Goal: Information Seeking & Learning: Find contact information

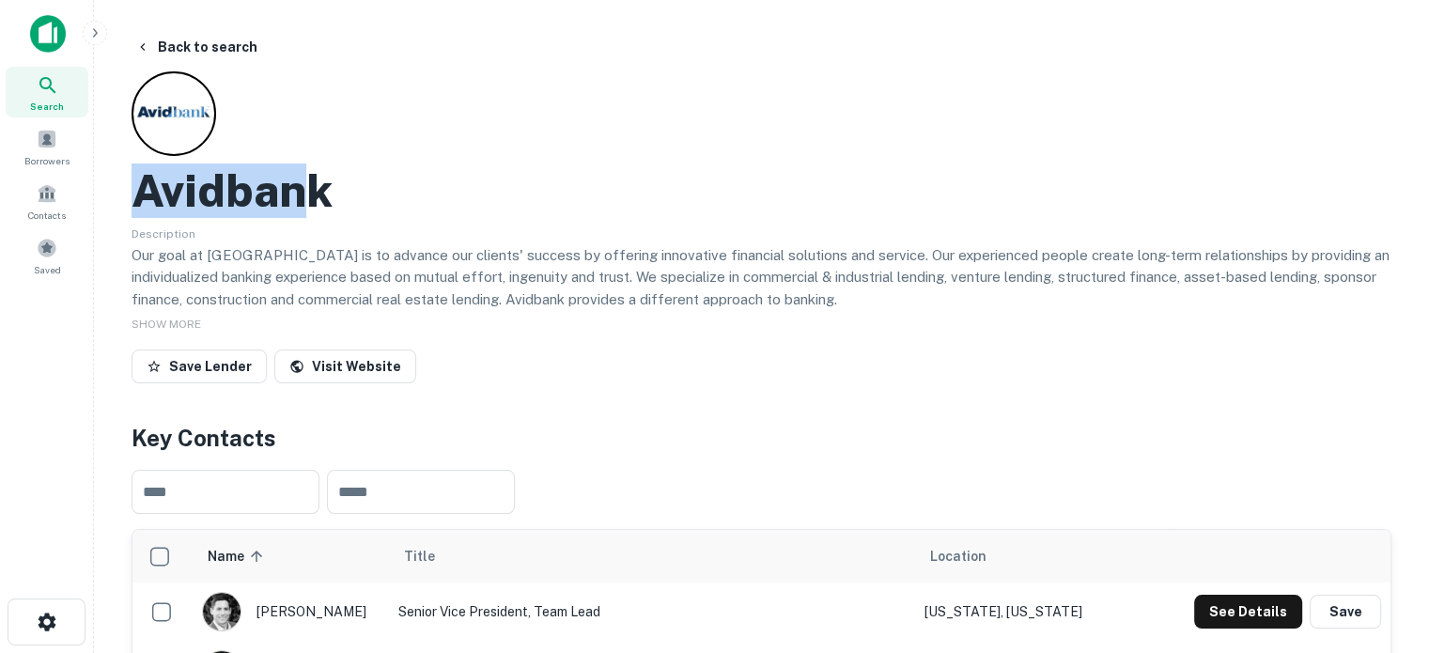
drag, startPoint x: 197, startPoint y: 189, endPoint x: 315, endPoint y: 187, distance: 117.4
click at [315, 187] on h2 "Avidbank" at bounding box center [232, 190] width 201 height 54
click at [361, 191] on div "Avidbank" at bounding box center [762, 190] width 1260 height 54
drag, startPoint x: 348, startPoint y: 193, endPoint x: 145, endPoint y: 205, distance: 203.3
click at [145, 205] on div "Avidbank" at bounding box center [762, 190] width 1260 height 54
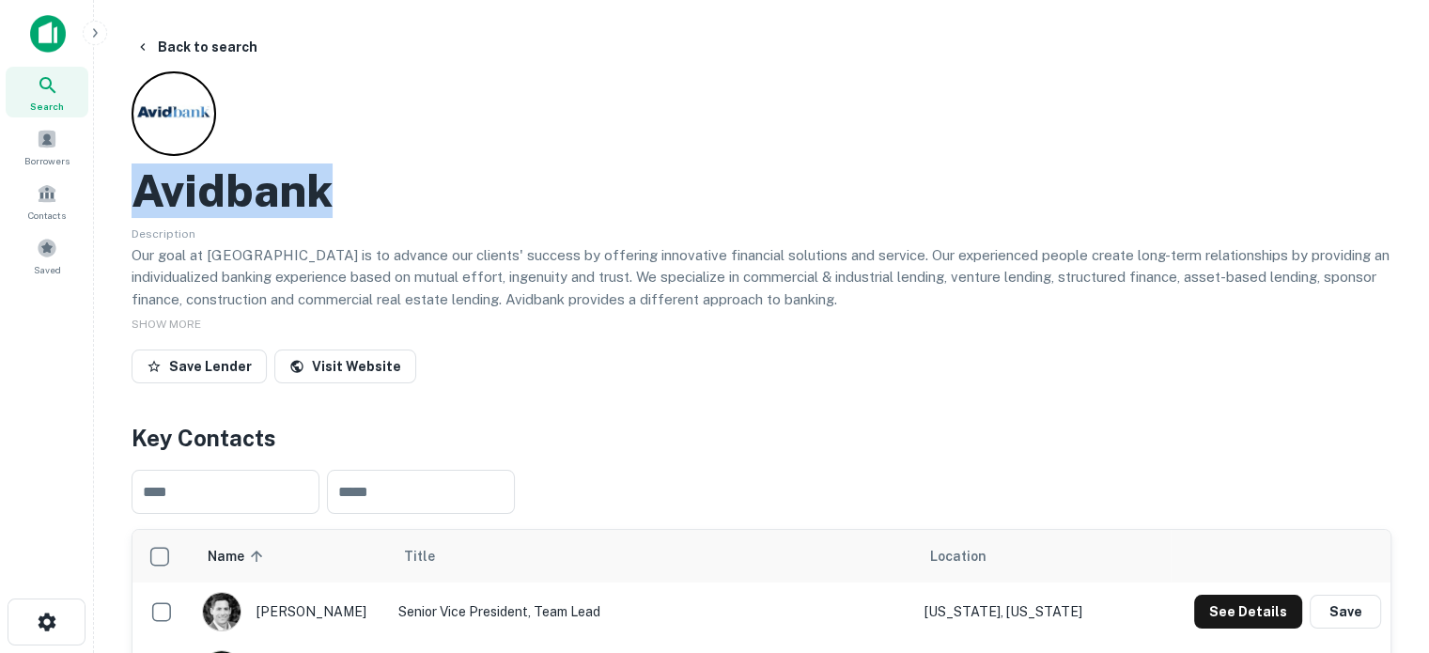
copy h2 "Avidbank"
drag, startPoint x: 41, startPoint y: 93, endPoint x: 145, endPoint y: 23, distance: 125.1
click at [42, 93] on icon at bounding box center [48, 85] width 23 height 23
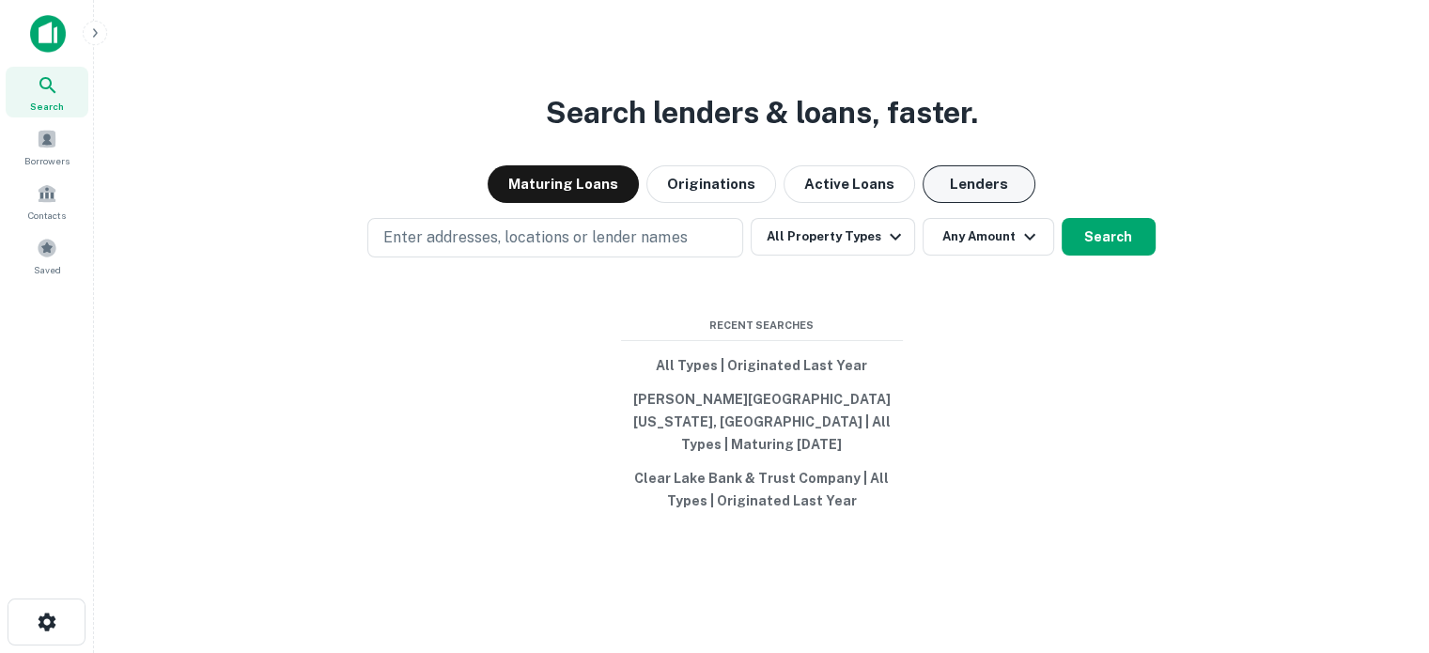
click at [947, 198] on button "Lenders" at bounding box center [979, 184] width 113 height 38
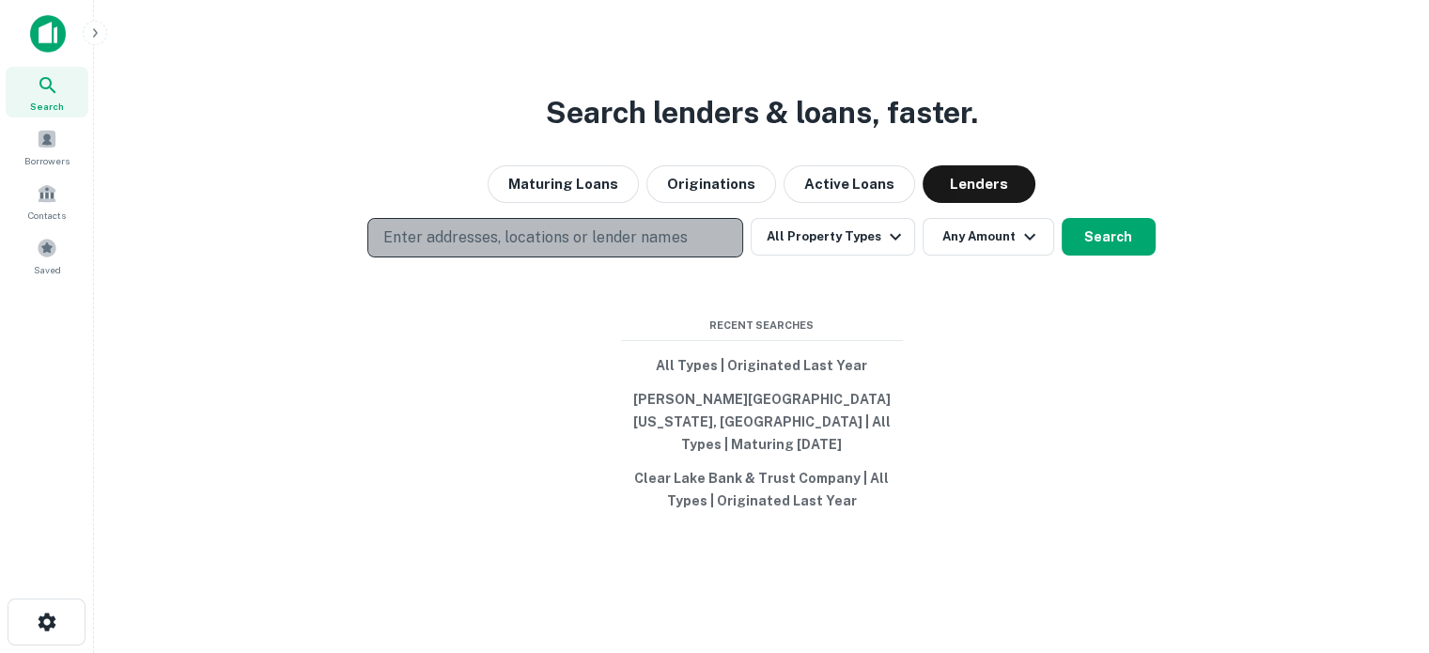
click at [534, 249] on p "Enter addresses, locations or lender names" at bounding box center [534, 237] width 303 height 23
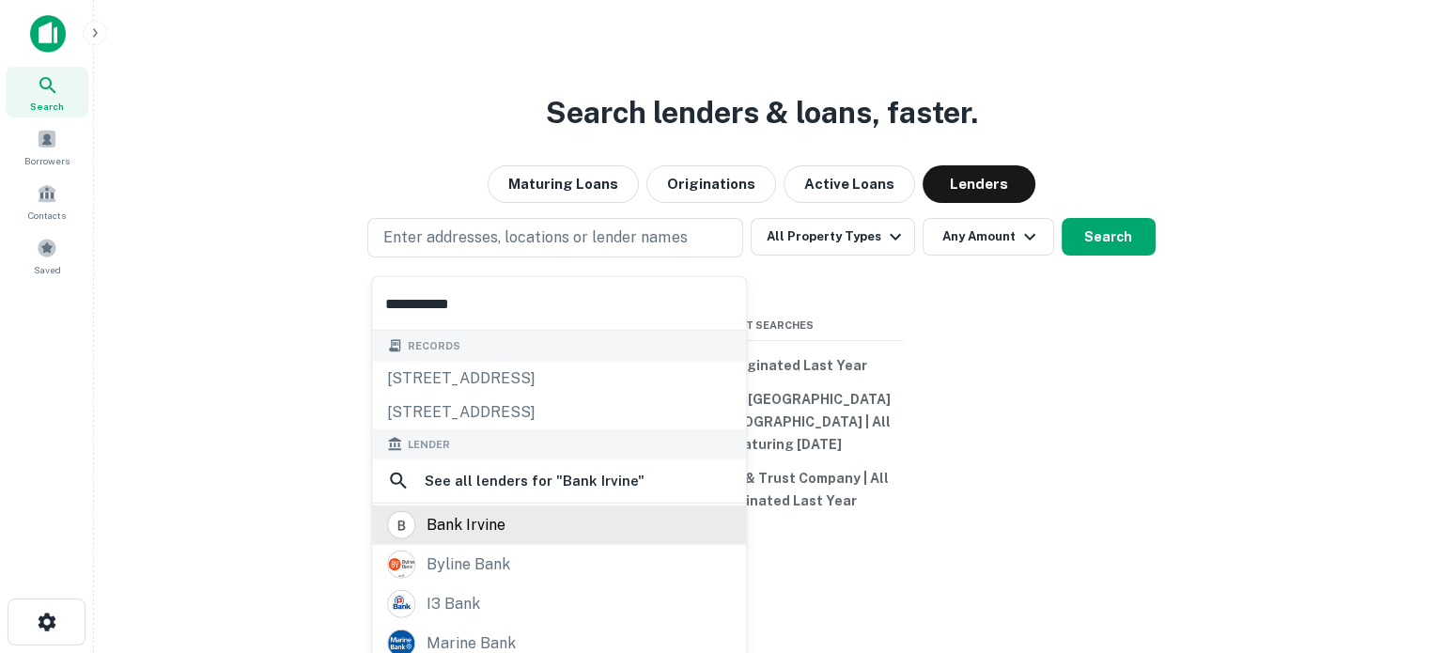
type input "**********"
click at [483, 525] on div "bank irvine" at bounding box center [466, 525] width 79 height 28
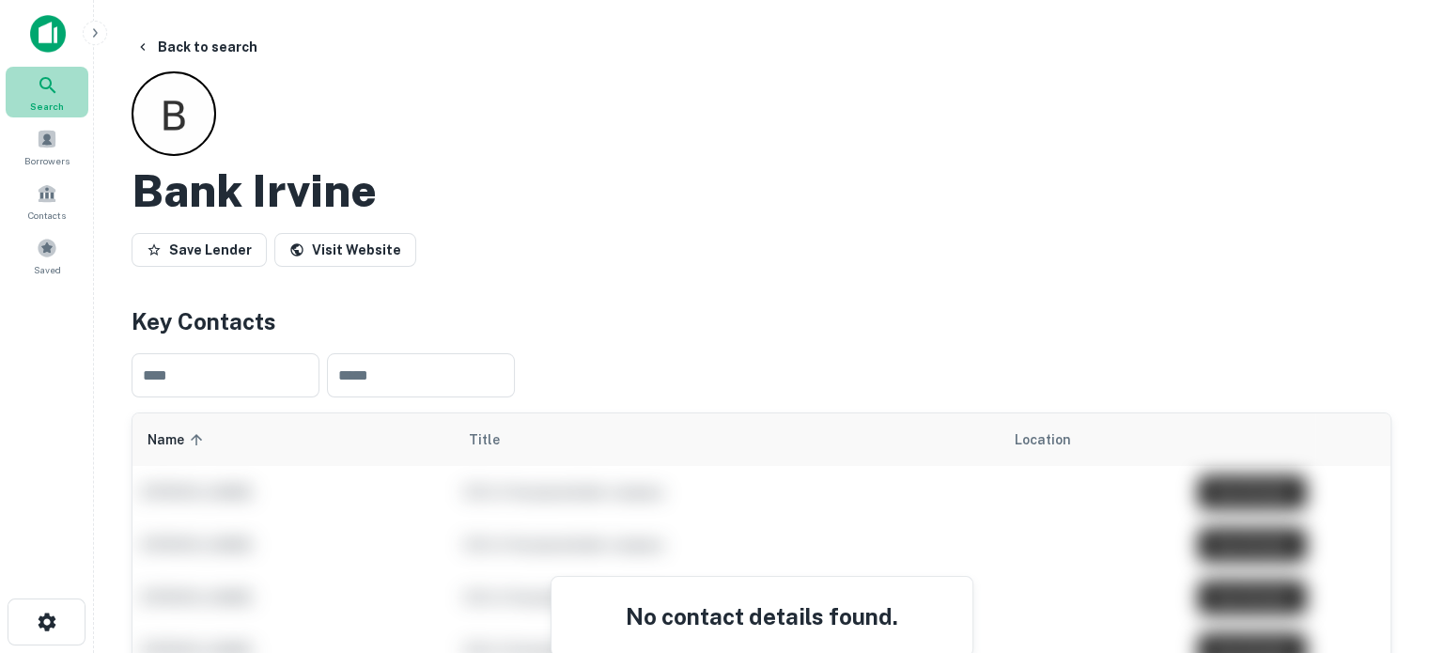
click at [35, 94] on div "Search" at bounding box center [47, 92] width 83 height 51
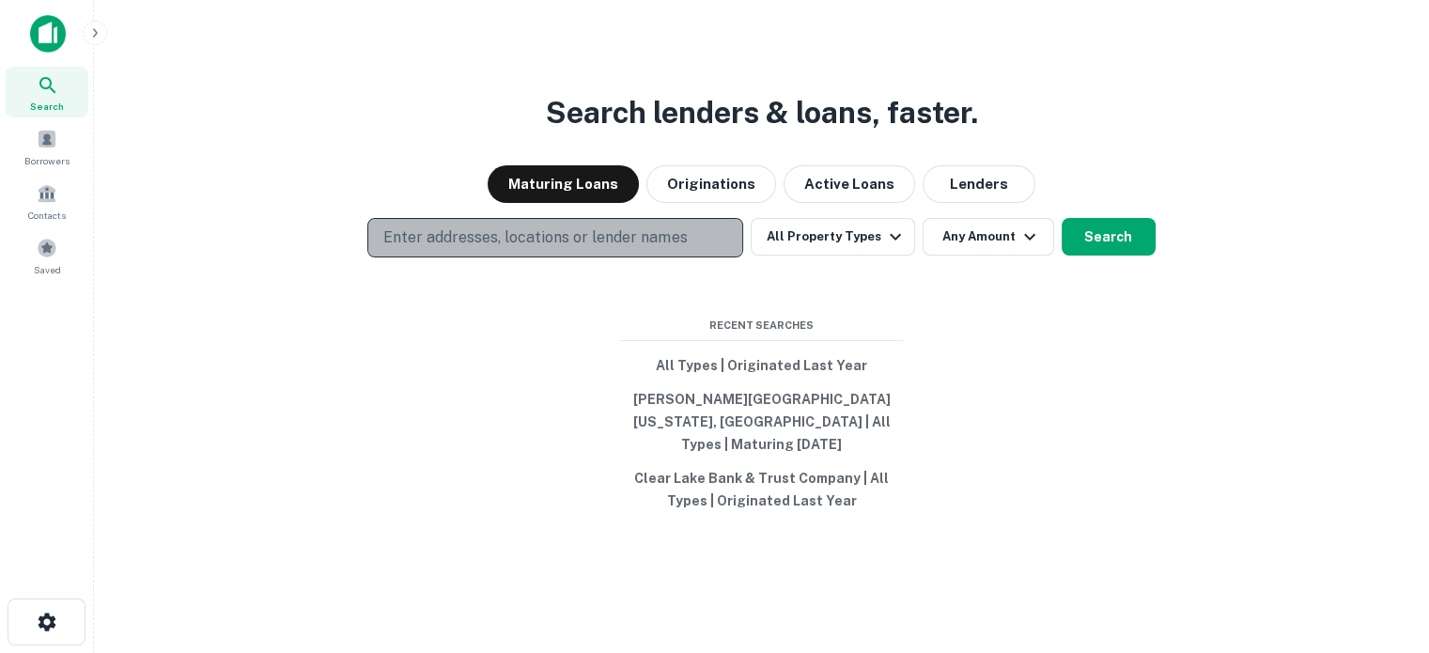
click at [609, 242] on p "Enter addresses, locations or lender names" at bounding box center [534, 237] width 303 height 23
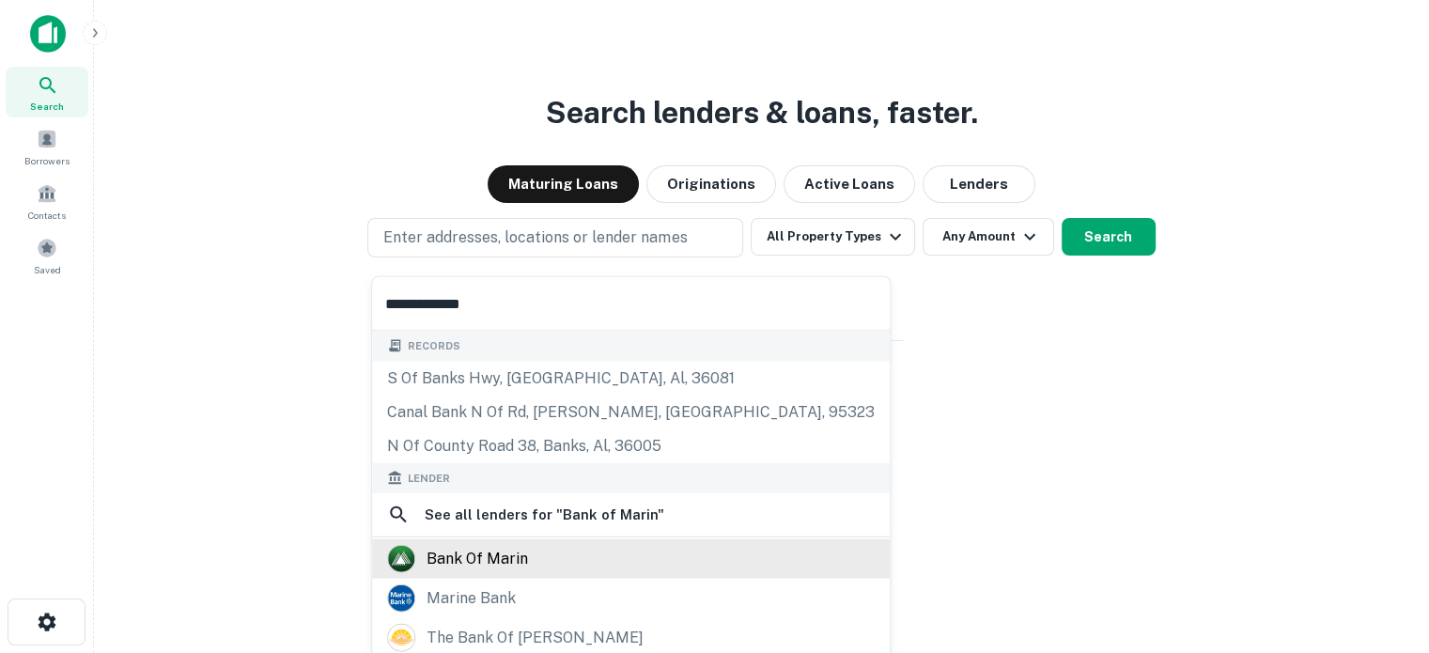
type input "**********"
click at [467, 553] on div "bank of marin" at bounding box center [477, 559] width 101 height 28
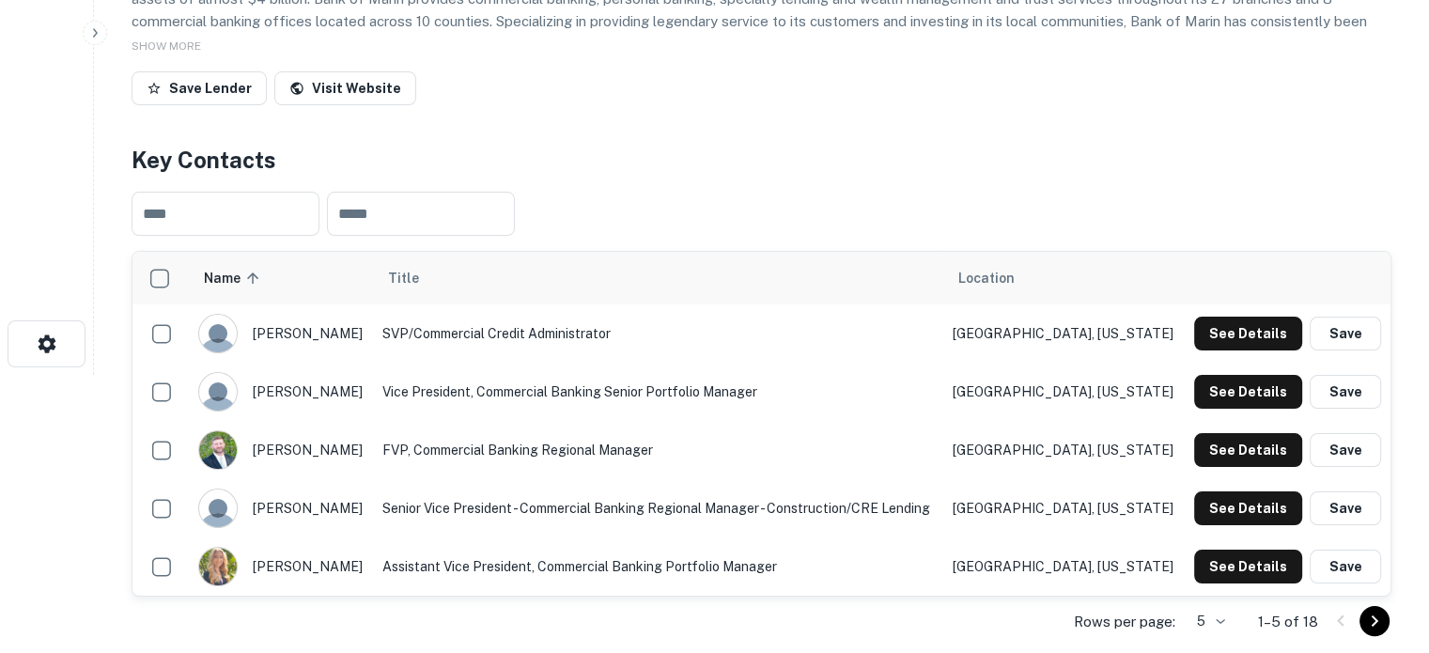
scroll to position [282, 0]
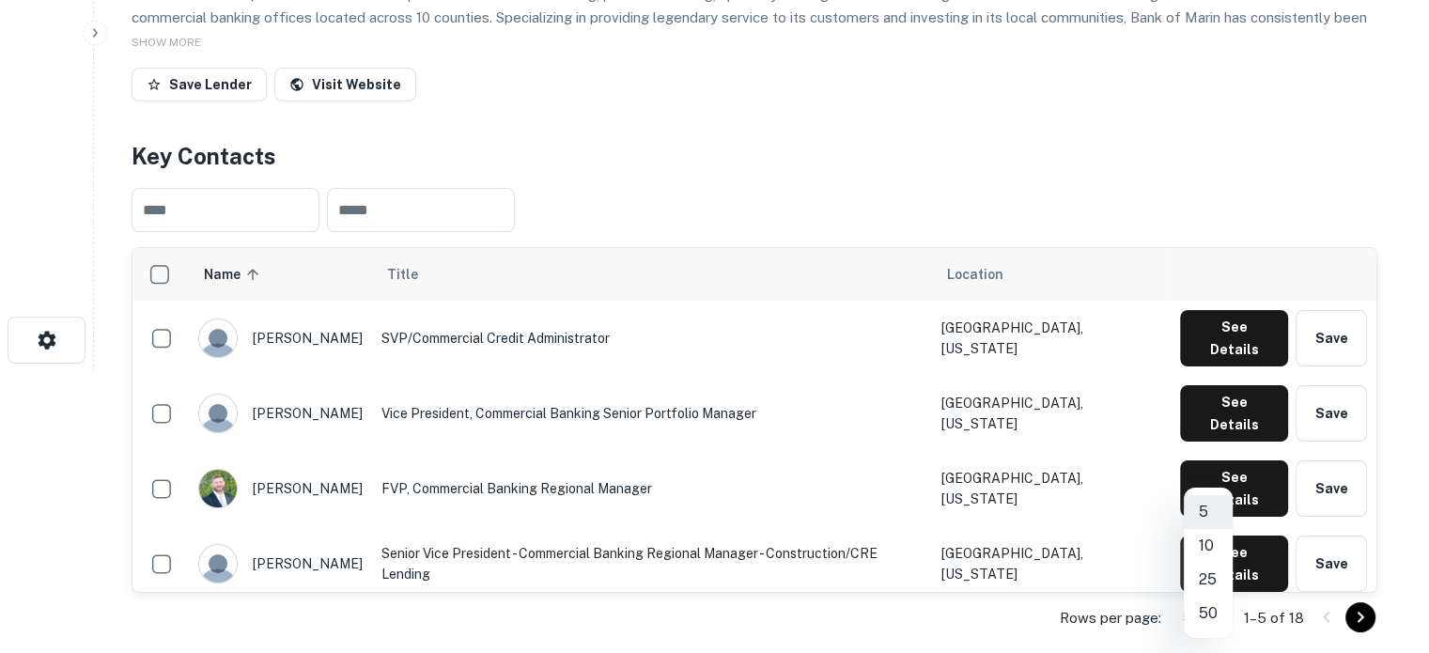
click at [1223, 371] on body "Search Borrowers Contacts Saved Back to search Bank Of Marin Description Founde…" at bounding box center [714, 44] width 1429 height 653
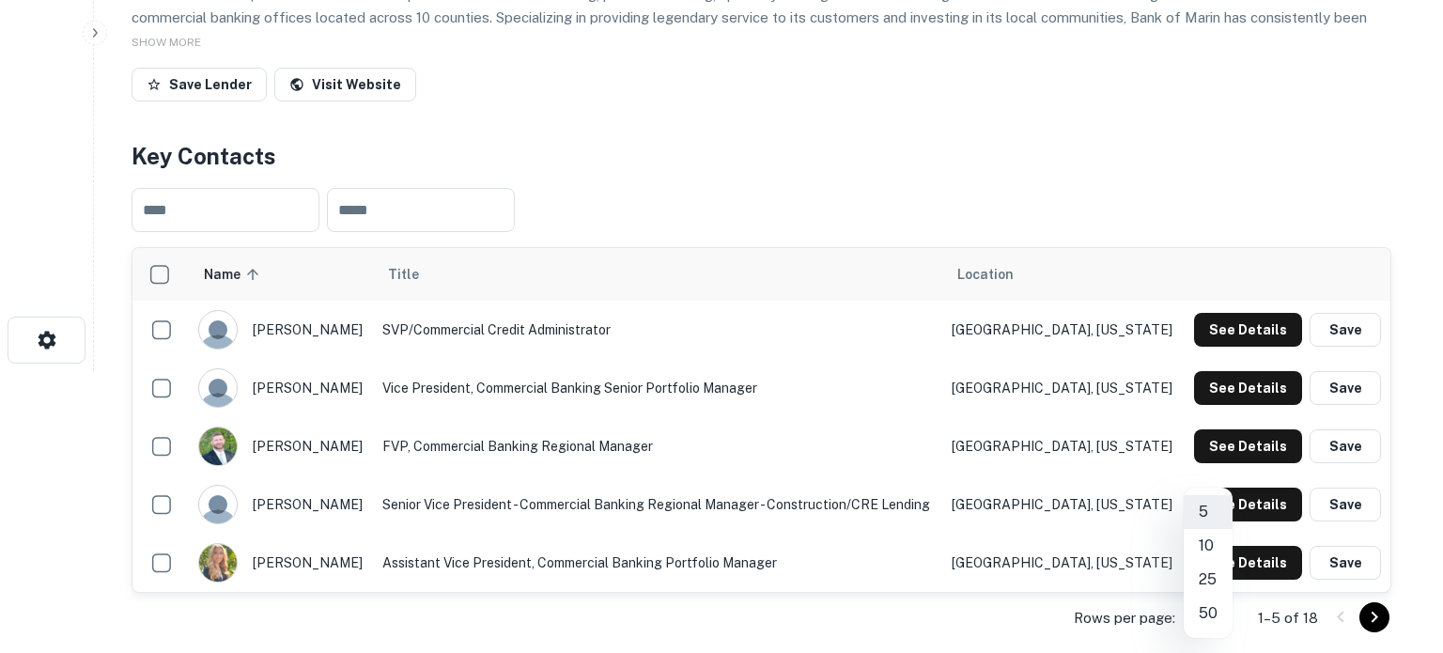
click at [1207, 582] on li "25" at bounding box center [1208, 580] width 49 height 34
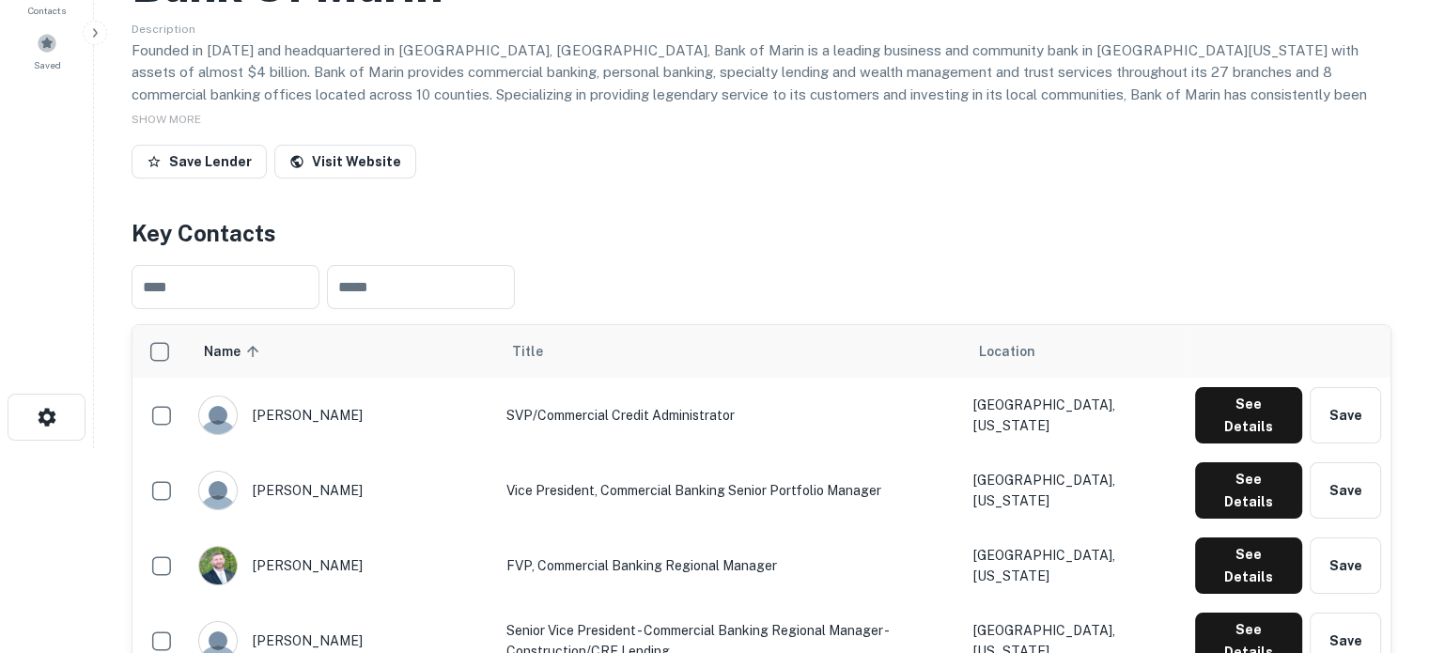
scroll to position [94, 0]
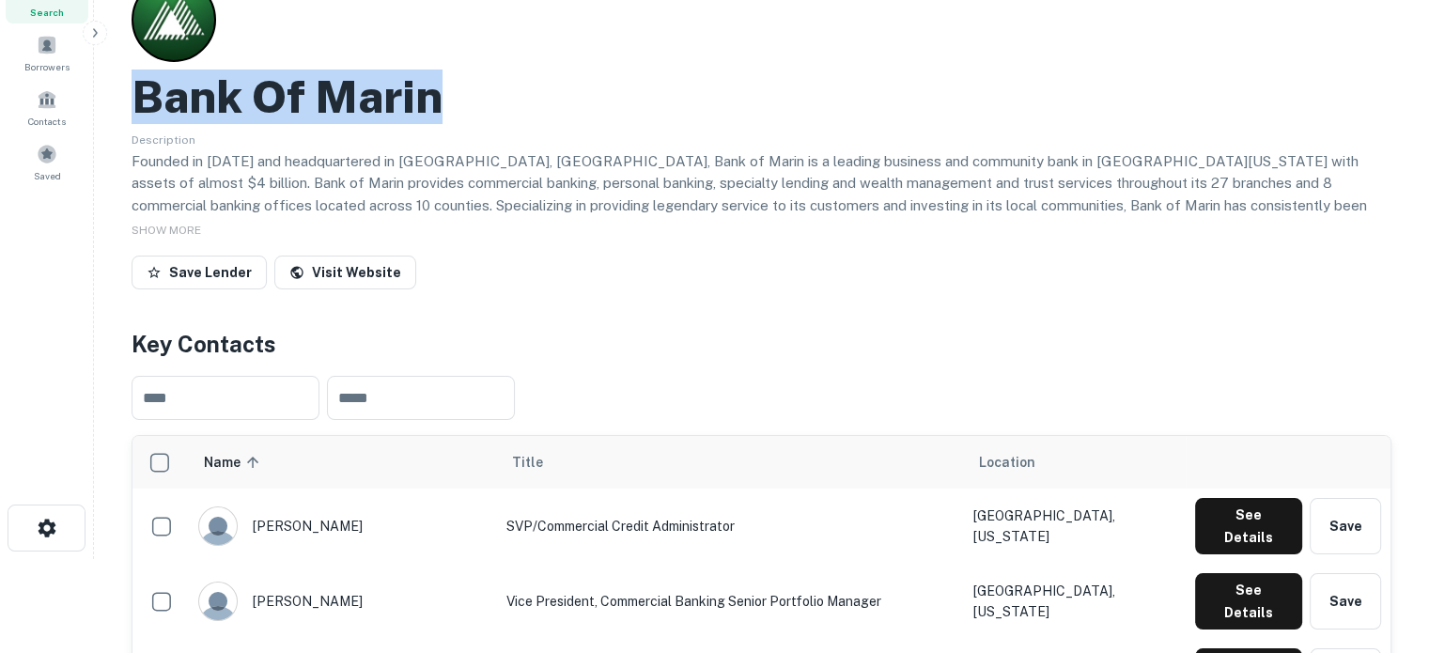
drag, startPoint x: 134, startPoint y: 97, endPoint x: 467, endPoint y: 97, distance: 332.6
click at [467, 97] on div "Bank Of Marin" at bounding box center [762, 97] width 1260 height 54
copy h2 "Bank Of Marin"
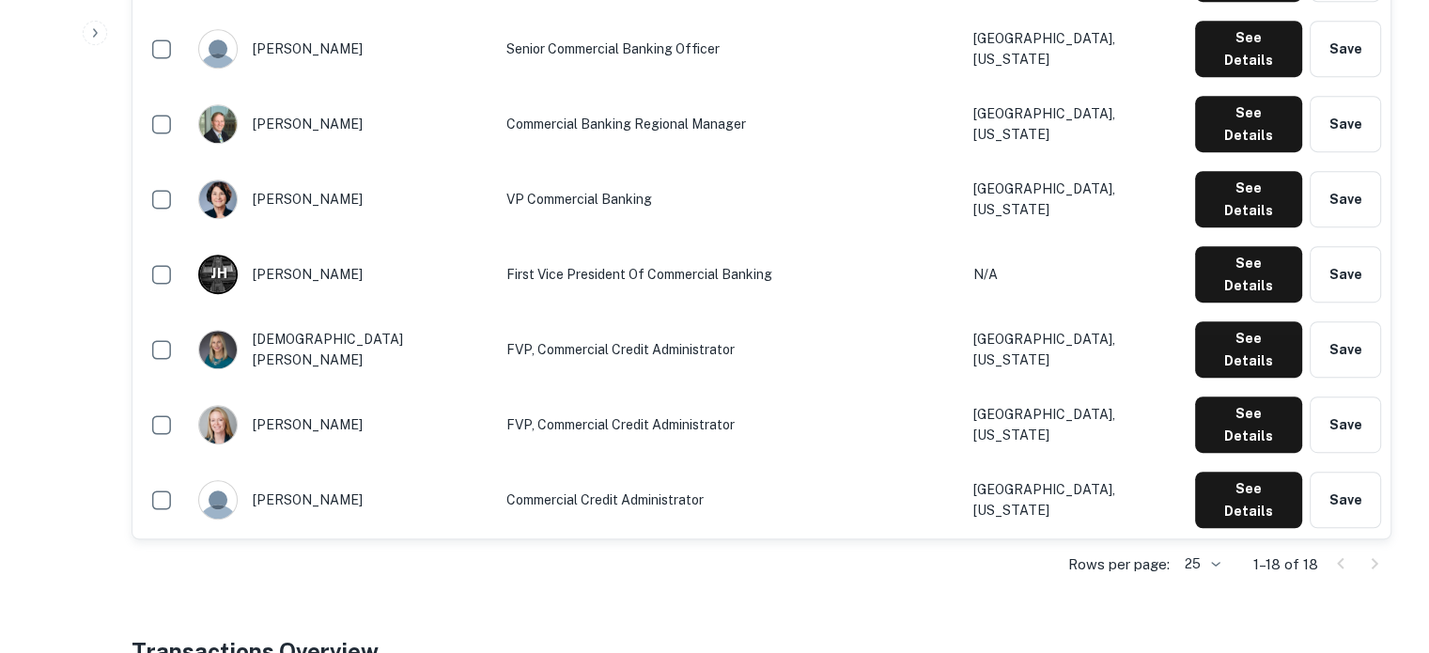
scroll to position [1127, 0]
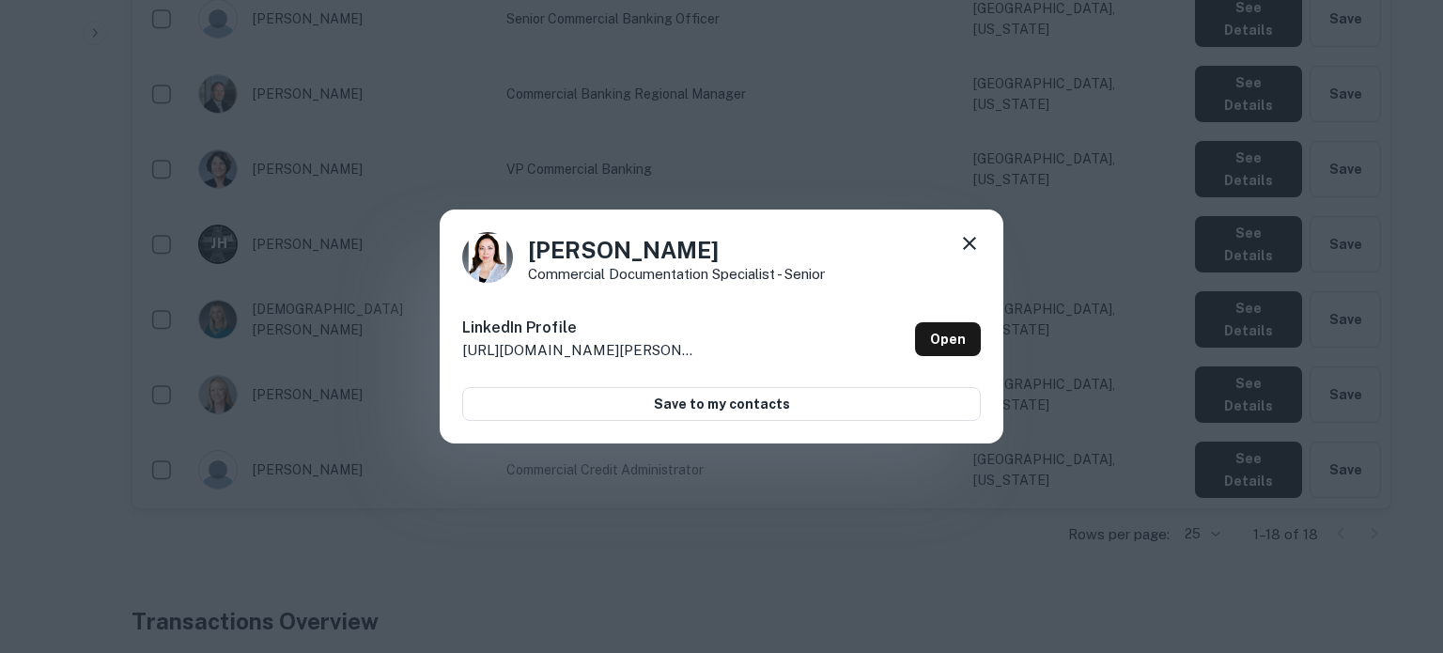
click at [973, 247] on icon at bounding box center [969, 243] width 13 height 13
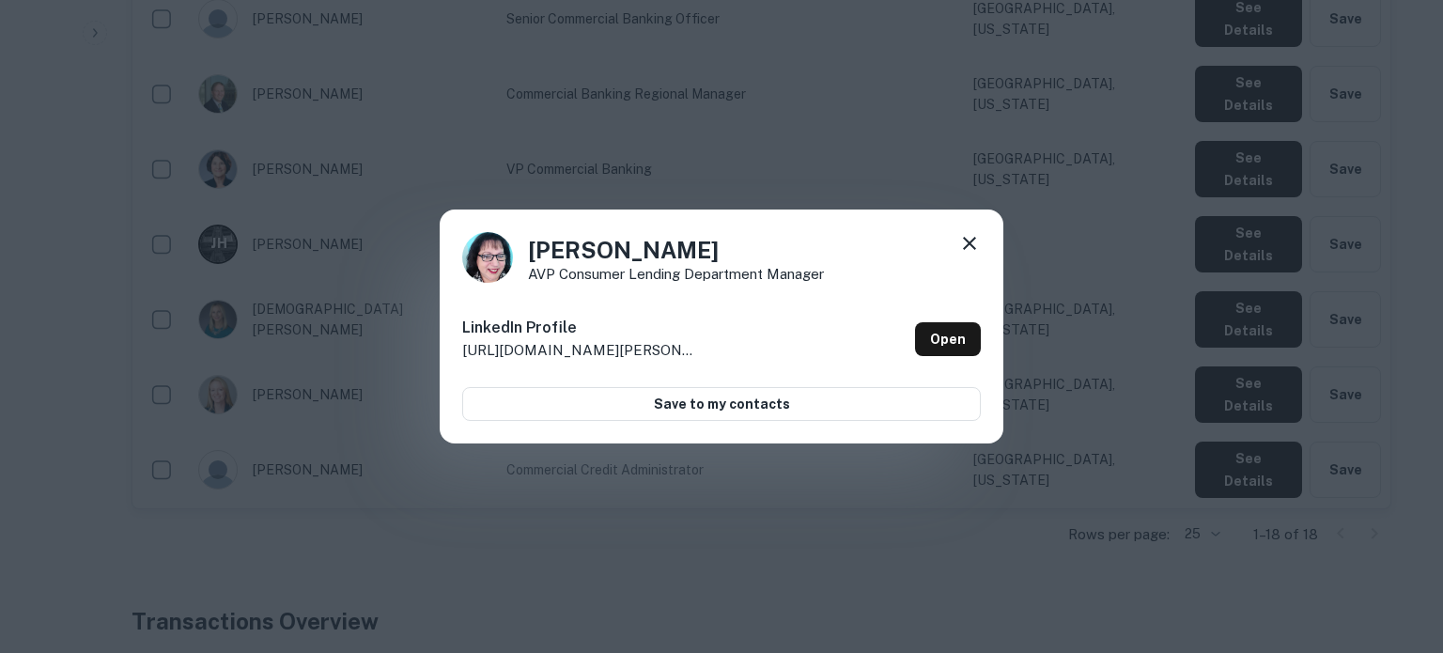
click at [974, 240] on icon at bounding box center [969, 243] width 23 height 23
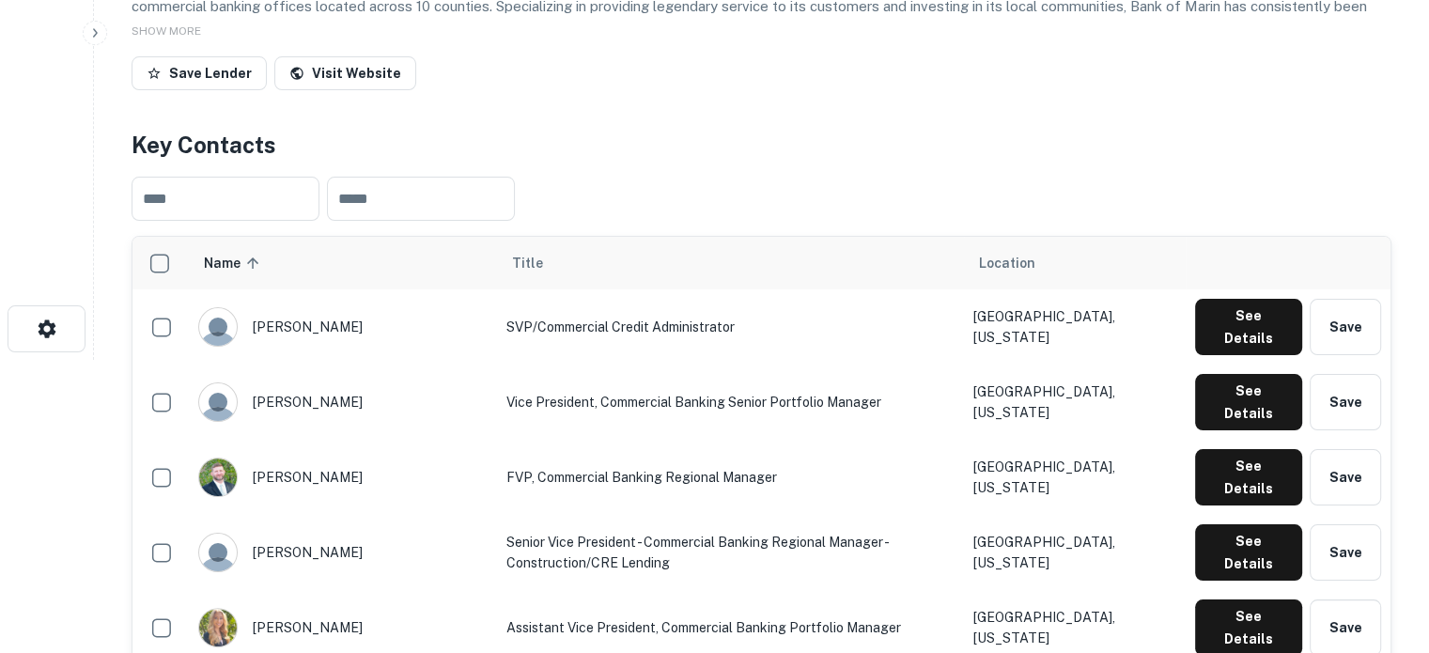
scroll to position [282, 0]
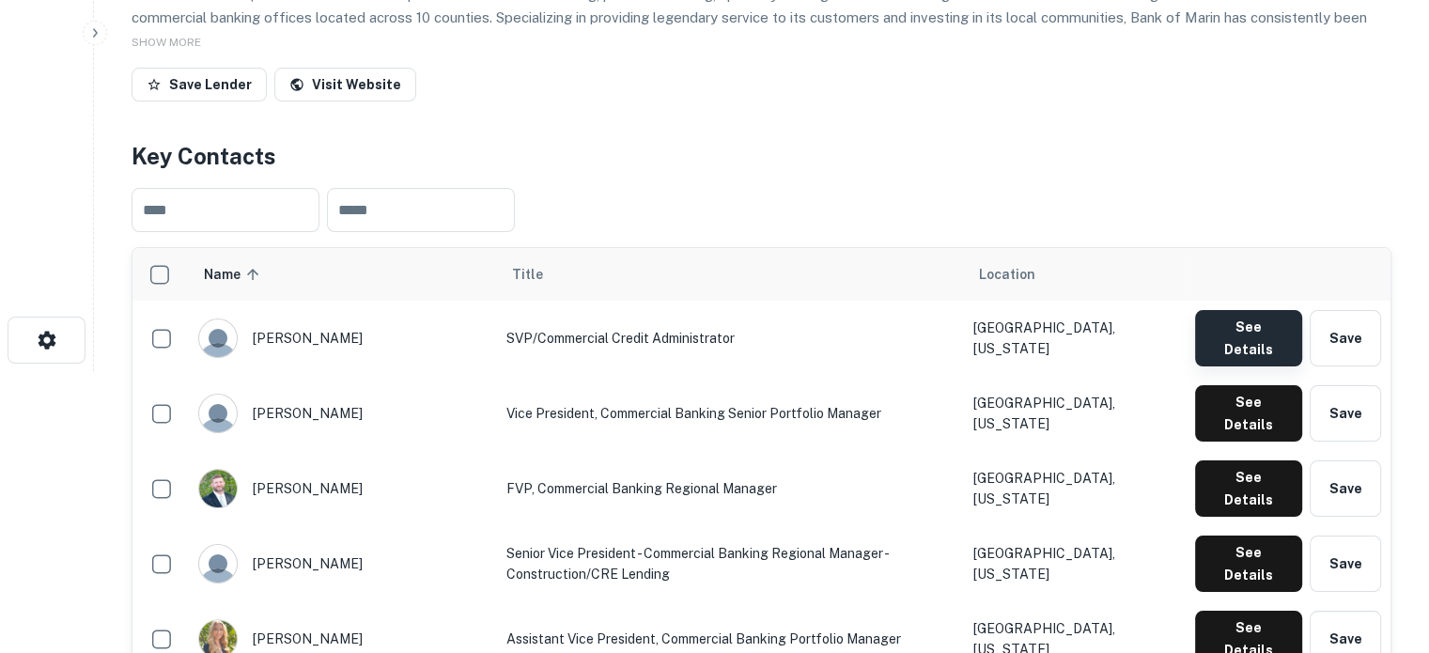
click at [1247, 336] on button "See Details" at bounding box center [1248, 338] width 107 height 56
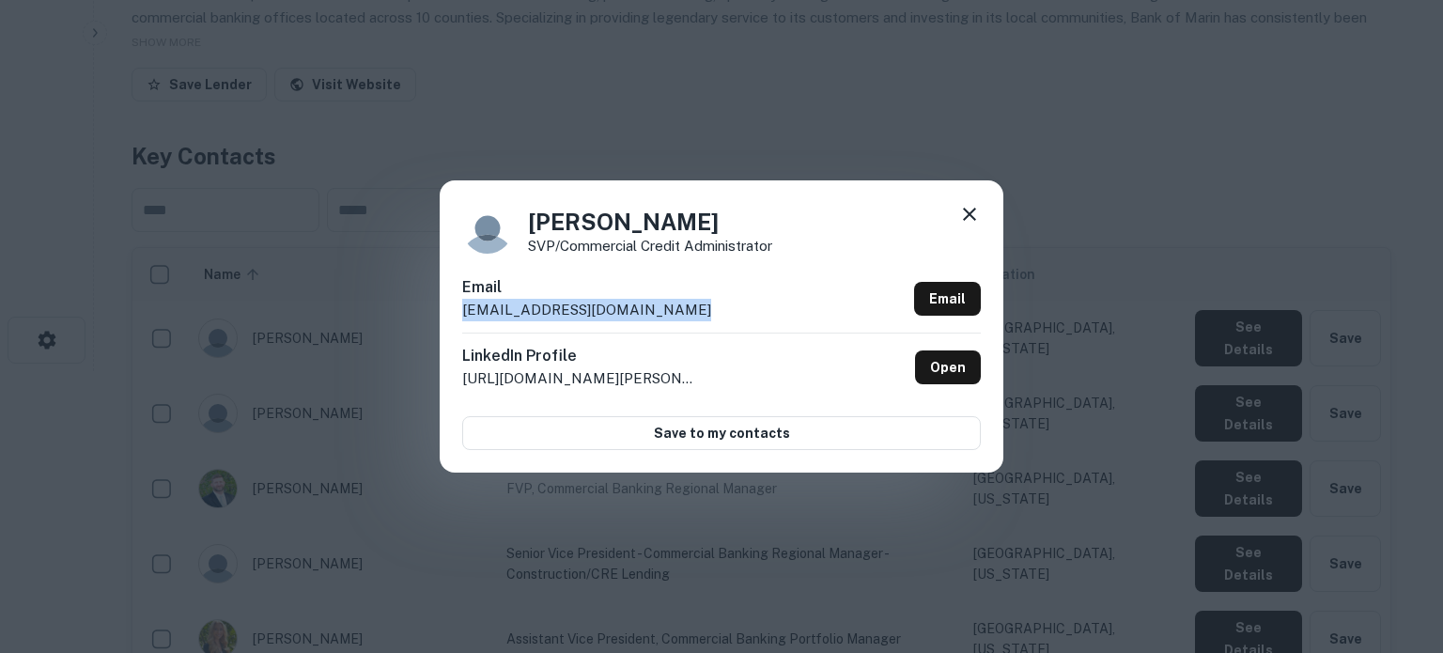
drag, startPoint x: 703, startPoint y: 311, endPoint x: 456, endPoint y: 319, distance: 247.2
click at [456, 319] on div "Coreen Pinney SVP/Commercial Credit Administrator Email coreenpinney@bankofmari…" at bounding box center [722, 325] width 564 height 291
copy p "coreenpinney@bankofmarin.com"
click at [969, 221] on icon at bounding box center [969, 214] width 23 height 23
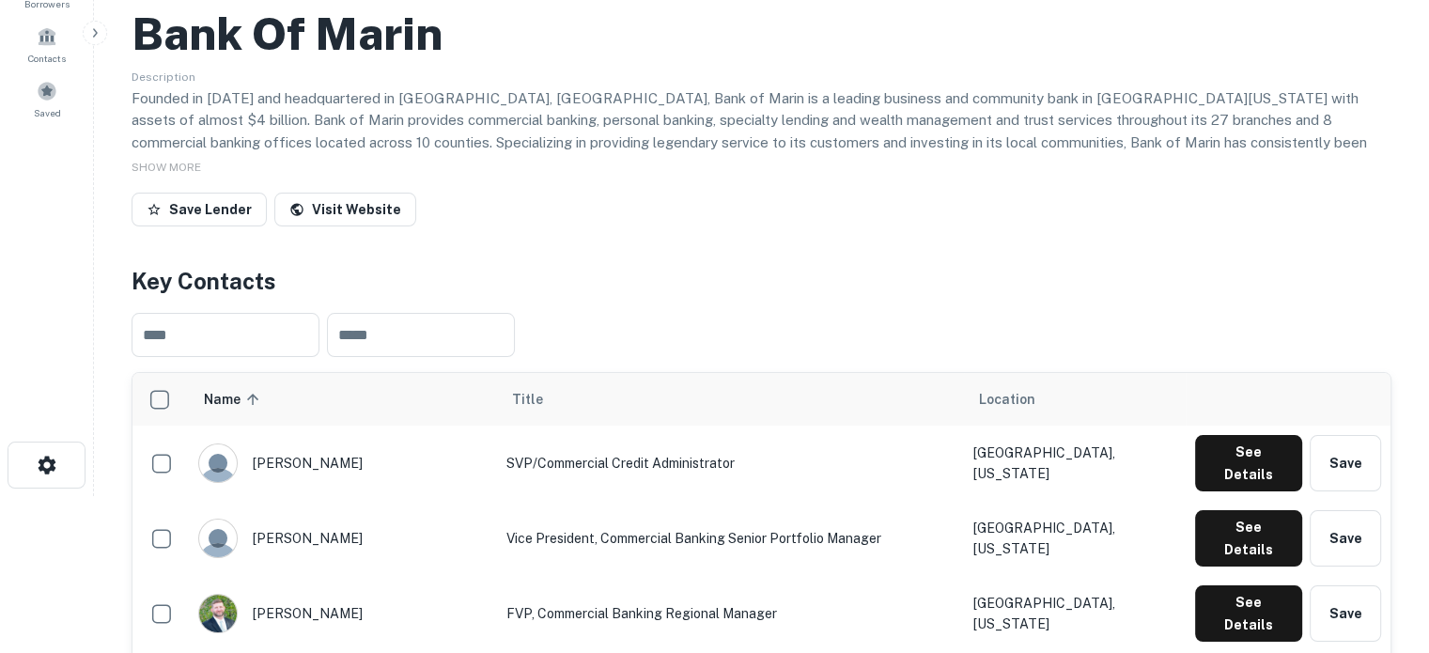
scroll to position [188, 0]
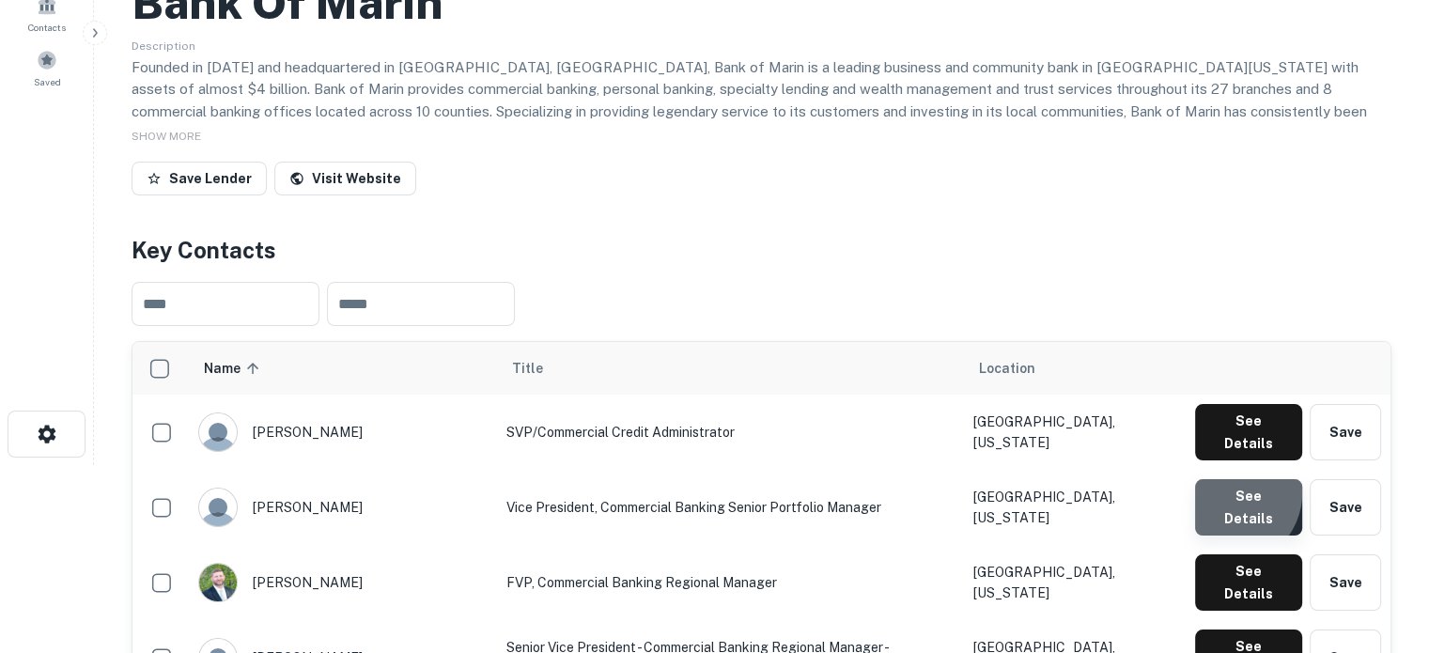
click at [1232, 480] on button "See Details" at bounding box center [1248, 507] width 107 height 56
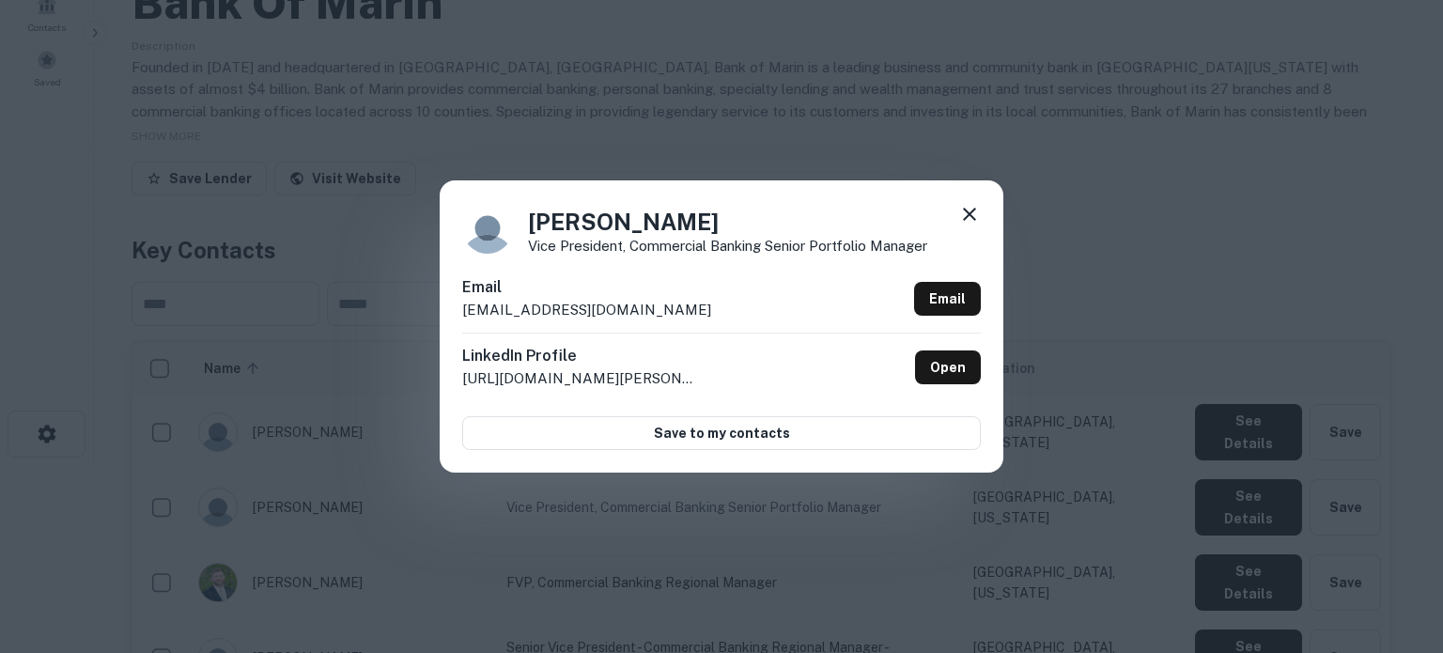
drag, startPoint x: 729, startPoint y: 315, endPoint x: 461, endPoint y: 319, distance: 267.8
click at [461, 319] on div "Cristina Stein Vice President, Commercial Banking Senior Portfolio Manager Emai…" at bounding box center [722, 325] width 564 height 291
copy p "cristinastein@bankofmarin.com"
click at [973, 217] on icon at bounding box center [969, 214] width 23 height 23
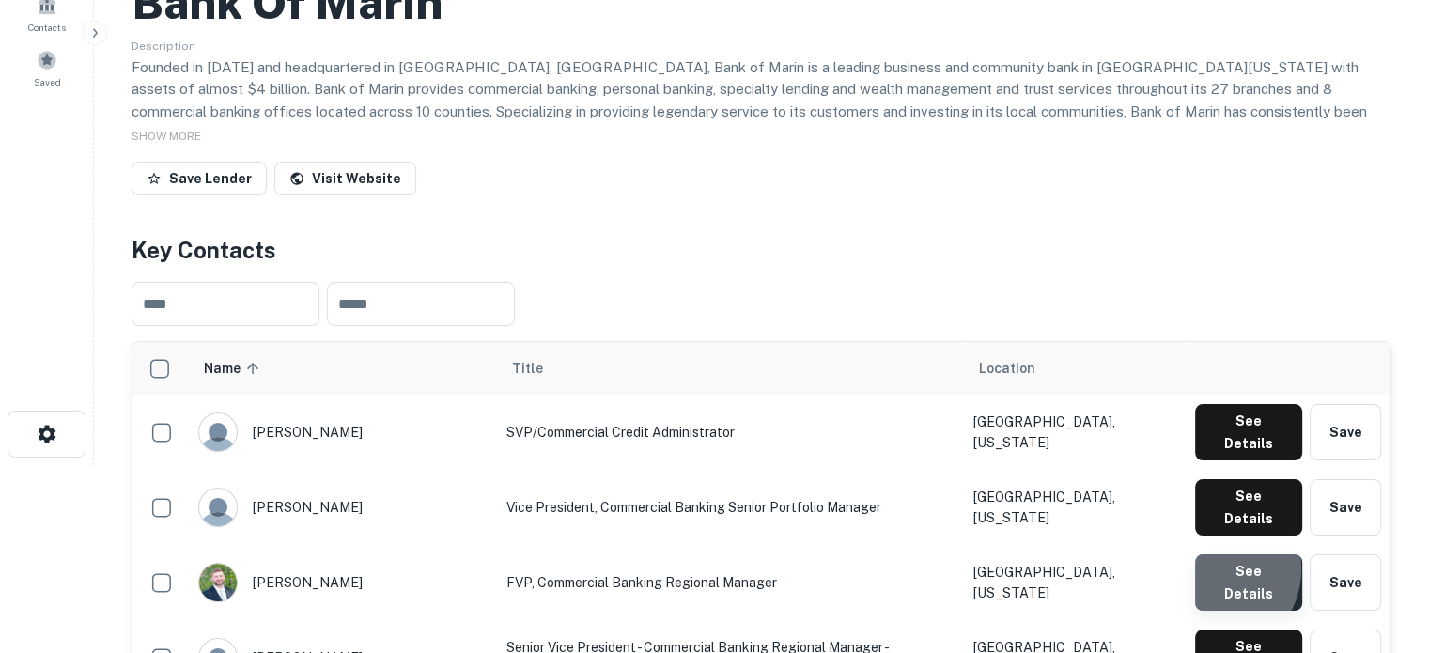
click at [1213, 554] on button "See Details" at bounding box center [1248, 582] width 107 height 56
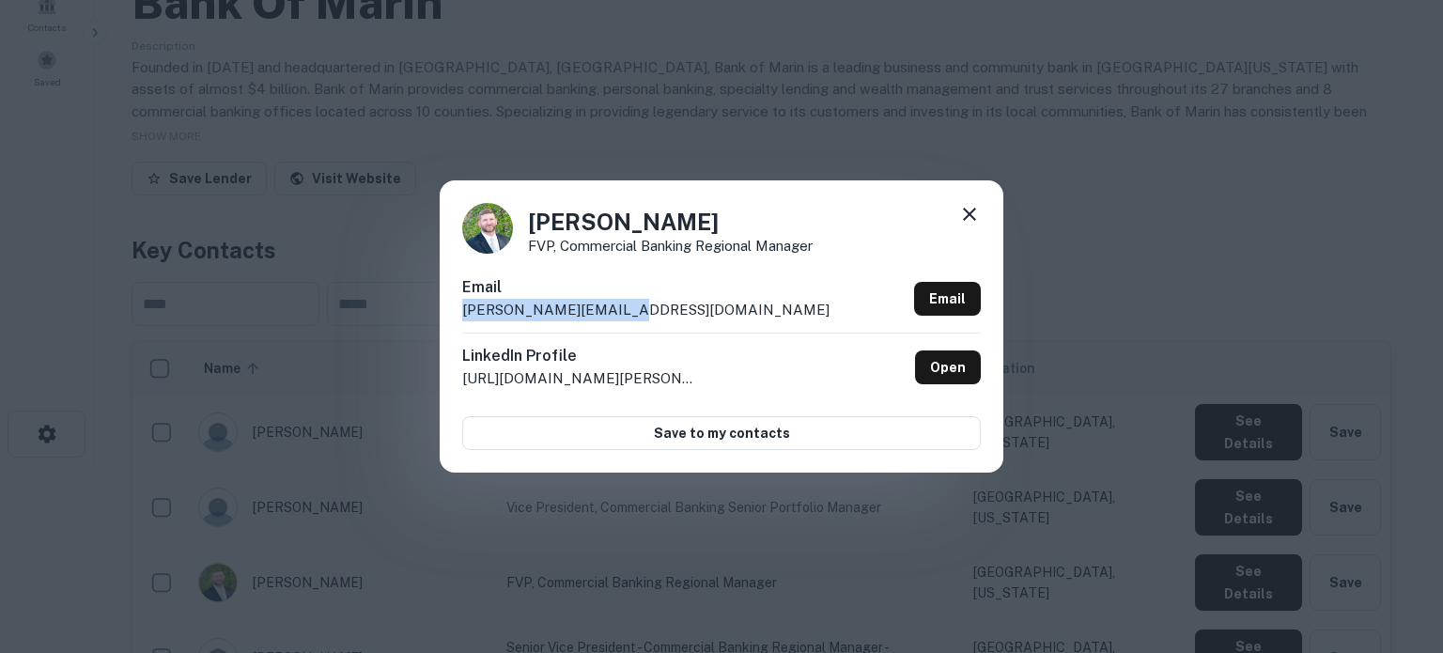
drag, startPoint x: 667, startPoint y: 315, endPoint x: 463, endPoint y: 318, distance: 203.9
click at [463, 318] on div "Email deger@thatsmybank.com Email" at bounding box center [721, 304] width 519 height 56
copy p "deger@thatsmybank.com"
click at [974, 217] on icon at bounding box center [969, 214] width 23 height 23
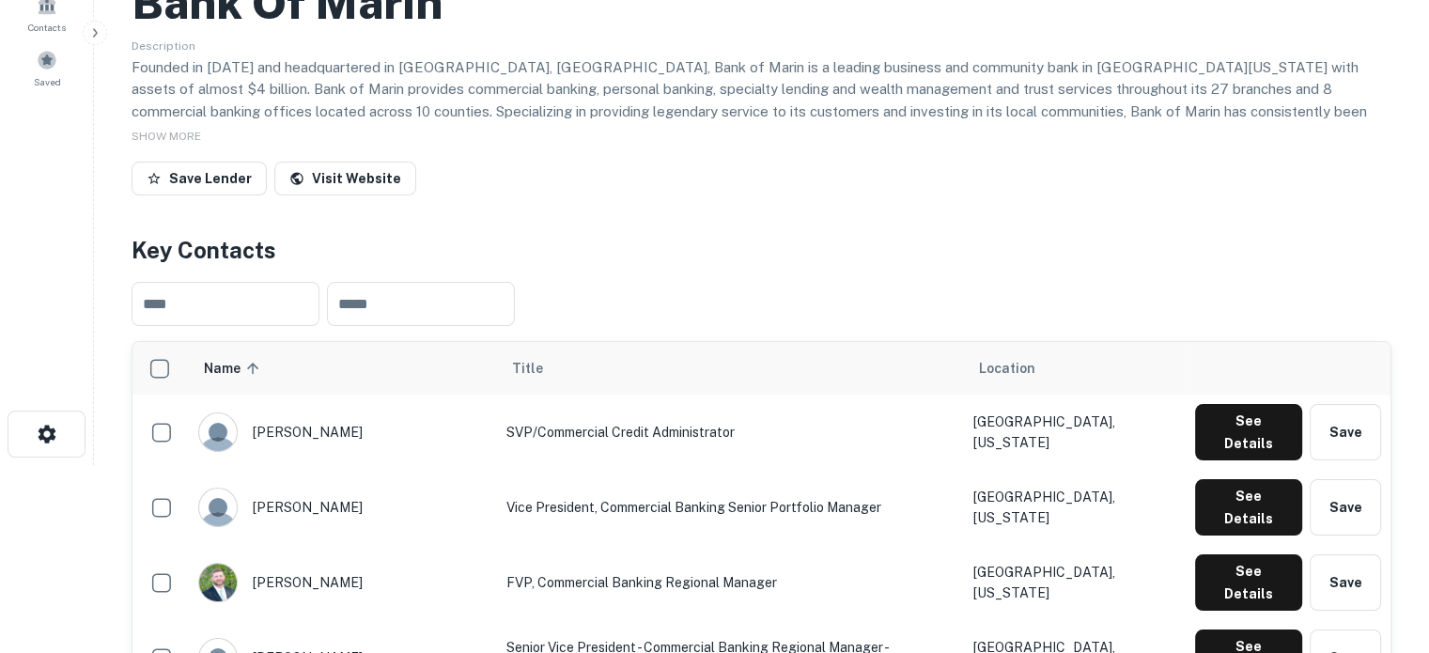
scroll to position [376, 0]
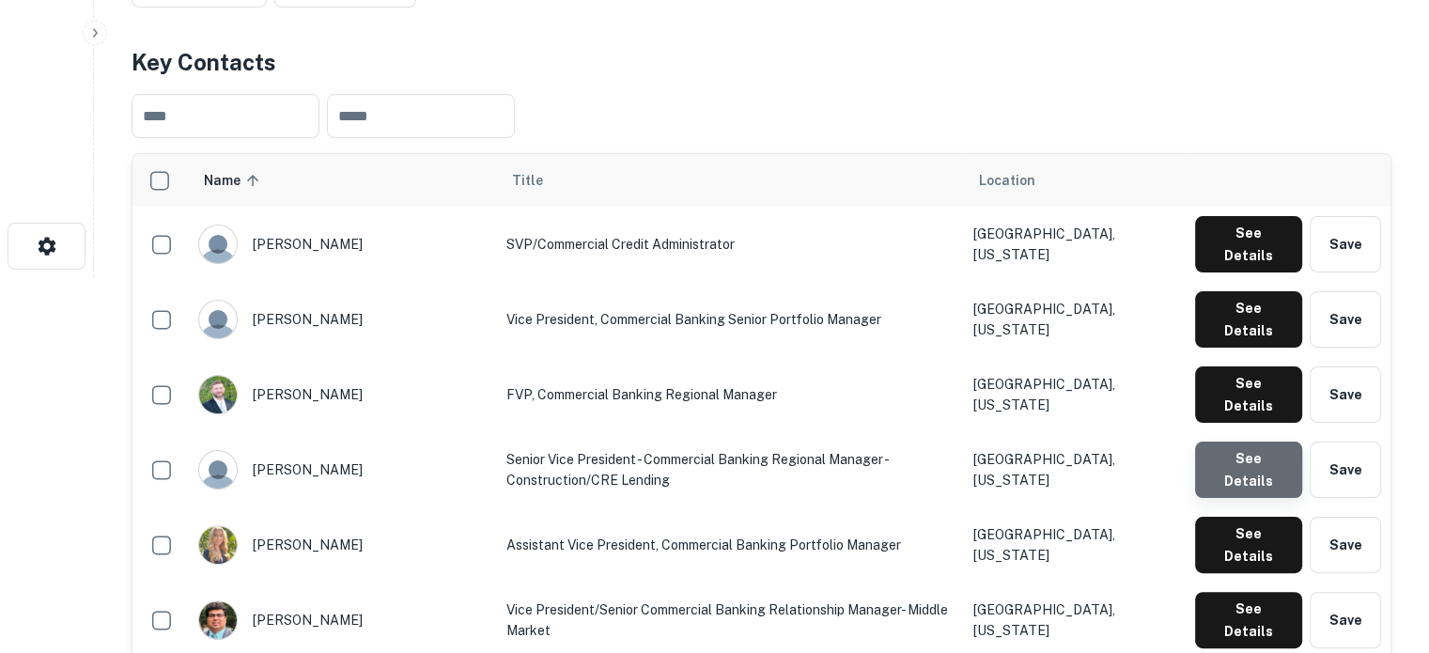
click at [1266, 442] on button "See Details" at bounding box center [1248, 470] width 107 height 56
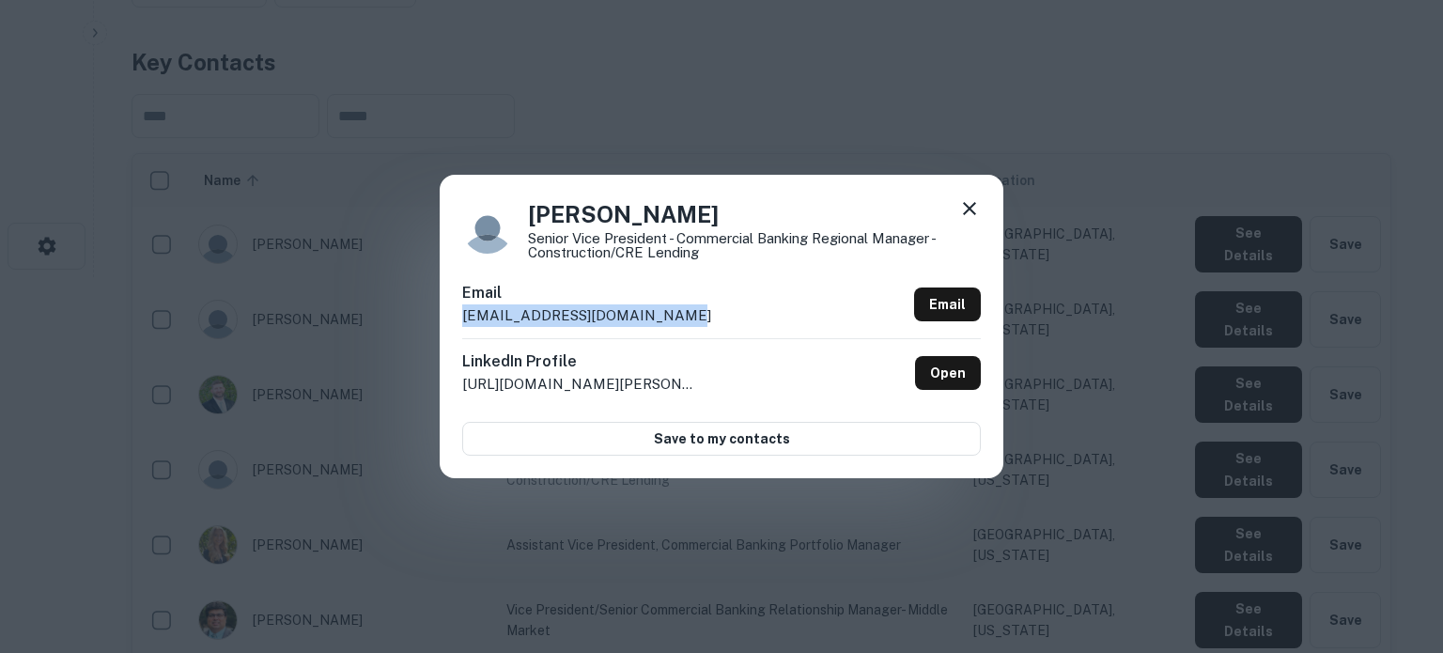
drag, startPoint x: 690, startPoint y: 317, endPoint x: 450, endPoint y: 321, distance: 240.5
click at [450, 321] on div "Jason Lorenz Senior Vice President - Commercial Banking Regional Manager - Cons…" at bounding box center [722, 326] width 564 height 302
copy p "jasonlorenz@bankofmarin.com"
click at [973, 214] on icon at bounding box center [969, 208] width 23 height 23
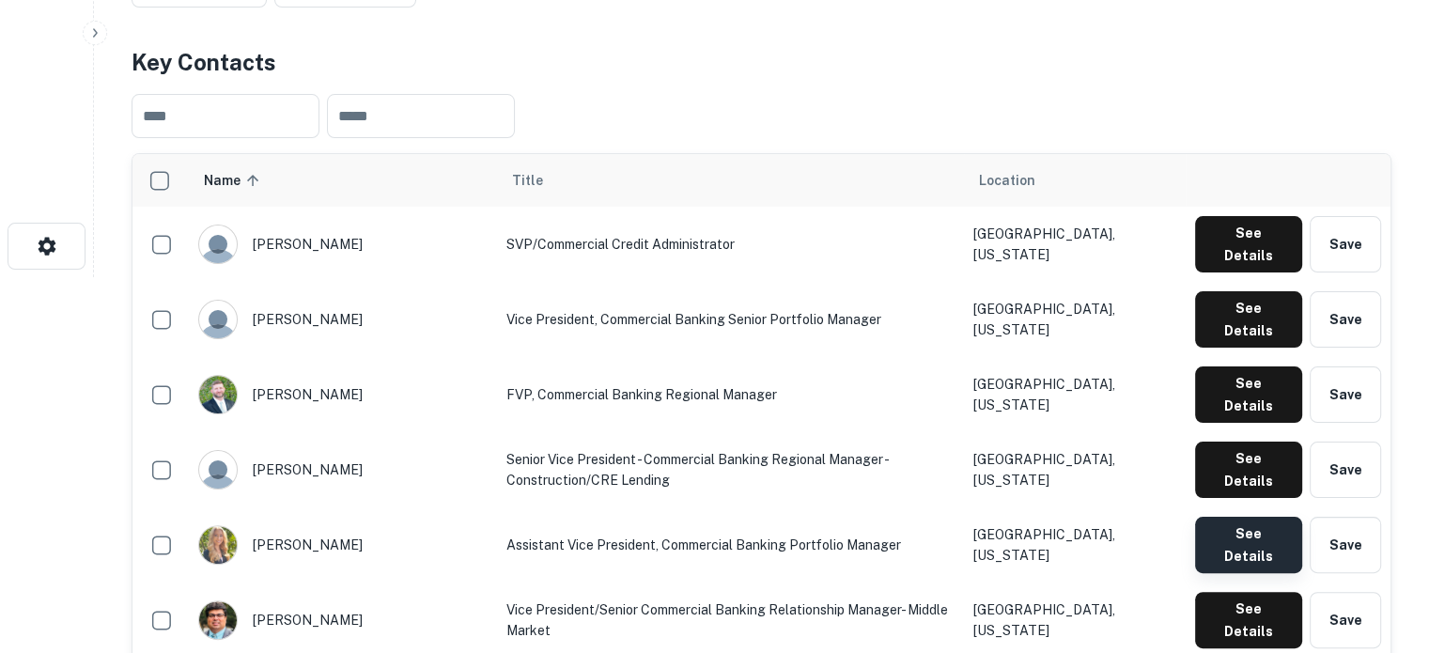
click at [1225, 517] on button "See Details" at bounding box center [1248, 545] width 107 height 56
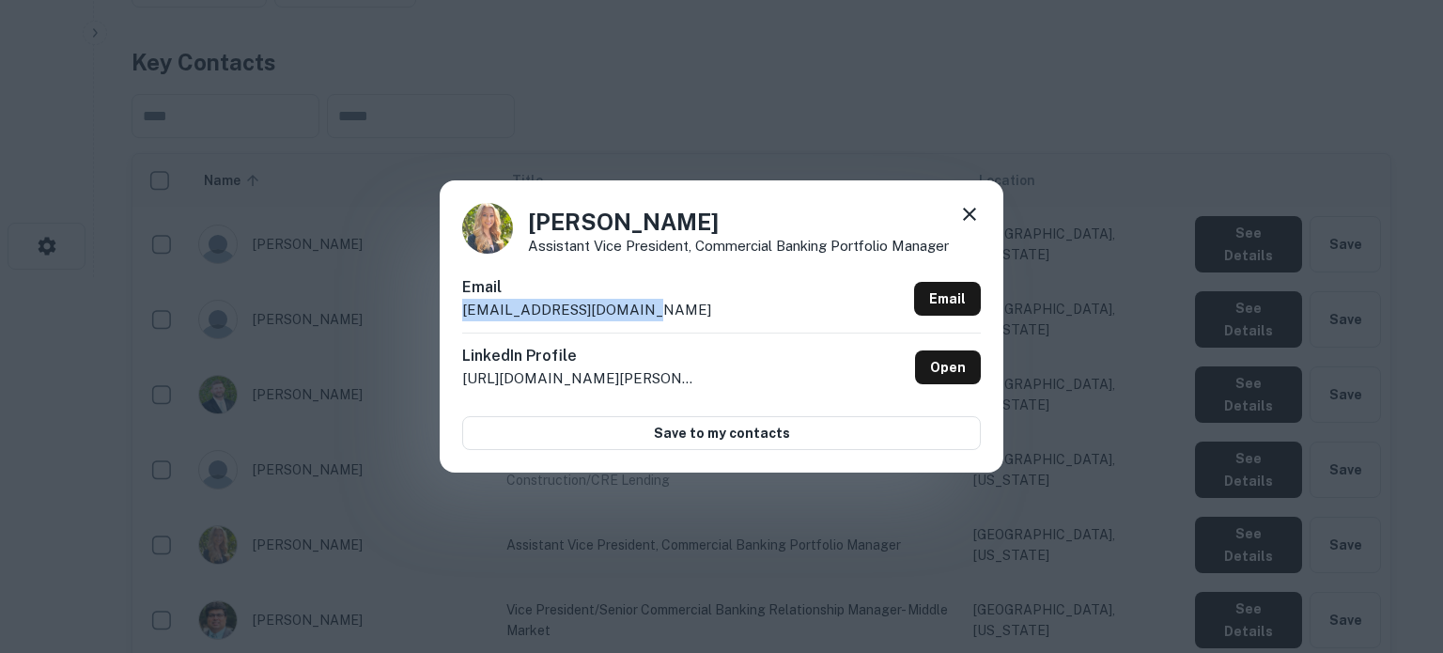
drag, startPoint x: 690, startPoint y: 313, endPoint x: 465, endPoint y: 316, distance: 224.5
click at [465, 316] on div "Email nicoleh@bankofmarin.com Email" at bounding box center [721, 304] width 519 height 56
copy p "nicoleh@bankofmarin.com"
click at [977, 206] on icon at bounding box center [969, 214] width 23 height 23
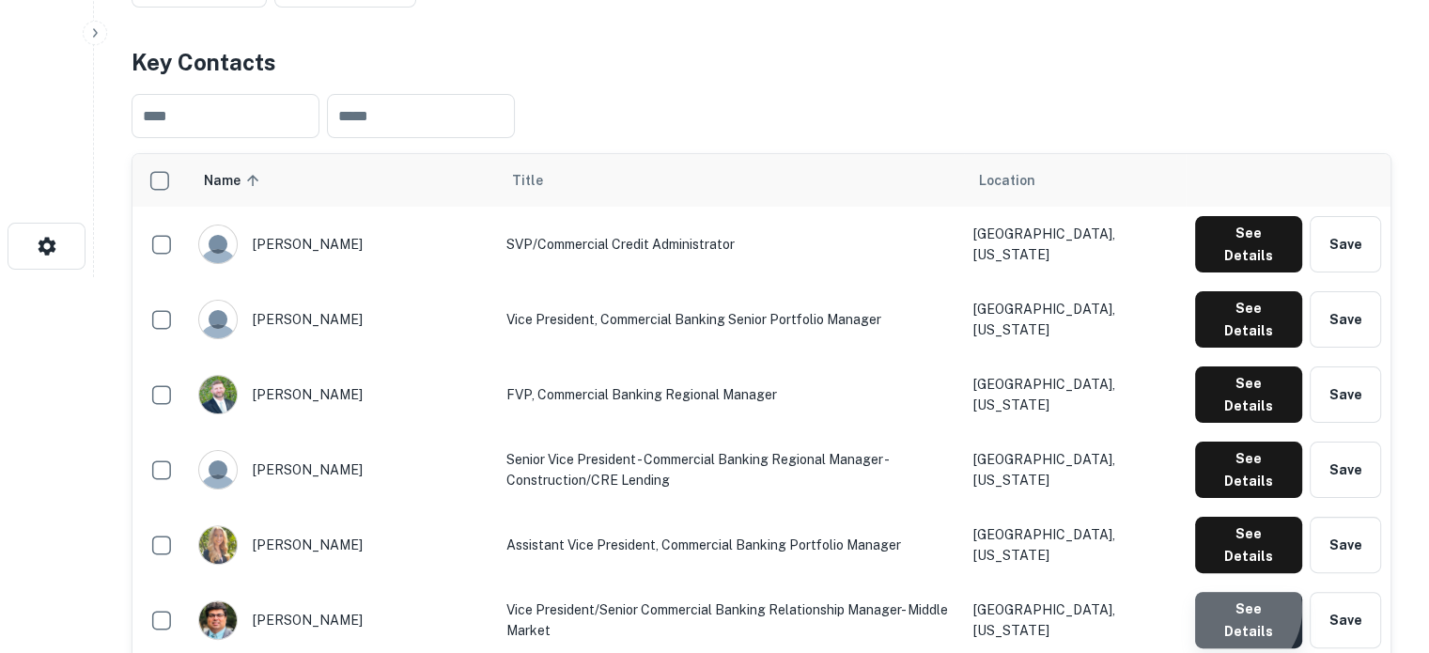
click at [1229, 592] on button "See Details" at bounding box center [1248, 620] width 107 height 56
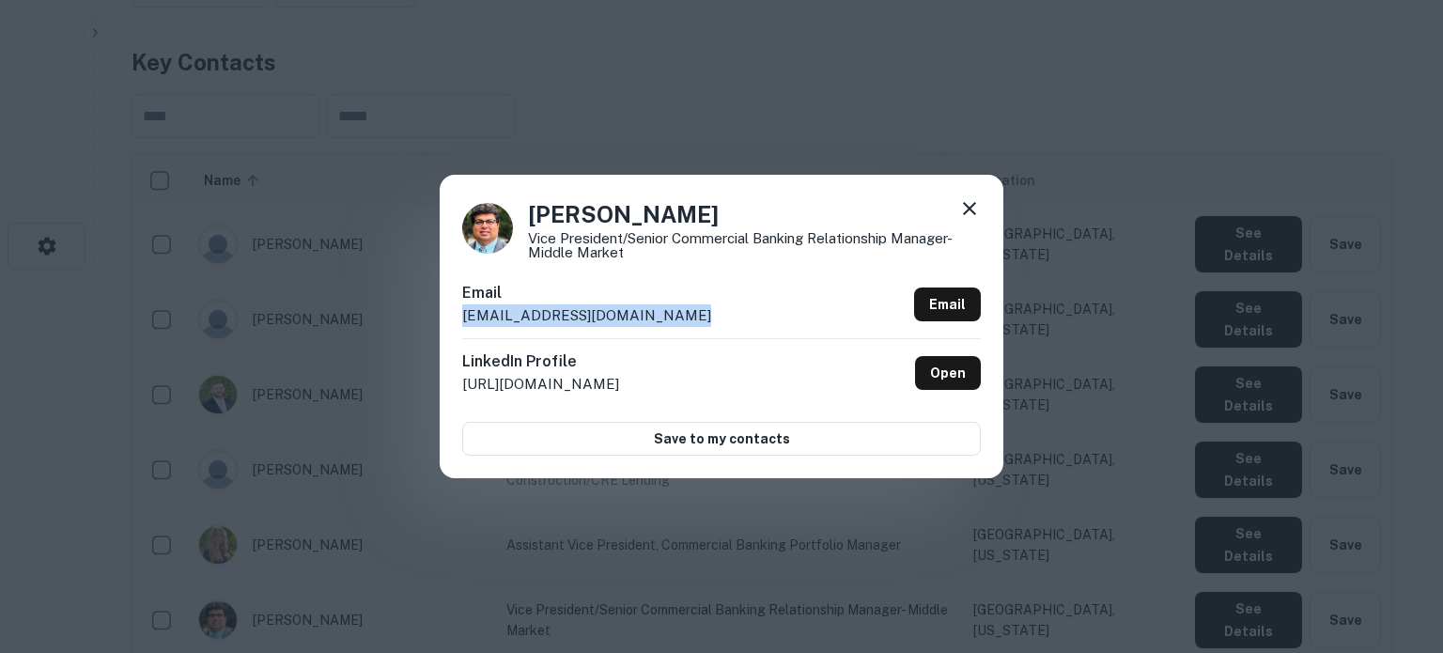
drag, startPoint x: 703, startPoint y: 314, endPoint x: 465, endPoint y: 321, distance: 237.8
click at [465, 321] on div "Email sanjayprasad@bankofmarin.com Email" at bounding box center [721, 310] width 519 height 56
copy p "sanjayprasad@bankofmarin.com"
click at [978, 207] on icon at bounding box center [969, 208] width 23 height 23
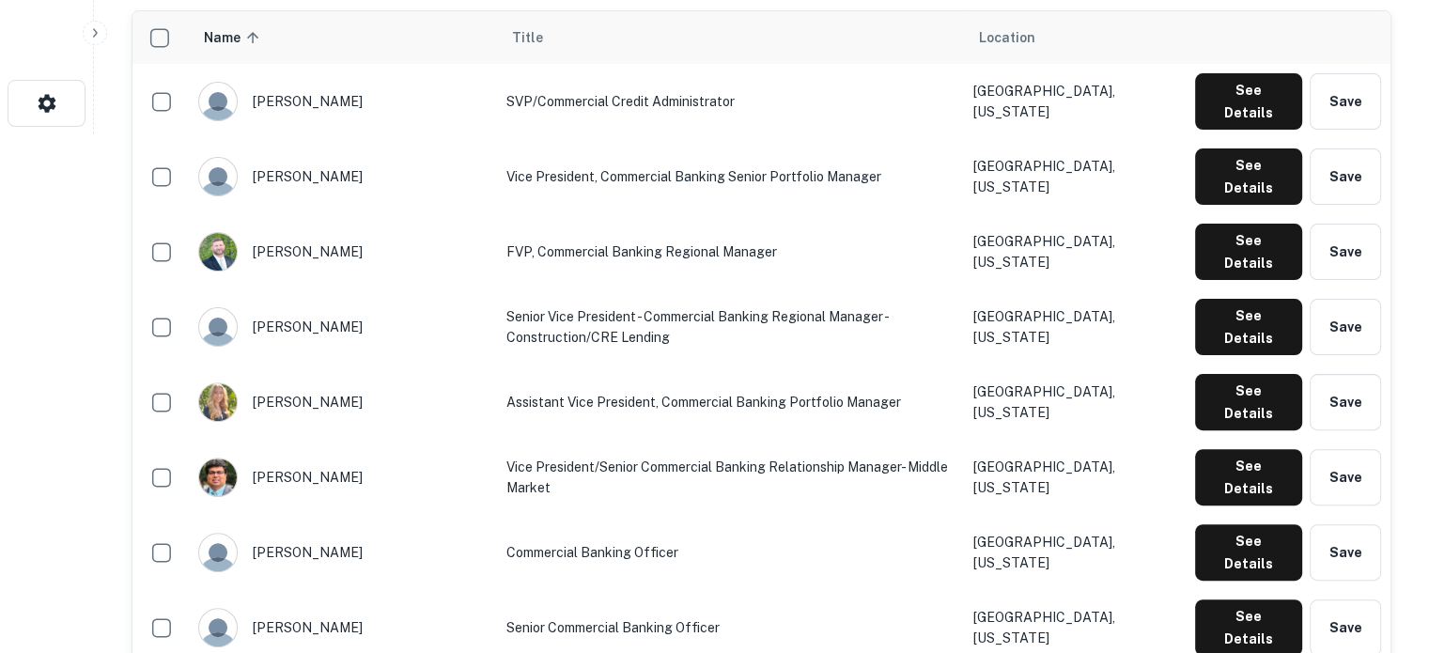
scroll to position [564, 0]
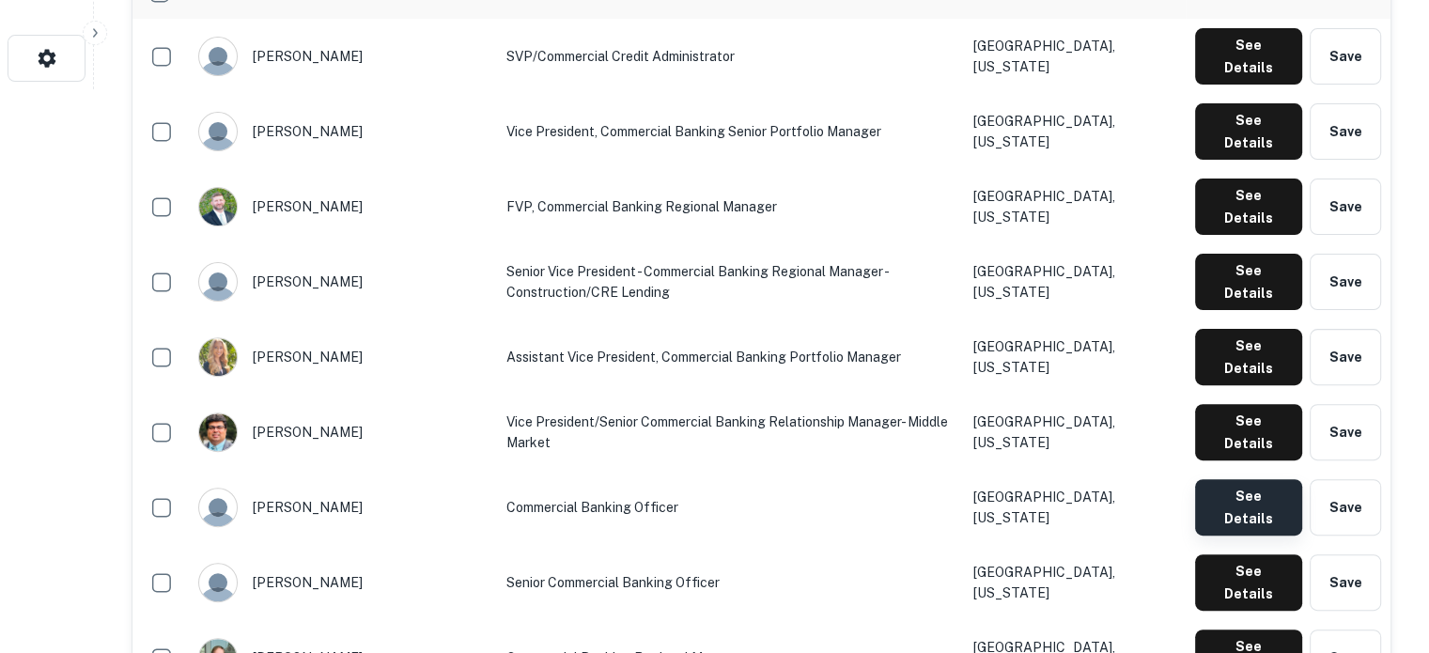
click at [1214, 479] on button "See Details" at bounding box center [1248, 507] width 107 height 56
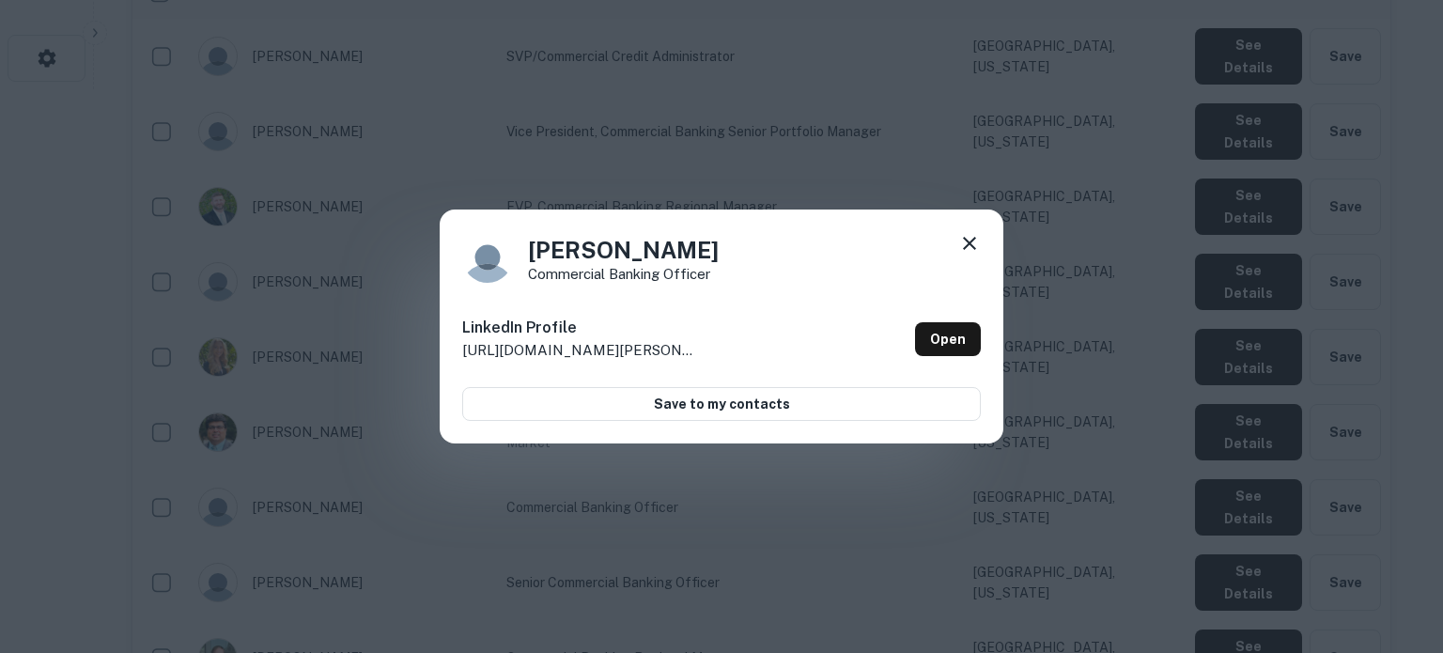
click at [654, 334] on h6 "LinkedIn Profile" at bounding box center [579, 328] width 235 height 23
click at [966, 249] on icon at bounding box center [969, 243] width 23 height 23
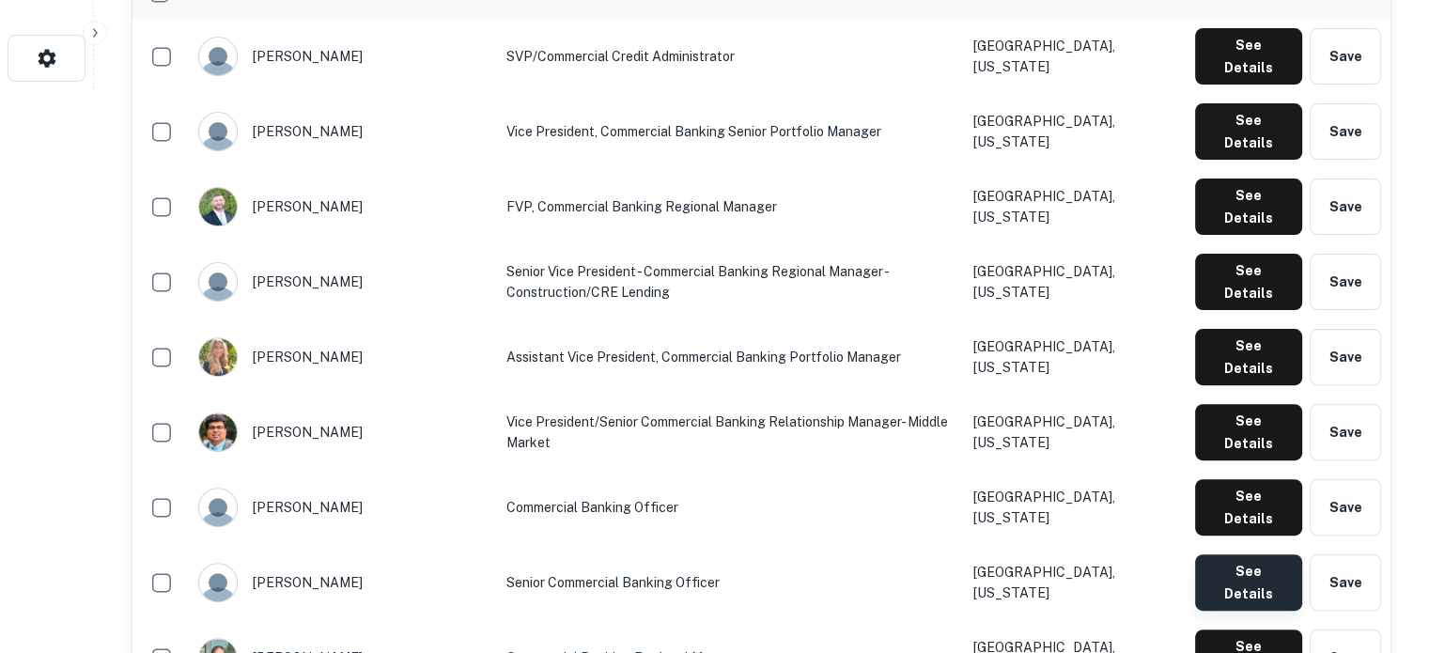
click at [1217, 554] on button "See Details" at bounding box center [1248, 582] width 107 height 56
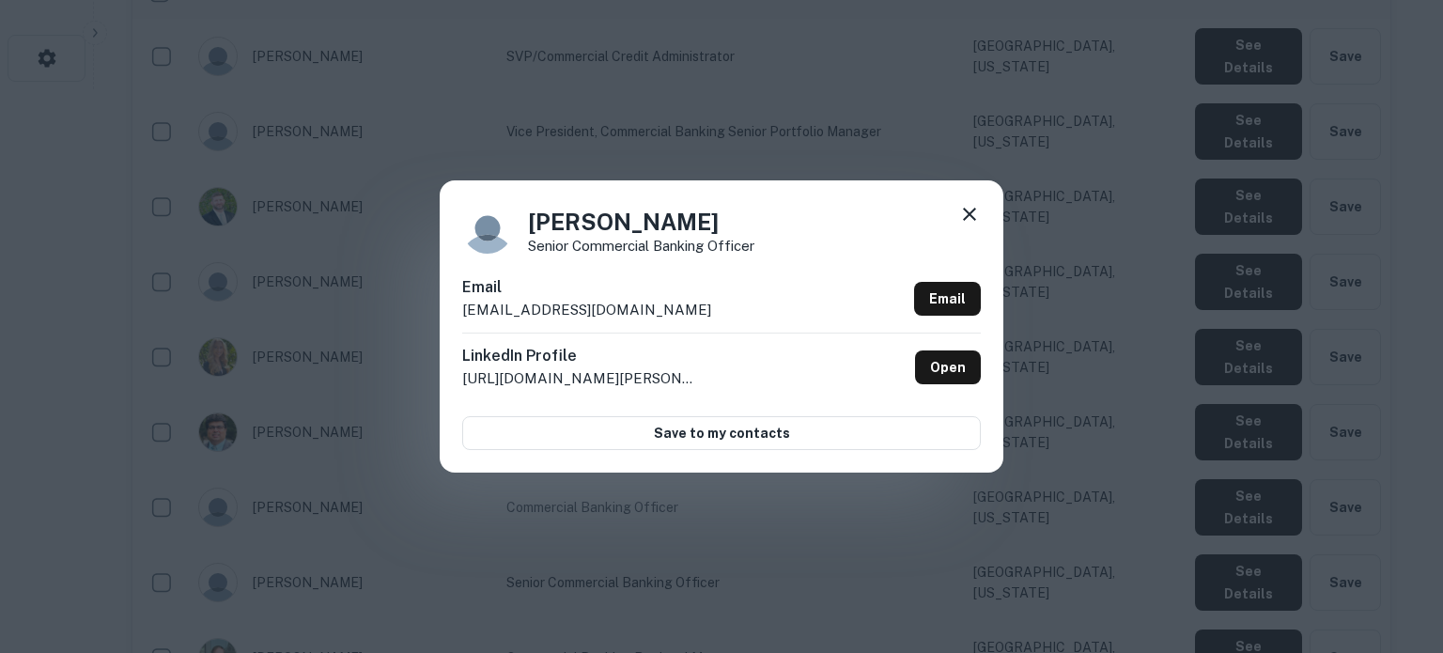
drag, startPoint x: 713, startPoint y: 309, endPoint x: 462, endPoint y: 319, distance: 251.0
click at [462, 319] on div "Email timothymeyers@bankofmarin.com Email" at bounding box center [721, 304] width 519 height 56
copy p "timothymeyers@bankofmarin.com"
click at [968, 214] on icon at bounding box center [969, 214] width 13 height 13
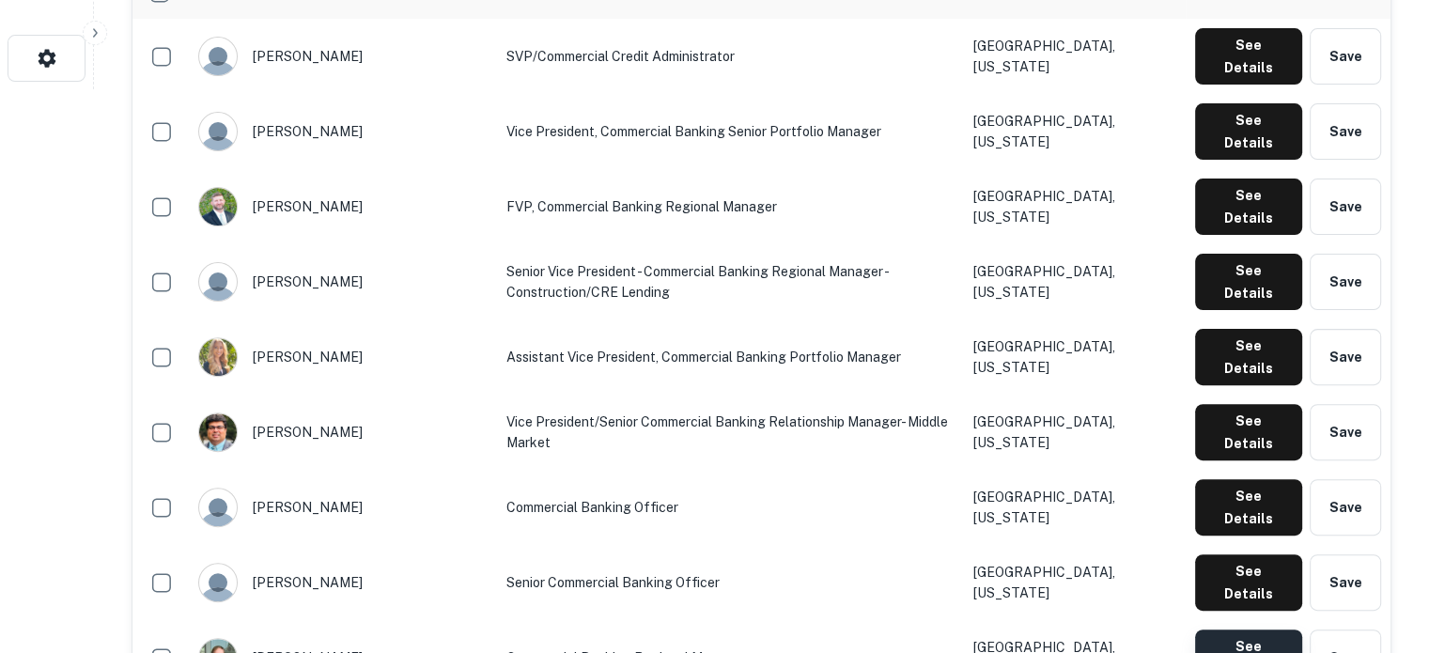
click at [1249, 629] on button "See Details" at bounding box center [1248, 657] width 107 height 56
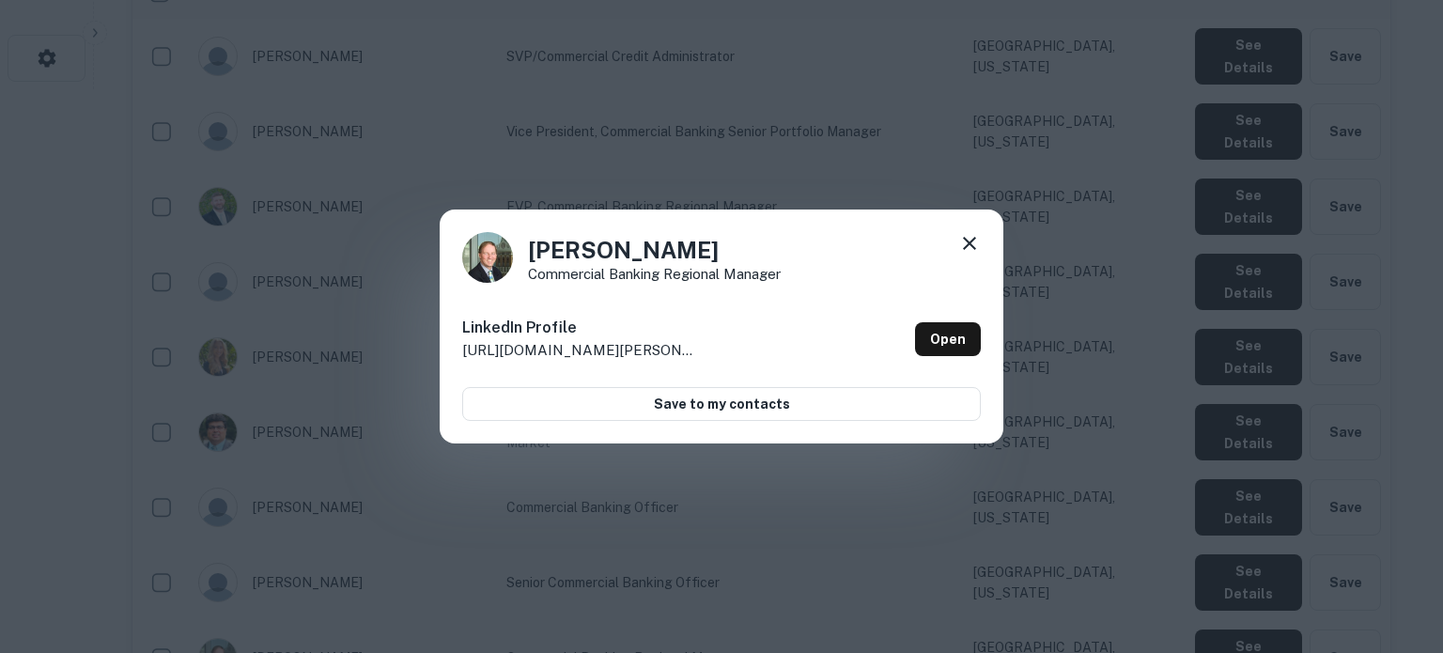
click at [970, 248] on icon at bounding box center [969, 243] width 23 height 23
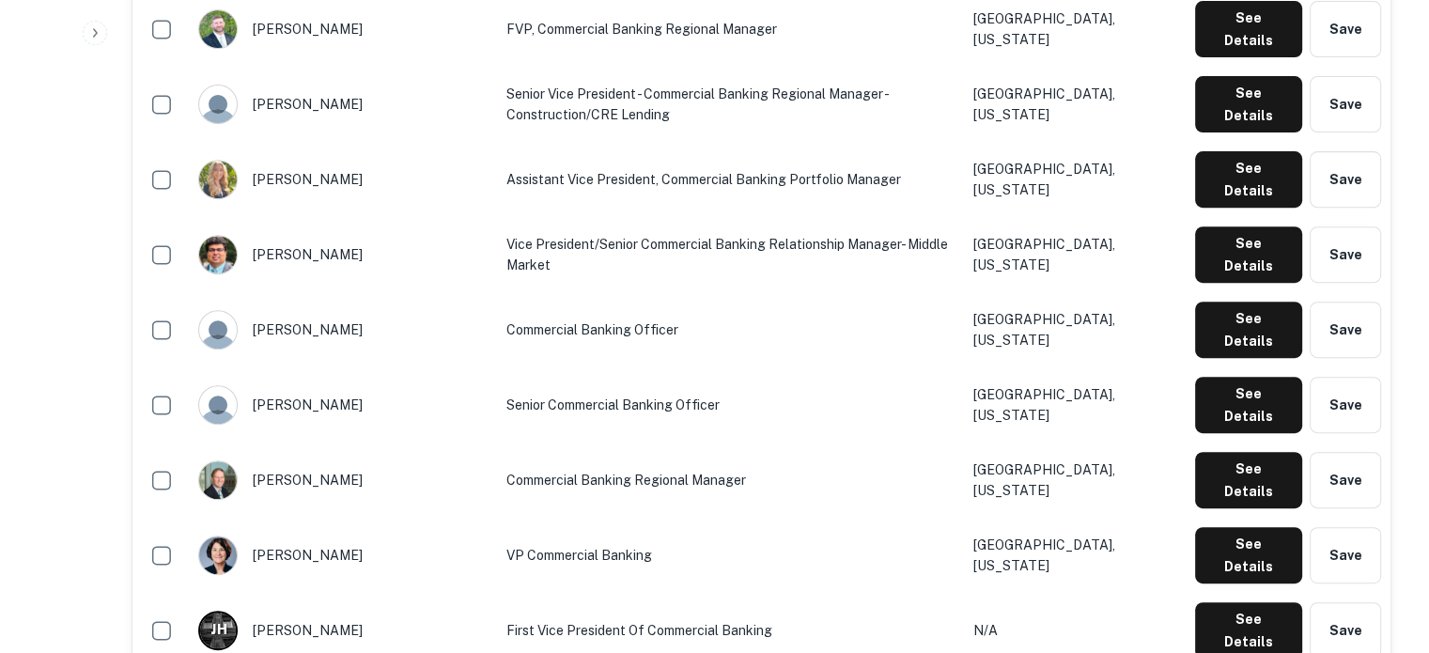
scroll to position [752, 0]
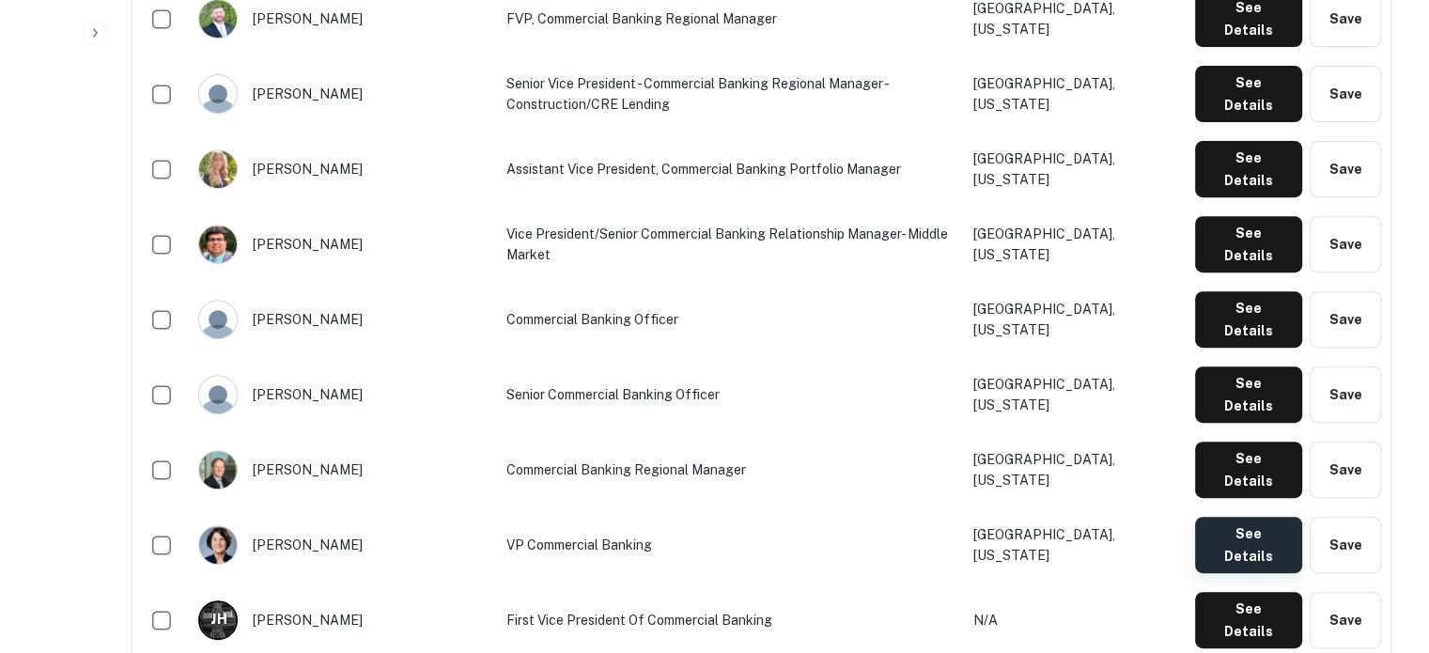
click at [1266, 517] on button "See Details" at bounding box center [1248, 545] width 107 height 56
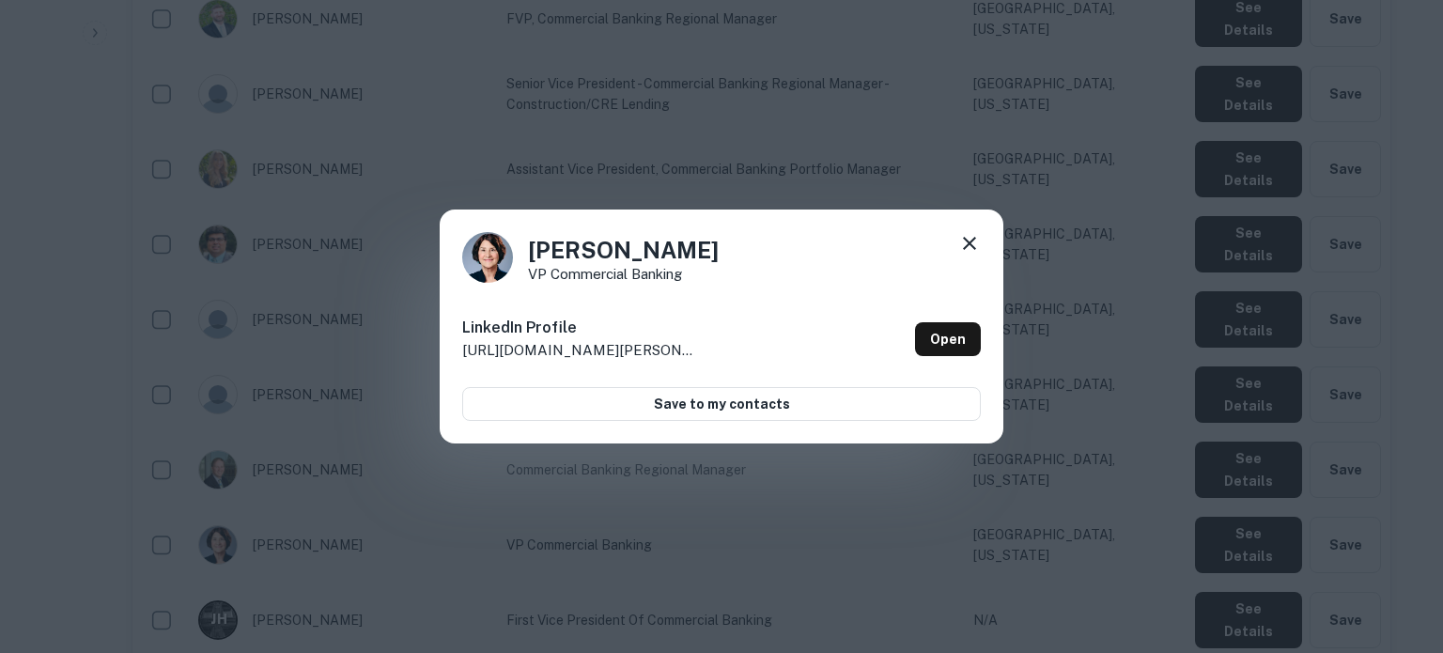
click at [967, 239] on icon at bounding box center [969, 243] width 23 height 23
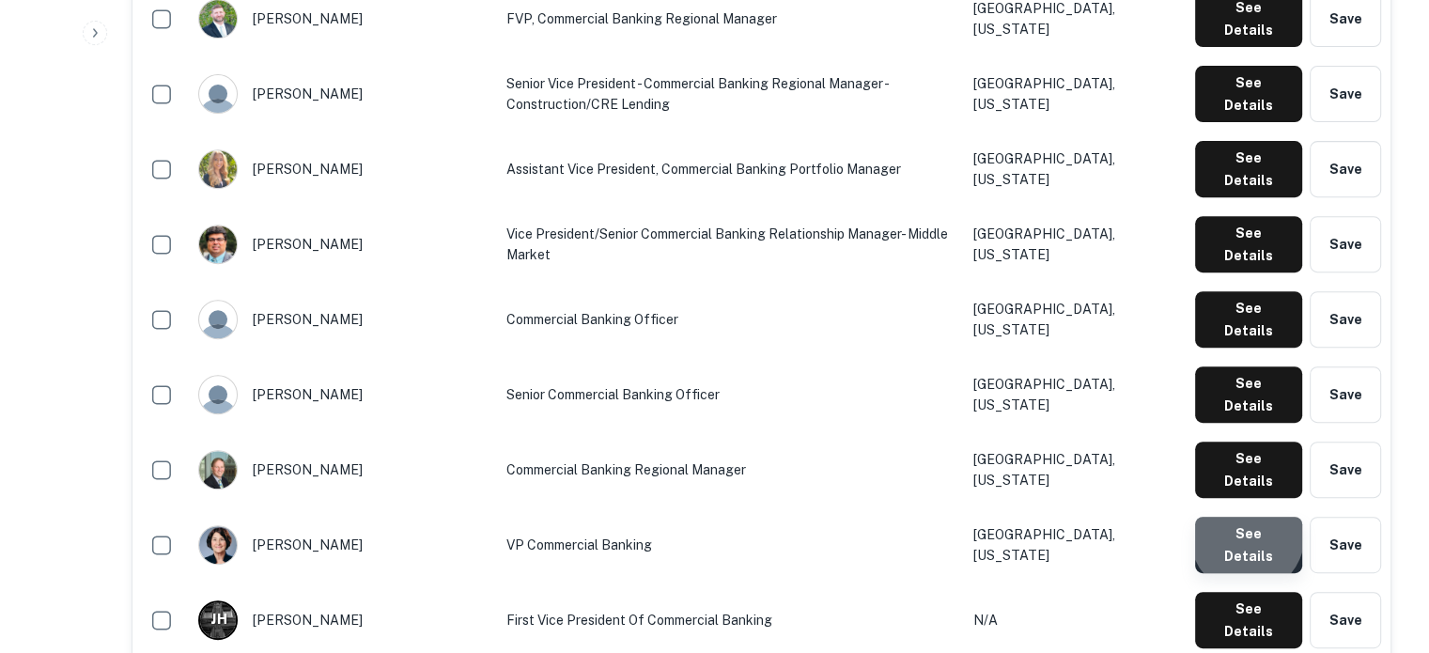
click at [1249, 517] on button "See Details" at bounding box center [1248, 545] width 107 height 56
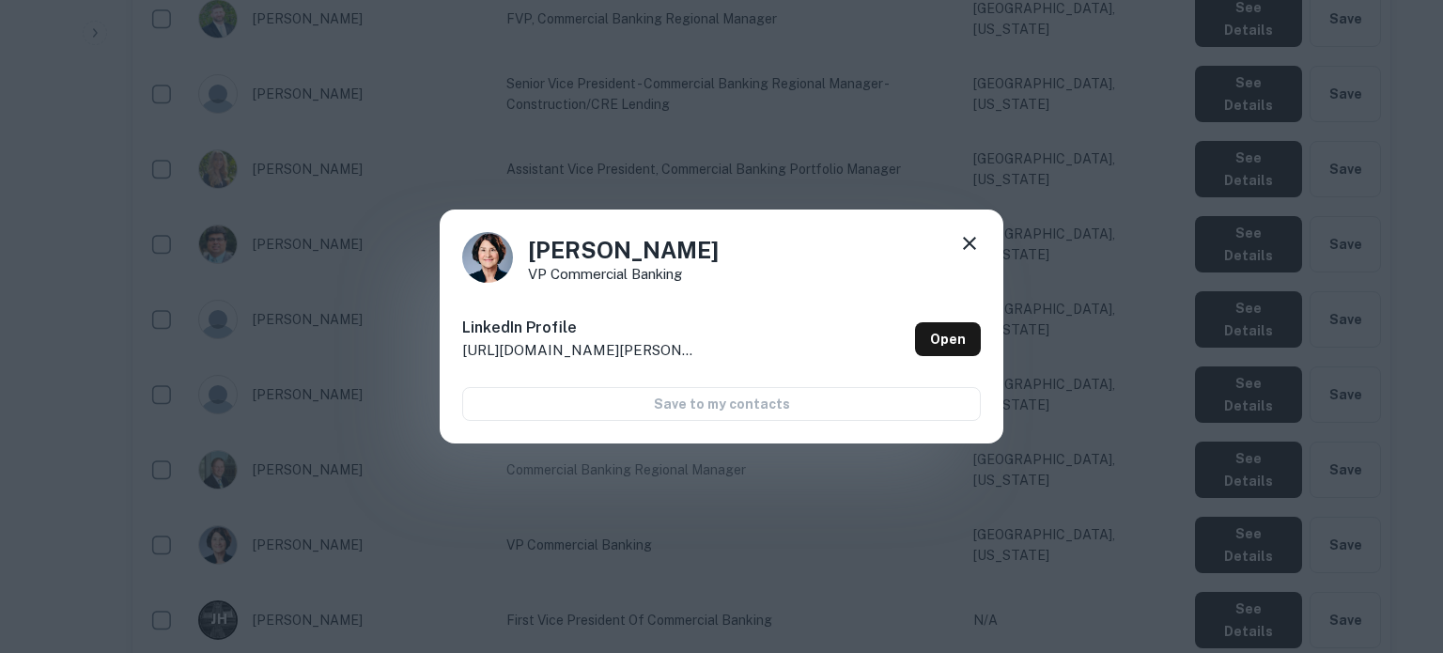
click at [960, 239] on icon at bounding box center [969, 243] width 23 height 23
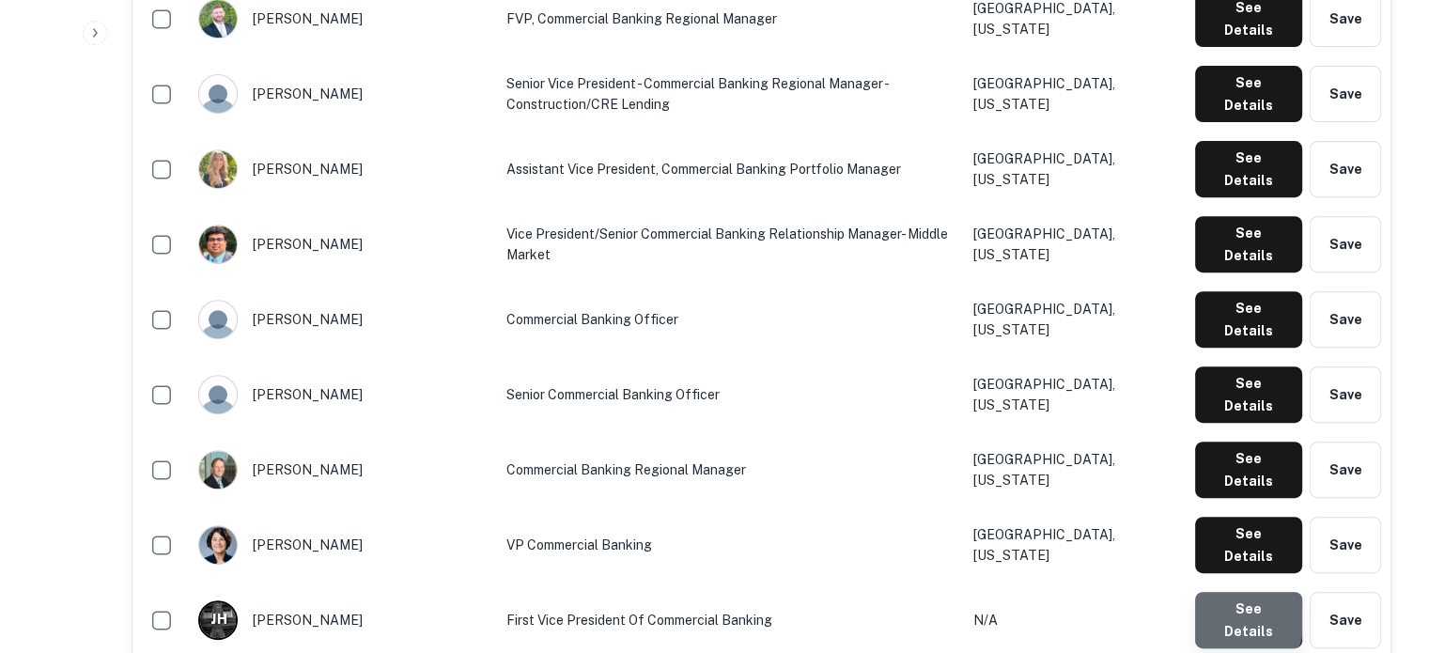
click at [1218, 592] on button "See Details" at bounding box center [1248, 620] width 107 height 56
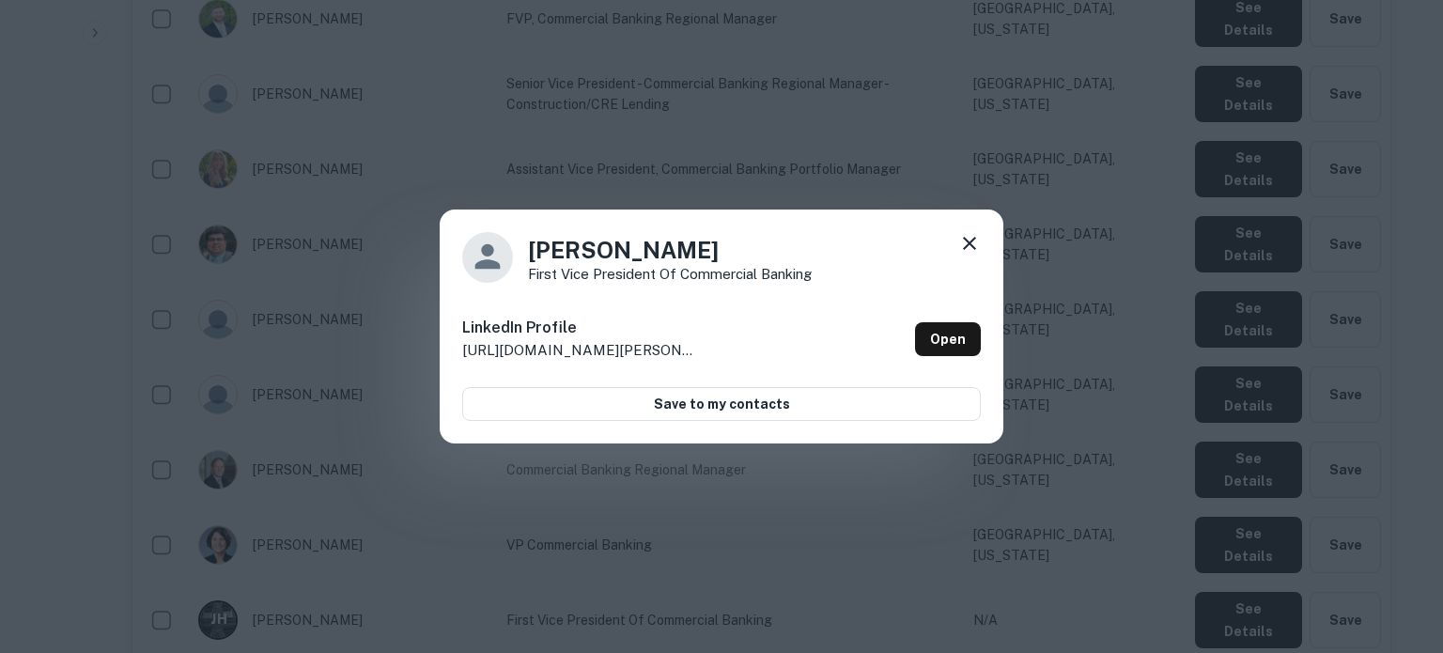
click at [973, 239] on icon at bounding box center [969, 243] width 13 height 13
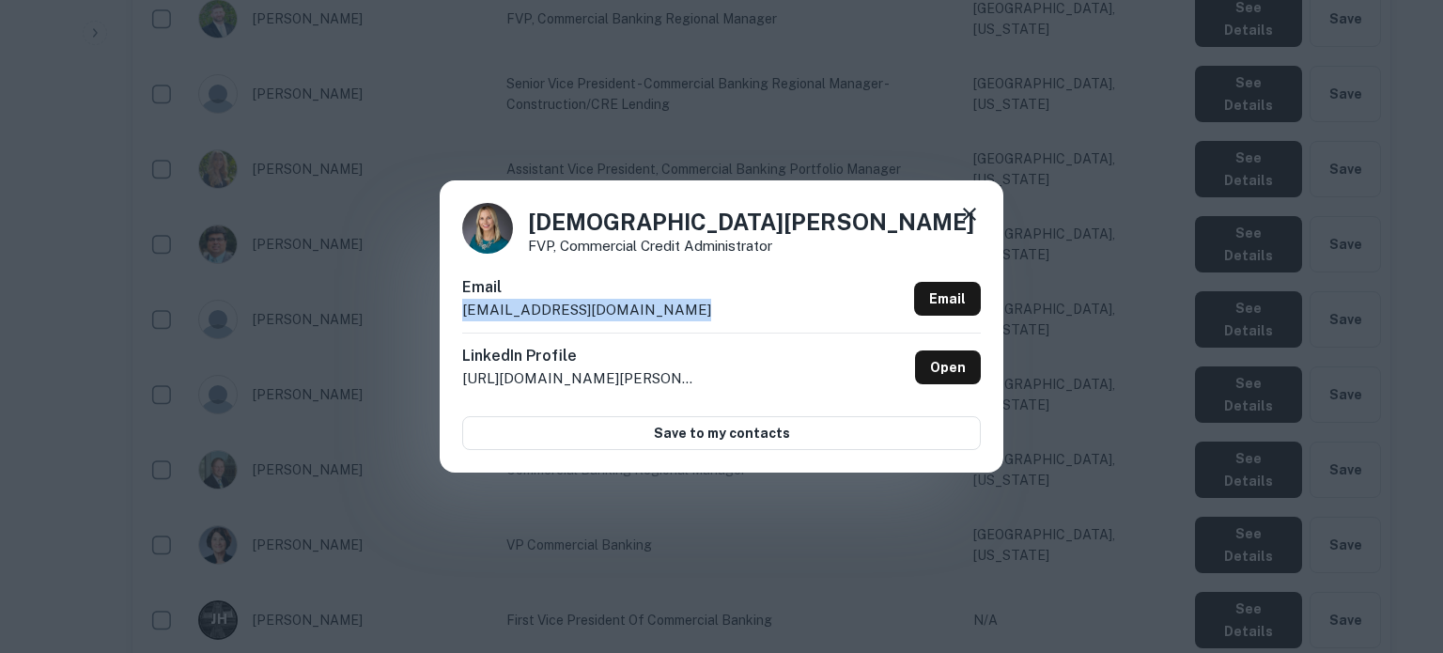
drag, startPoint x: 695, startPoint y: 319, endPoint x: 455, endPoint y: 324, distance: 240.5
click at [455, 324] on div "Kristen Payne FVP, Commercial Credit Administrator Email kristenpayne@bankofmar…" at bounding box center [722, 325] width 564 height 291
copy p "kristenpayne@bankofmarin.com"
click at [974, 219] on icon at bounding box center [969, 214] width 13 height 13
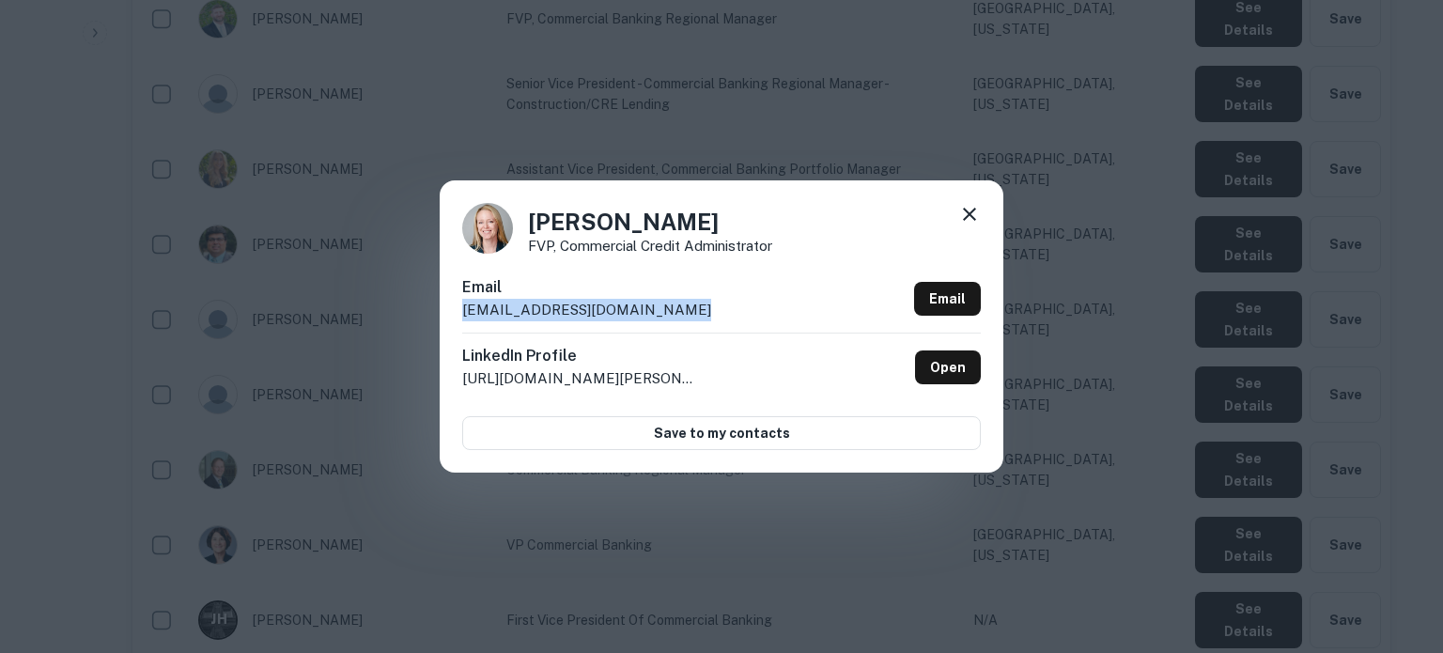
drag, startPoint x: 691, startPoint y: 302, endPoint x: 466, endPoint y: 318, distance: 226.1
click at [466, 318] on div "Email melanierempe@bankofmarin.com Email" at bounding box center [721, 304] width 519 height 56
copy p "melanierempe@bankofmarin.com"
click at [983, 217] on div "Melanie Rempe FVP, Commercial Credit Administrator Email melanierempe@bankofmar…" at bounding box center [722, 325] width 564 height 291
drag, startPoint x: 971, startPoint y: 211, endPoint x: 909, endPoint y: 338, distance: 141.2
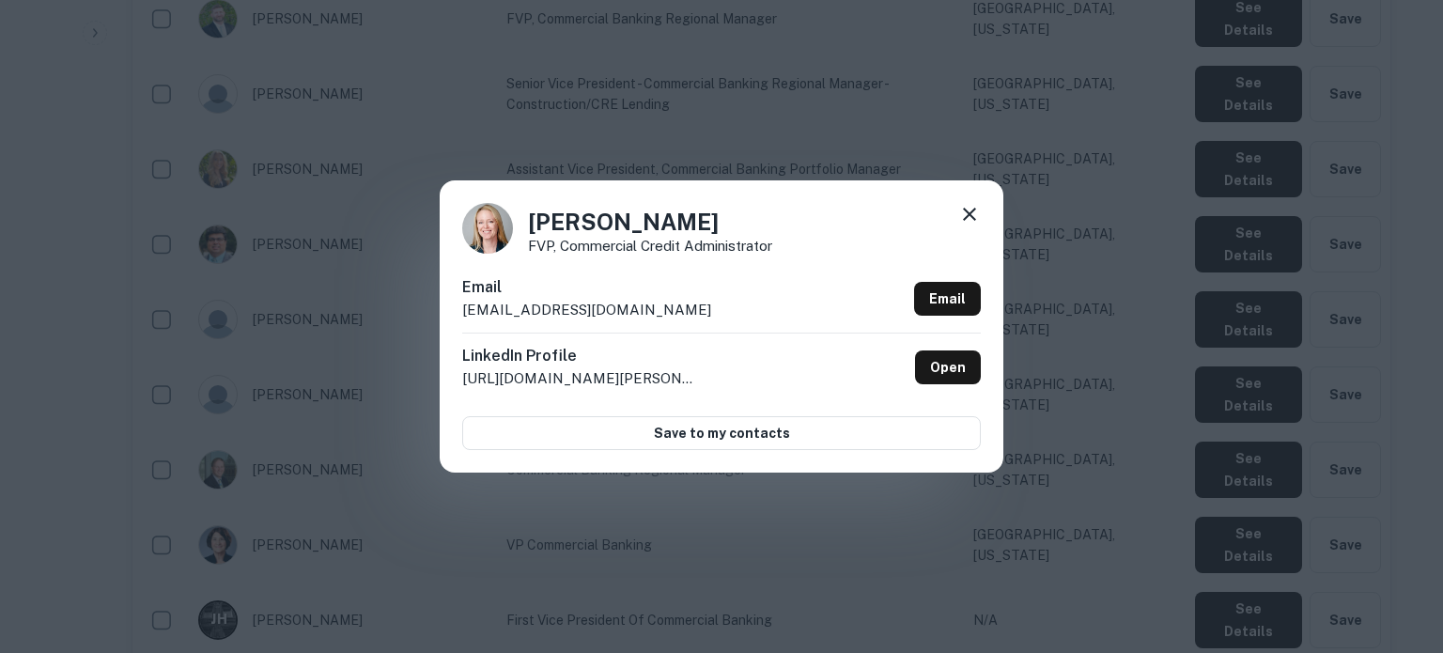
click at [971, 212] on icon at bounding box center [969, 214] width 13 height 13
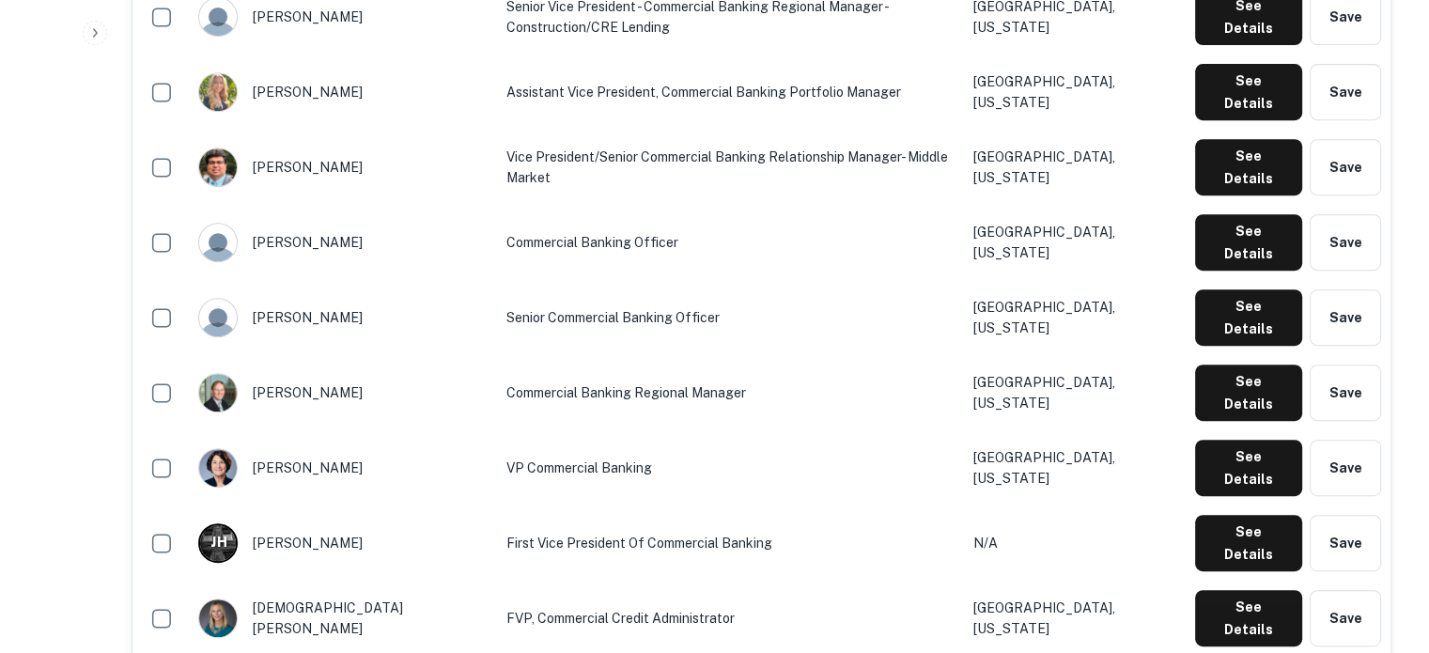
scroll to position [939, 0]
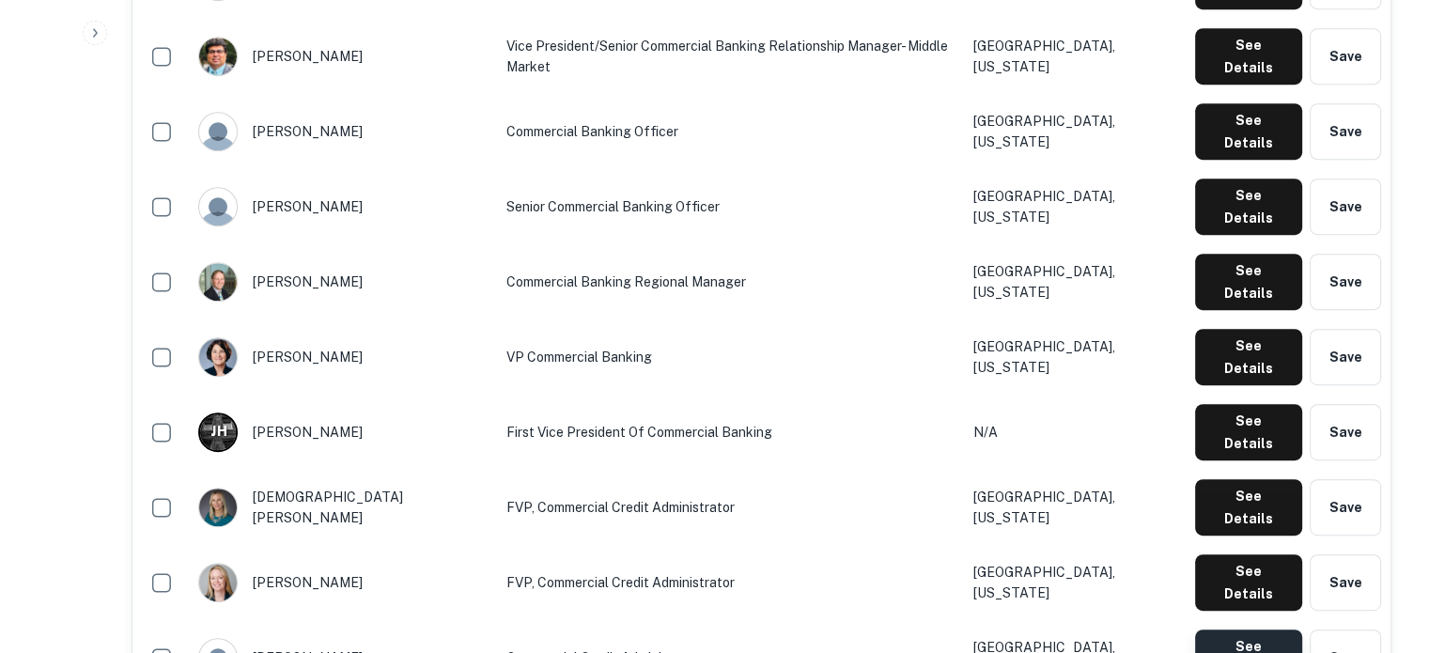
click at [1254, 629] on button "See Details" at bounding box center [1248, 657] width 107 height 56
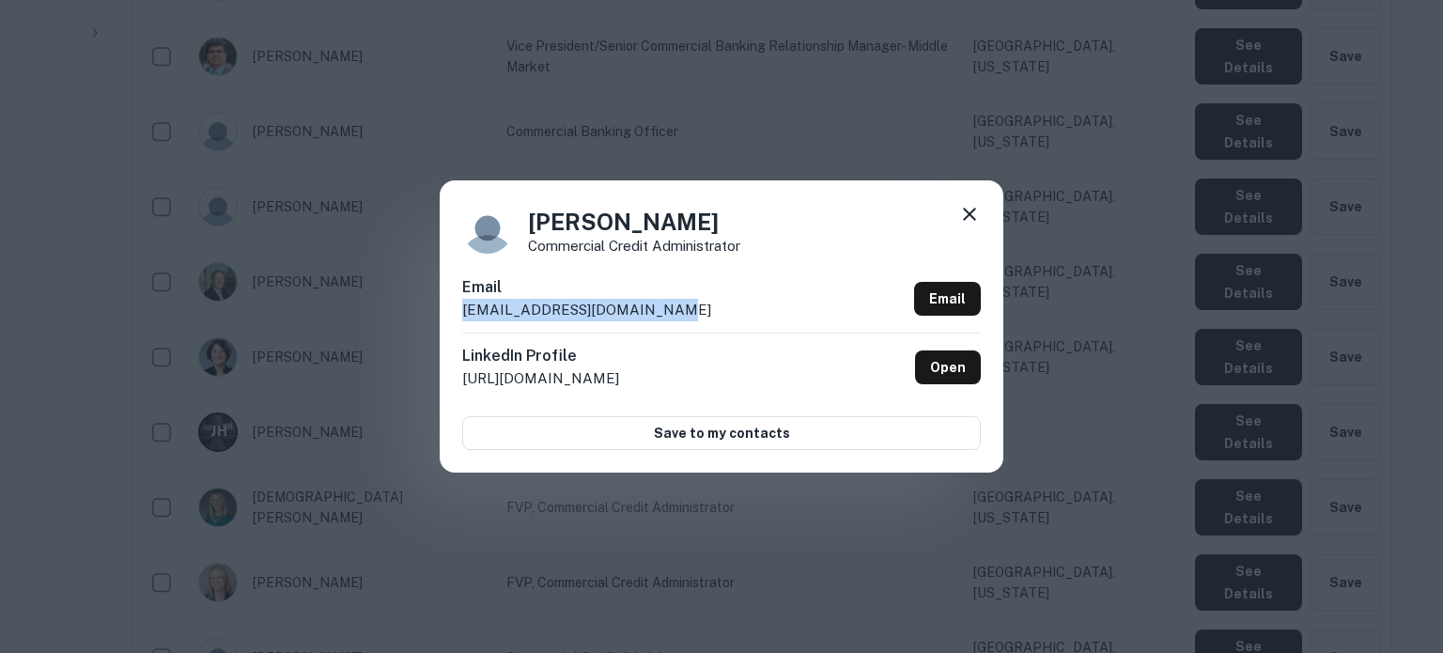
drag, startPoint x: 676, startPoint y: 307, endPoint x: 803, endPoint y: 461, distance: 199.6
click at [442, 311] on div "Adam Fasani Commercial Credit Administrator Email adamfasani@bankofmarin.com Em…" at bounding box center [722, 325] width 564 height 291
click at [969, 218] on icon at bounding box center [969, 214] width 23 height 23
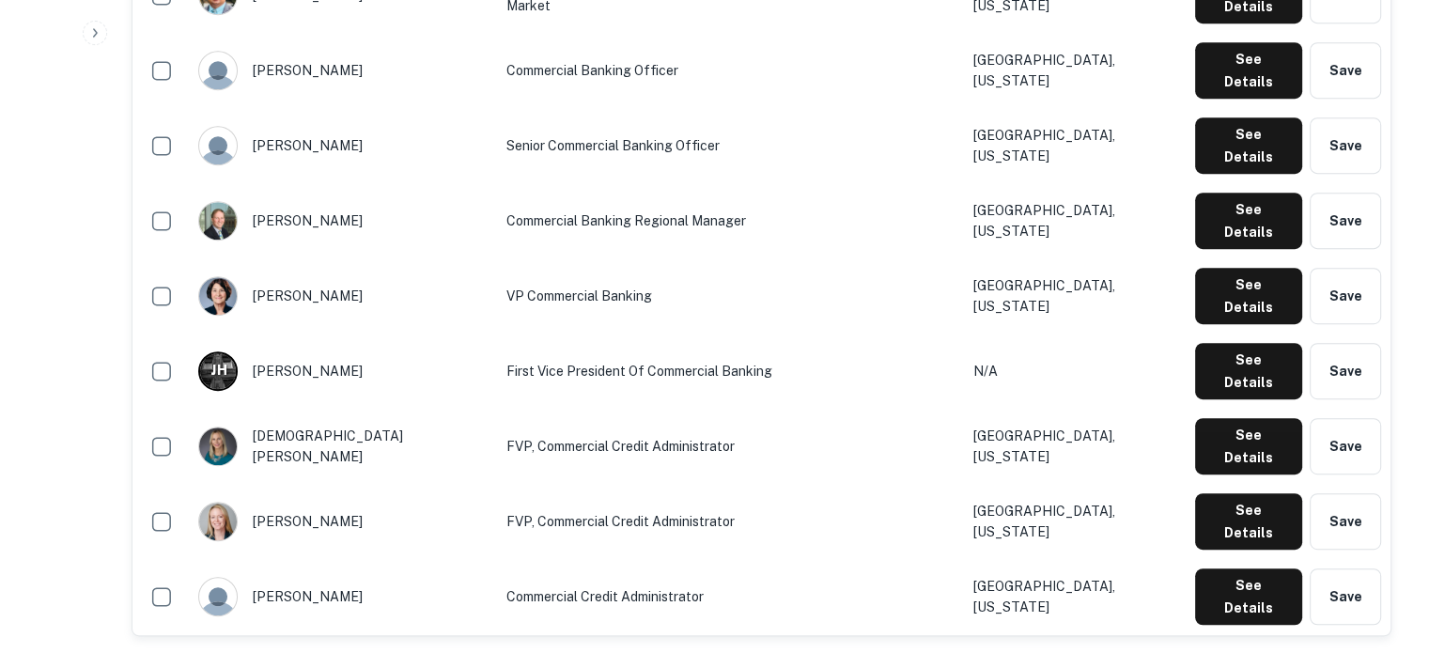
scroll to position [1033, 0]
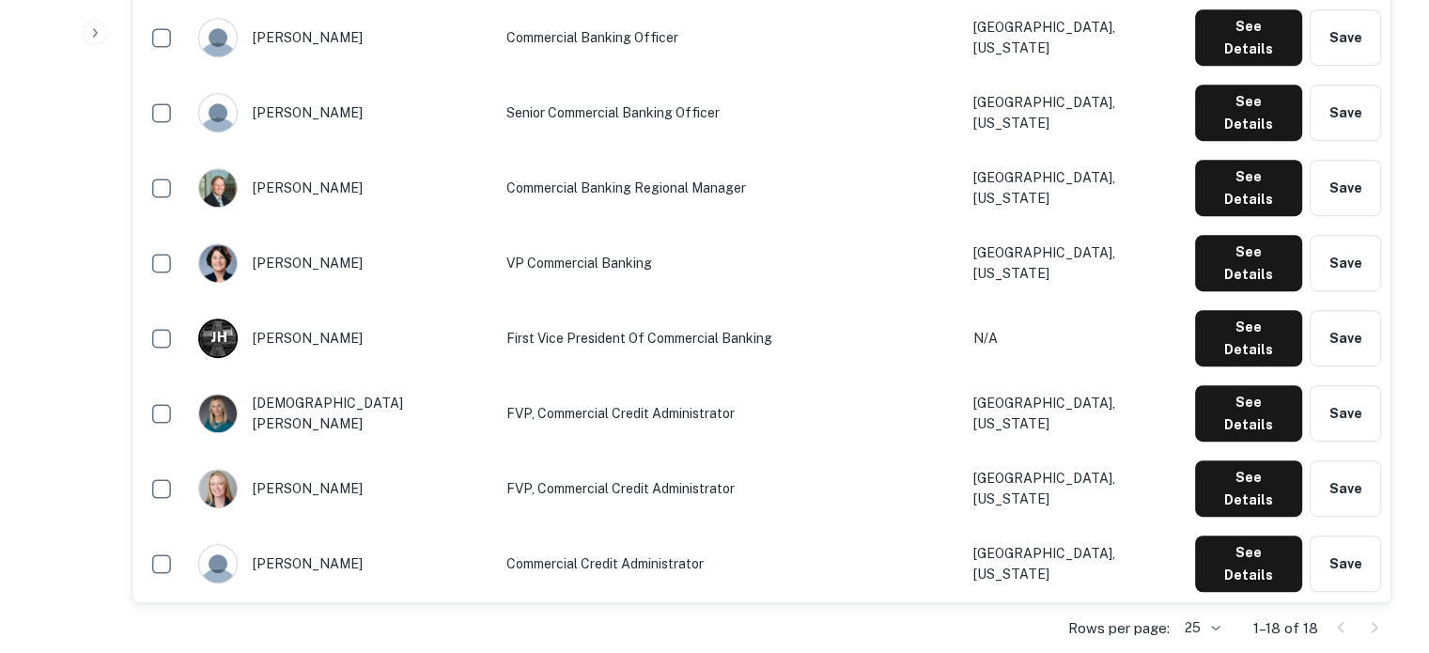
click at [1225, 611] on button "See Details" at bounding box center [1248, 639] width 107 height 56
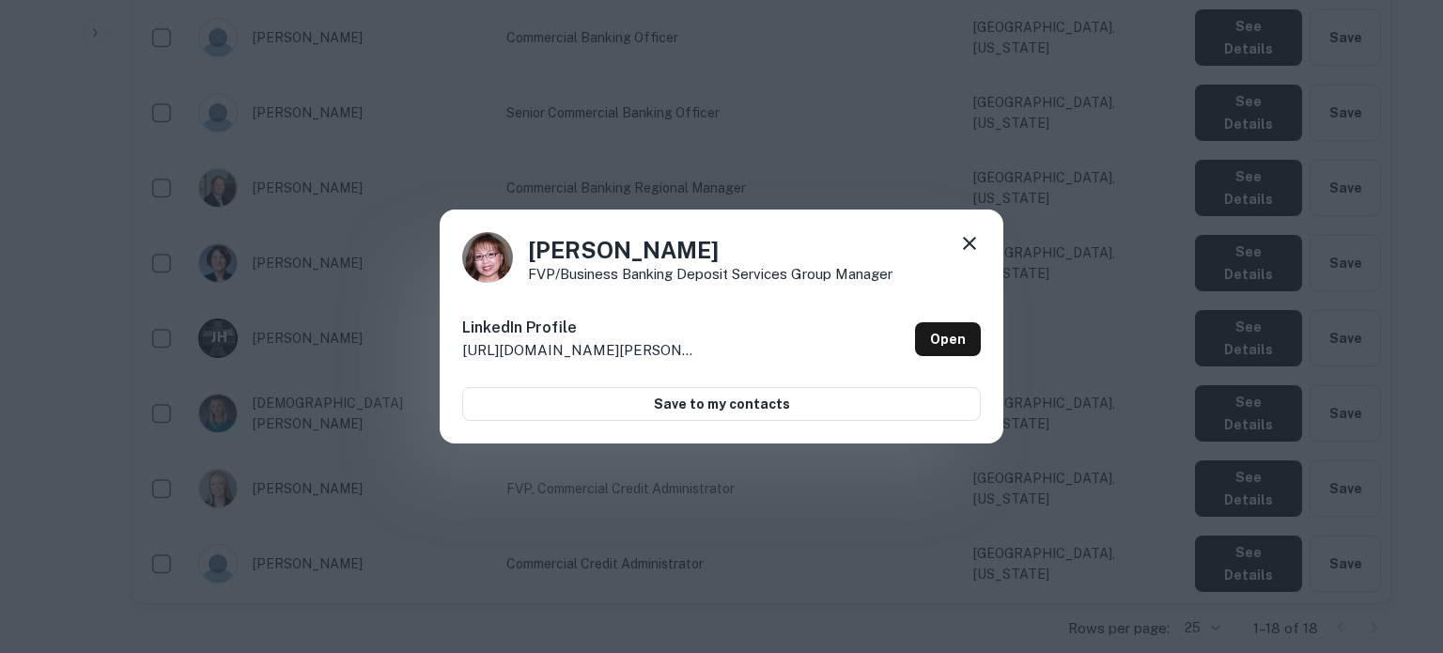
drag, startPoint x: 971, startPoint y: 244, endPoint x: 969, endPoint y: 288, distance: 44.2
click at [970, 243] on icon at bounding box center [969, 243] width 13 height 13
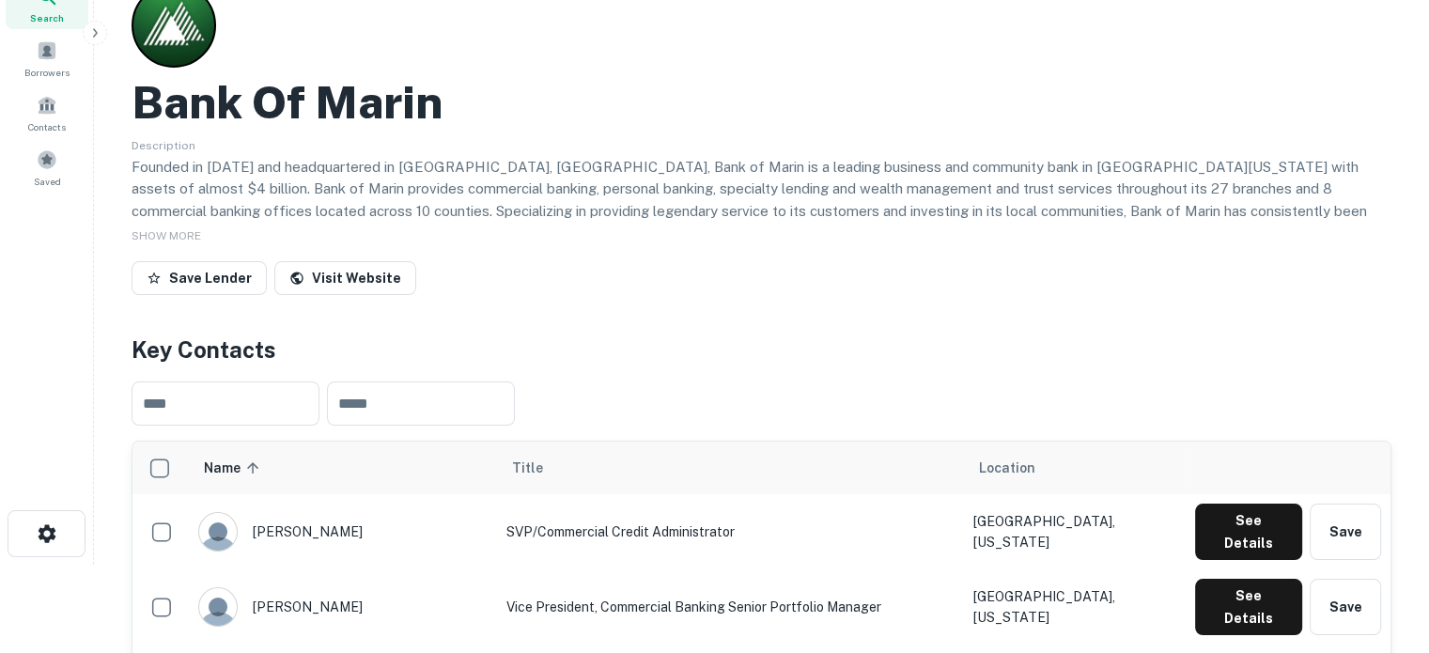
scroll to position [0, 0]
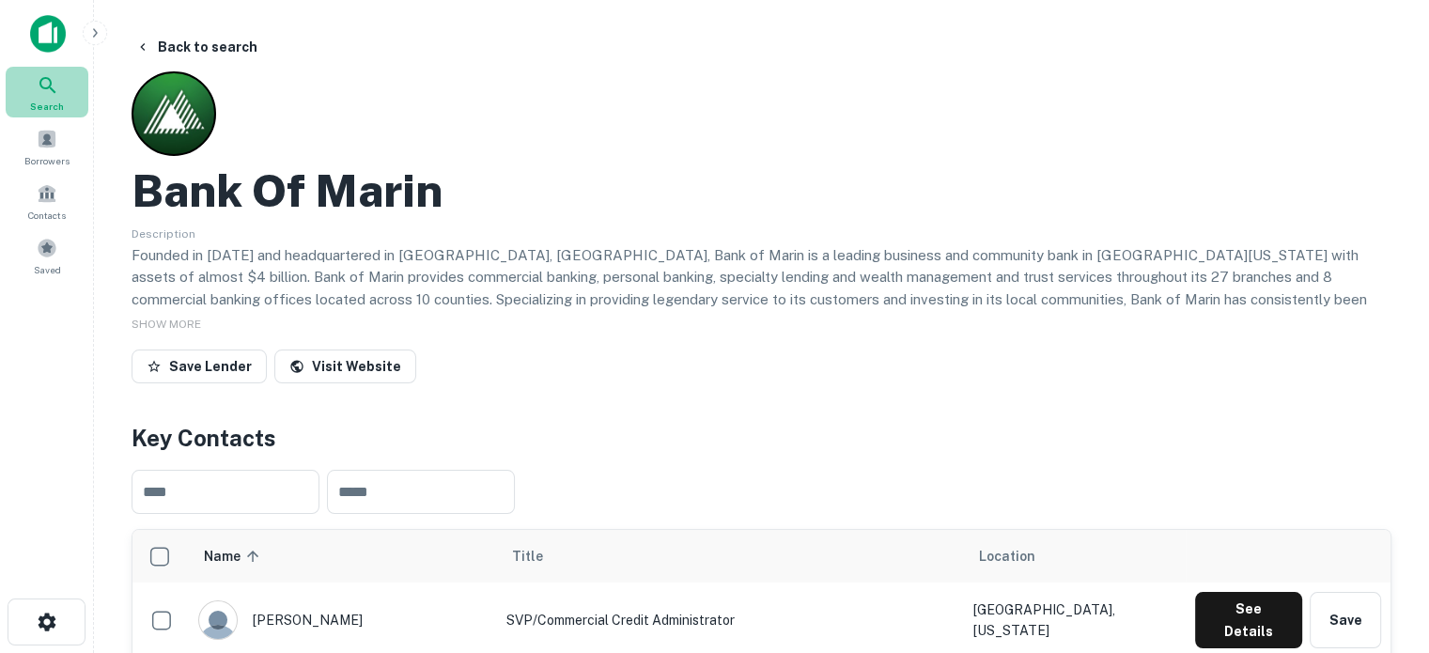
click at [54, 94] on icon at bounding box center [48, 85] width 23 height 23
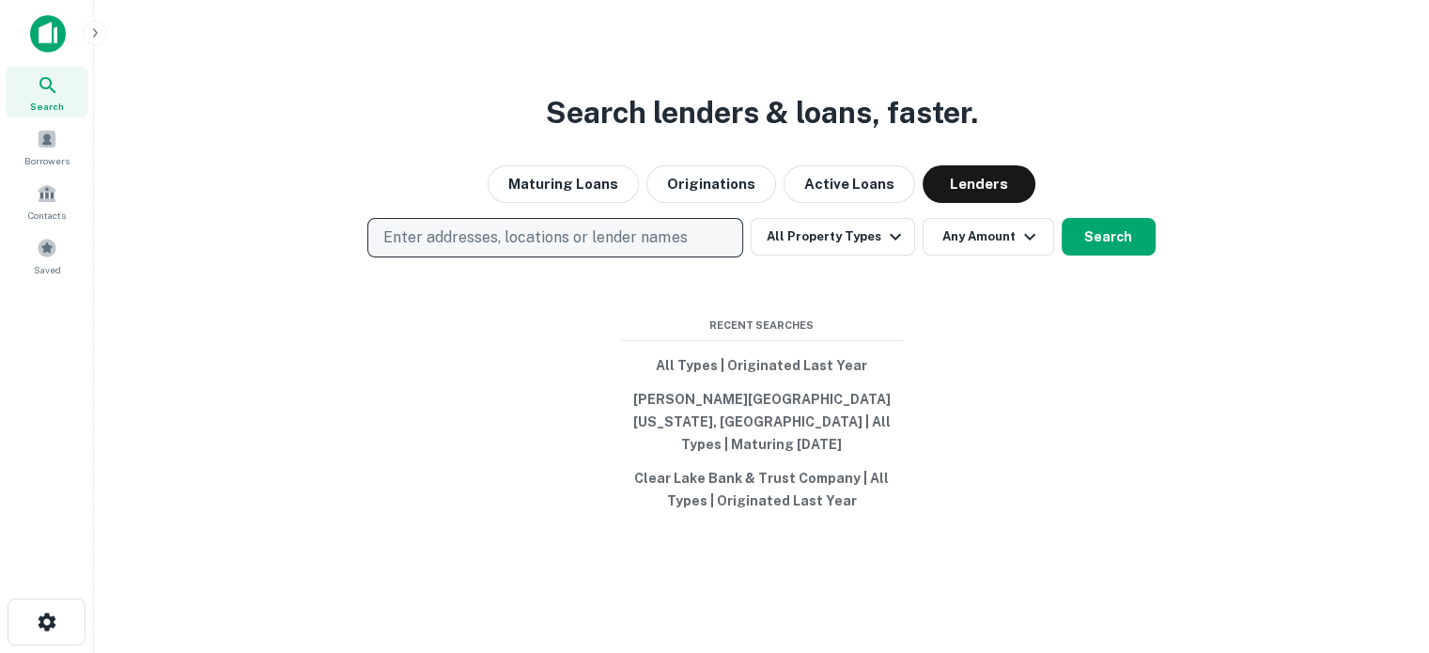
click at [538, 249] on p "Enter addresses, locations or lender names" at bounding box center [534, 237] width 303 height 23
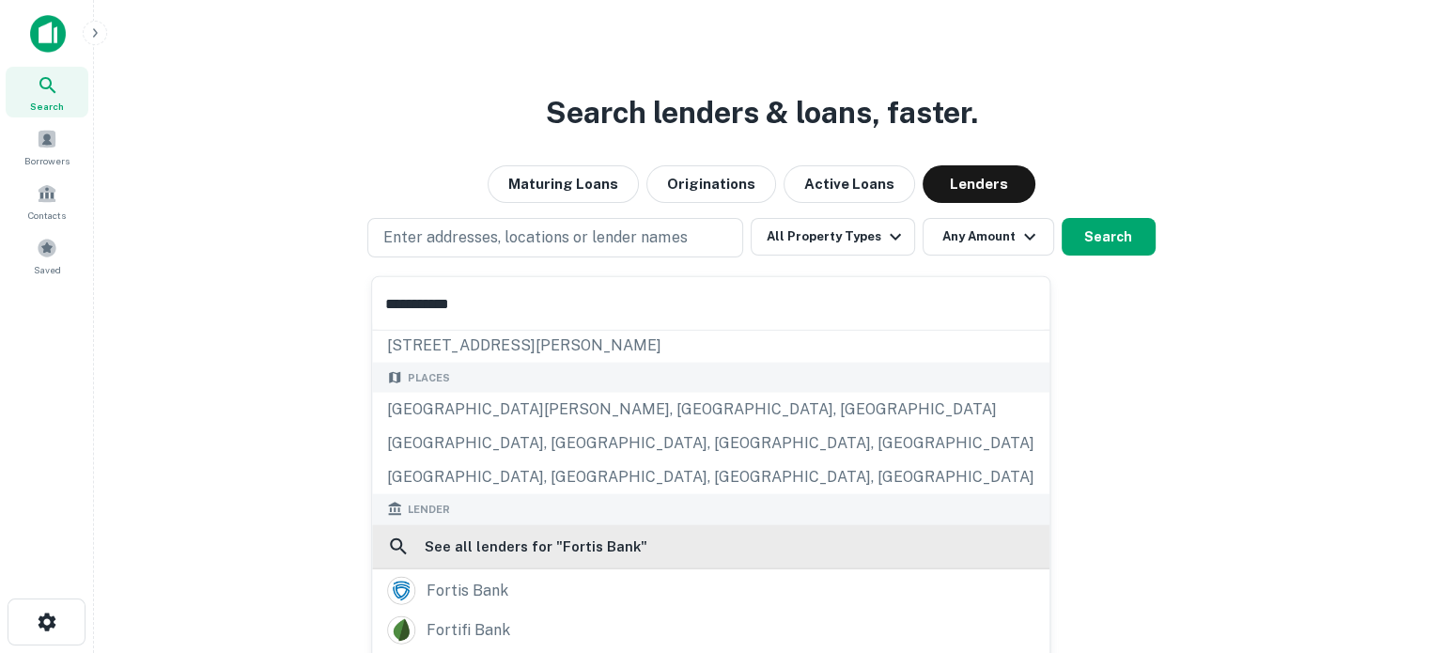
scroll to position [94, 0]
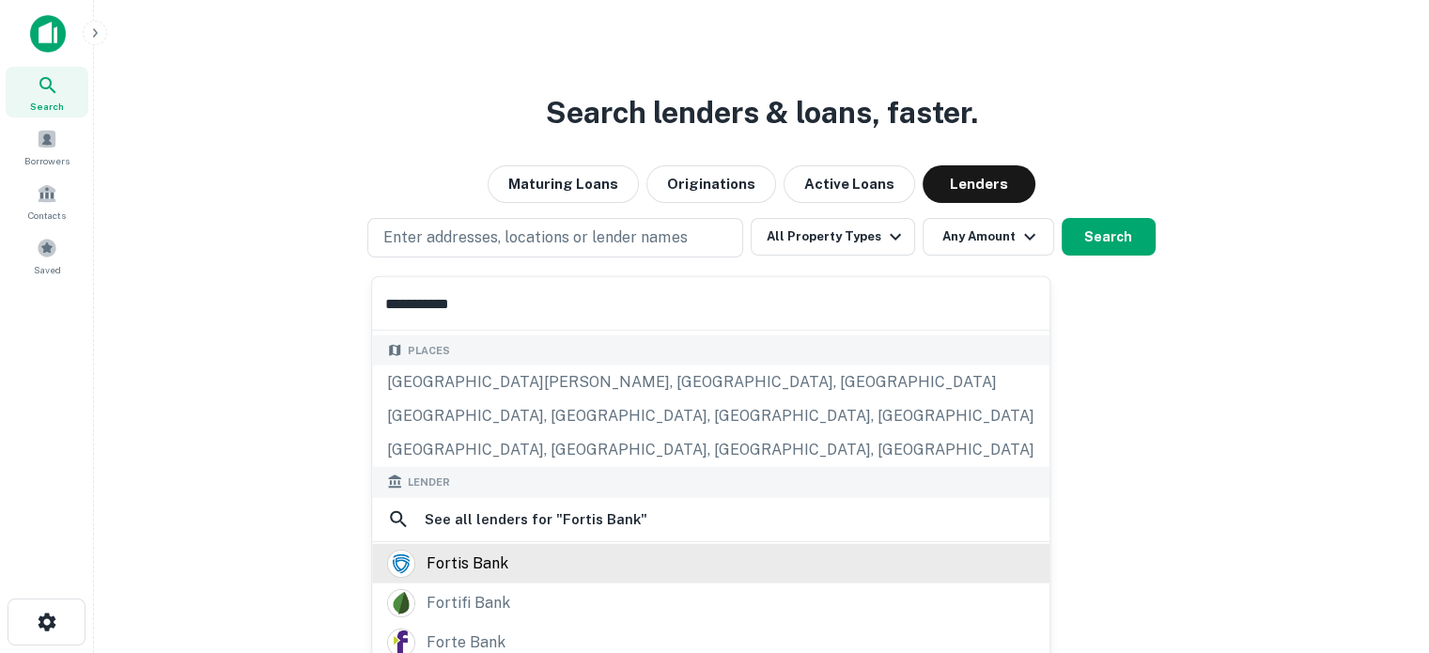
type input "**********"
click at [492, 558] on div "fortis bank" at bounding box center [468, 563] width 82 height 28
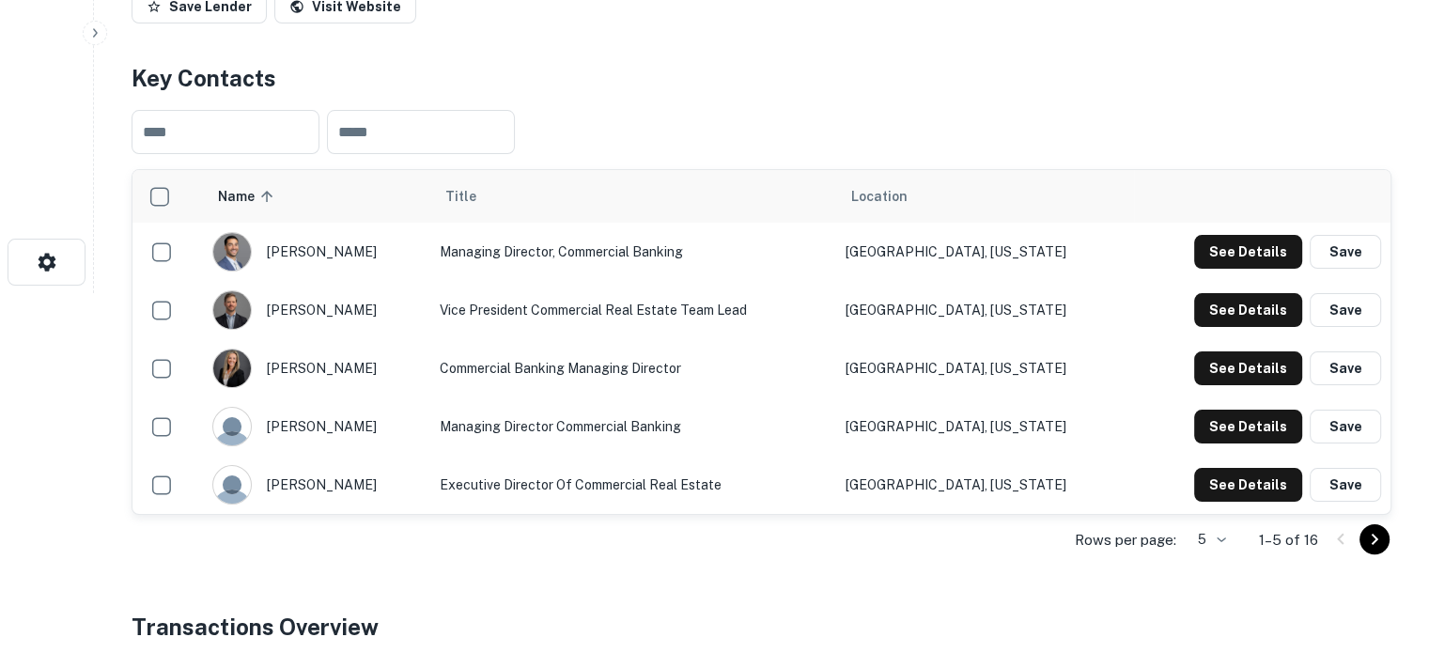
scroll to position [470, 0]
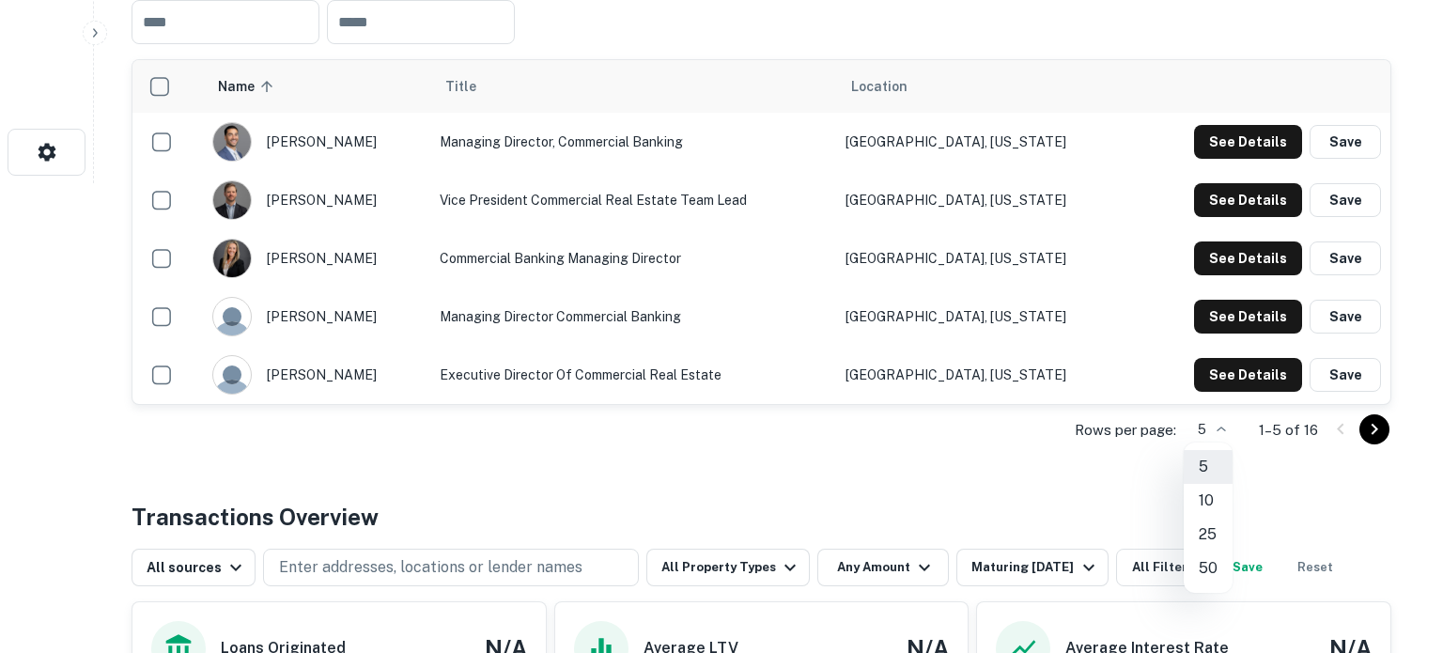
click at [1218, 534] on li "25" at bounding box center [1208, 535] width 49 height 34
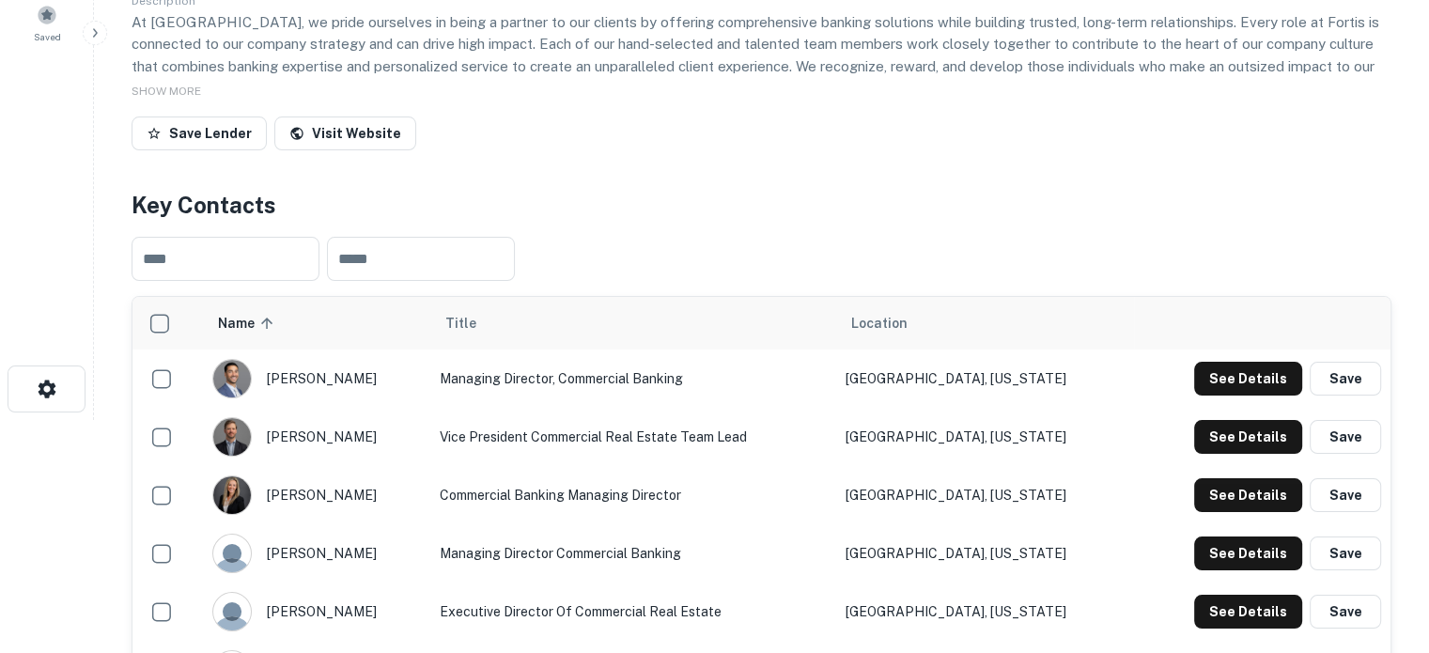
scroll to position [0, 0]
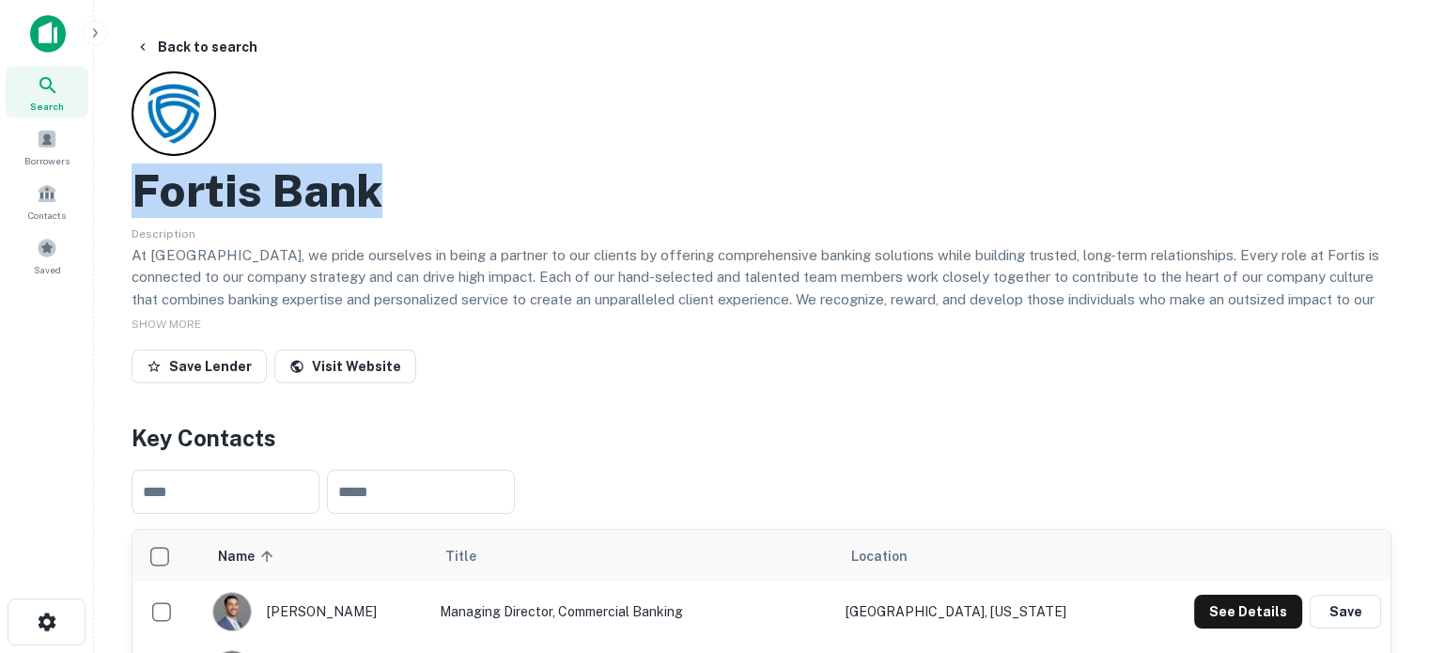
drag, startPoint x: 137, startPoint y: 194, endPoint x: 368, endPoint y: 187, distance: 231.2
click at [368, 187] on h2 "Fortis Bank" at bounding box center [257, 190] width 251 height 54
copy h2 "Fortis Bank"
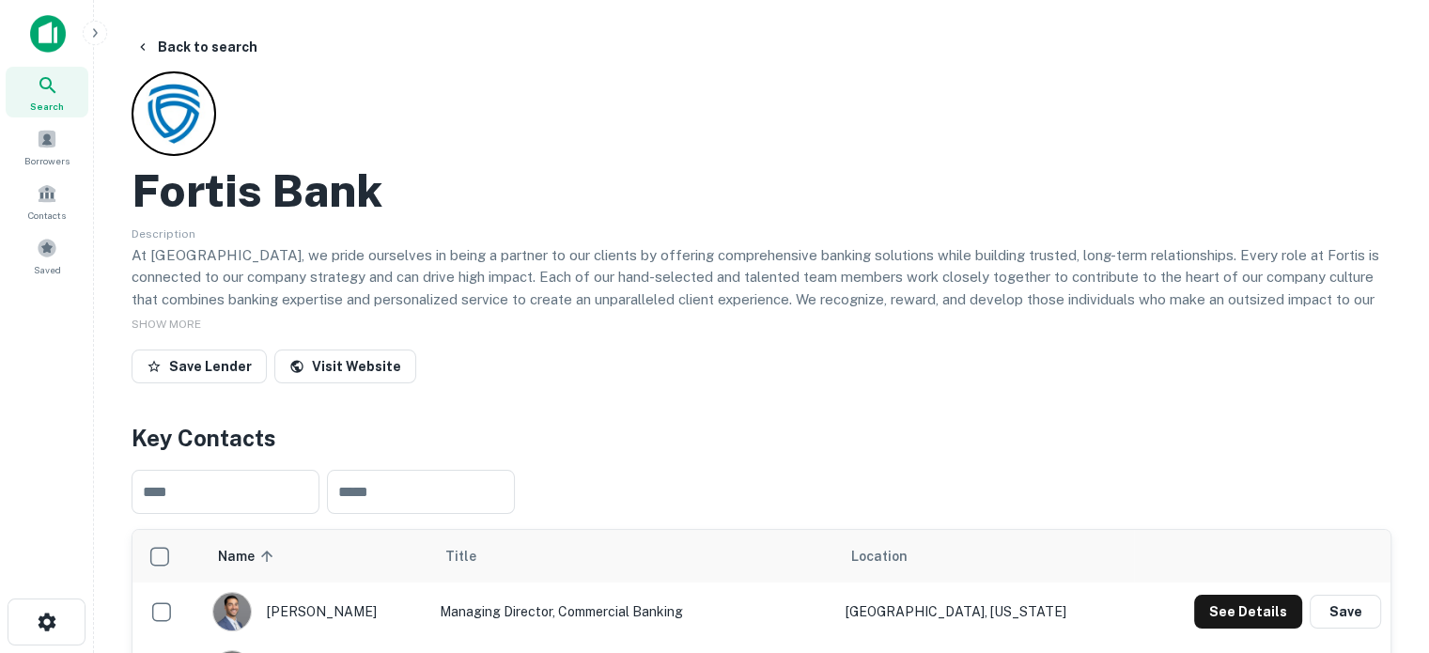
click at [575, 345] on div "Fortis Bank Description At Fortis Bank, we pride ourselves in being a partner t…" at bounding box center [762, 230] width 1260 height 319
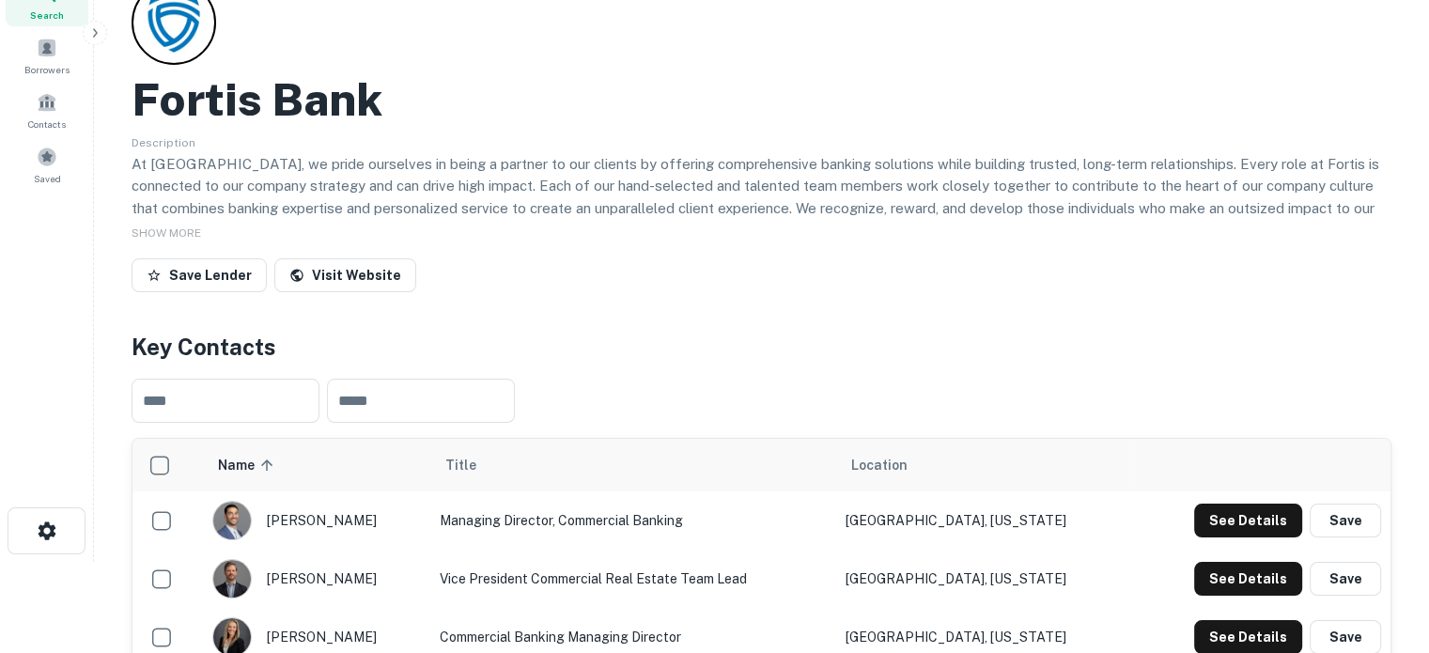
scroll to position [188, 0]
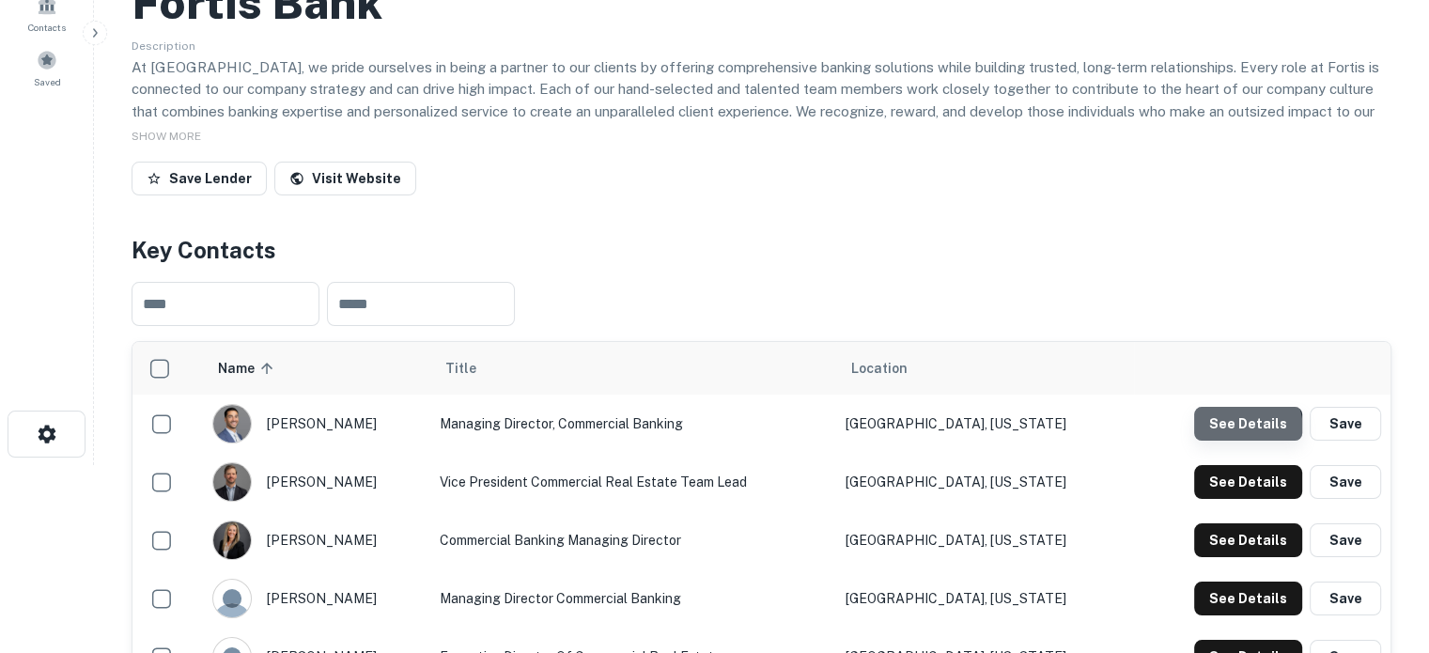
click at [1224, 433] on button "See Details" at bounding box center [1248, 424] width 108 height 34
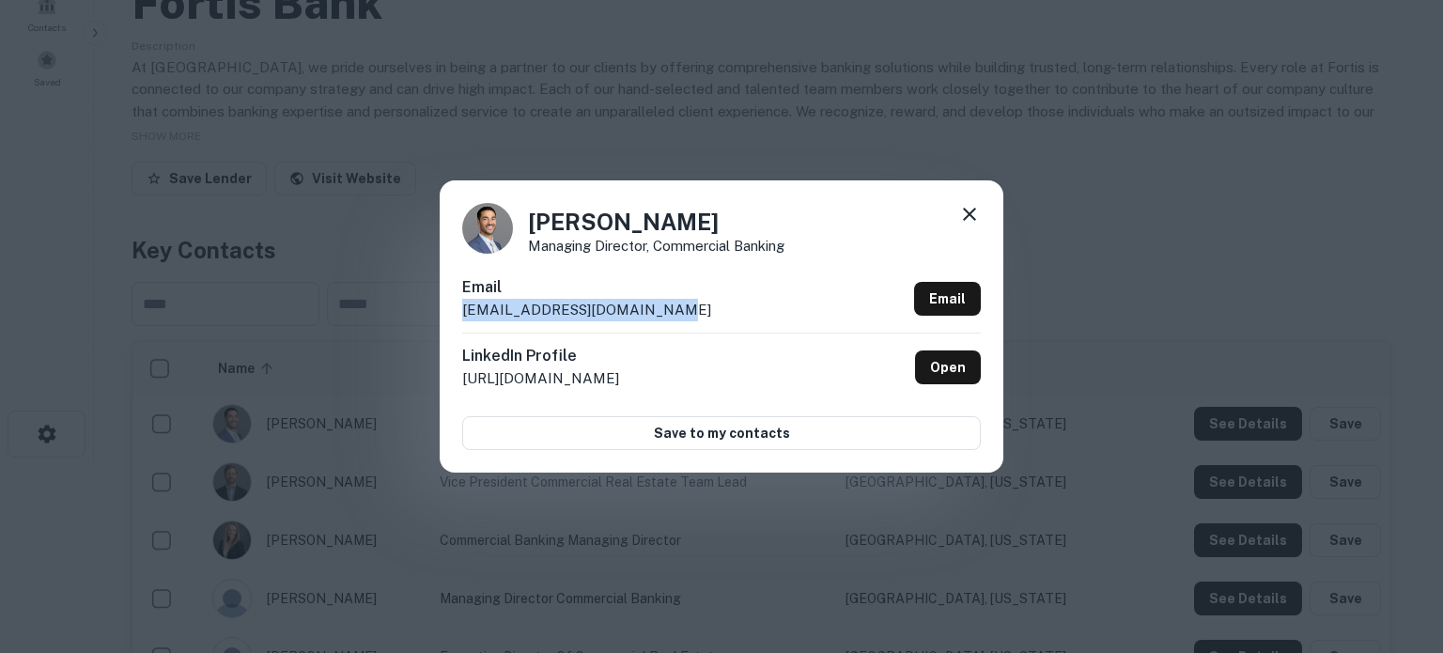
drag, startPoint x: 690, startPoint y: 316, endPoint x: 460, endPoint y: 327, distance: 229.5
click at [460, 327] on div "Ben Dezen Managing Director, Commercial Banking Email ben.dezen@fortisbankus.co…" at bounding box center [722, 325] width 564 height 291
copy p "ben.dezen@fortisbankus.com"
click at [976, 217] on icon at bounding box center [969, 214] width 23 height 23
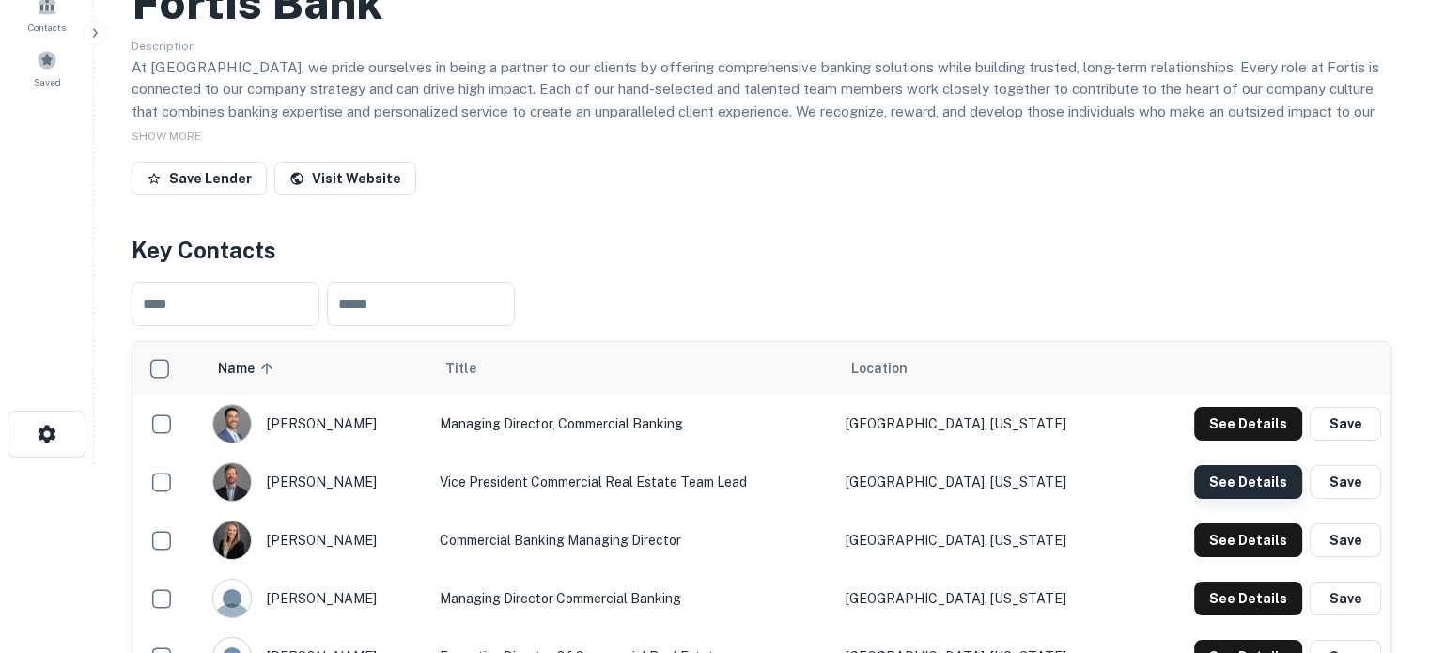
click at [1229, 486] on button "See Details" at bounding box center [1248, 482] width 108 height 34
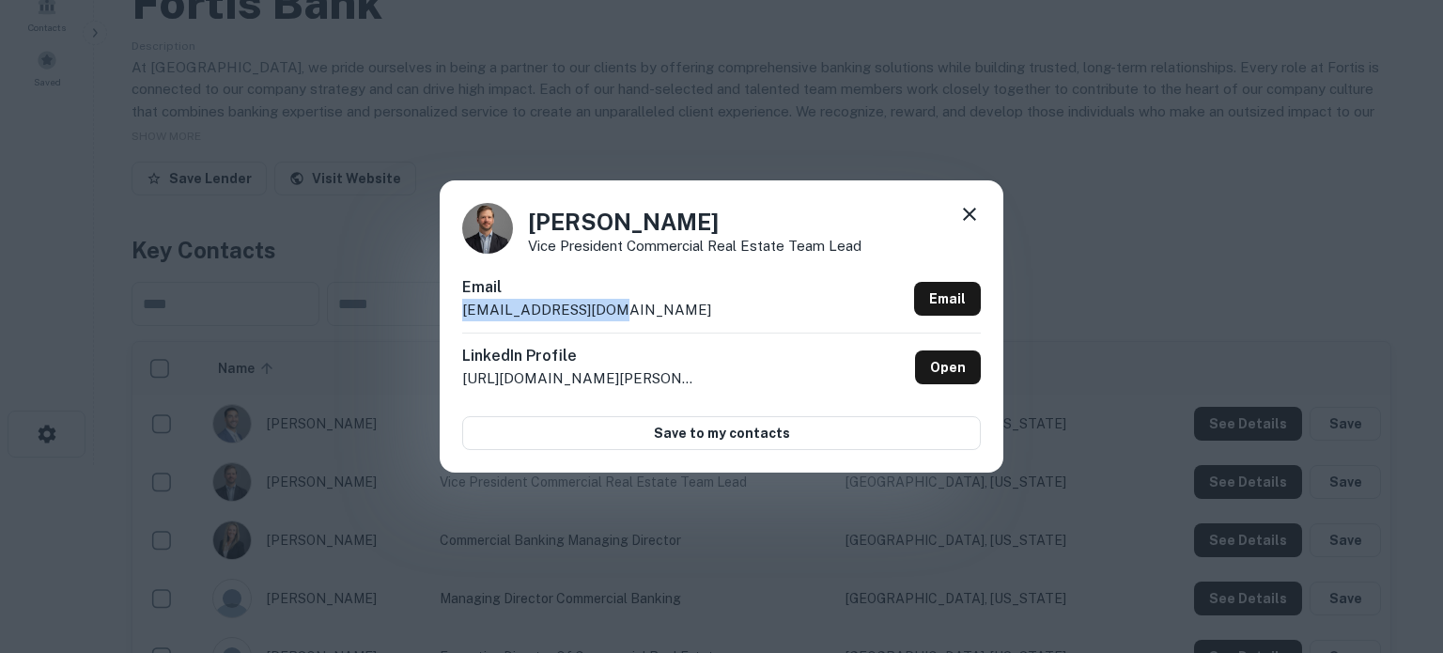
drag, startPoint x: 678, startPoint y: 311, endPoint x: 545, endPoint y: 325, distance: 134.1
click at [465, 315] on div "Email hstark@fortispb.com Email" at bounding box center [721, 304] width 519 height 56
copy p "hstark@fortispb.com"
click at [975, 216] on icon at bounding box center [969, 214] width 23 height 23
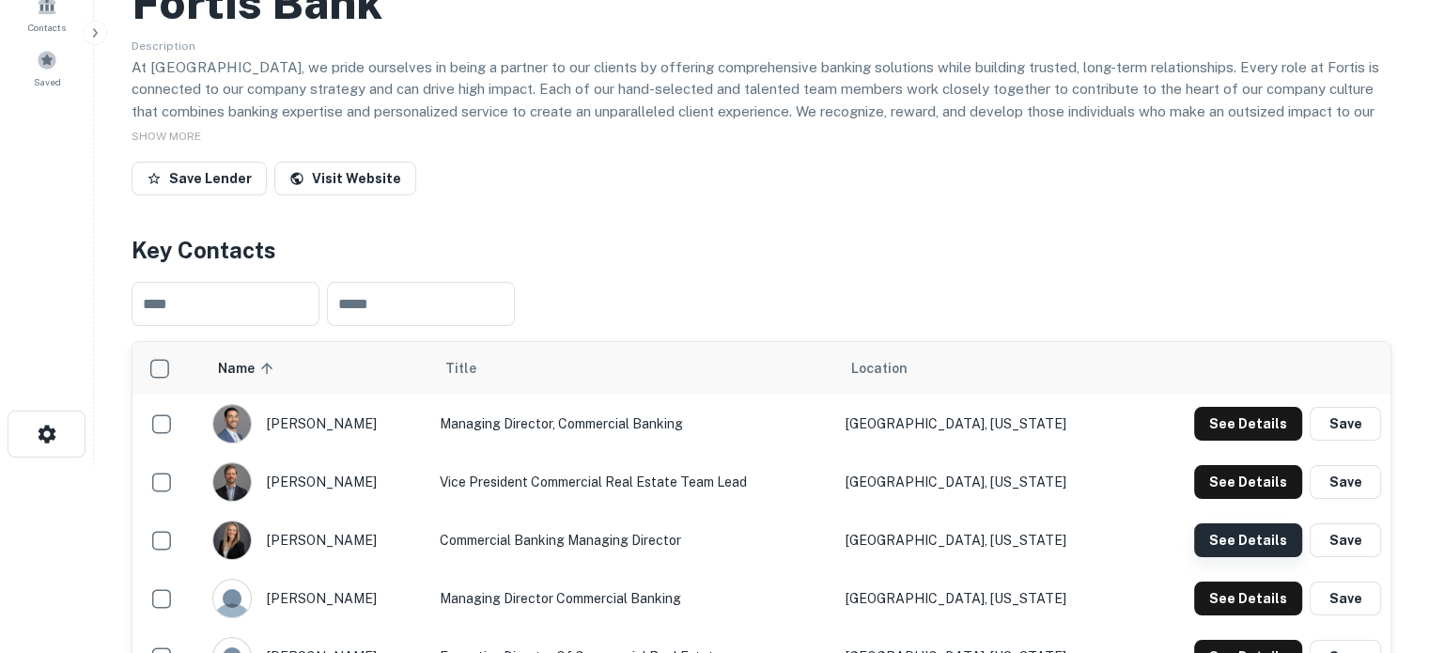
click at [1236, 544] on button "See Details" at bounding box center [1248, 540] width 108 height 34
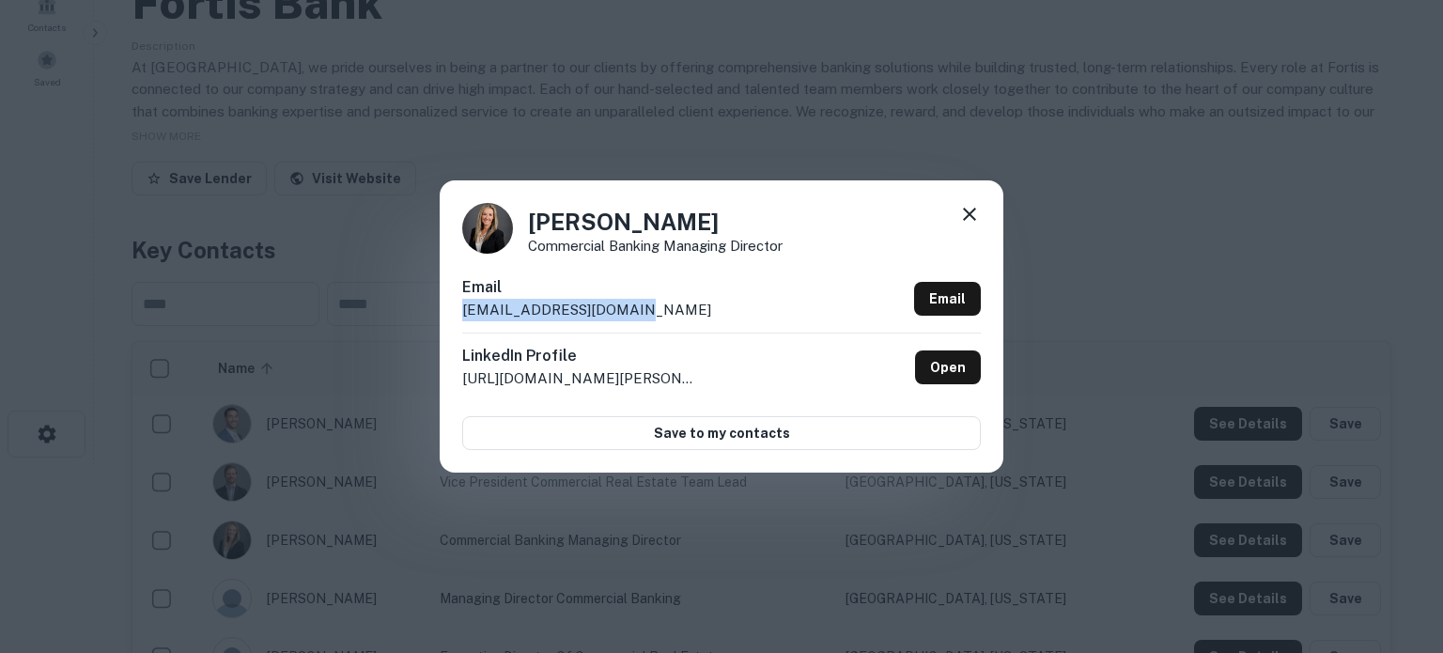
drag, startPoint x: 616, startPoint y: 311, endPoint x: 461, endPoint y: 314, distance: 155.0
click at [461, 314] on div "Lindsey Williams Commercial Banking Managing Director Email lwilliams@fortispb.…" at bounding box center [722, 325] width 564 height 291
copy p "lwilliams@fortispb.com"
click at [978, 212] on icon at bounding box center [969, 214] width 23 height 23
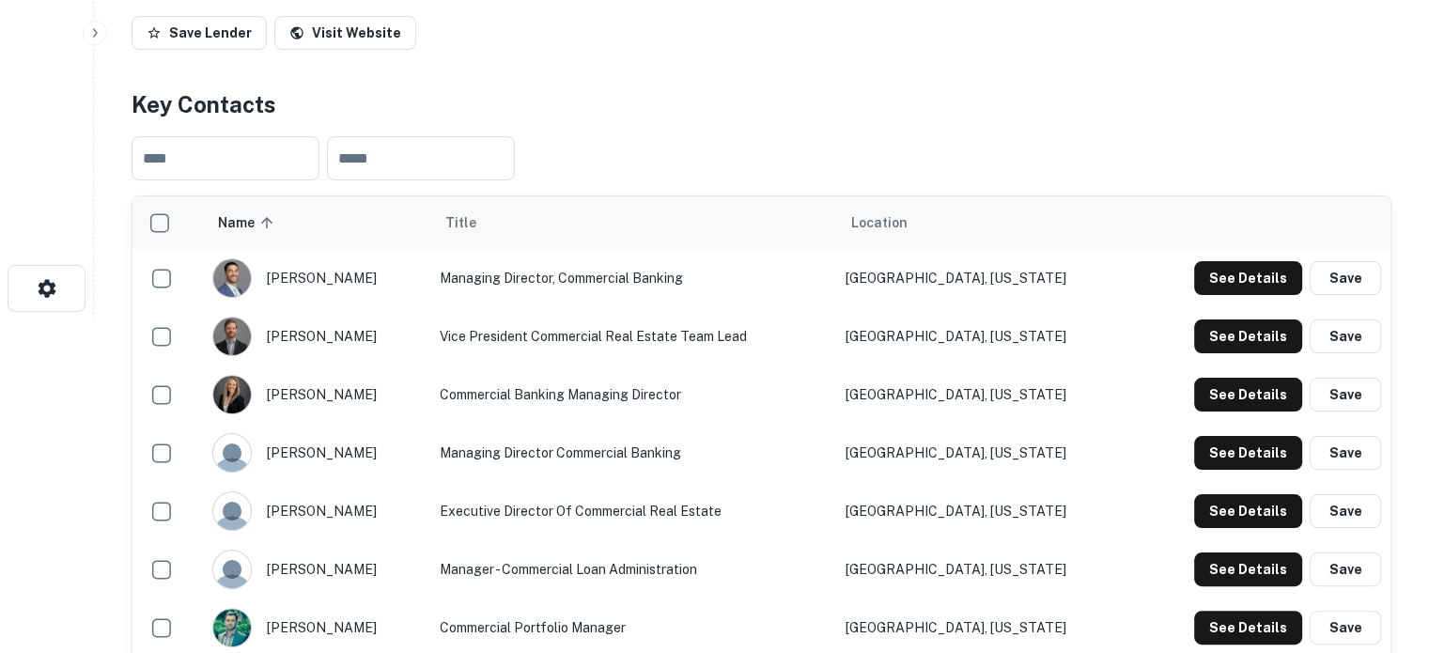
scroll to position [376, 0]
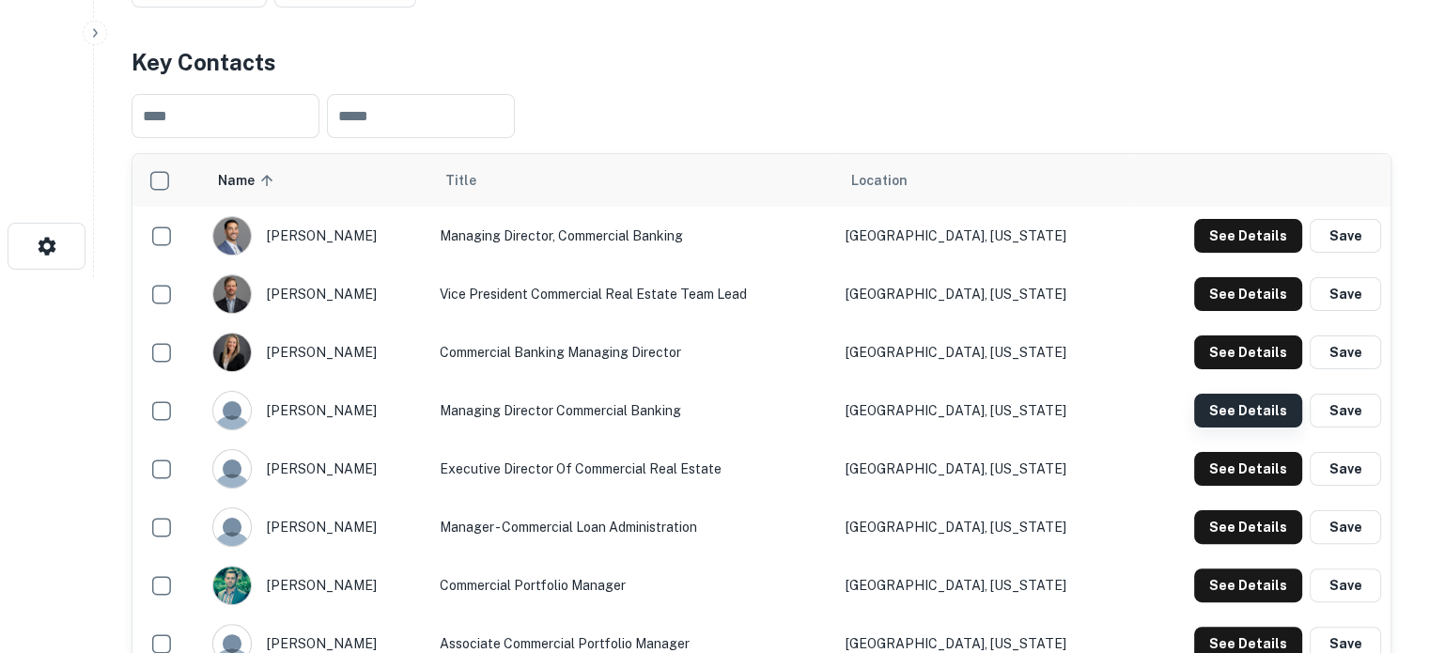
click at [1216, 421] on button "See Details" at bounding box center [1248, 411] width 108 height 34
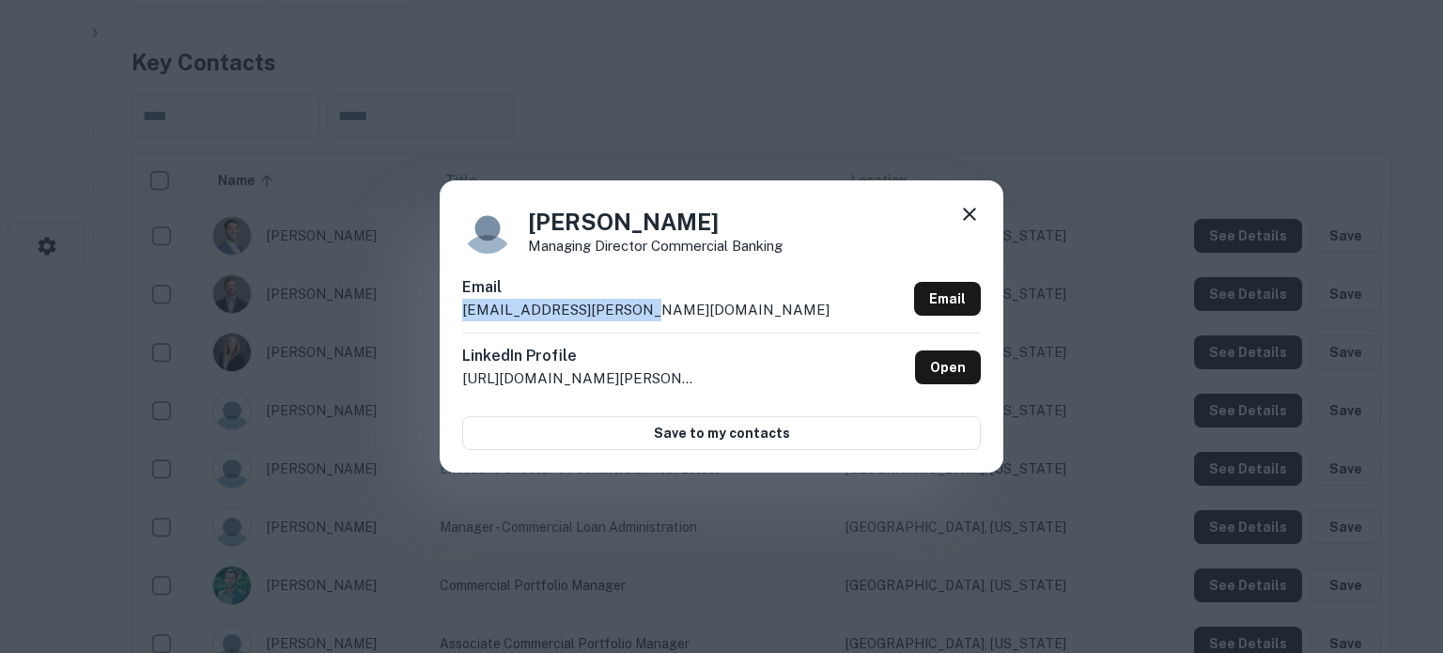
drag, startPoint x: 704, startPoint y: 314, endPoint x: 464, endPoint y: 315, distance: 239.6
click at [464, 315] on div "Email matt.allen@fortispb.com Email" at bounding box center [721, 304] width 519 height 56
copy p "matt.allen@fortispb.com"
click at [966, 226] on div at bounding box center [969, 217] width 23 height 29
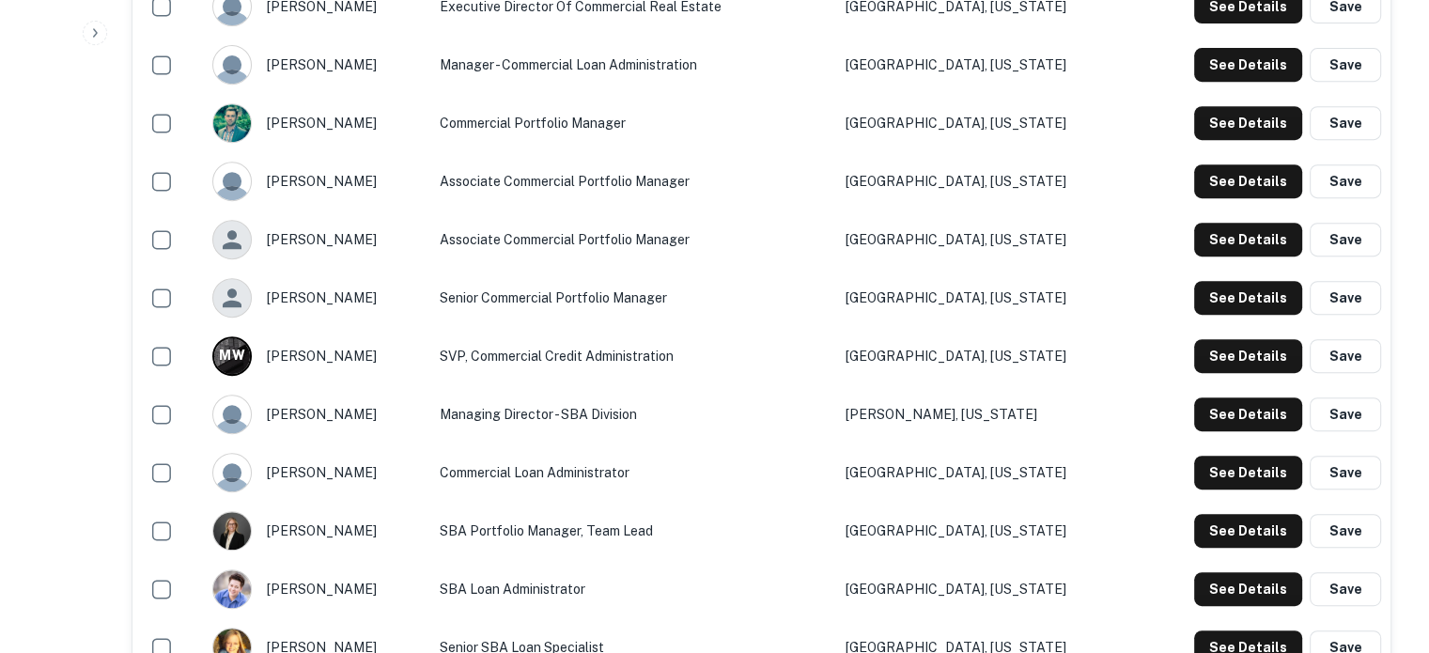
scroll to position [939, 0]
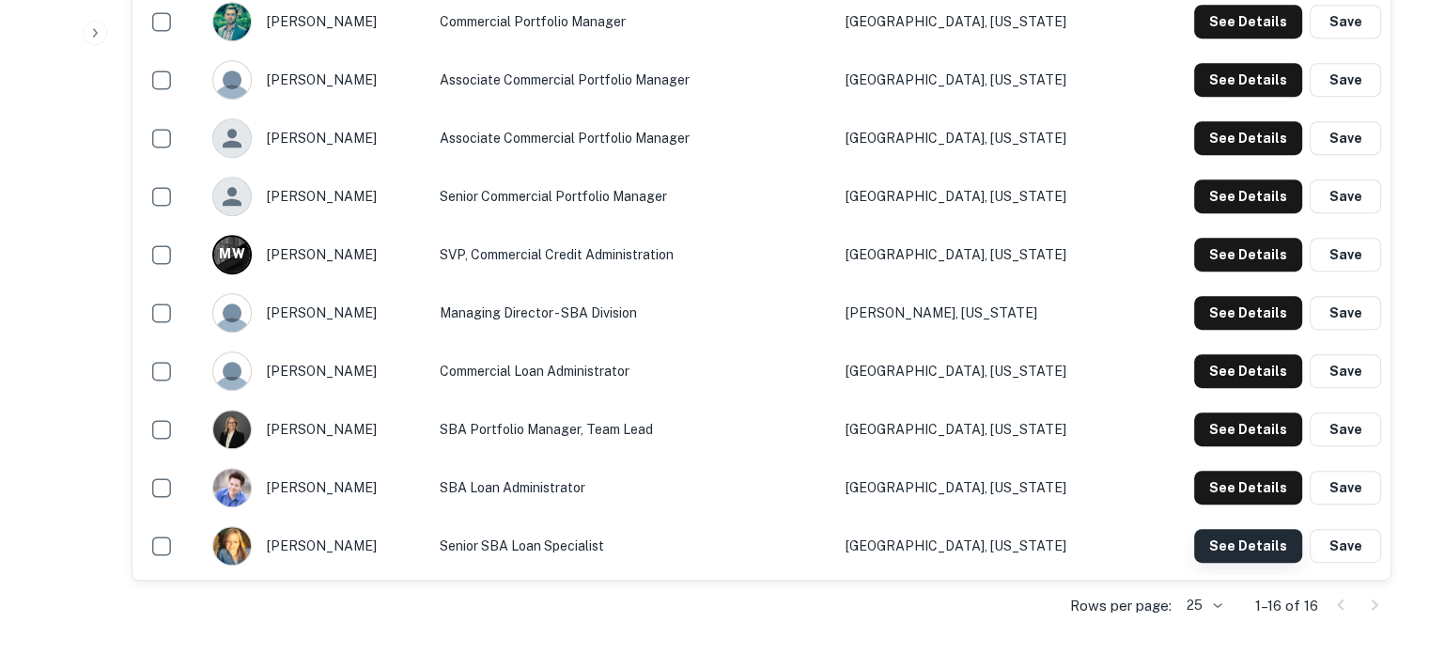
click at [1208, 540] on button "See Details" at bounding box center [1248, 546] width 108 height 34
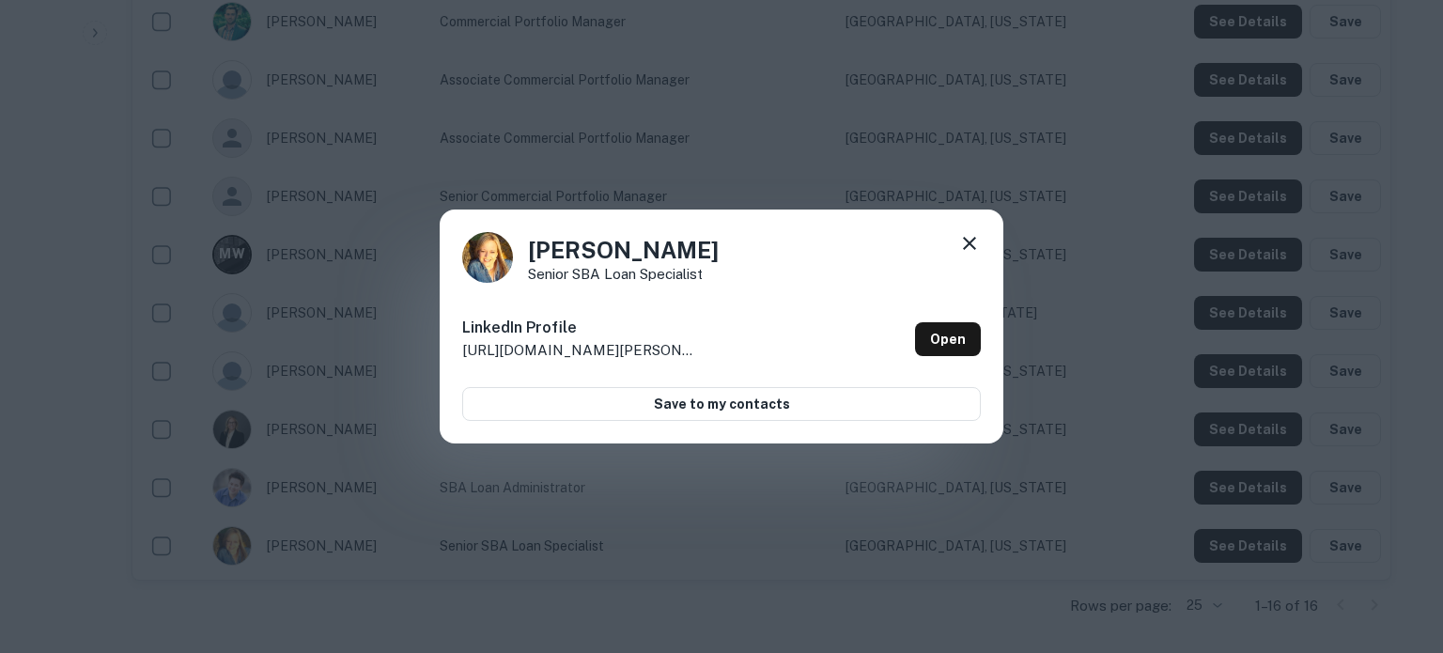
click at [971, 252] on icon at bounding box center [969, 243] width 23 height 23
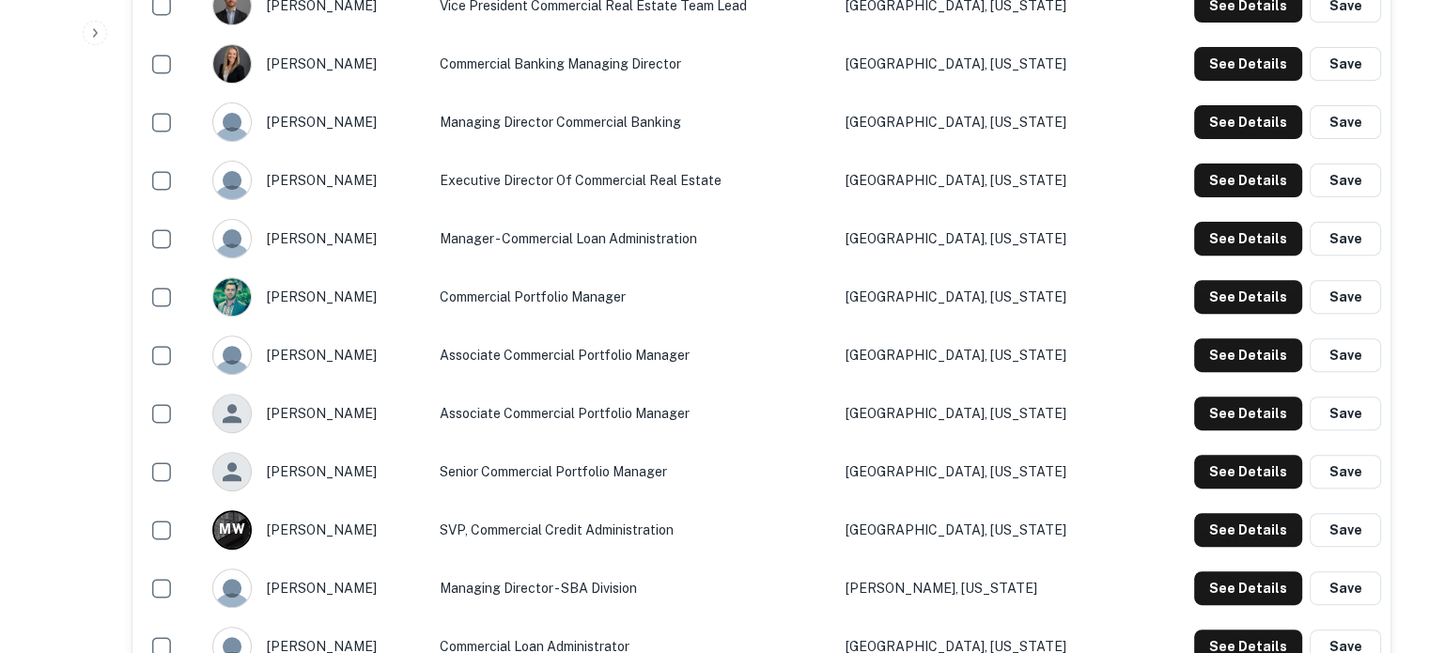
scroll to position [658, 0]
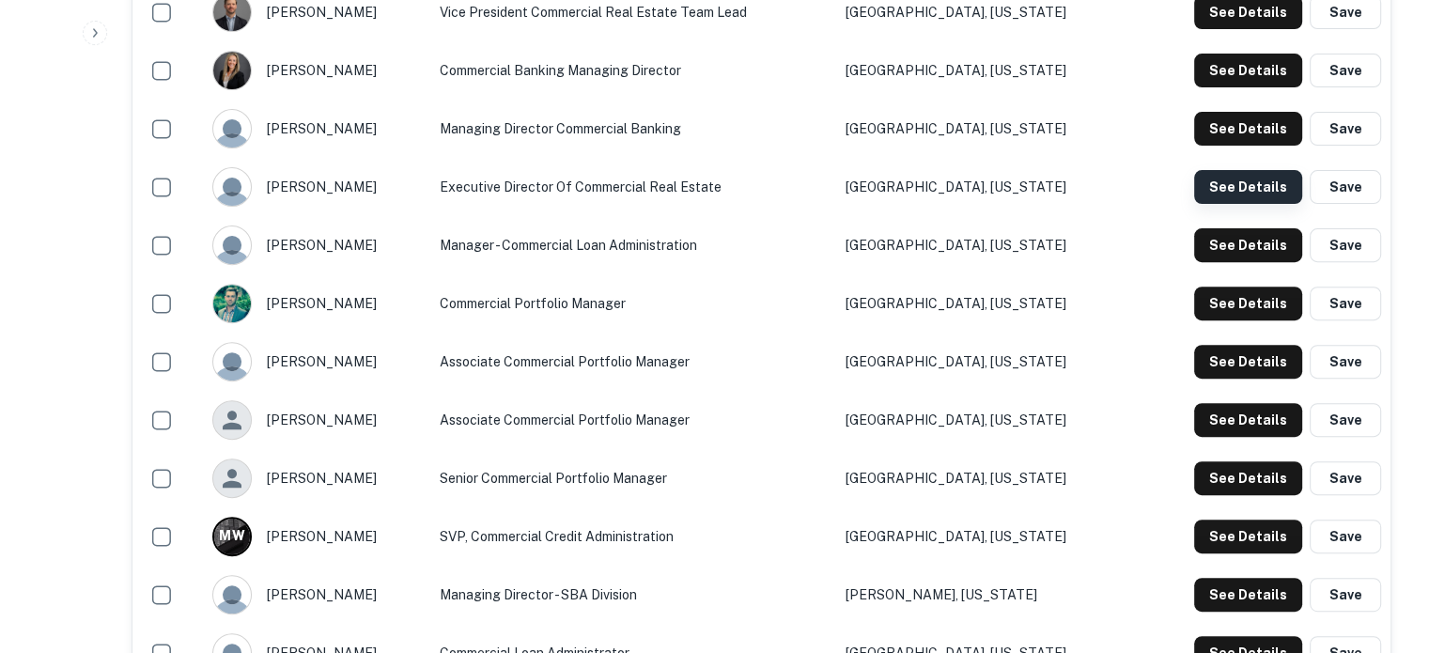
click at [1240, 197] on button "See Details" at bounding box center [1248, 187] width 108 height 34
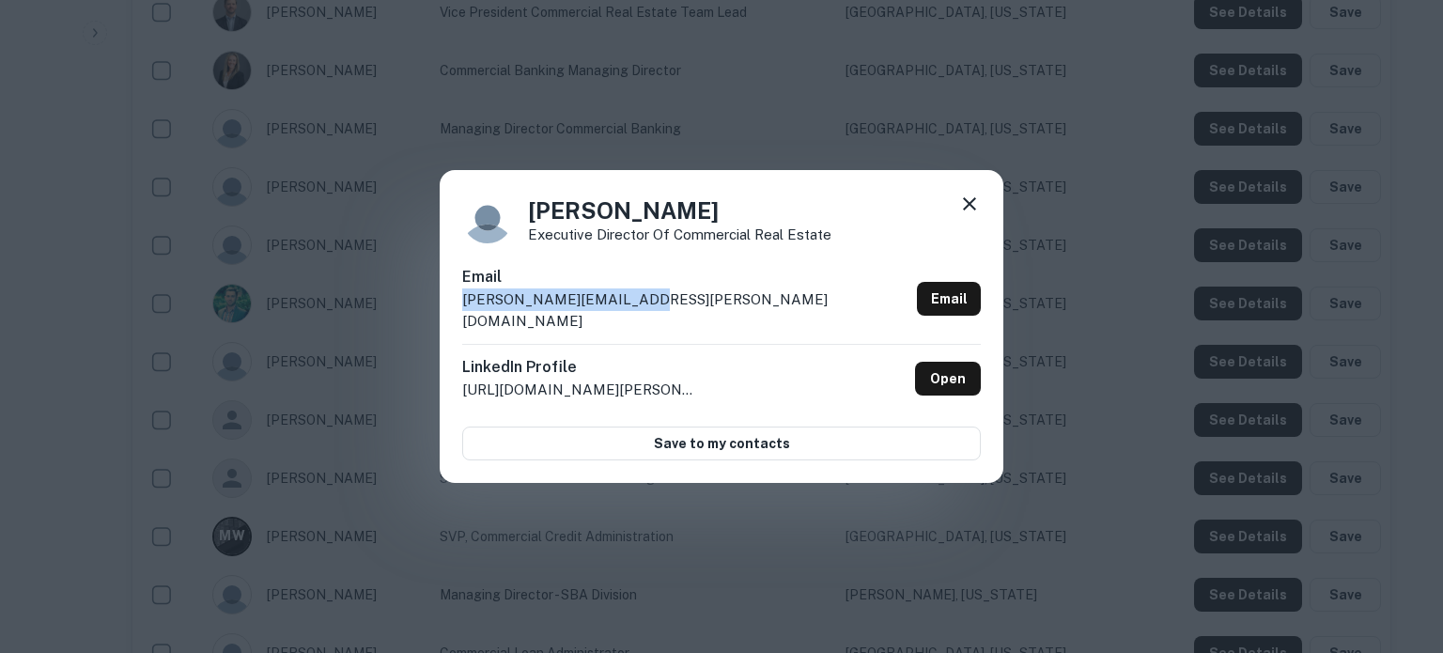
drag, startPoint x: 463, startPoint y: 311, endPoint x: 628, endPoint y: 311, distance: 164.4
click at [628, 311] on p "patrick.brayton@umb.com" at bounding box center [685, 310] width 447 height 44
copy p "patrick.brayton@umb.com"
click at [980, 214] on icon at bounding box center [969, 204] width 23 height 23
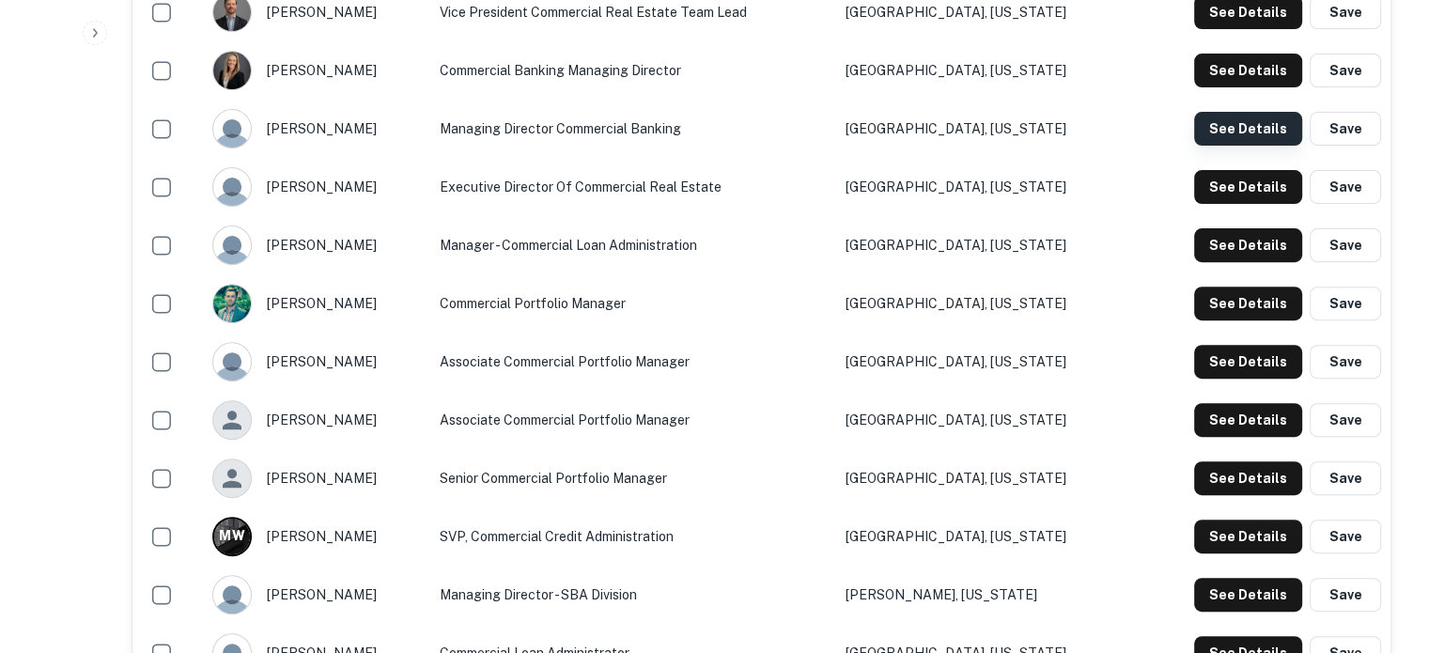
click at [1249, 123] on button "See Details" at bounding box center [1248, 129] width 108 height 34
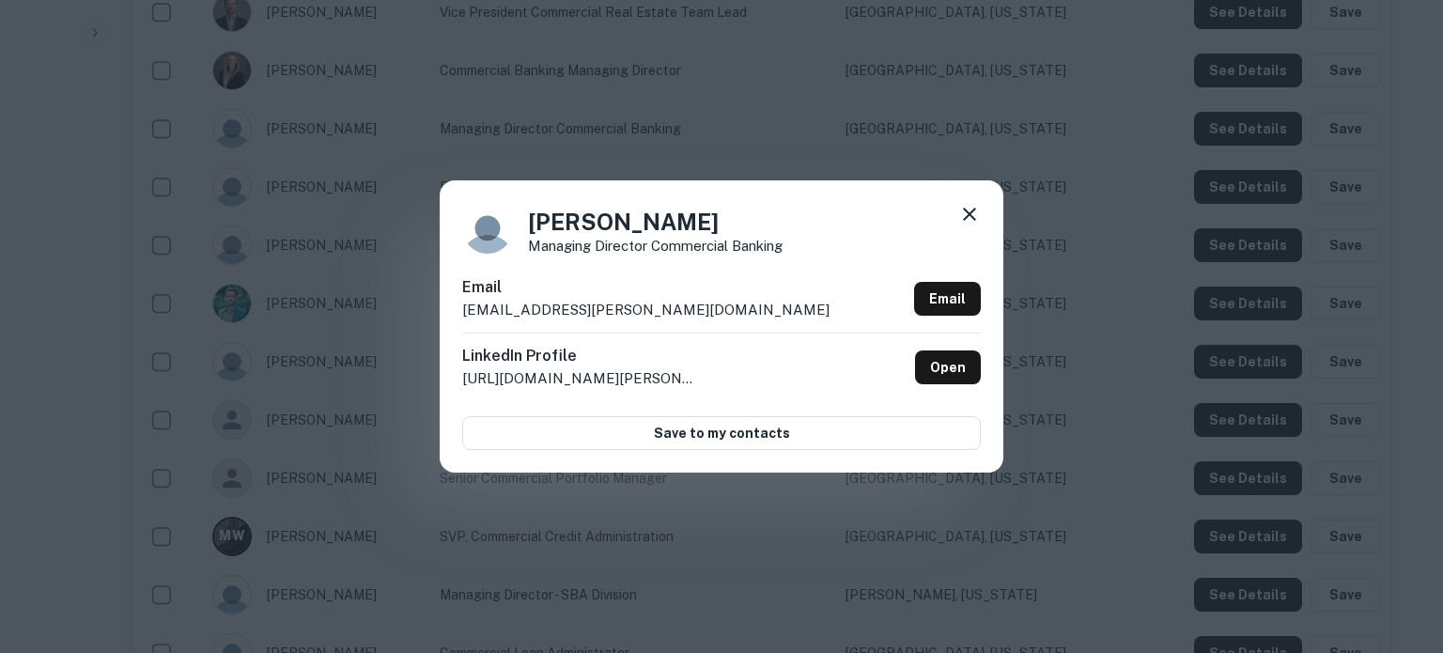
click at [972, 224] on icon at bounding box center [969, 214] width 23 height 23
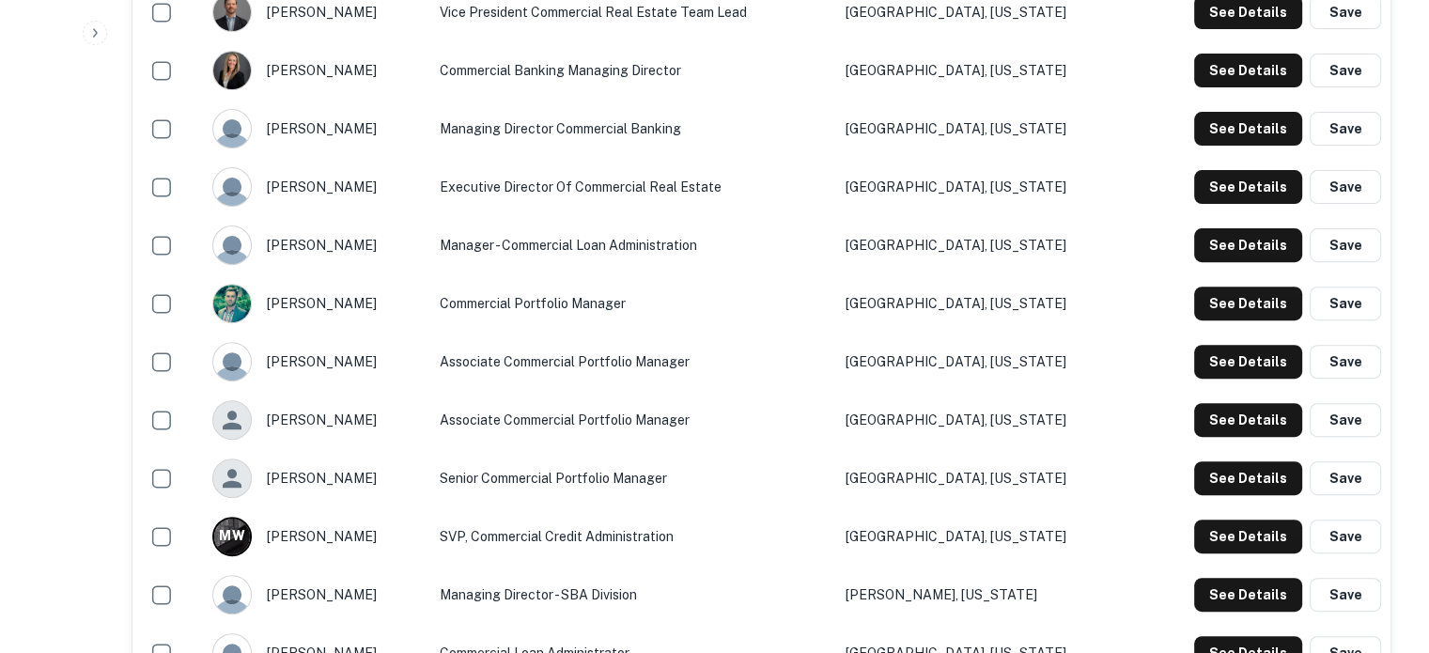
click at [1272, 268] on td "See Details Save" at bounding box center [1262, 245] width 256 height 58
click at [1264, 258] on button "See Details" at bounding box center [1248, 245] width 108 height 34
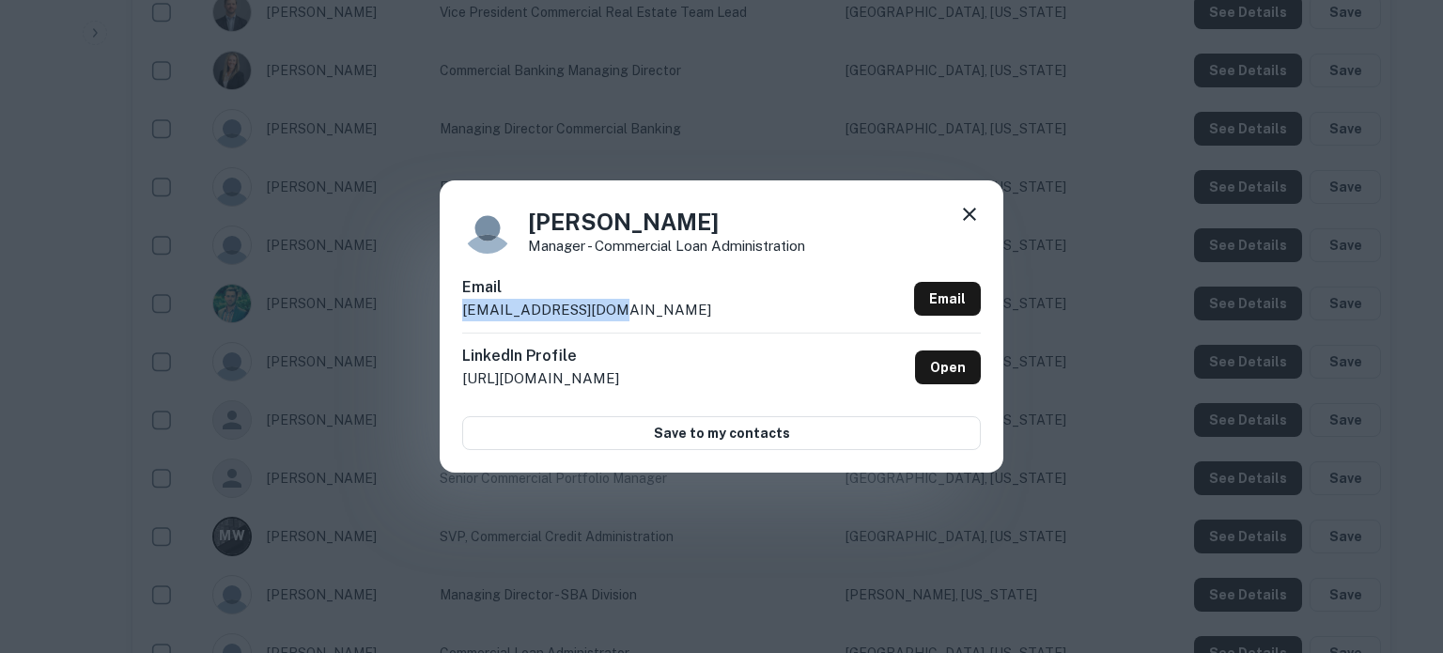
drag, startPoint x: 673, startPoint y: 305, endPoint x: 449, endPoint y: 321, distance: 224.2
click at [449, 321] on div "Alexandria Cohee Manager - Commercial Loan Administration Email acohee@fortispb…" at bounding box center [722, 325] width 564 height 291
copy p "acohee@fortispb.com"
click at [962, 211] on icon at bounding box center [969, 214] width 23 height 23
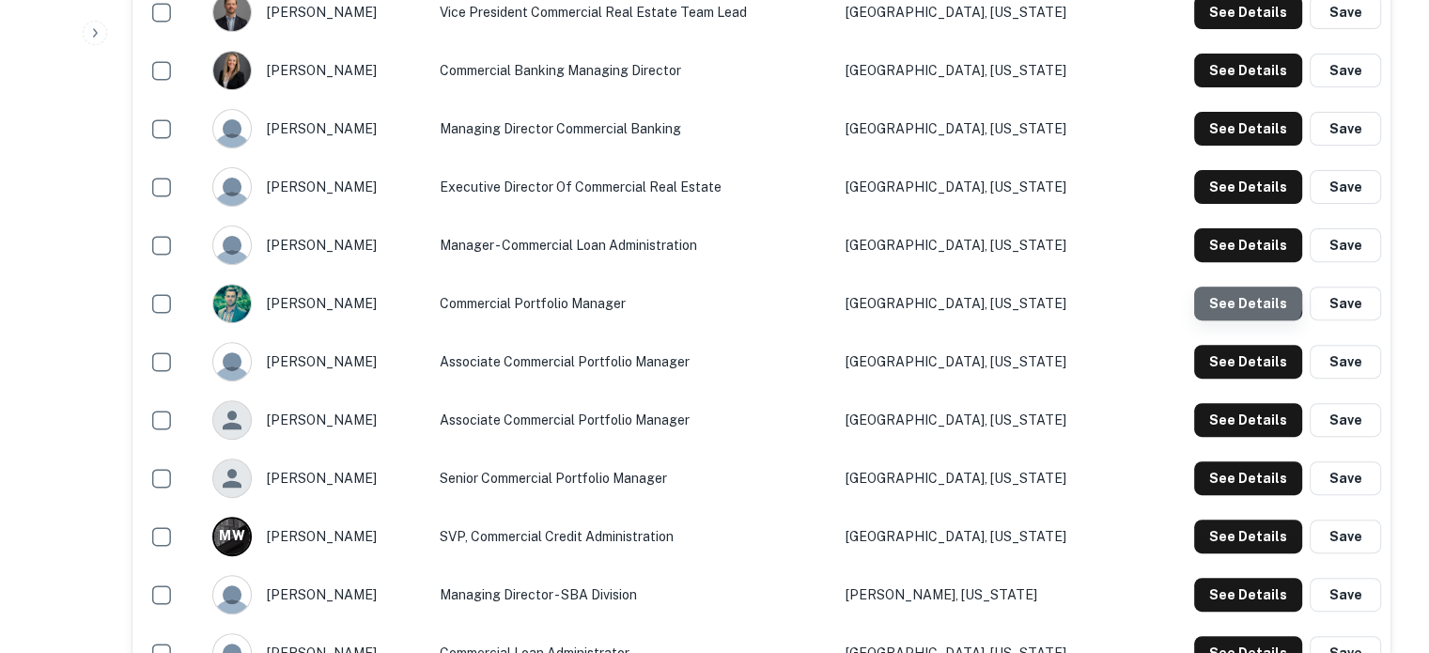
click at [1226, 292] on button "See Details" at bounding box center [1248, 304] width 108 height 34
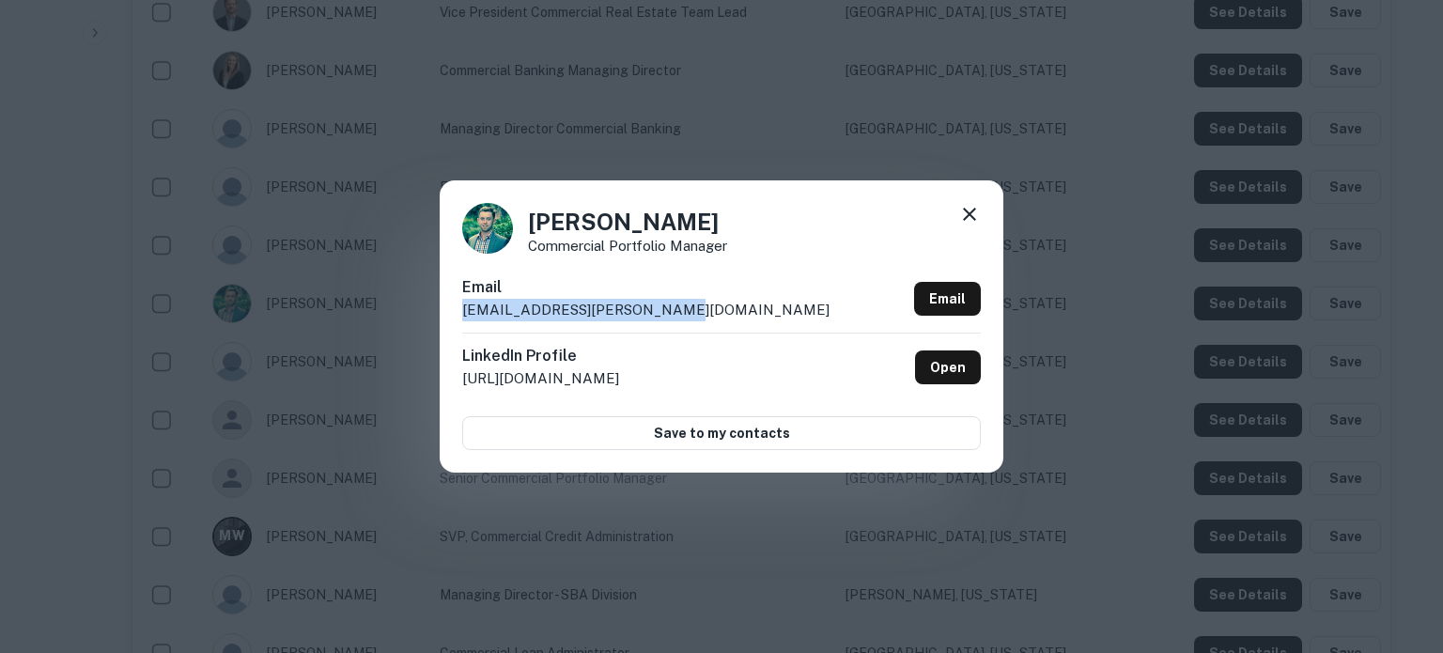
drag, startPoint x: 706, startPoint y: 318, endPoint x: 466, endPoint y: 325, distance: 239.7
click at [466, 325] on div "Email ben.nurney@fortisbankus.com Email" at bounding box center [721, 304] width 519 height 56
copy p "ben.nurney@fortisbankus.com"
click at [962, 208] on icon at bounding box center [969, 214] width 23 height 23
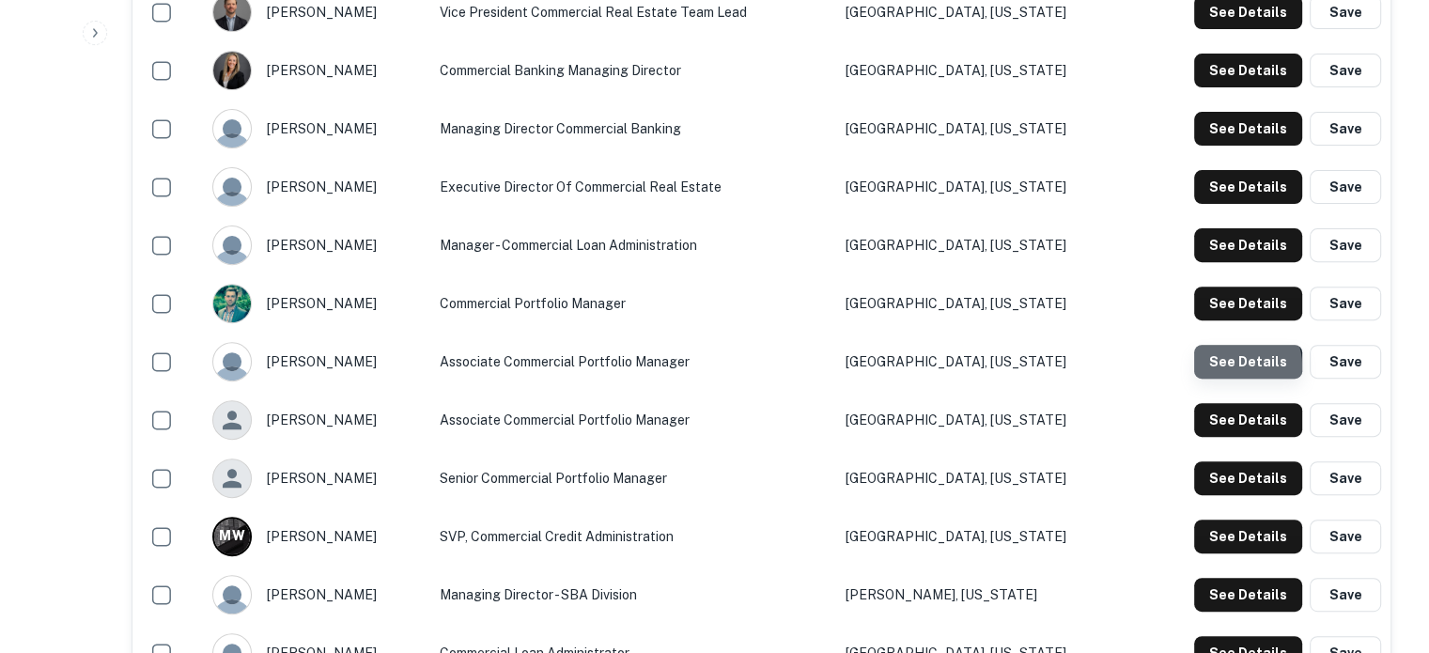
click at [1240, 367] on button "See Details" at bounding box center [1248, 362] width 108 height 34
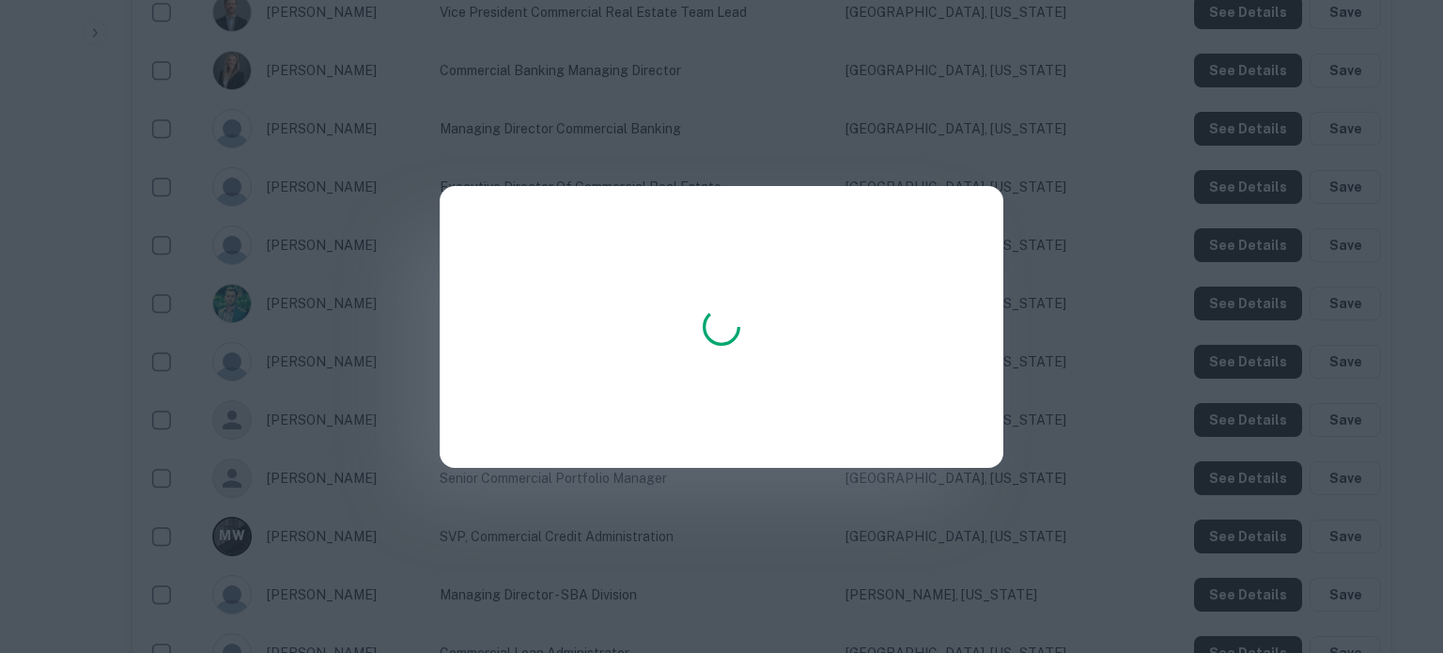
click at [671, 324] on div at bounding box center [722, 327] width 564 height 282
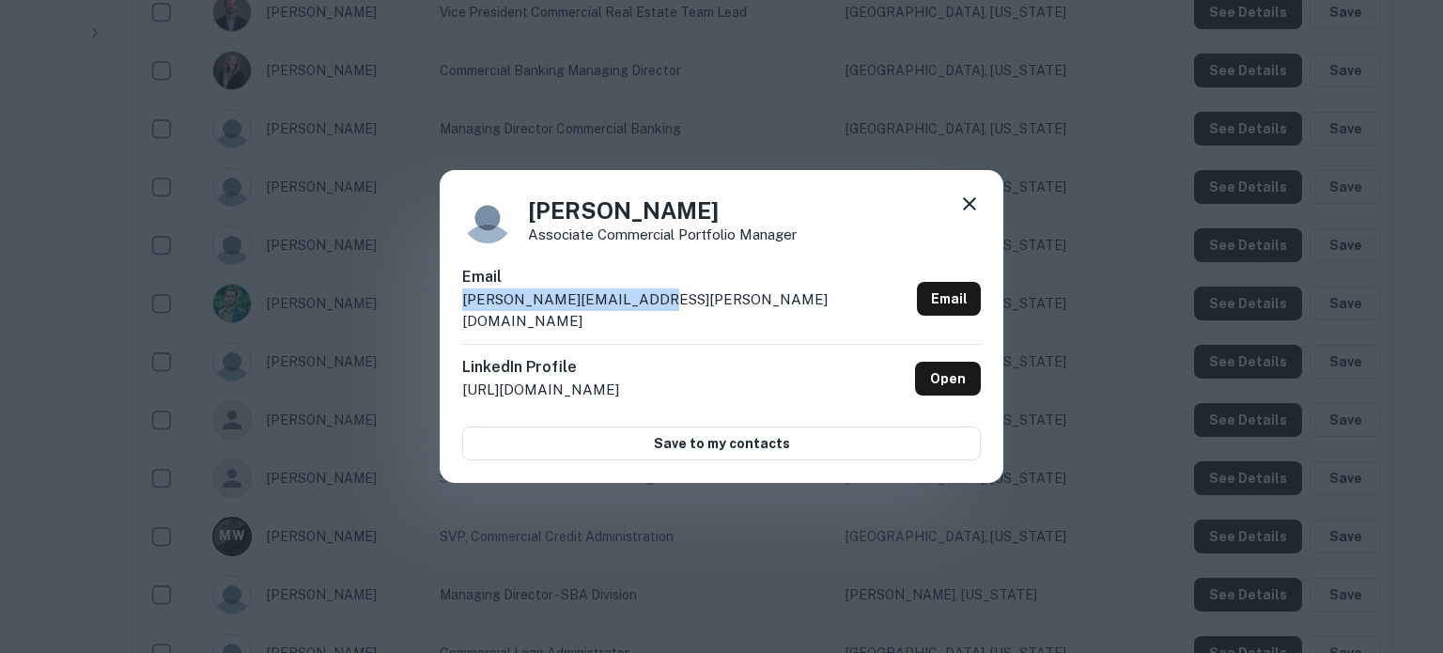
drag, startPoint x: 677, startPoint y: 311, endPoint x: 589, endPoint y: 372, distance: 107.4
click at [463, 323] on div "Email tommy.russo@fortispb.com Email" at bounding box center [721, 305] width 519 height 78
copy p "tommy.russo@fortispb.com"
drag, startPoint x: 957, startPoint y: 645, endPoint x: 972, endPoint y: 662, distance: 22.6
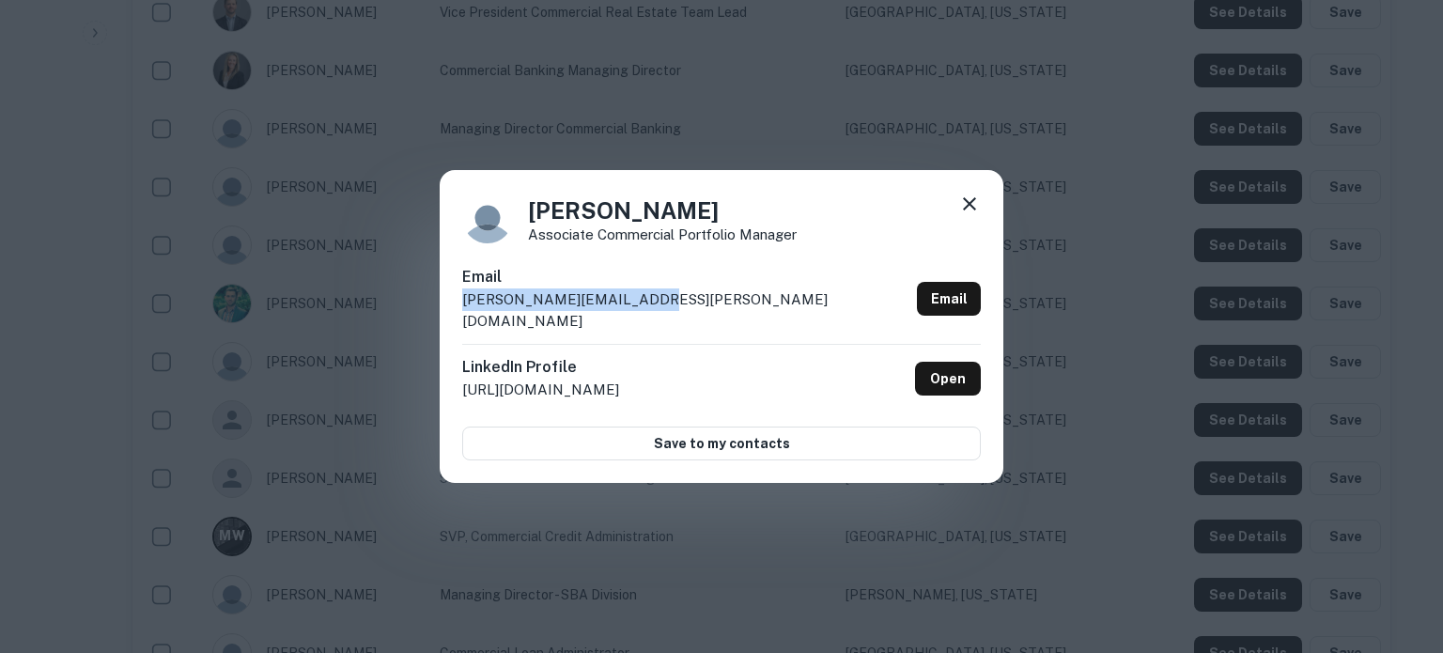
click at [966, 214] on icon at bounding box center [969, 204] width 23 height 23
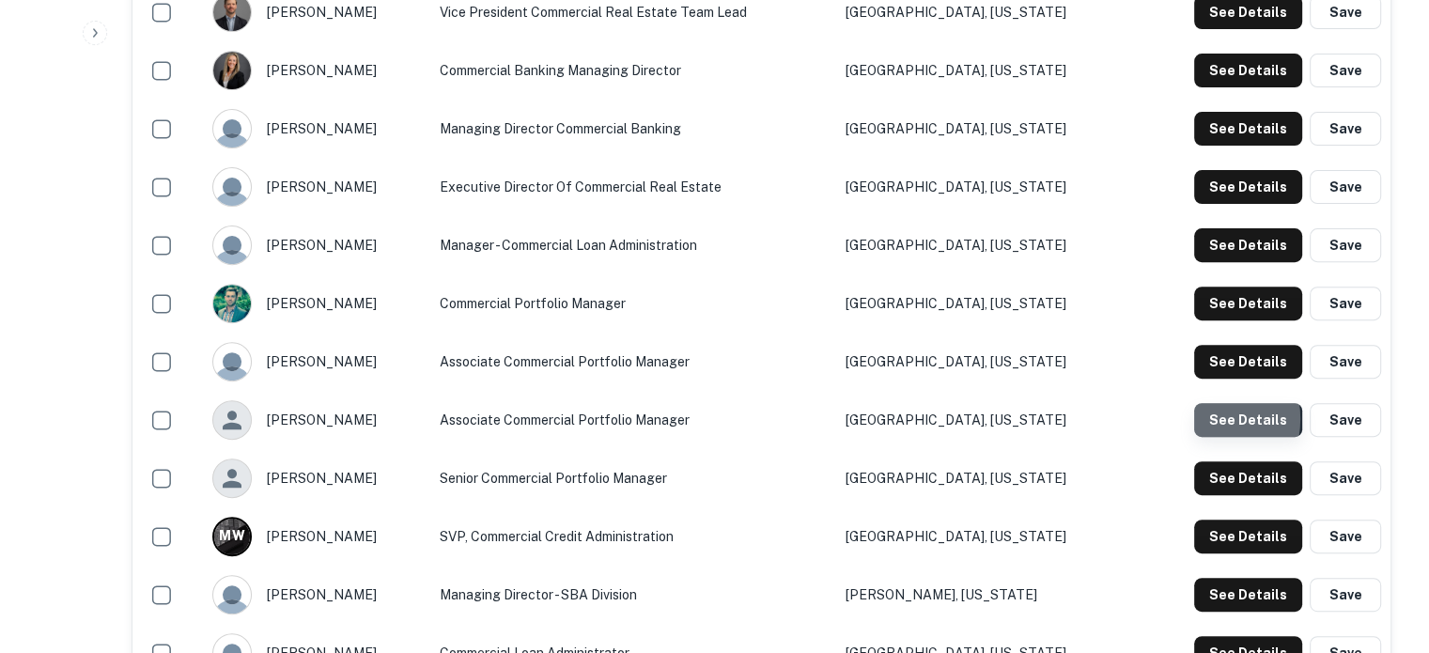
click at [1198, 420] on button "See Details" at bounding box center [1248, 420] width 108 height 34
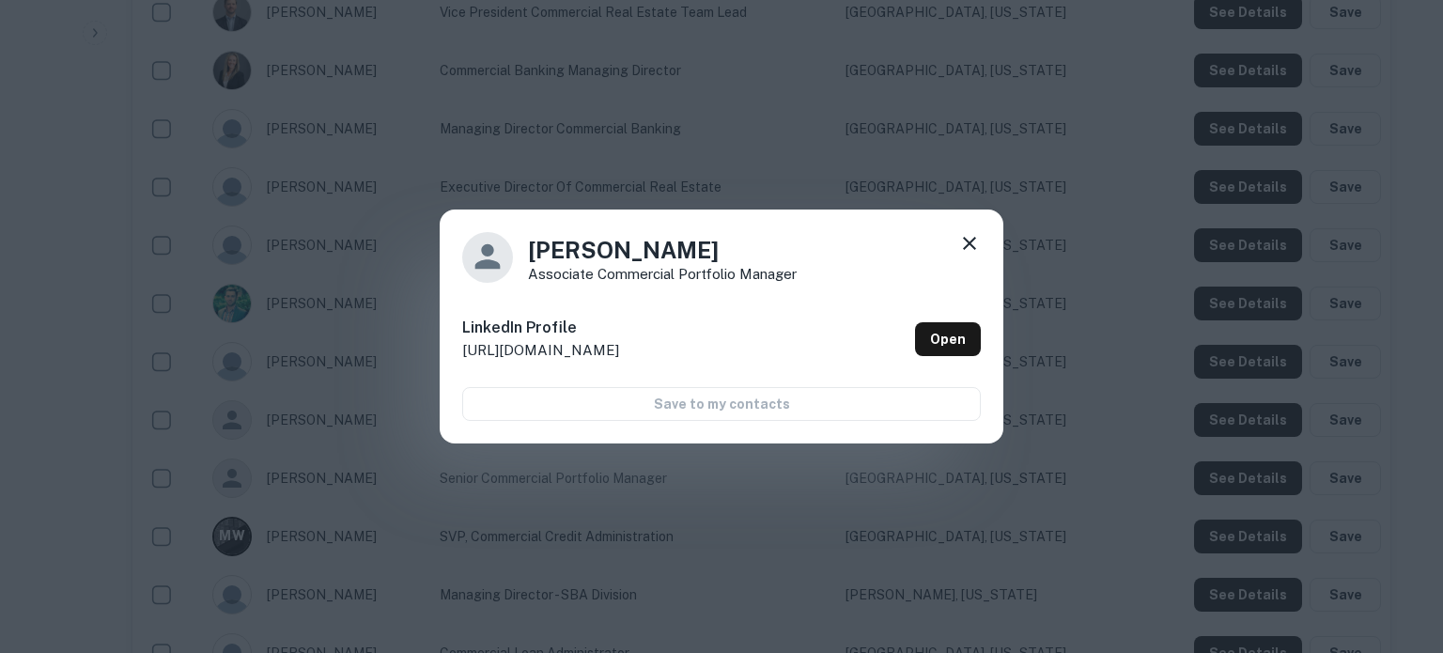
click at [964, 226] on div "Nikolas Sant Associate Commercial Portfolio Manager LinkedIn Profile http://www…" at bounding box center [722, 326] width 564 height 235
click at [977, 234] on icon at bounding box center [969, 243] width 23 height 23
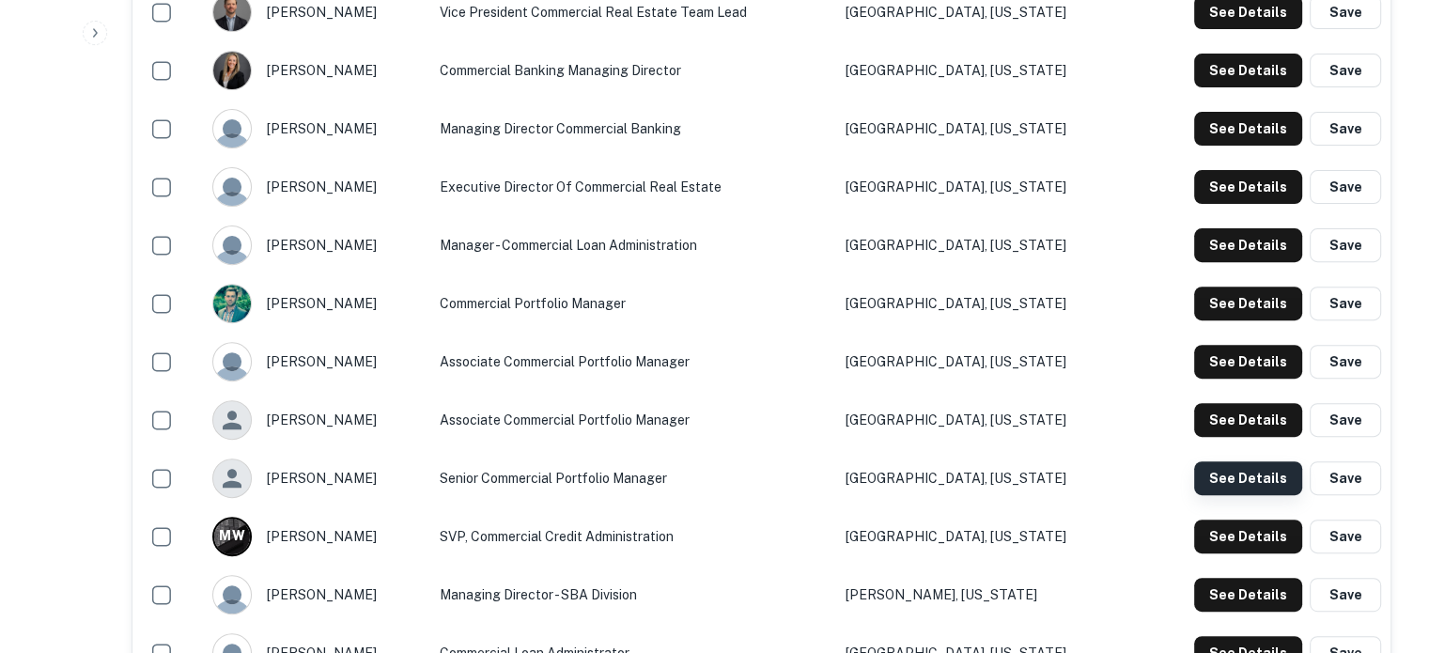
click at [1236, 484] on button "See Details" at bounding box center [1248, 478] width 108 height 34
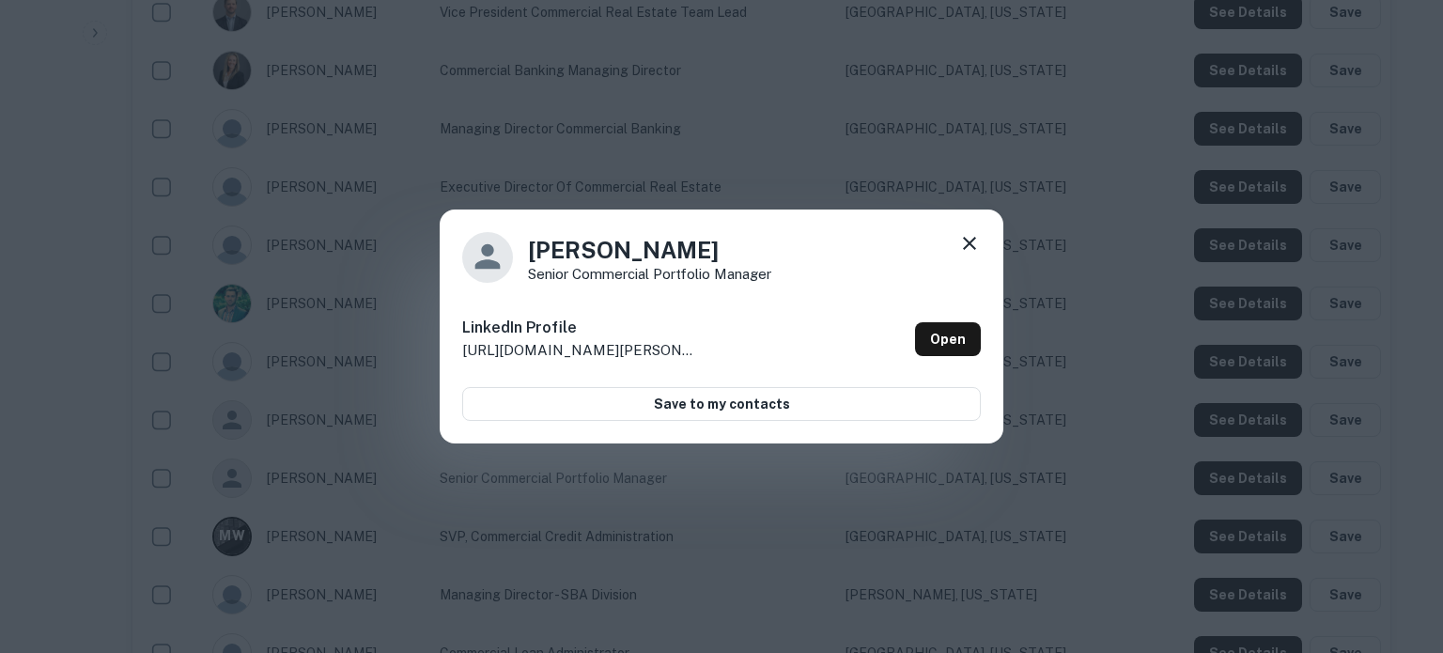
click at [968, 242] on icon at bounding box center [969, 243] width 13 height 13
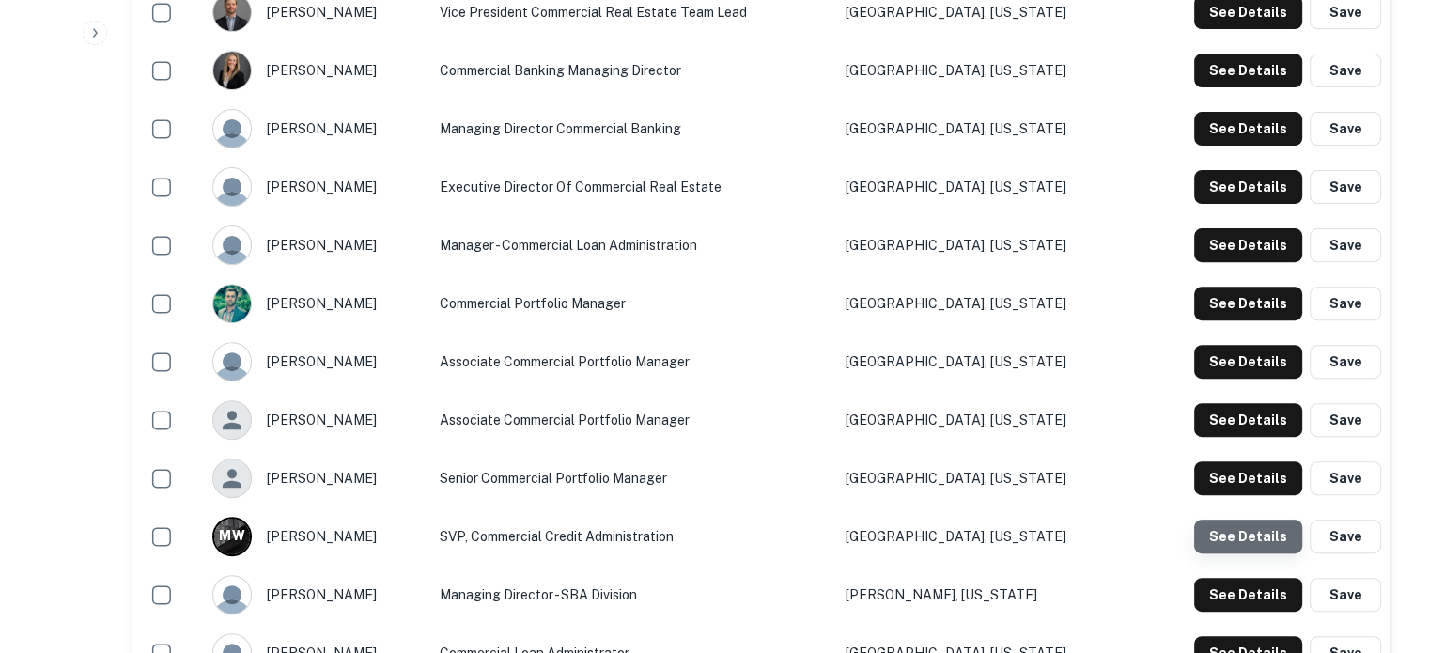
click at [1263, 540] on button "See Details" at bounding box center [1248, 537] width 108 height 34
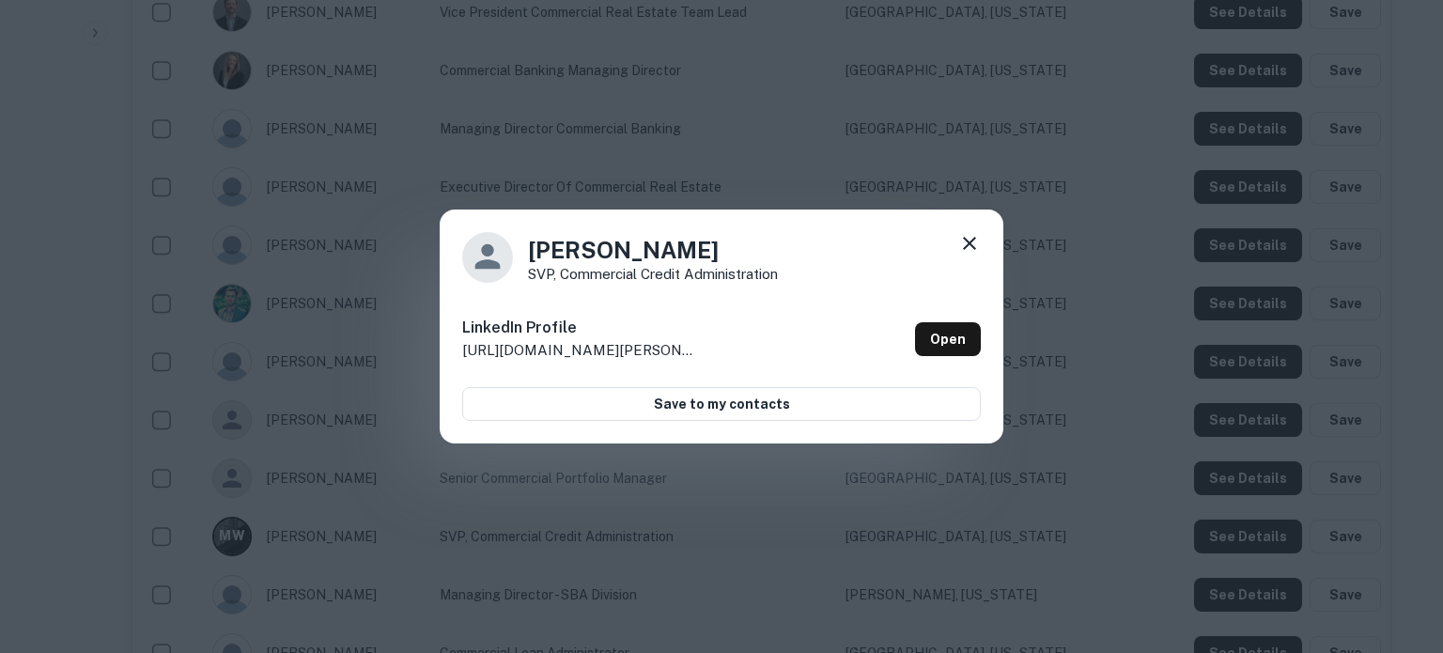
click at [955, 241] on div "Mark Weiser SVP, Commercial Credit Administration" at bounding box center [721, 257] width 519 height 51
click at [969, 240] on icon at bounding box center [969, 243] width 23 height 23
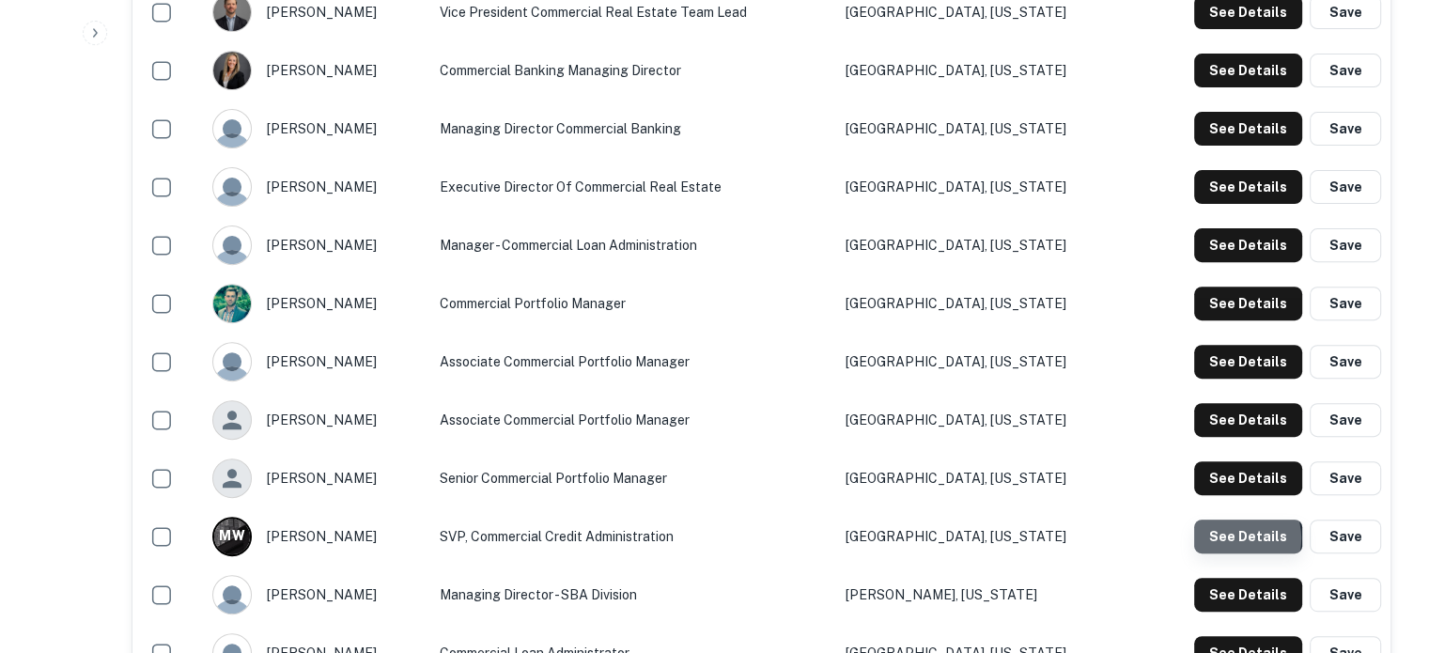
click at [1233, 539] on button "See Details" at bounding box center [1248, 537] width 108 height 34
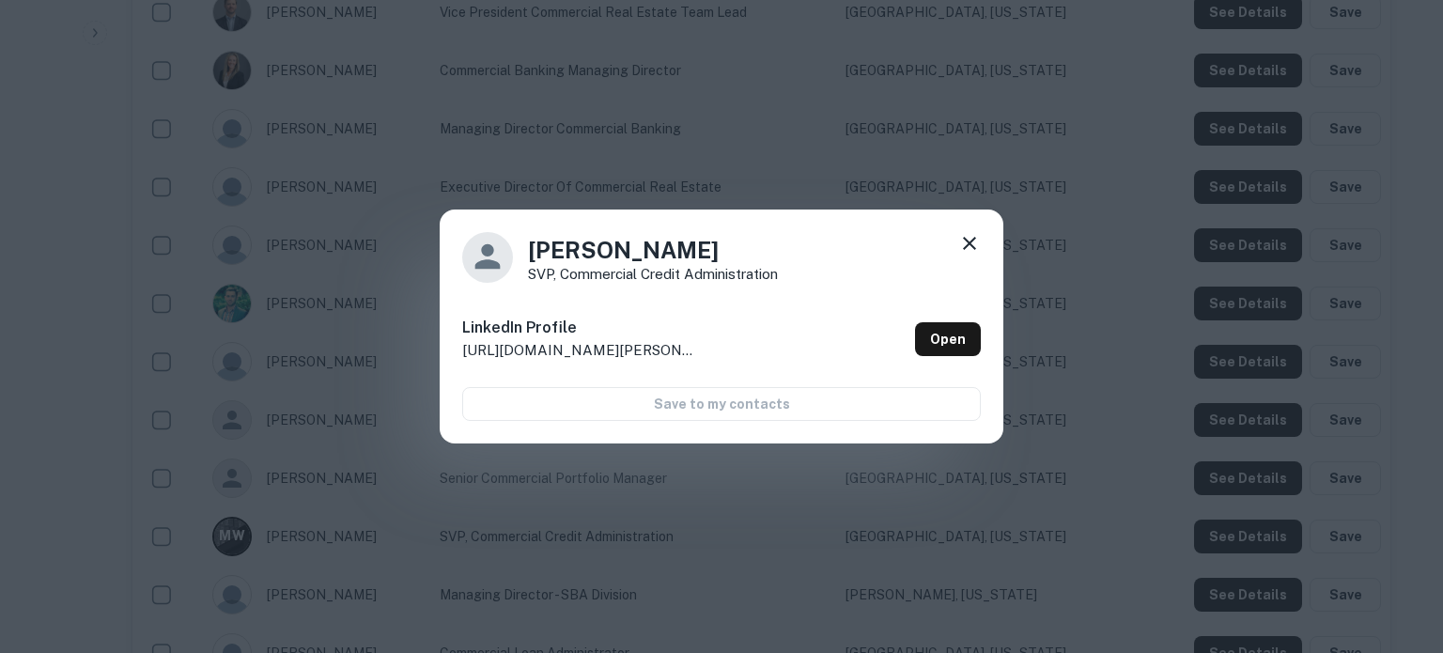
click at [963, 242] on icon at bounding box center [969, 243] width 23 height 23
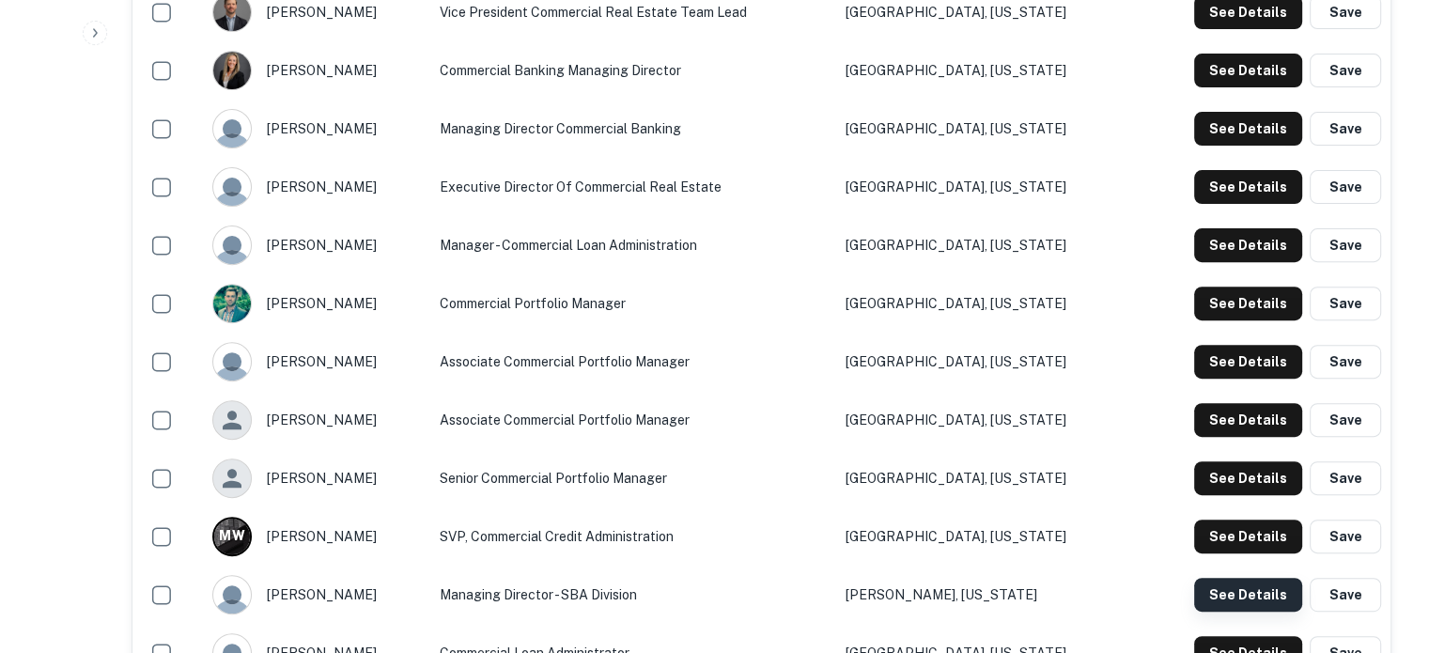
click at [1238, 585] on button "See Details" at bounding box center [1248, 595] width 108 height 34
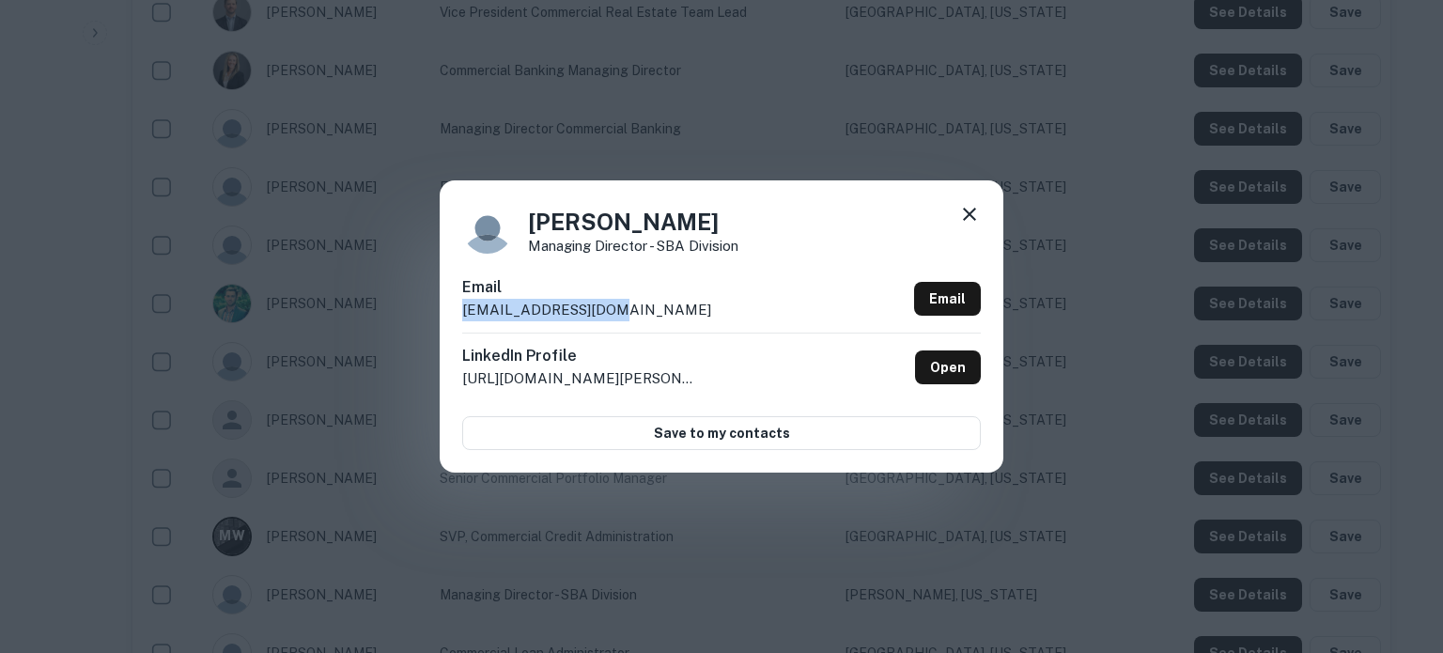
drag, startPoint x: 699, startPoint y: 307, endPoint x: 455, endPoint y: 317, distance: 244.4
click at [455, 317] on div "Kris Adams Managing Director - SBA Division Email kadams@fortispb.com Email Lin…" at bounding box center [722, 325] width 564 height 291
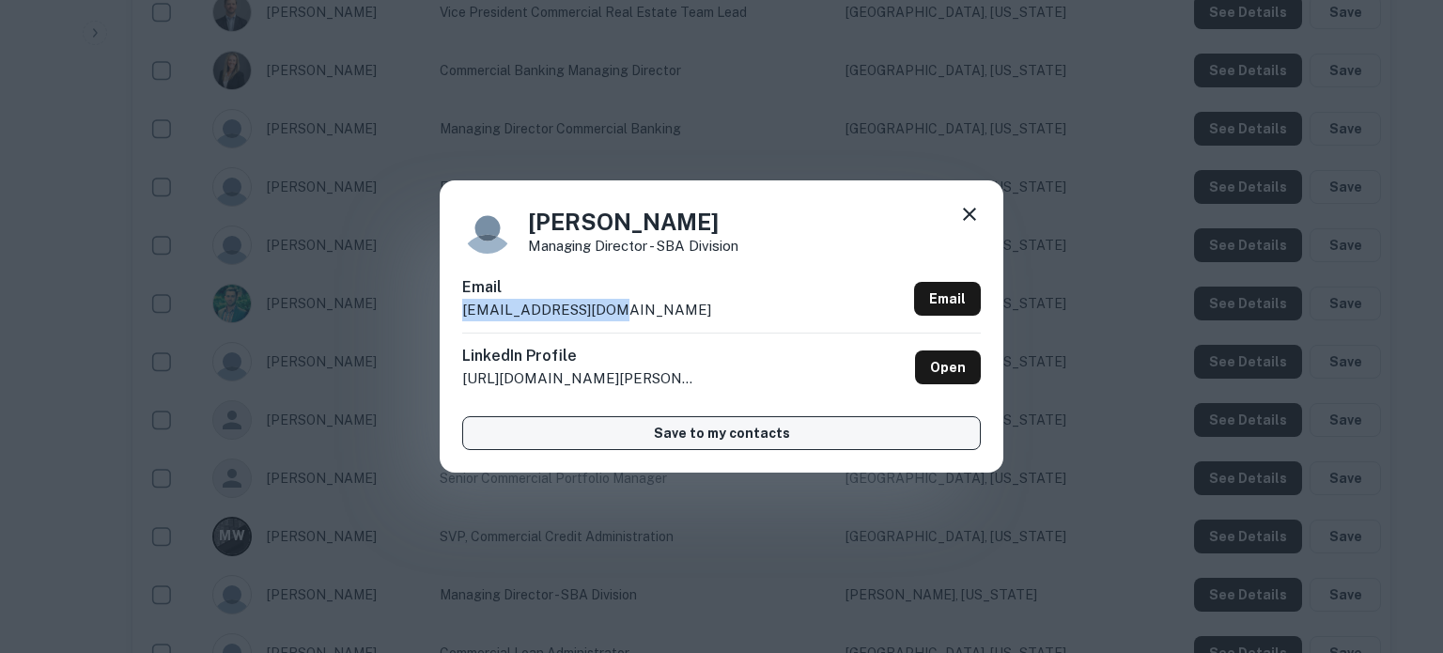
copy p "kadams@fortispb.com"
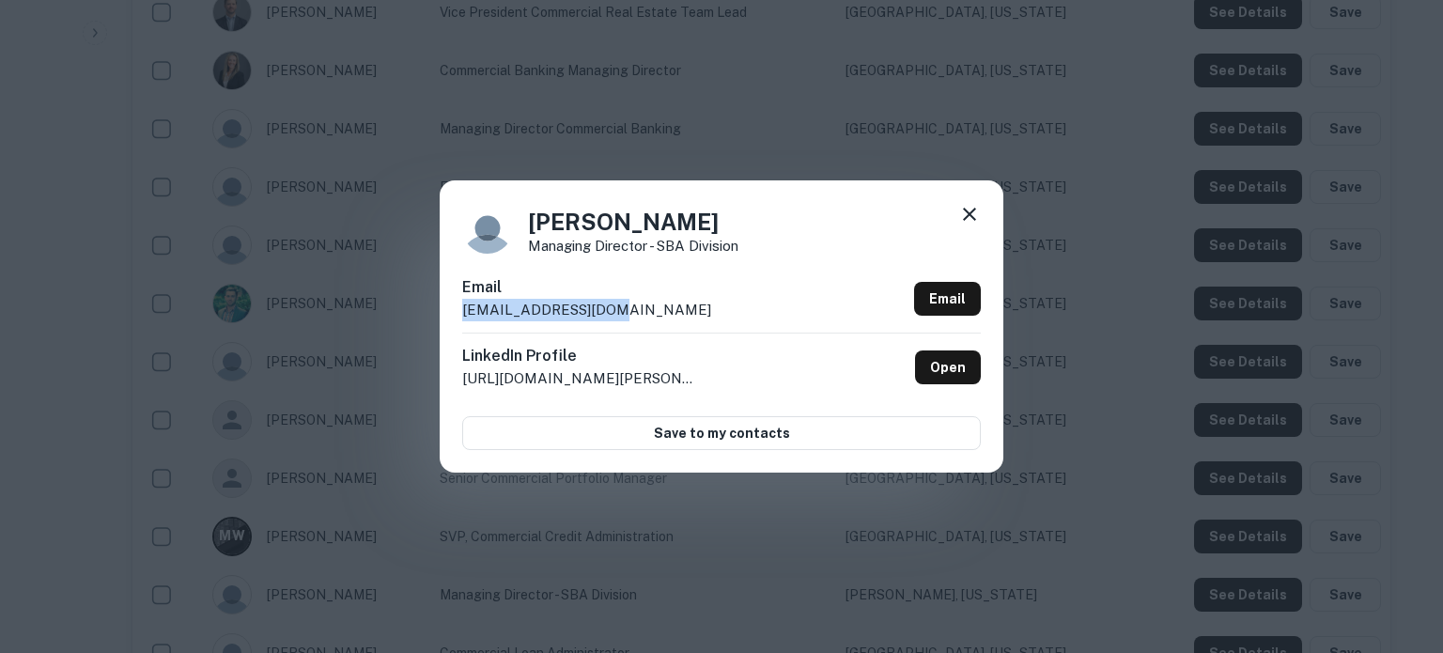
click at [968, 213] on icon at bounding box center [969, 214] width 13 height 13
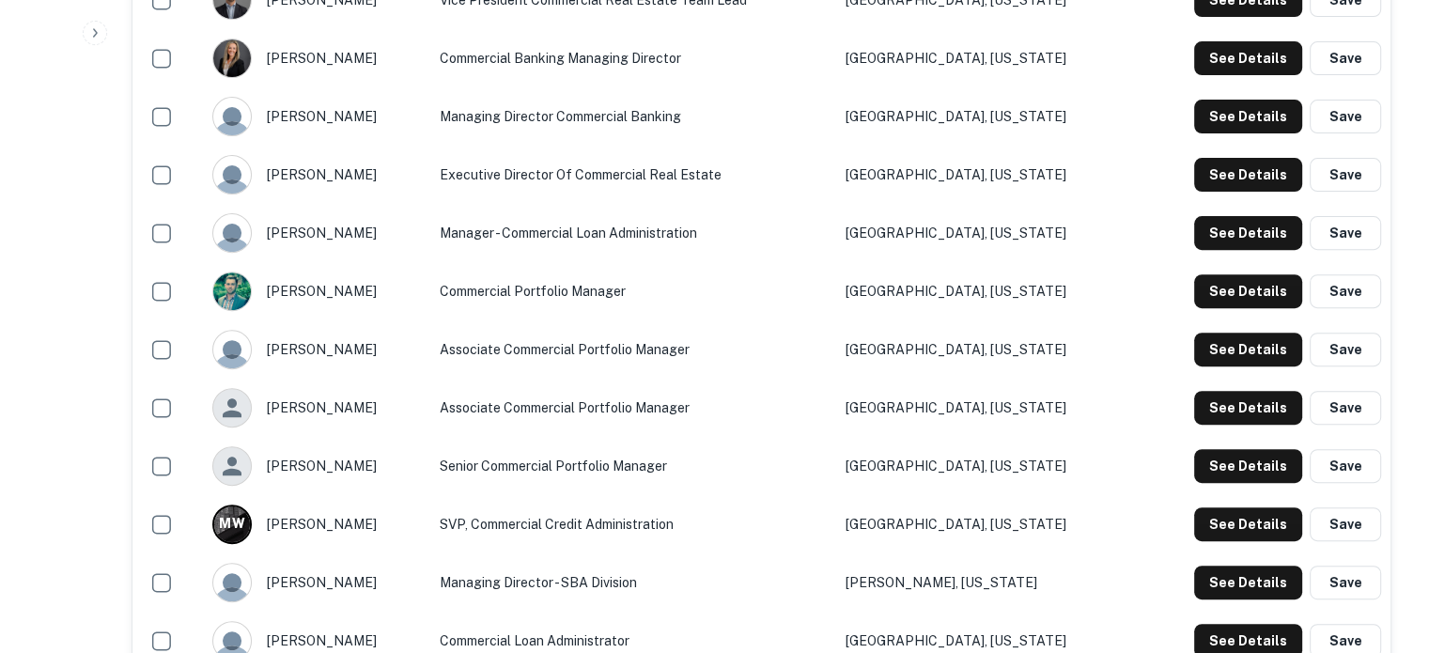
scroll to position [845, 0]
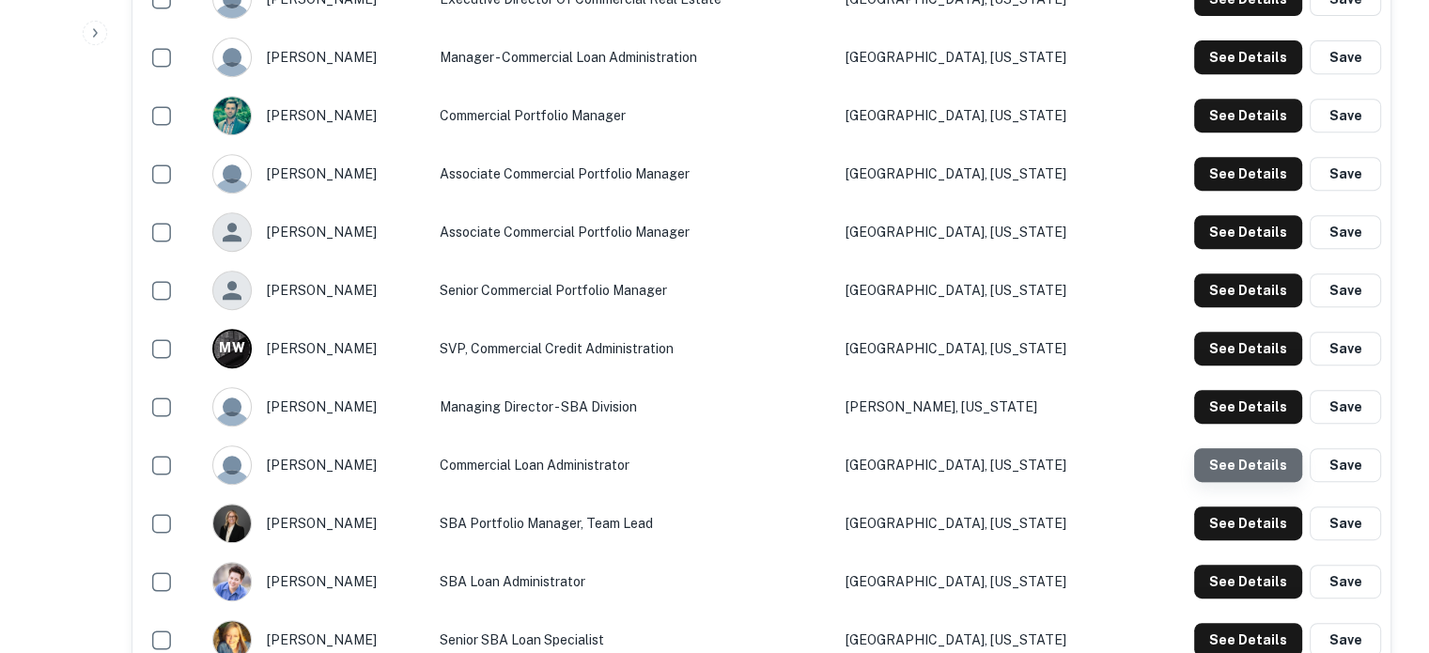
click at [1272, 475] on button "See Details" at bounding box center [1248, 465] width 108 height 34
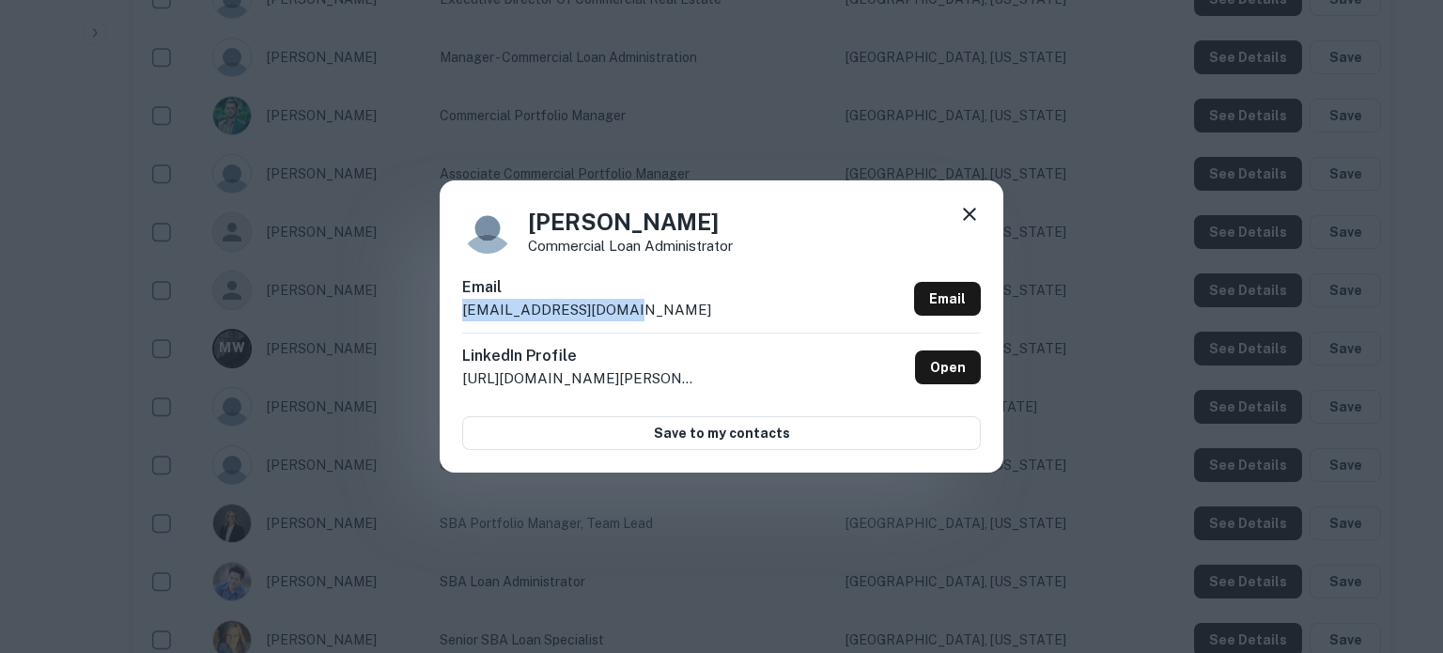
drag, startPoint x: 674, startPoint y: 312, endPoint x: 838, endPoint y: 477, distance: 233.2
click at [435, 313] on div "Ashley Vasquez Commercial Loan Administrator Email avasquez@fortispb.com Email …" at bounding box center [721, 326] width 1443 height 653
click at [961, 219] on icon at bounding box center [969, 214] width 23 height 23
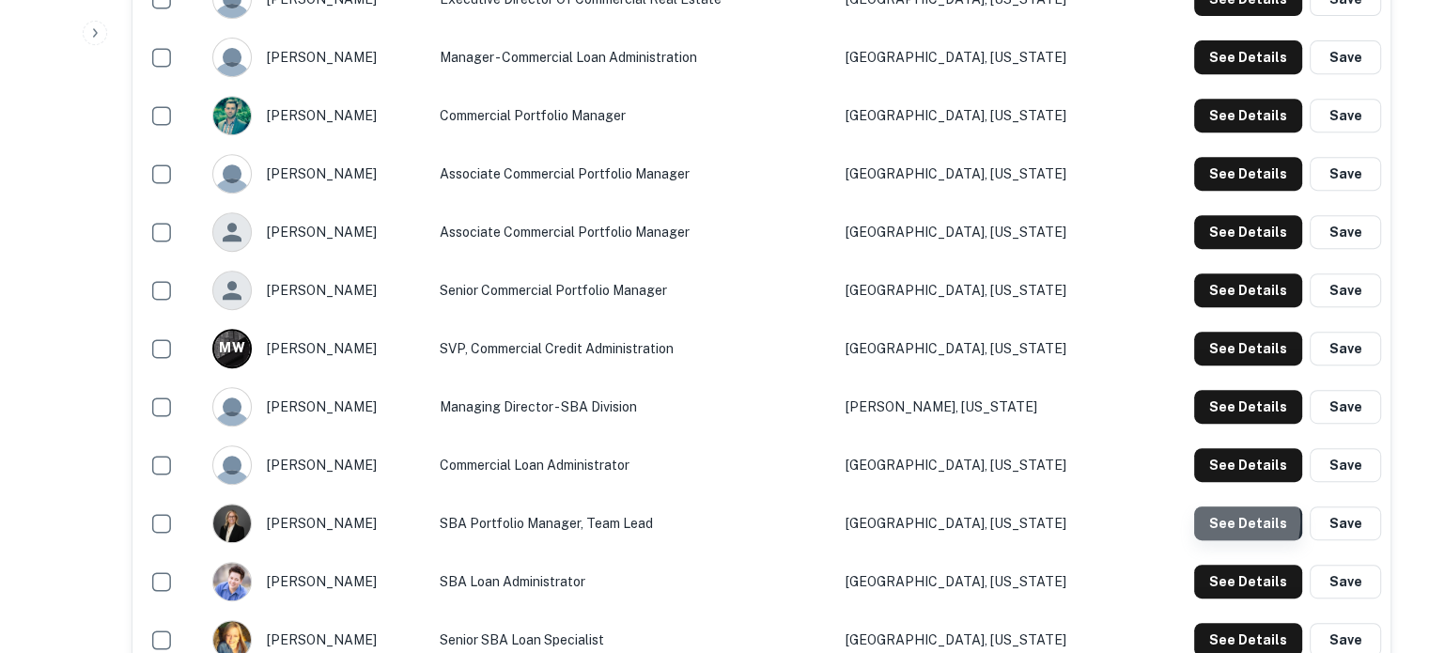
click at [1218, 522] on button "See Details" at bounding box center [1248, 523] width 108 height 34
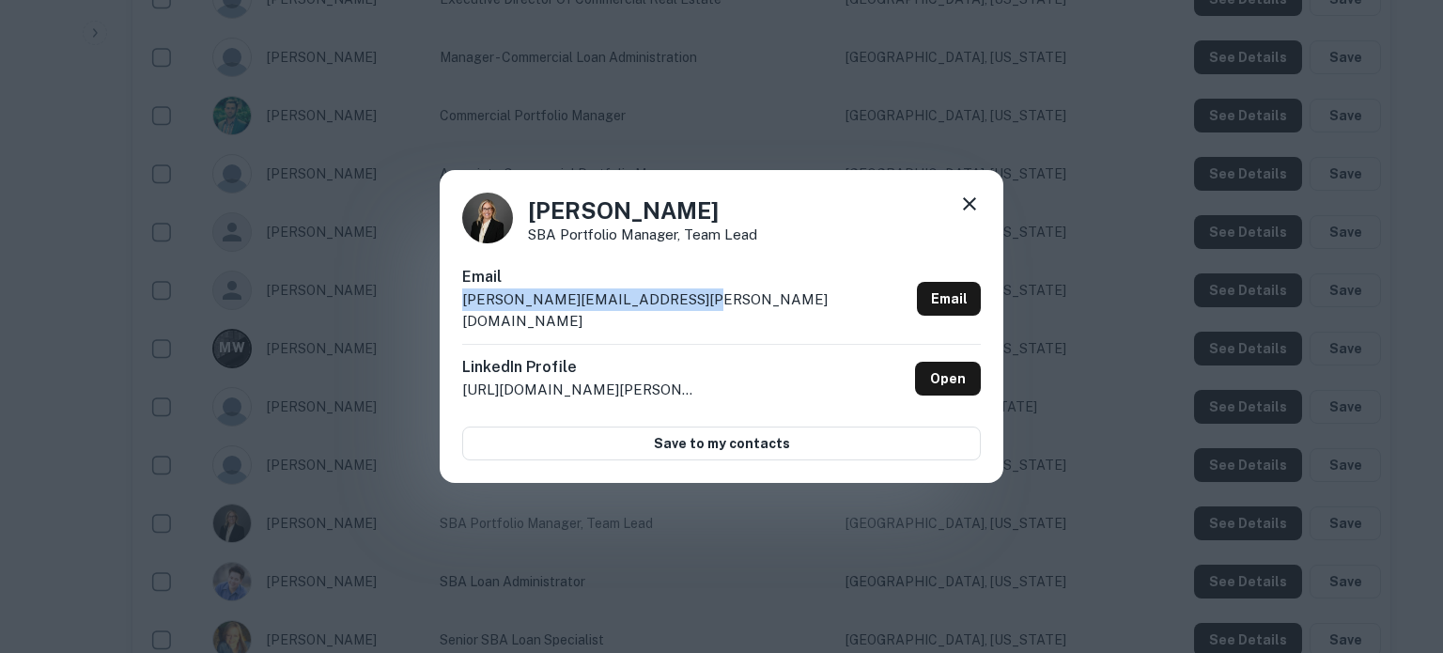
drag, startPoint x: 713, startPoint y: 307, endPoint x: 468, endPoint y: 311, distance: 245.2
click at [468, 311] on div "Email mary.mccarthy@fortisbankus.com Email" at bounding box center [721, 305] width 519 height 78
click at [971, 215] on icon at bounding box center [969, 204] width 23 height 23
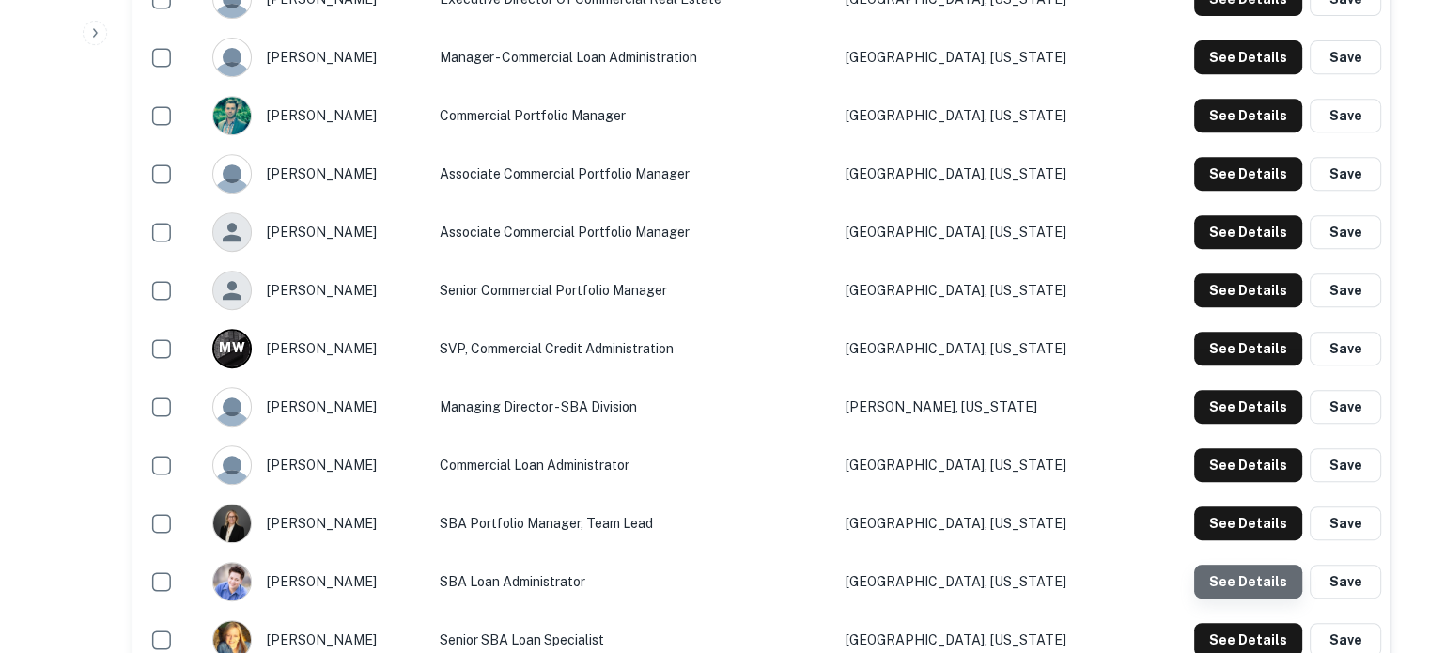
click at [1279, 587] on button "See Details" at bounding box center [1248, 582] width 108 height 34
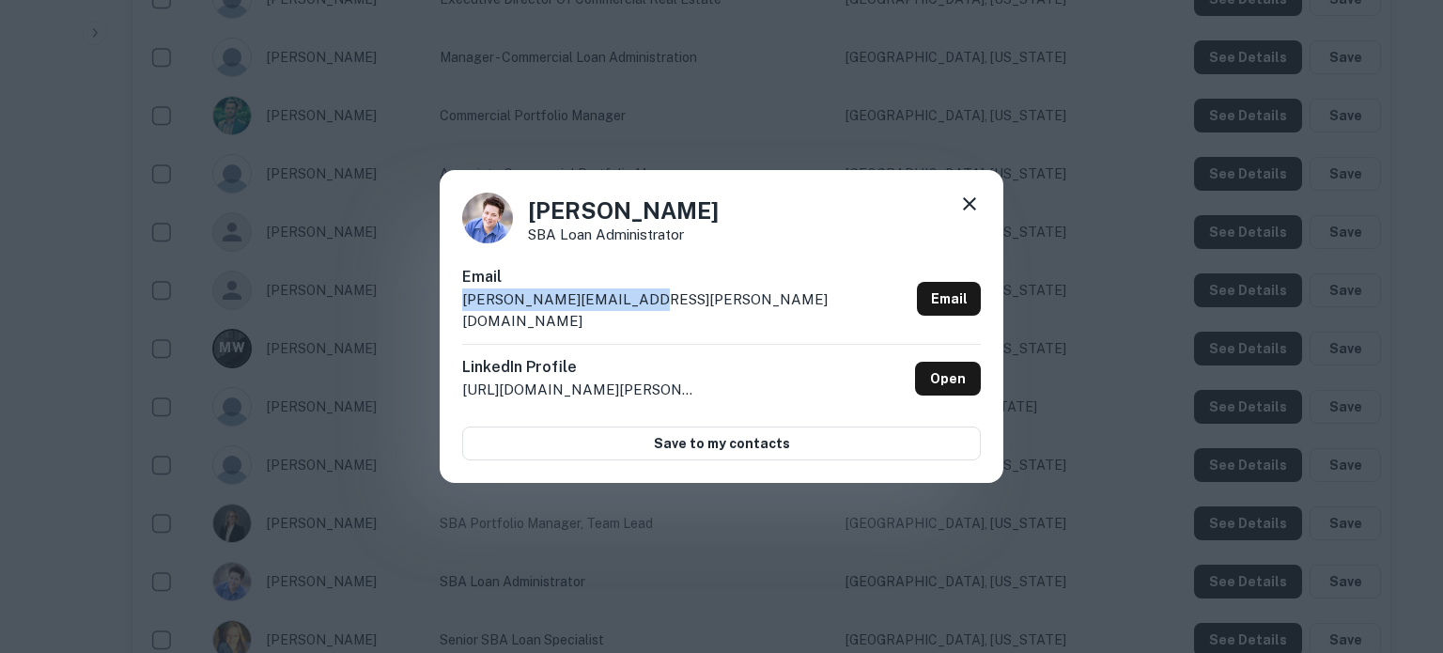
drag, startPoint x: 671, startPoint y: 311, endPoint x: 451, endPoint y: 310, distance: 219.8
click at [451, 310] on div "Tina Mason SBA Loan Administrator Email tina.mason@fortispb.com Email LinkedIn …" at bounding box center [722, 327] width 564 height 314
click at [979, 209] on icon at bounding box center [969, 204] width 23 height 23
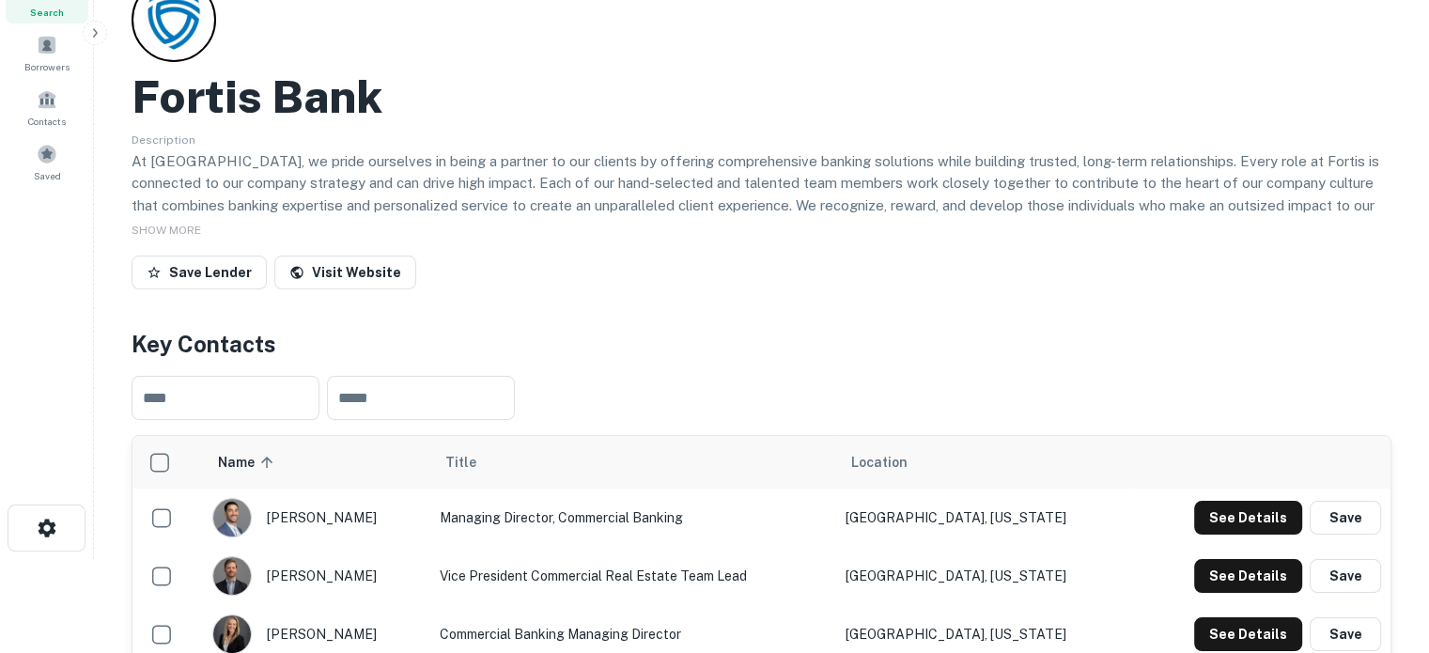
scroll to position [0, 0]
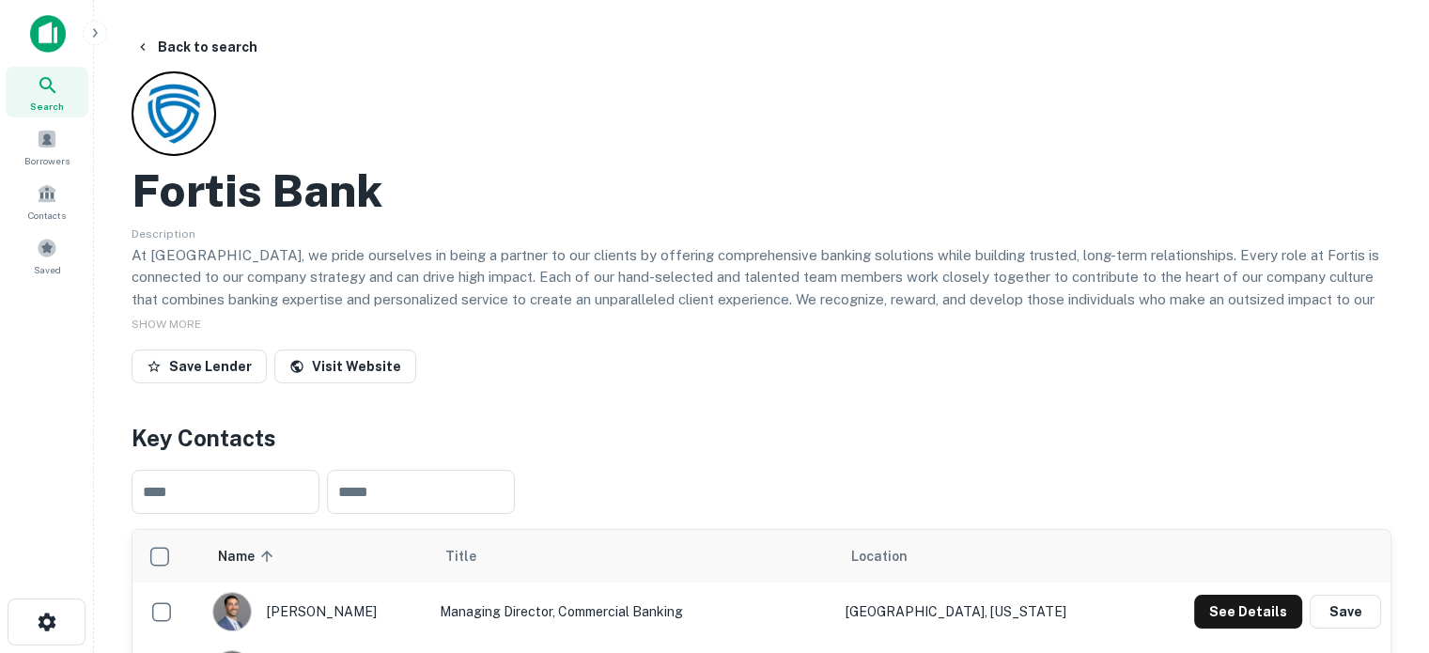
click at [60, 105] on span "Search" at bounding box center [47, 106] width 34 height 15
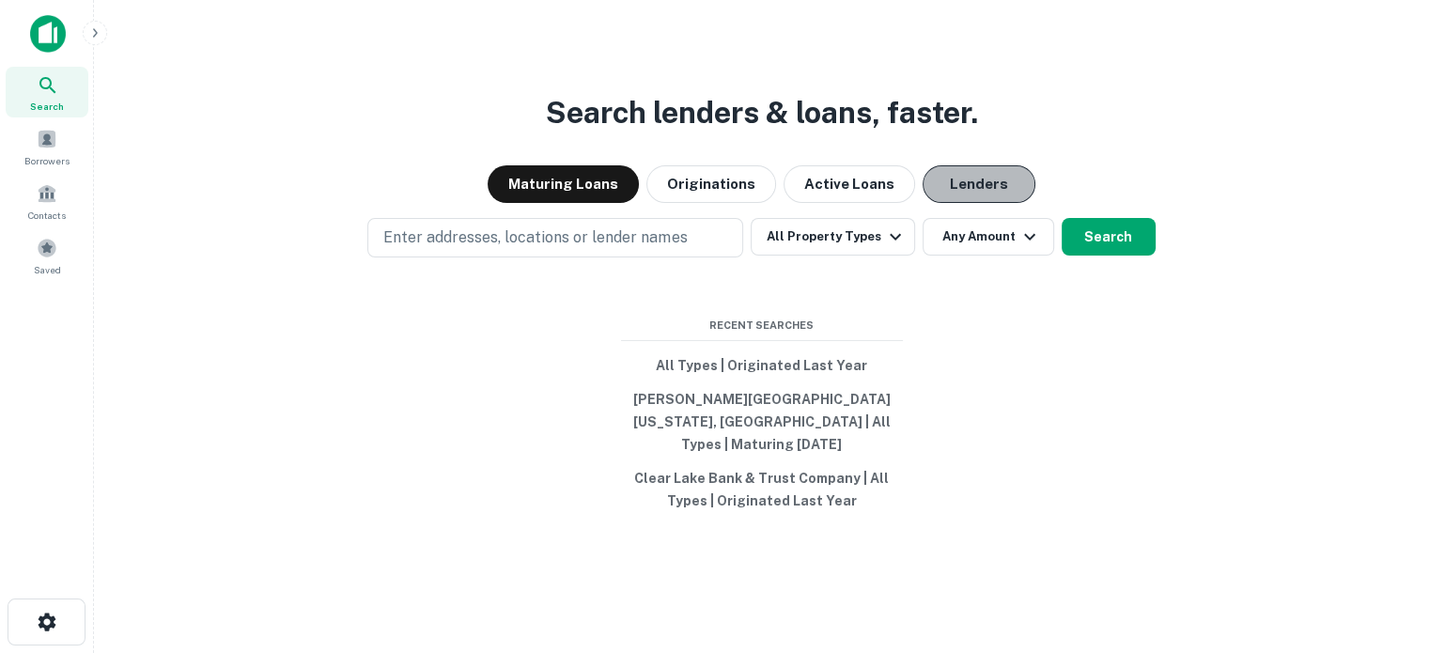
click at [986, 203] on button "Lenders" at bounding box center [979, 184] width 113 height 38
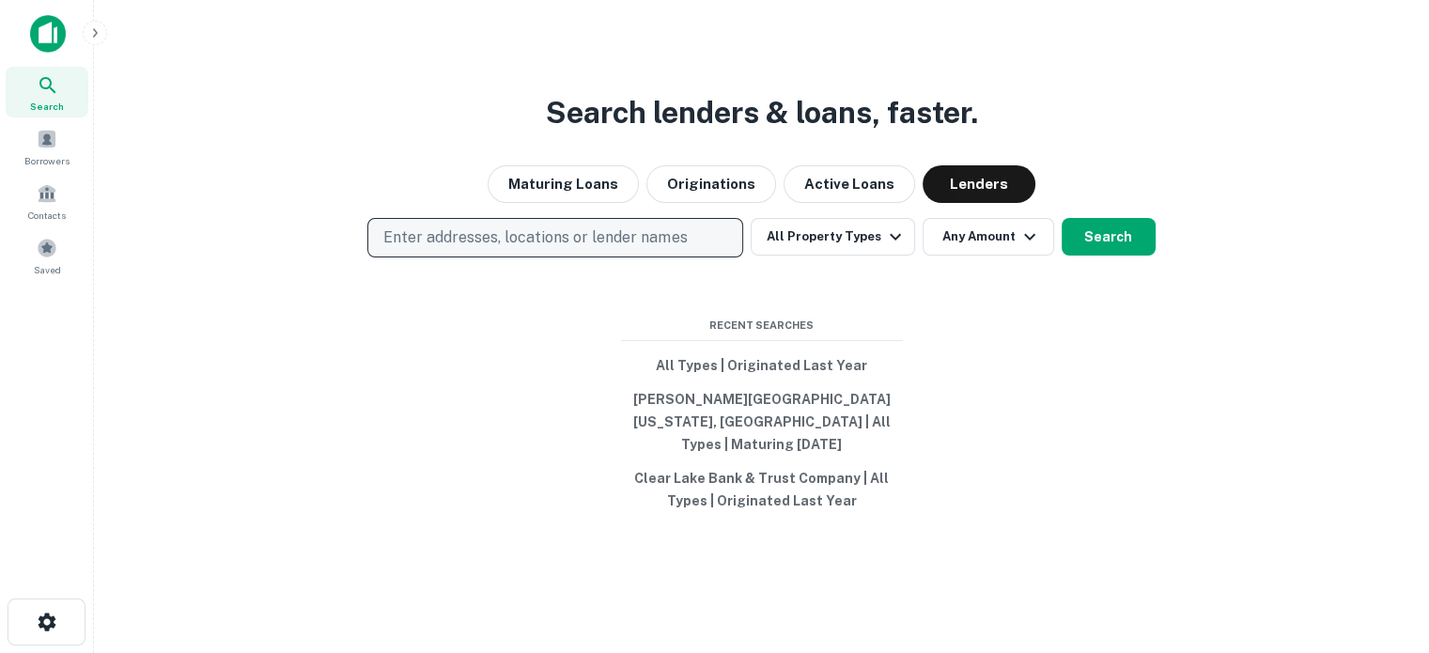
click at [441, 246] on p "Enter addresses, locations or lender names" at bounding box center [534, 237] width 303 height 23
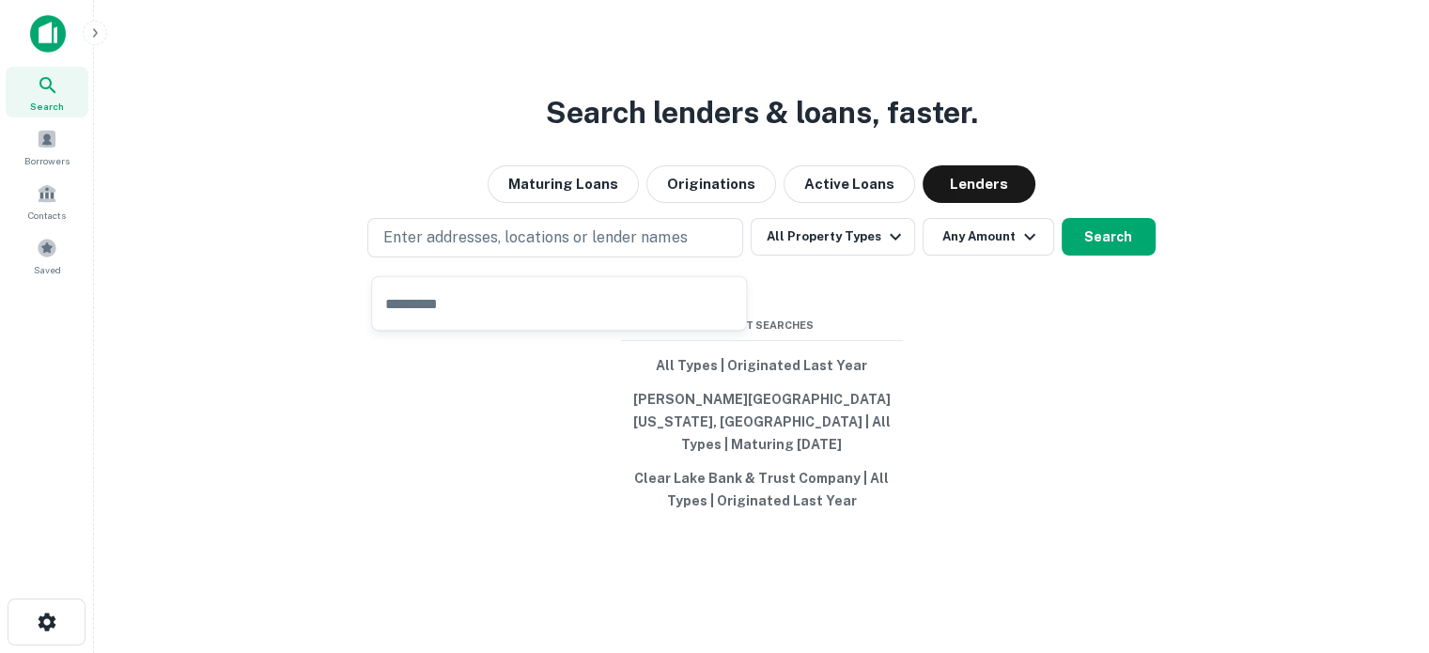
click at [425, 298] on input "text" at bounding box center [559, 303] width 374 height 53
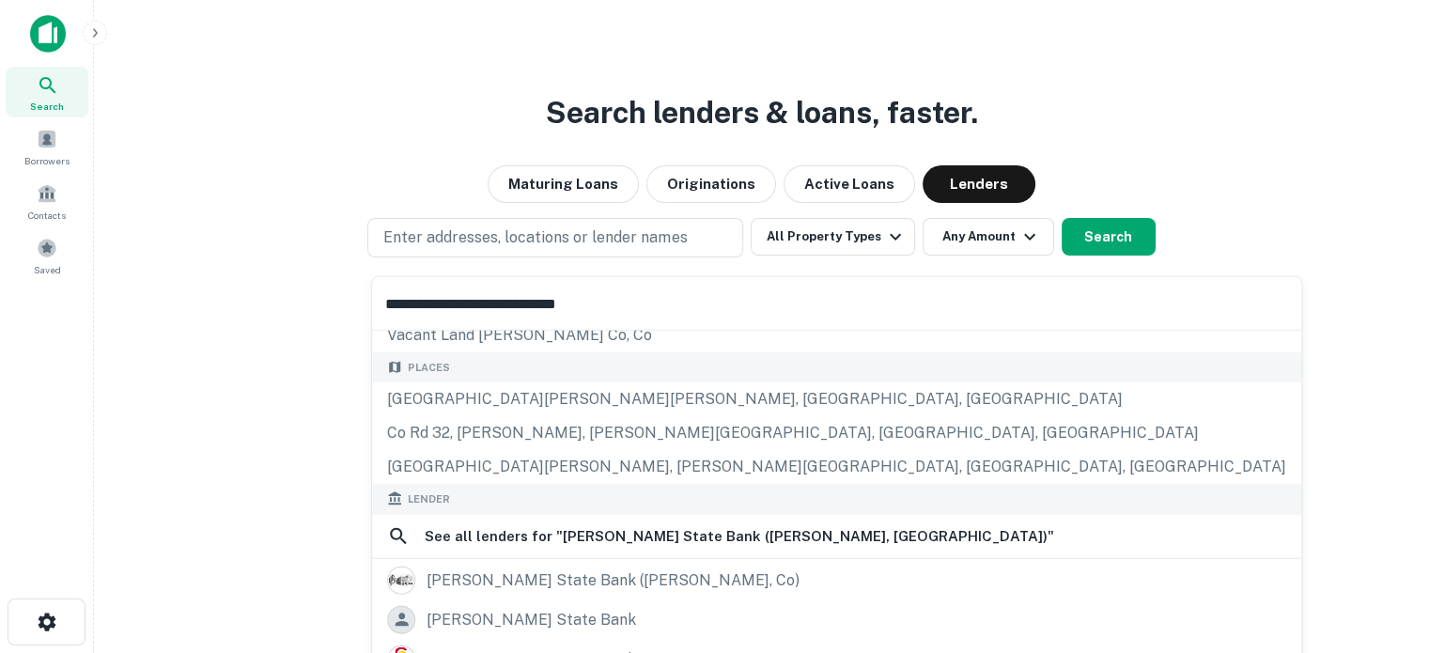
scroll to position [188, 0]
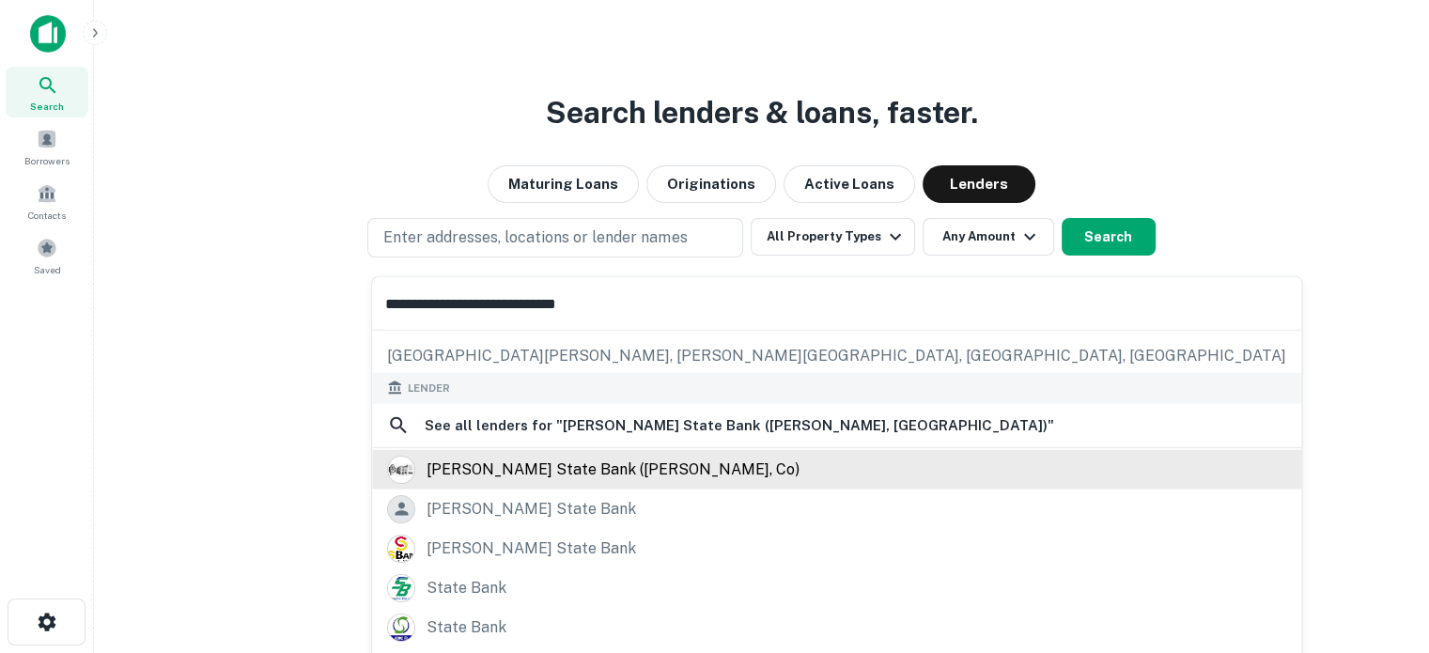
type input "**********"
click at [513, 473] on div "[PERSON_NAME] state bank ([PERSON_NAME], co)" at bounding box center [613, 469] width 373 height 28
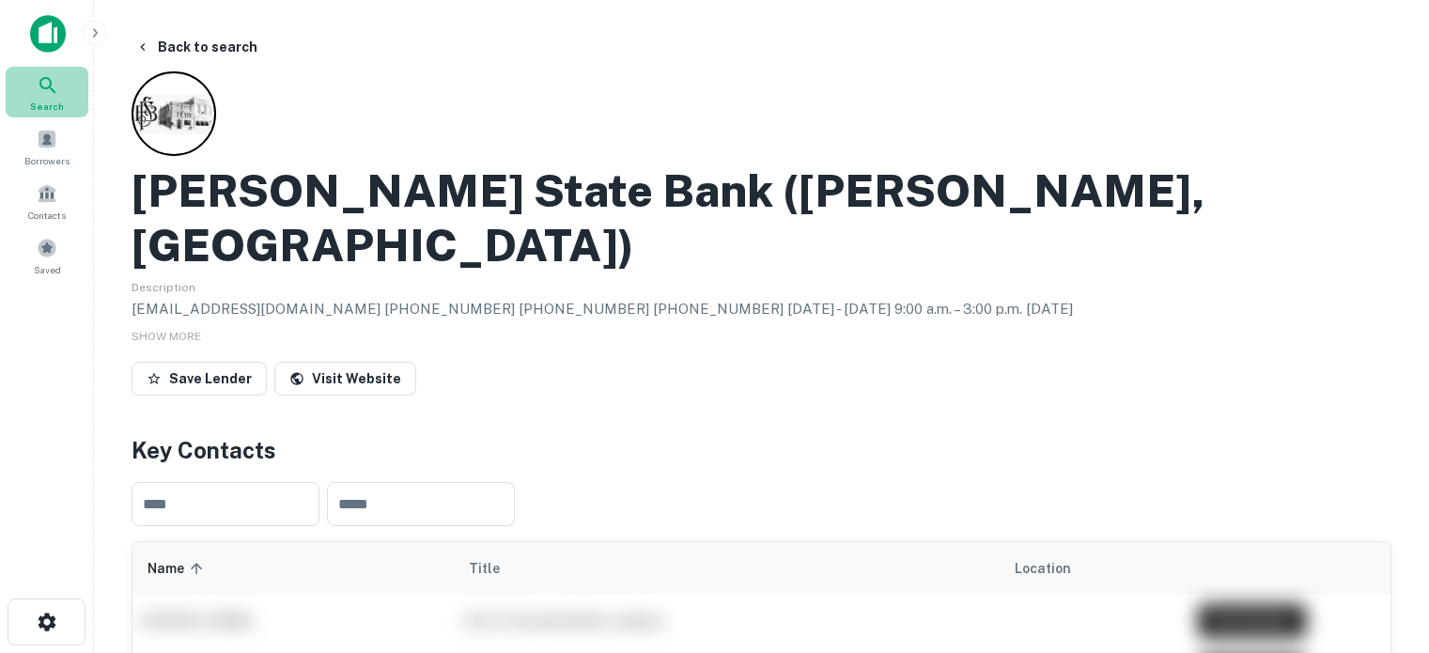
click at [68, 97] on div "Search" at bounding box center [47, 92] width 83 height 51
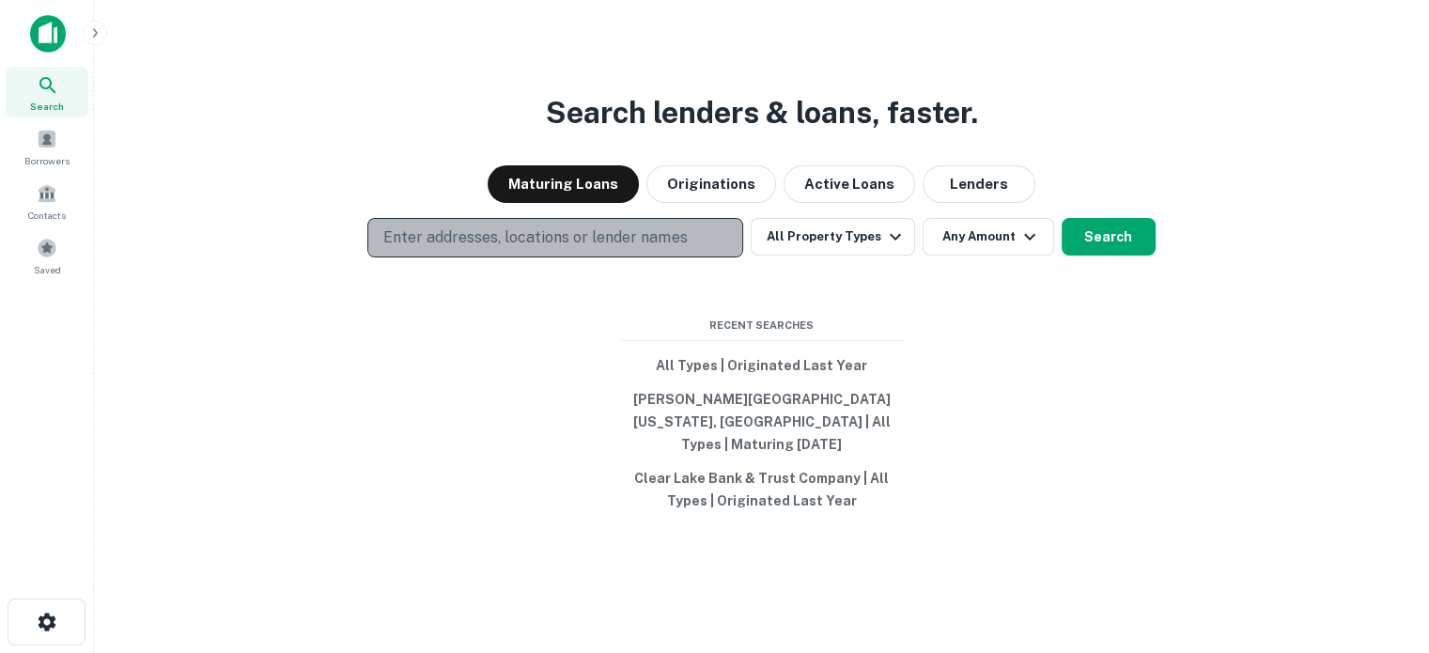
click at [520, 243] on p "Enter addresses, locations or lender names" at bounding box center [534, 237] width 303 height 23
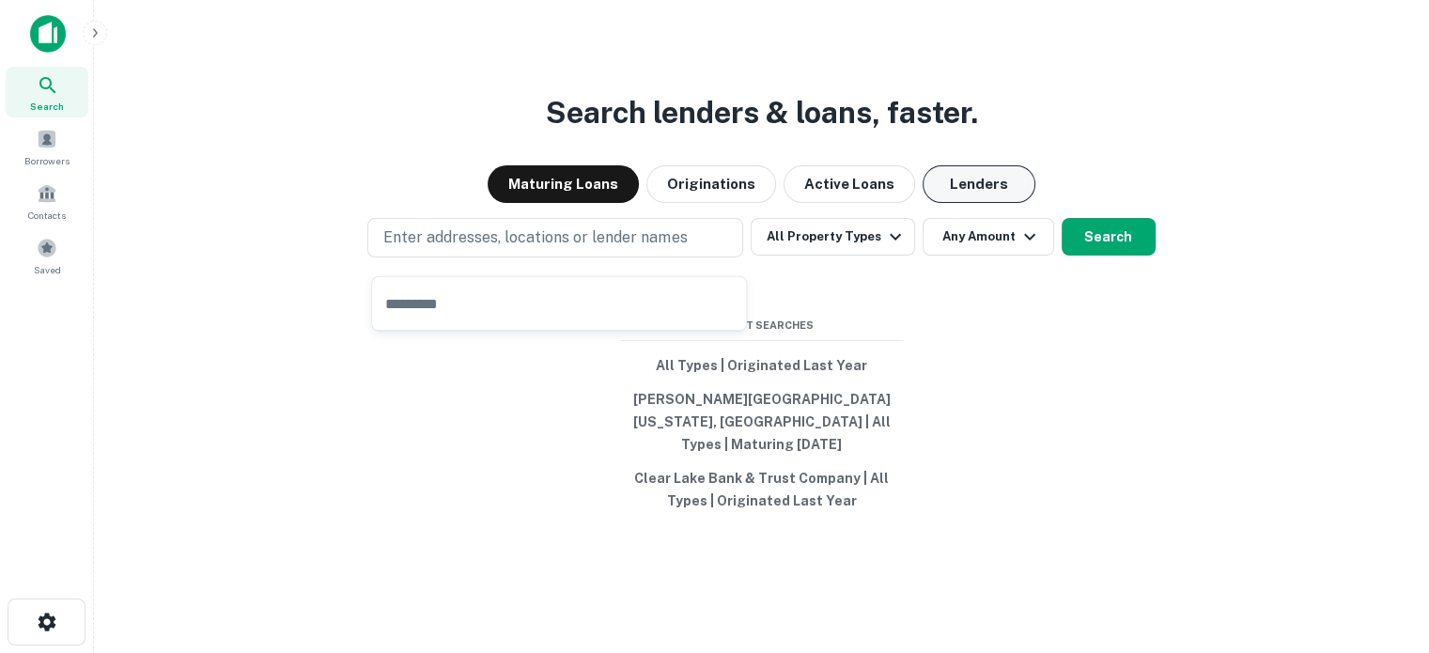
click at [970, 194] on button "Lenders" at bounding box center [979, 184] width 113 height 38
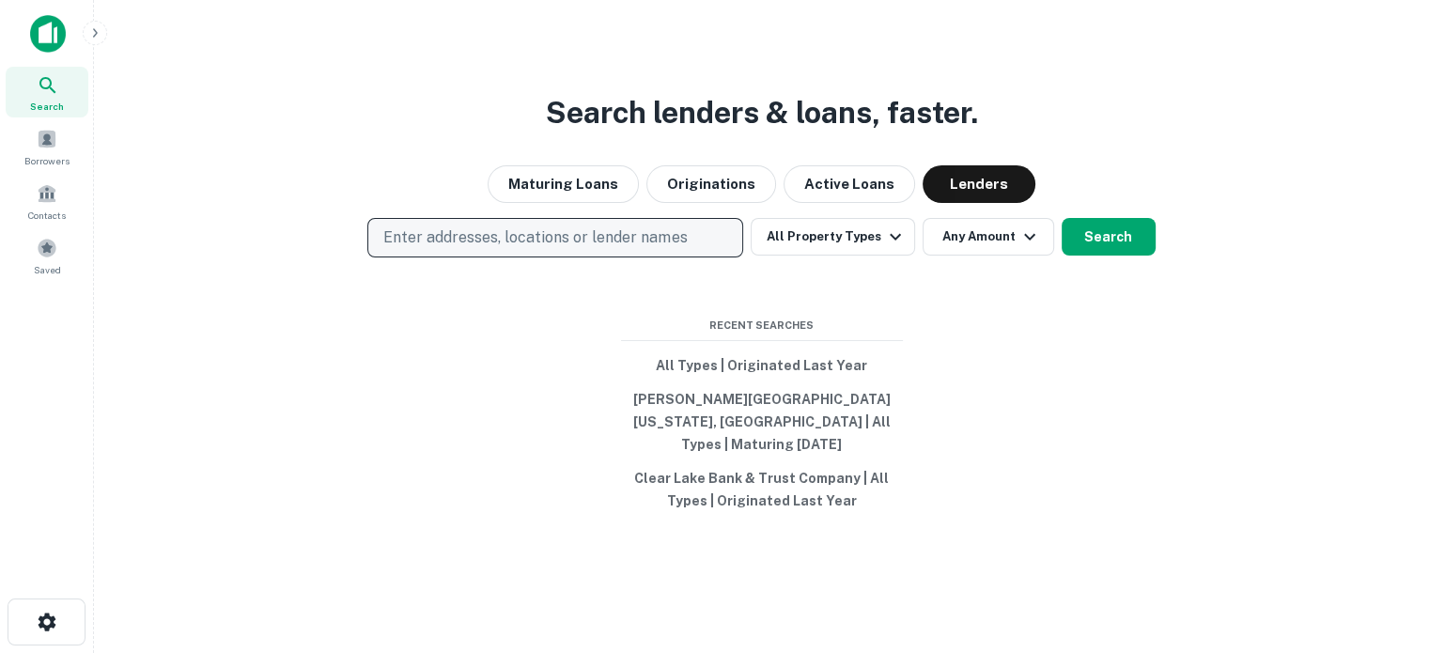
click at [436, 249] on p "Enter addresses, locations or lender names" at bounding box center [534, 237] width 303 height 23
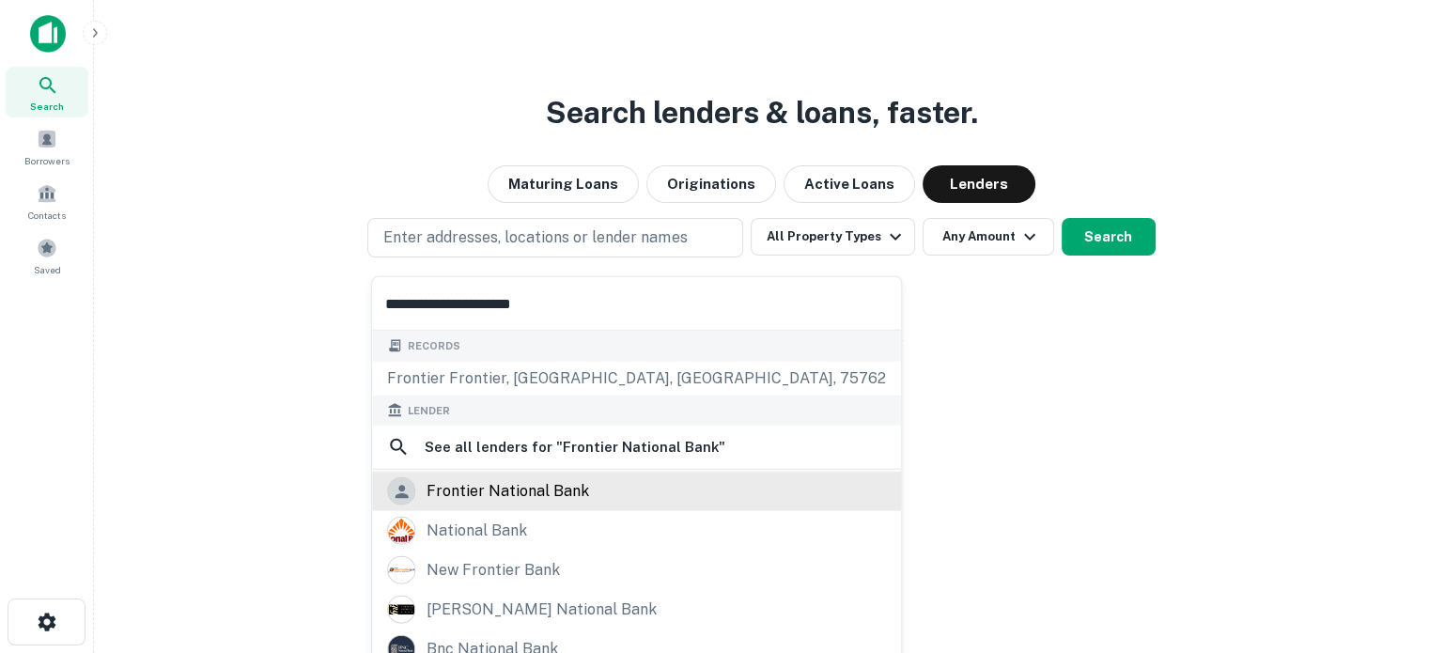
type input "**********"
click at [496, 495] on div "frontier national bank" at bounding box center [508, 491] width 163 height 28
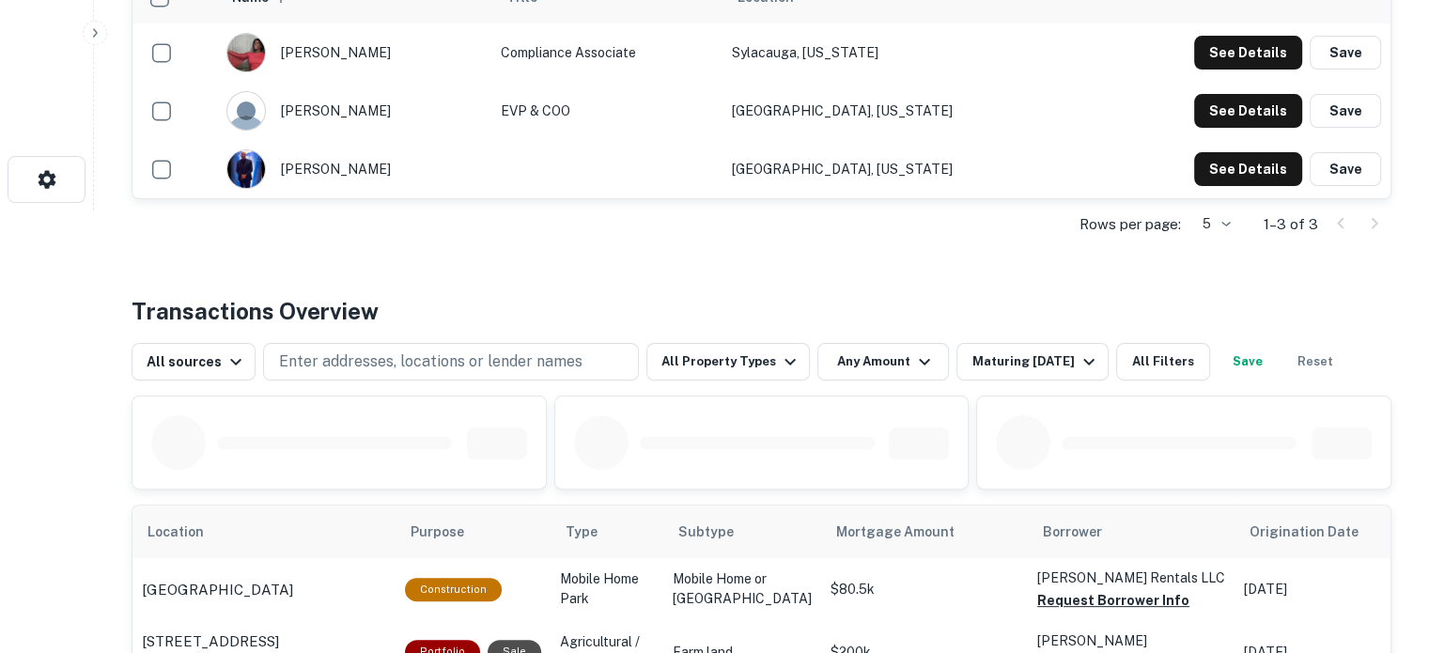
scroll to position [470, 0]
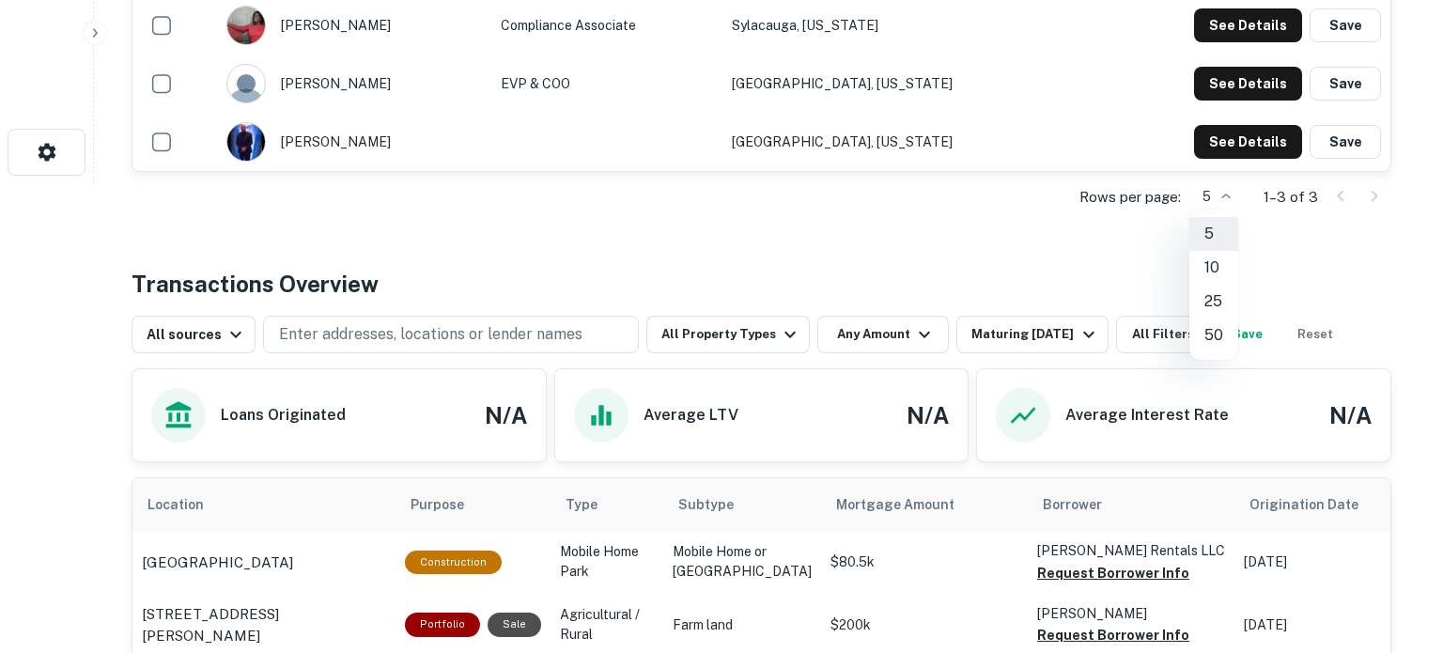
click at [165, 208] on div at bounding box center [721, 326] width 1443 height 653
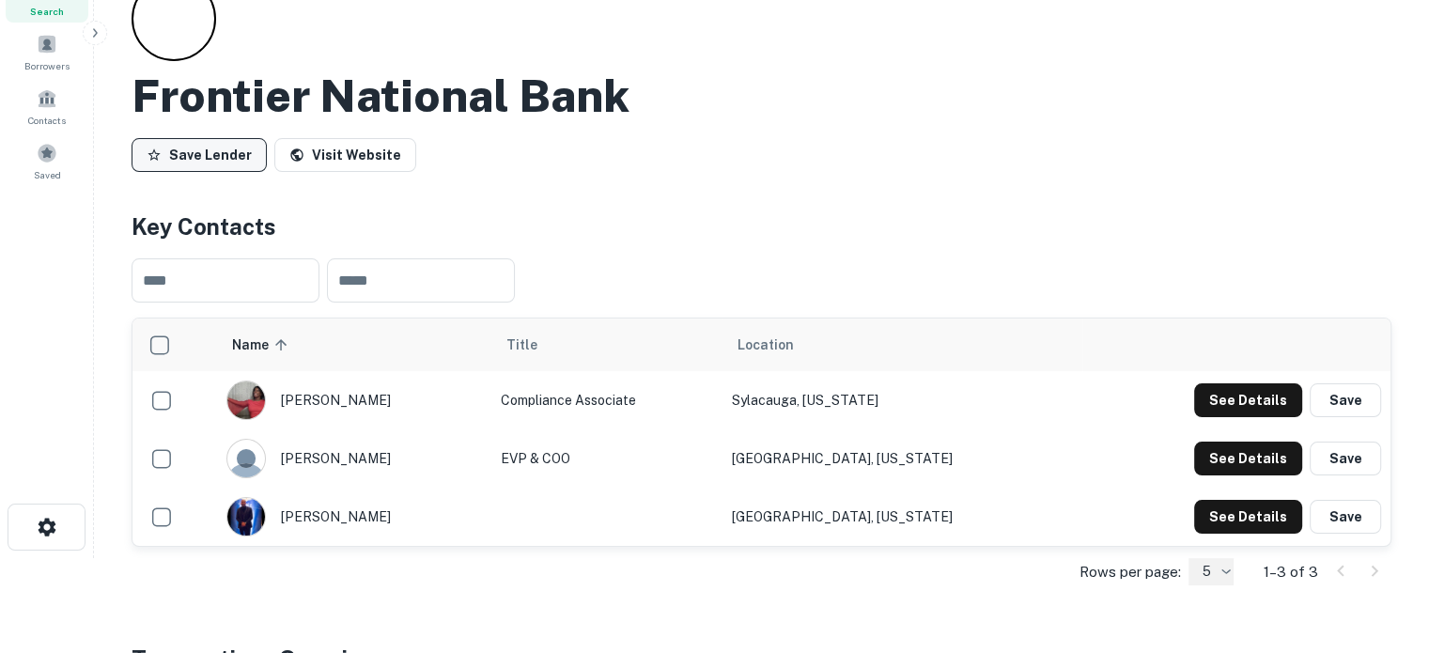
scroll to position [0, 0]
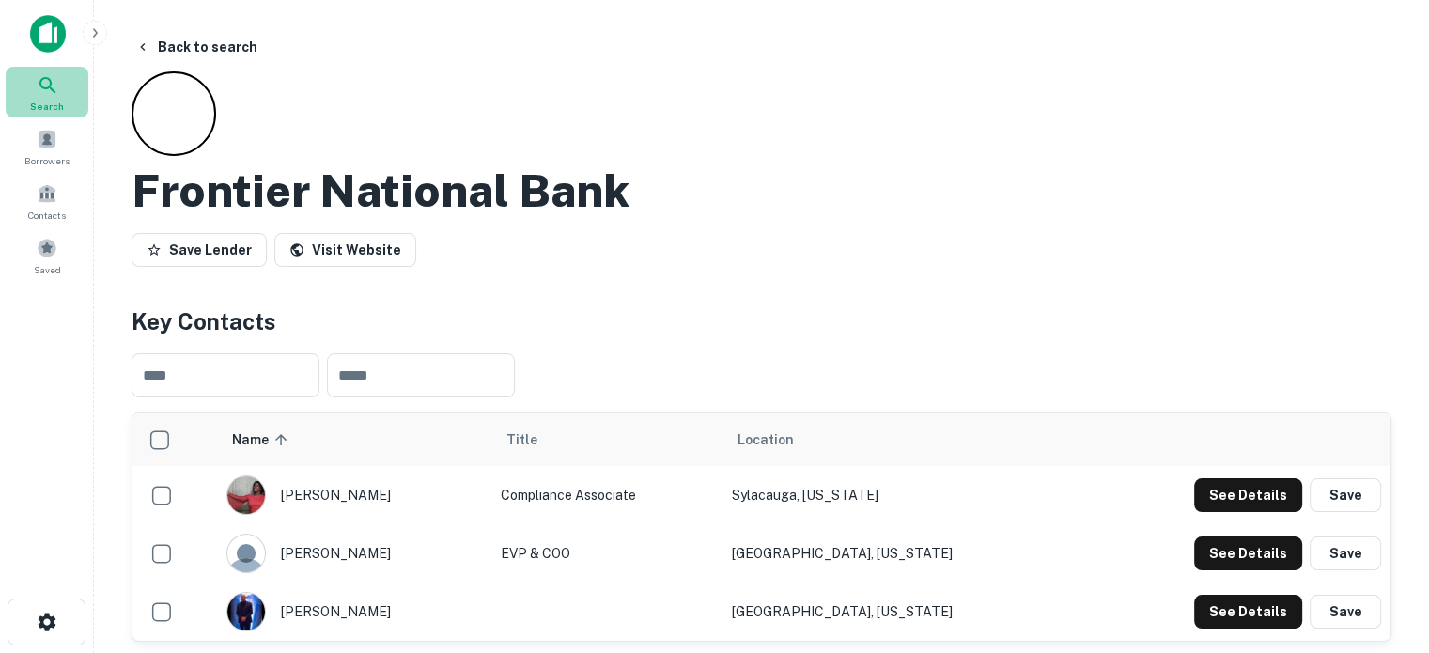
click at [62, 107] on span "Search" at bounding box center [47, 106] width 34 height 15
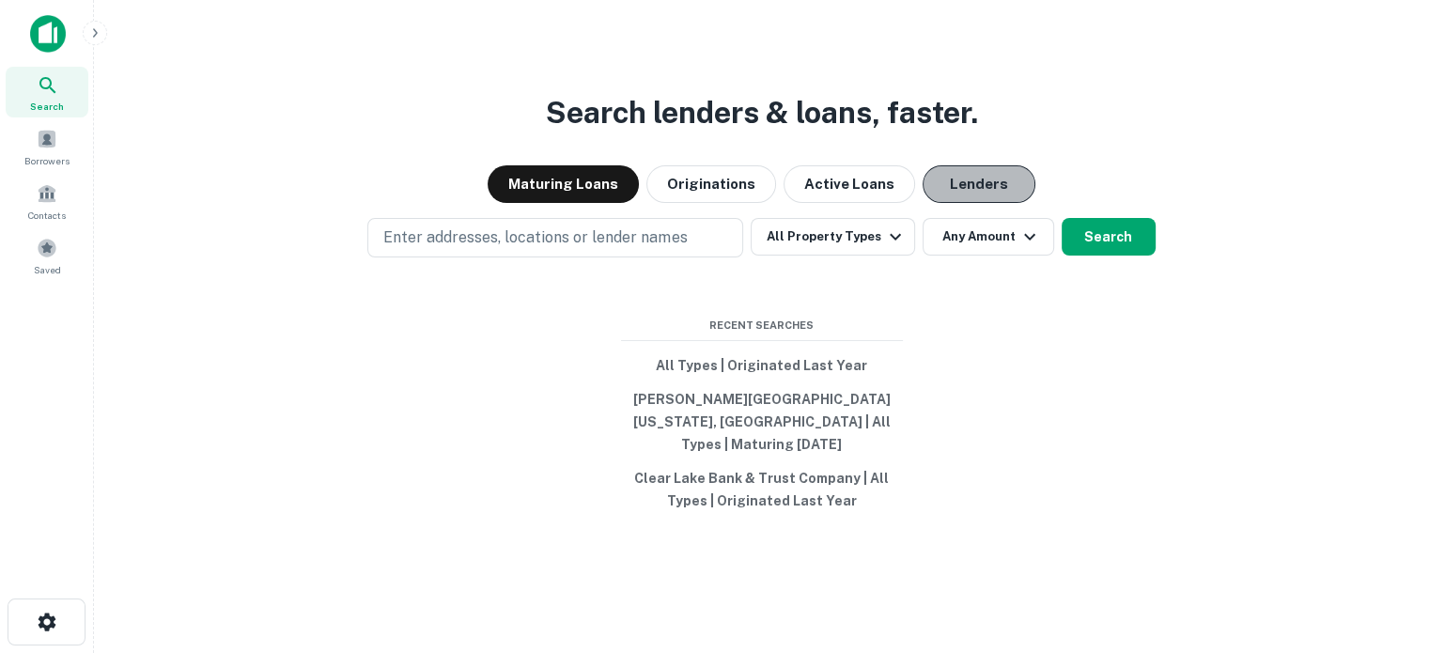
click at [979, 203] on button "Lenders" at bounding box center [979, 184] width 113 height 38
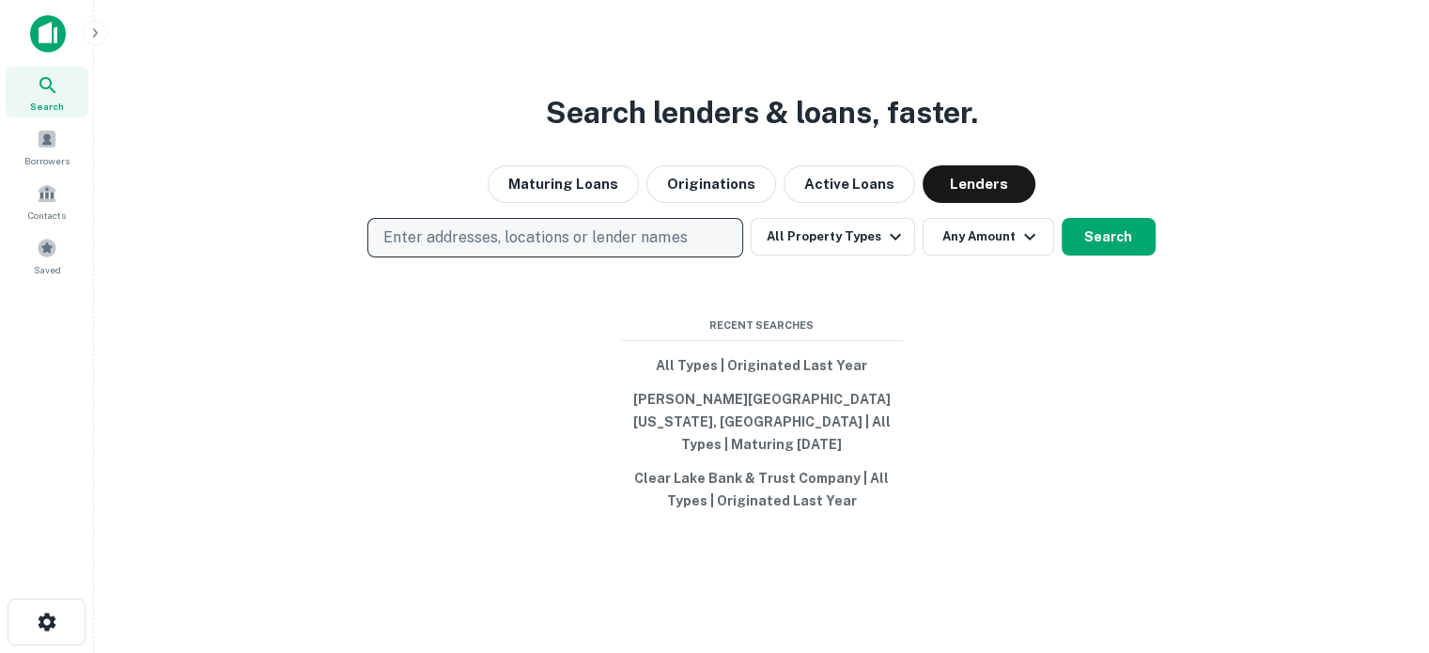
click at [646, 249] on p "Enter addresses, locations or lender names" at bounding box center [534, 237] width 303 height 23
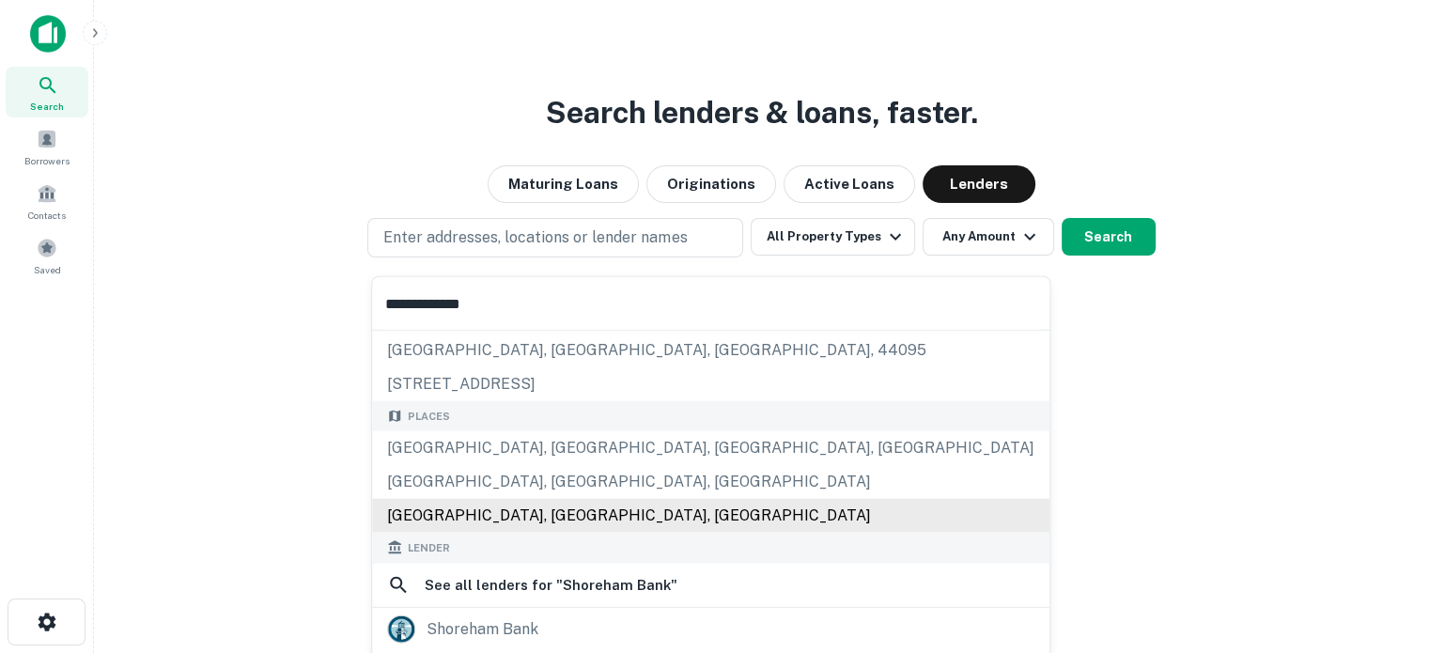
scroll to position [94, 0]
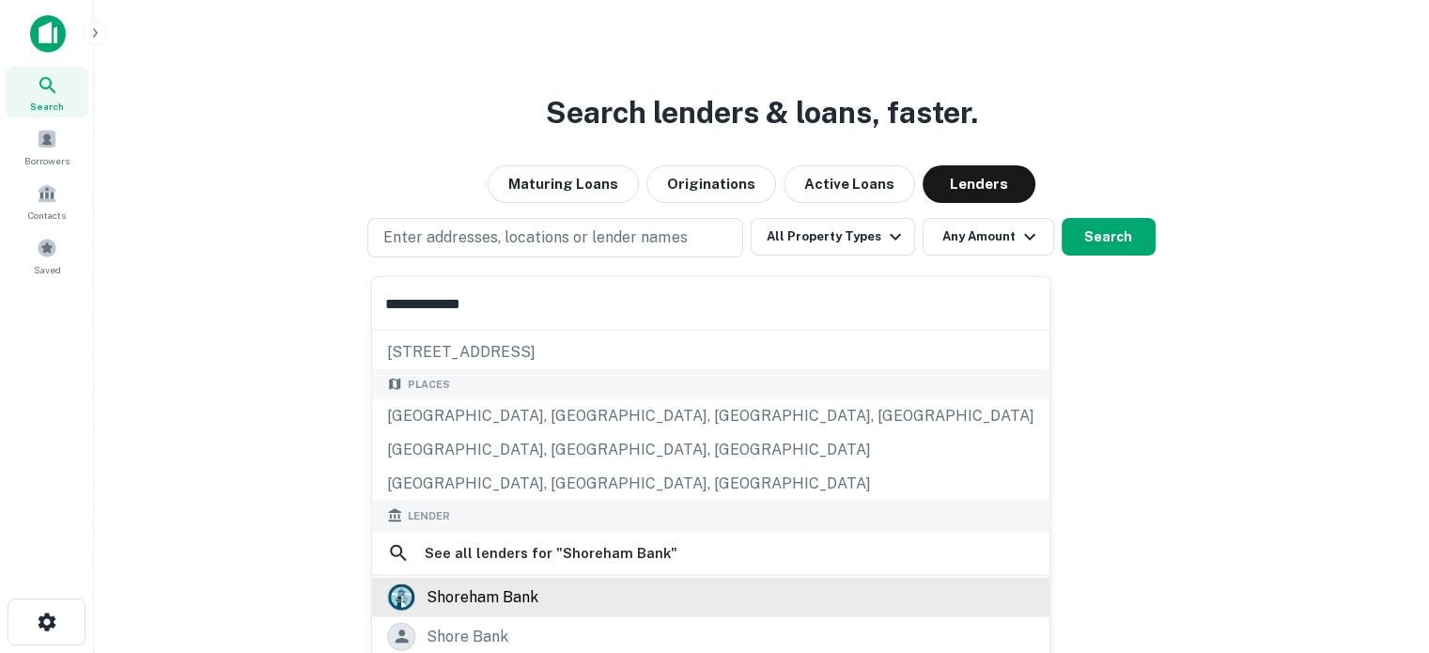
type input "**********"
click at [537, 598] on div "shoreham bank" at bounding box center [710, 596] width 647 height 28
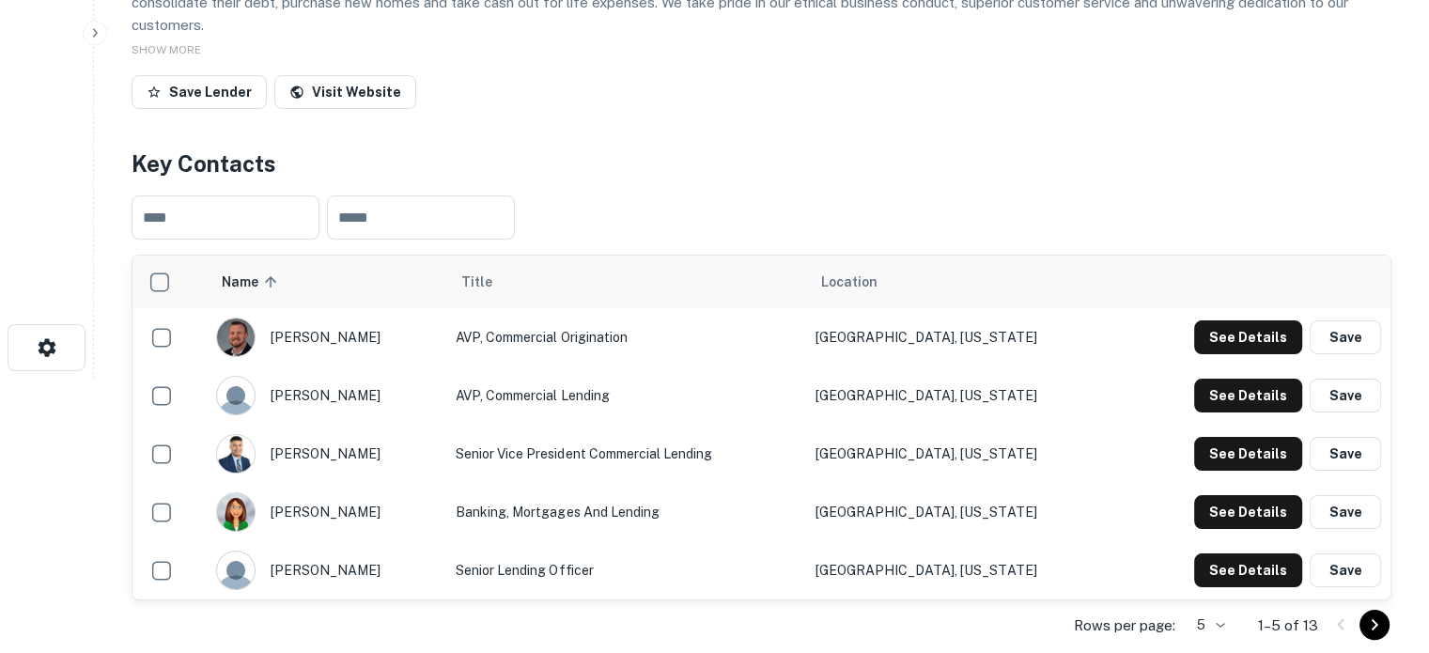
scroll to position [376, 0]
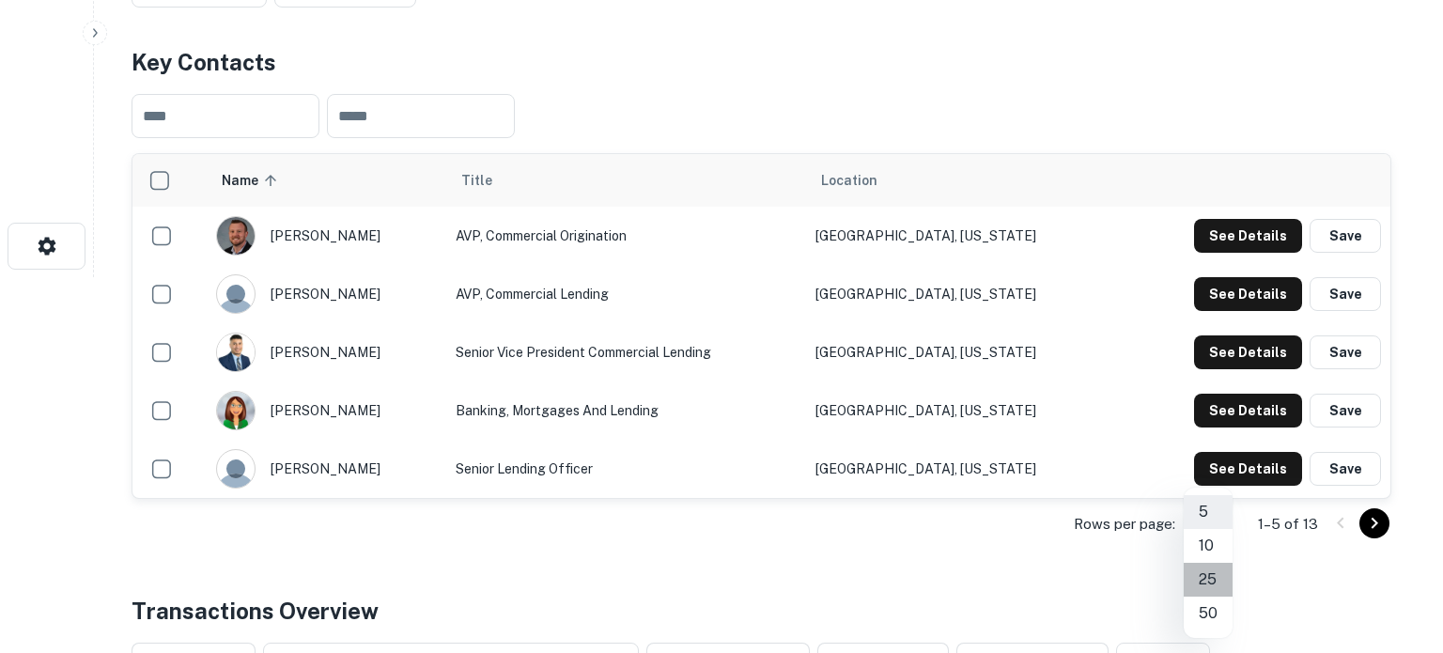
click at [1204, 581] on li "25" at bounding box center [1208, 580] width 49 height 34
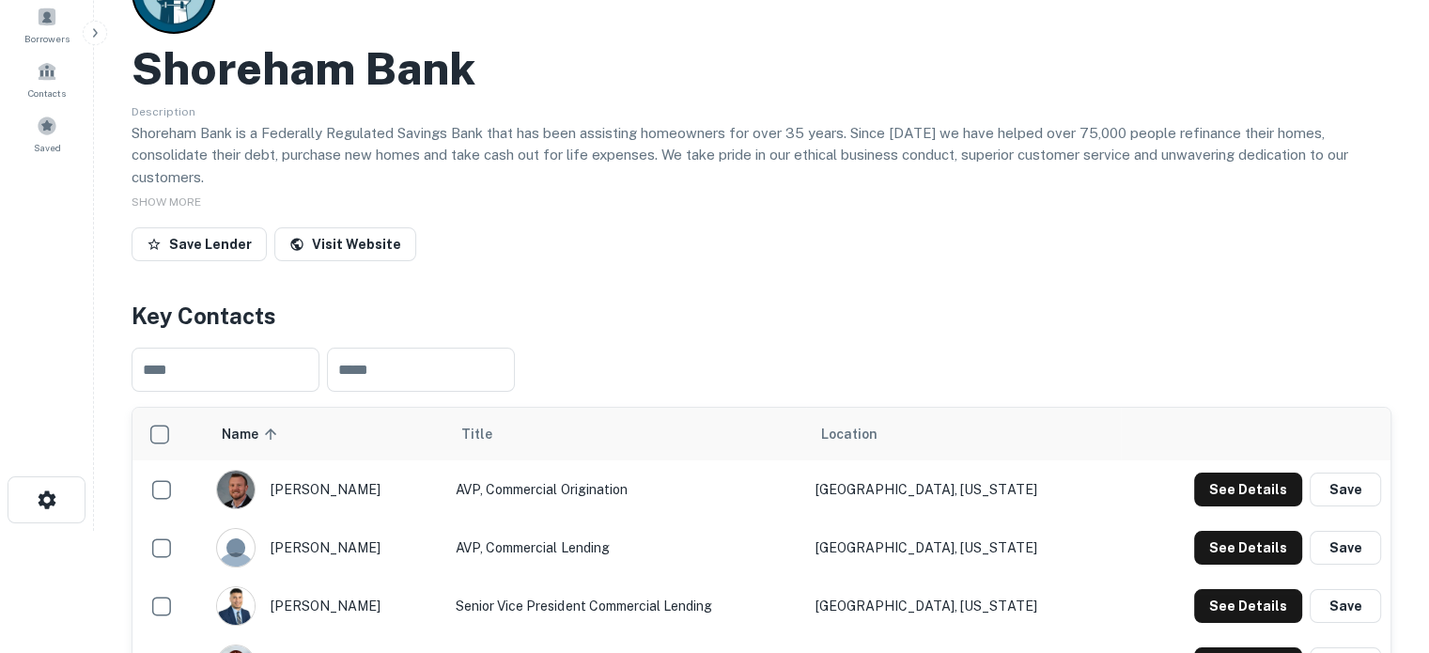
scroll to position [94, 0]
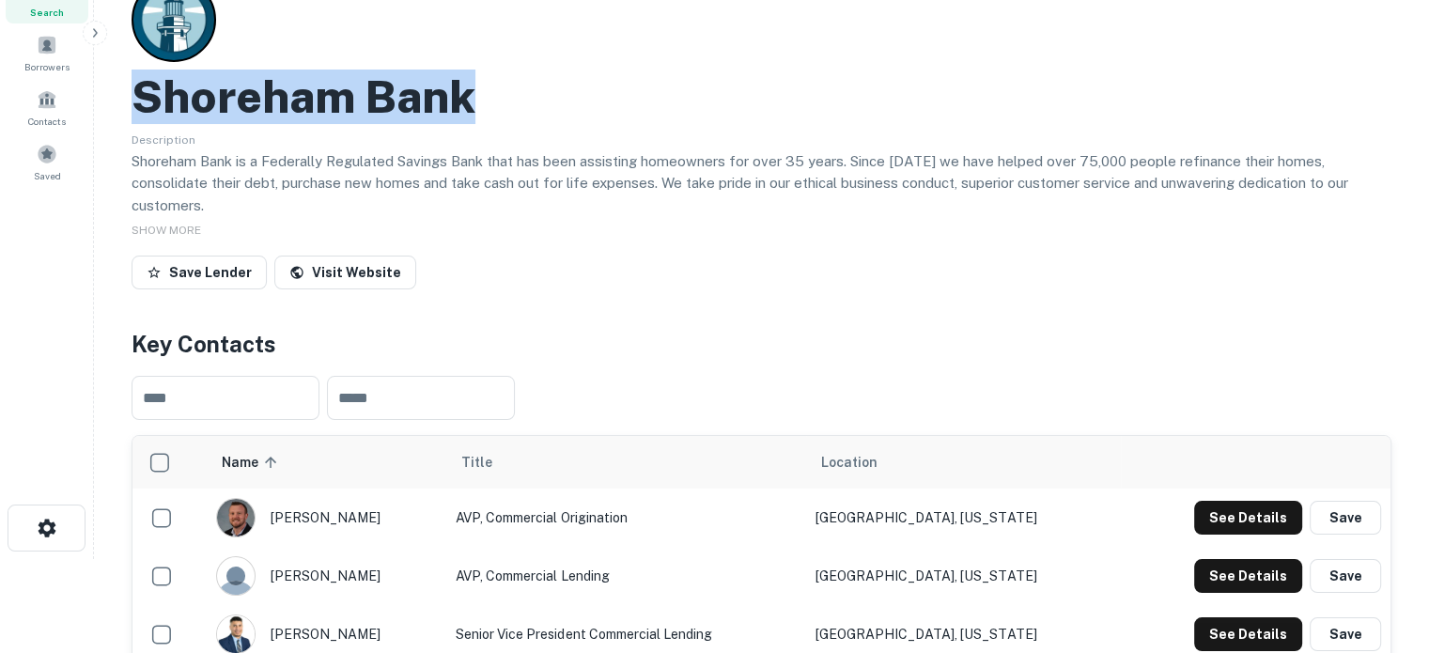
drag, startPoint x: 124, startPoint y: 83, endPoint x: 566, endPoint y: 90, distance: 441.6
copy h2 "Shoreham Bank"
click at [1212, 501] on button "See Details" at bounding box center [1248, 518] width 108 height 34
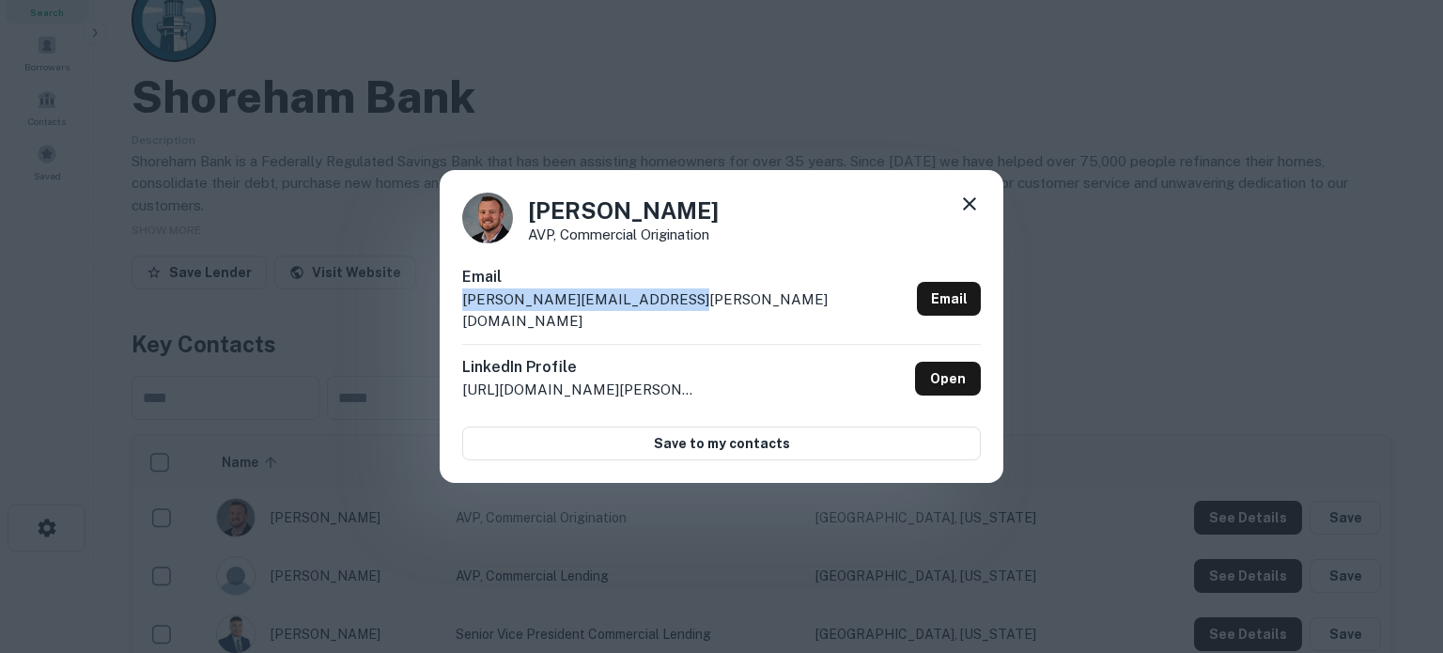
drag, startPoint x: 683, startPoint y: 310, endPoint x: 463, endPoint y: 311, distance: 219.8
click at [463, 311] on div "Email alex.cleary@nationalgrid.com Email" at bounding box center [721, 305] width 519 height 78
copy p "alex.cleary@nationalgrid.com"
click at [979, 209] on icon at bounding box center [969, 204] width 23 height 23
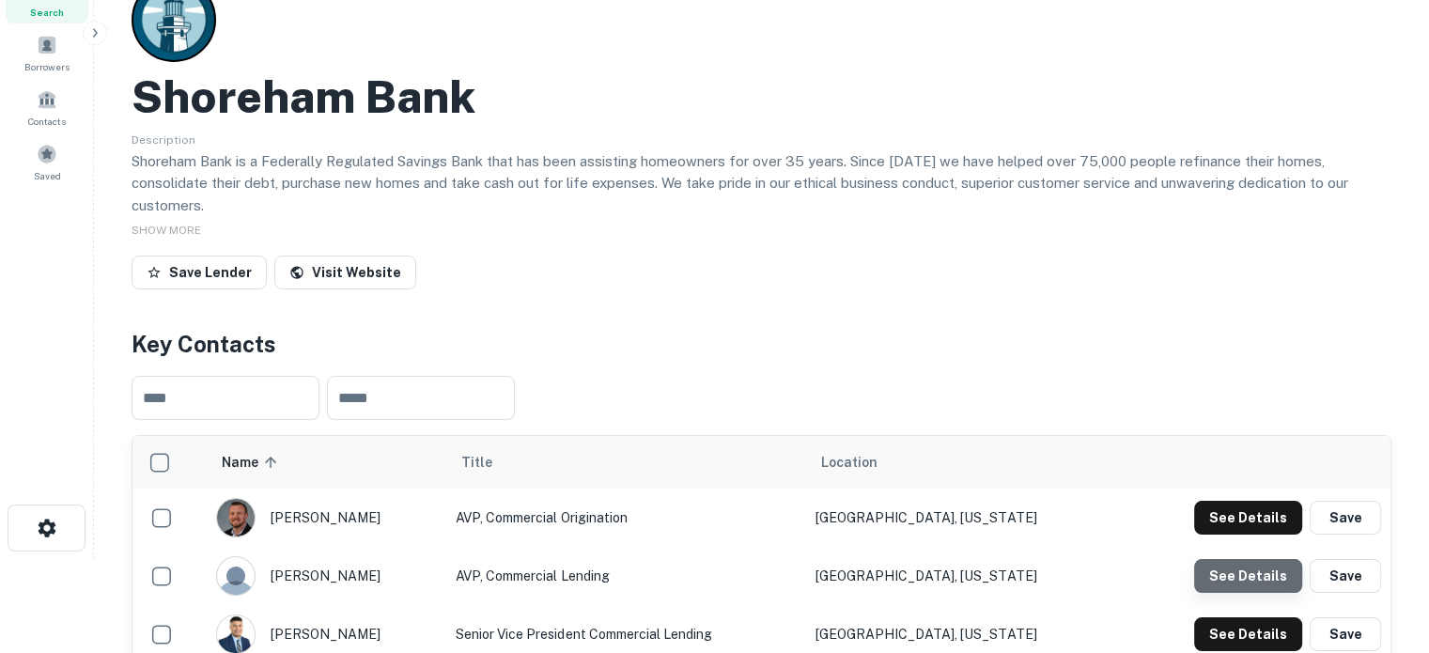
click at [1256, 572] on button "See Details" at bounding box center [1248, 576] width 108 height 34
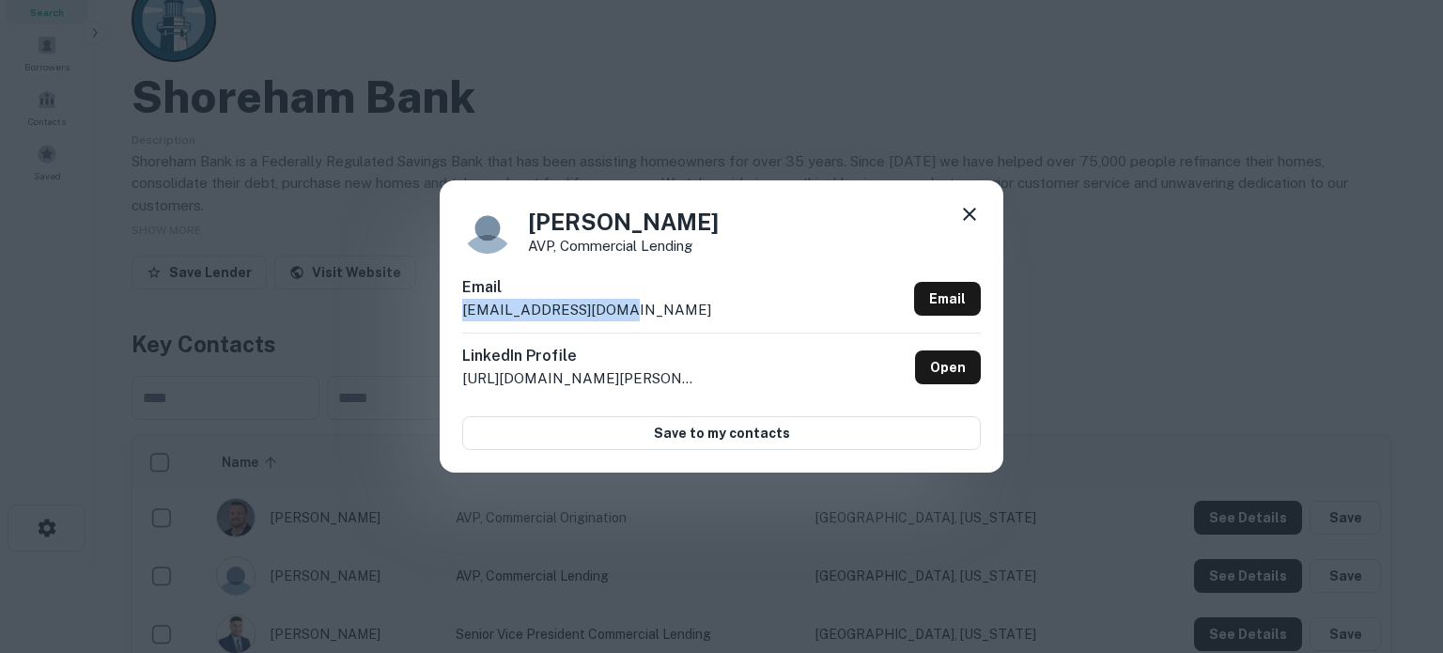
drag, startPoint x: 670, startPoint y: 323, endPoint x: 458, endPoint y: 314, distance: 211.6
click at [458, 314] on div "Carissa Sousa AVP, Commercial Lending Email csousa@shoreham.bank Email LinkedIn…" at bounding box center [722, 325] width 564 height 291
copy p "csousa@shoreham.bank"
click at [971, 209] on icon at bounding box center [969, 214] width 23 height 23
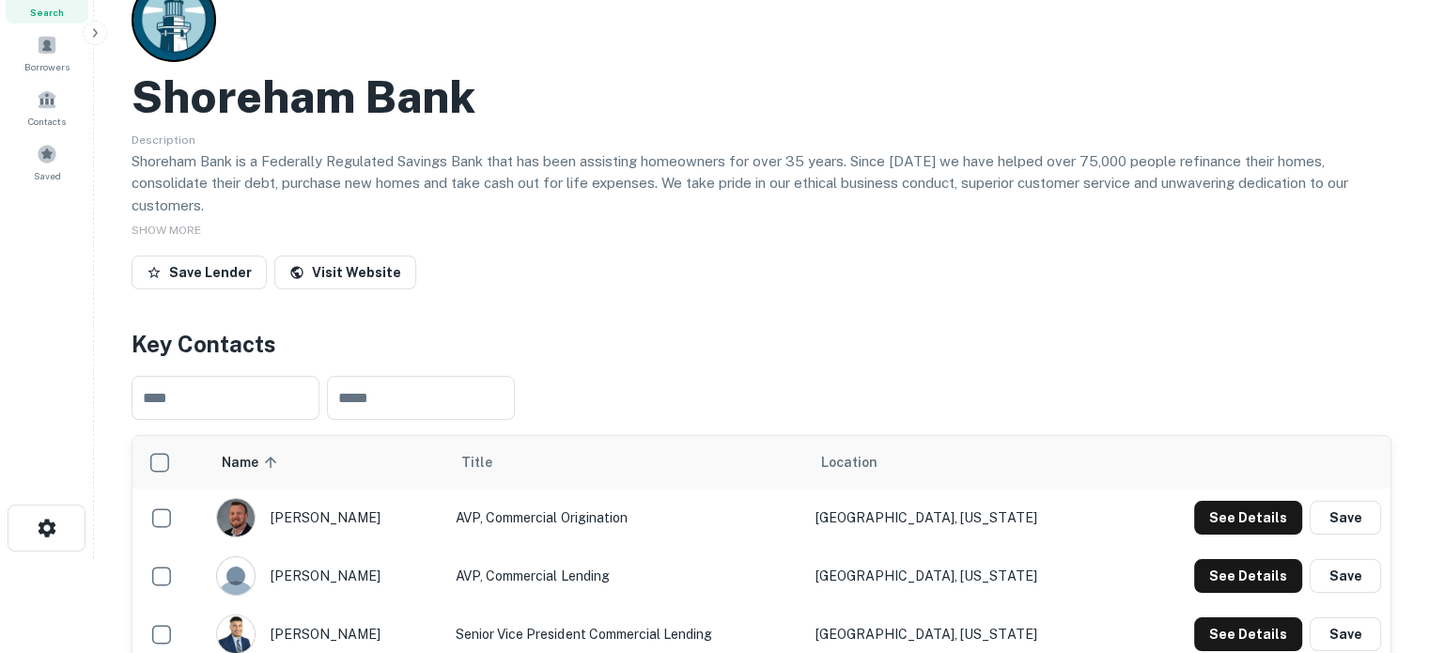
scroll to position [282, 0]
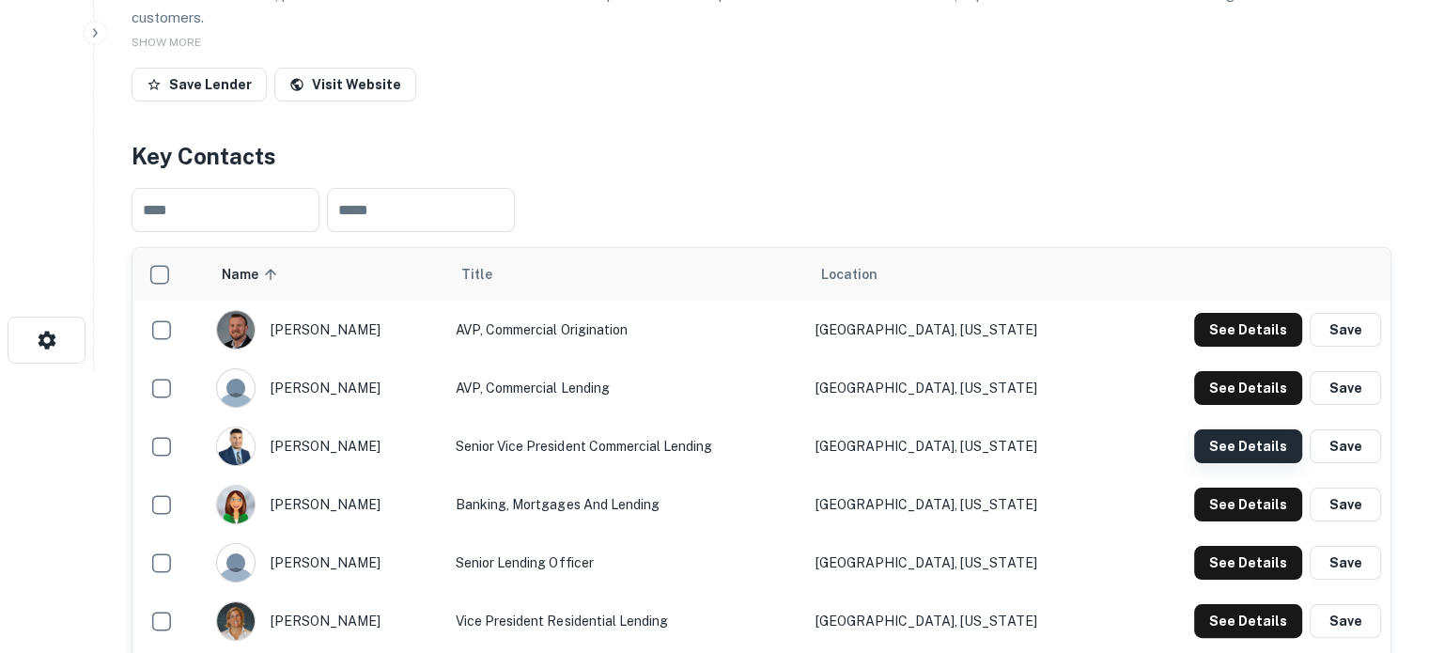
click at [1234, 431] on button "See Details" at bounding box center [1248, 446] width 108 height 34
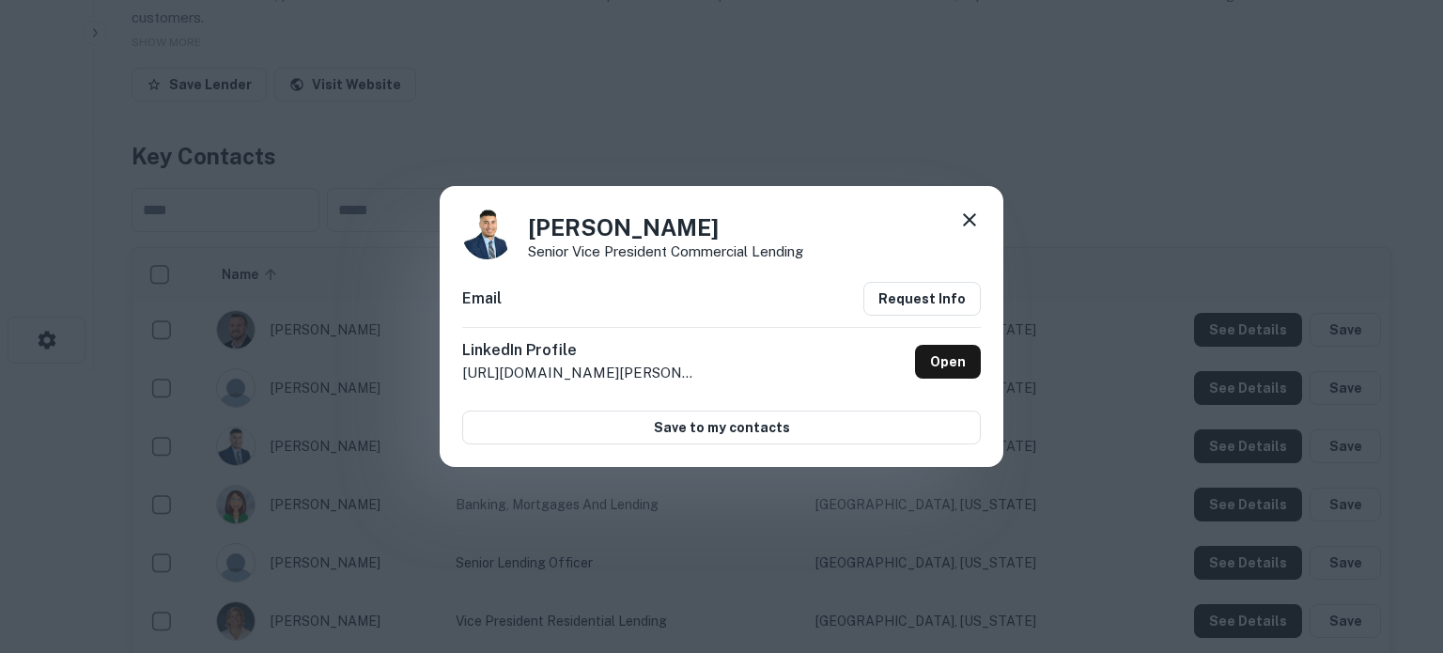
click at [973, 224] on icon at bounding box center [969, 219] width 13 height 13
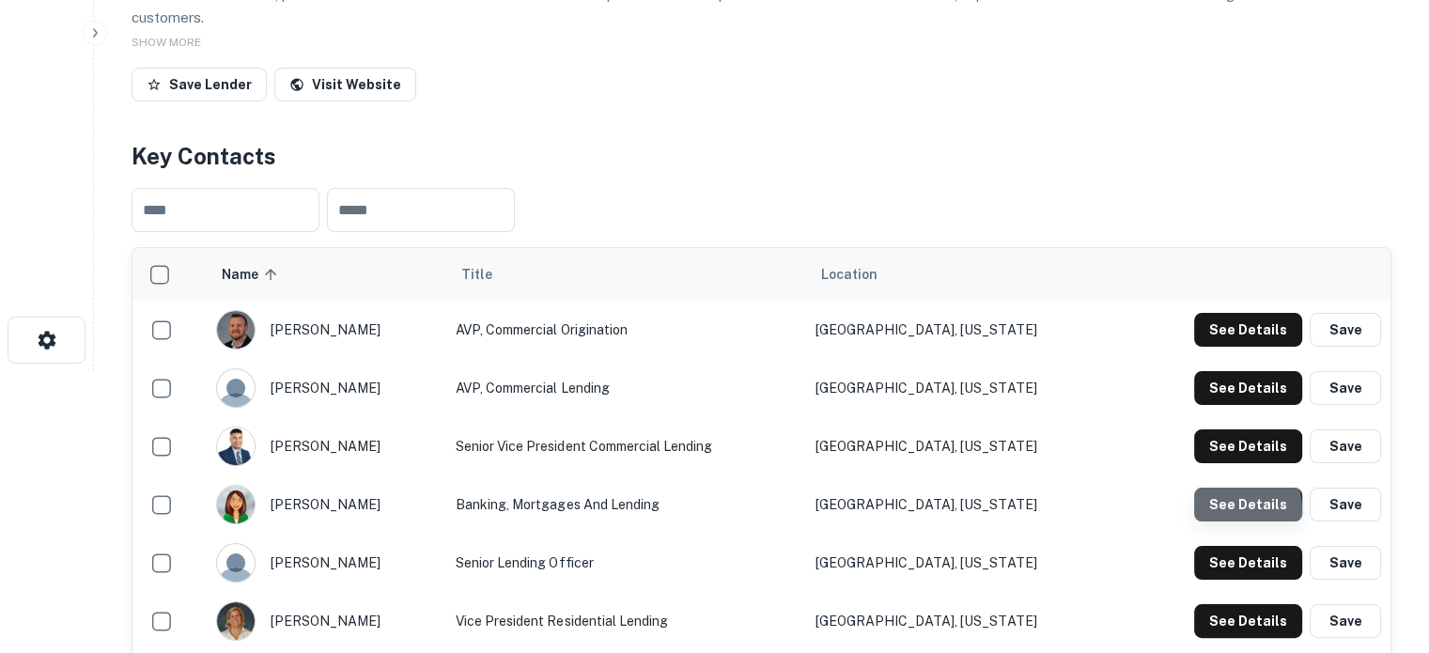
click at [1213, 494] on button "See Details" at bounding box center [1248, 505] width 108 height 34
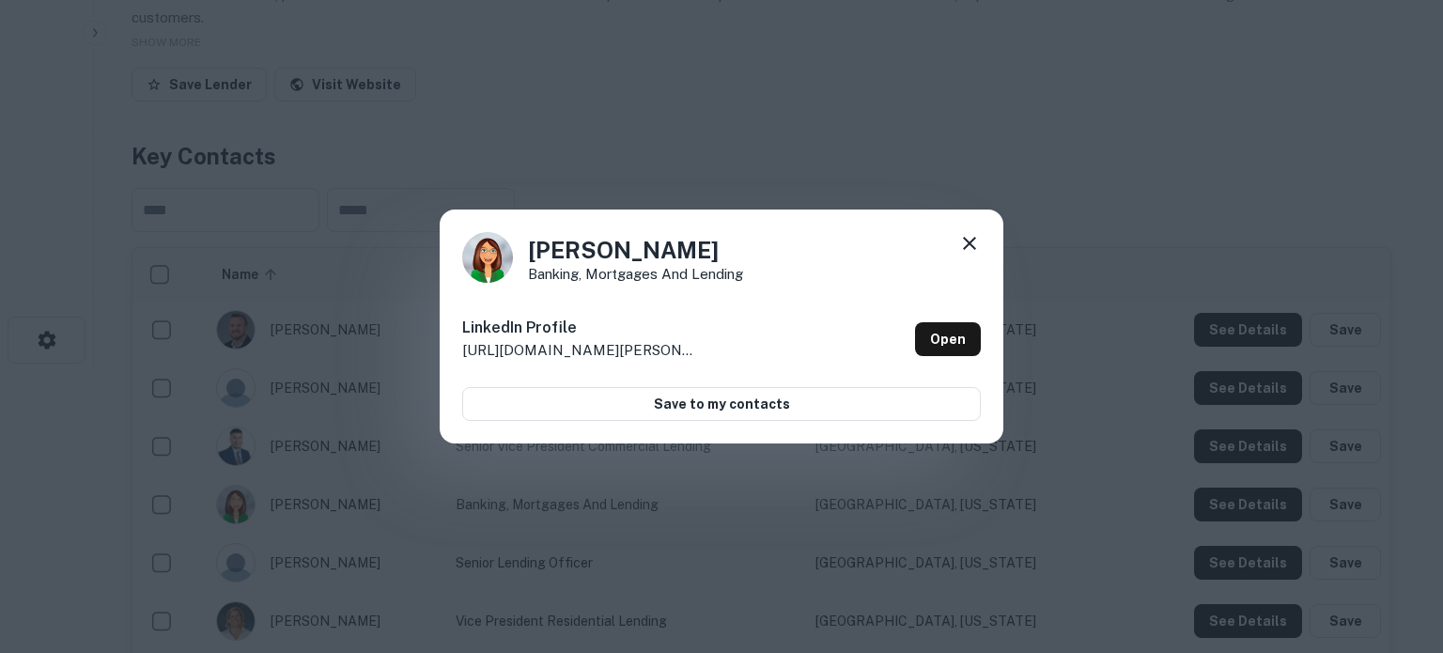
click at [964, 234] on icon at bounding box center [969, 243] width 23 height 23
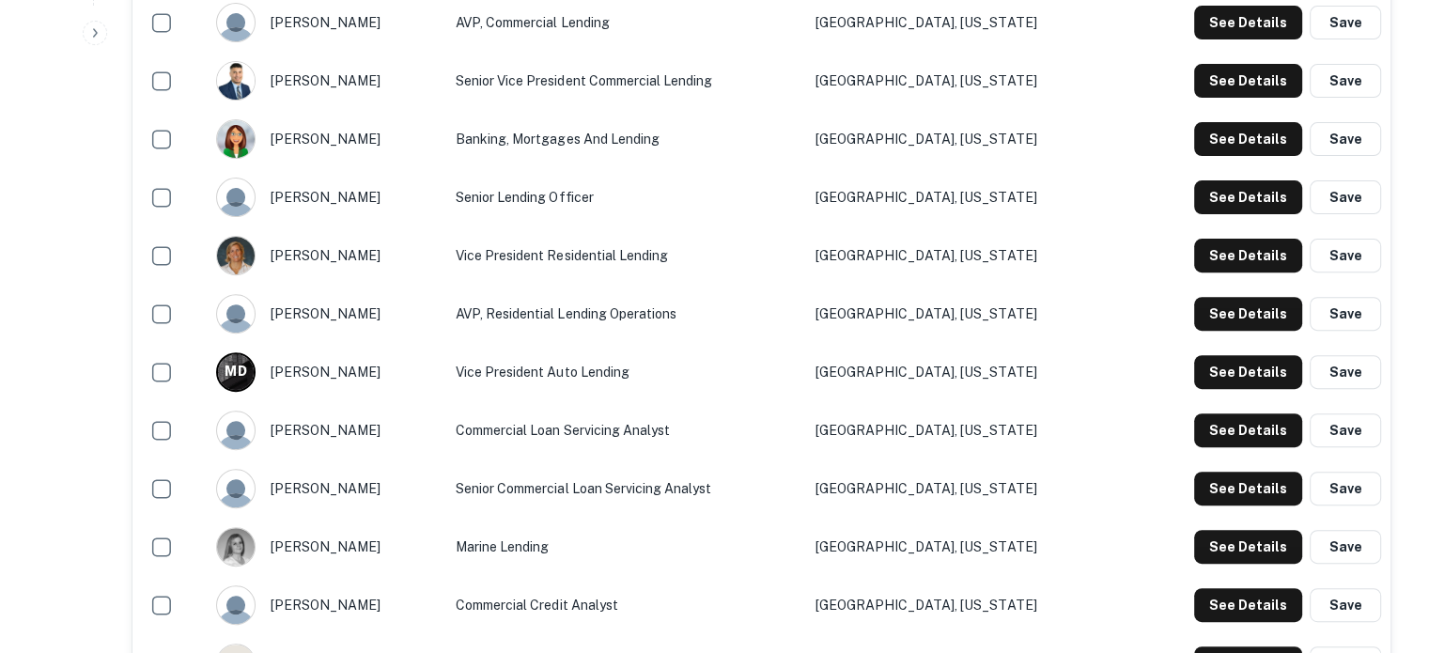
scroll to position [658, 0]
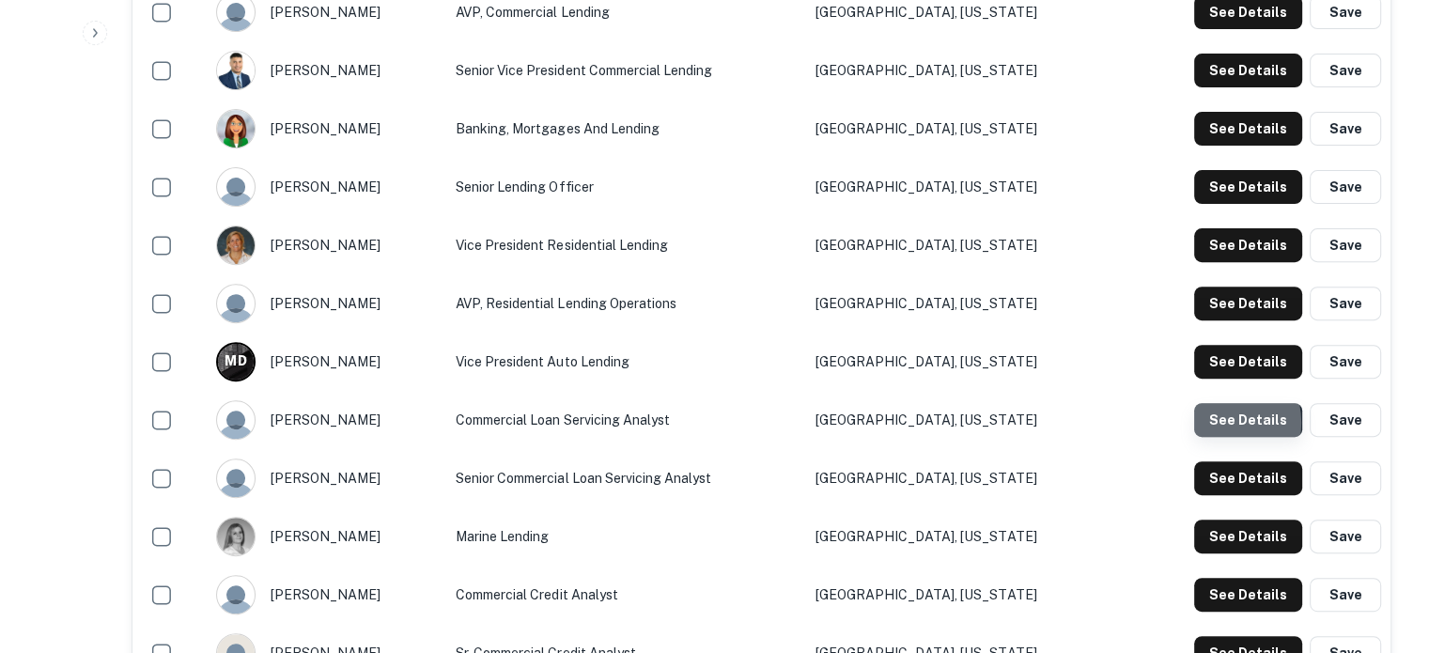
click at [1218, 405] on button "See Details" at bounding box center [1248, 420] width 108 height 34
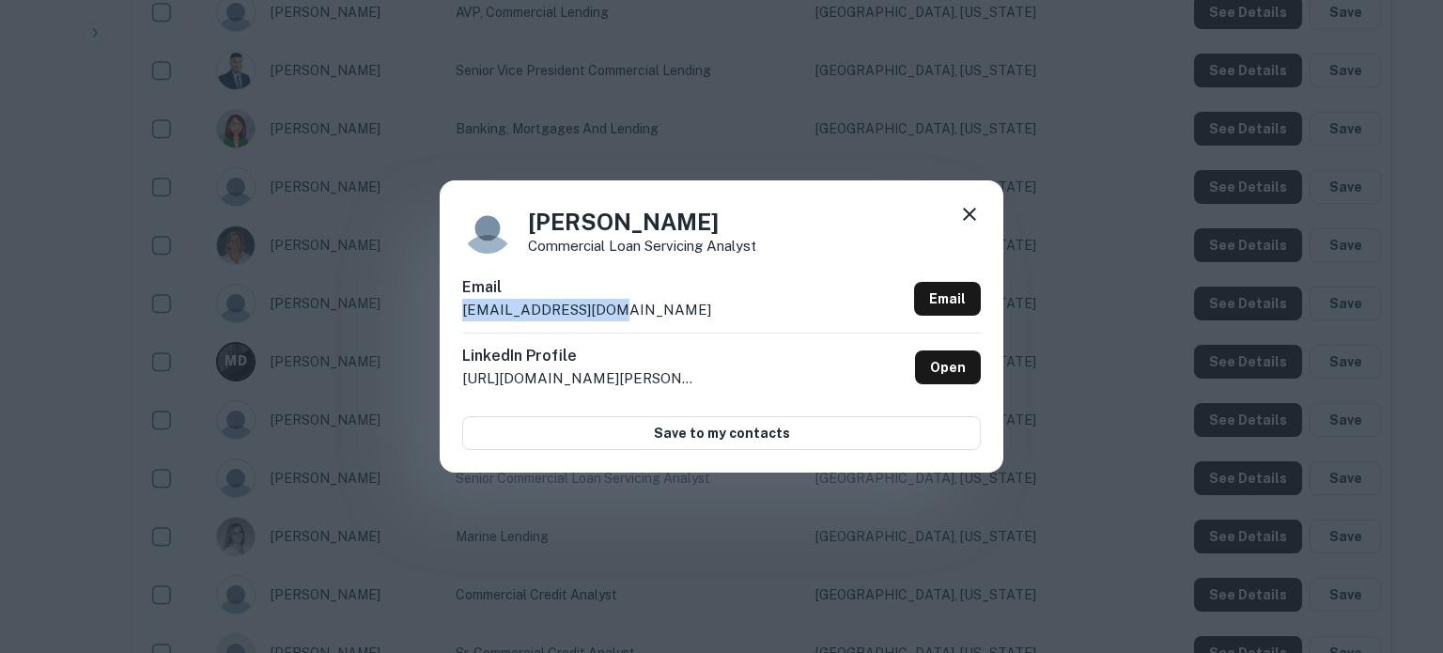
drag, startPoint x: 688, startPoint y: 320, endPoint x: 466, endPoint y: 318, distance: 221.7
click at [466, 318] on div "Email ccote@shoreham.bank Email" at bounding box center [721, 304] width 519 height 56
copy p "ccote@shoreham.bank"
click at [965, 227] on div at bounding box center [969, 217] width 23 height 29
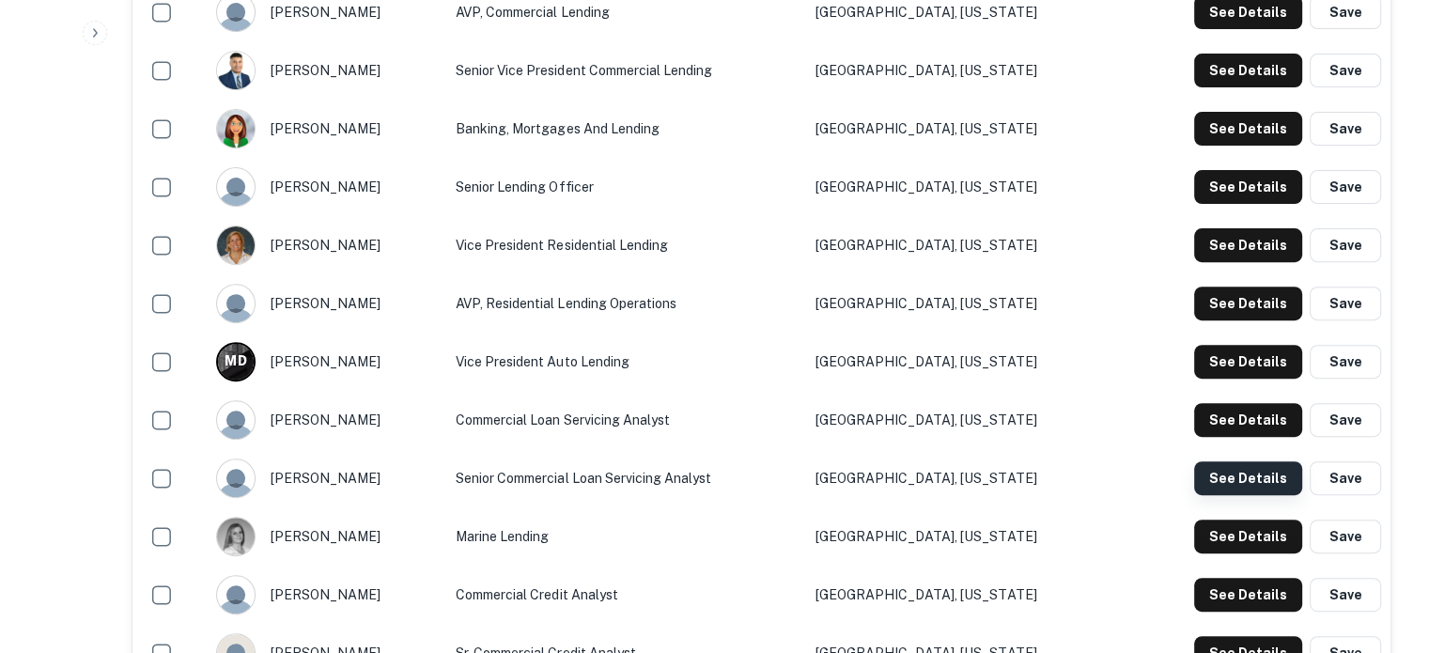
click at [1246, 461] on button "See Details" at bounding box center [1248, 478] width 108 height 34
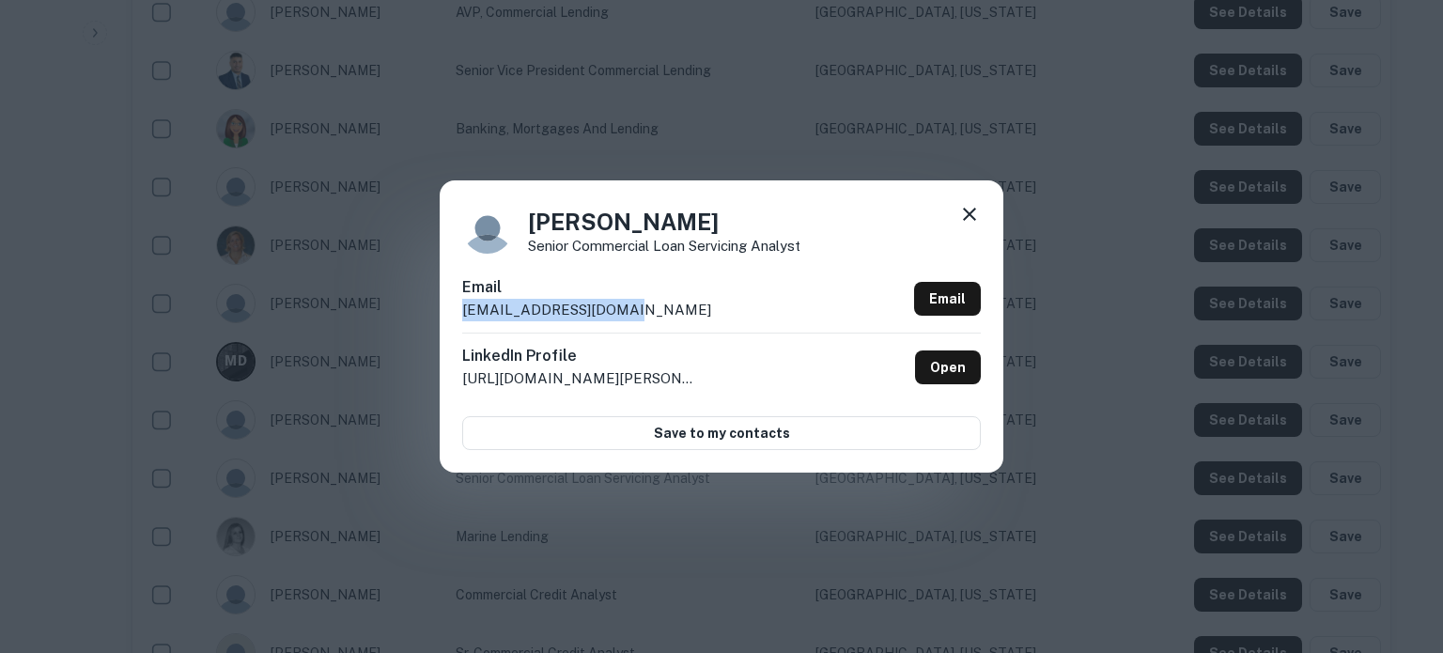
drag, startPoint x: 675, startPoint y: 314, endPoint x: 451, endPoint y: 312, distance: 224.5
click at [451, 312] on div "Millie Tiodor Senior Commercial Loan Servicing Analyst Email mtiodor@shoreham.b…" at bounding box center [722, 325] width 564 height 291
copy p "mtiodor@shoreham.bank"
click at [966, 209] on icon at bounding box center [969, 214] width 23 height 23
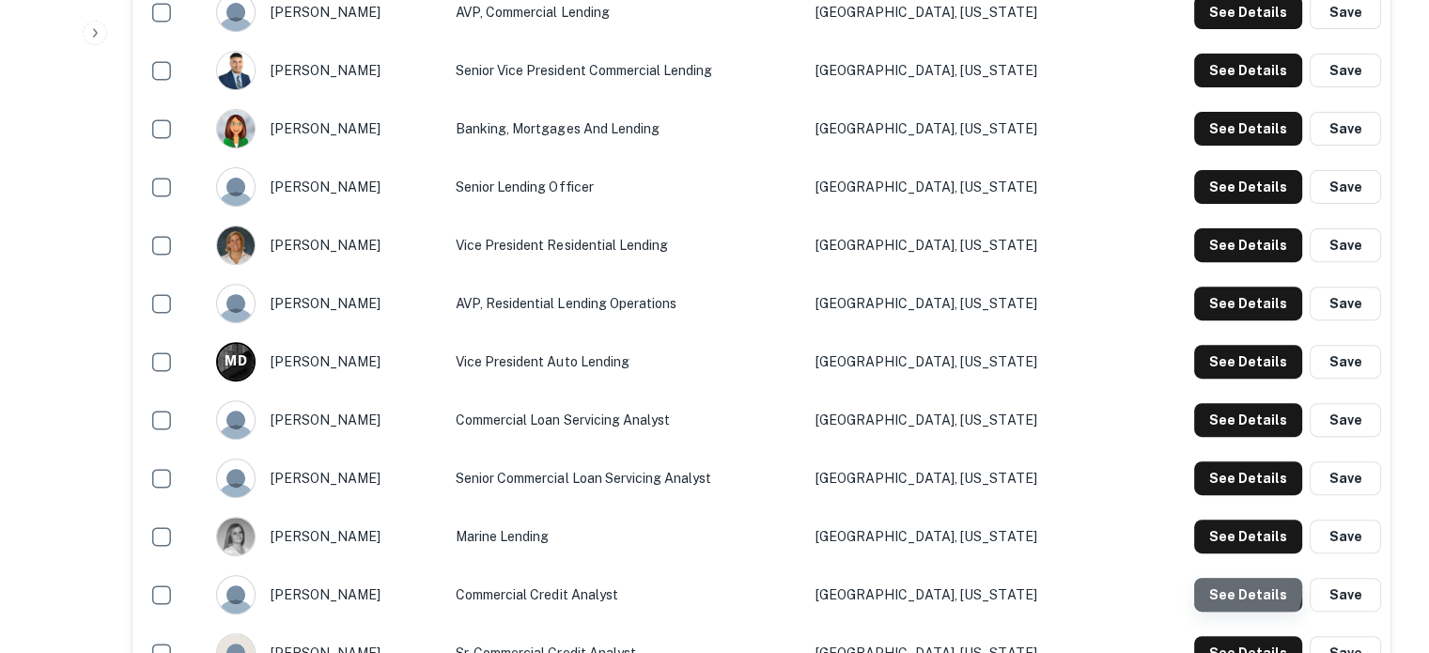
click at [1199, 578] on button "See Details" at bounding box center [1248, 595] width 108 height 34
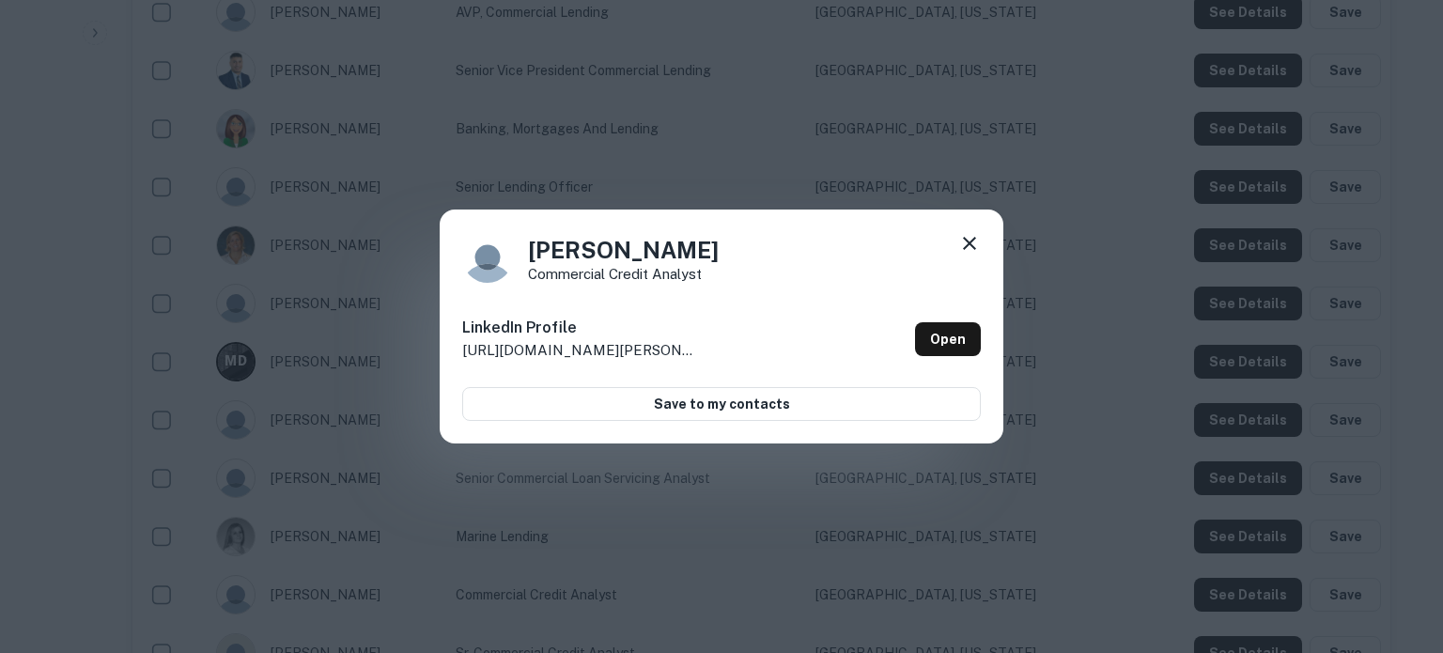
click at [965, 245] on icon at bounding box center [969, 243] width 23 height 23
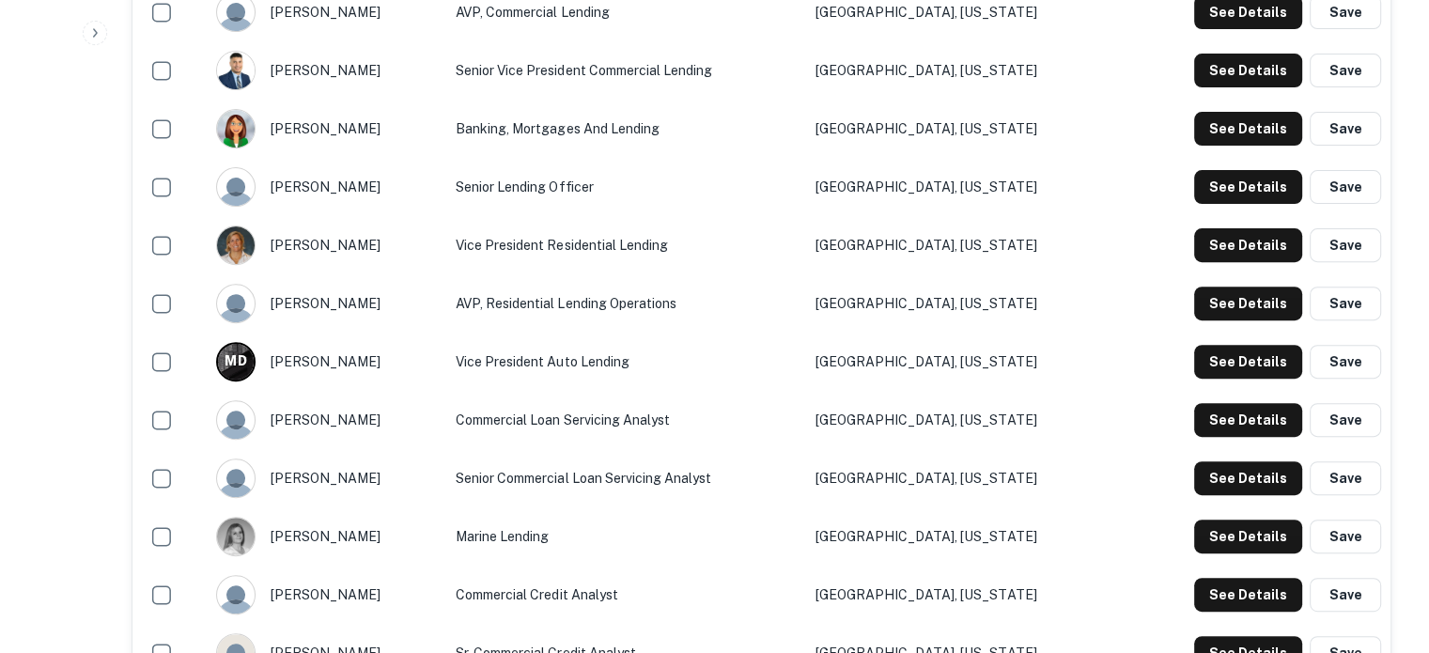
scroll to position [845, 0]
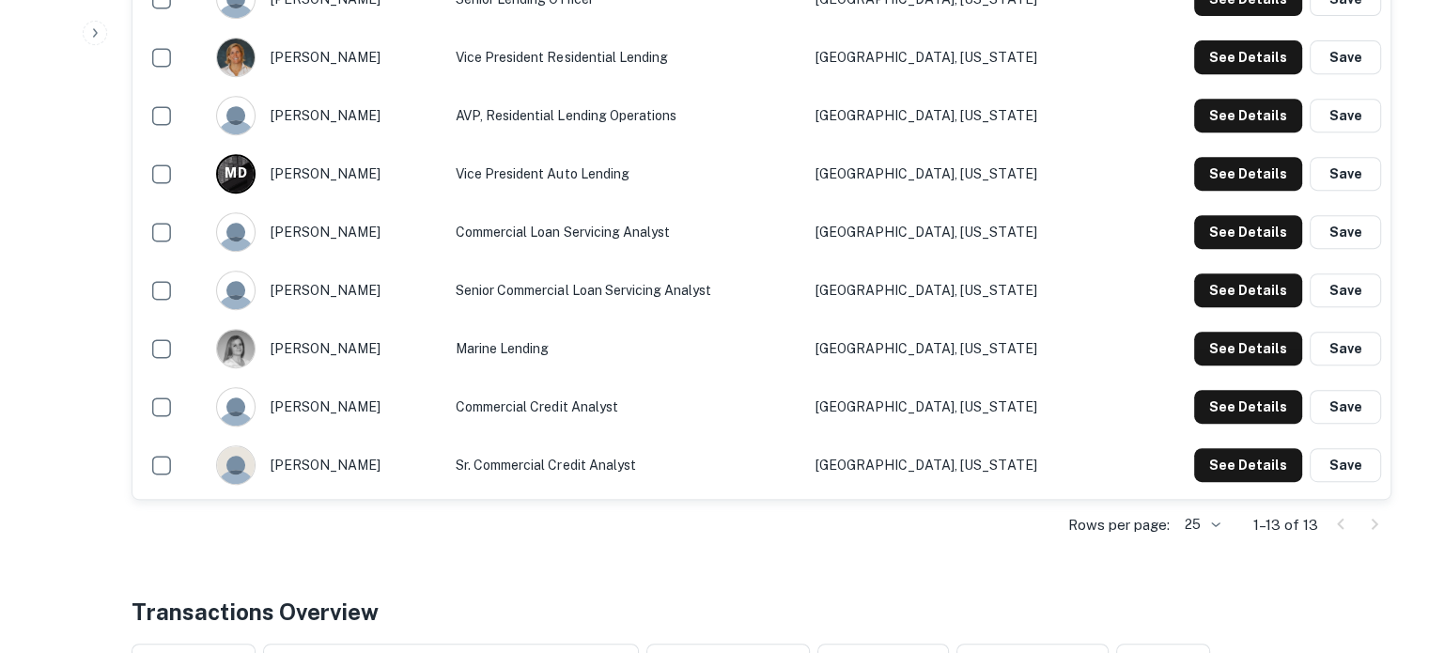
click at [1225, 465] on td "See Details Save" at bounding box center [1256, 465] width 270 height 58
click at [1231, 455] on button "See Details" at bounding box center [1248, 465] width 108 height 34
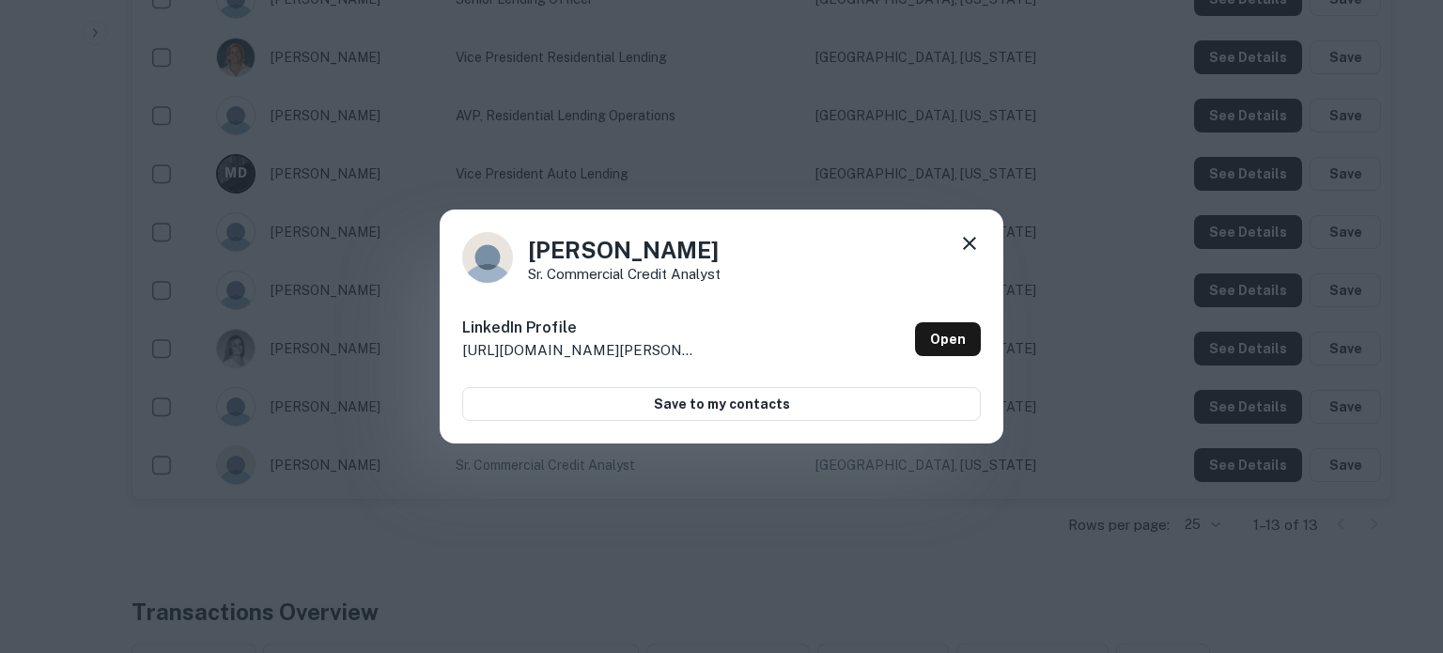
click at [973, 241] on icon at bounding box center [969, 243] width 23 height 23
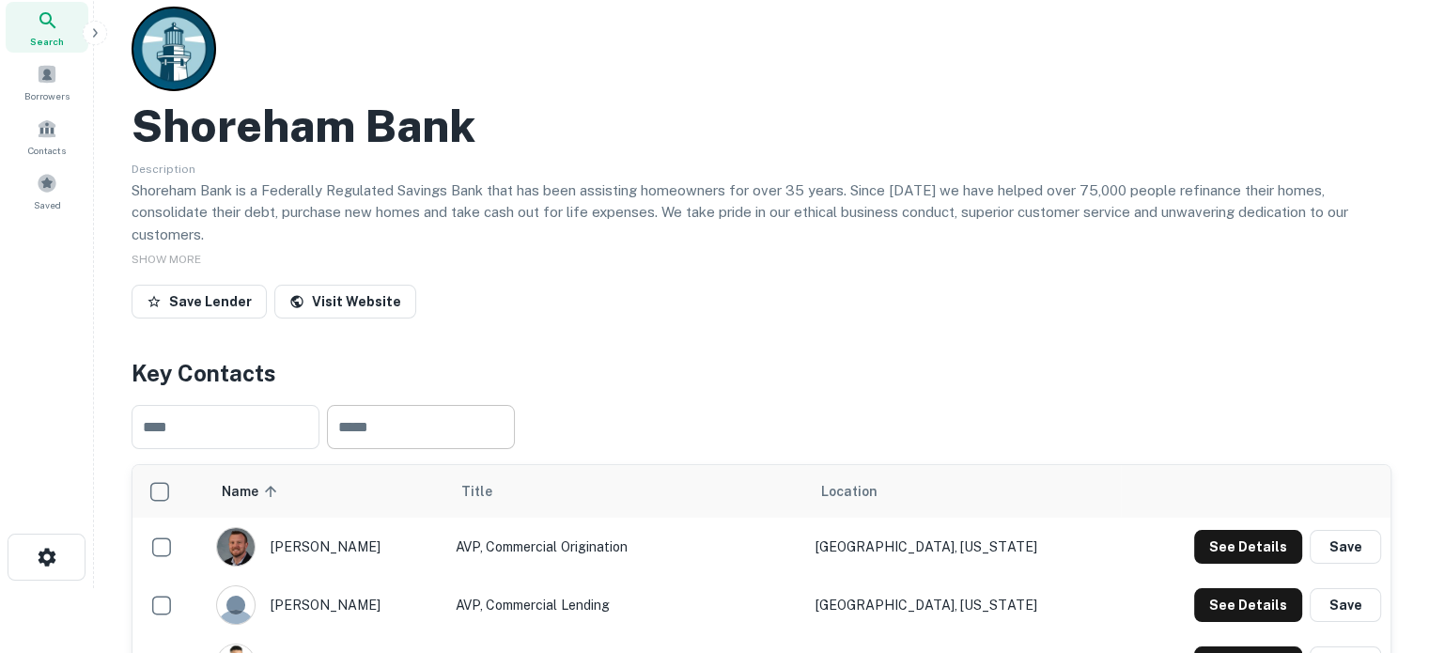
scroll to position [0, 0]
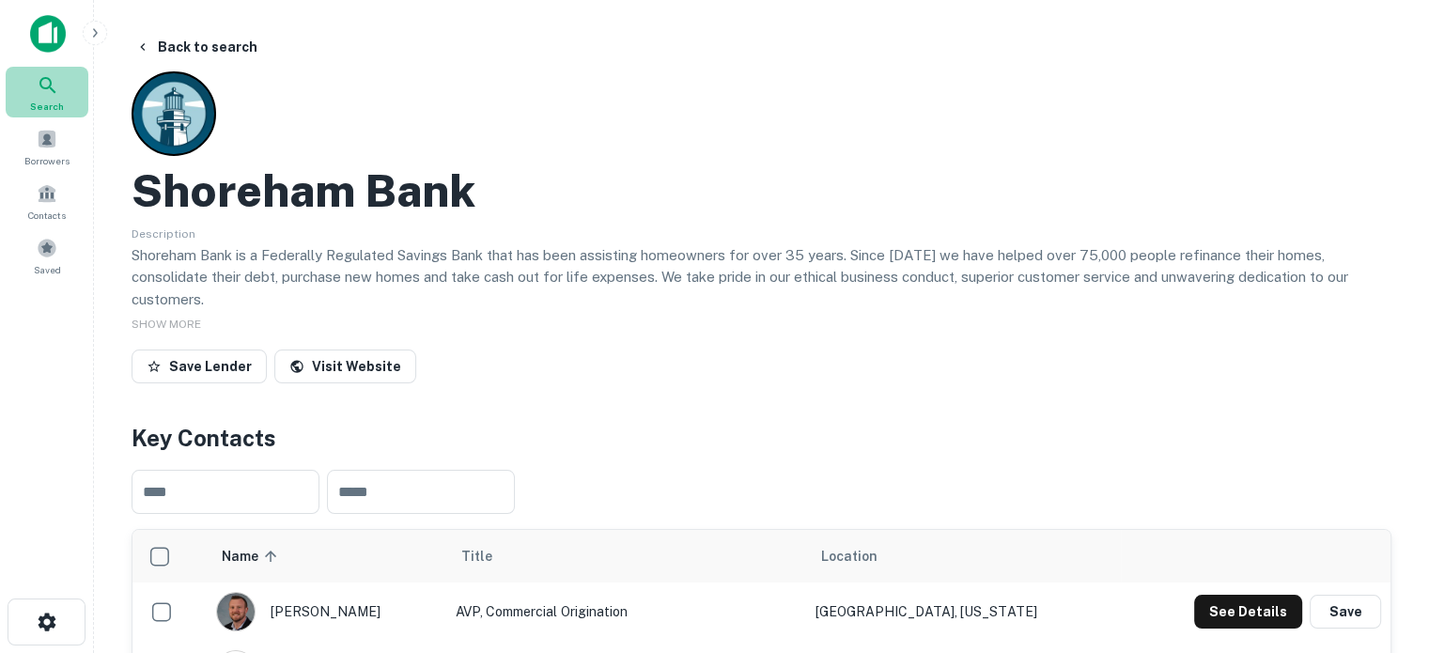
click at [50, 91] on icon at bounding box center [48, 85] width 23 height 23
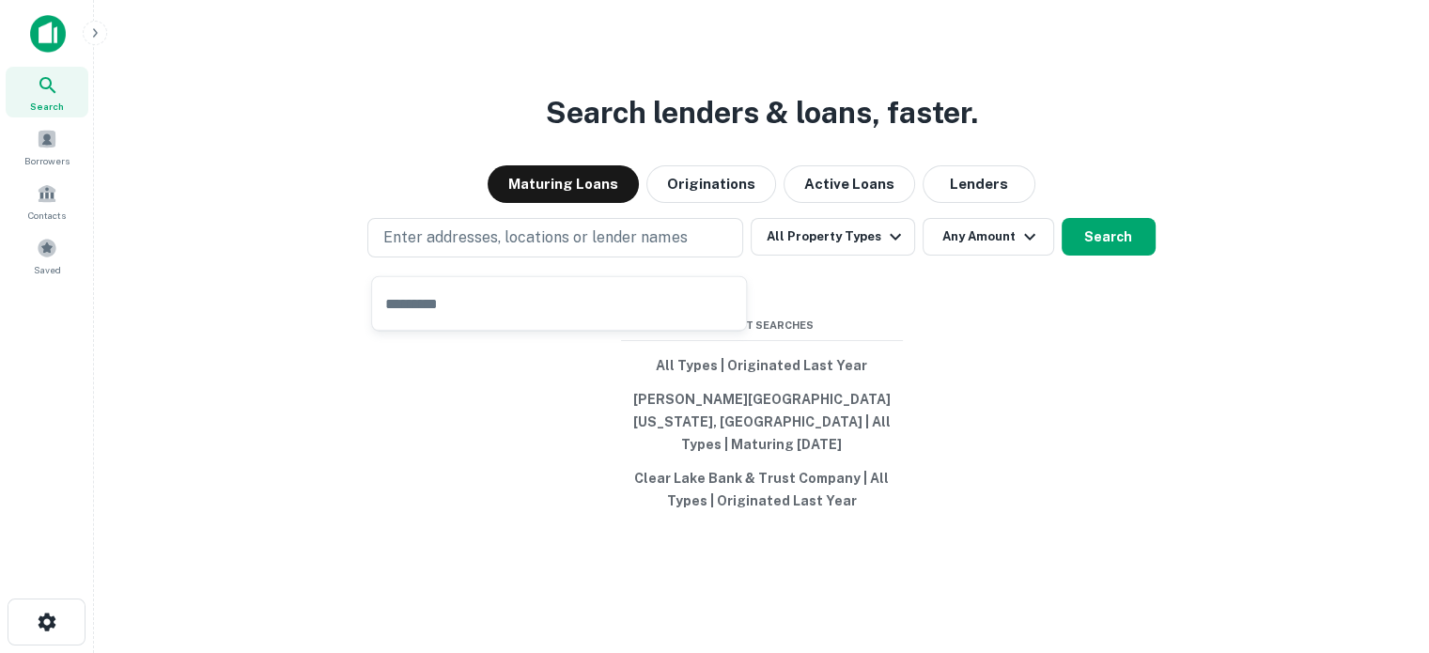
click at [1017, 178] on div "Maturing Loans Originations Active Loans Lenders" at bounding box center [761, 184] width 1305 height 38
click at [965, 202] on button "Lenders" at bounding box center [979, 184] width 113 height 38
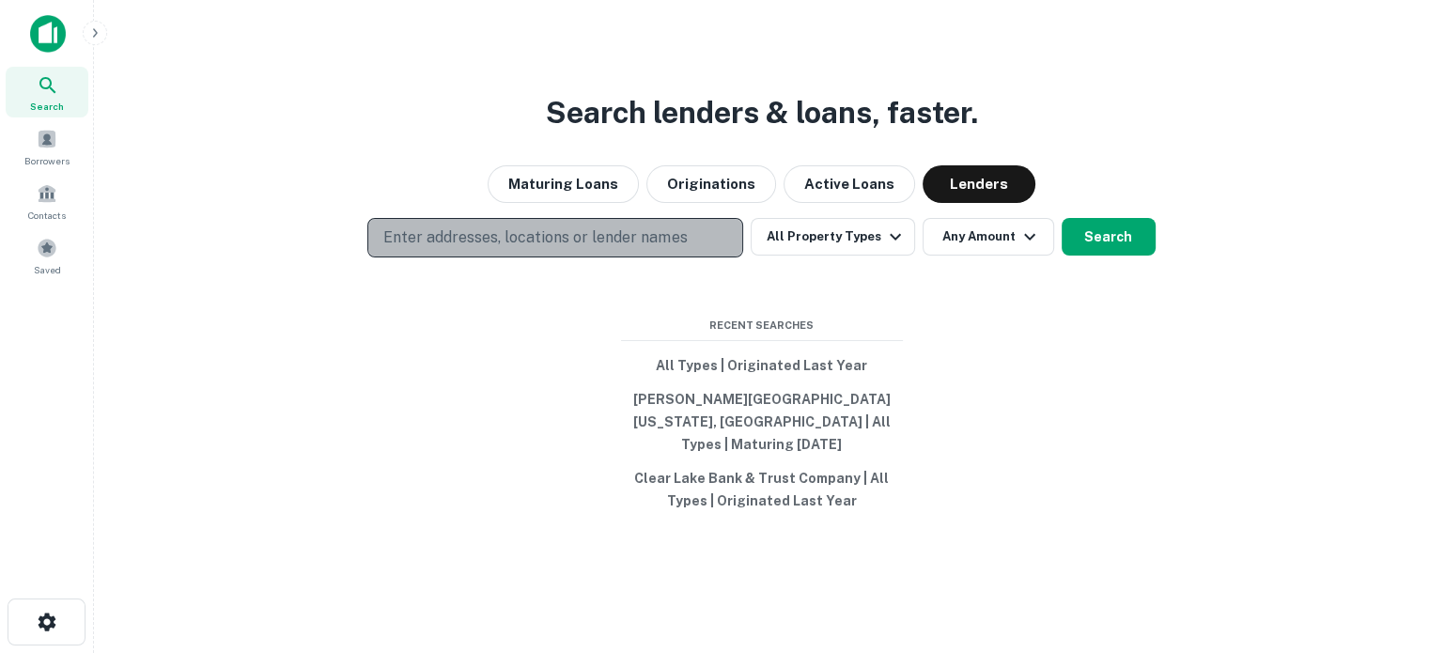
click at [633, 257] on button "Enter addresses, locations or lender names" at bounding box center [555, 237] width 376 height 39
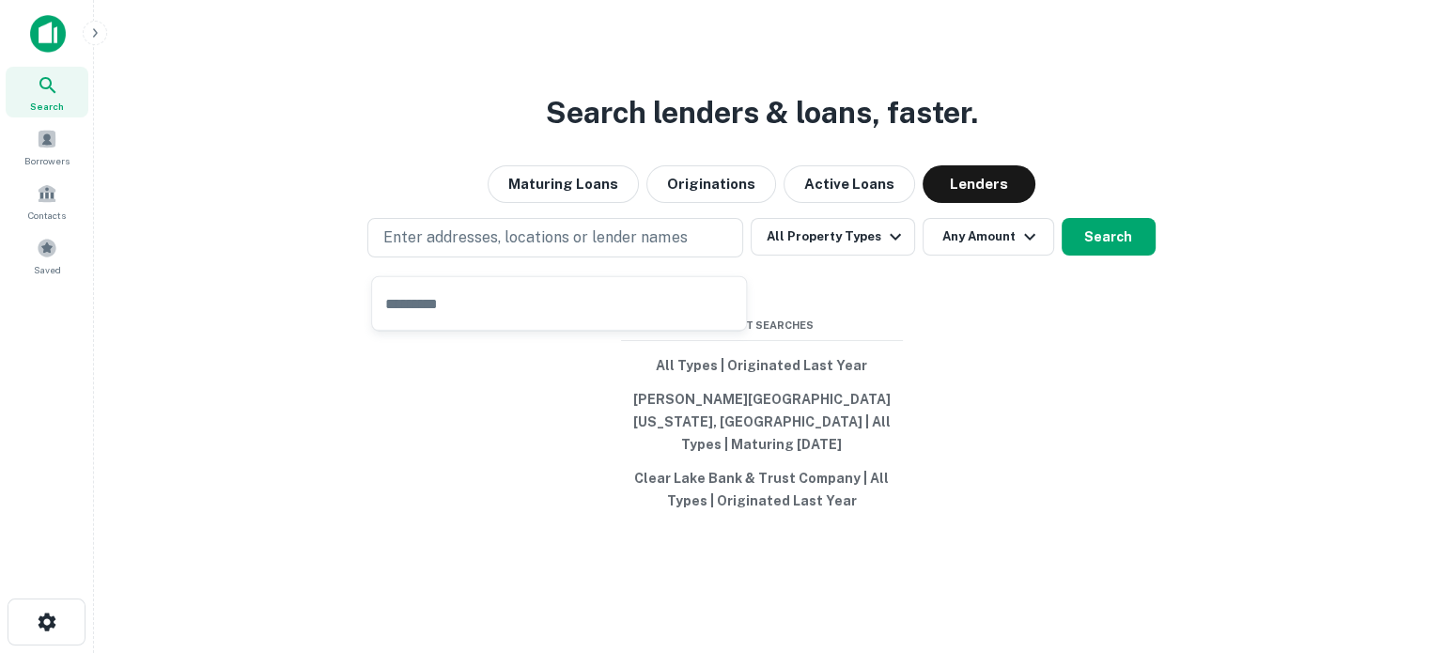
click at [598, 273] on div "​" at bounding box center [559, 300] width 376 height 63
click at [527, 293] on input "text" at bounding box center [559, 303] width 374 height 53
paste input "**********"
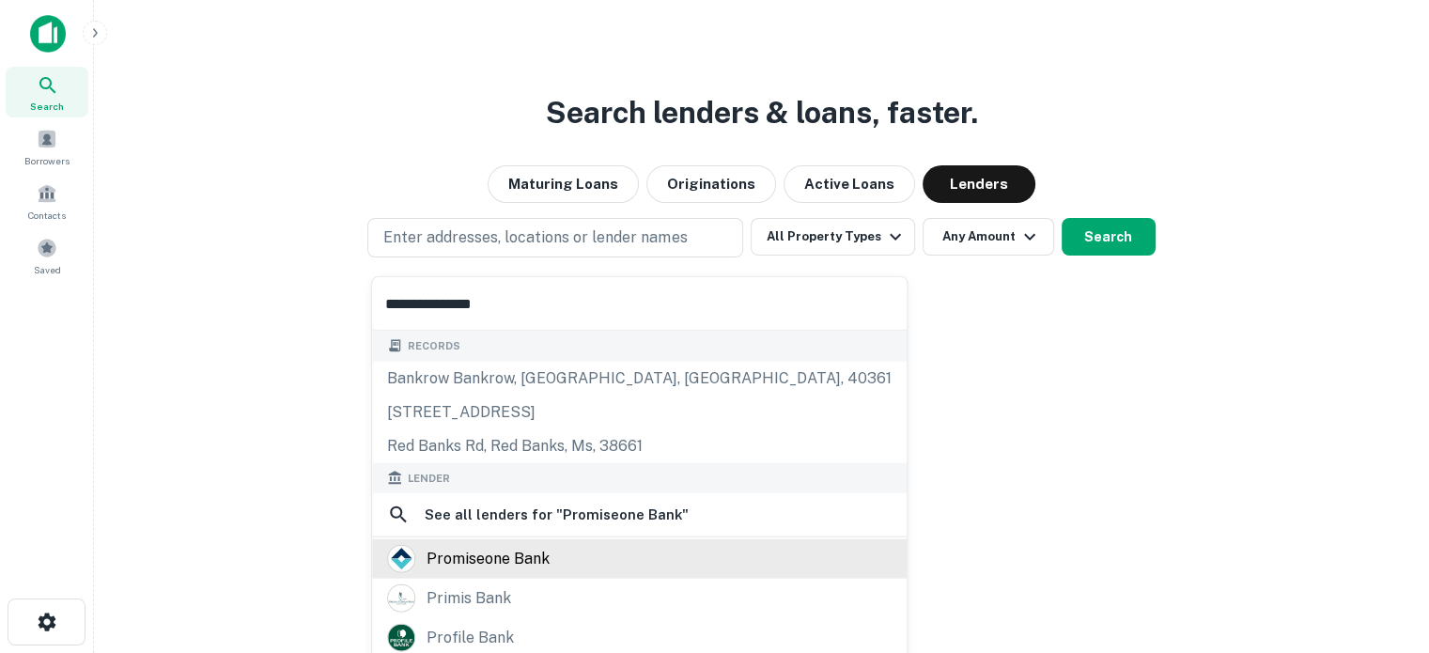
type input "**********"
click at [496, 566] on div "promiseone bank" at bounding box center [488, 559] width 123 height 28
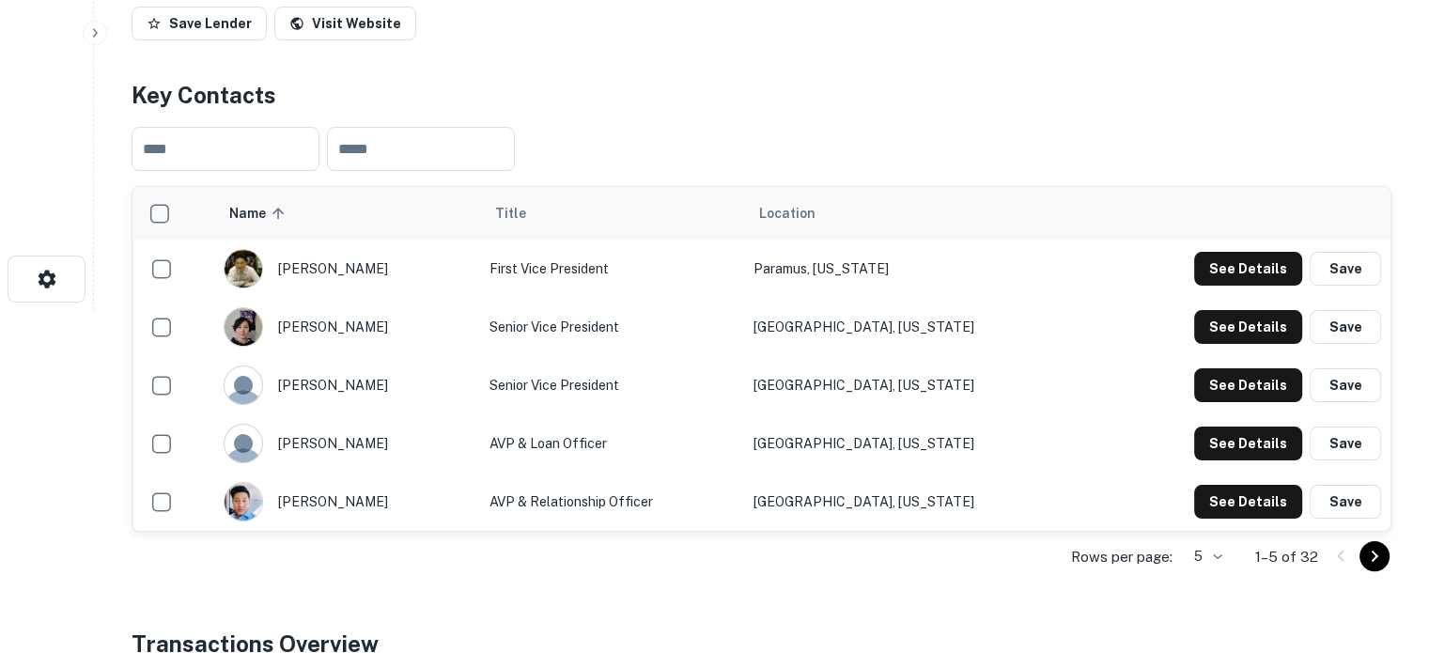
scroll to position [376, 0]
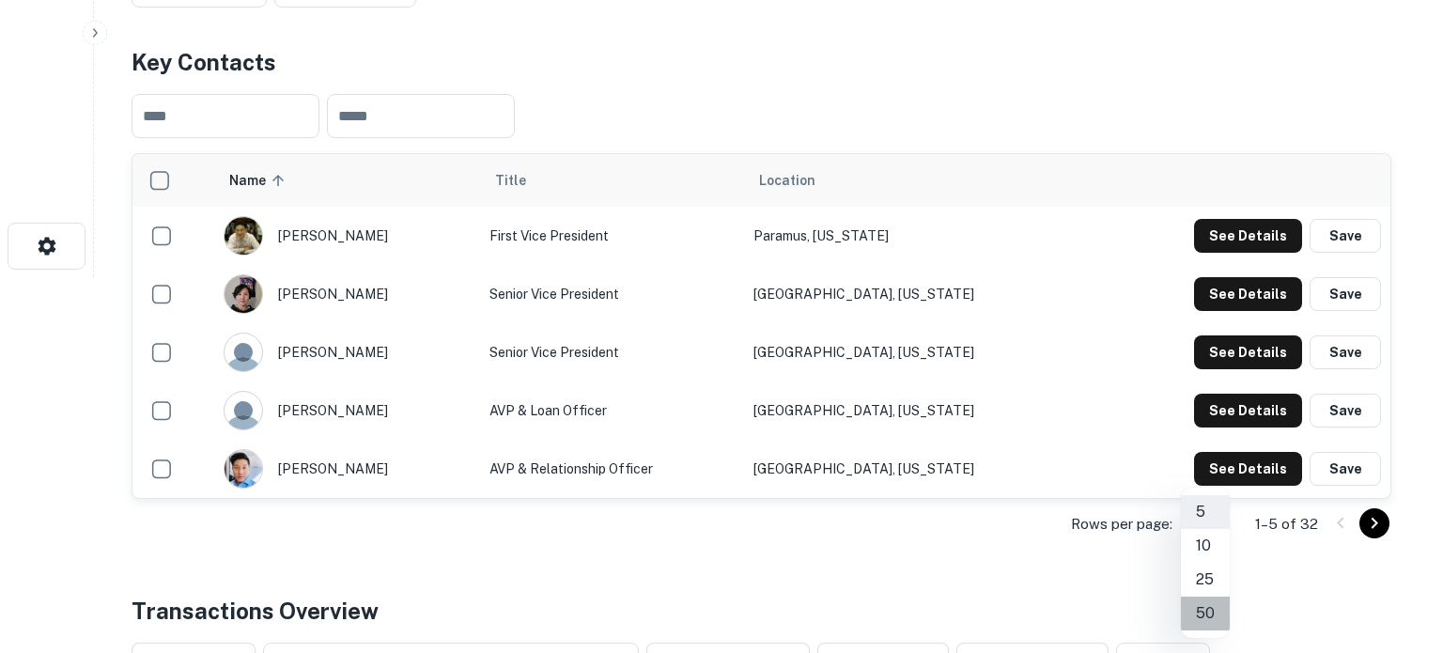
click at [1206, 607] on li "50" at bounding box center [1205, 614] width 49 height 34
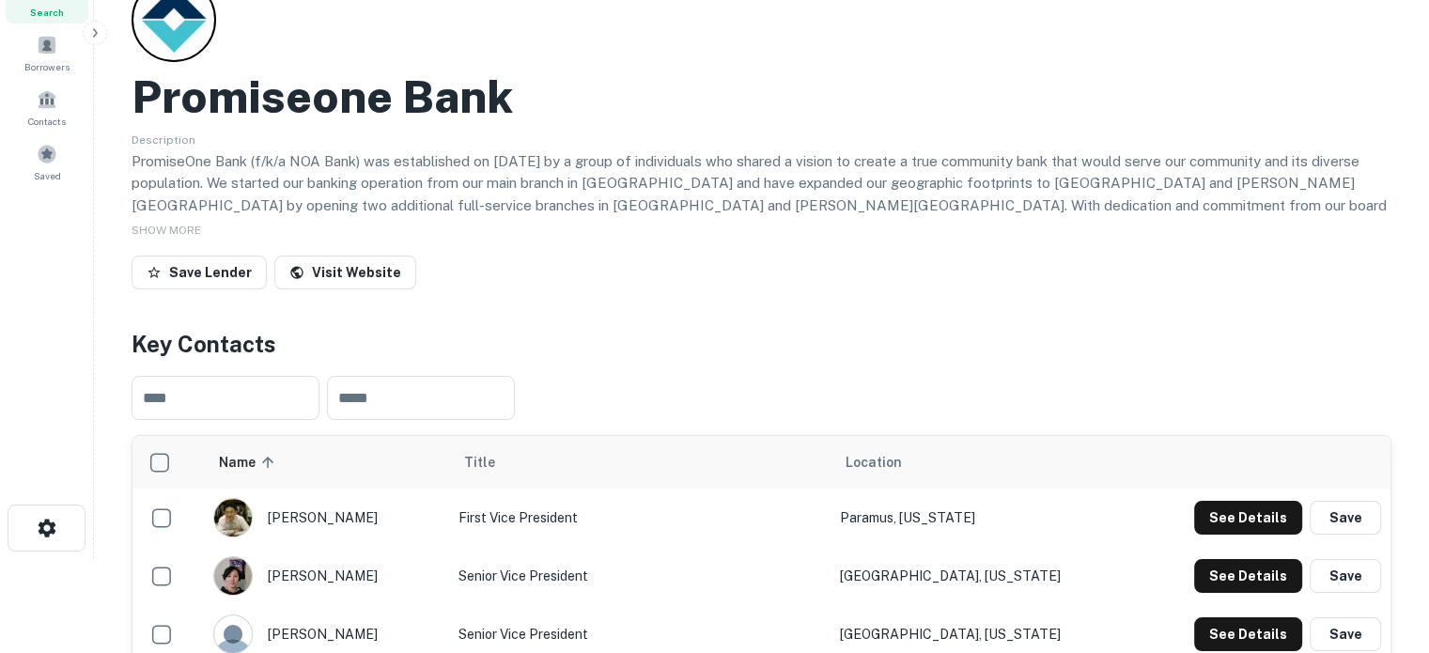
scroll to position [0, 0]
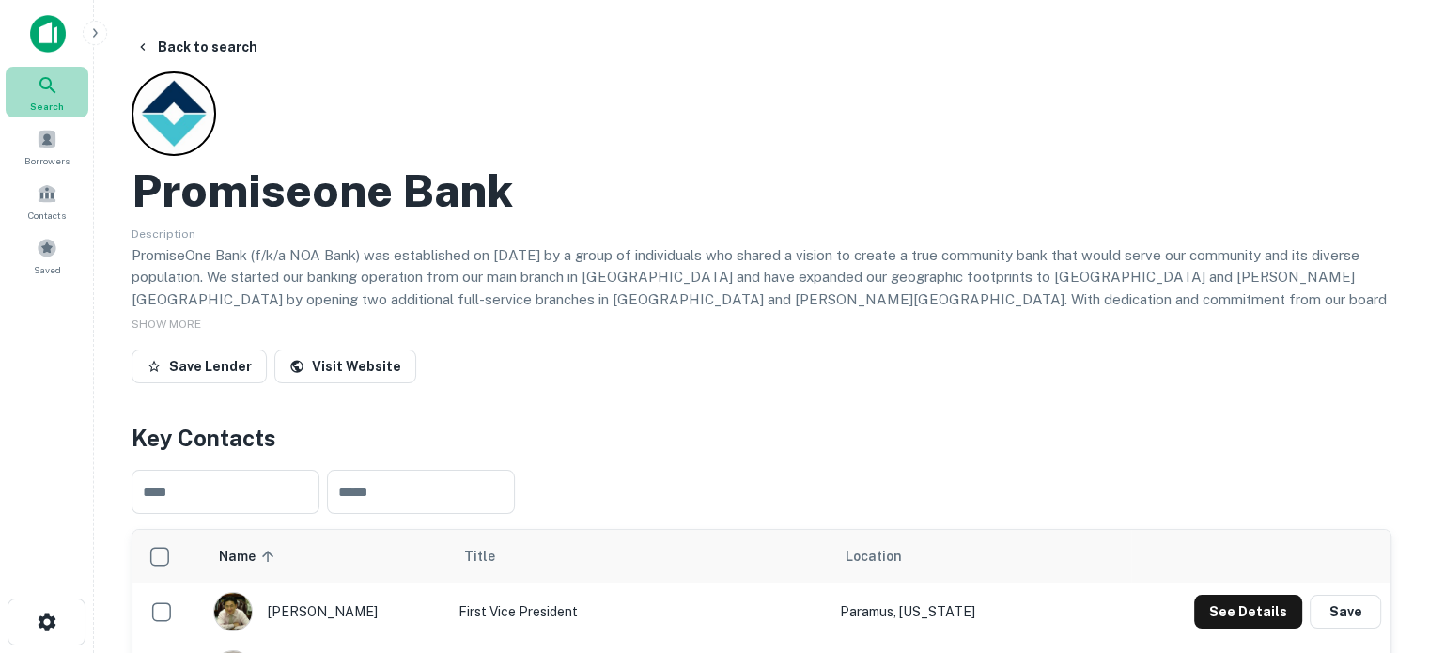
click at [75, 96] on div "Search" at bounding box center [47, 92] width 83 height 51
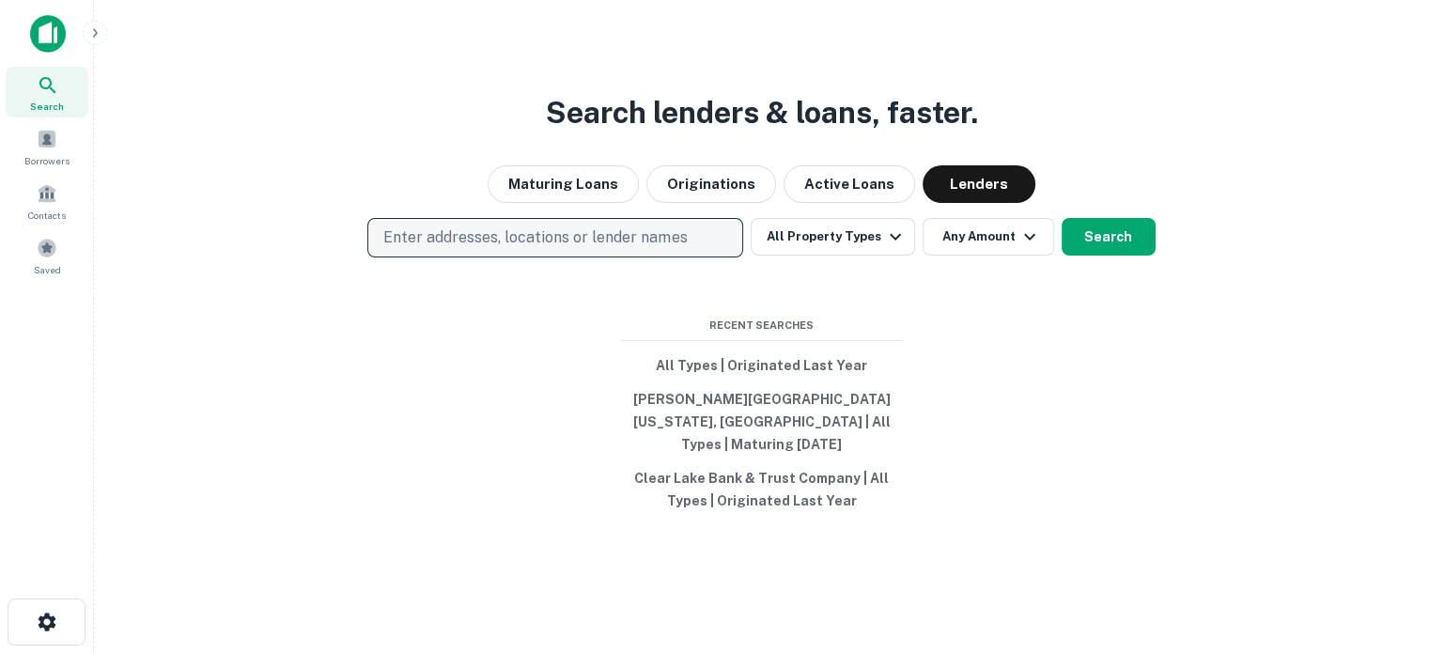
click at [557, 249] on p "Enter addresses, locations or lender names" at bounding box center [534, 237] width 303 height 23
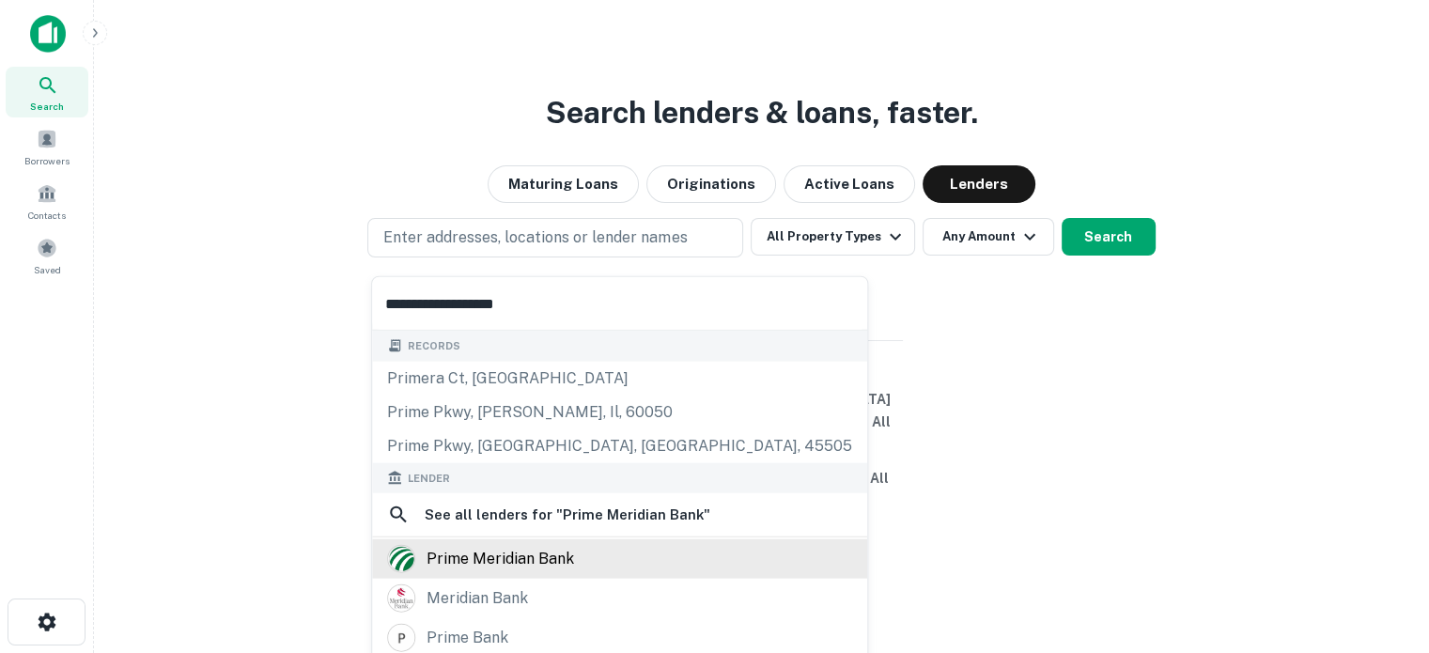
type input "**********"
click at [485, 559] on div "prime meridian bank" at bounding box center [500, 559] width 147 height 28
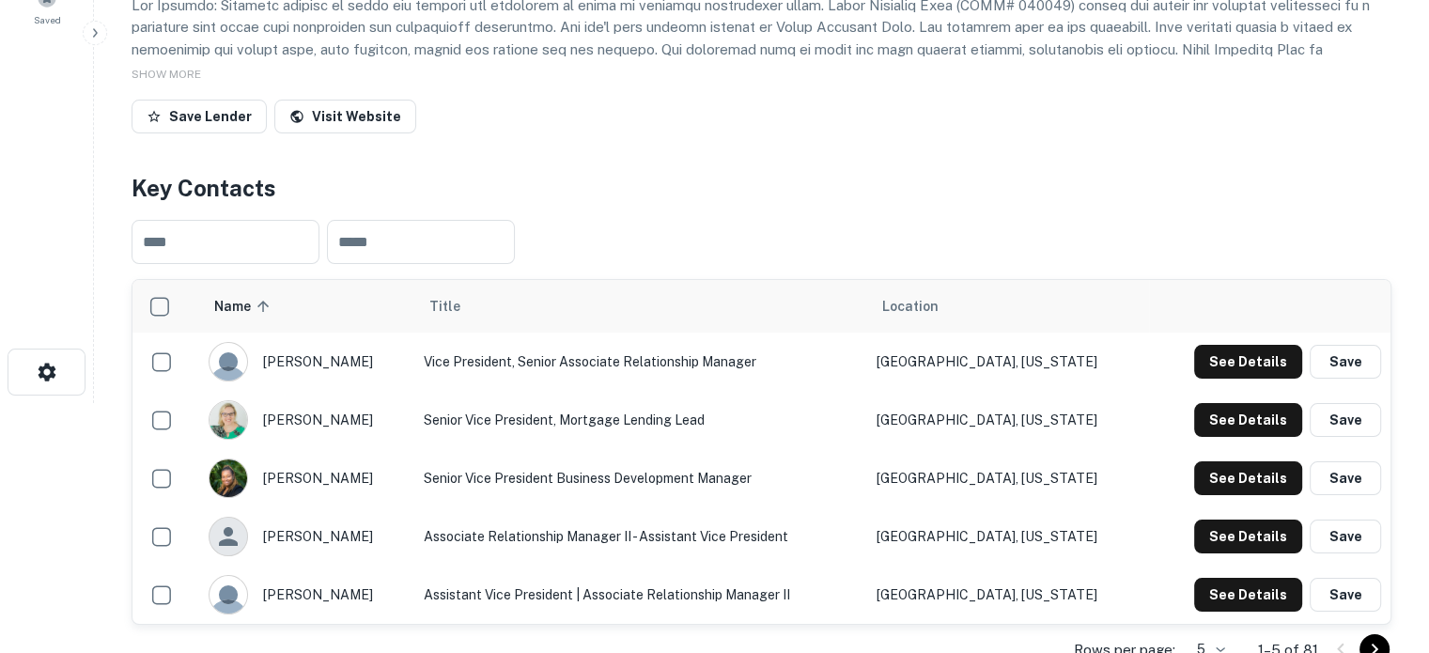
scroll to position [282, 0]
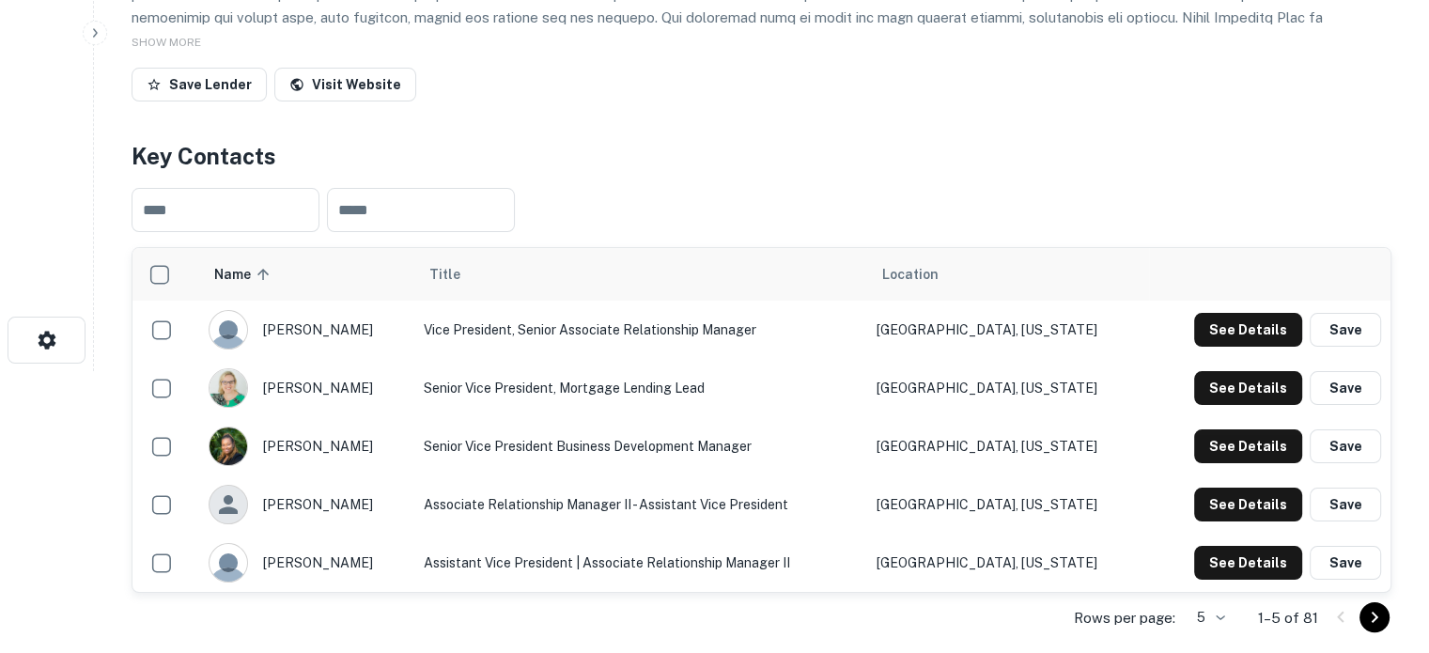
click at [1228, 371] on body "Search Borrowers Contacts Saved Back to search Prime Meridian Bank Description …" at bounding box center [714, 44] width 1429 height 653
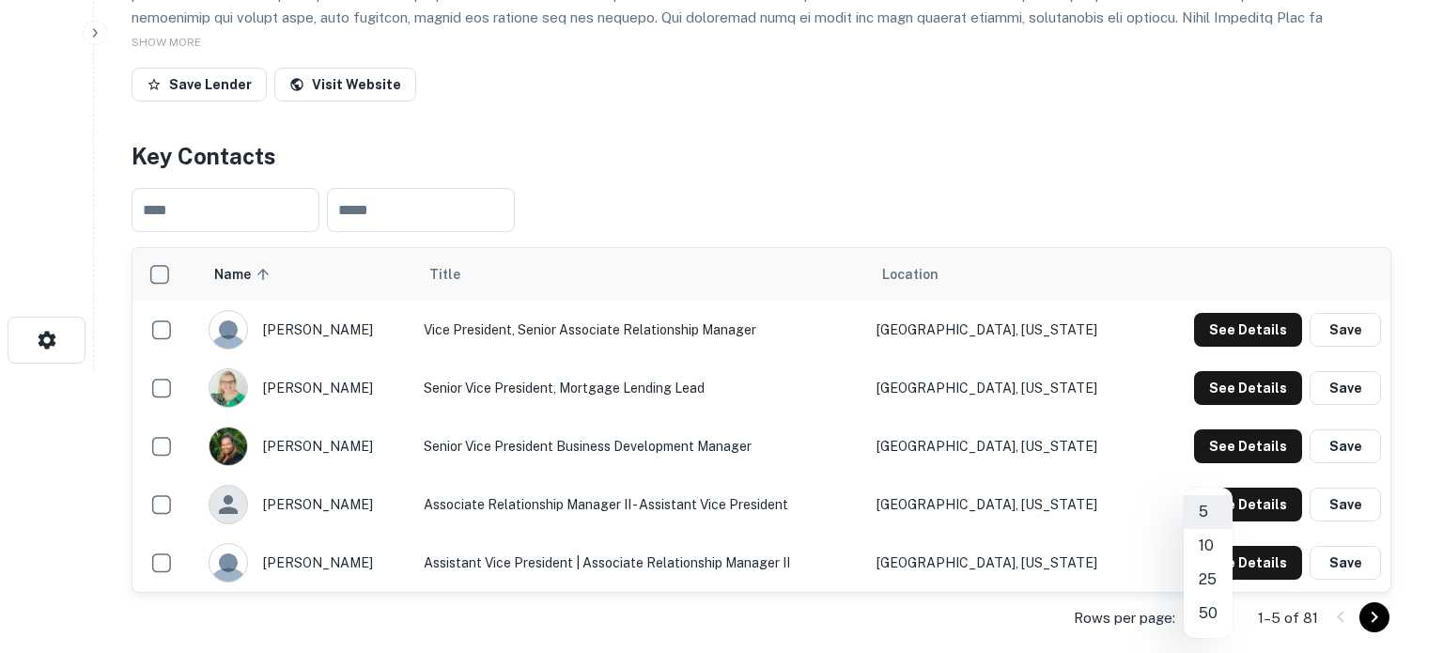
click at [1216, 622] on li "50" at bounding box center [1208, 614] width 49 height 34
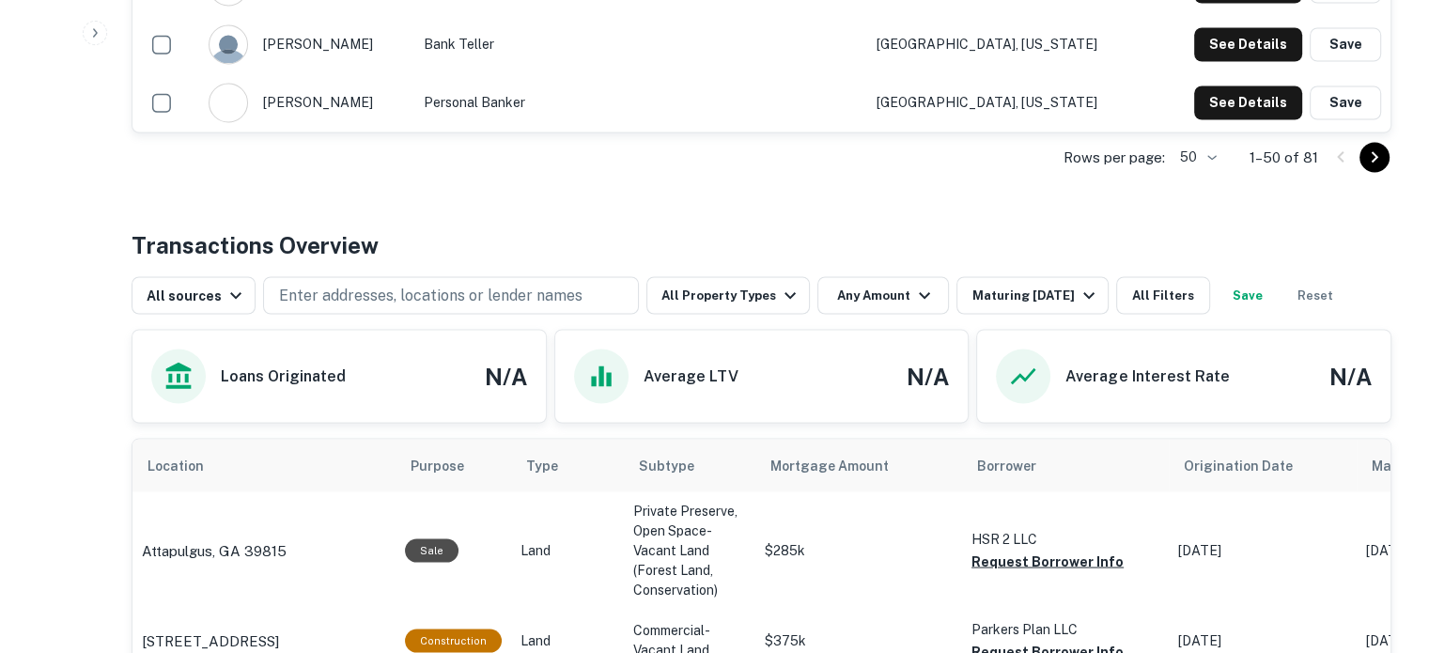
scroll to position [3476, 0]
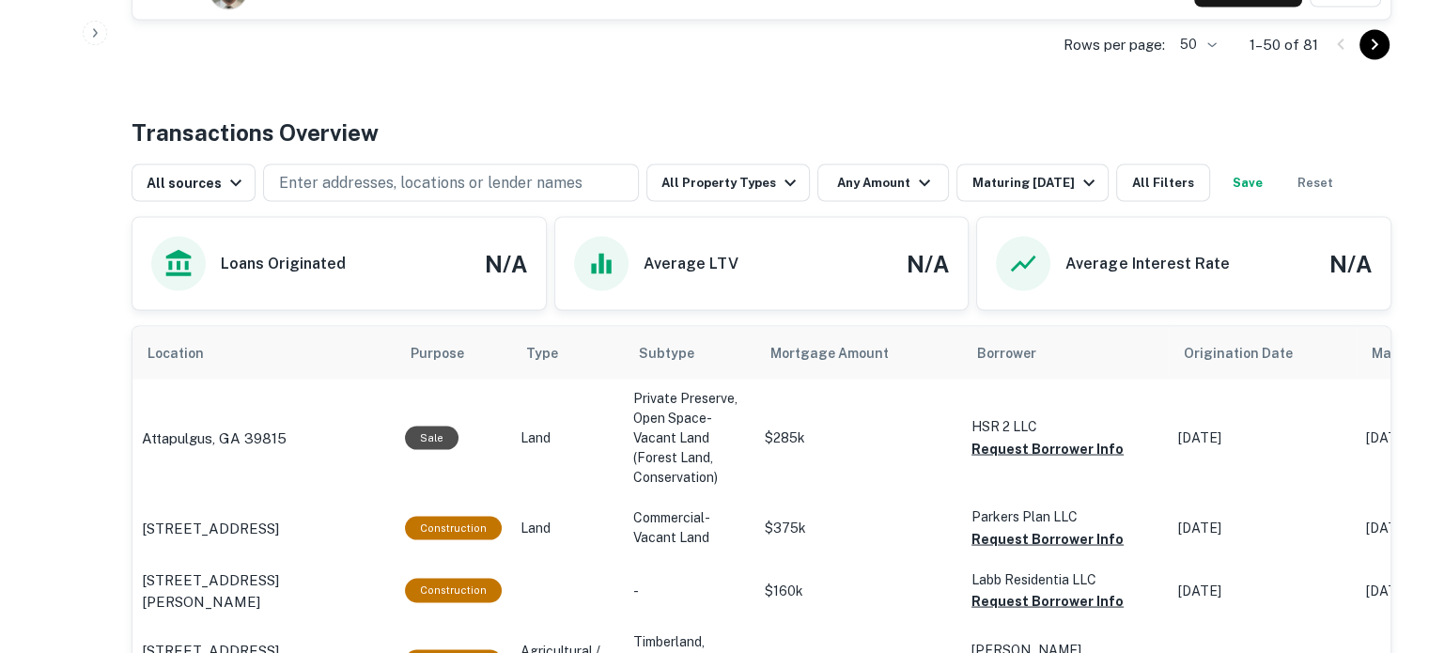
click at [1375, 55] on button "Go to next page" at bounding box center [1374, 44] width 30 height 30
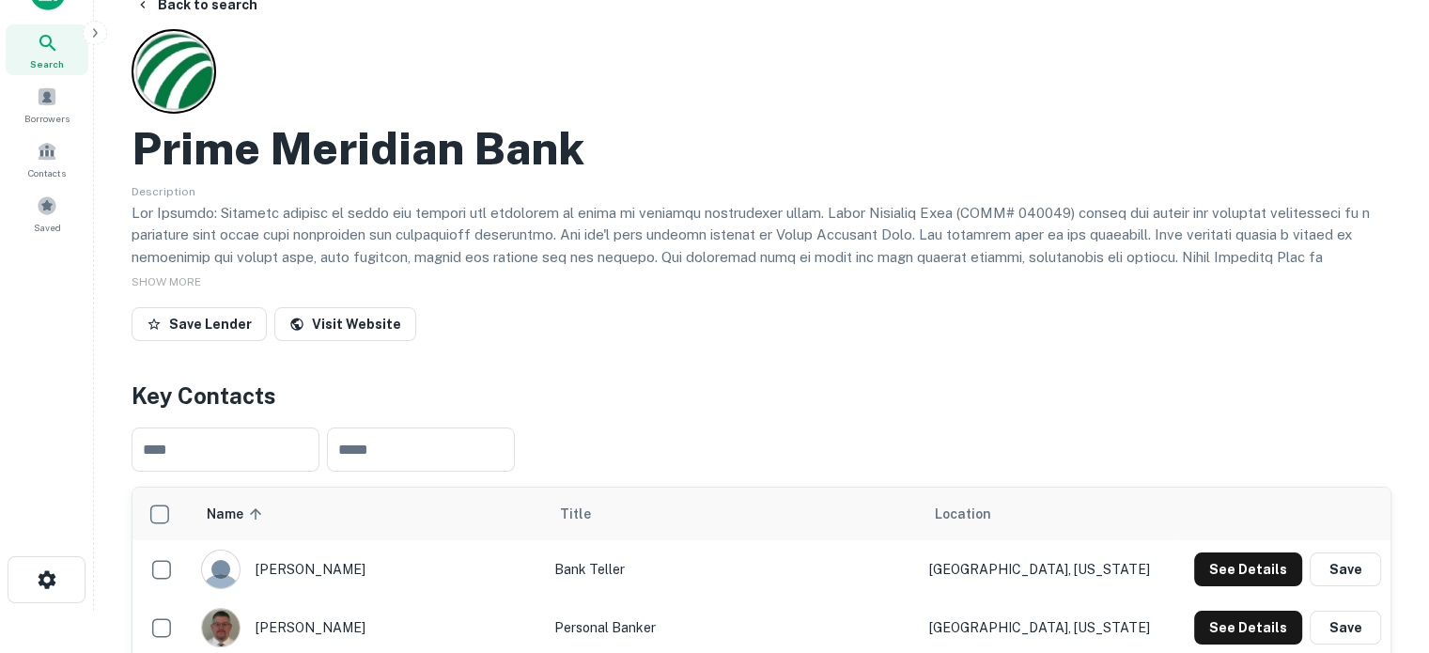
scroll to position [0, 0]
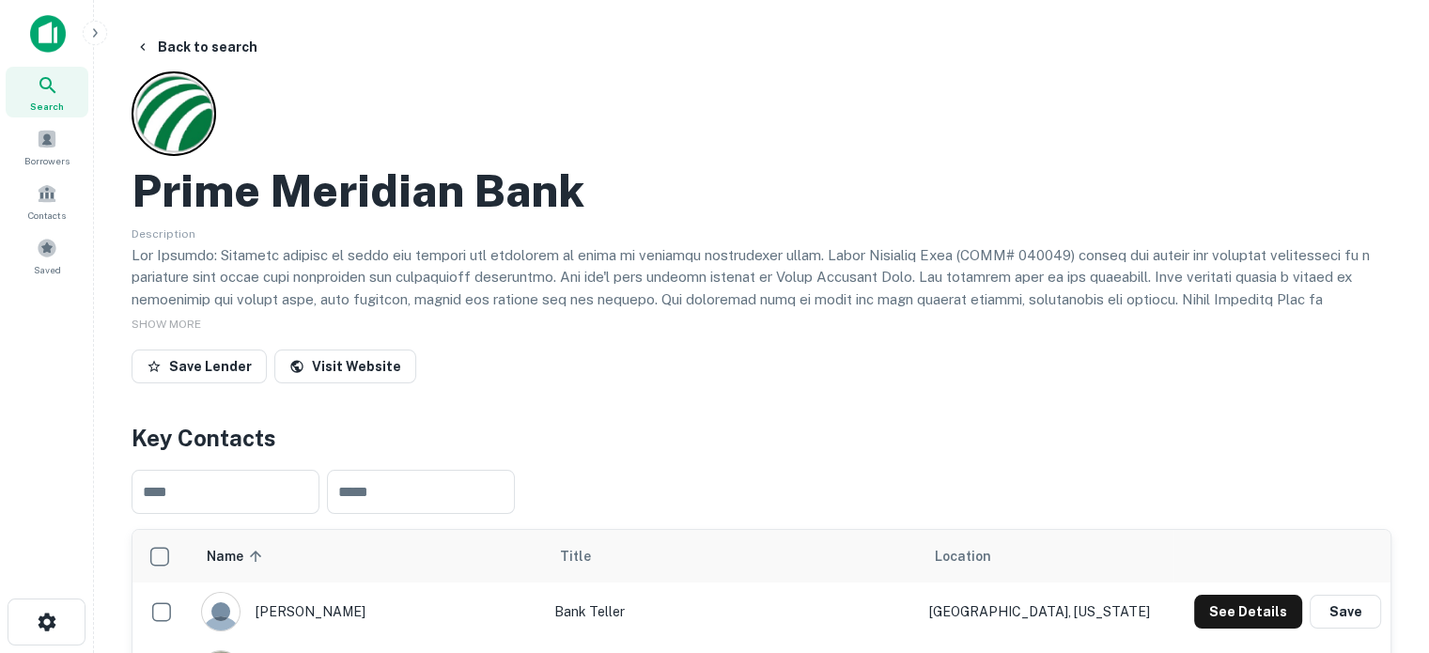
click at [60, 101] on span "Search" at bounding box center [47, 106] width 34 height 15
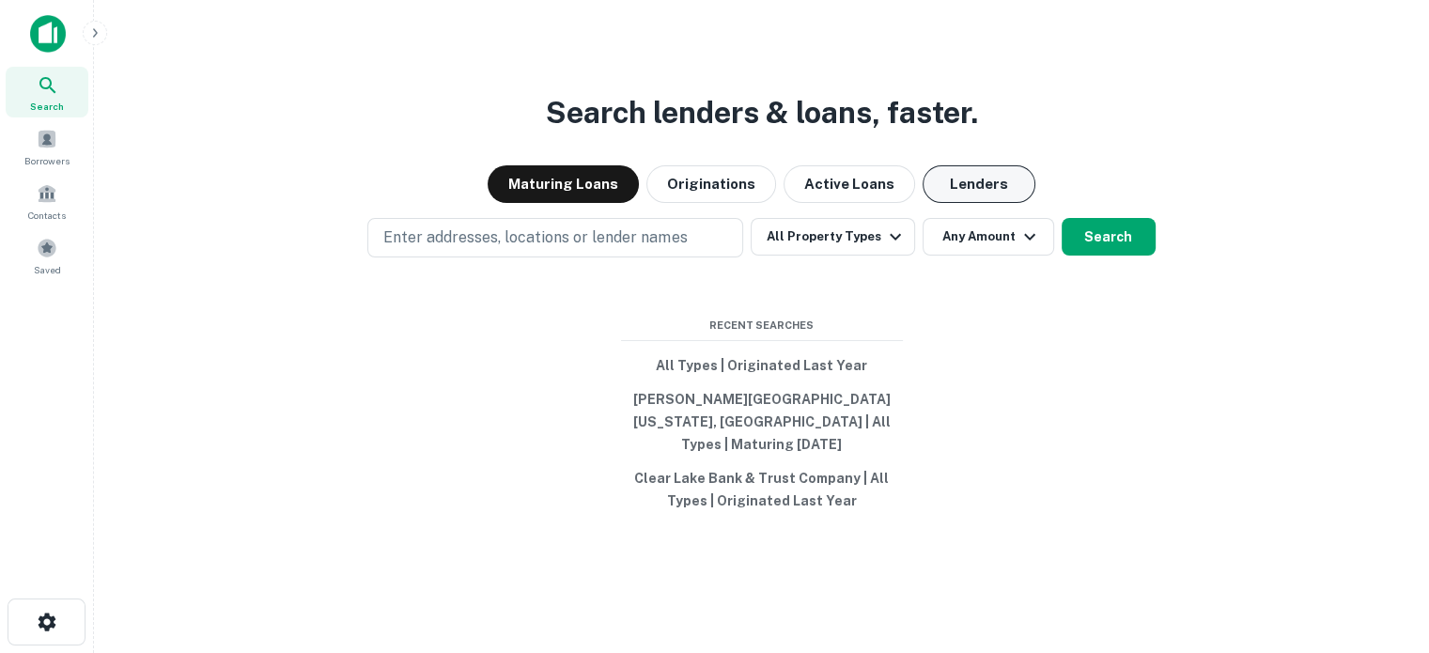
click at [969, 198] on button "Lenders" at bounding box center [979, 184] width 113 height 38
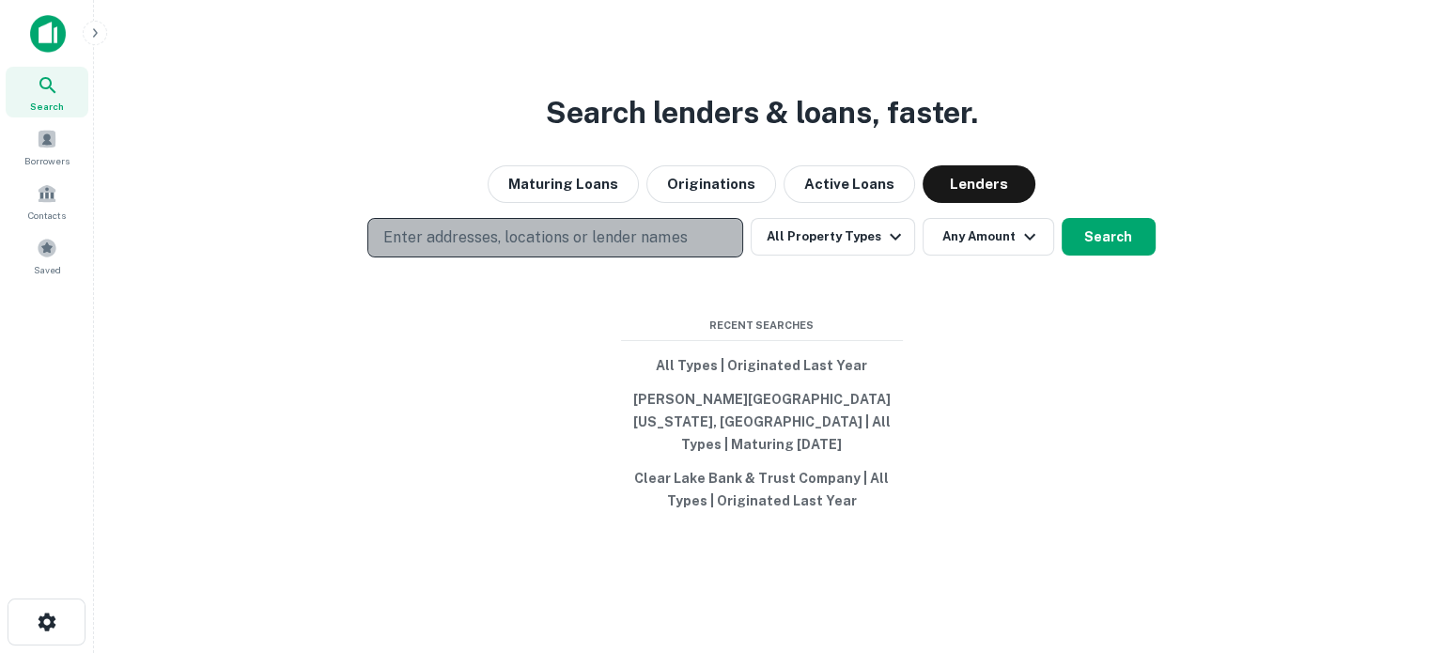
click at [594, 249] on p "Enter addresses, locations or lender names" at bounding box center [534, 237] width 303 height 23
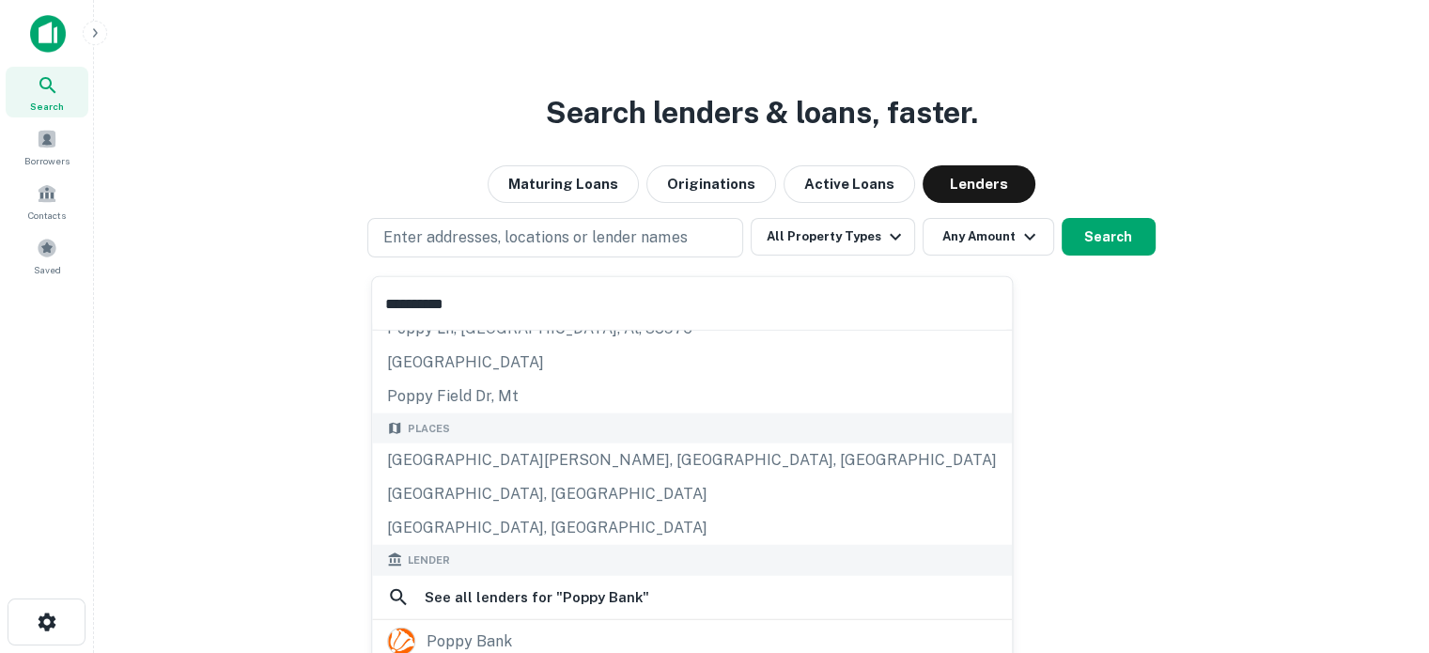
scroll to position [94, 0]
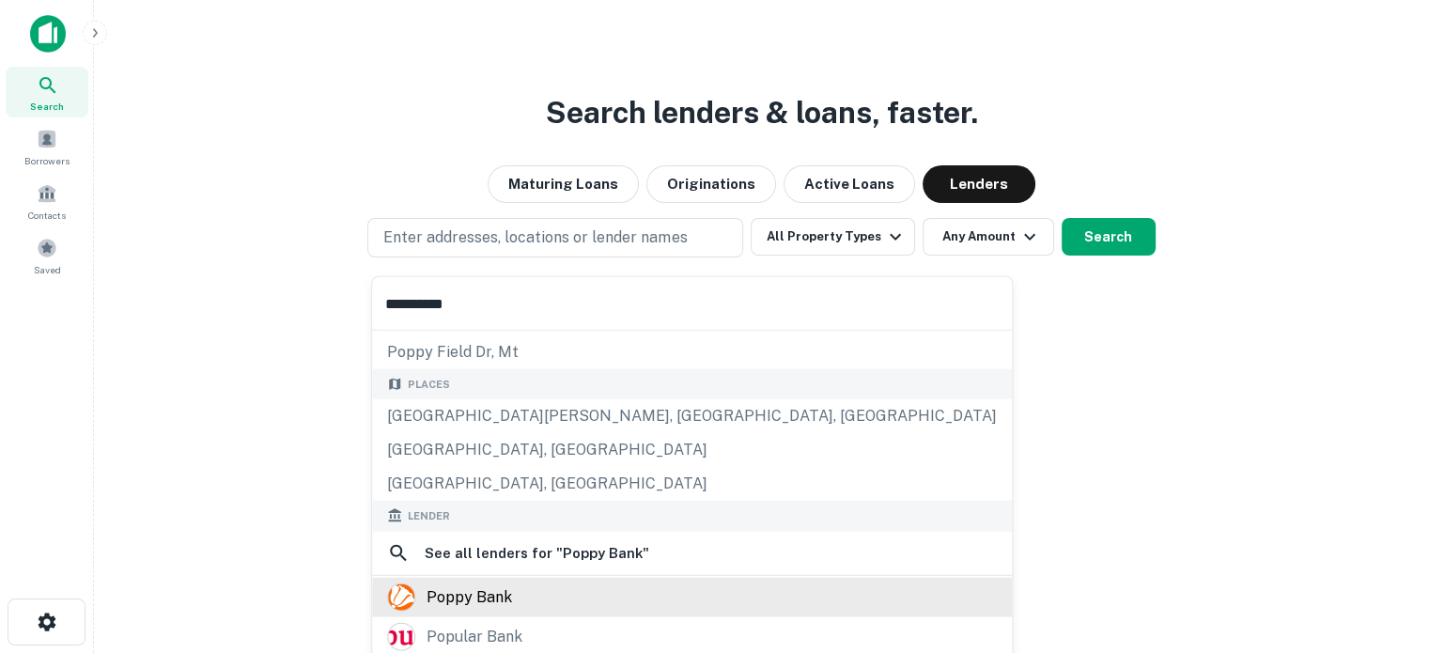
type input "**********"
click at [454, 598] on div "poppy bank" at bounding box center [469, 596] width 85 height 28
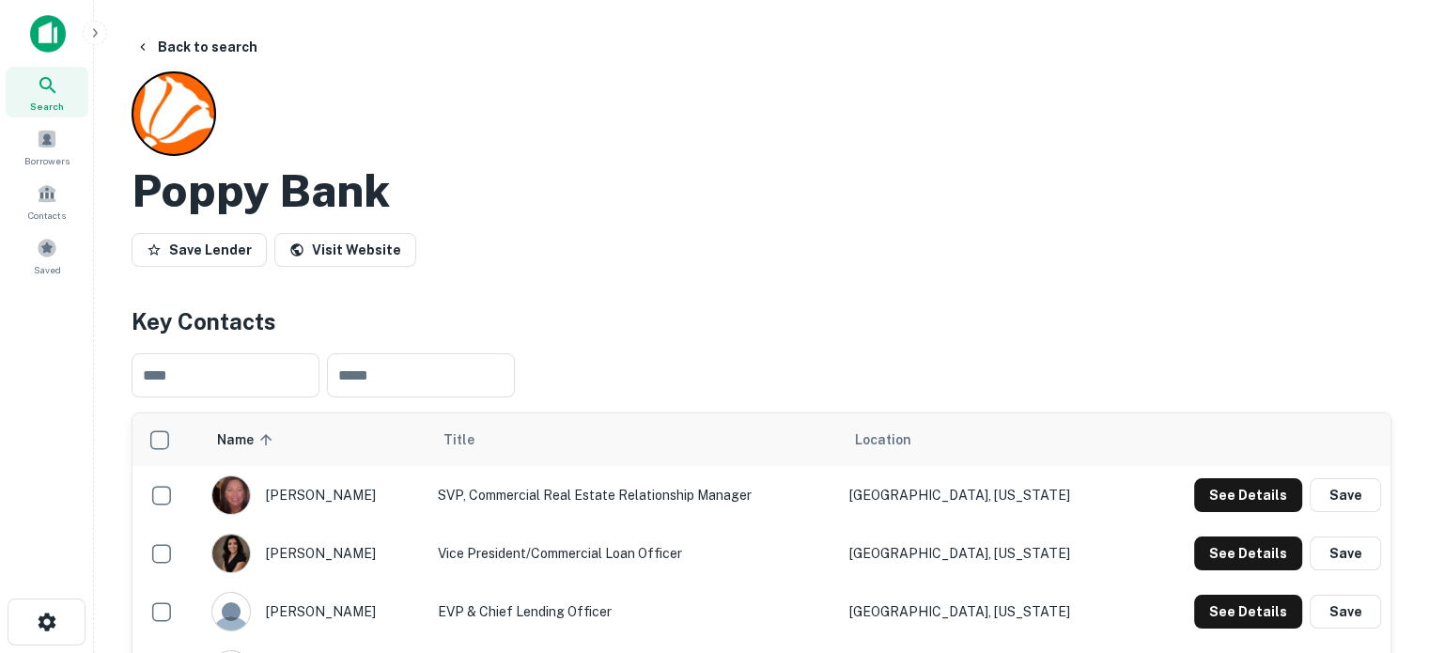
scroll to position [282, 0]
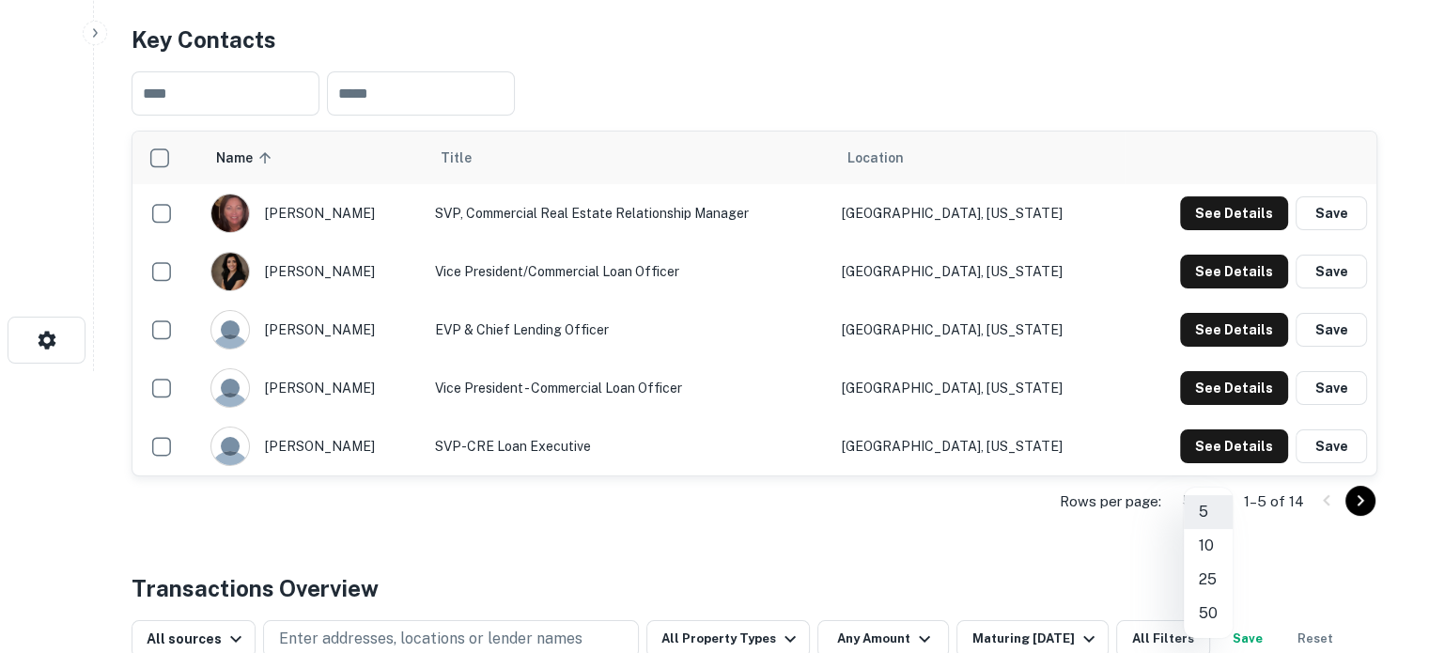
click at [1216, 371] on body "Search Borrowers Contacts Saved Back to search Poppy Bank Save Lender Visit Web…" at bounding box center [714, 44] width 1429 height 653
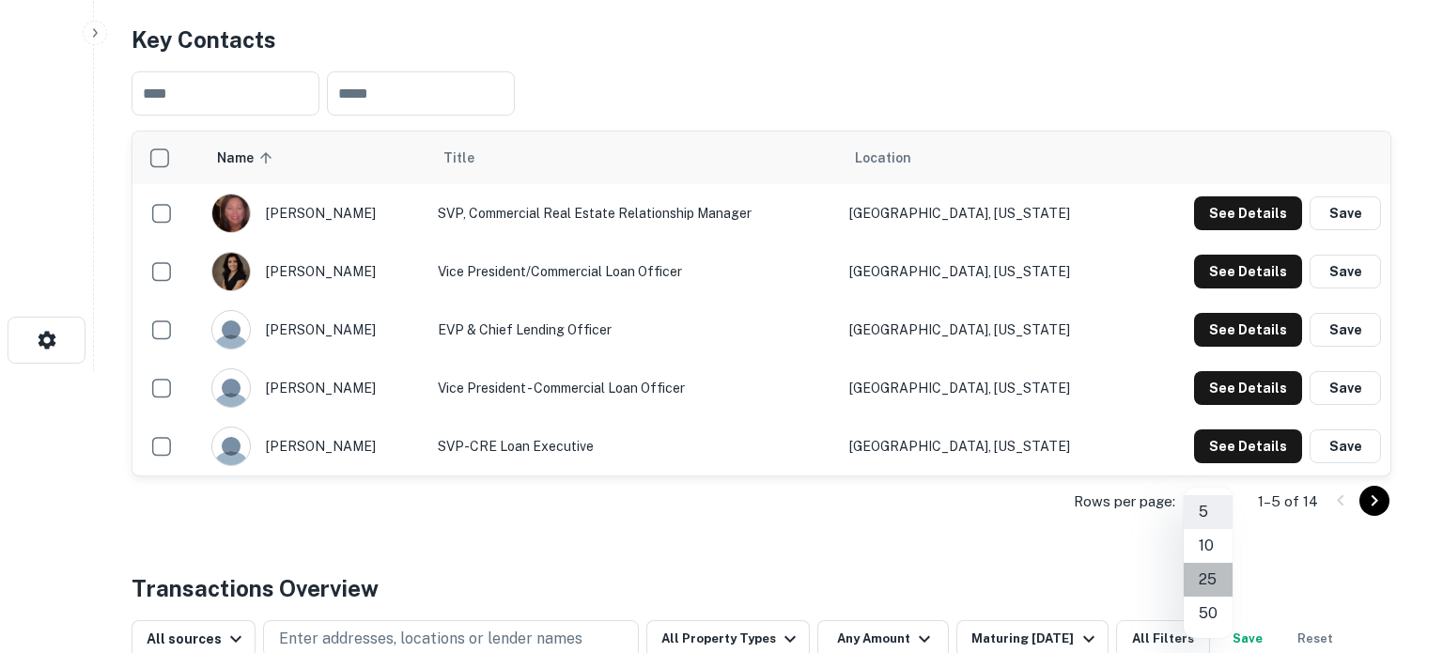
click at [1206, 585] on li "25" at bounding box center [1208, 580] width 49 height 34
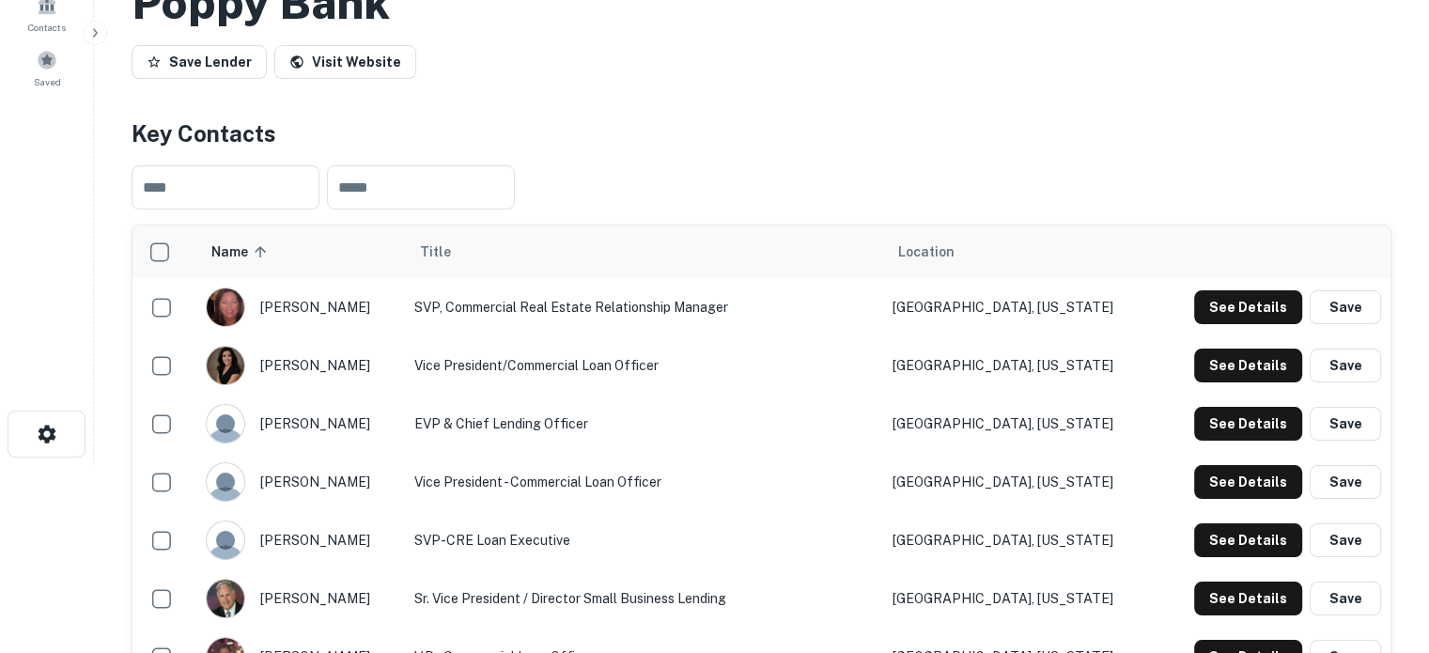
scroll to position [0, 0]
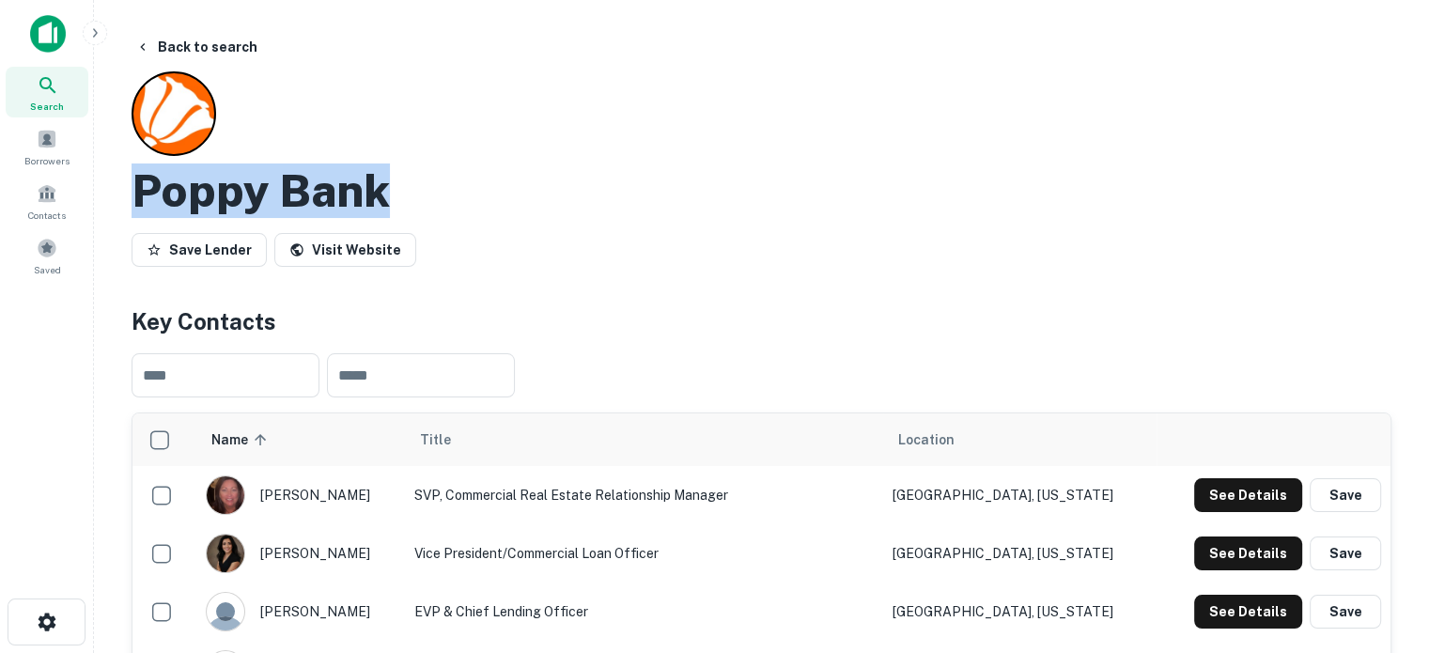
drag, startPoint x: 137, startPoint y: 185, endPoint x: 397, endPoint y: 194, distance: 260.4
click at [397, 194] on div "Poppy Bank" at bounding box center [762, 190] width 1260 height 54
copy h2 "Poppy Bank"
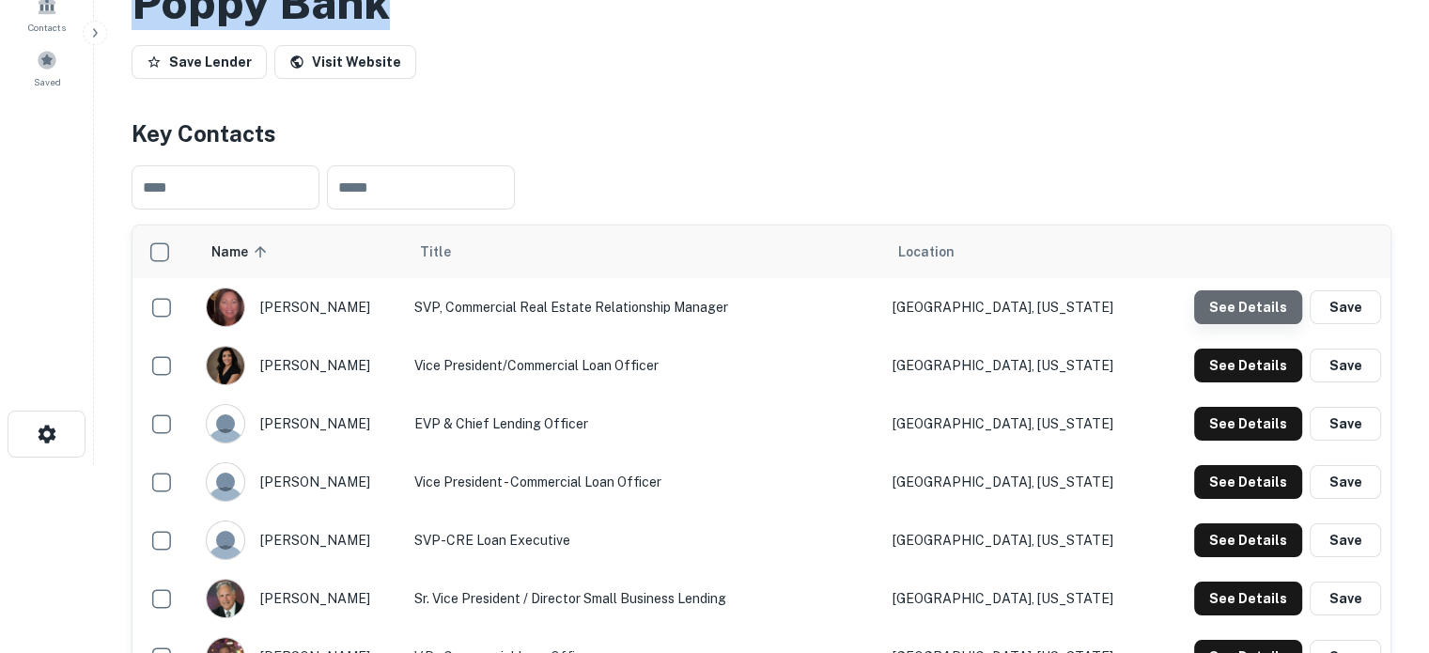
click at [1270, 311] on button "See Details" at bounding box center [1248, 307] width 108 height 34
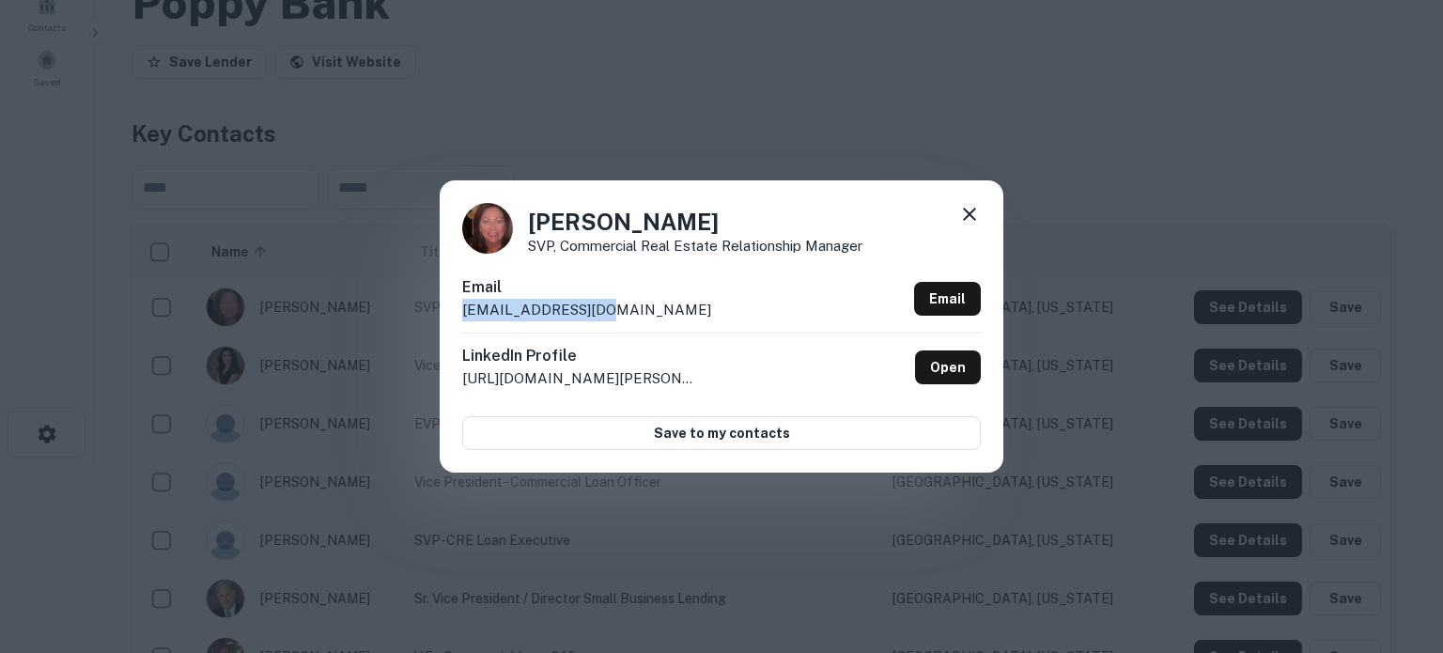
drag, startPoint x: 462, startPoint y: 311, endPoint x: 620, endPoint y: 311, distance: 157.8
click at [620, 311] on div "Email [EMAIL_ADDRESS][DOMAIN_NAME] Email" at bounding box center [721, 304] width 519 height 56
copy p "[EMAIL_ADDRESS][DOMAIN_NAME]"
drag, startPoint x: 973, startPoint y: 216, endPoint x: 962, endPoint y: 288, distance: 73.2
click at [973, 215] on icon at bounding box center [969, 214] width 23 height 23
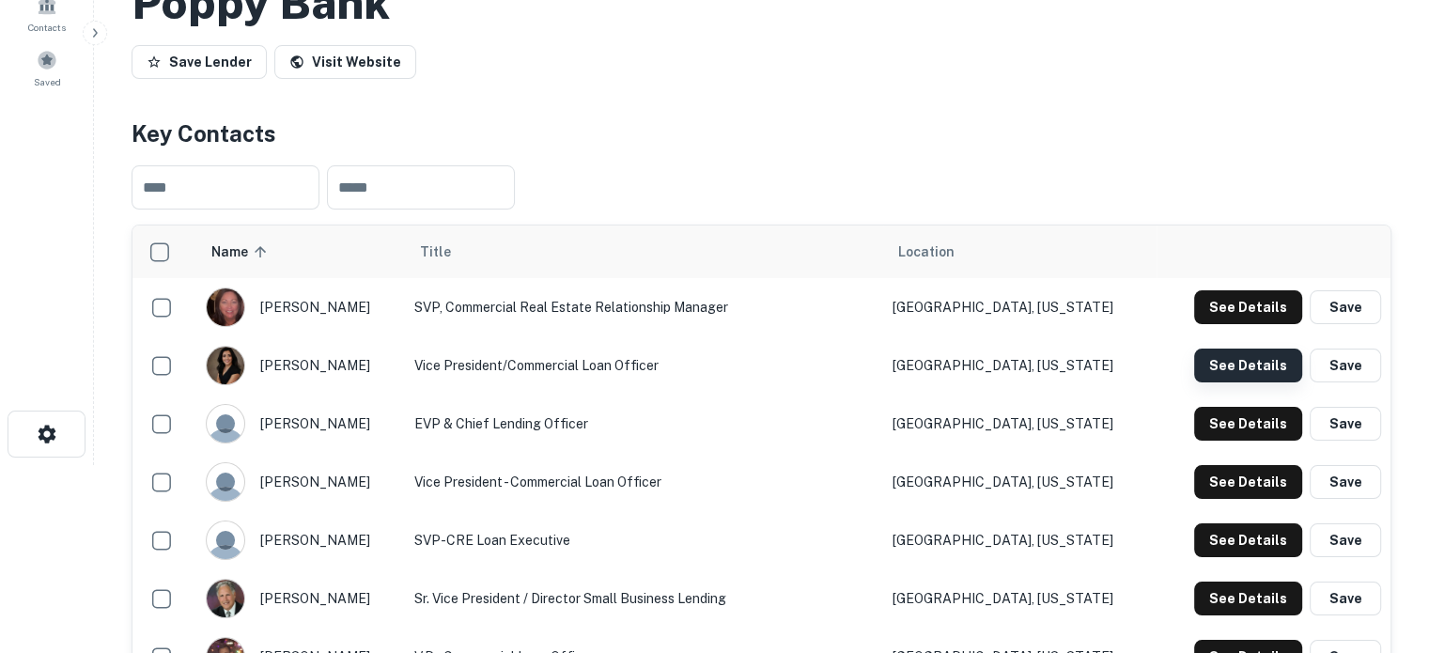
click at [1233, 366] on button "See Details" at bounding box center [1248, 366] width 108 height 34
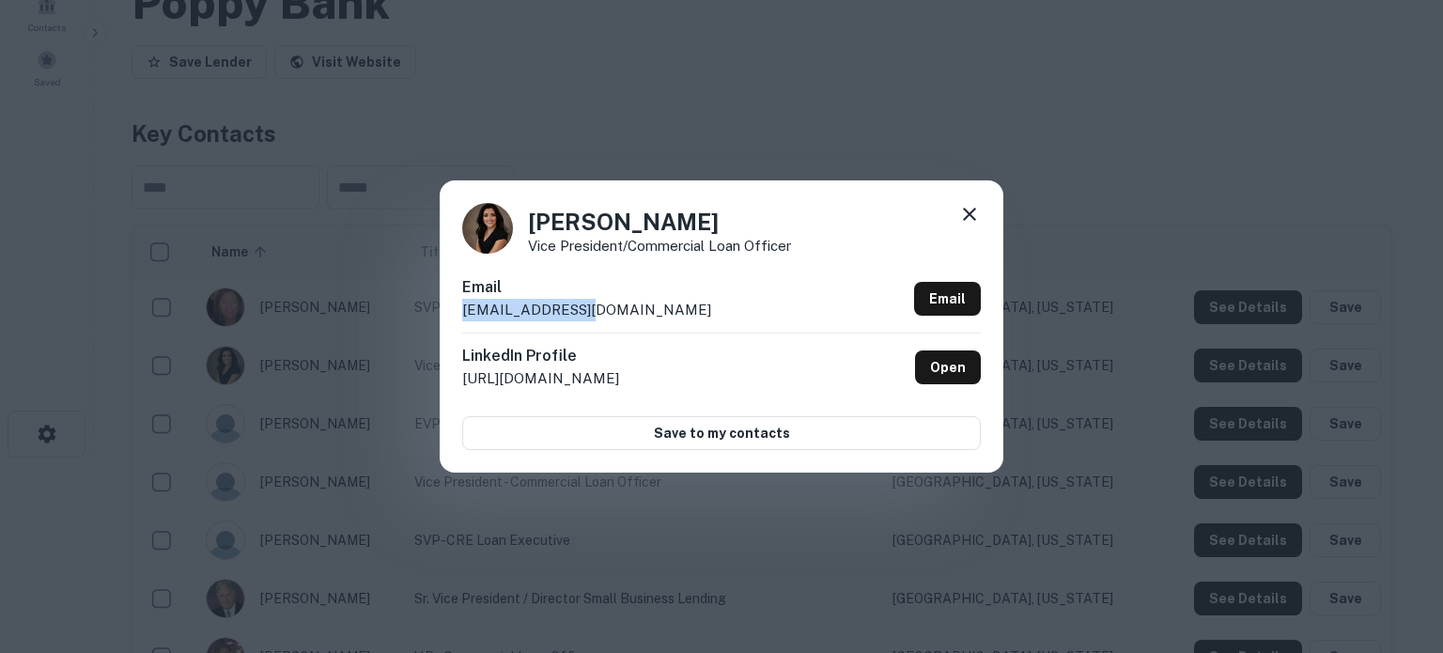
drag, startPoint x: 673, startPoint y: 318, endPoint x: 458, endPoint y: 315, distance: 214.2
click at [458, 315] on div "Celia King Vice President/Commercial Loan Officer Email cking@poppy.bank Email …" at bounding box center [722, 325] width 564 height 291
copy p "cking@poppy.bank"
click at [959, 217] on icon at bounding box center [969, 214] width 23 height 23
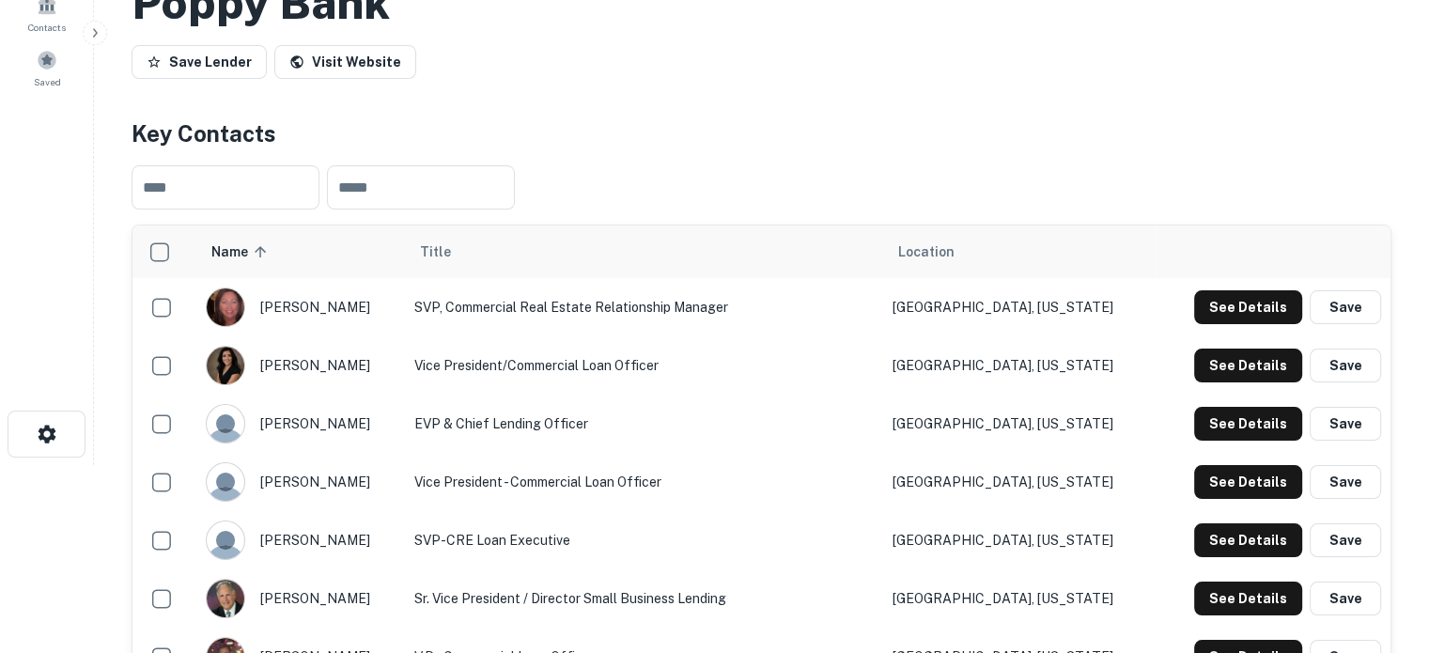
scroll to position [282, 0]
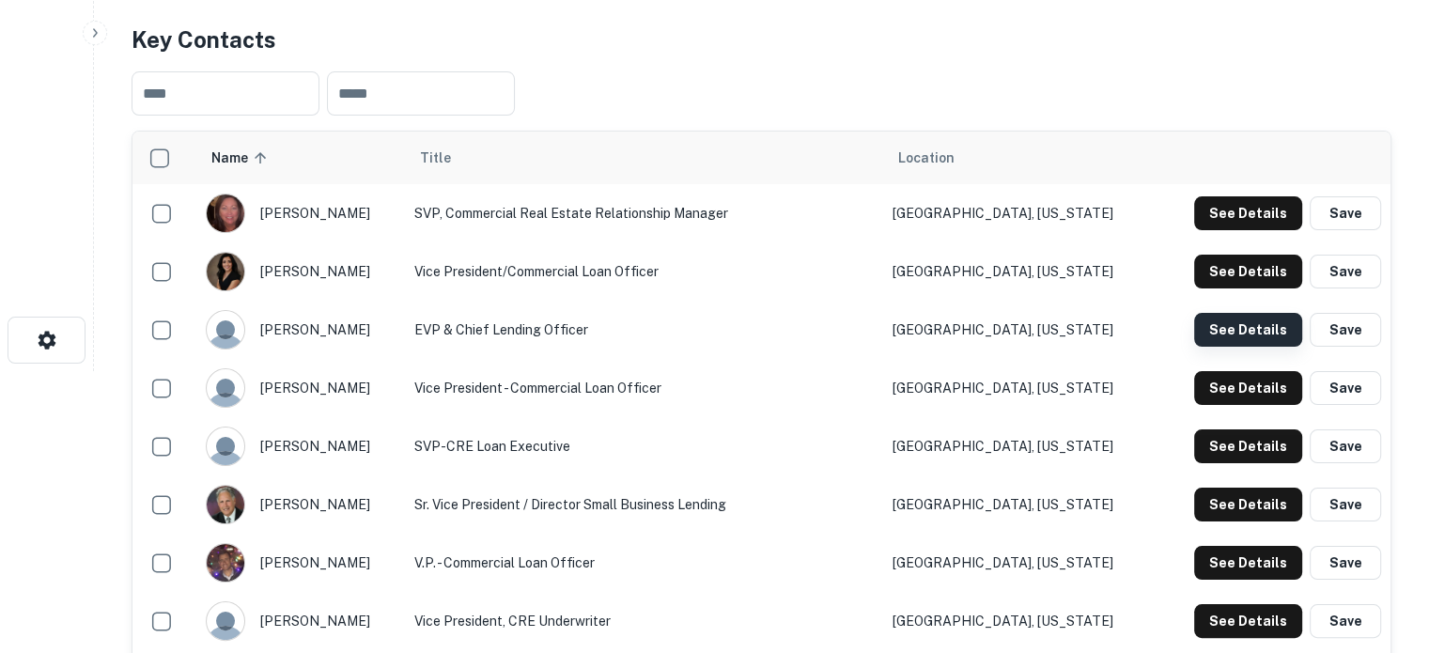
click at [1268, 337] on button "See Details" at bounding box center [1248, 330] width 108 height 34
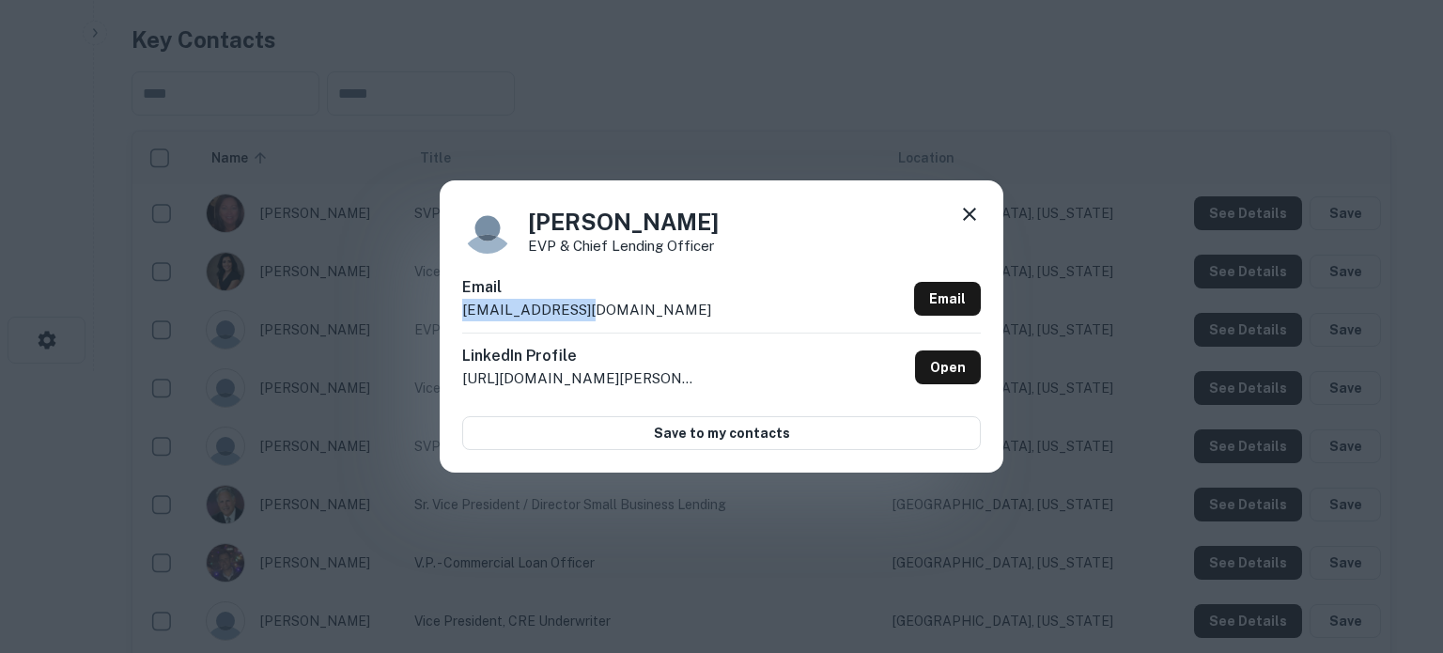
drag, startPoint x: 621, startPoint y: 307, endPoint x: 464, endPoint y: 311, distance: 156.9
click at [464, 311] on div "Email dryan@poppy.bank Email" at bounding box center [721, 304] width 519 height 56
copy p "dryan@poppy.bank"
click at [967, 203] on icon at bounding box center [969, 214] width 23 height 23
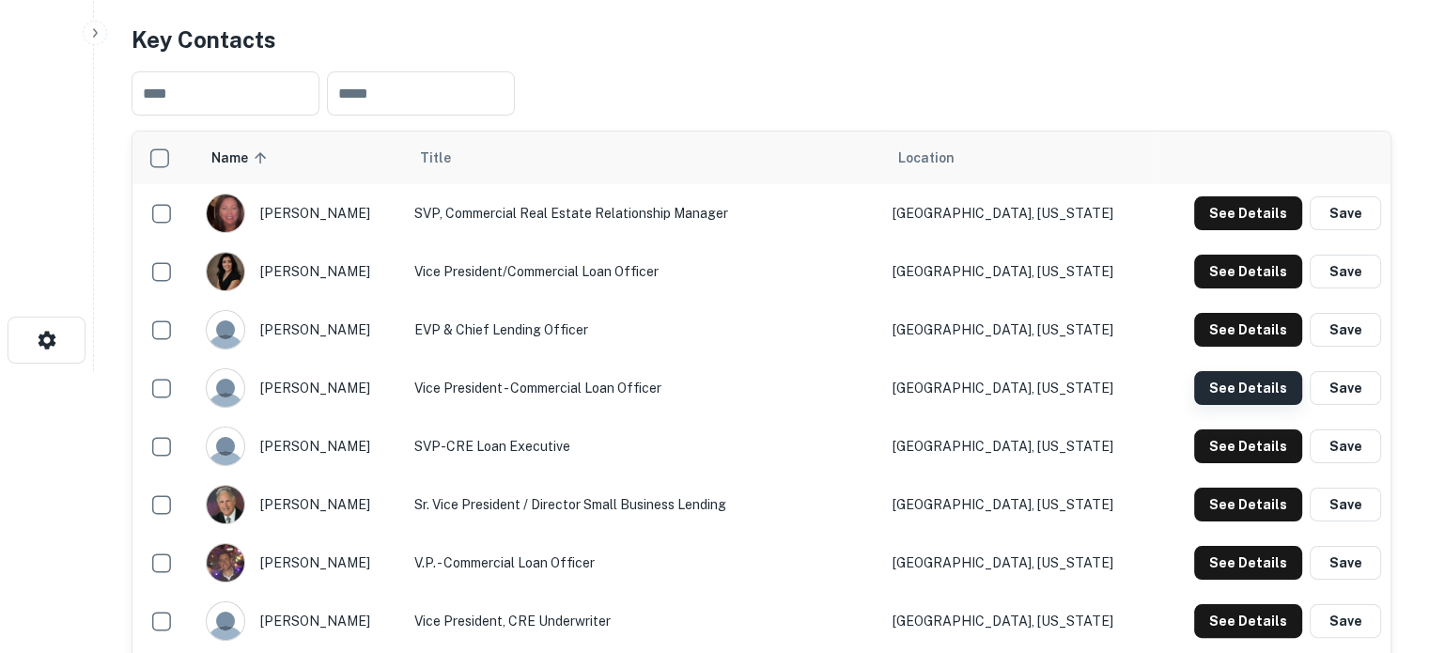
click at [1241, 397] on button "See Details" at bounding box center [1248, 388] width 108 height 34
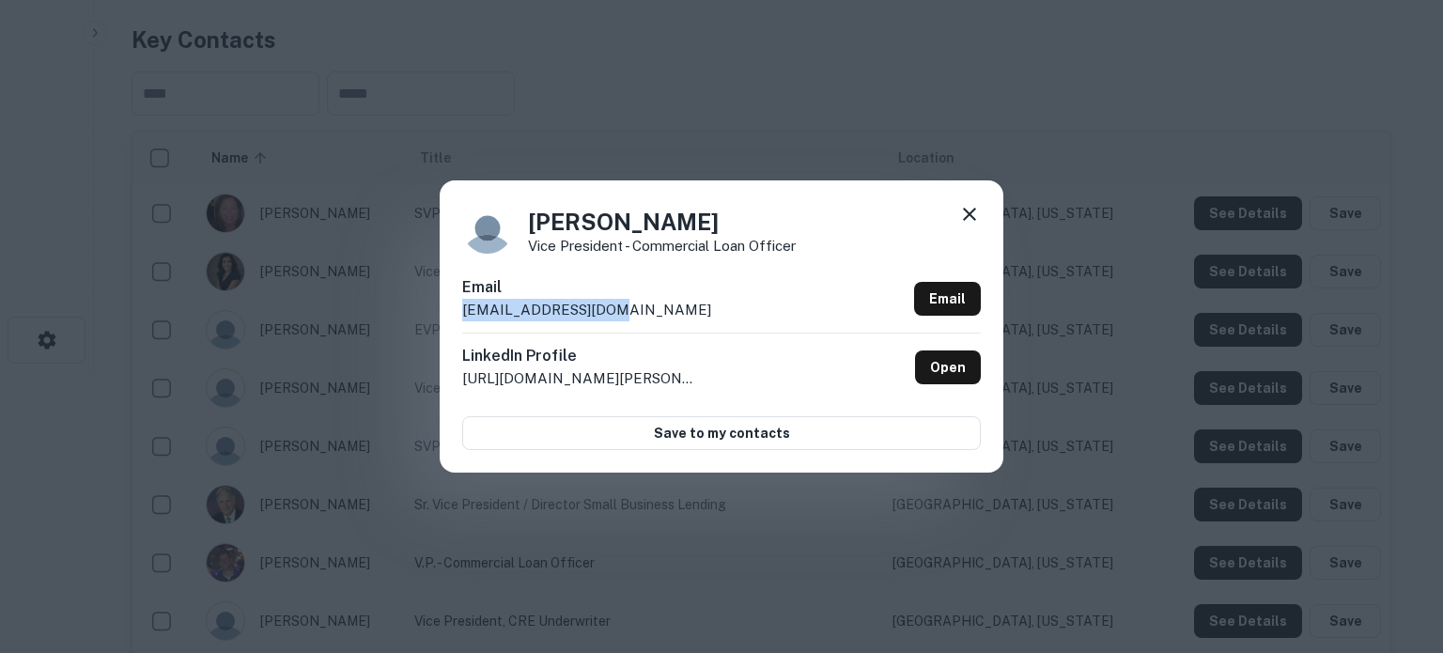
drag, startPoint x: 658, startPoint y: 318, endPoint x: 461, endPoint y: 313, distance: 196.4
click at [461, 313] on div "Scott Shapiro Vice President - Commercial Loan Officer Email sshapiro@poppy.ban…" at bounding box center [722, 325] width 564 height 291
copy p "sshapiro@poppy.bank"
click at [969, 212] on icon at bounding box center [969, 214] width 23 height 23
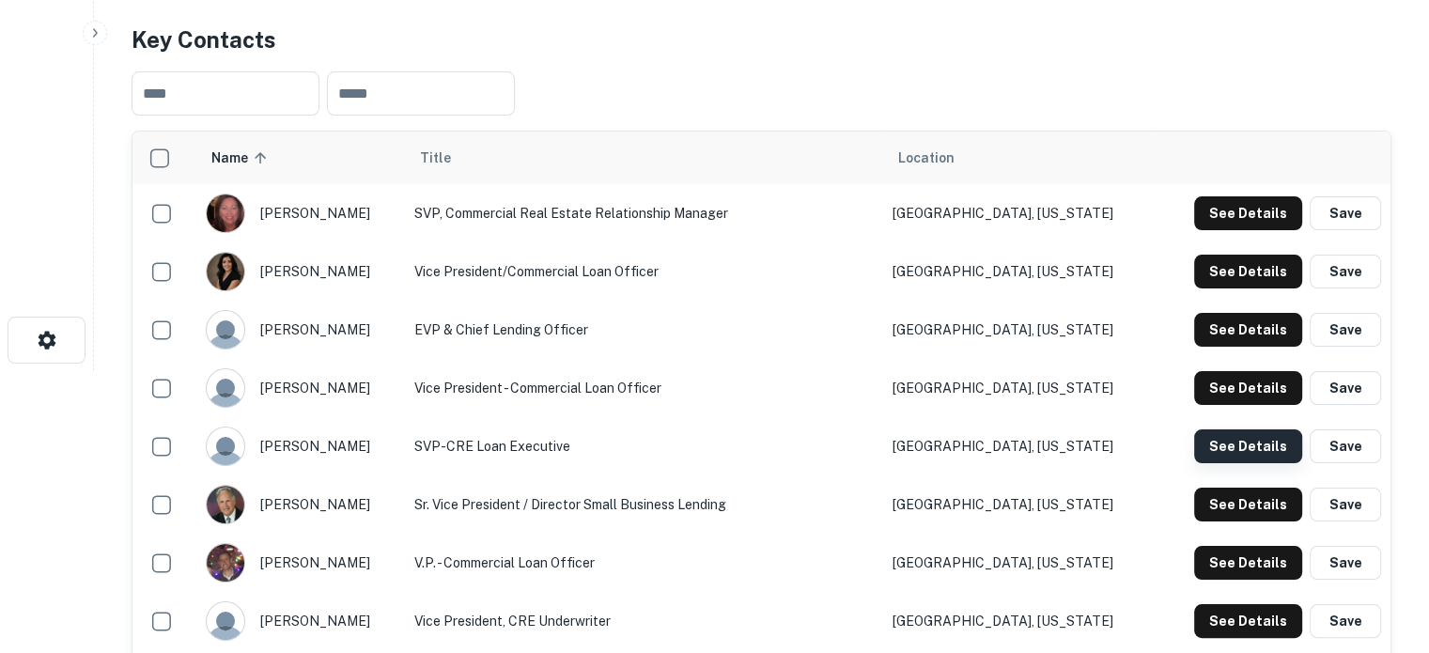
click at [1229, 444] on button "See Details" at bounding box center [1248, 446] width 108 height 34
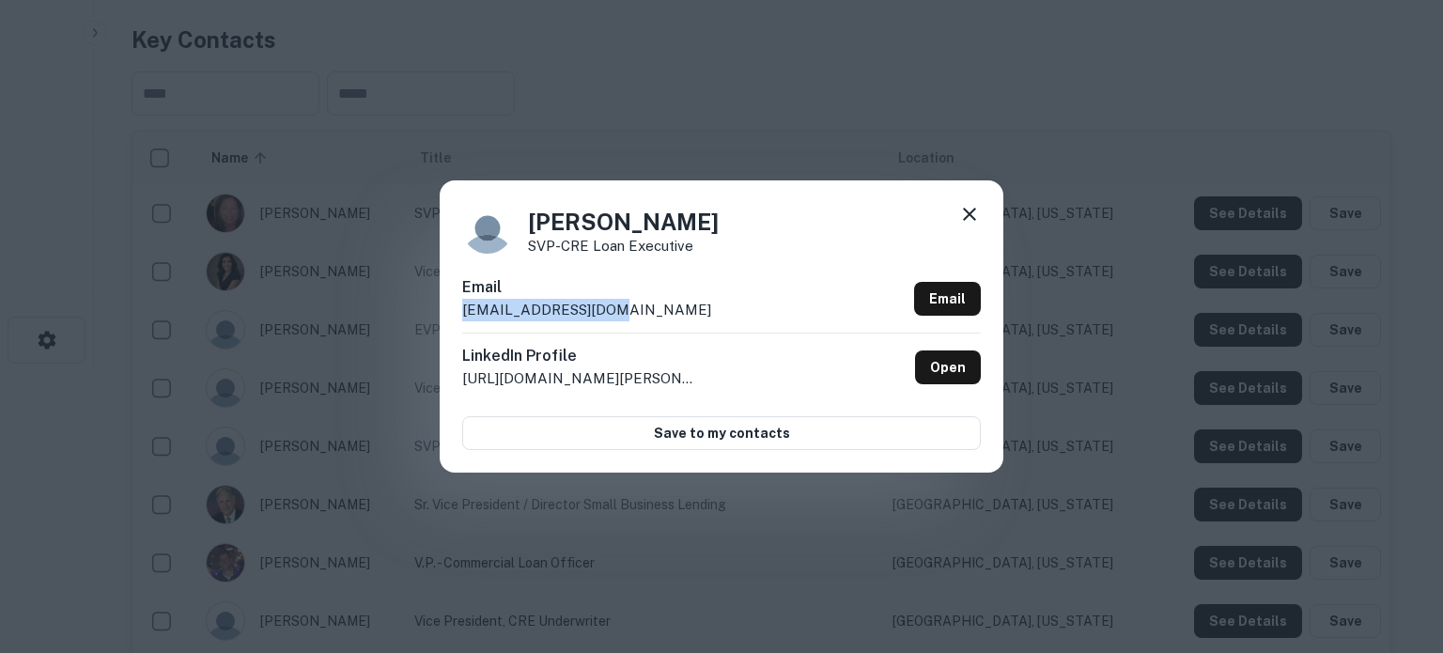
drag, startPoint x: 651, startPoint y: 311, endPoint x: 436, endPoint y: 314, distance: 215.1
click at [436, 314] on div "Steve Leblanc SVP-CRE Loan Executive Email sleblanc@poppy.bank Email LinkedIn P…" at bounding box center [721, 326] width 1443 height 653
copy p "sleblanc@poppy.bank"
click at [973, 216] on icon at bounding box center [969, 214] width 23 height 23
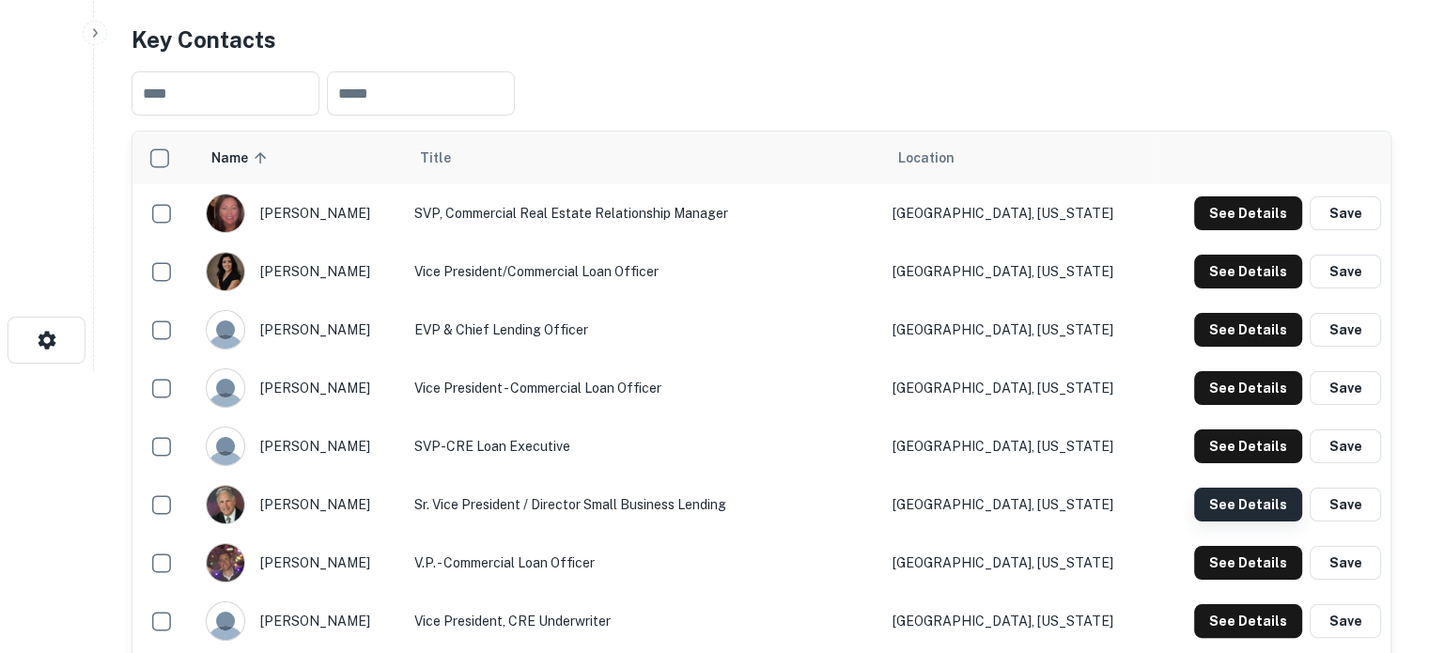
click at [1227, 511] on button "See Details" at bounding box center [1248, 505] width 108 height 34
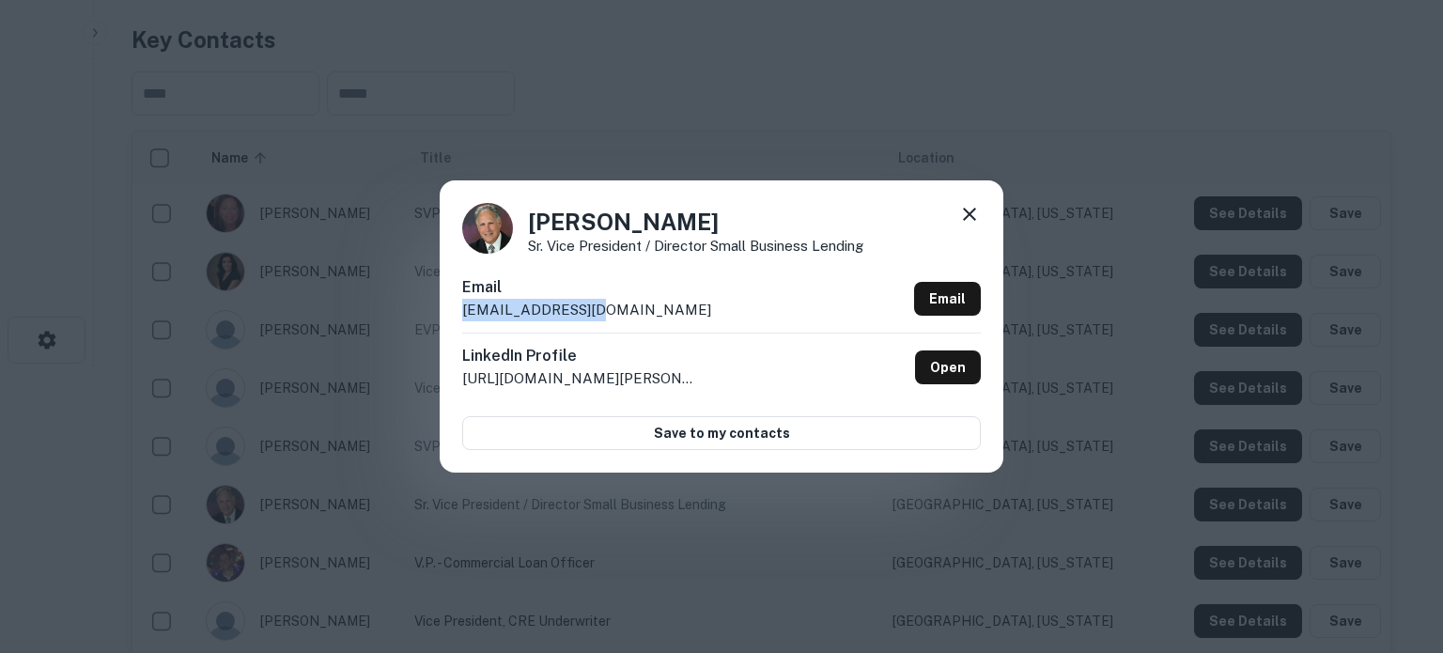
drag, startPoint x: 571, startPoint y: 307, endPoint x: 463, endPoint y: 311, distance: 108.1
click at [463, 311] on div "Email wwirth@poppy.bank Email" at bounding box center [721, 304] width 519 height 56
copy p "wwirth@poppy.bank"
click at [975, 214] on icon at bounding box center [969, 214] width 23 height 23
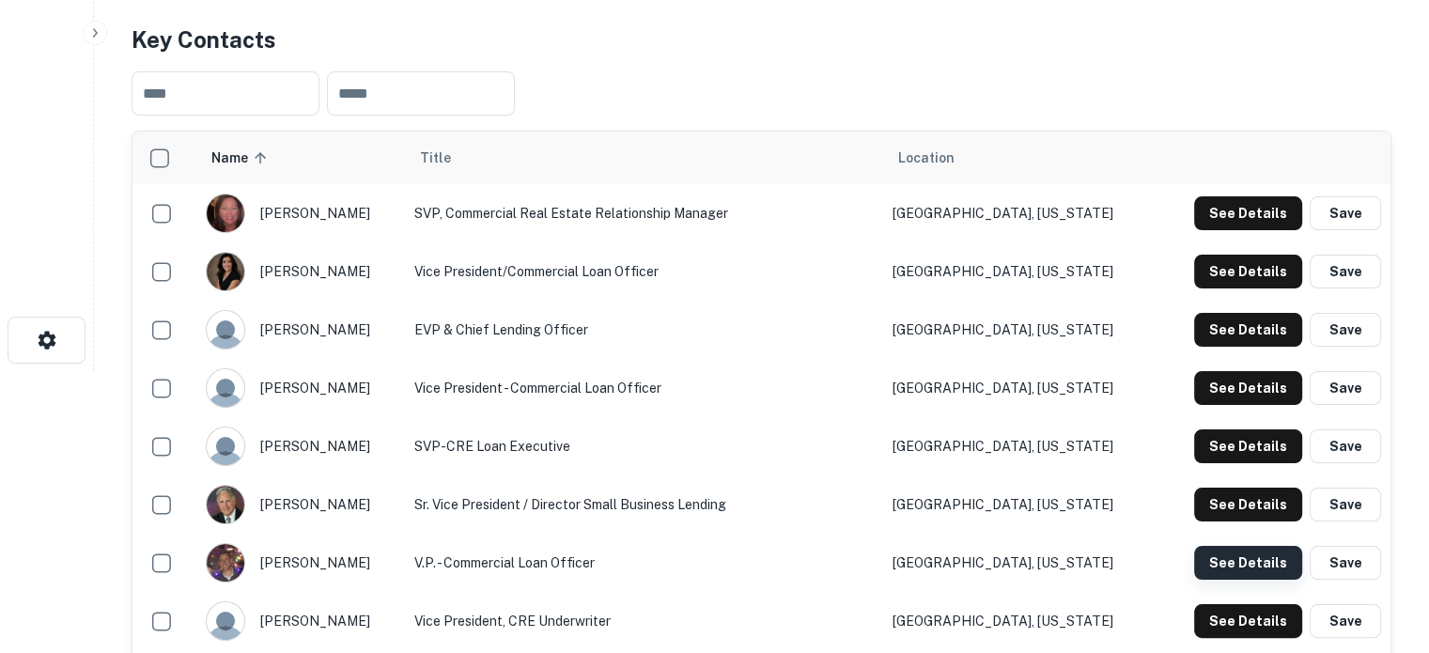
click at [1214, 571] on button "See Details" at bounding box center [1248, 563] width 108 height 34
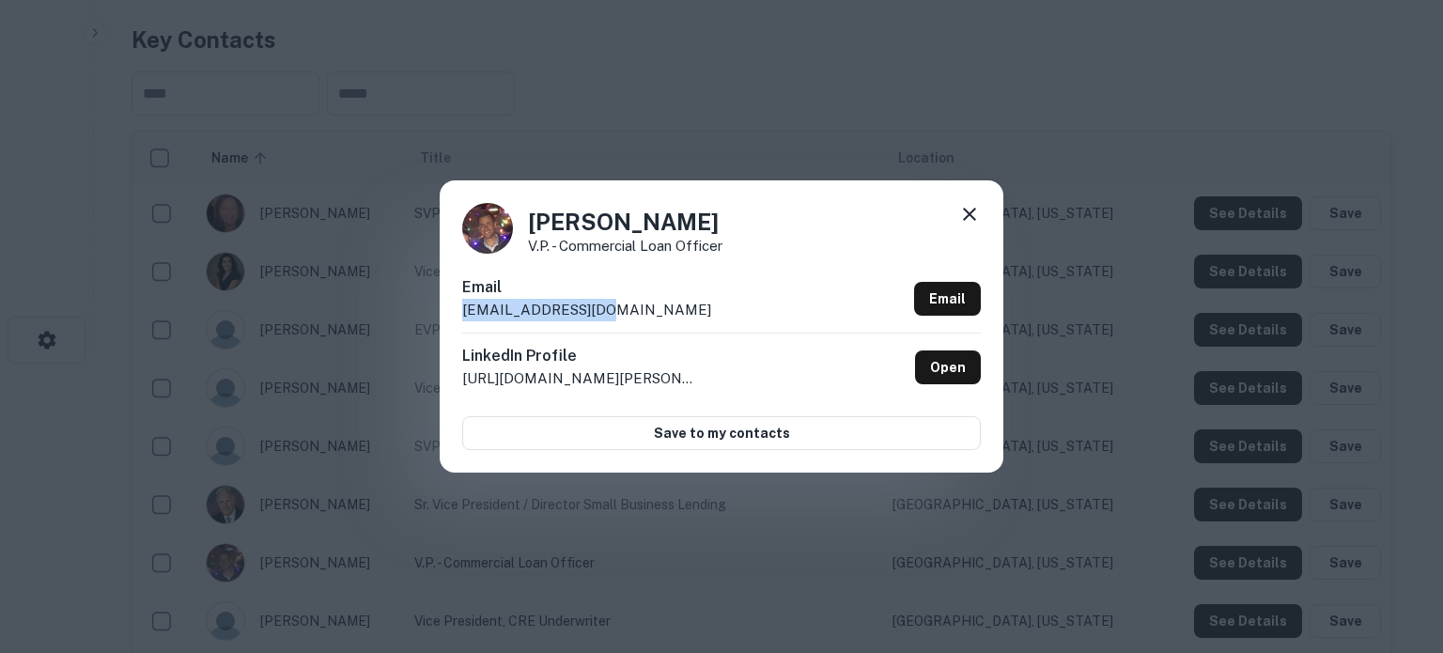
drag, startPoint x: 612, startPoint y: 318, endPoint x: 458, endPoint y: 316, distance: 153.2
click at [458, 318] on div "Jonathan Graves V.P. - Commercial Loan Officer Email jgraves@poppy.bank Email L…" at bounding box center [722, 325] width 564 height 291
copy p "jgraves@poppy.bank"
click at [968, 217] on icon at bounding box center [969, 214] width 13 height 13
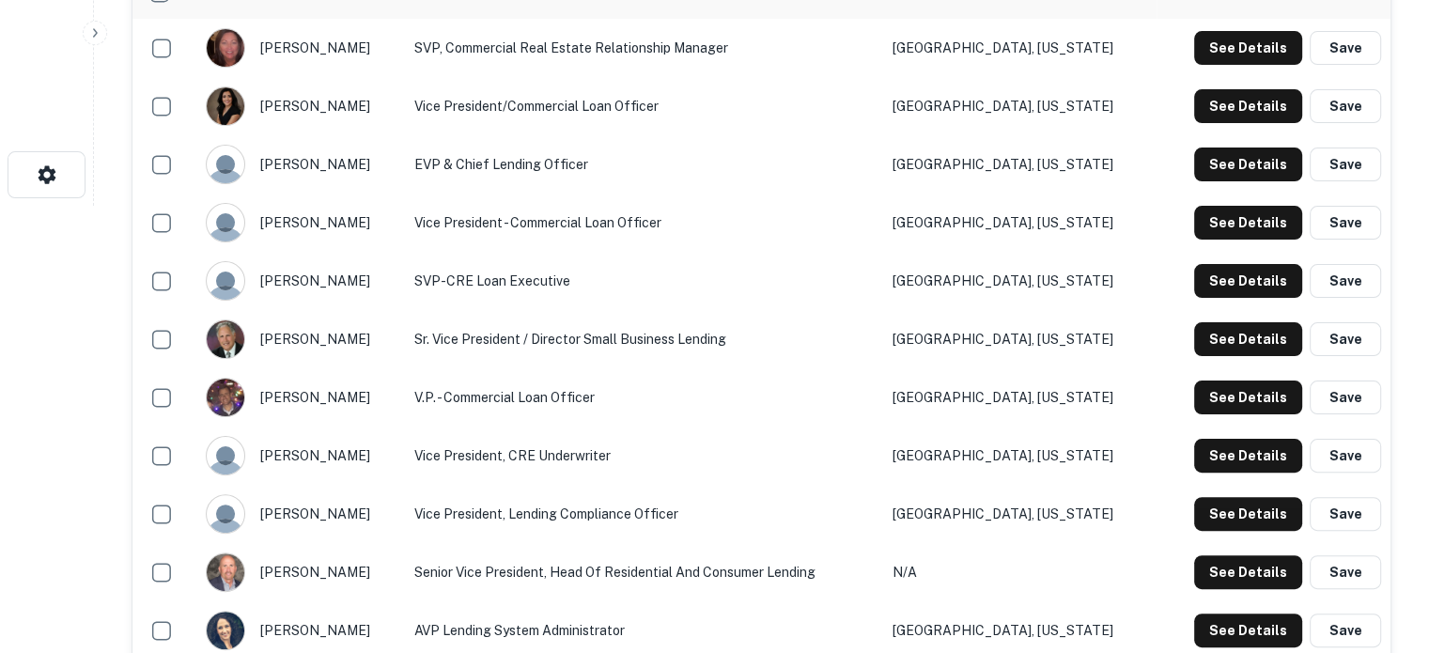
scroll to position [470, 0]
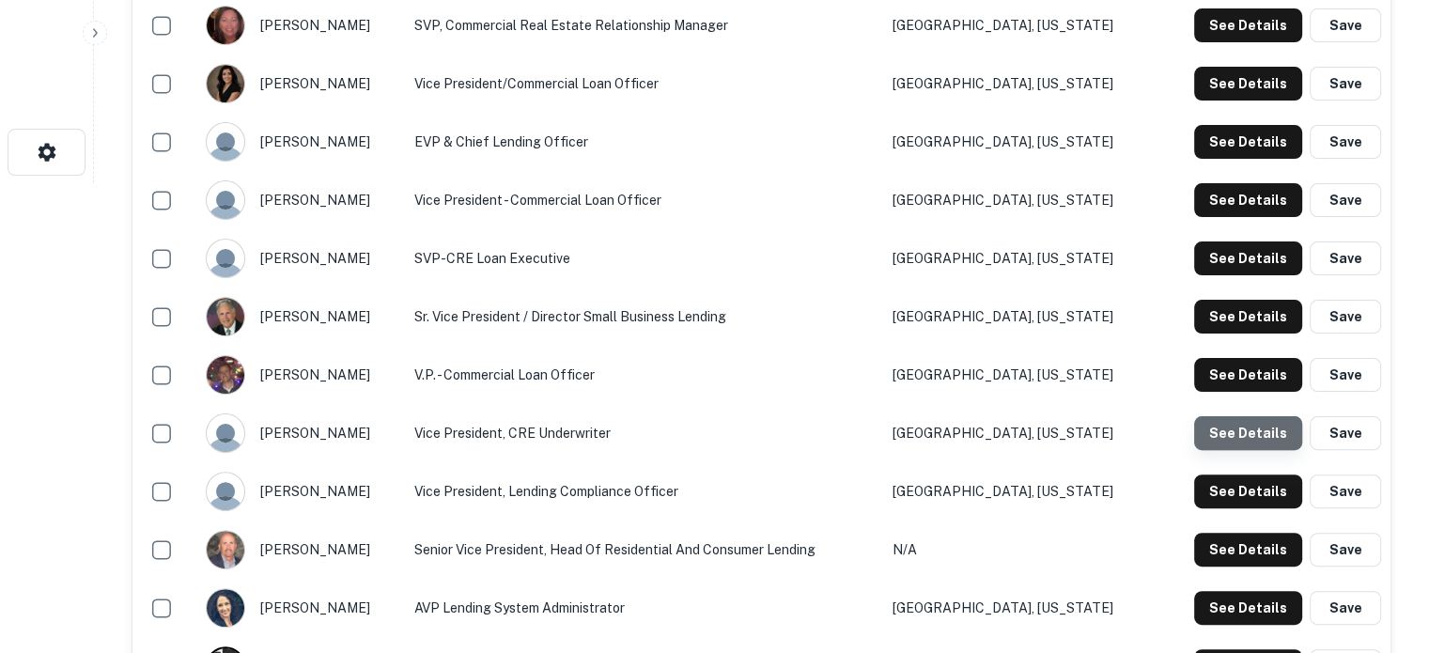
click at [1259, 434] on button "See Details" at bounding box center [1248, 433] width 108 height 34
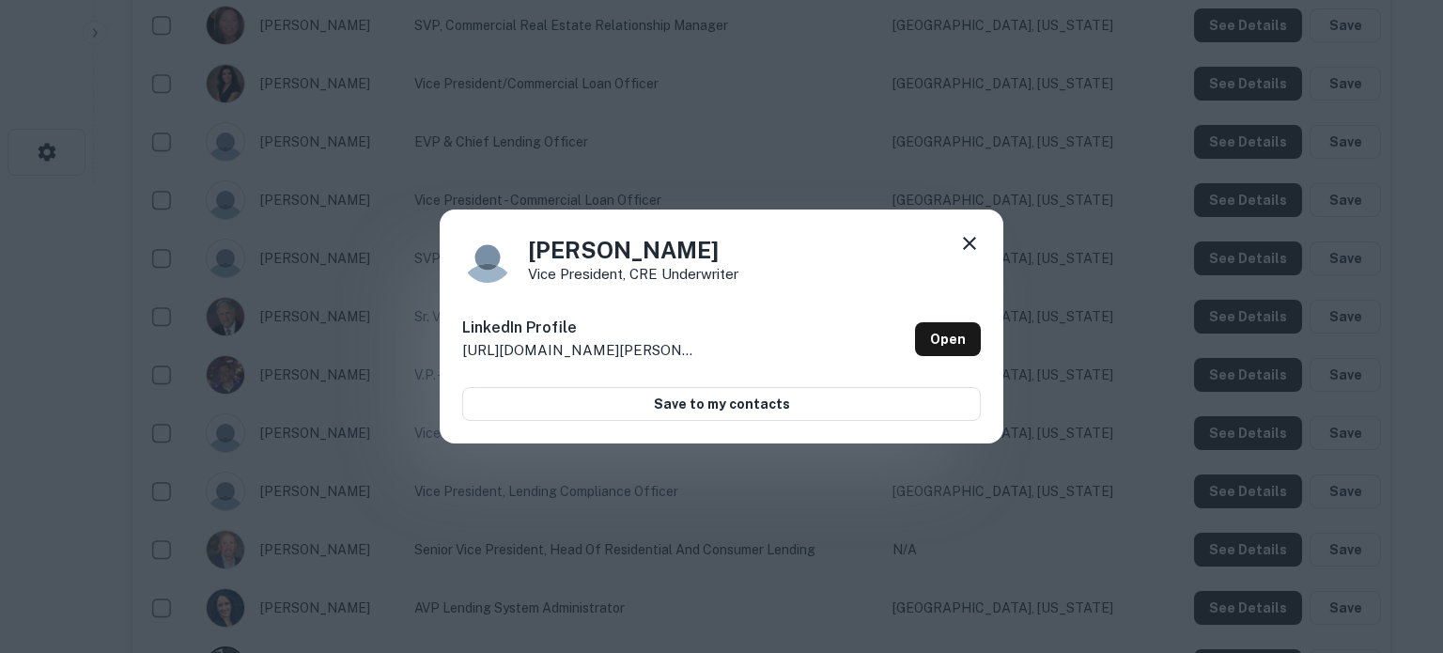
click at [977, 240] on icon at bounding box center [969, 243] width 23 height 23
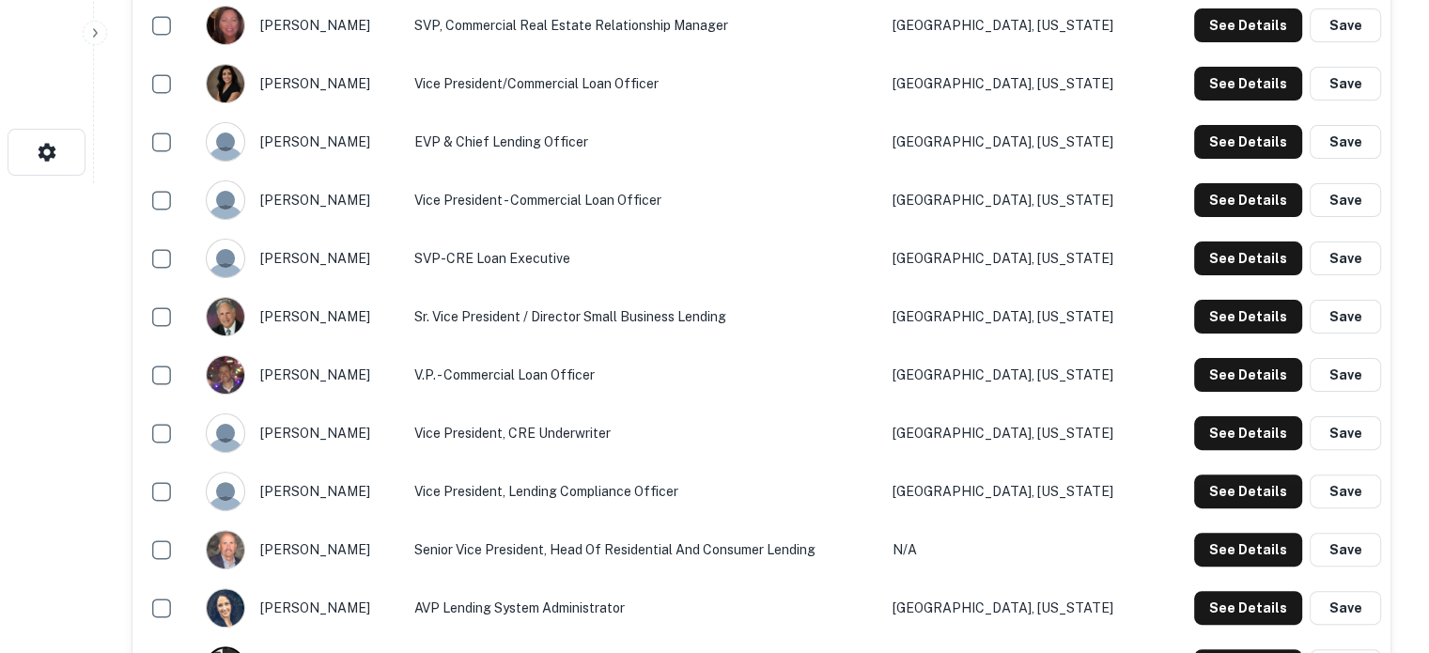
scroll to position [658, 0]
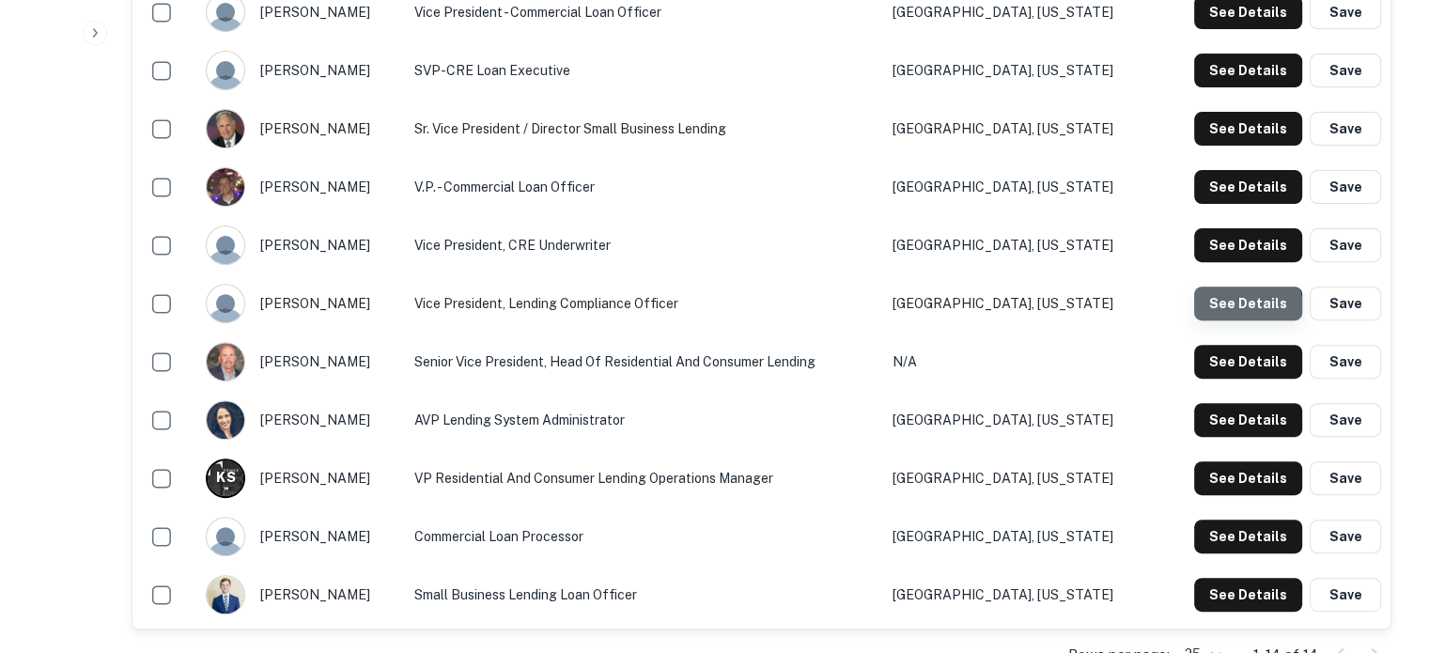
click at [1236, 311] on button "See Details" at bounding box center [1248, 304] width 108 height 34
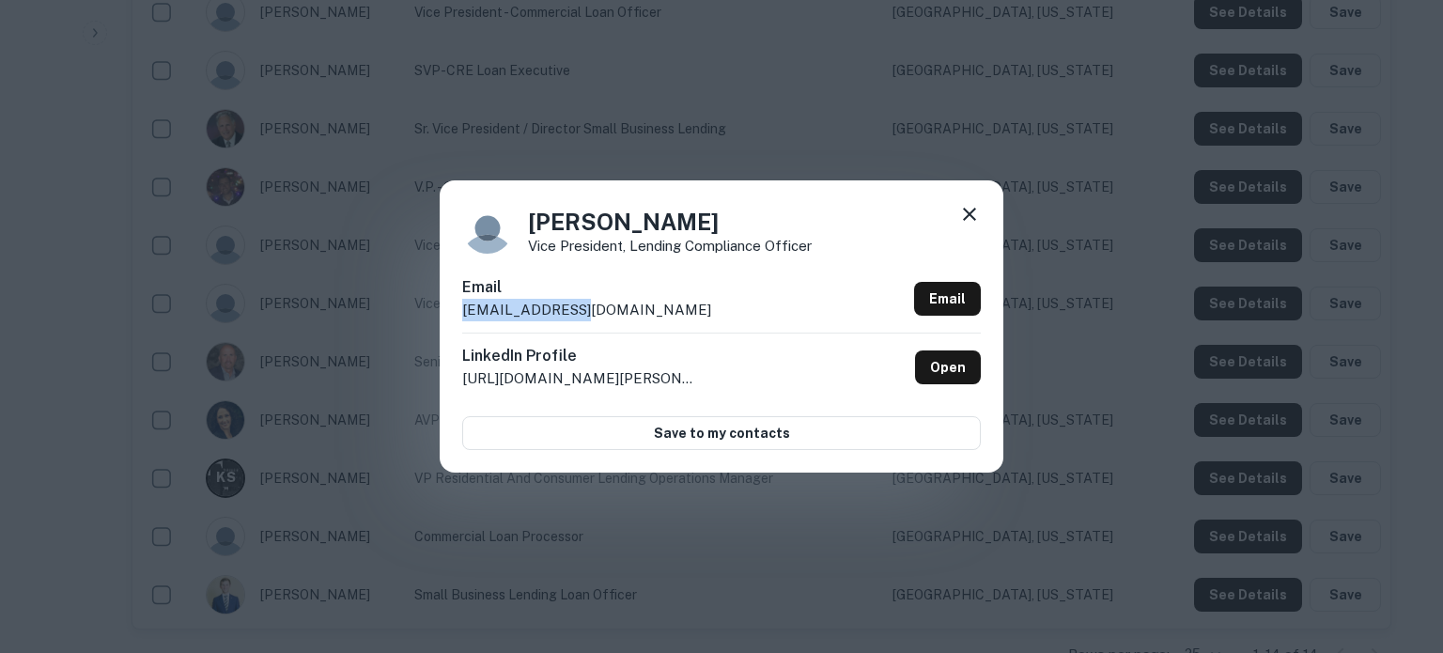
drag, startPoint x: 665, startPoint y: 307, endPoint x: 458, endPoint y: 315, distance: 207.8
click at [458, 315] on div "John Kai Vice President, Lending Compliance Officer Email jkai@poppy.bank Email…" at bounding box center [722, 325] width 564 height 291
copy p "jkai@poppy.bank"
click at [968, 223] on icon at bounding box center [969, 214] width 23 height 23
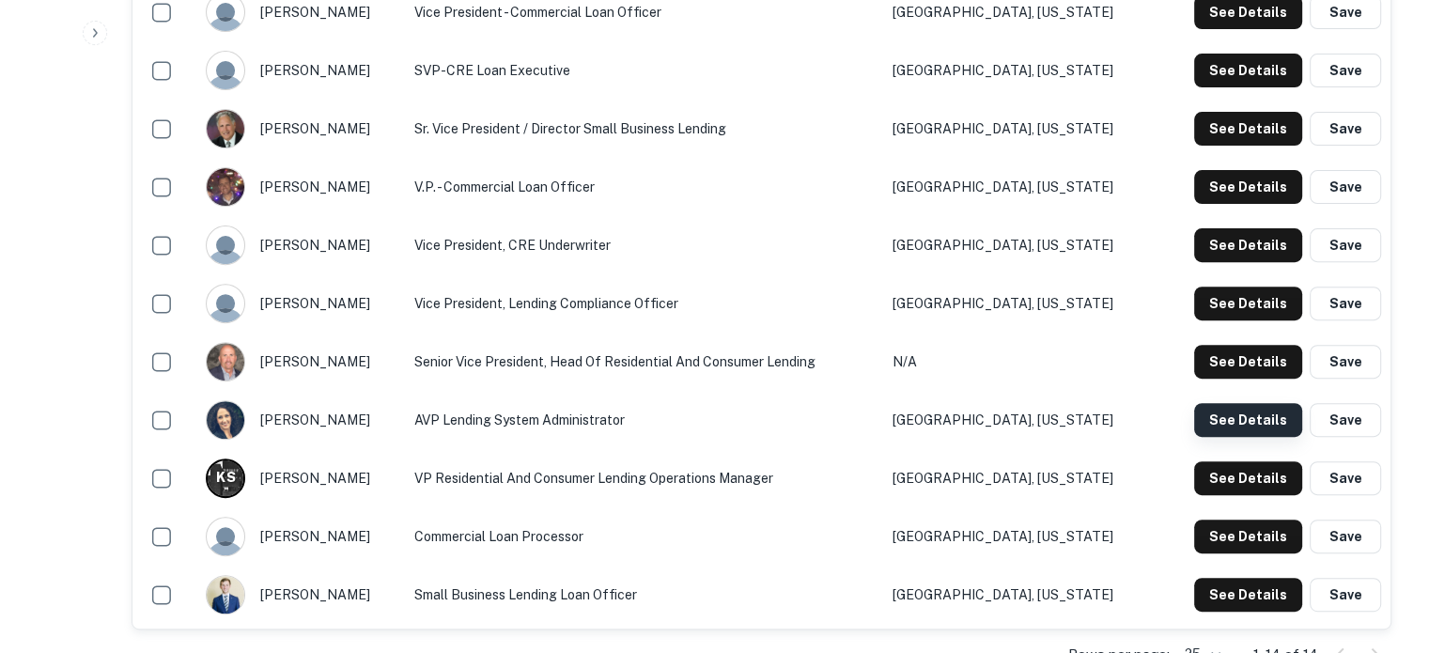
click at [1242, 421] on button "See Details" at bounding box center [1248, 420] width 108 height 34
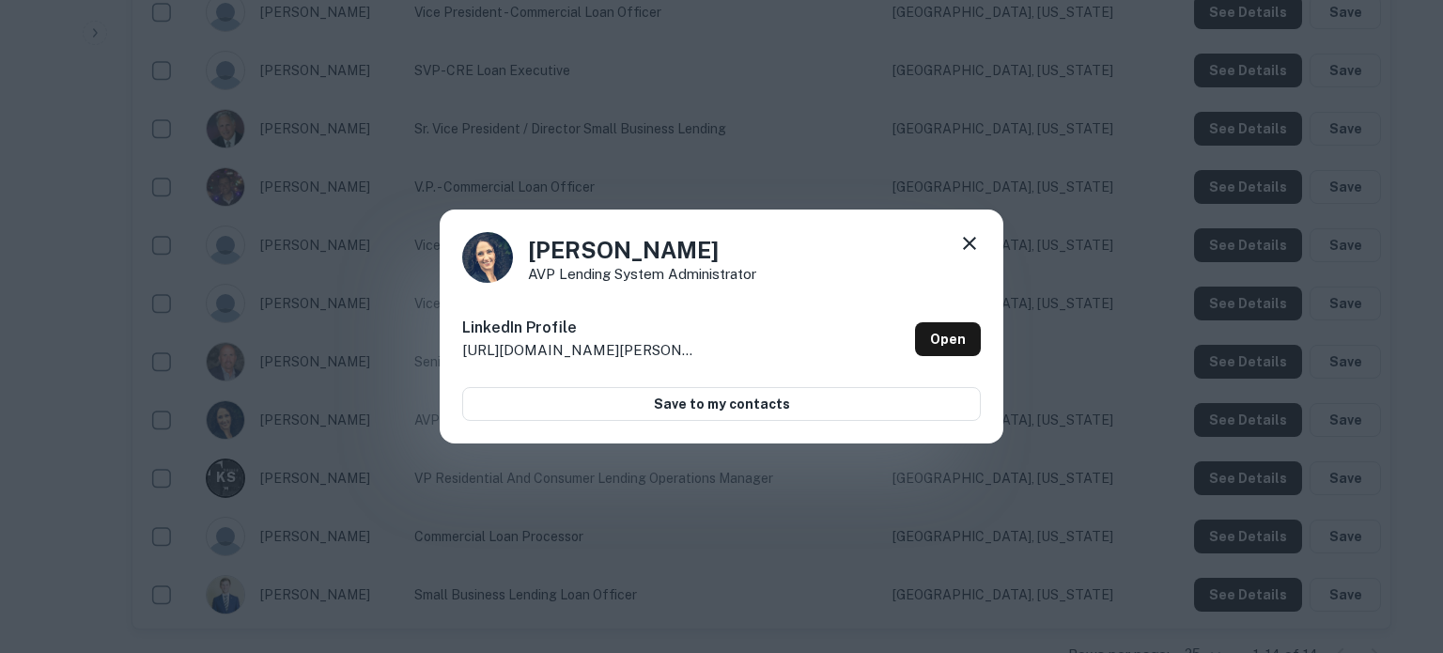
click at [968, 248] on icon at bounding box center [969, 243] width 23 height 23
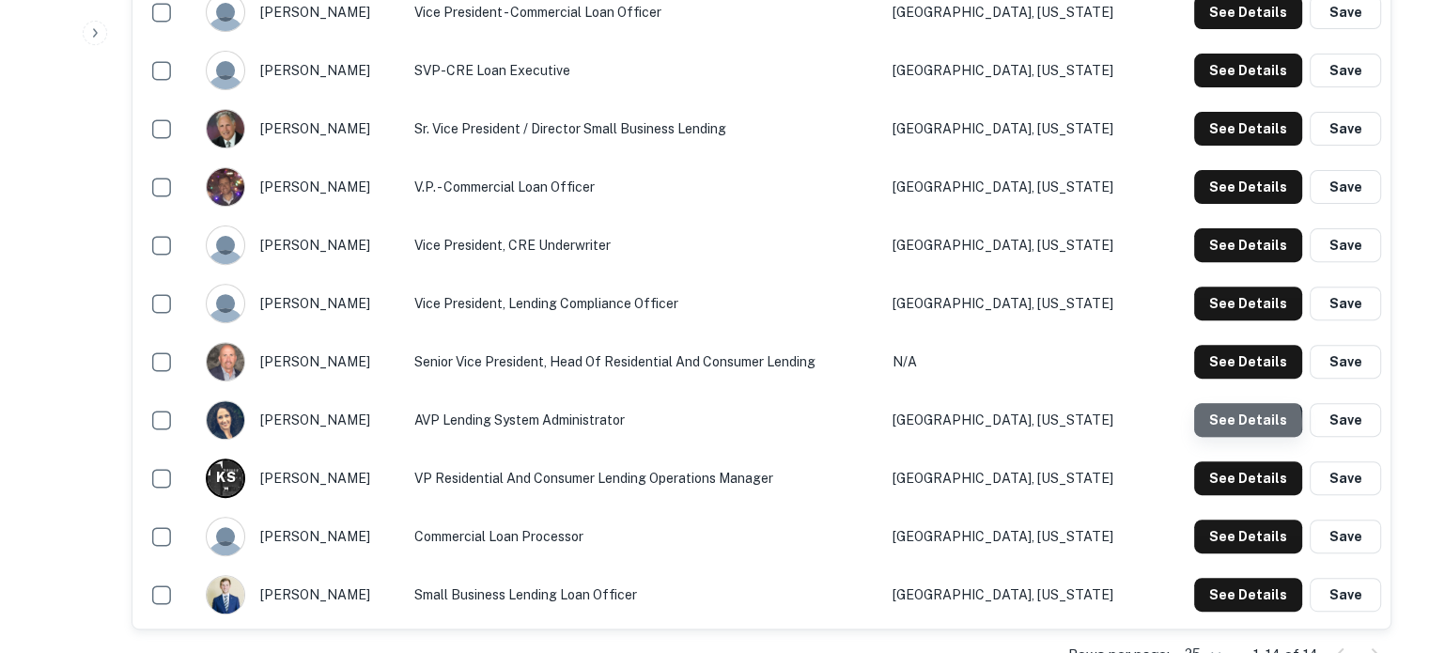
click at [1243, 424] on button "See Details" at bounding box center [1248, 420] width 108 height 34
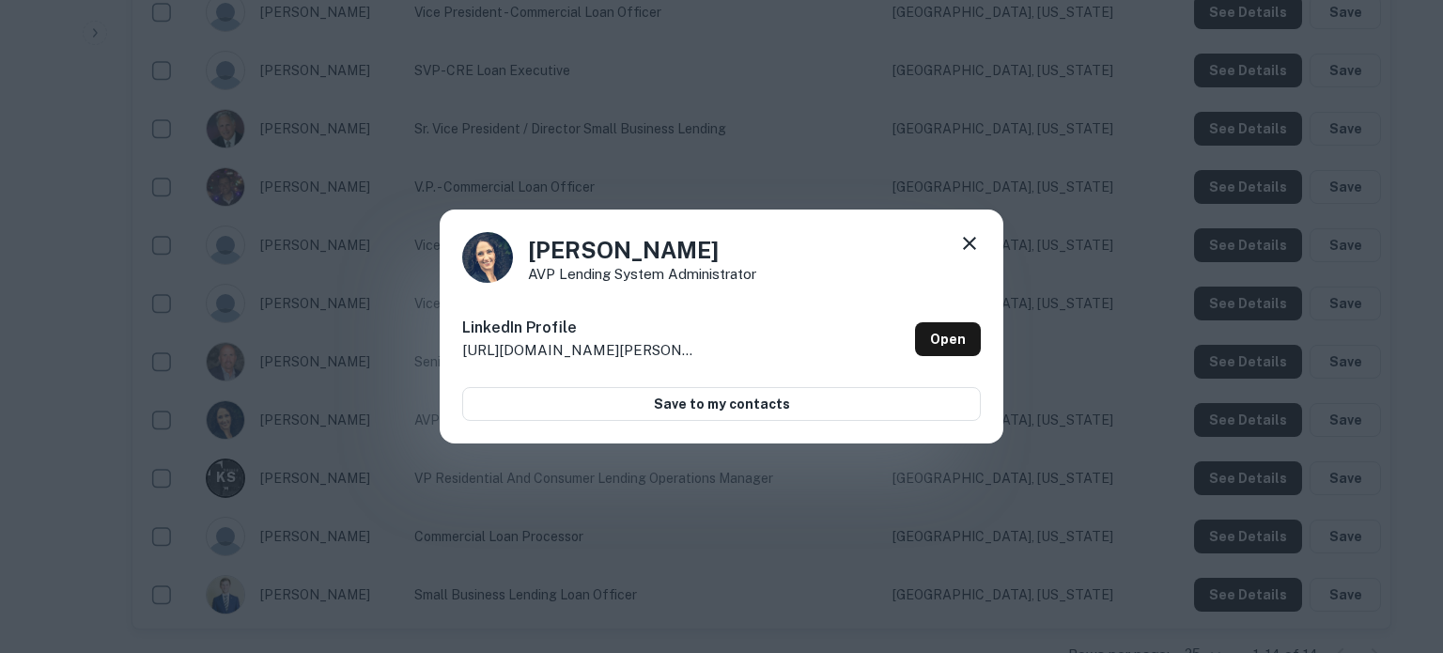
click at [962, 240] on icon at bounding box center [969, 243] width 23 height 23
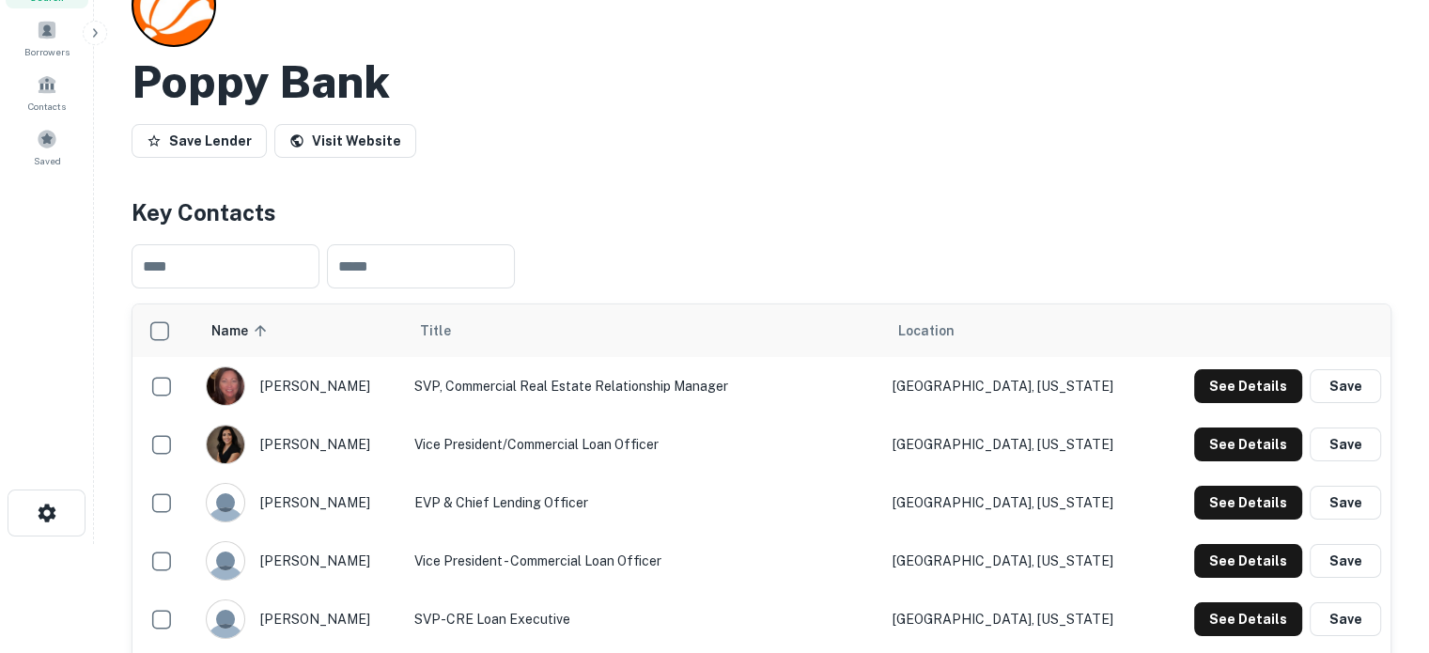
scroll to position [0, 0]
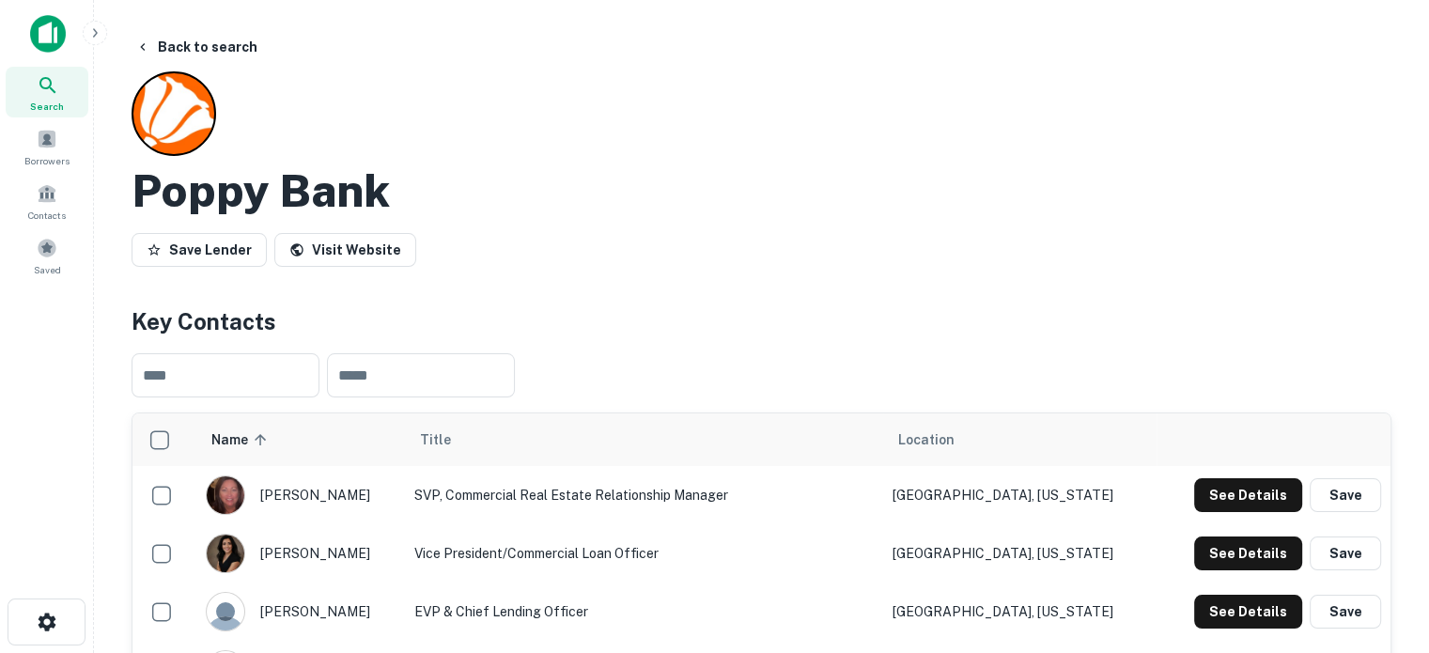
click at [57, 92] on icon at bounding box center [48, 85] width 23 height 23
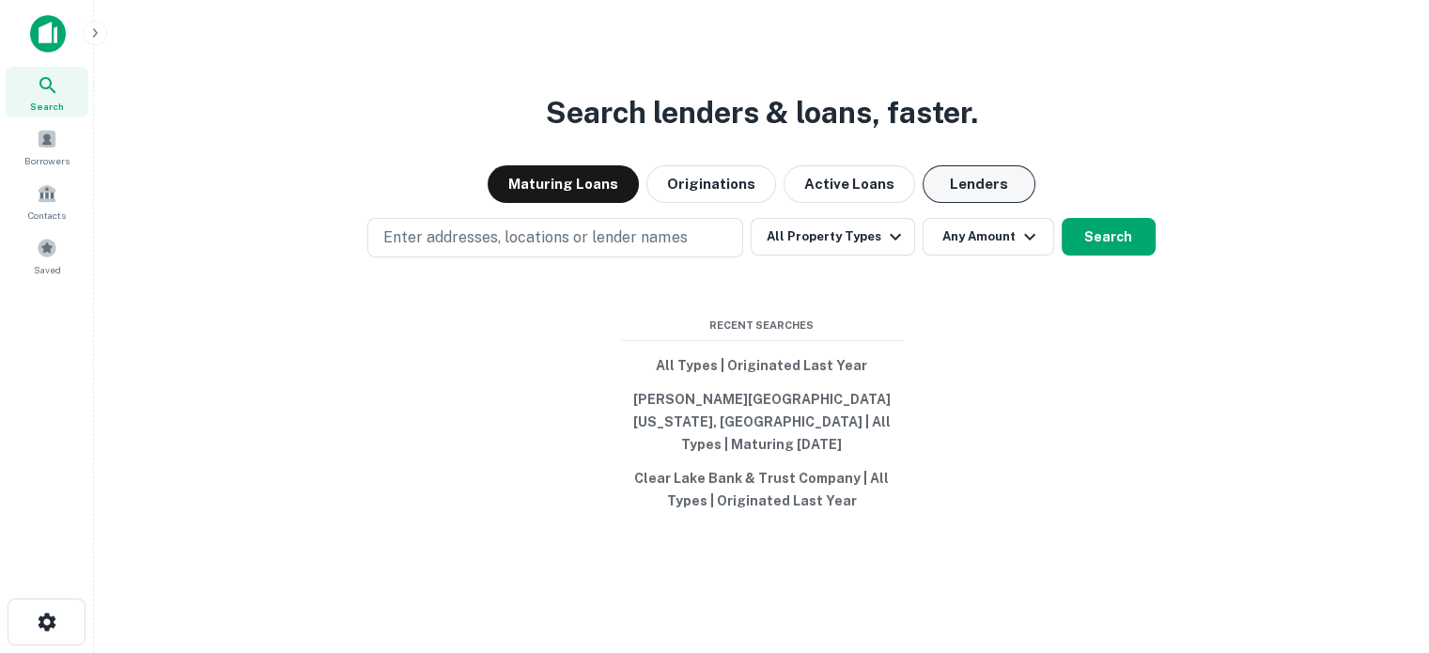
click at [967, 192] on button "Lenders" at bounding box center [979, 184] width 113 height 38
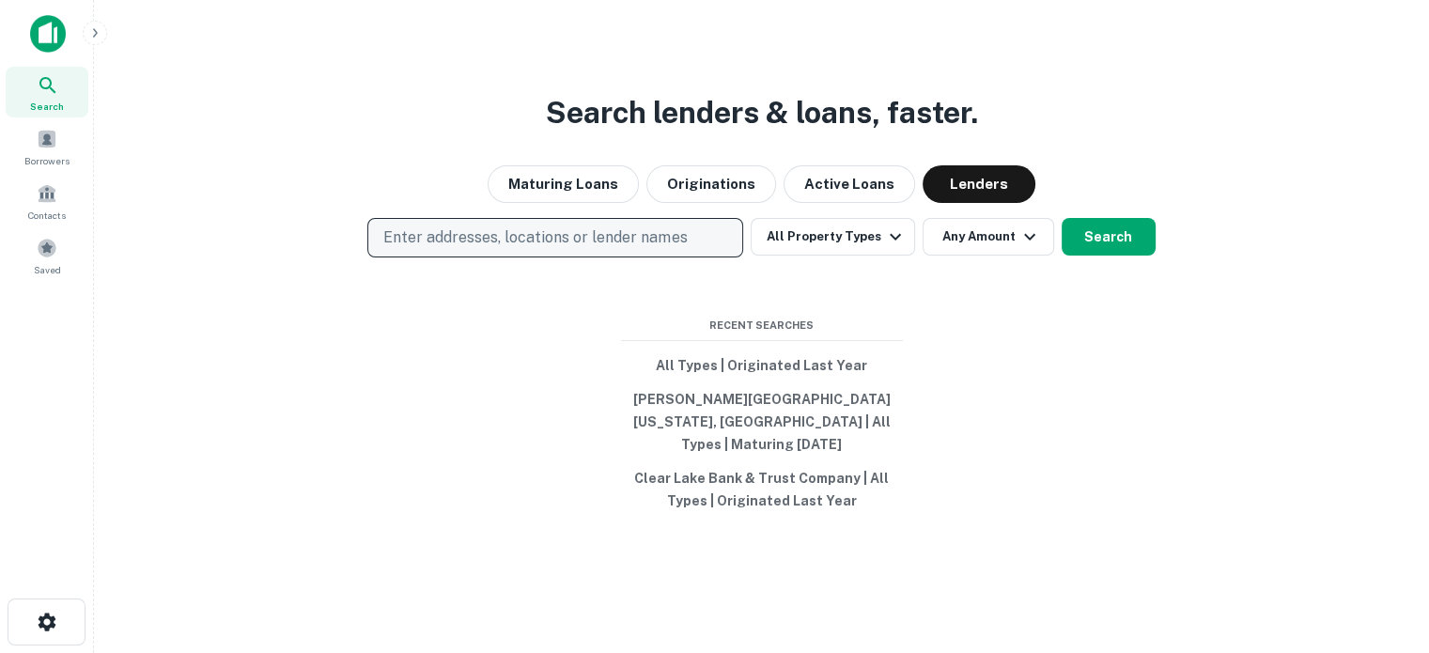
click at [475, 249] on p "Enter addresses, locations or lender names" at bounding box center [534, 237] width 303 height 23
type input "**********"
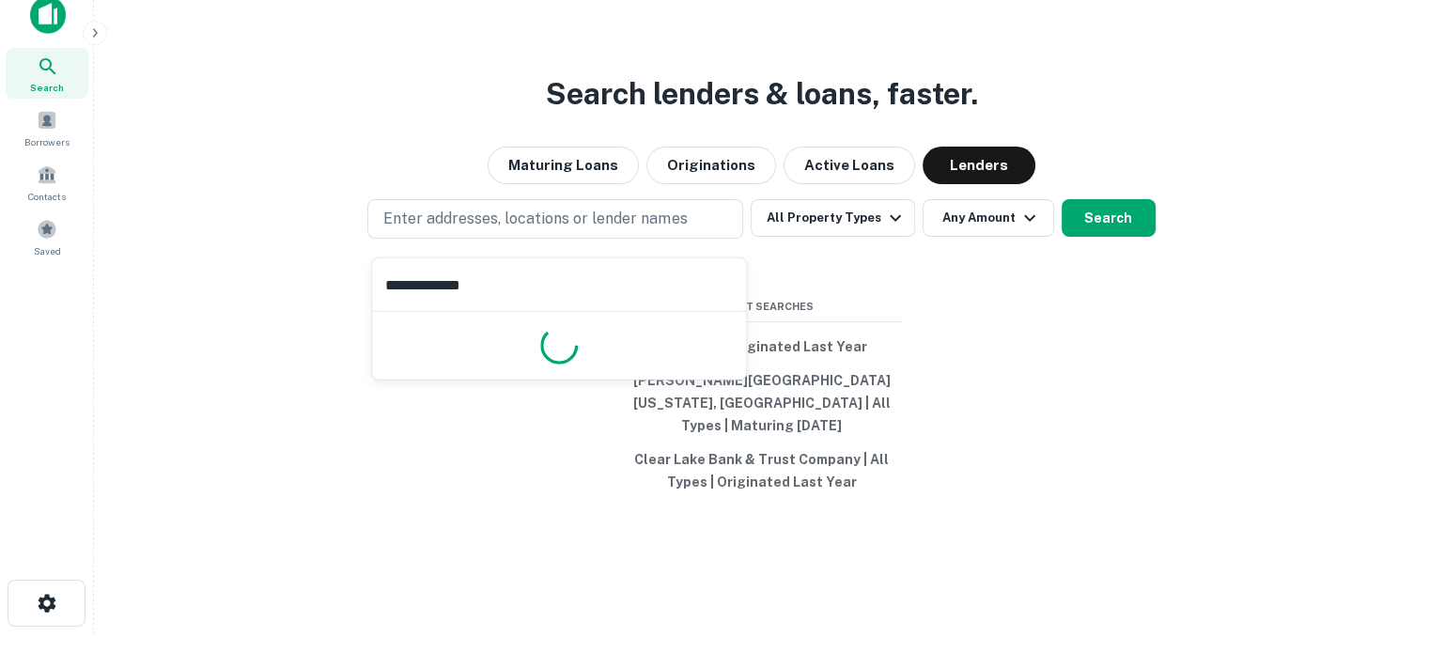
scroll to position [30, 0]
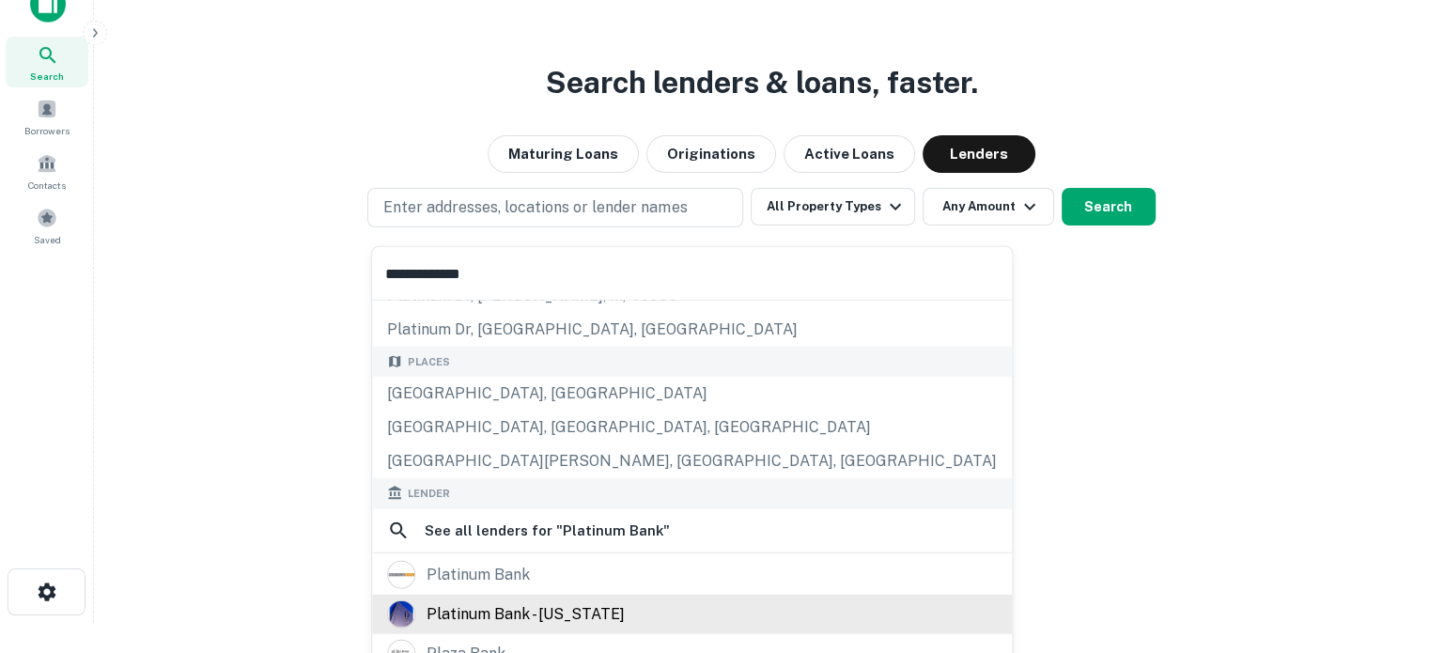
click at [473, 599] on div "platinum bank - [US_STATE]" at bounding box center [526, 613] width 198 height 28
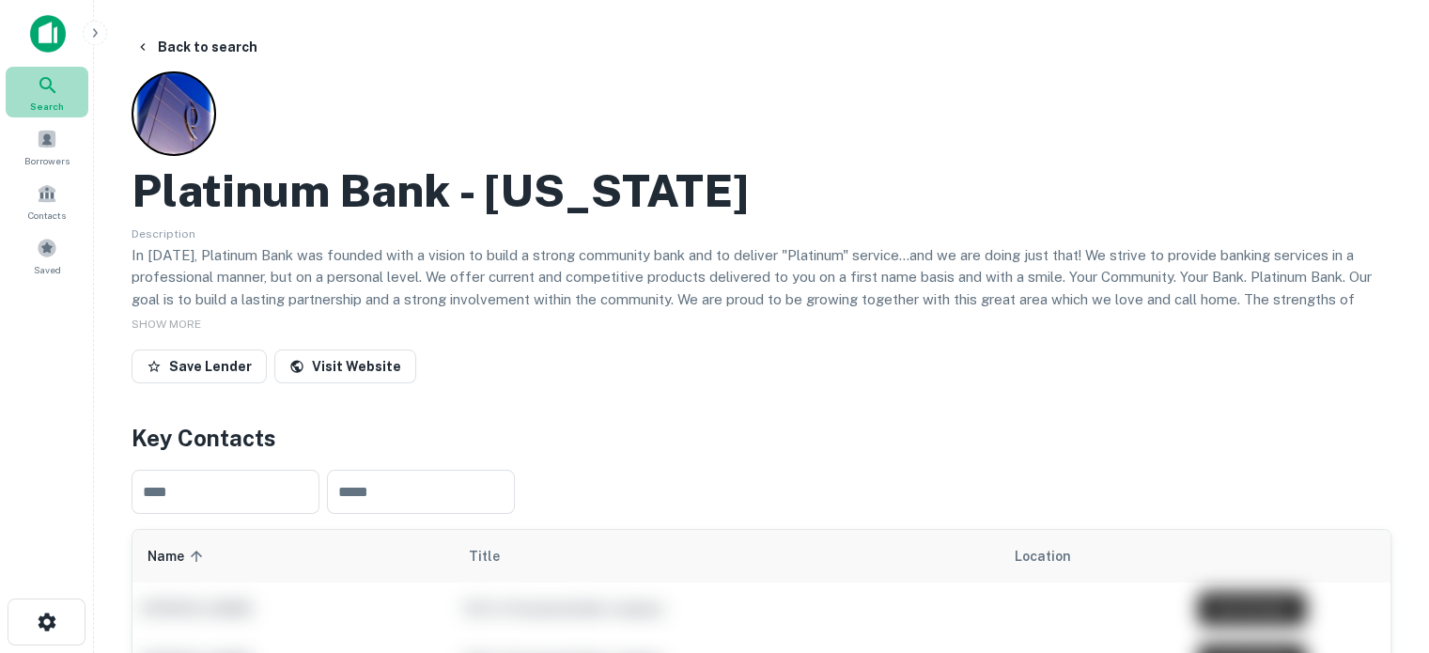
click at [50, 83] on icon at bounding box center [47, 85] width 16 height 16
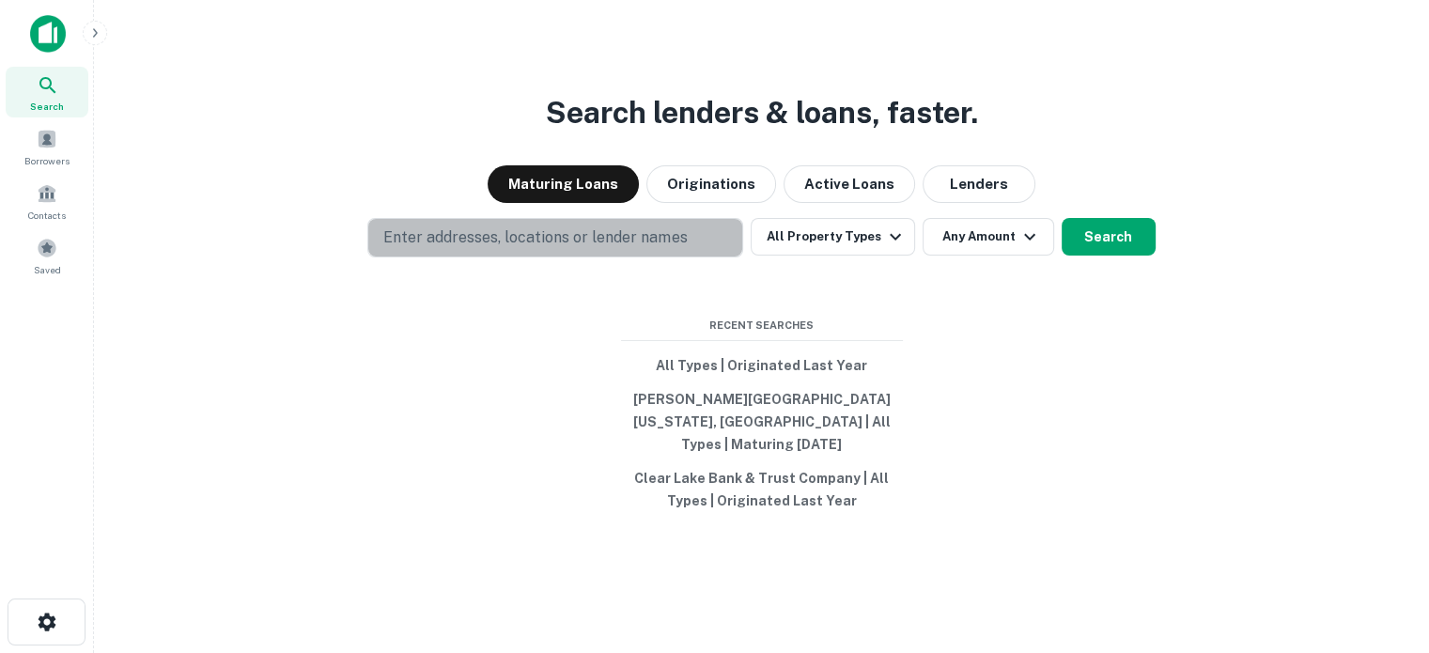
click at [532, 249] on p "Enter addresses, locations or lender names" at bounding box center [534, 237] width 303 height 23
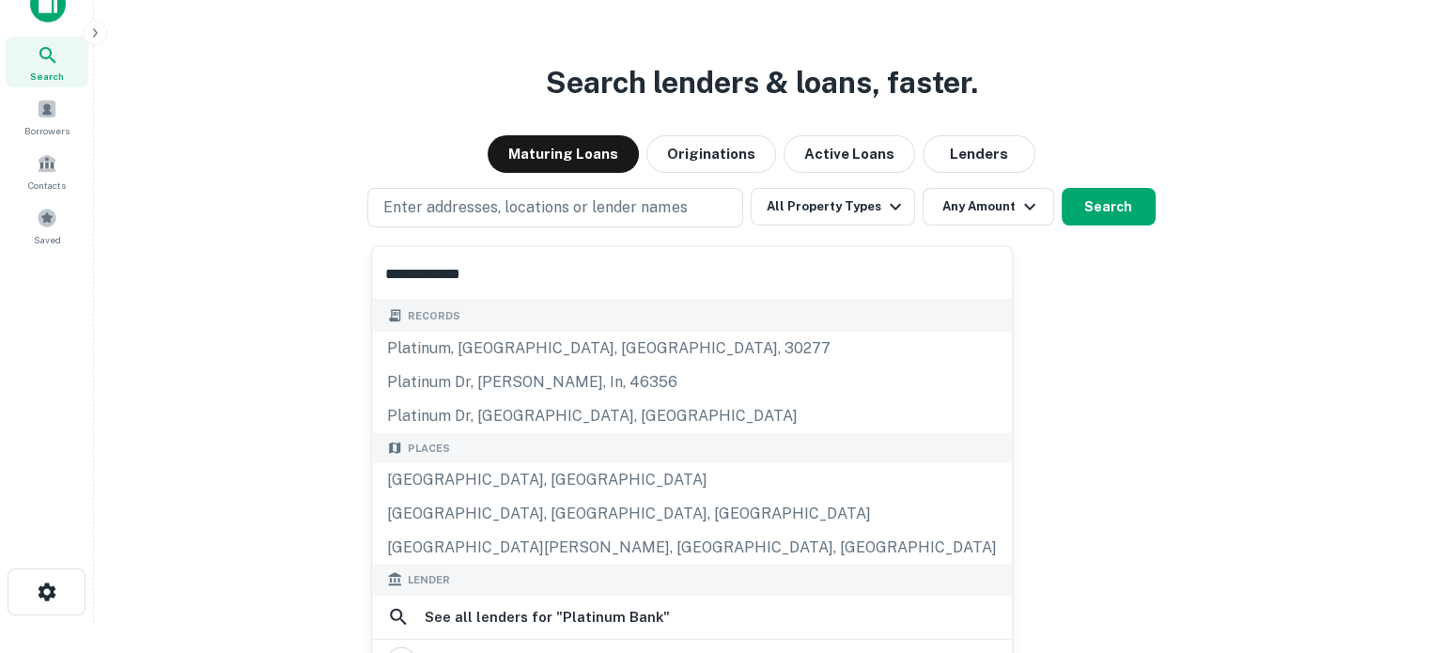
scroll to position [188, 0]
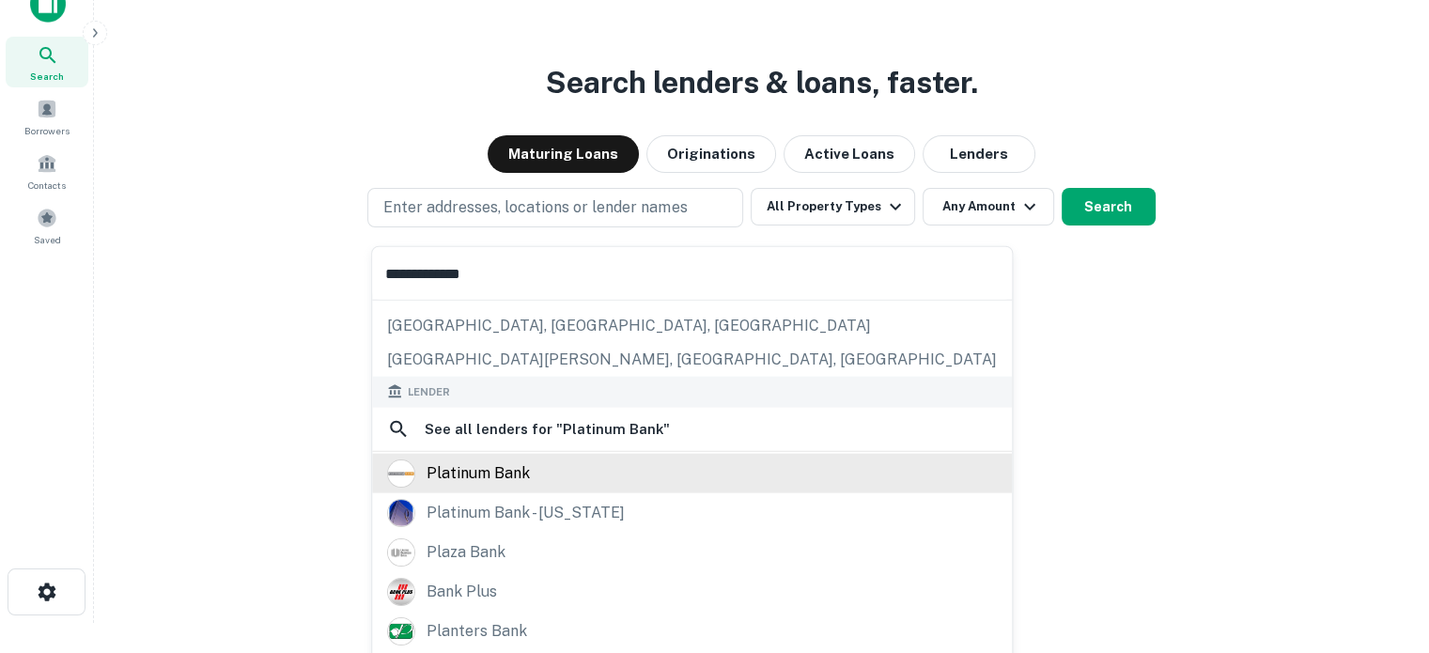
type input "**********"
click at [519, 476] on div "platinum bank" at bounding box center [478, 472] width 103 height 28
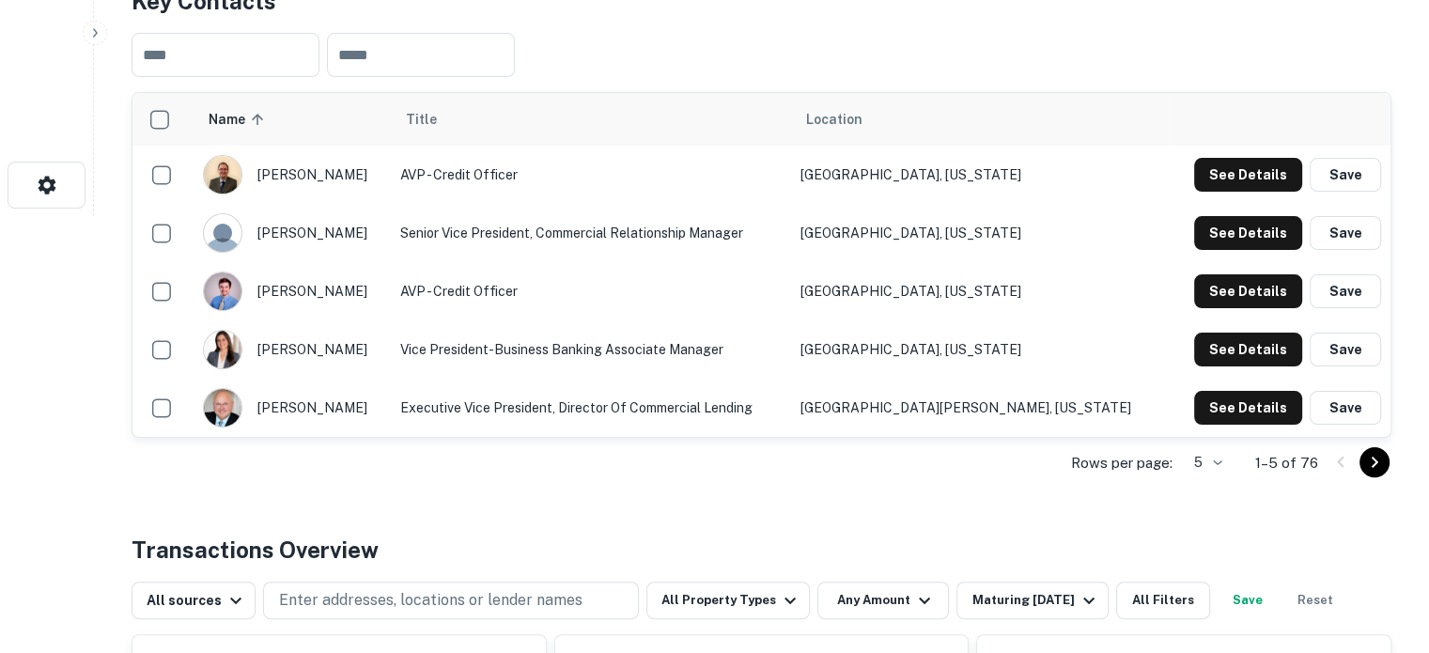
scroll to position [470, 0]
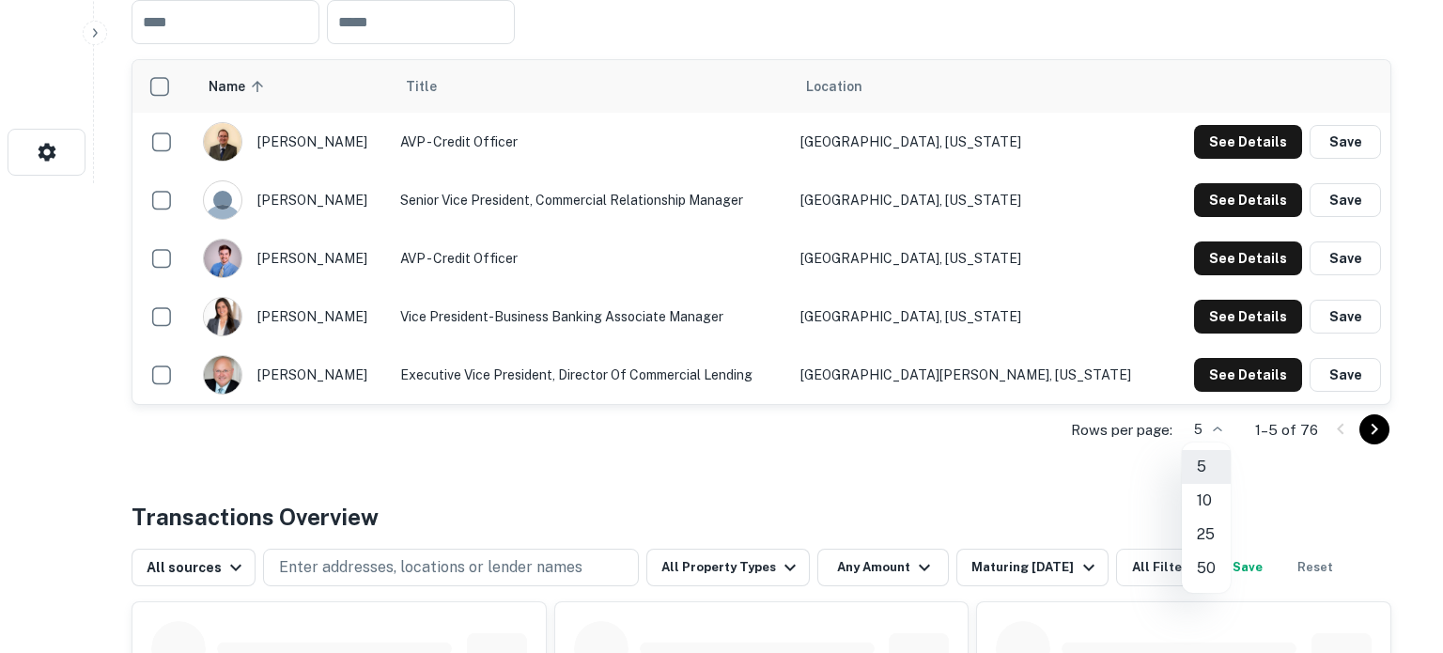
click at [1206, 566] on li "50" at bounding box center [1206, 568] width 49 height 34
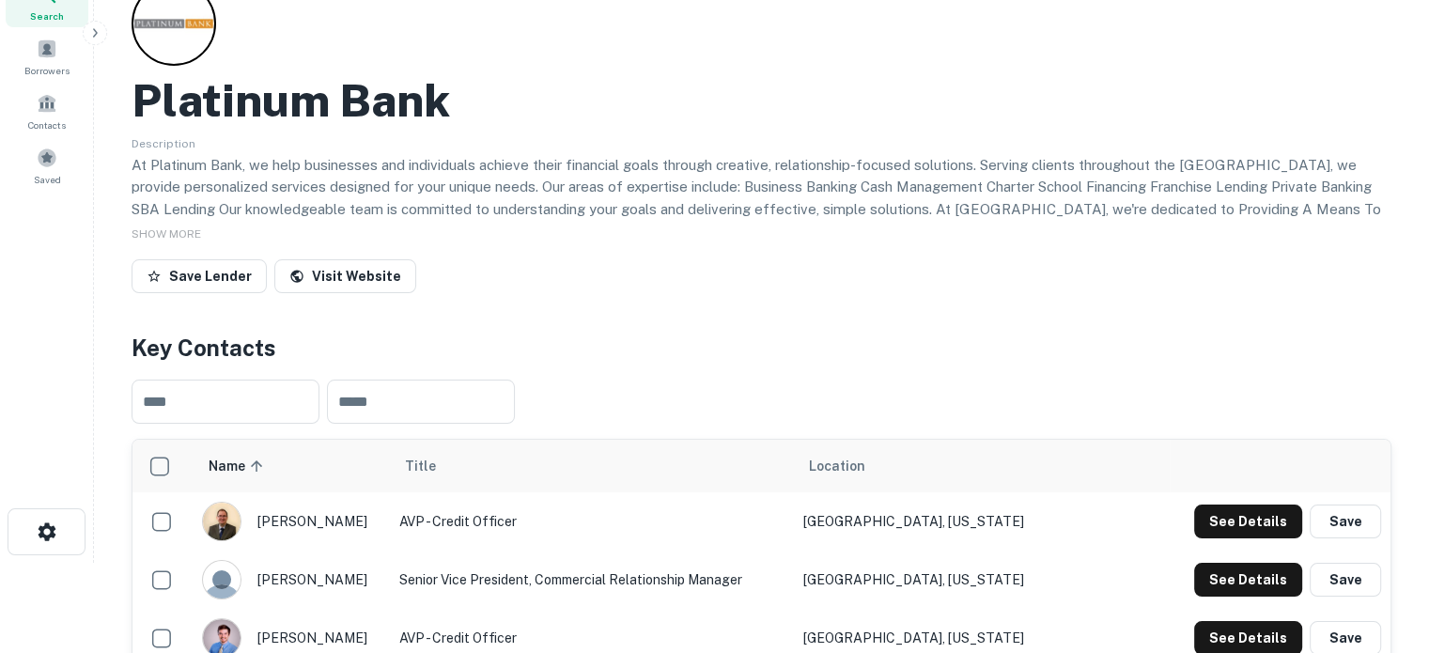
scroll to position [0, 0]
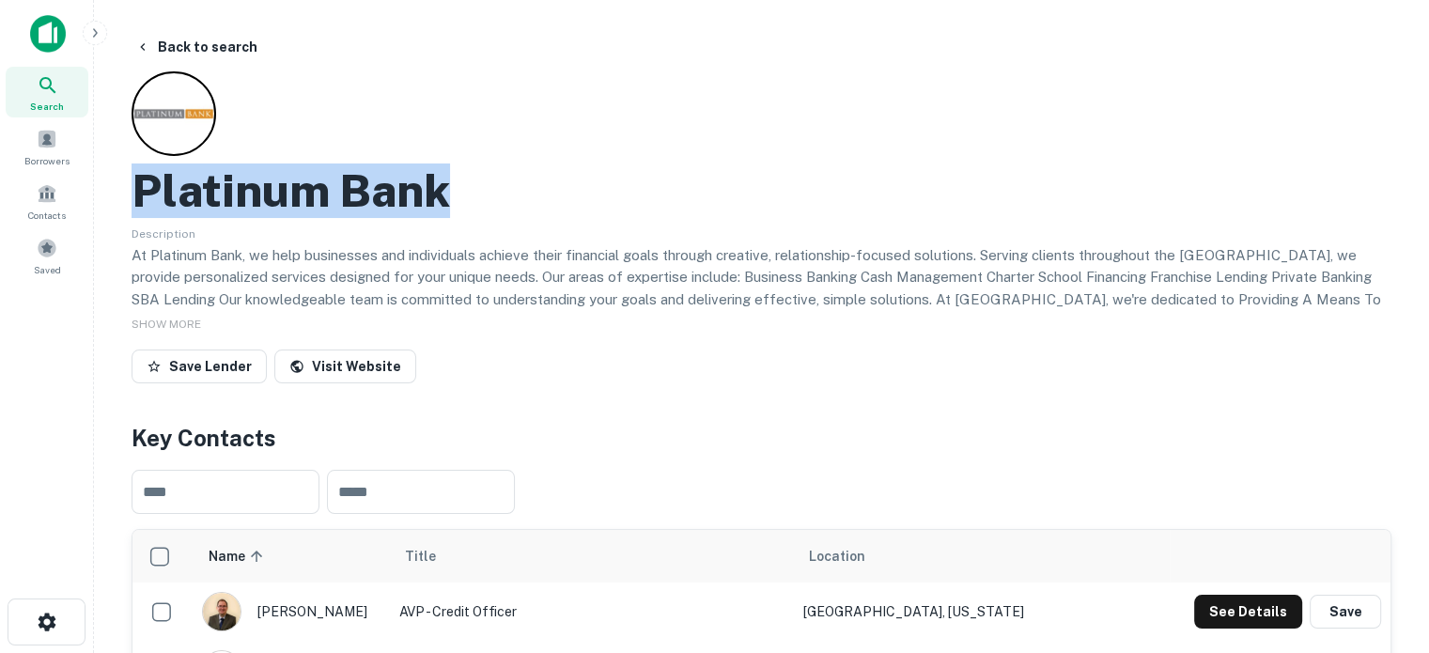
drag, startPoint x: 117, startPoint y: 186, endPoint x: 448, endPoint y: 180, distance: 330.7
copy h2 "Platinum Bank"
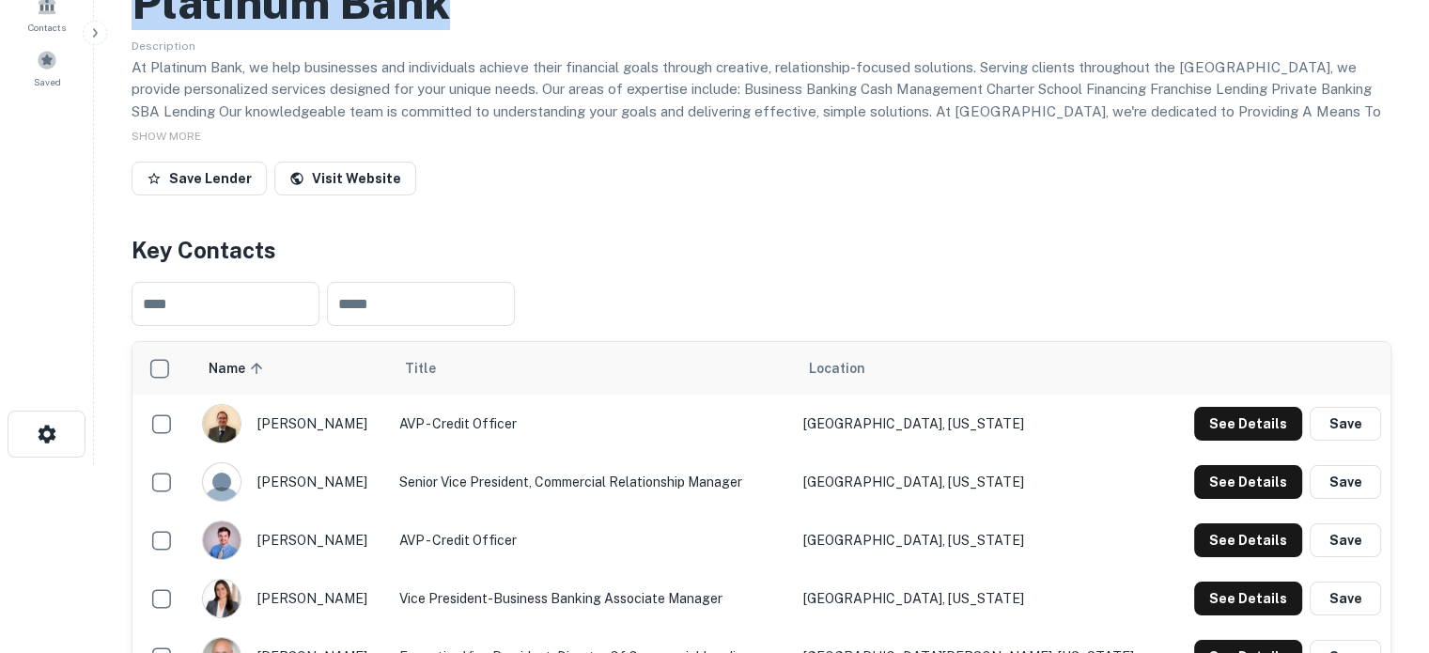
scroll to position [376, 0]
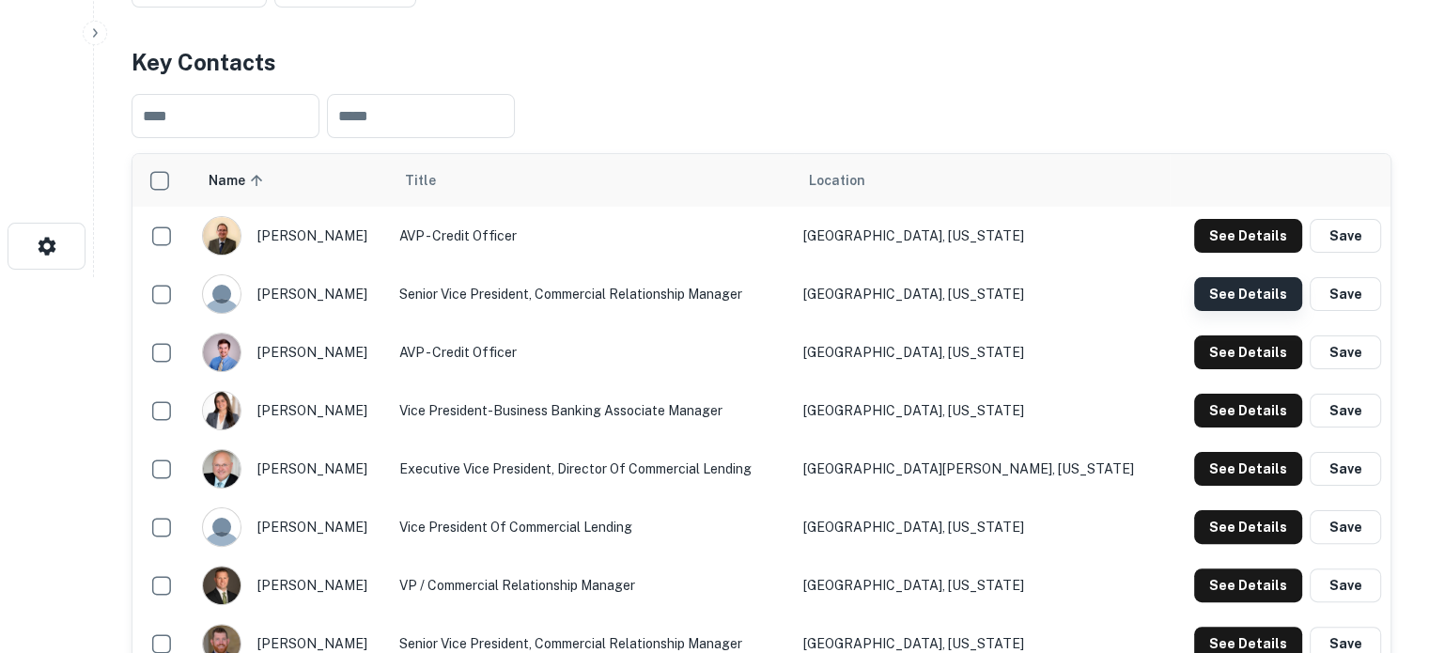
click at [1243, 297] on button "See Details" at bounding box center [1248, 294] width 108 height 34
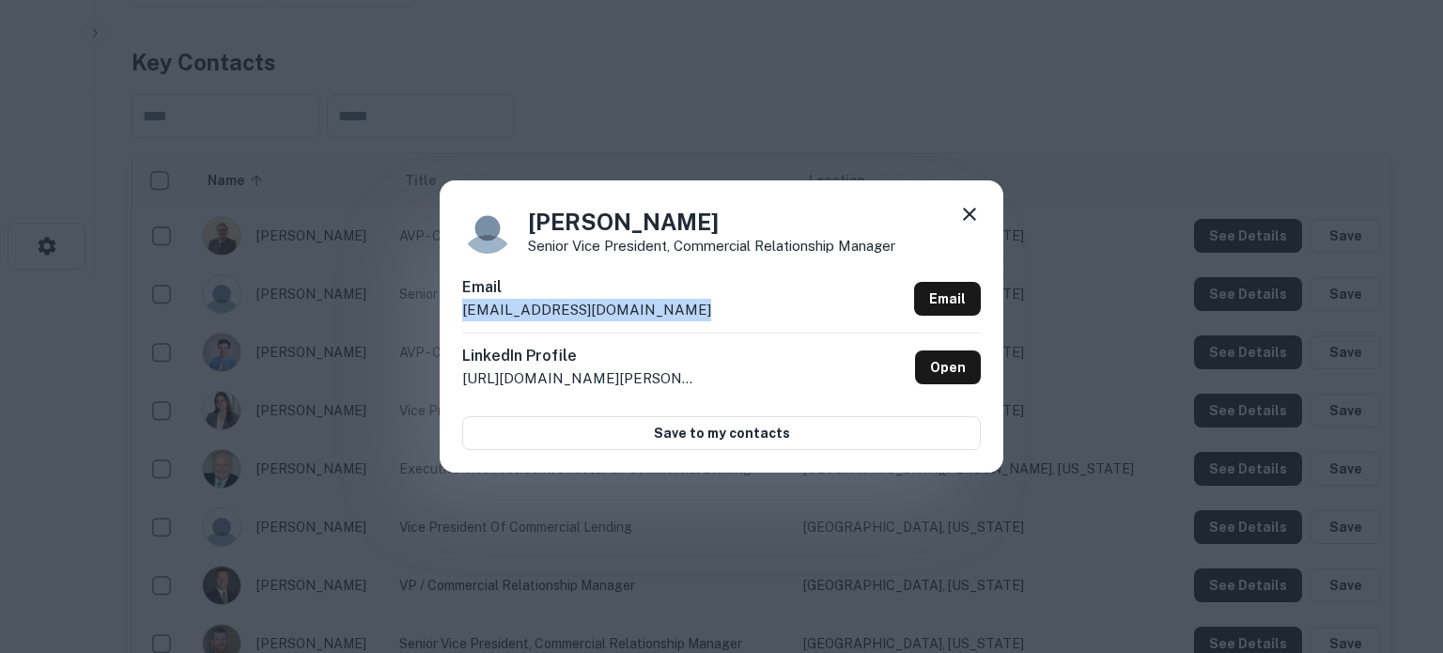
drag, startPoint x: 696, startPoint y: 306, endPoint x: 462, endPoint y: 319, distance: 234.3
click at [462, 319] on div "Email blawrence@platinumbankmn.com Email" at bounding box center [721, 304] width 519 height 56
copy p "blawrence@platinumbankmn.com"
click at [970, 217] on icon at bounding box center [969, 214] width 13 height 13
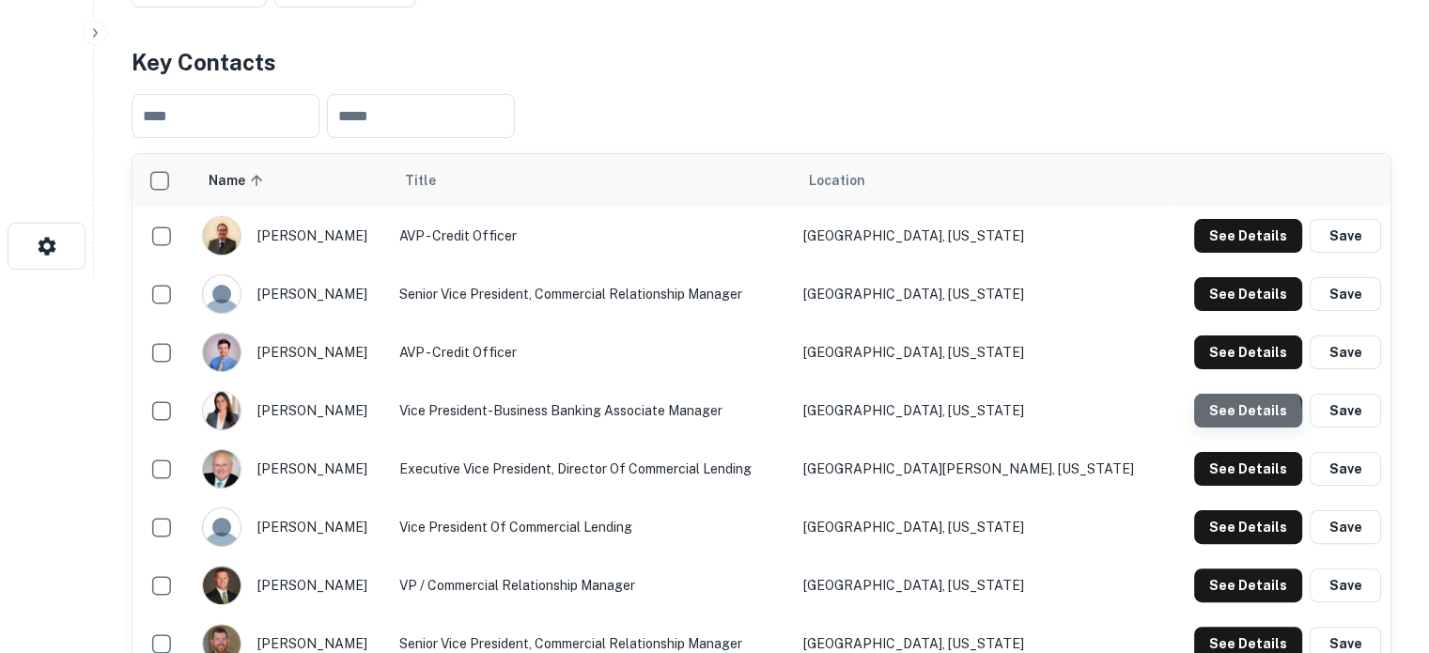
click at [1243, 416] on button "See Details" at bounding box center [1248, 411] width 108 height 34
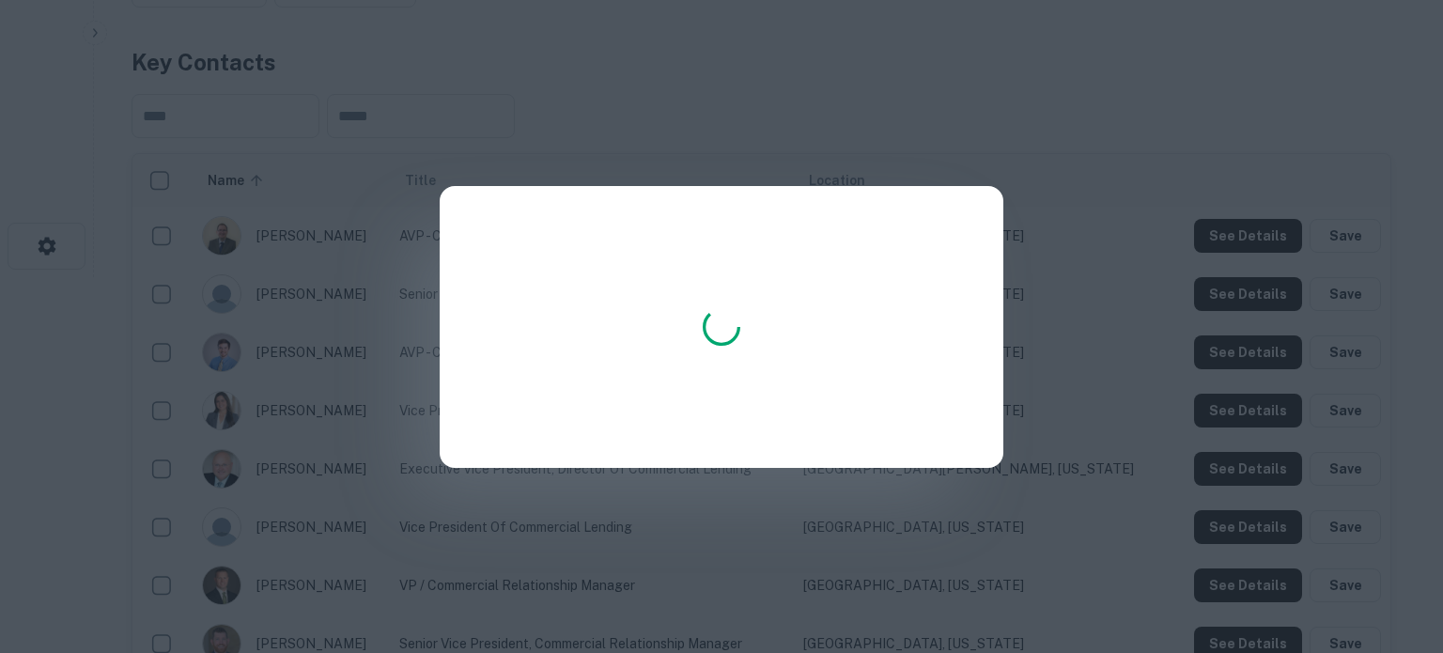
click at [651, 340] on div at bounding box center [722, 327] width 564 height 282
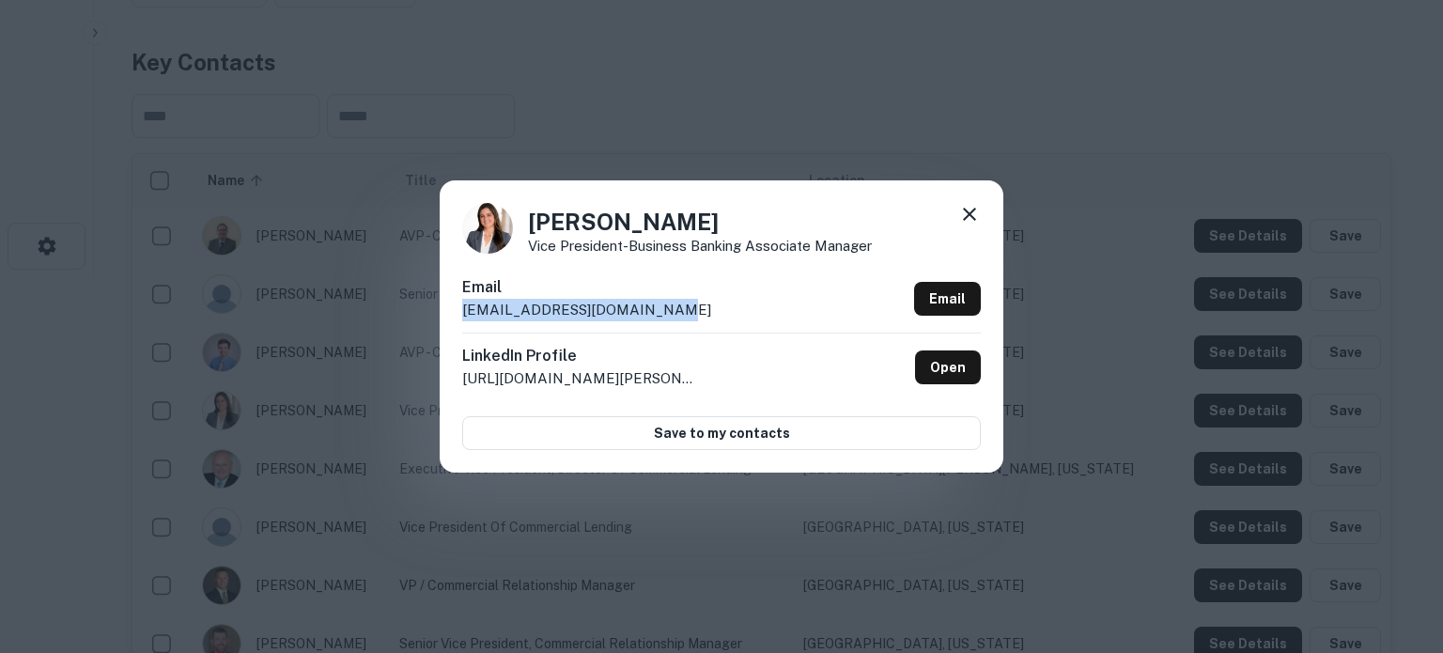
drag, startPoint x: 696, startPoint y: 309, endPoint x: 463, endPoint y: 314, distance: 233.0
click at [463, 314] on div "Email ksnyder@platinumbankmn.com Email" at bounding box center [721, 304] width 519 height 56
copy p "ksnyder@platinumbankmn.com"
click at [969, 221] on icon at bounding box center [969, 214] width 23 height 23
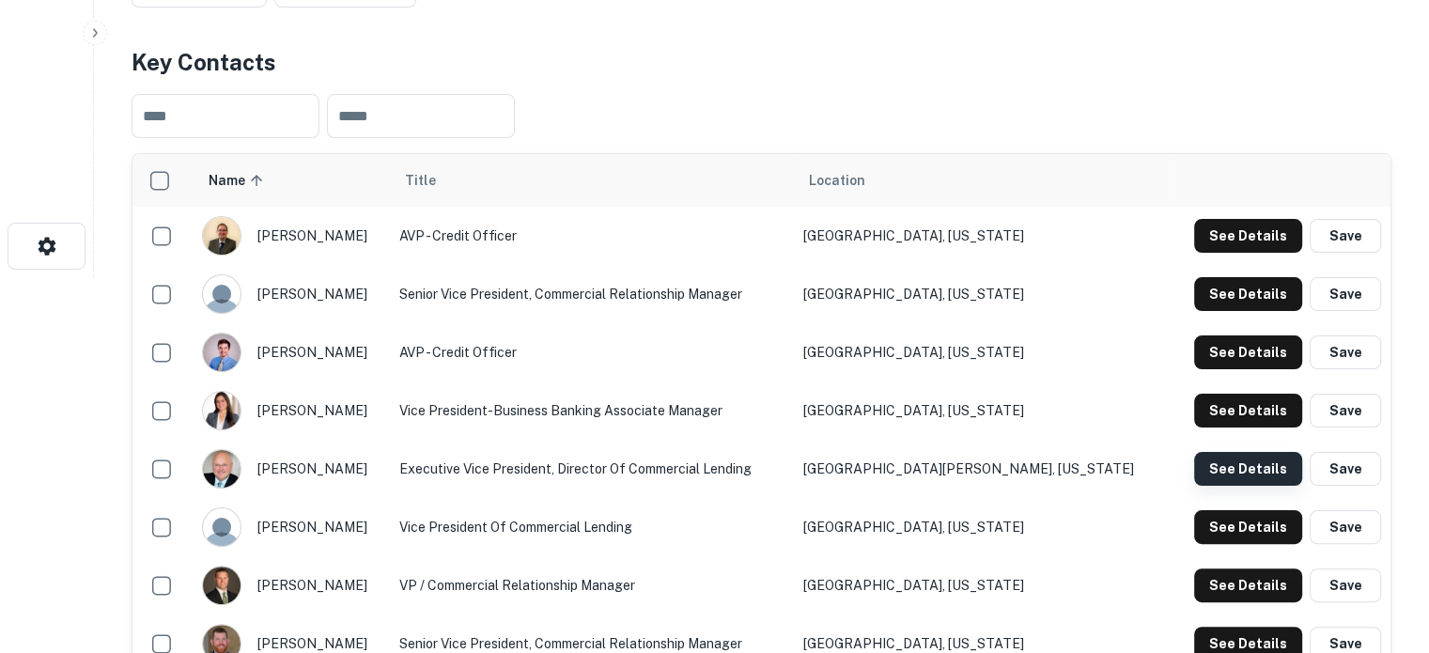
click at [1263, 470] on button "See Details" at bounding box center [1248, 469] width 108 height 34
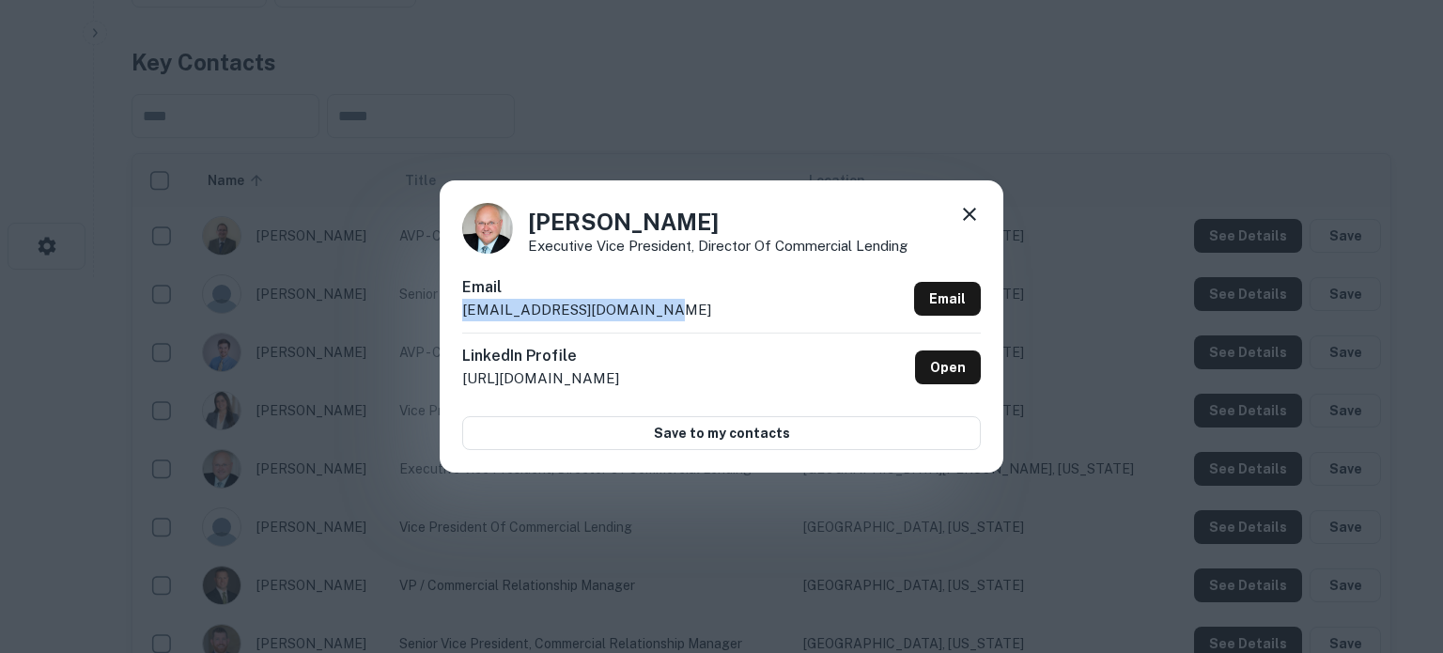
drag, startPoint x: 695, startPoint y: 303, endPoint x: 464, endPoint y: 322, distance: 231.9
click at [464, 322] on div "Email nurfer@platinumbankmn.com Email" at bounding box center [721, 304] width 519 height 56
copy p "nurfer@platinumbankmn.com"
click at [969, 217] on icon at bounding box center [969, 214] width 13 height 13
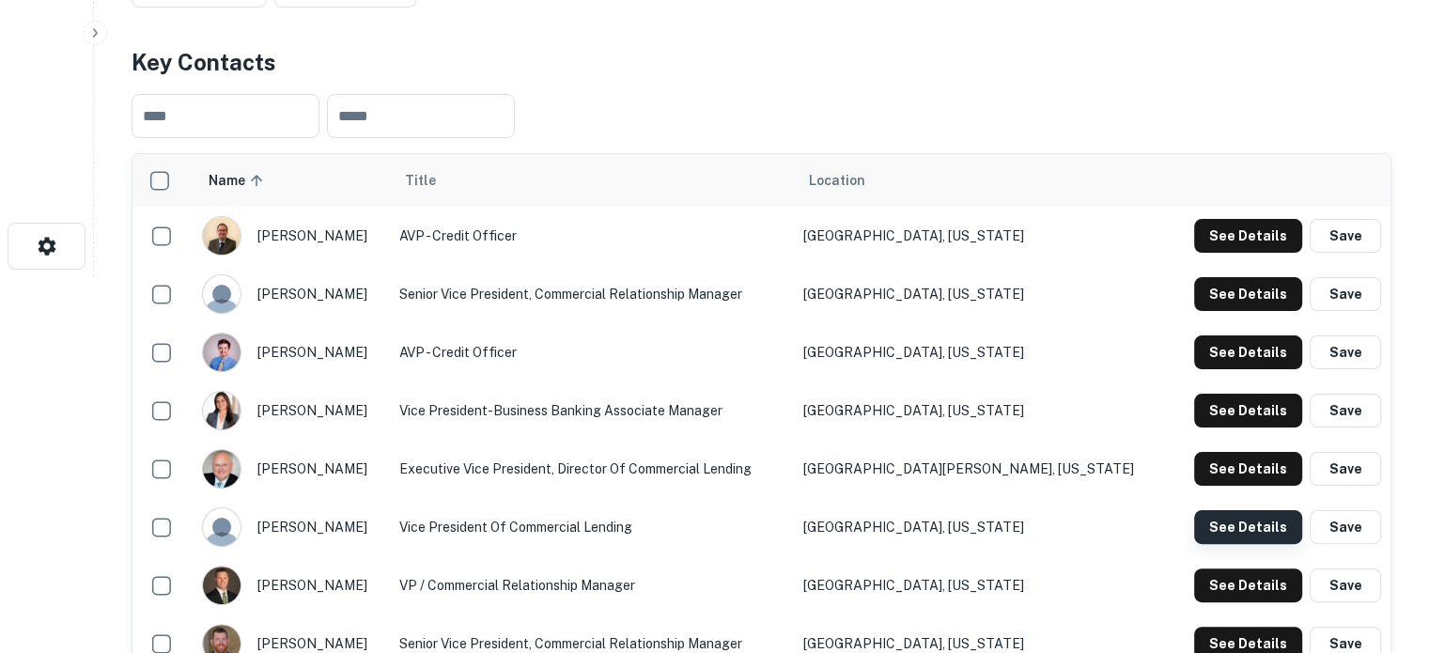
click at [1221, 527] on button "See Details" at bounding box center [1248, 527] width 108 height 34
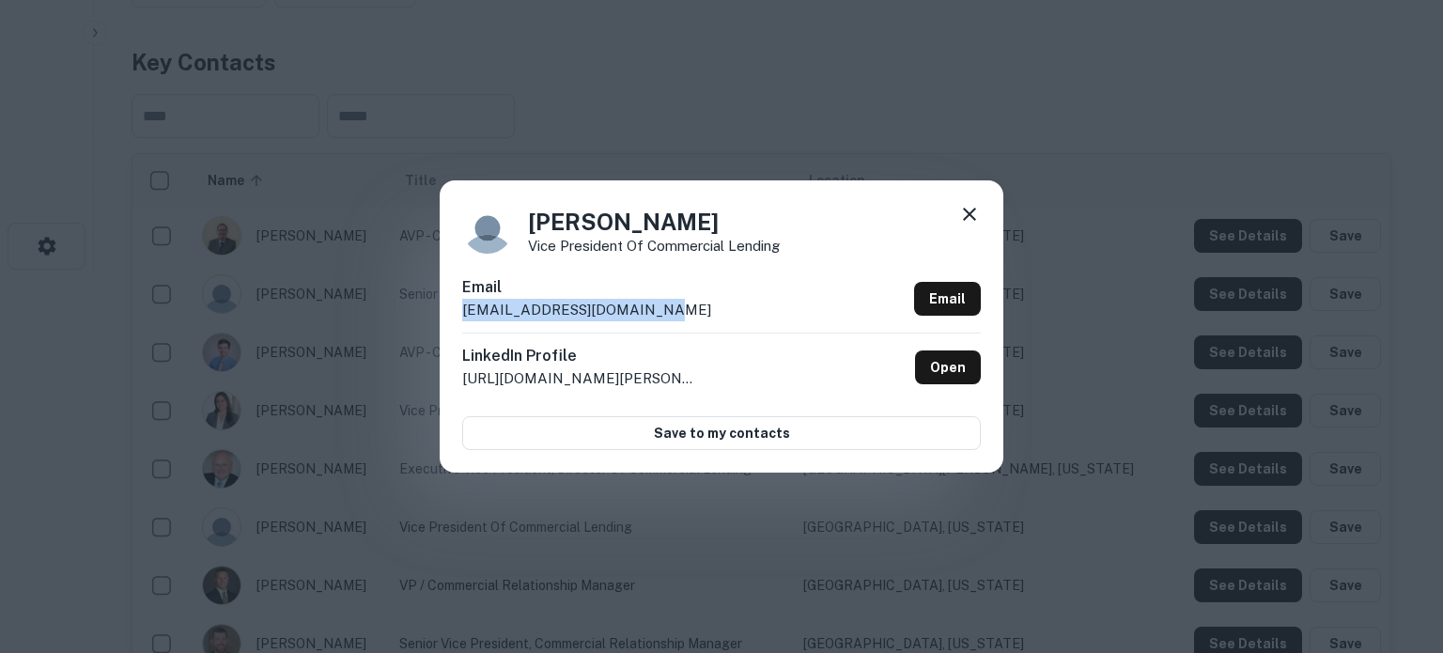
drag, startPoint x: 686, startPoint y: 308, endPoint x: 462, endPoint y: 319, distance: 223.9
click at [462, 319] on div "Email nroers@platinumbankmn.com Email" at bounding box center [721, 304] width 519 height 56
copy p "nroers@platinumbankmn.com"
click at [970, 213] on icon at bounding box center [969, 214] width 13 height 13
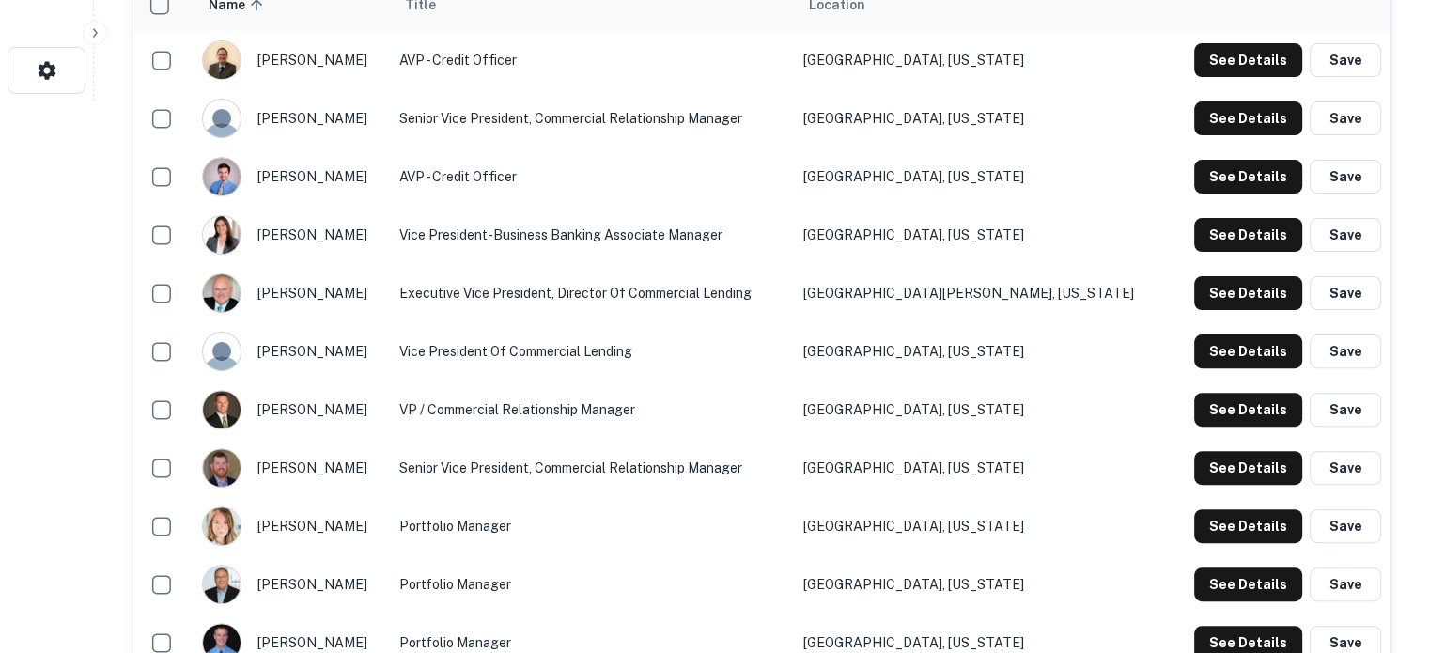
scroll to position [564, 0]
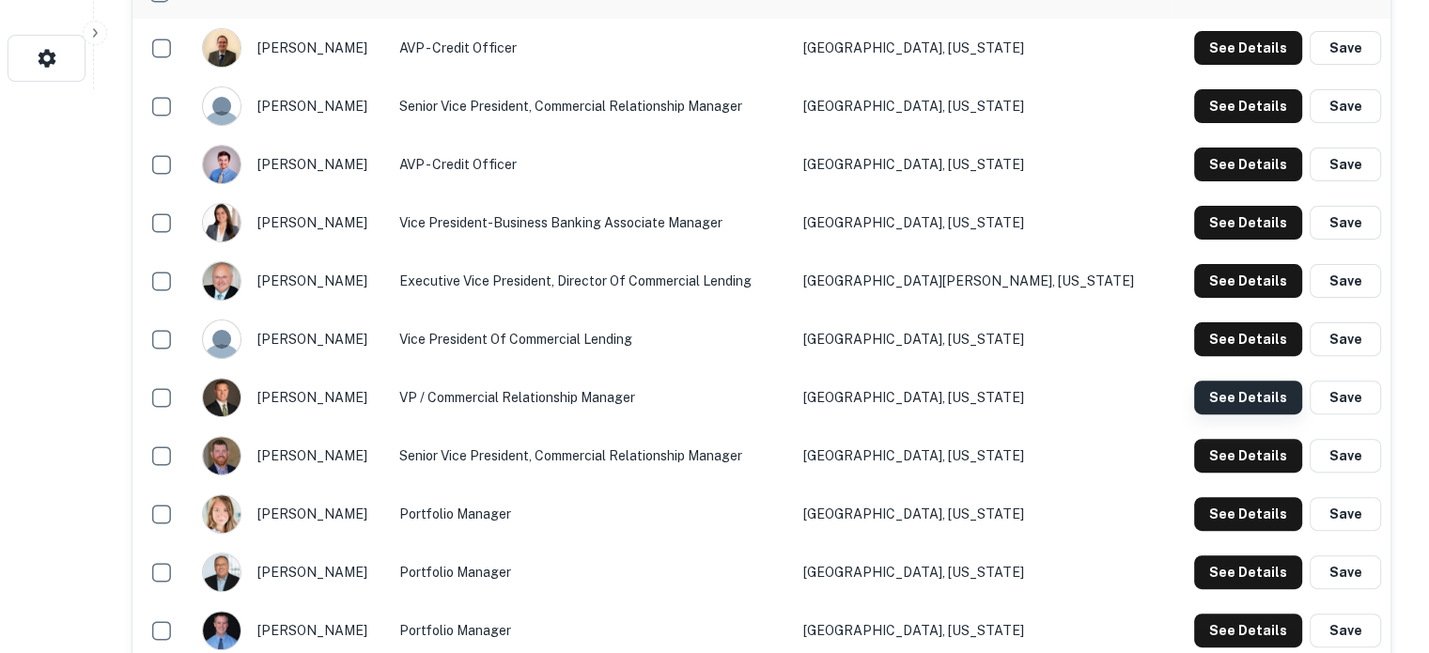
click at [1249, 397] on button "See Details" at bounding box center [1248, 397] width 108 height 34
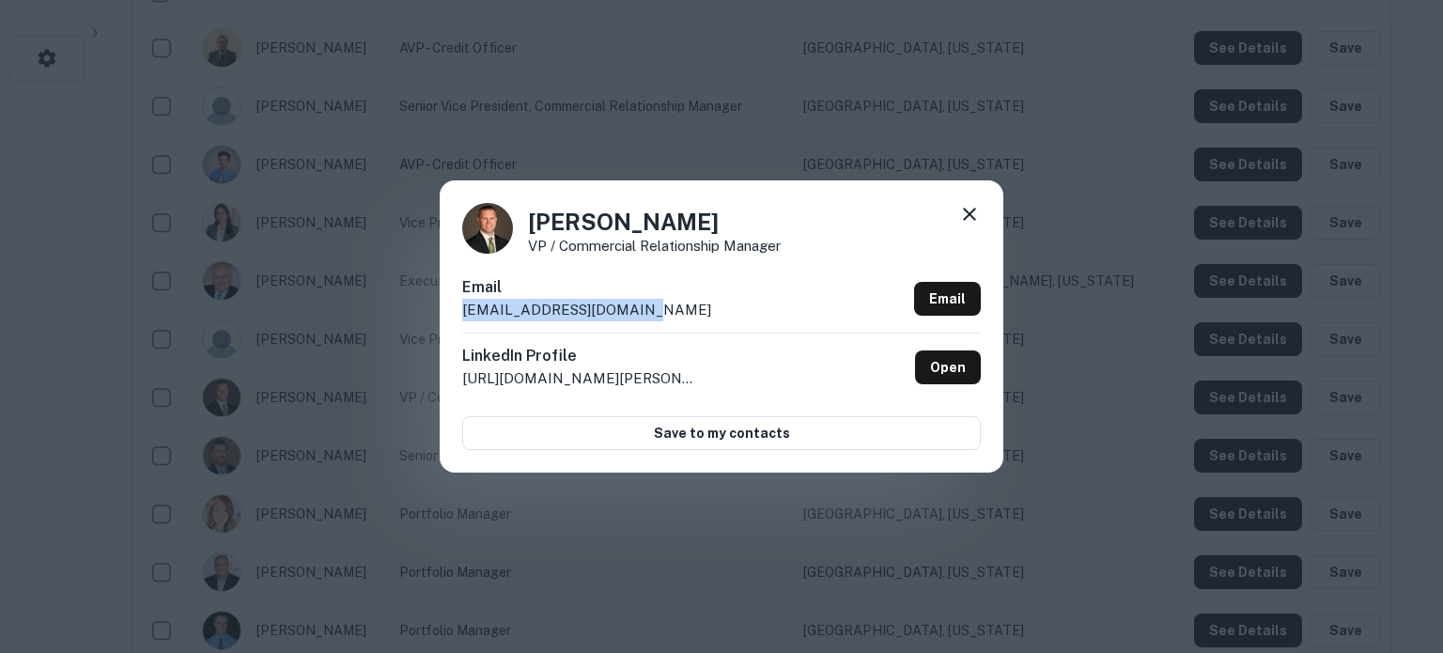
drag, startPoint x: 667, startPoint y: 326, endPoint x: 462, endPoint y: 318, distance: 205.0
click at [462, 318] on div "Email pbye@platinumbankmn.com Email" at bounding box center [721, 304] width 519 height 56
copy p "pbye@platinumbankmn.com"
click at [969, 216] on icon at bounding box center [969, 214] width 13 height 13
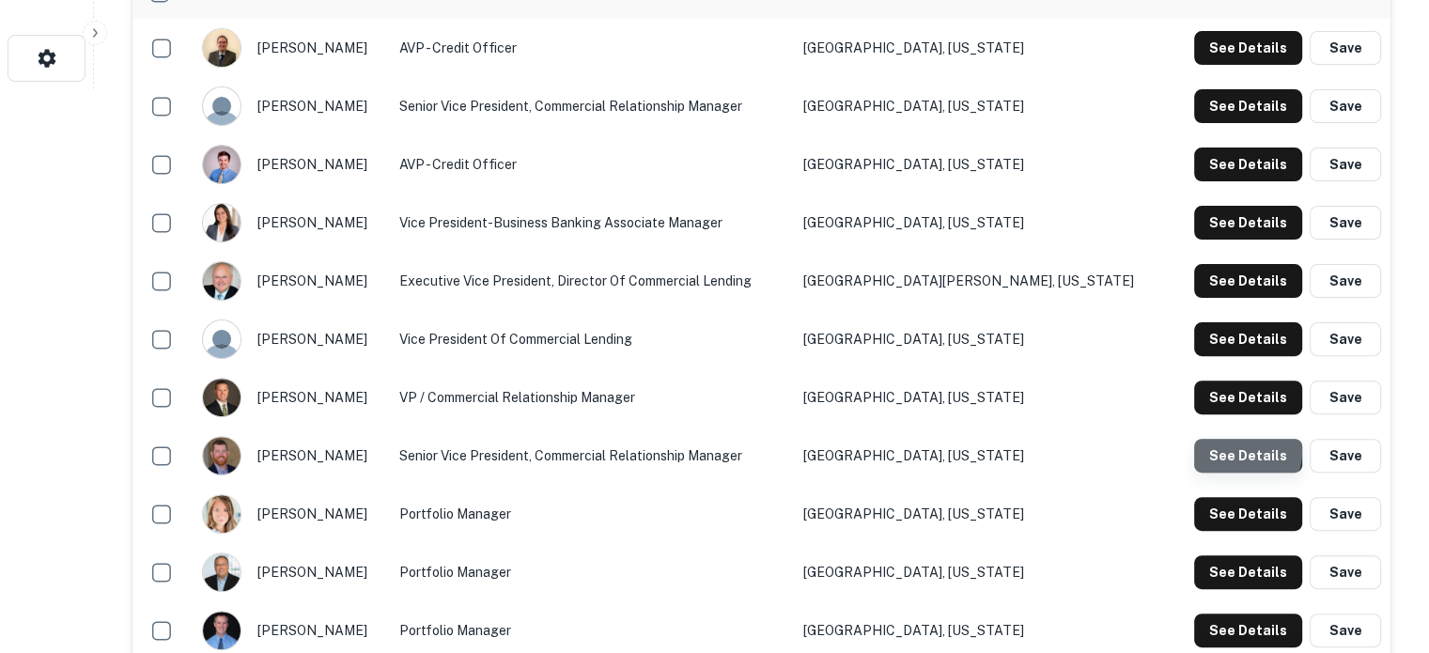
click at [1242, 453] on button "See Details" at bounding box center [1248, 456] width 108 height 34
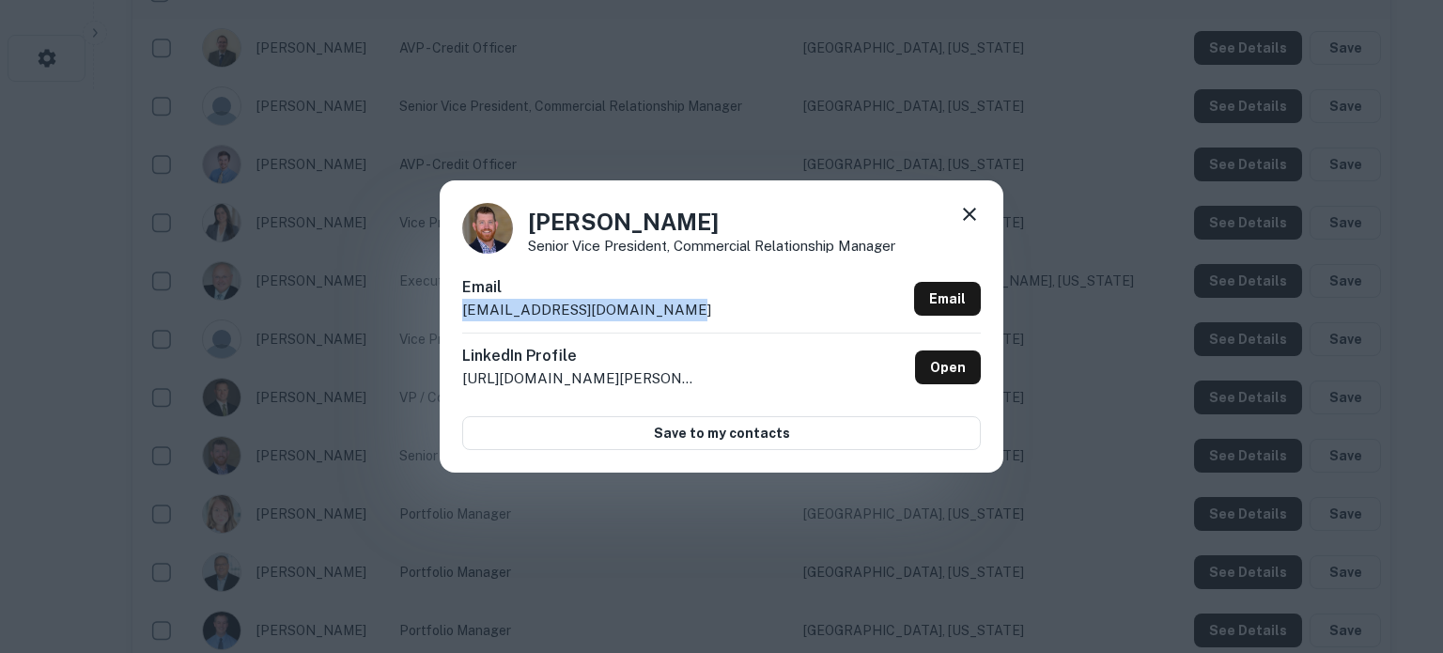
drag, startPoint x: 695, startPoint y: 312, endPoint x: 443, endPoint y: 314, distance: 251.8
click at [443, 314] on div "Tanner Johnson Senior Vice President, Commercial Relationship Manager Email tjo…" at bounding box center [722, 325] width 564 height 291
copy p "tjohnson@platinumbankmn.com"
click at [973, 214] on icon at bounding box center [969, 214] width 23 height 23
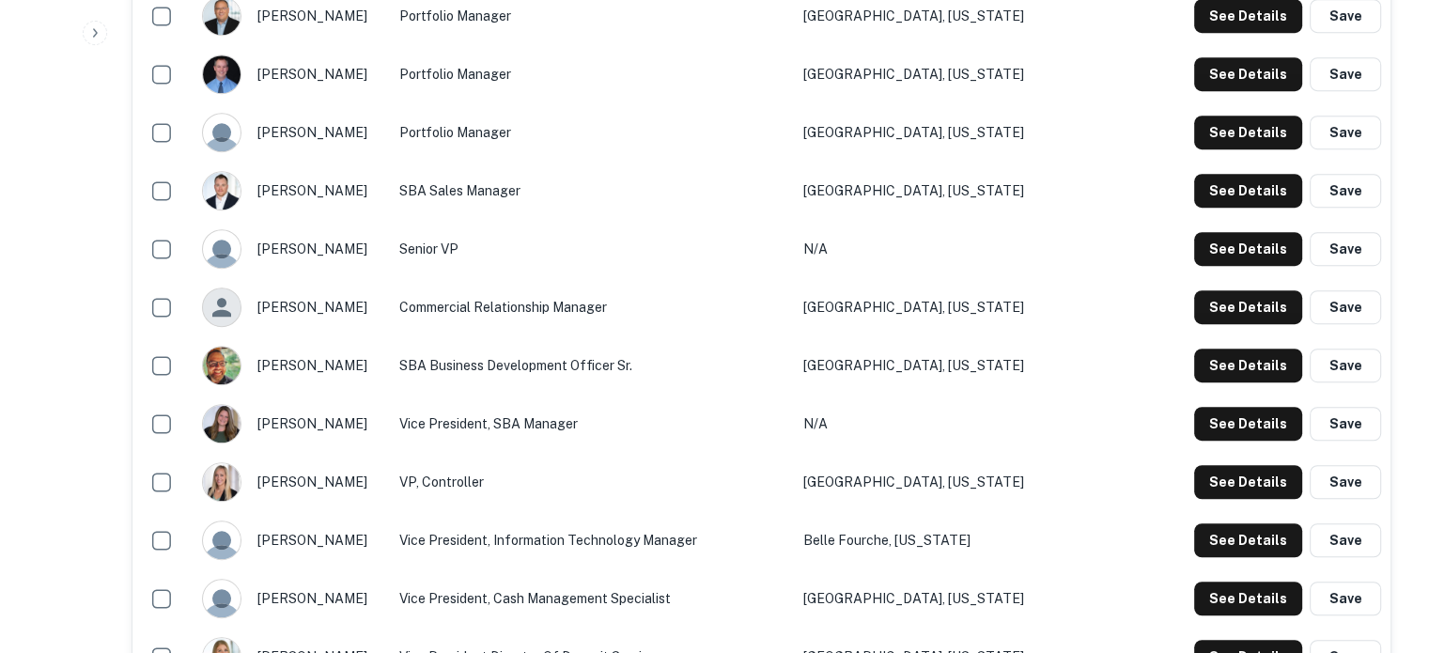
scroll to position [1127, 0]
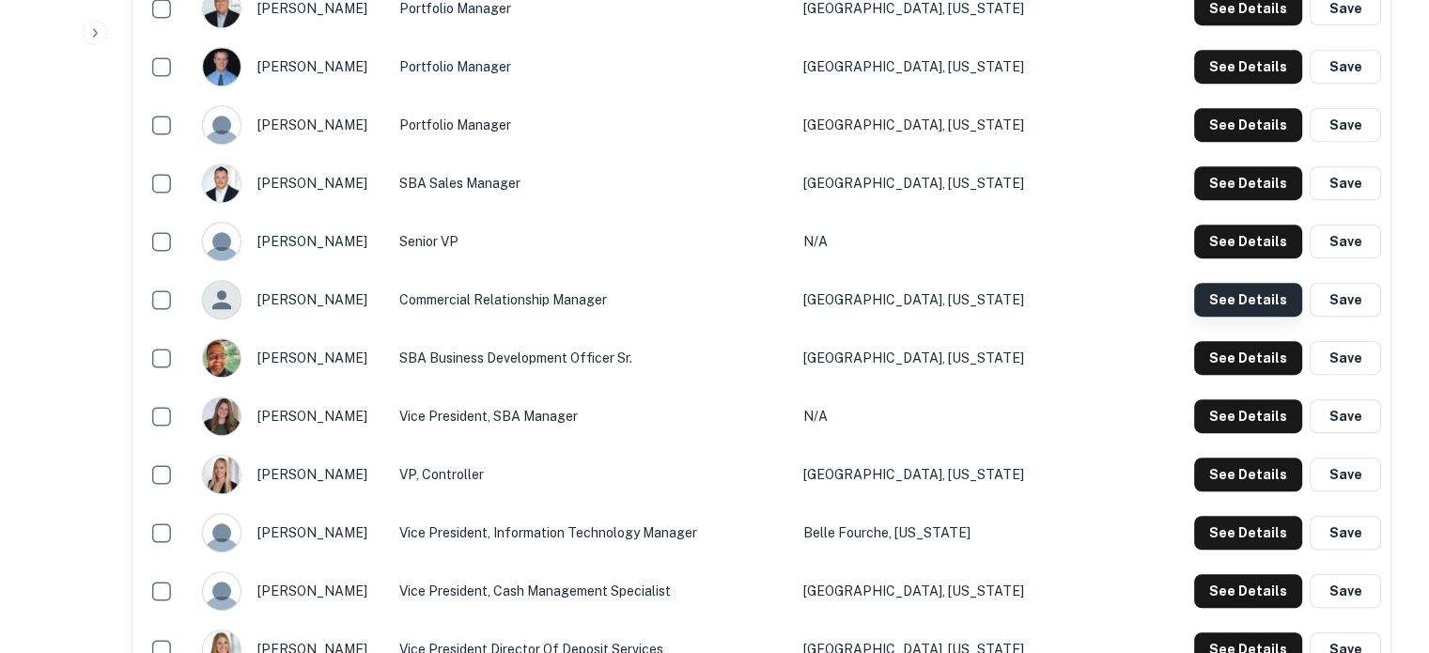
click at [1262, 306] on button "See Details" at bounding box center [1248, 300] width 108 height 34
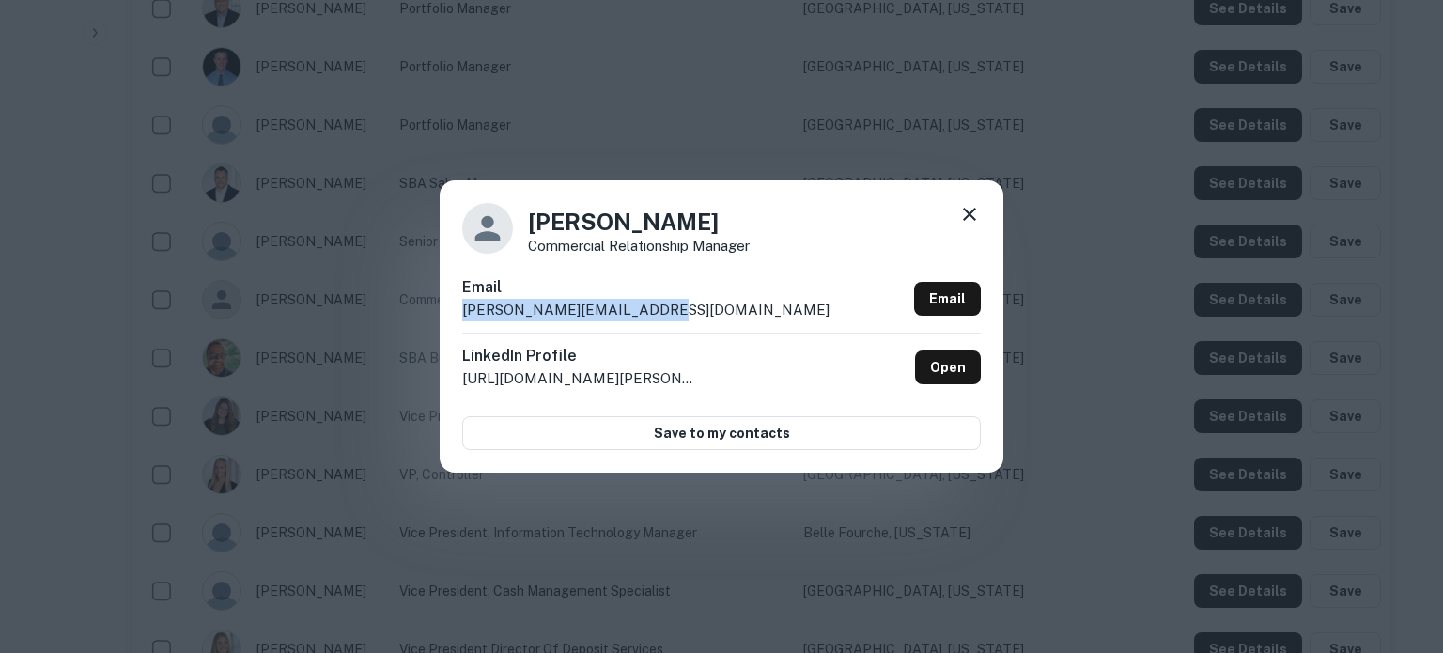
drag, startPoint x: 646, startPoint y: 316, endPoint x: 465, endPoint y: 312, distance: 181.3
click at [465, 312] on div "Email podell@platinumbankmn.com Email" at bounding box center [721, 304] width 519 height 56
copy p "podell@platinumbankmn.com"
click at [969, 218] on icon at bounding box center [969, 214] width 23 height 23
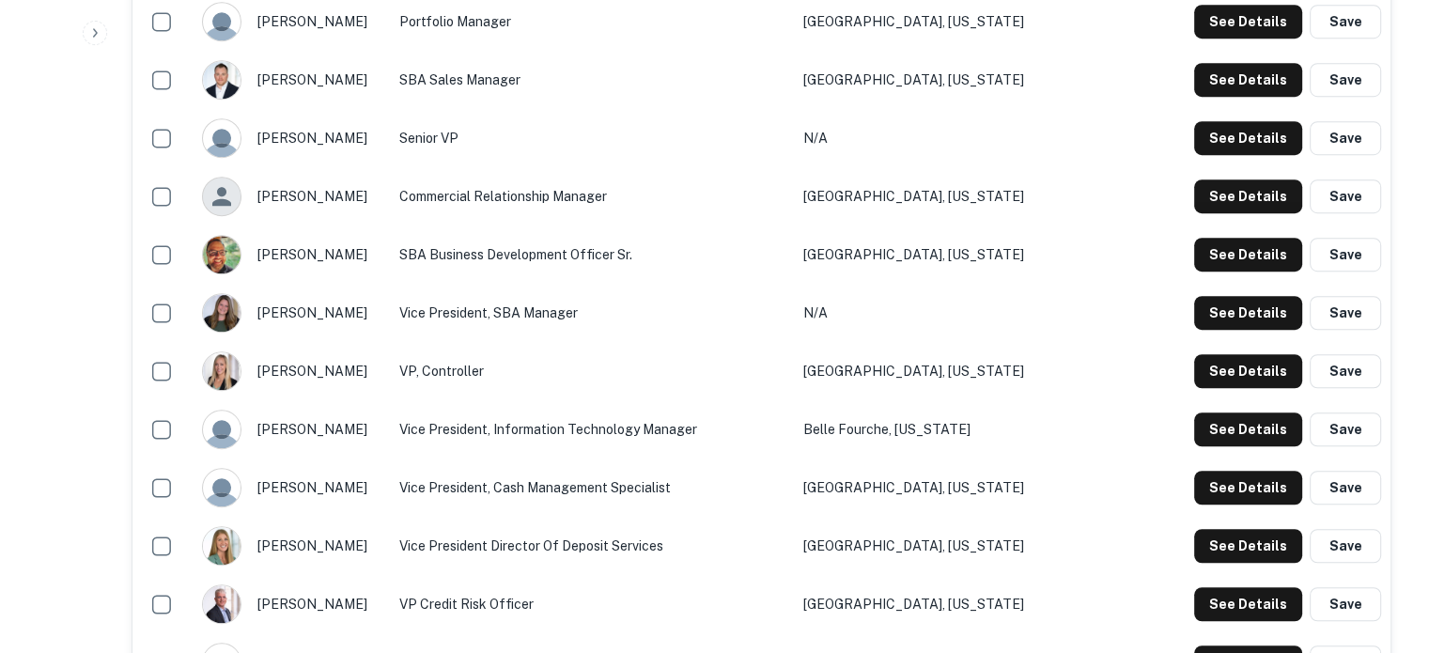
scroll to position [1221, 0]
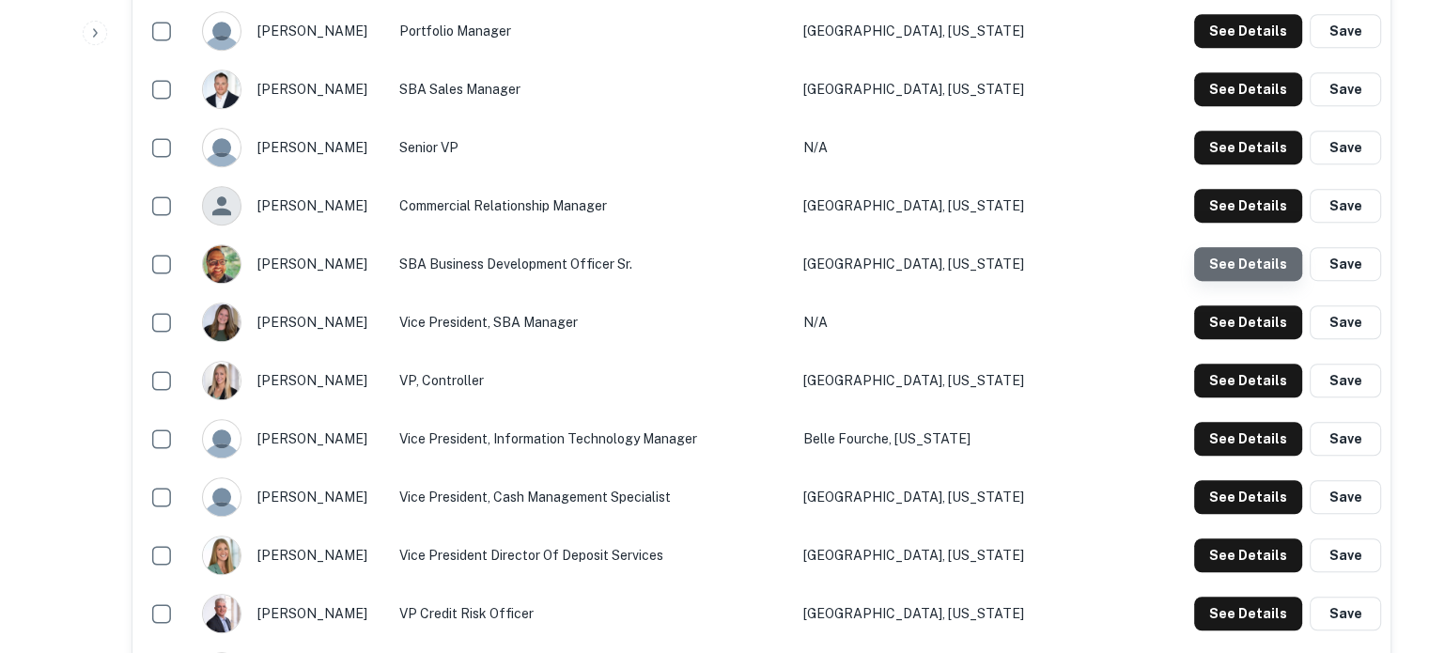
click at [1250, 270] on button "See Details" at bounding box center [1248, 264] width 108 height 34
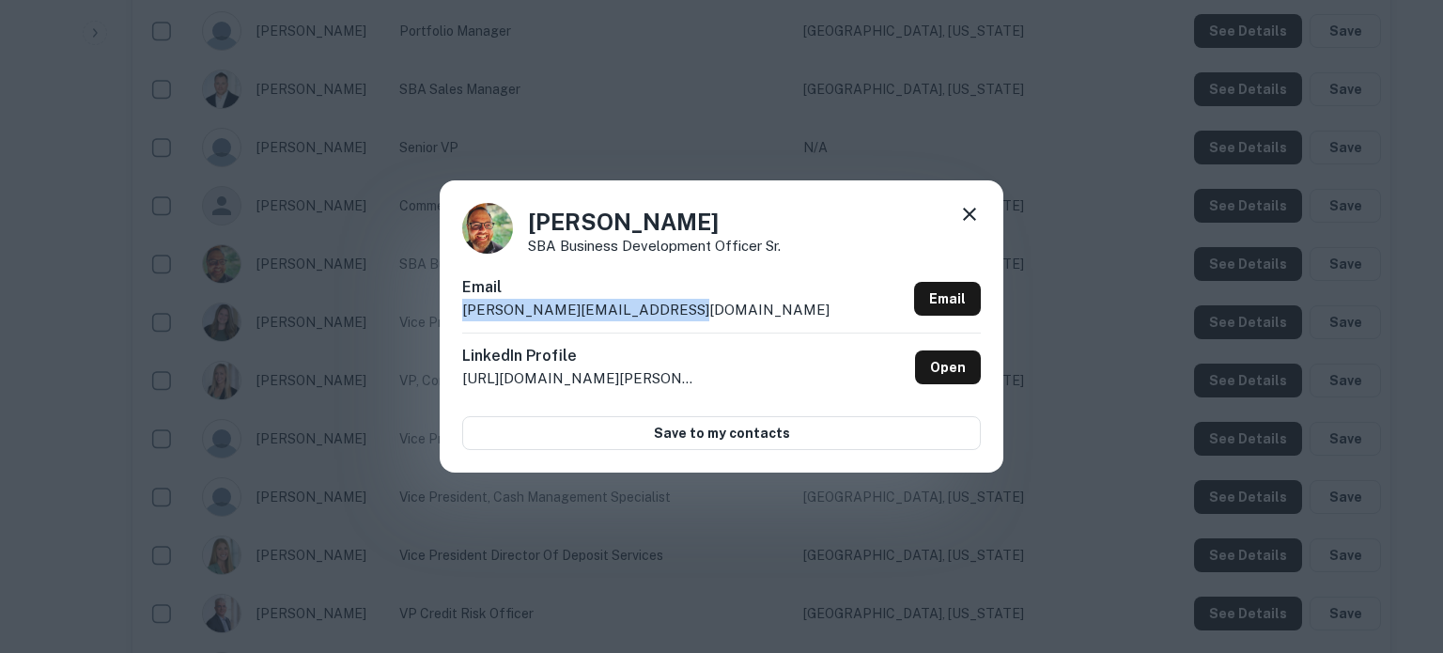
drag, startPoint x: 720, startPoint y: 314, endPoint x: 461, endPoint y: 320, distance: 258.4
click at [461, 320] on div "Sean Anderson SBA Business Development Officer Sr. Email sanderson@platinumbank…" at bounding box center [722, 325] width 564 height 291
copy p "sanderson@platinumbankmn.com"
click at [970, 208] on icon at bounding box center [969, 214] width 23 height 23
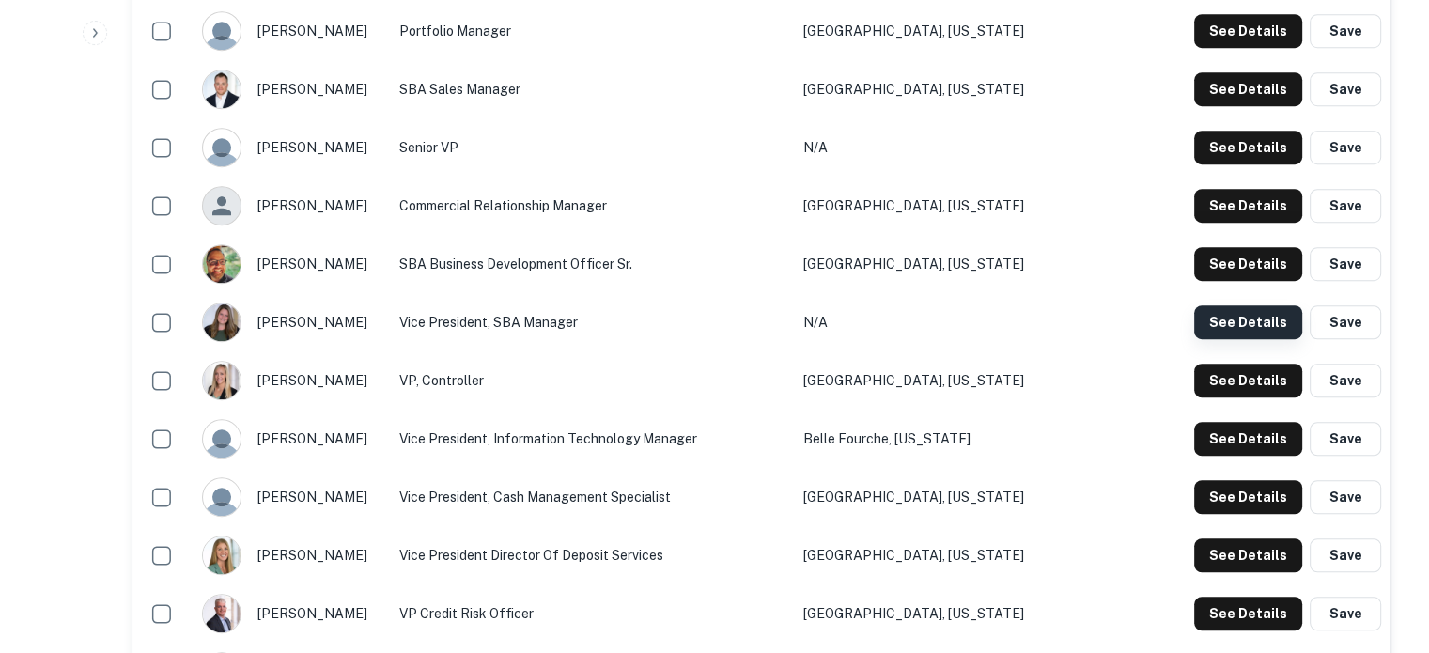
click at [1240, 327] on button "See Details" at bounding box center [1248, 322] width 108 height 34
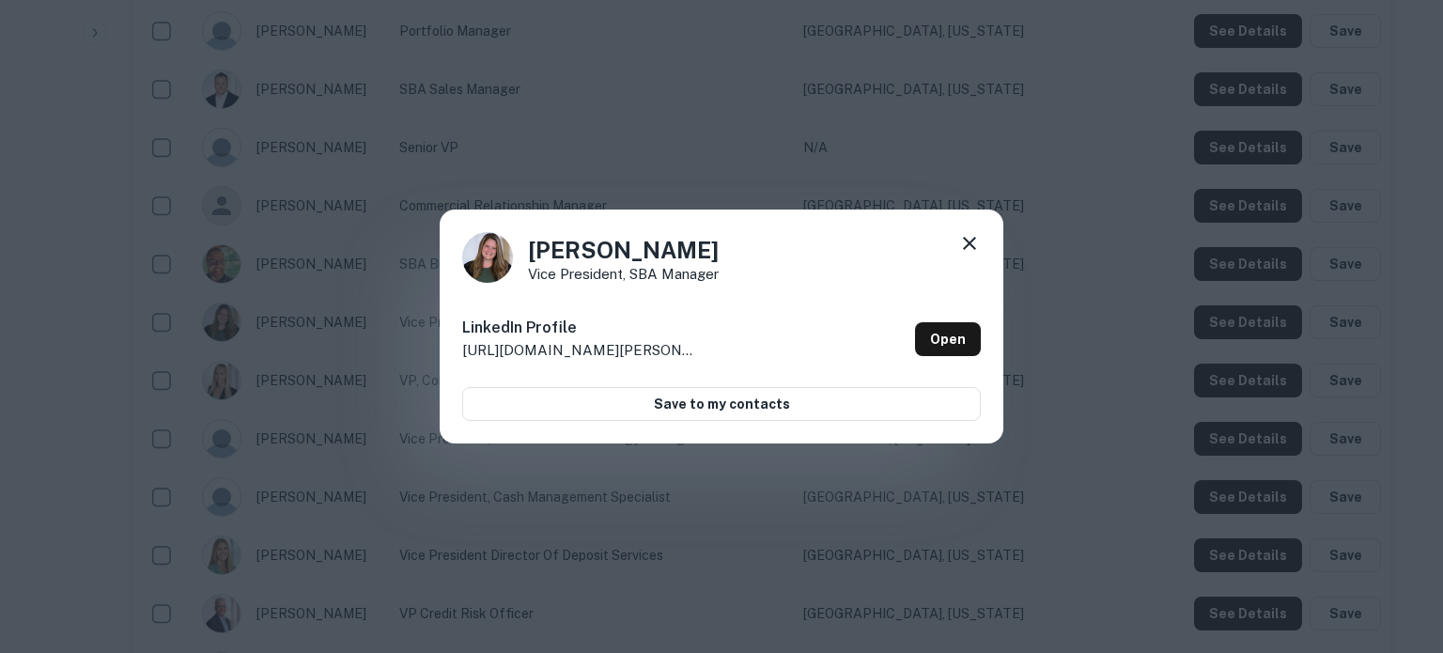
click at [966, 244] on icon at bounding box center [969, 243] width 23 height 23
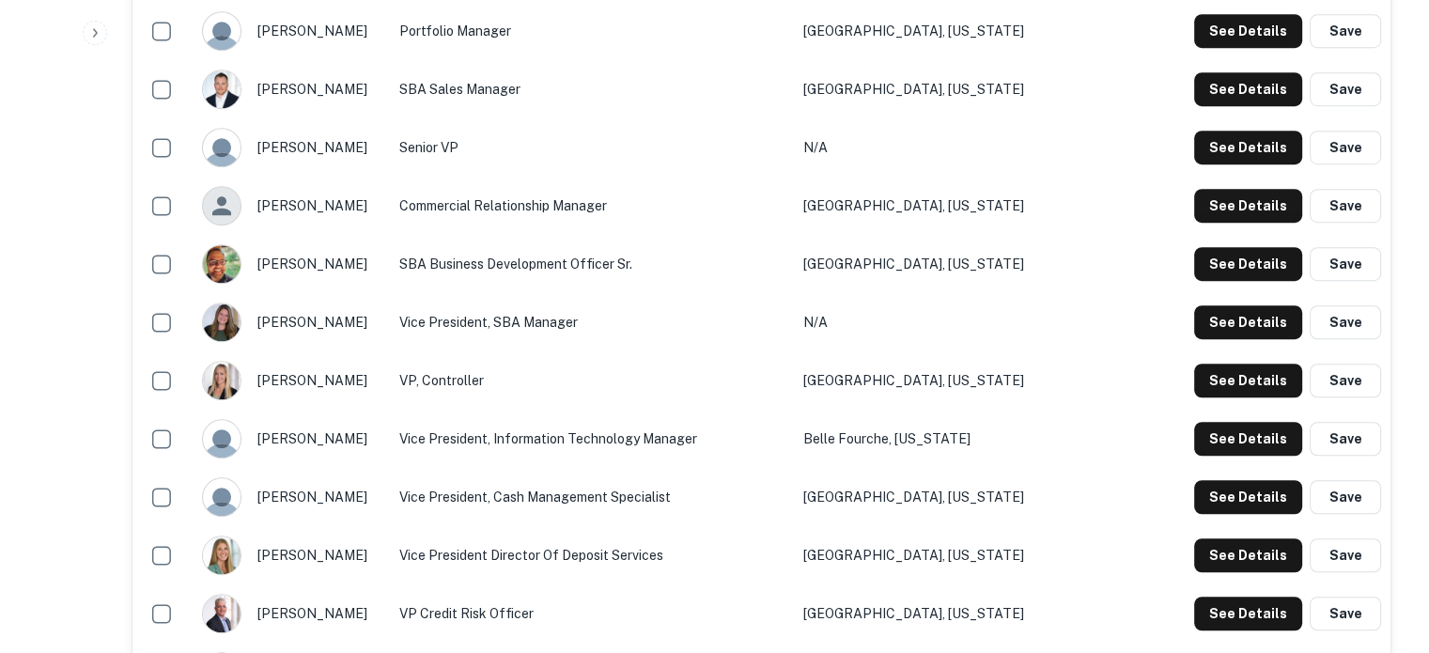
click at [572, 417] on td "Vice President, Information Technology Manager" at bounding box center [592, 439] width 404 height 58
click at [1221, 387] on button "See Details" at bounding box center [1248, 381] width 108 height 34
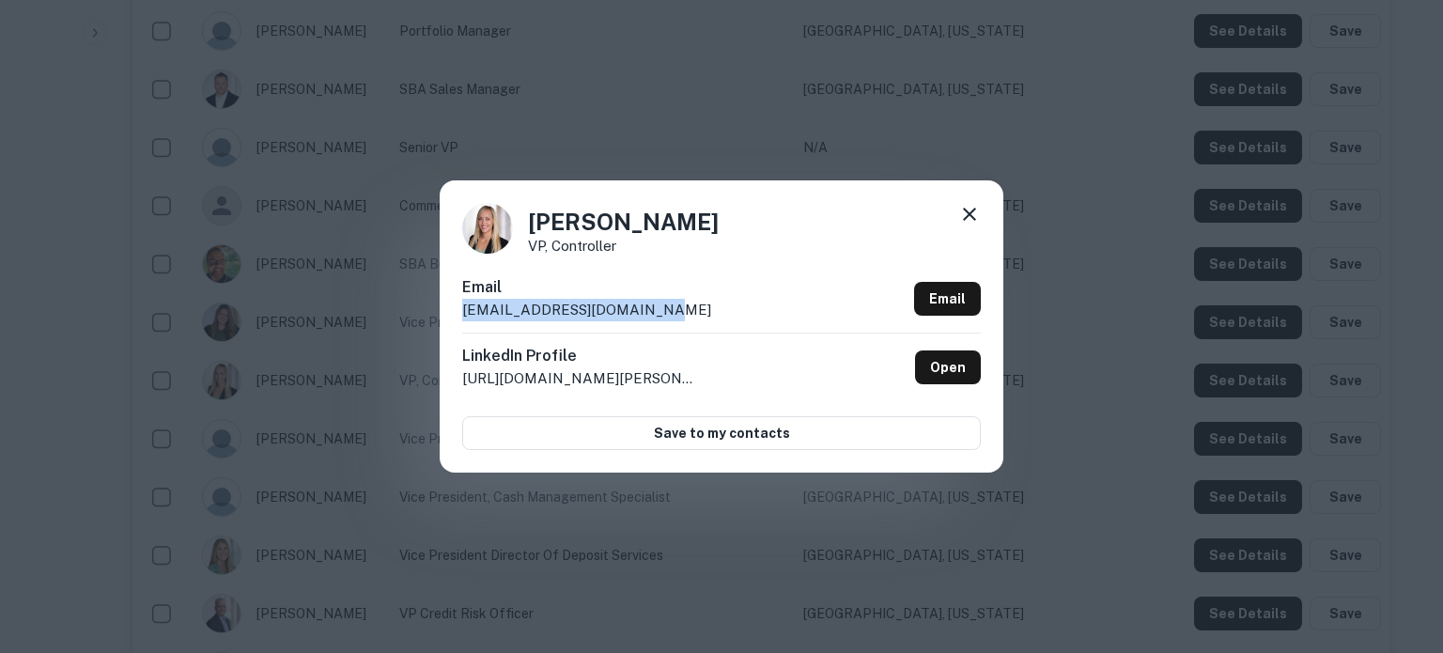
drag, startPoint x: 700, startPoint y: 317, endPoint x: 443, endPoint y: 314, distance: 256.5
click at [443, 314] on div "Brooke Weise VP, Controller Email bweise@platinumbankmn.com Email LinkedIn Prof…" at bounding box center [722, 325] width 564 height 291
copy p "bweise@platinumbankmn.com"
click at [979, 221] on icon at bounding box center [969, 214] width 23 height 23
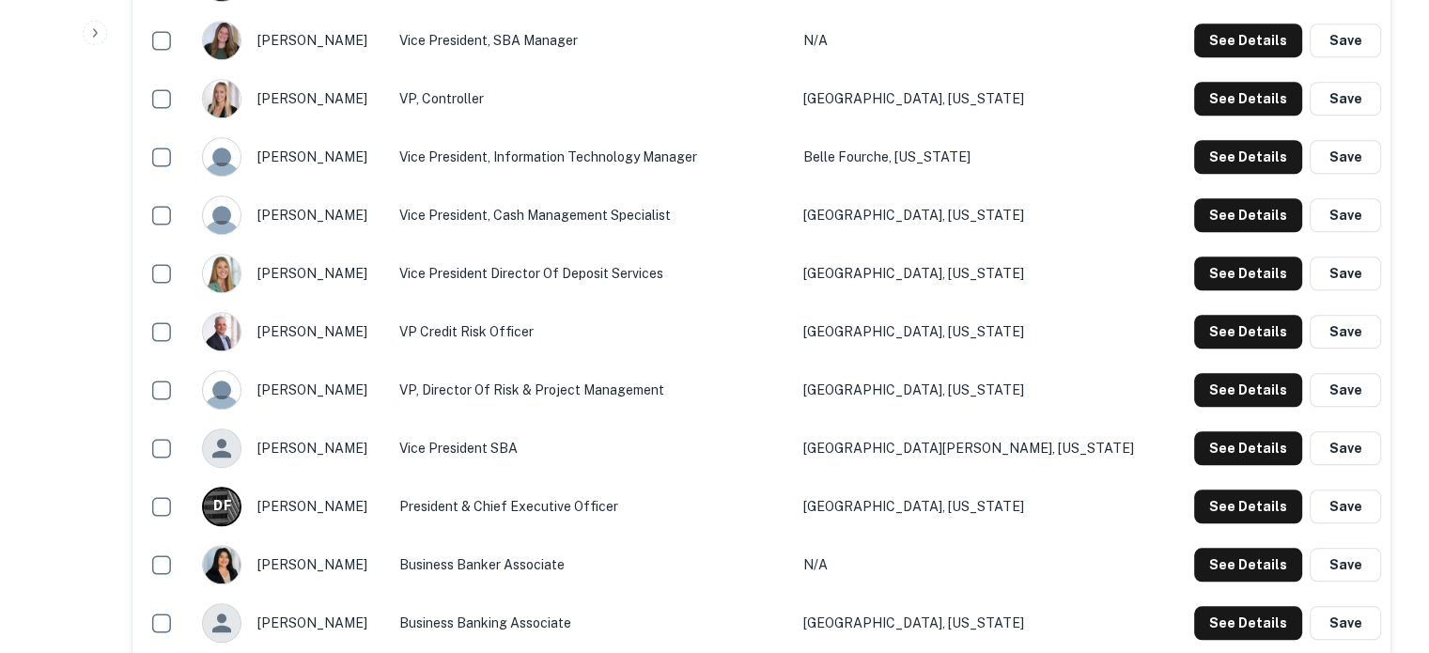
scroll to position [1691, 0]
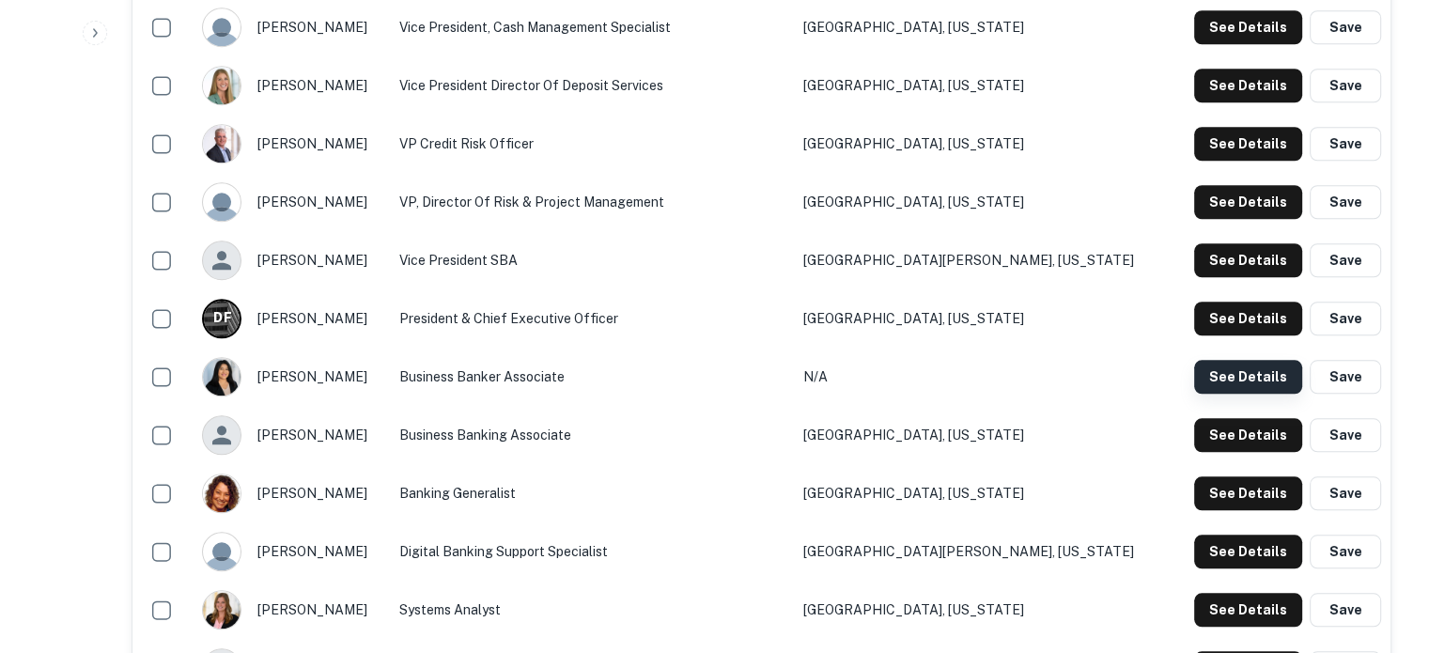
click at [1230, 376] on button "See Details" at bounding box center [1248, 377] width 108 height 34
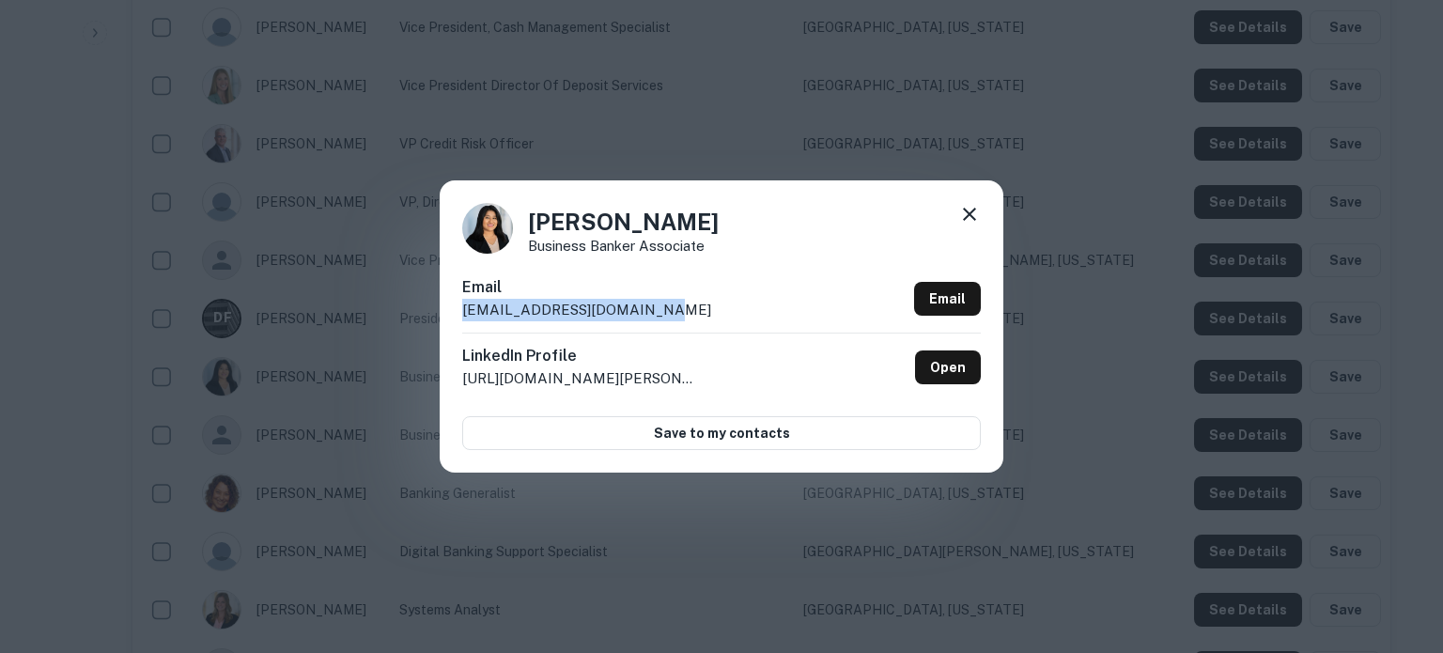
drag, startPoint x: 673, startPoint y: 318, endPoint x: 462, endPoint y: 316, distance: 210.4
click at [462, 316] on div "Email asilva@platinumbankmn.com Email" at bounding box center [721, 304] width 519 height 56
click at [974, 217] on icon at bounding box center [969, 214] width 23 height 23
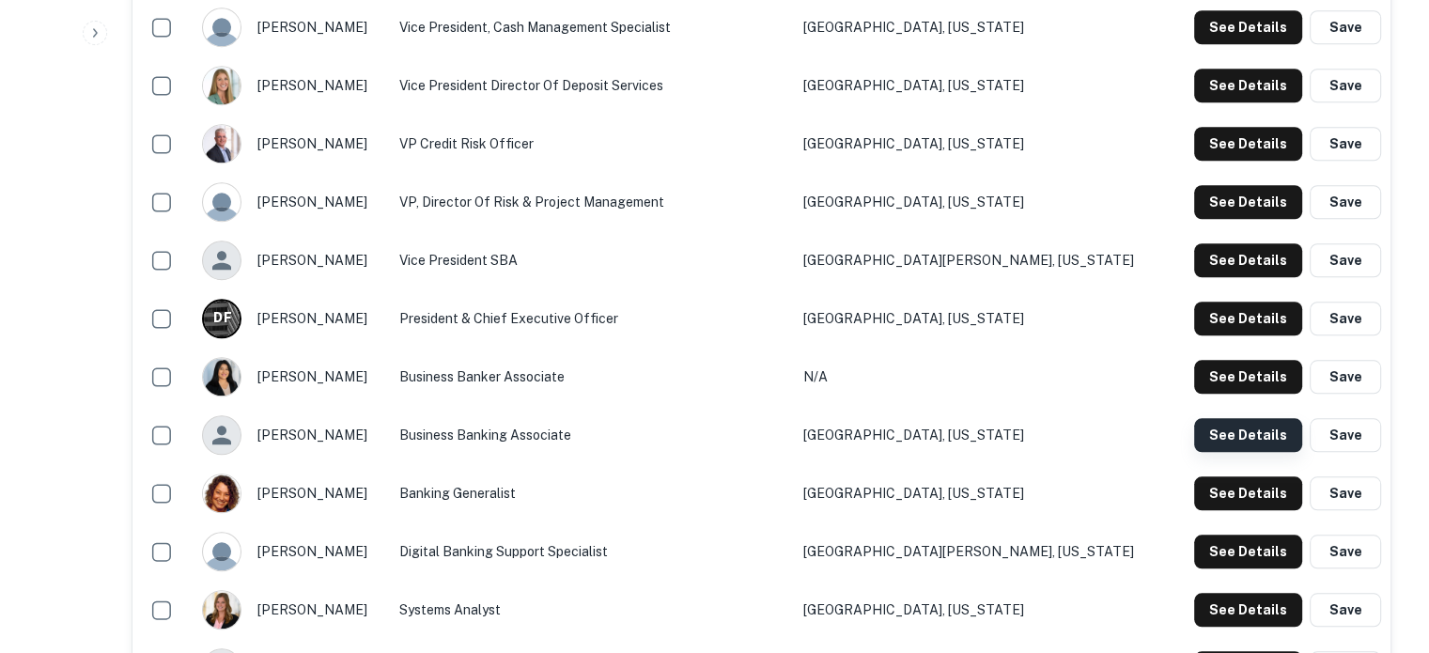
click at [1242, 440] on button "See Details" at bounding box center [1248, 435] width 108 height 34
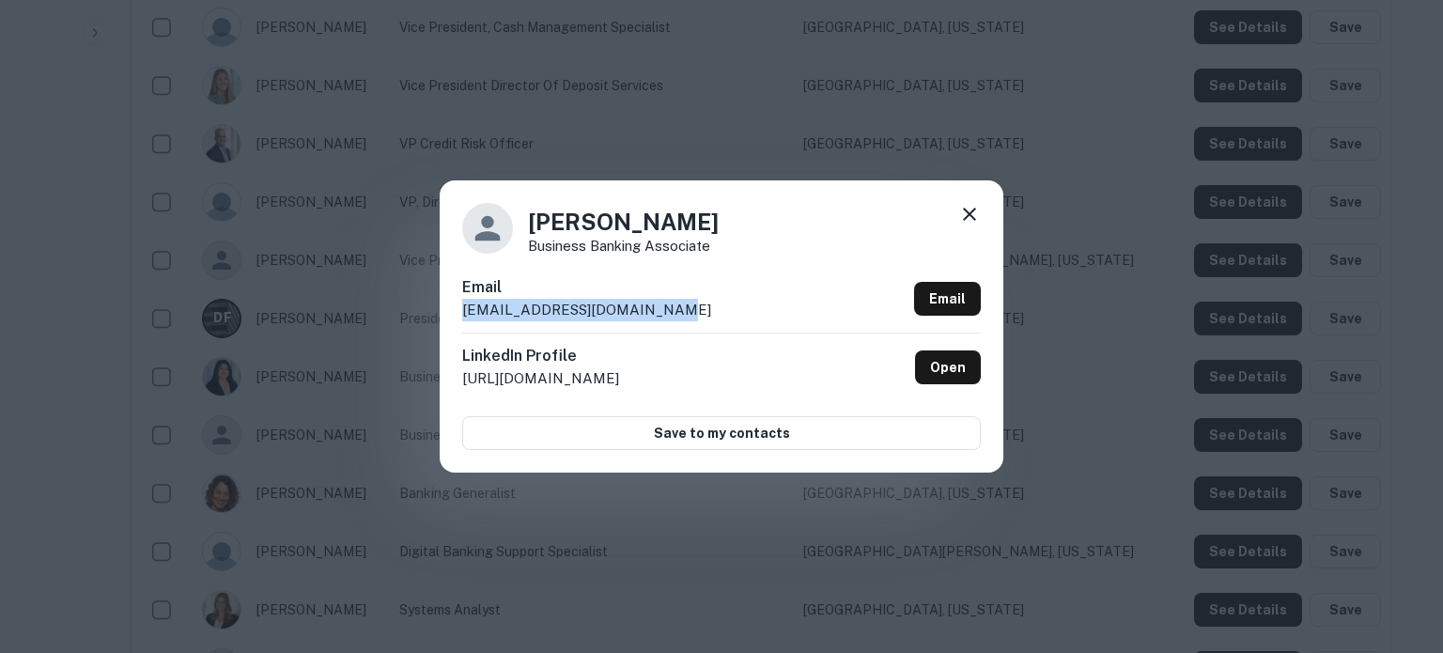
drag, startPoint x: 680, startPoint y: 311, endPoint x: 455, endPoint y: 326, distance: 226.0
click at [455, 326] on div "Alizabeth Keeton Business Banking Associate Email akeeton@platinumbankmn.com Em…" at bounding box center [722, 325] width 564 height 291
click at [971, 217] on icon at bounding box center [969, 214] width 13 height 13
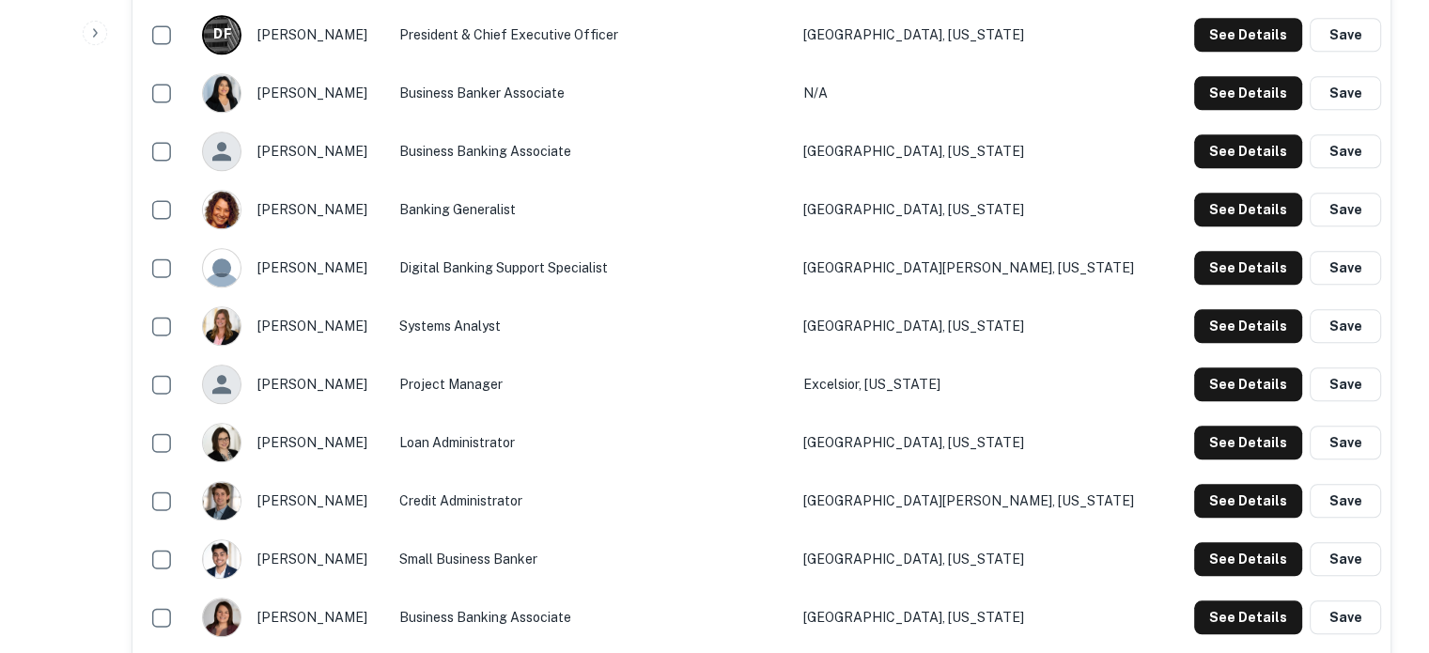
scroll to position [2067, 0]
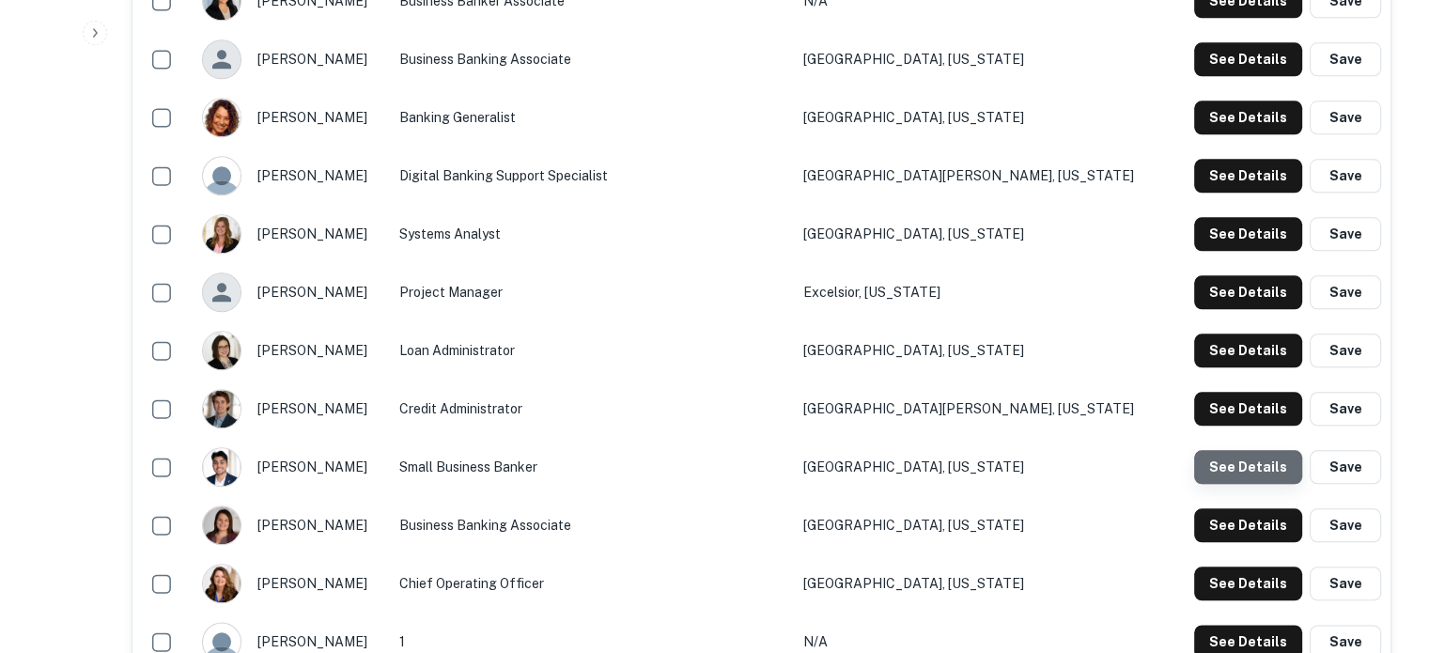
click at [1253, 471] on button "See Details" at bounding box center [1248, 467] width 108 height 34
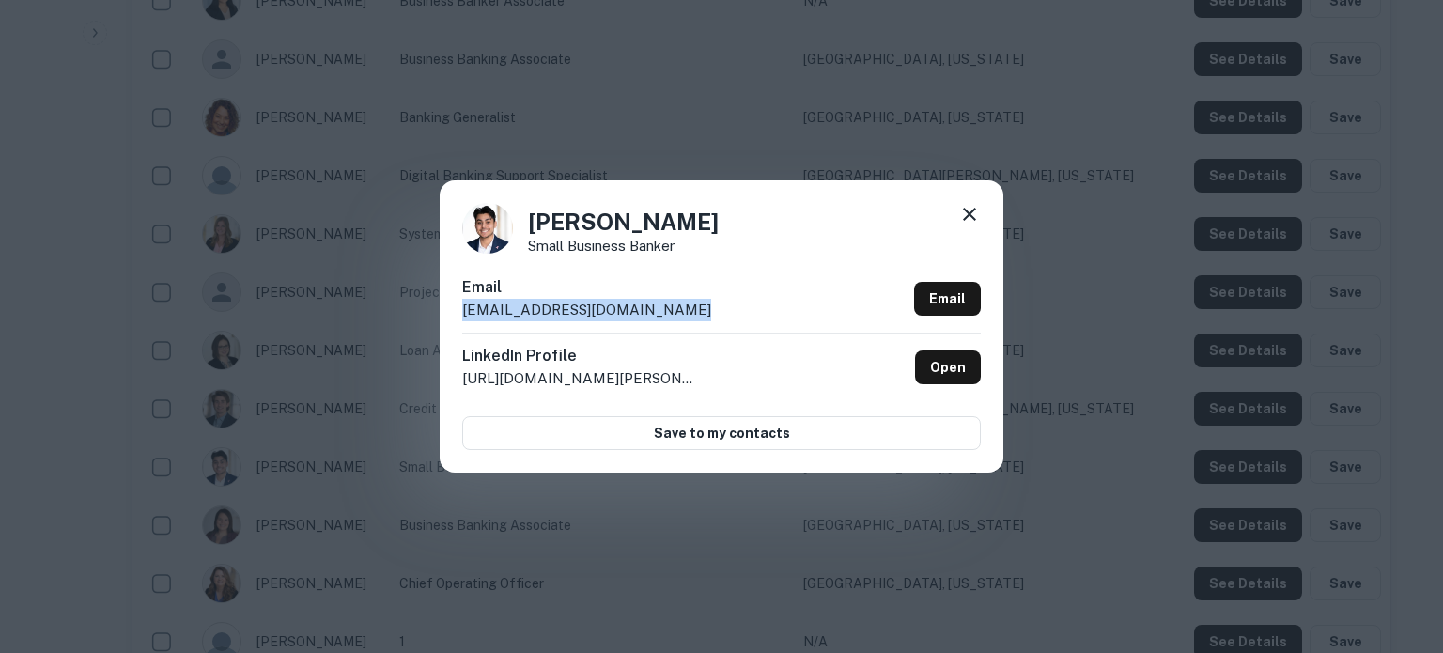
drag, startPoint x: 672, startPoint y: 311, endPoint x: 462, endPoint y: 320, distance: 209.7
click at [462, 320] on p "dferreira@platinumbankmn.com" at bounding box center [586, 310] width 249 height 23
click at [967, 221] on icon at bounding box center [969, 214] width 23 height 23
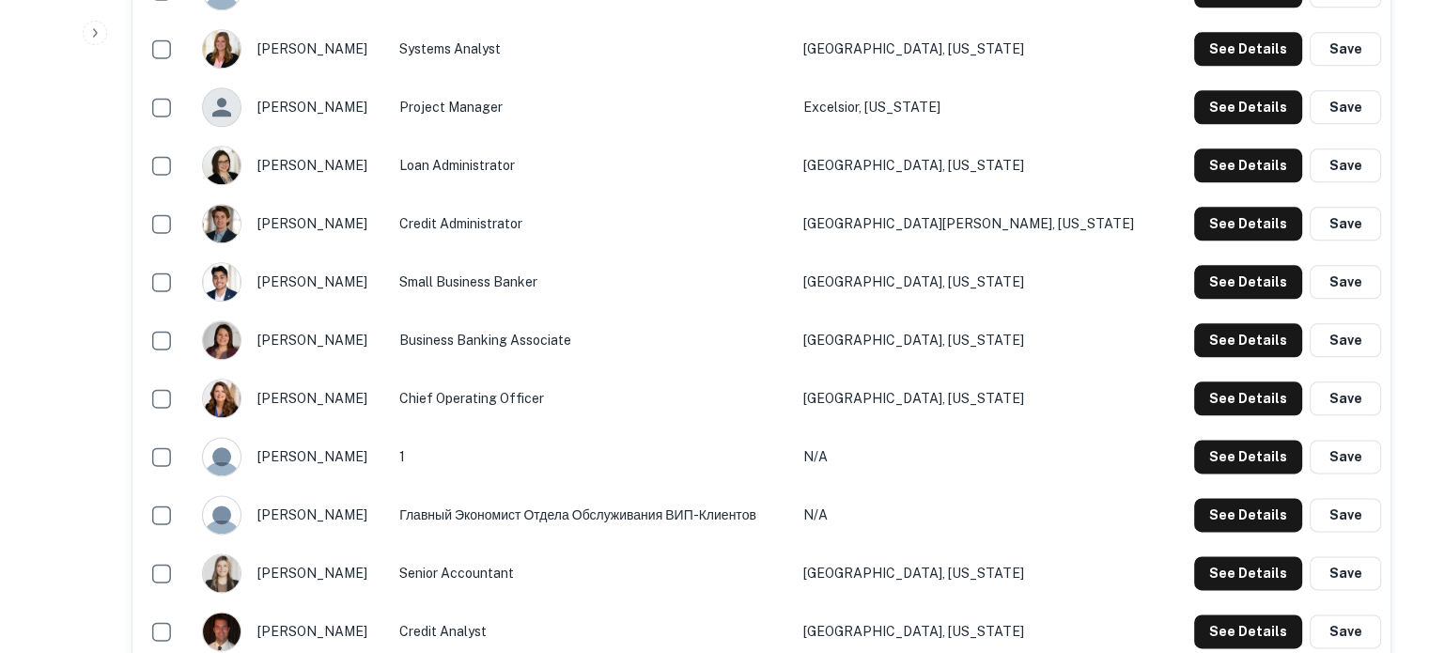
scroll to position [2161, 0]
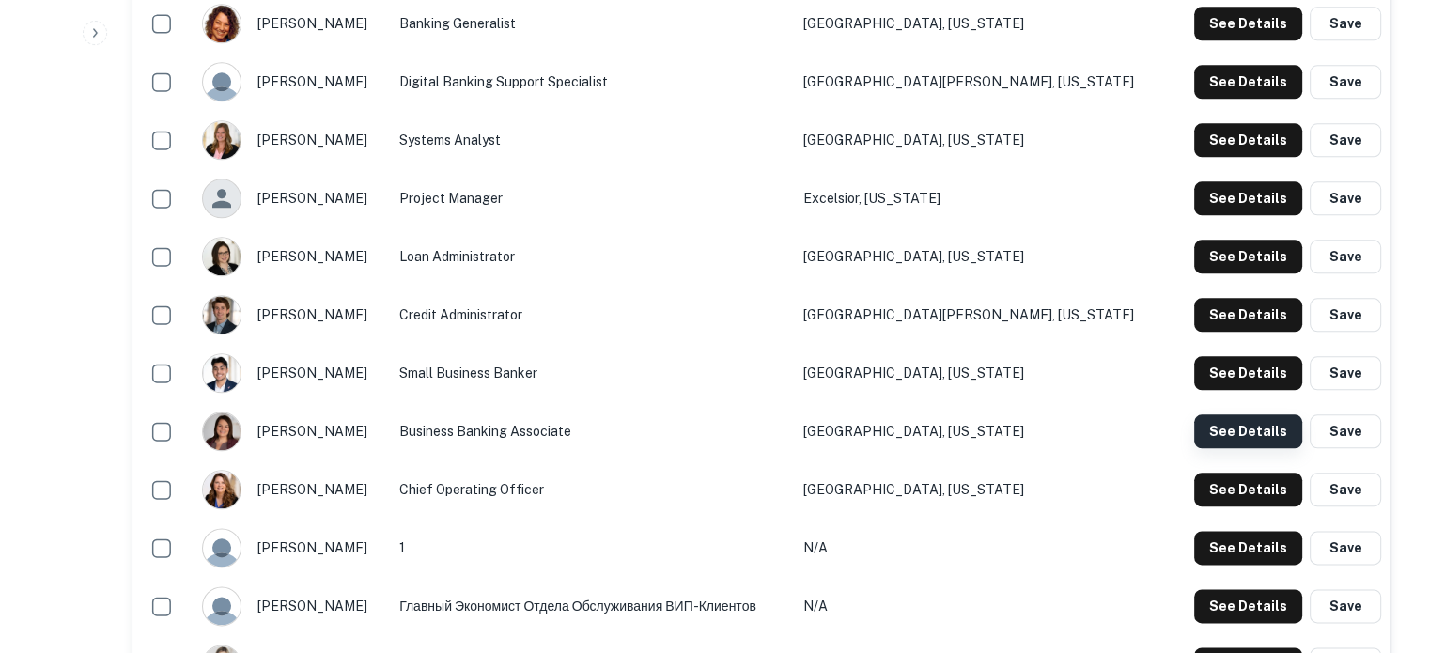
click at [1219, 427] on button "See Details" at bounding box center [1248, 431] width 108 height 34
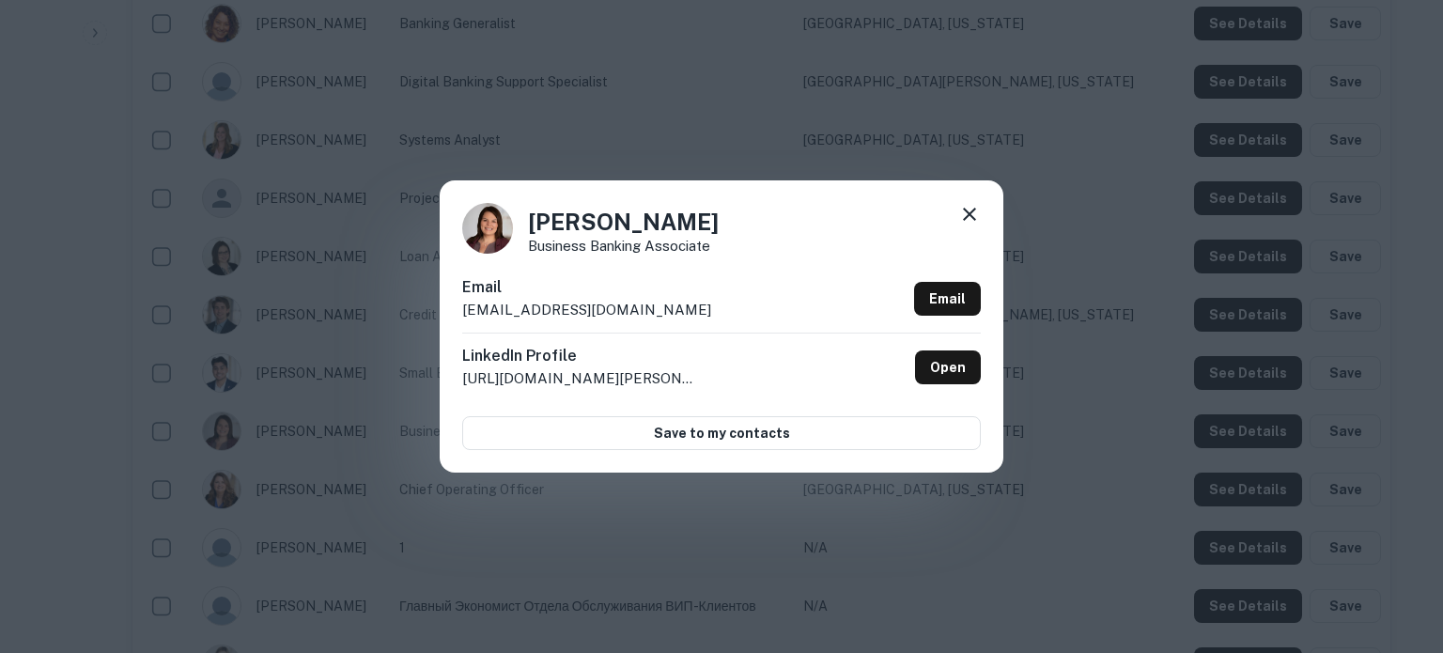
drag, startPoint x: 715, startPoint y: 315, endPoint x: 463, endPoint y: 318, distance: 251.8
click at [463, 318] on div "Email ehinnenkamp@platinumbankmn.com Email" at bounding box center [721, 304] width 519 height 56
click at [969, 213] on icon at bounding box center [969, 214] width 13 height 13
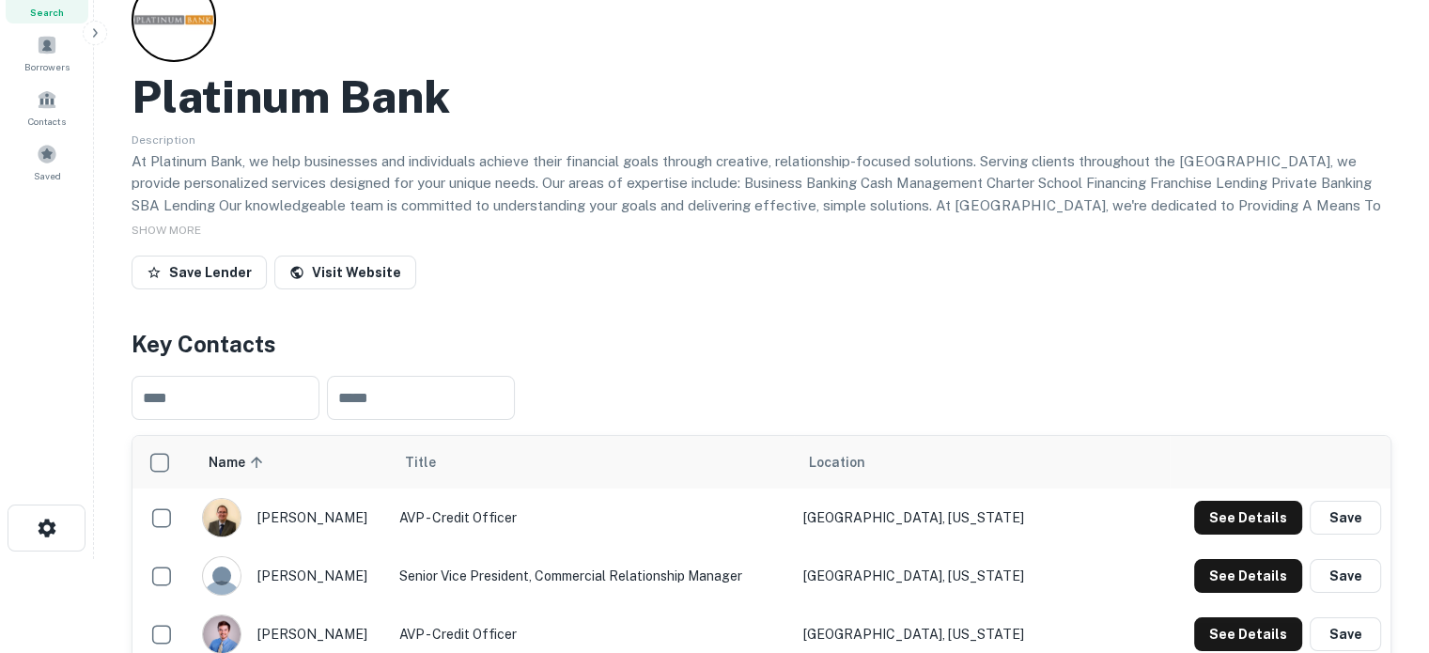
scroll to position [0, 0]
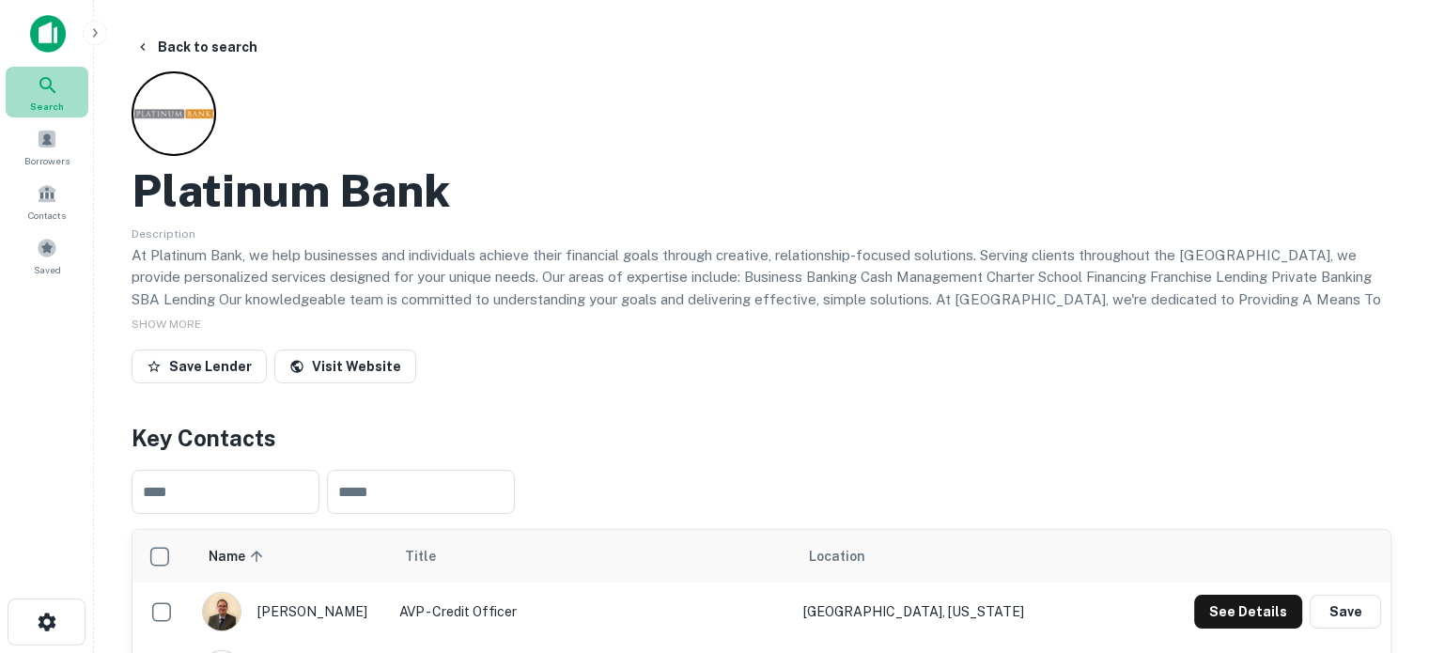
click at [60, 94] on div "Search" at bounding box center [47, 92] width 83 height 51
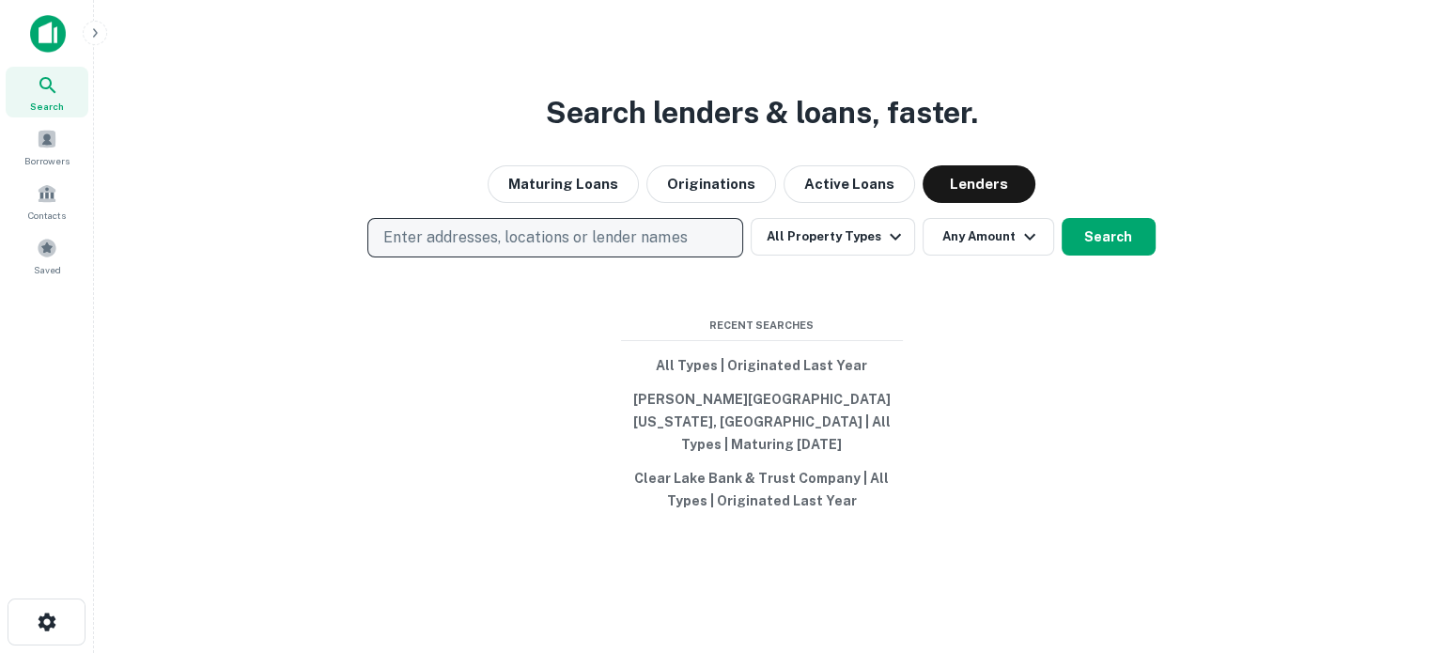
click at [623, 243] on p "Enter addresses, locations or lender names" at bounding box center [534, 237] width 303 height 23
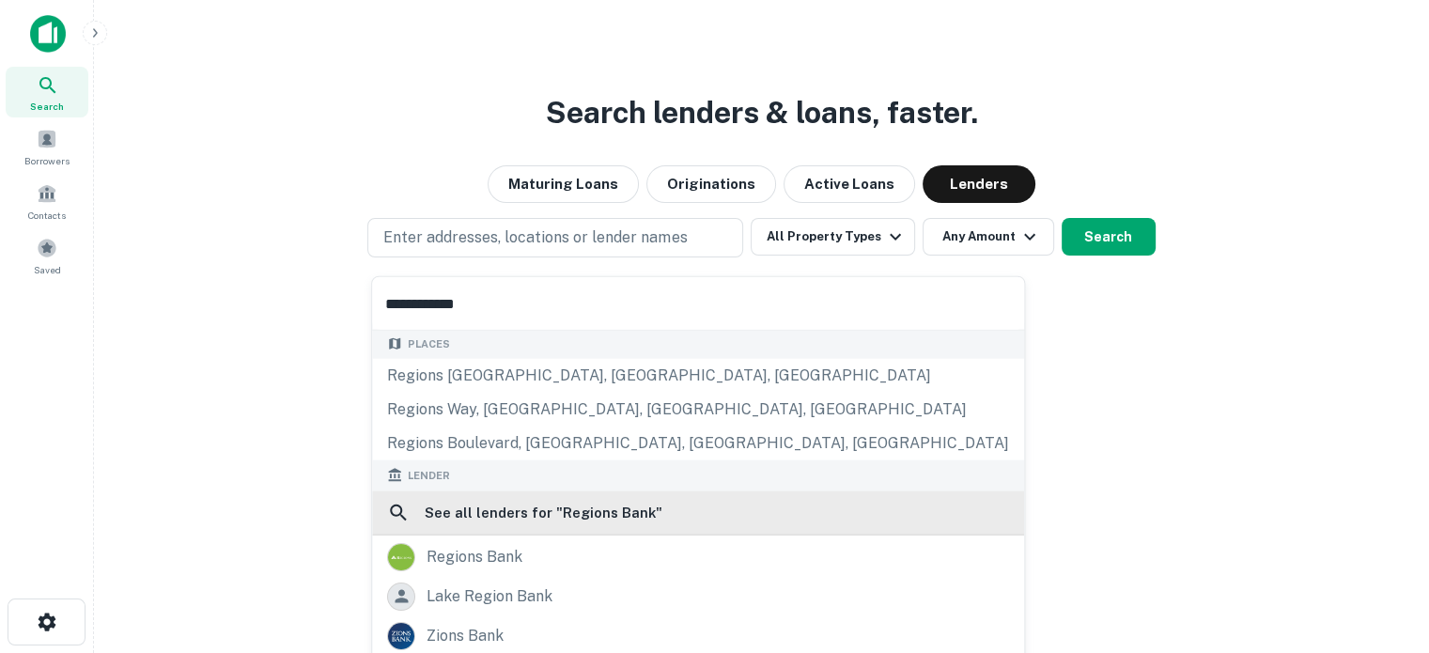
scroll to position [94, 0]
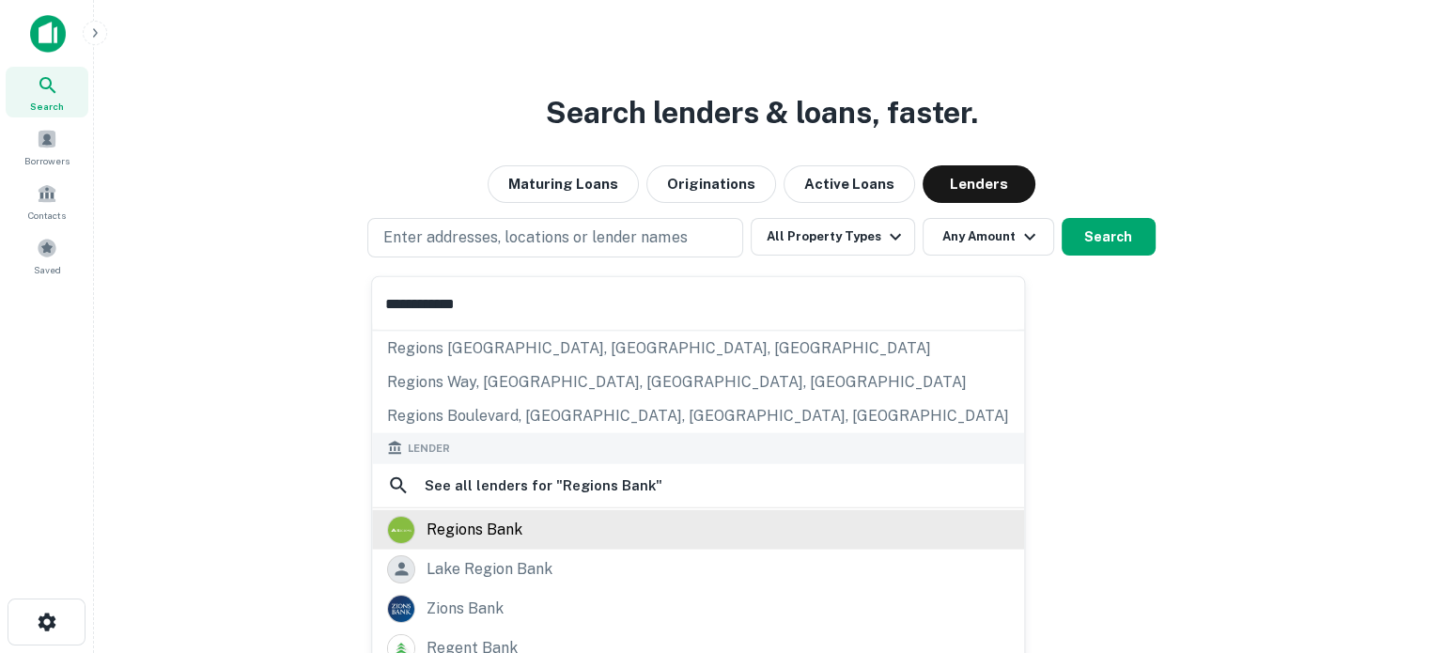
type input "**********"
click at [594, 533] on div "regions bank" at bounding box center [698, 529] width 622 height 28
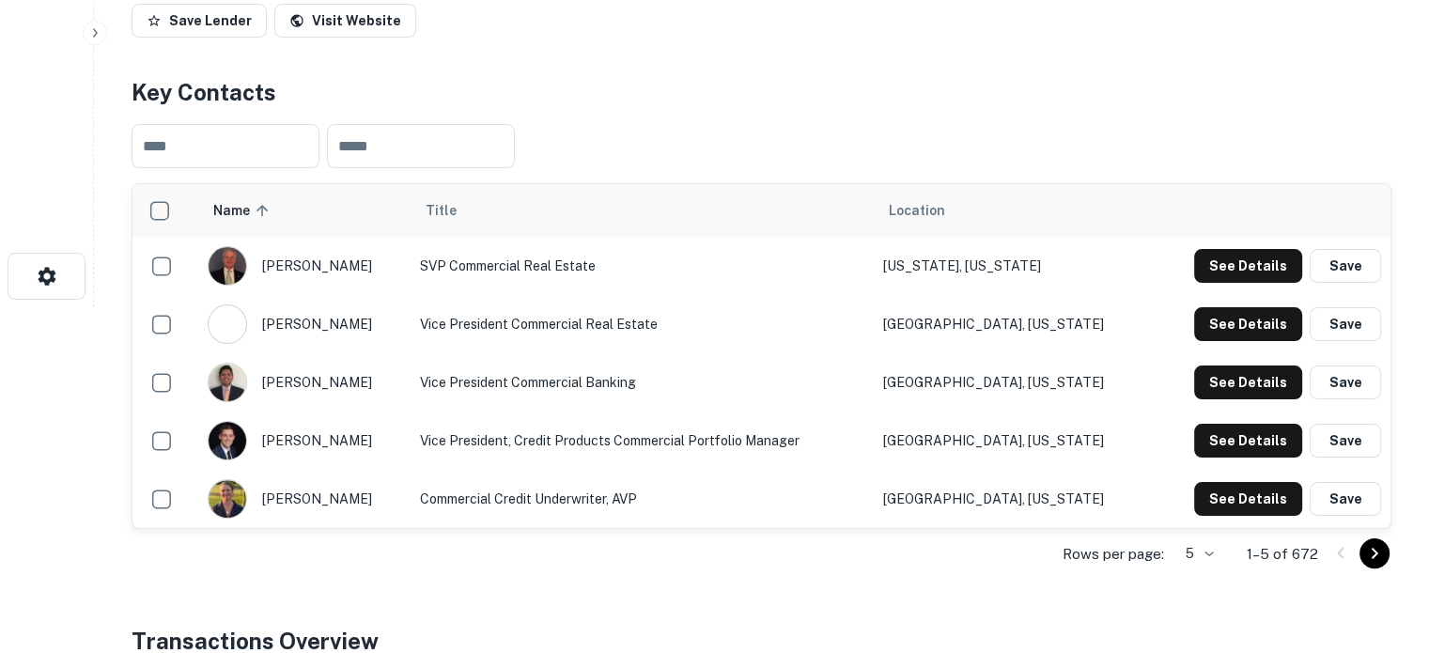
scroll to position [376, 0]
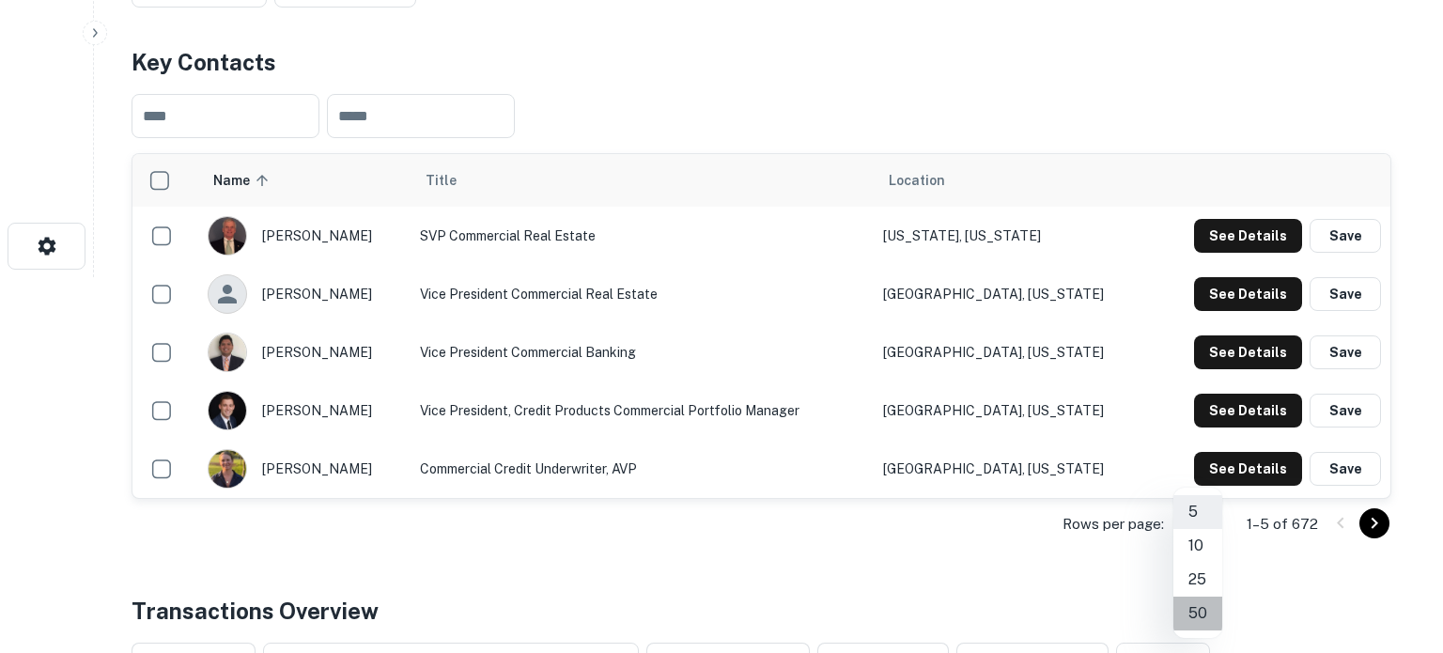
click at [1202, 613] on li "50" at bounding box center [1197, 614] width 49 height 34
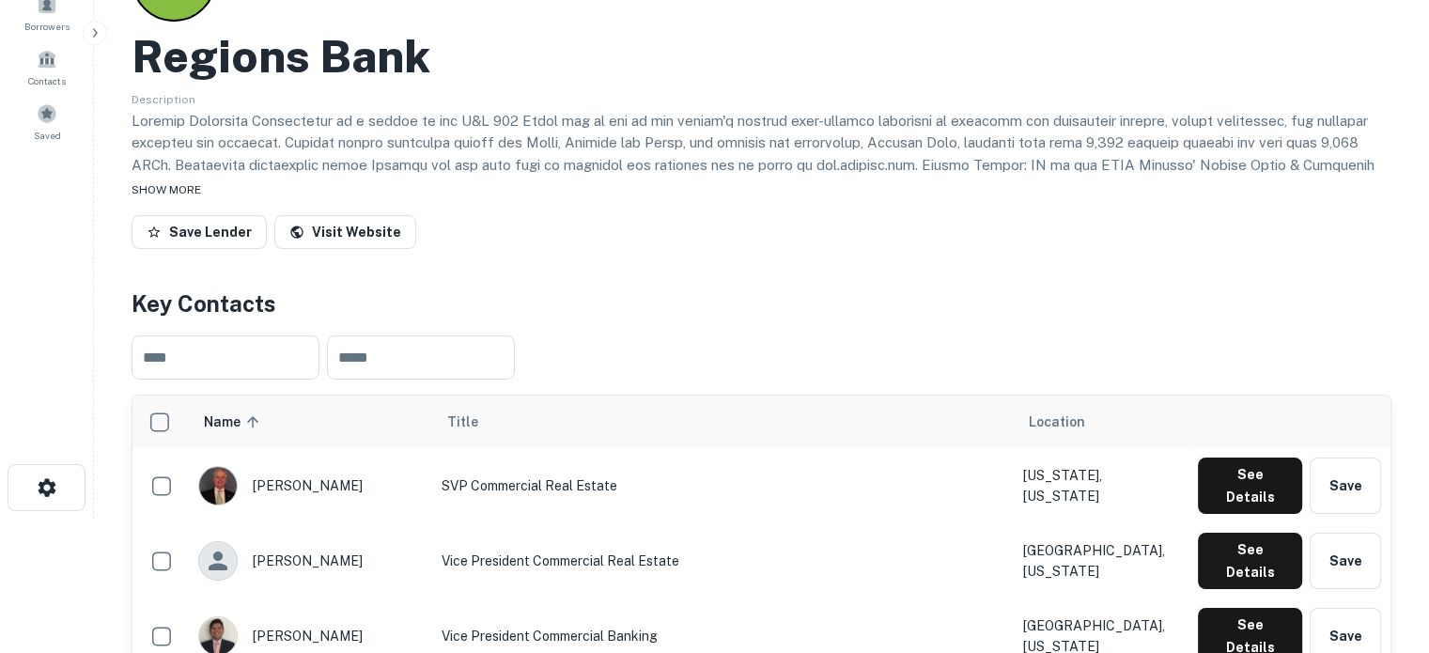
scroll to position [0, 0]
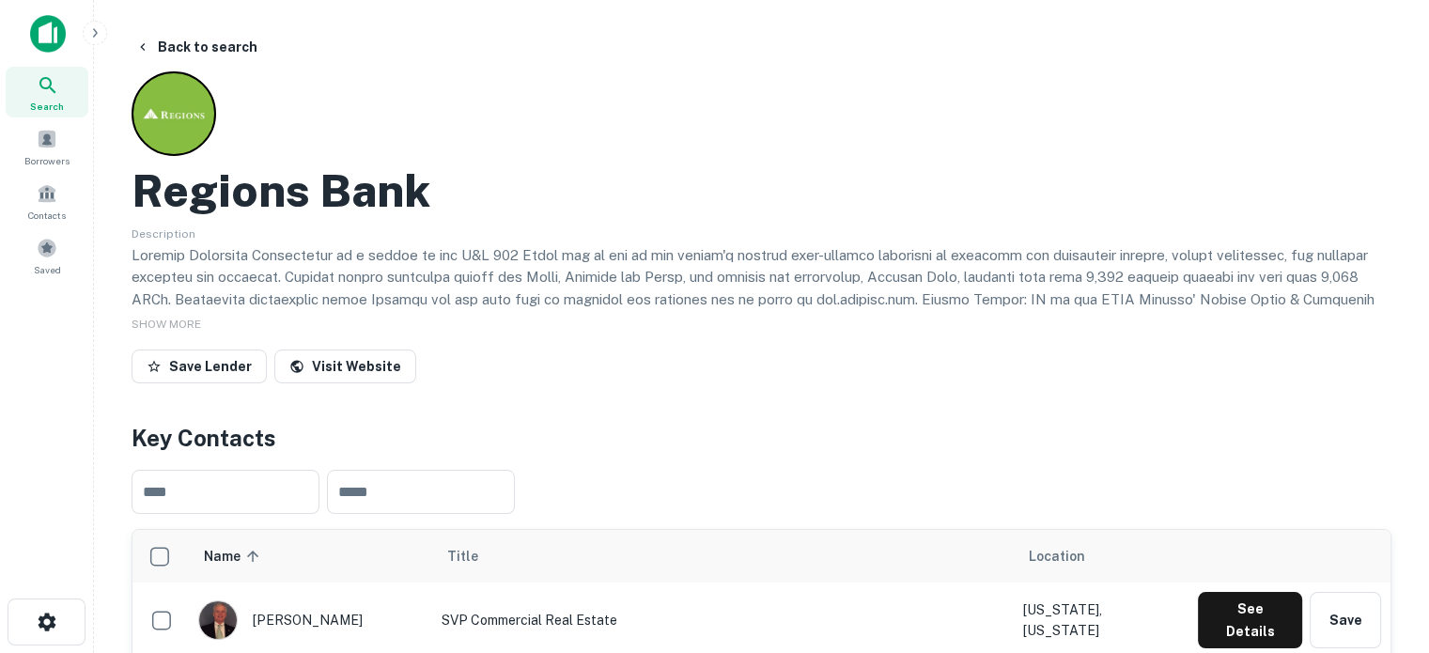
click at [184, 181] on h2 "Regions Bank" at bounding box center [281, 190] width 299 height 54
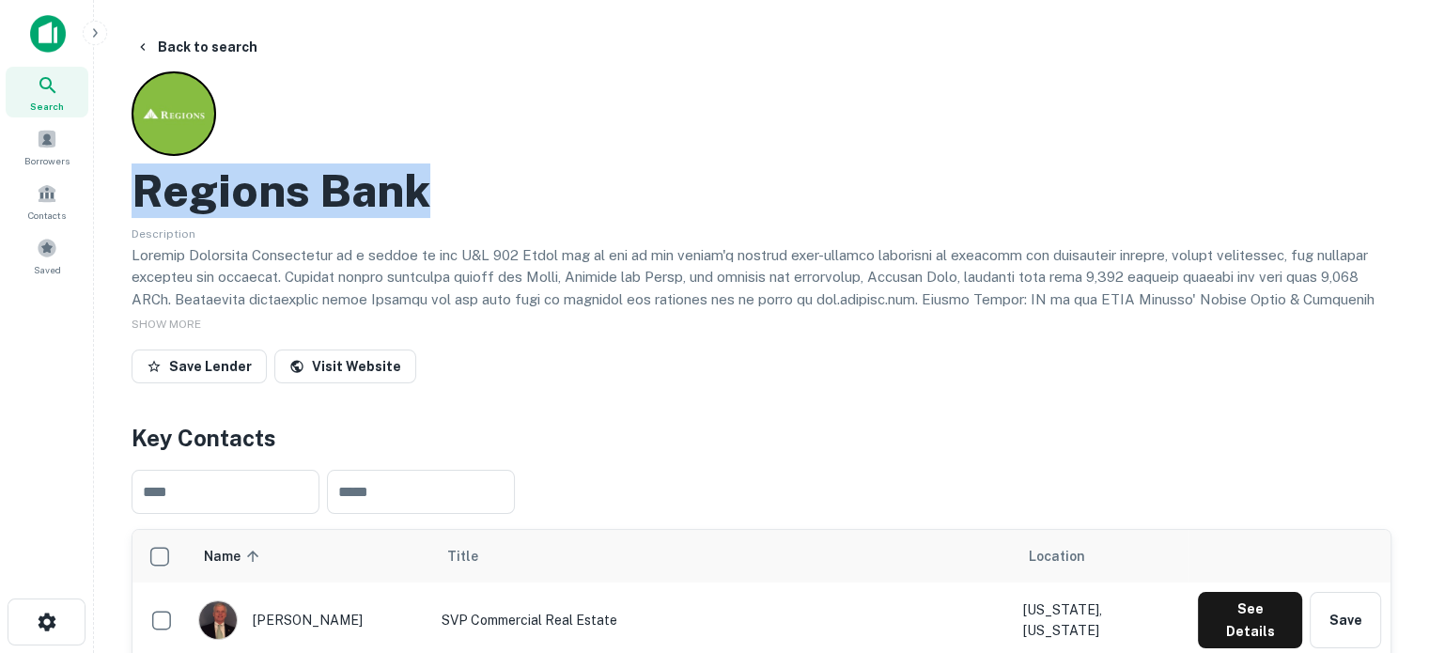
drag, startPoint x: 128, startPoint y: 201, endPoint x: 423, endPoint y: 191, distance: 295.2
copy h2 "Regions Bank"
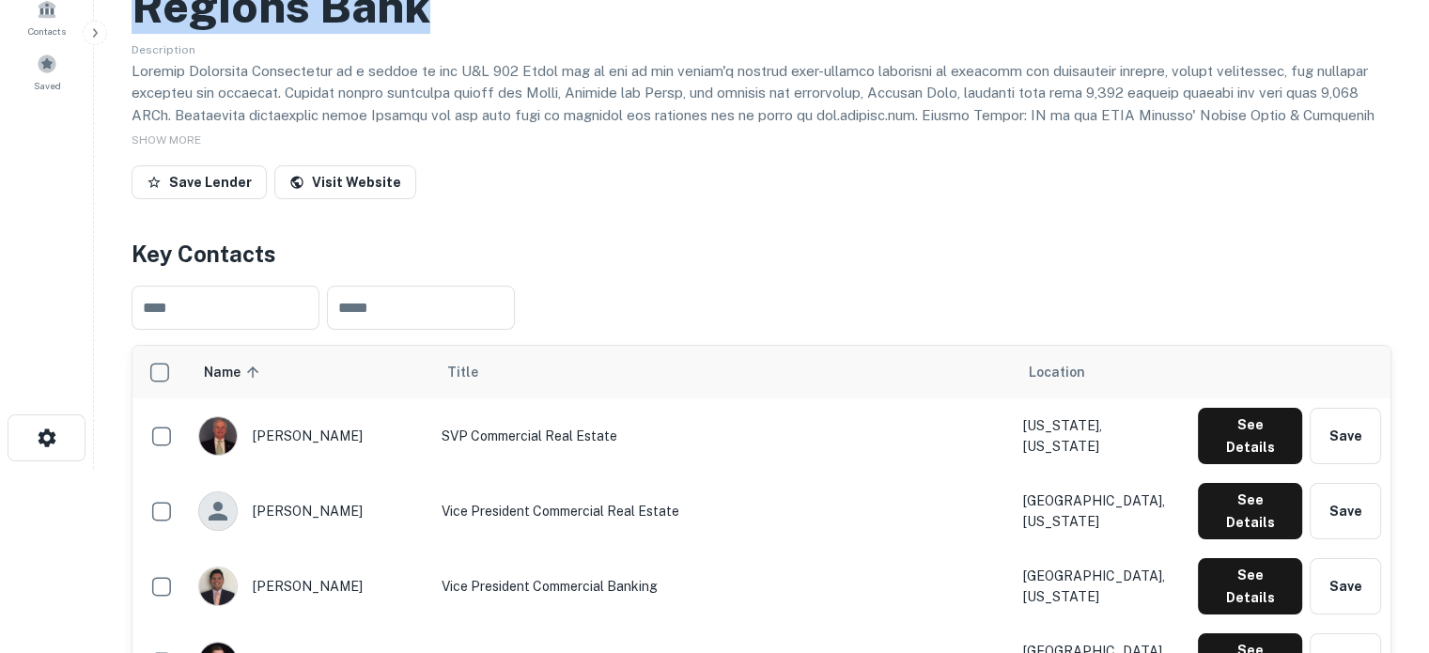
scroll to position [188, 0]
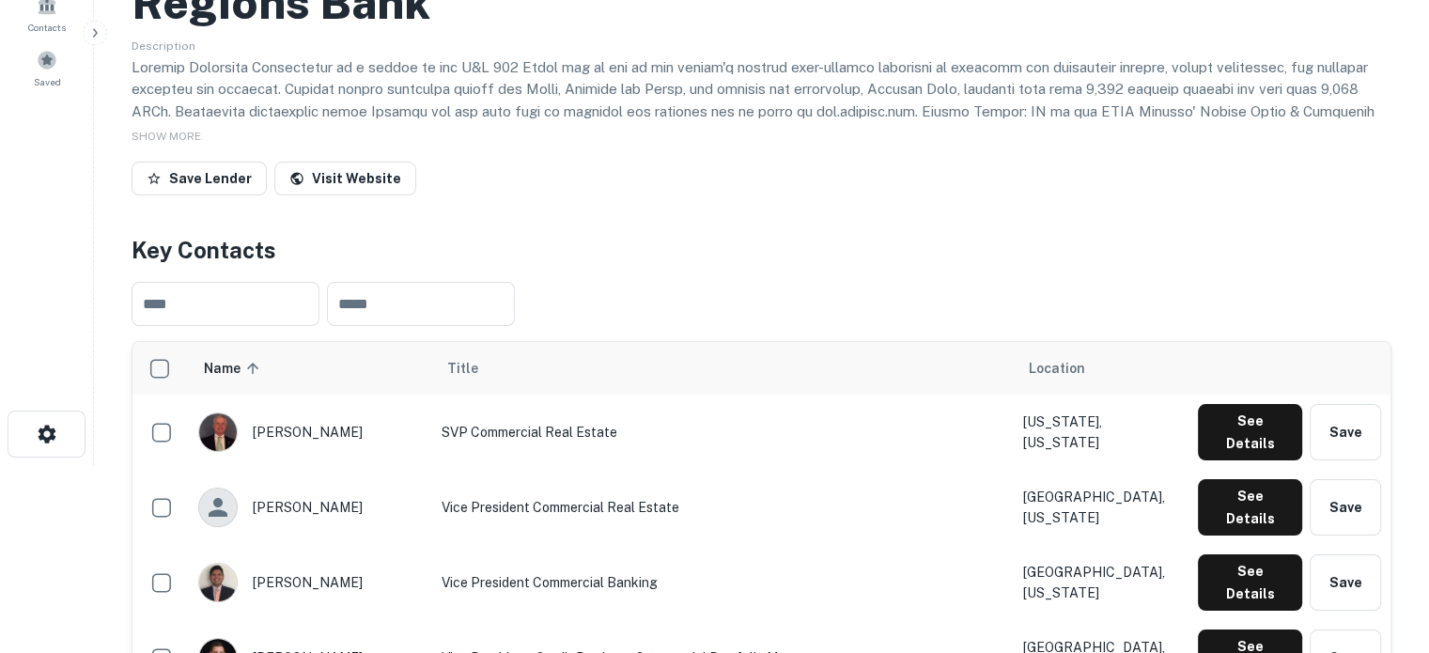
click at [605, 442] on td "SVP Commercial Real Estate" at bounding box center [723, 432] width 582 height 75
click at [1263, 426] on button "See Details" at bounding box center [1250, 432] width 104 height 56
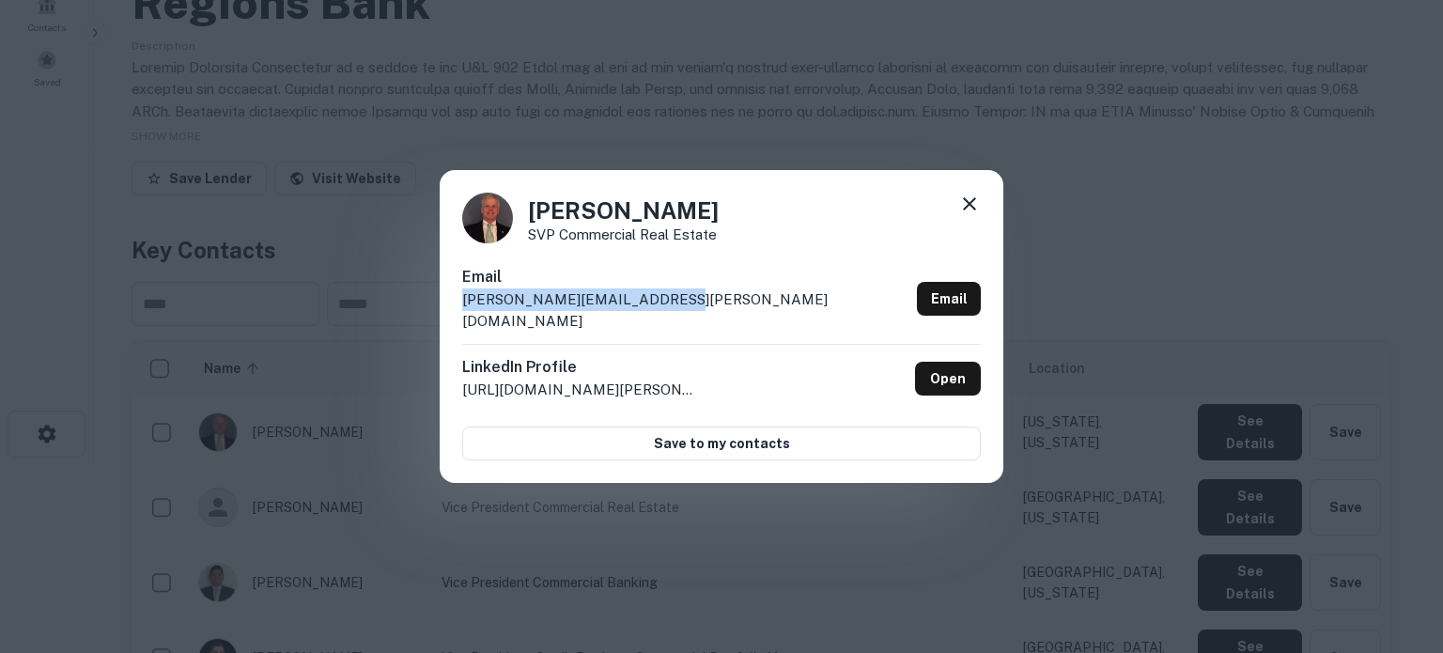
drag, startPoint x: 694, startPoint y: 307, endPoint x: 465, endPoint y: 311, distance: 229.3
click at [465, 311] on div "Email [PERSON_NAME][EMAIL_ADDRESS][PERSON_NAME][DOMAIN_NAME] Email" at bounding box center [721, 305] width 519 height 78
copy p "[PERSON_NAME][EMAIL_ADDRESS][PERSON_NAME][DOMAIN_NAME]"
click at [976, 222] on div at bounding box center [969, 207] width 23 height 29
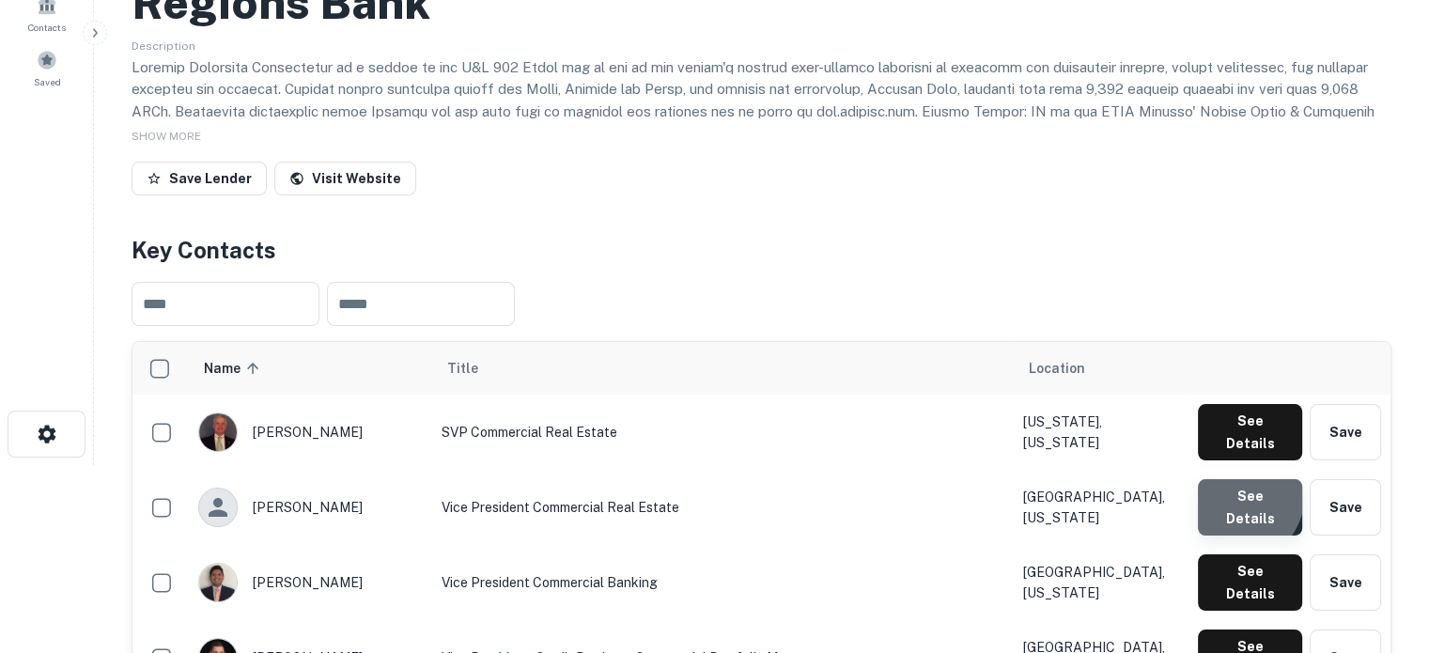
click at [1221, 479] on button "See Details" at bounding box center [1250, 507] width 104 height 56
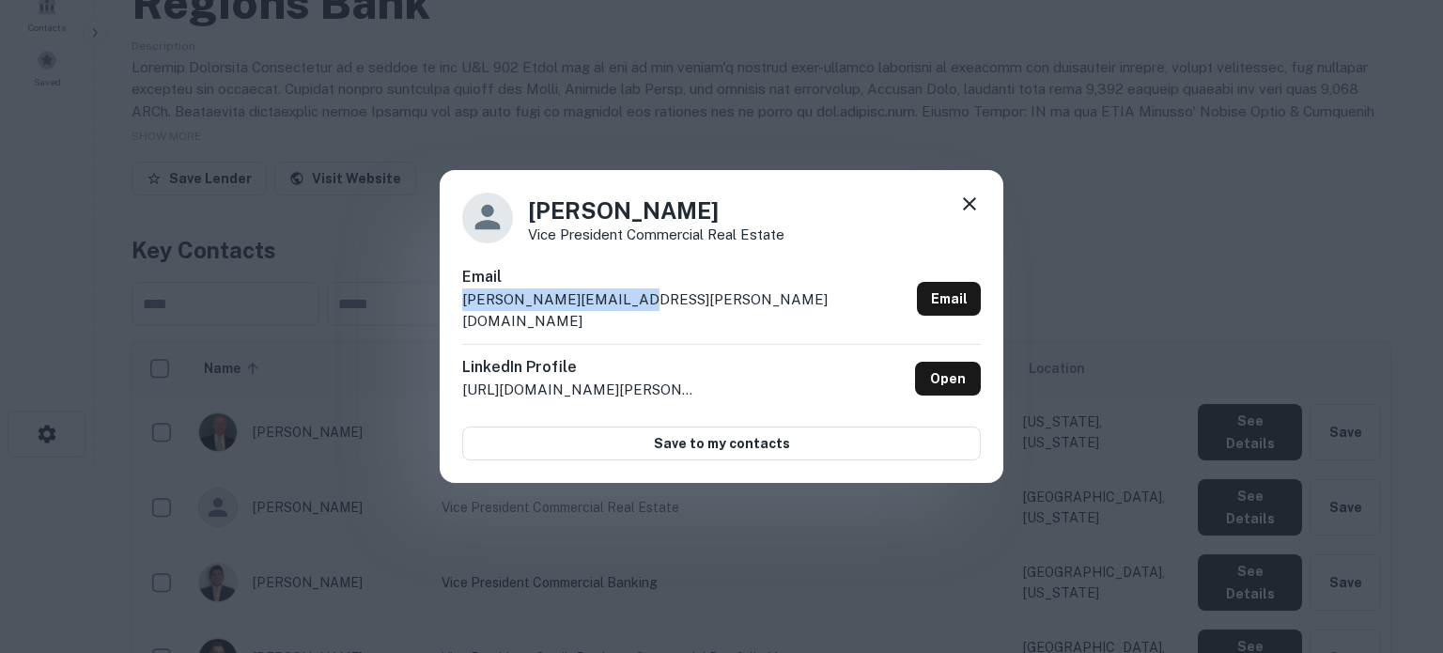
drag, startPoint x: 462, startPoint y: 310, endPoint x: 619, endPoint y: 311, distance: 156.9
click at [619, 311] on p "[PERSON_NAME][EMAIL_ADDRESS][PERSON_NAME][DOMAIN_NAME]" at bounding box center [685, 310] width 447 height 44
copy p "[PERSON_NAME][EMAIL_ADDRESS][PERSON_NAME][DOMAIN_NAME]"
click at [969, 210] on icon at bounding box center [969, 203] width 13 height 13
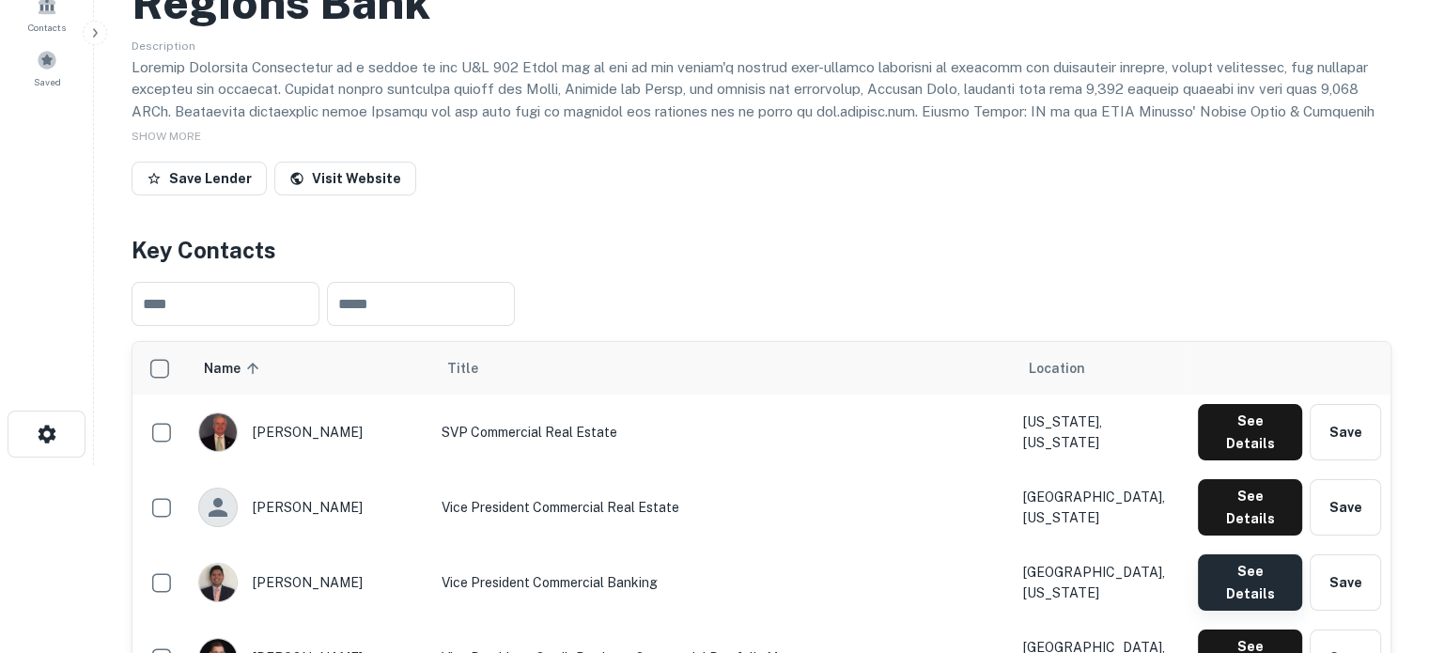
click at [1211, 554] on button "See Details" at bounding box center [1250, 582] width 104 height 56
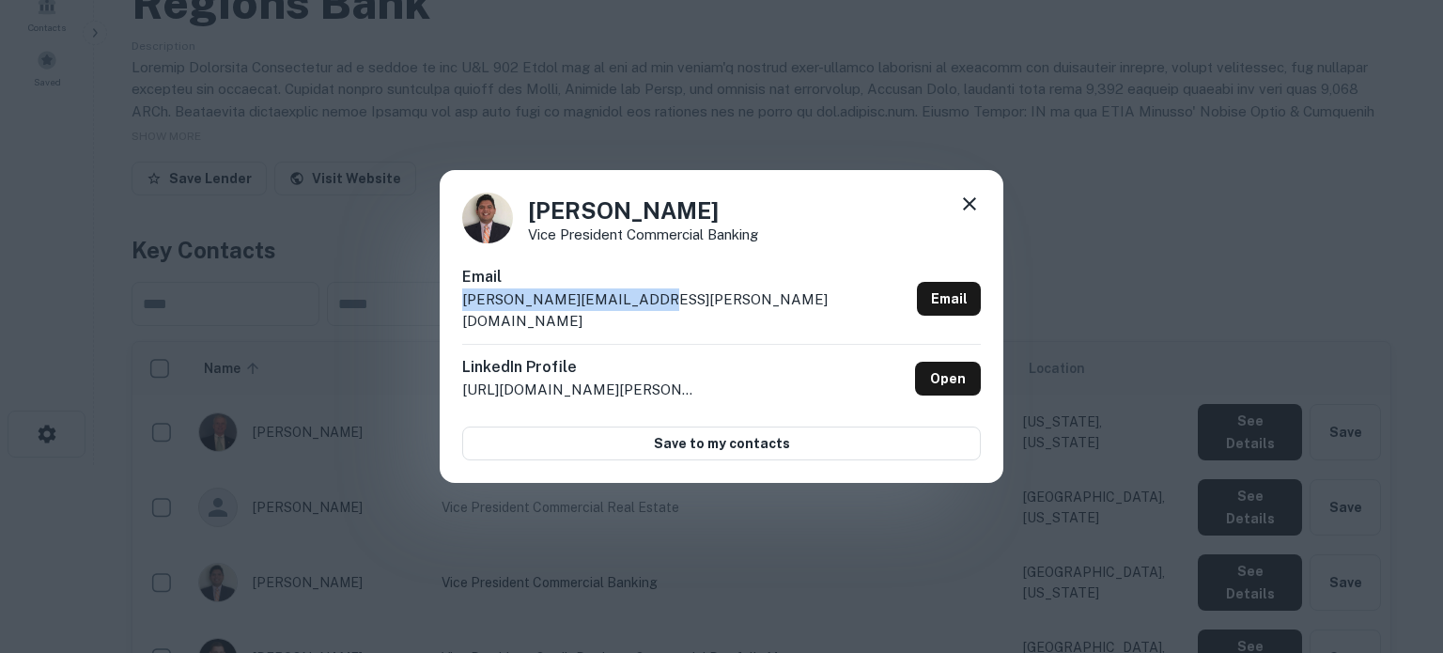
drag, startPoint x: 459, startPoint y: 315, endPoint x: 630, endPoint y: 311, distance: 171.0
click at [630, 311] on div "[PERSON_NAME] Vice President Commercial Banking Email [PERSON_NAME][EMAIL_ADDRE…" at bounding box center [722, 327] width 564 height 314
copy p "[PERSON_NAME][EMAIL_ADDRESS][PERSON_NAME][DOMAIN_NAME]"
click at [977, 215] on icon at bounding box center [969, 204] width 23 height 23
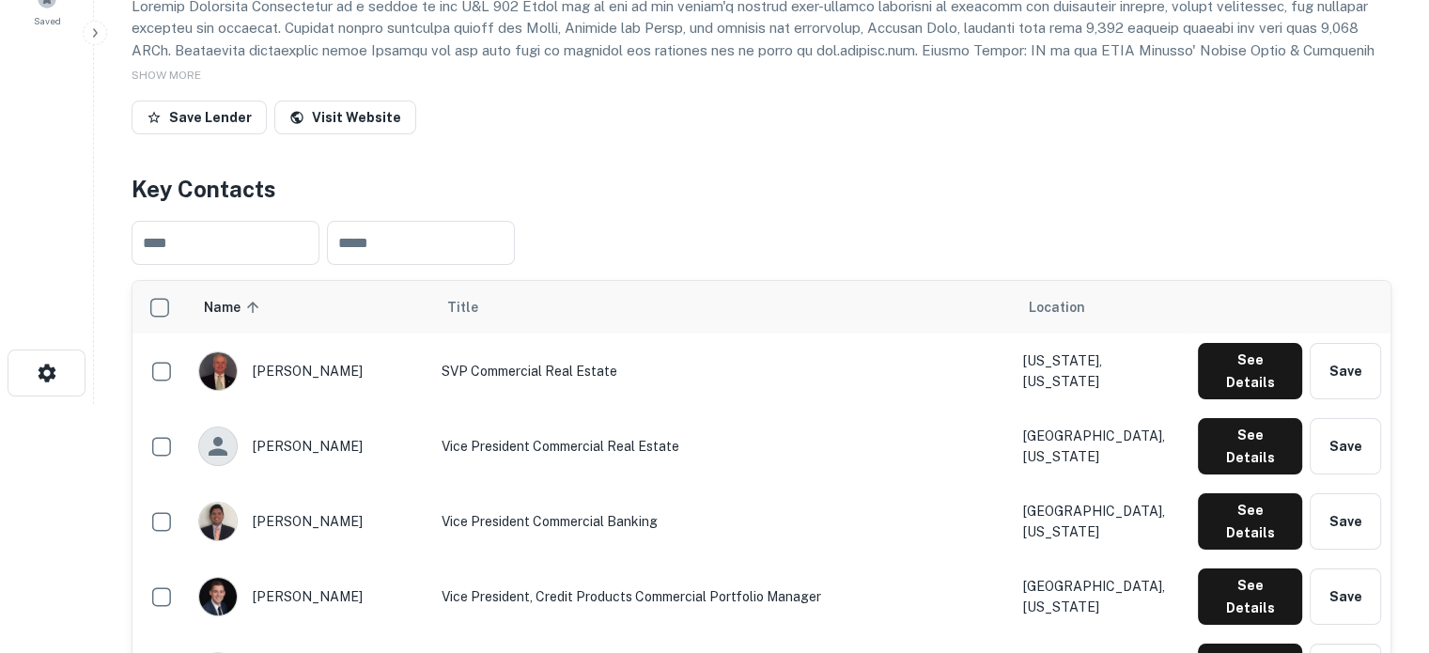
scroll to position [282, 0]
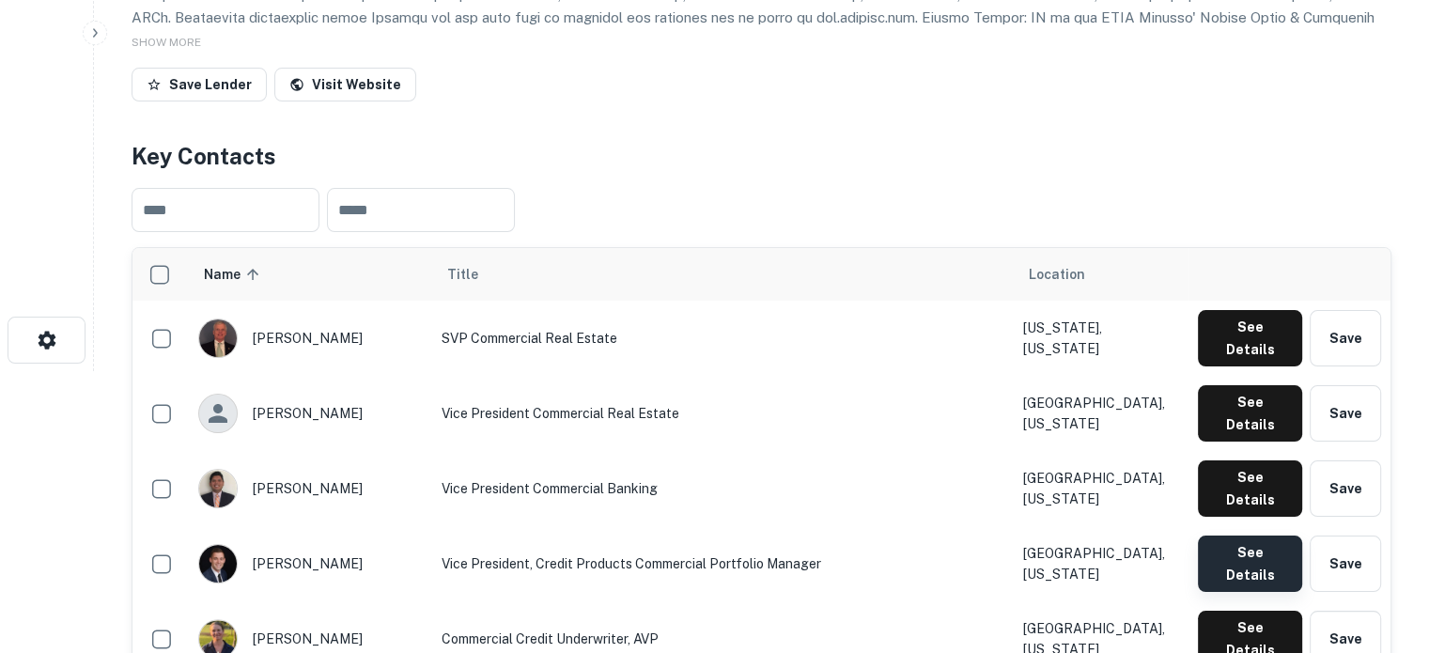
click at [1226, 535] on button "See Details" at bounding box center [1250, 563] width 104 height 56
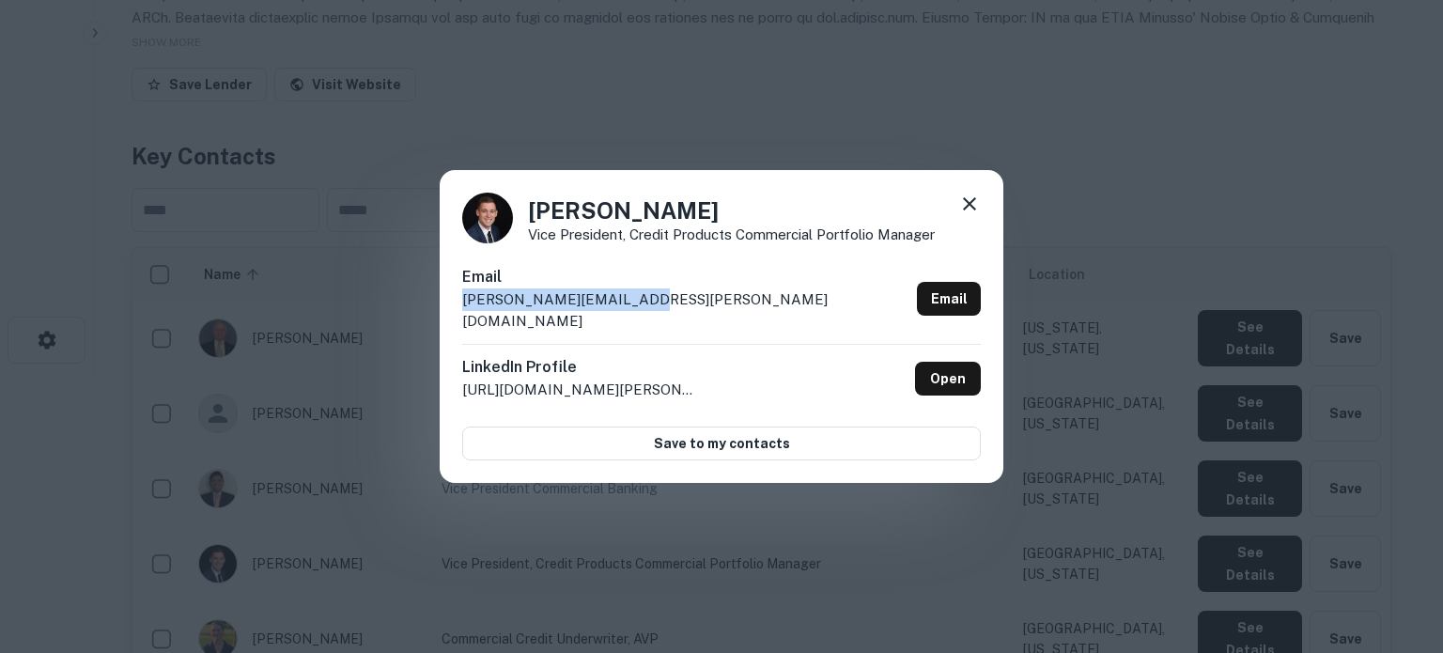
drag, startPoint x: 464, startPoint y: 318, endPoint x: 636, endPoint y: 307, distance: 172.2
click at [636, 307] on div "Email [PERSON_NAME][EMAIL_ADDRESS][PERSON_NAME][DOMAIN_NAME] Email" at bounding box center [721, 305] width 519 height 78
copy p "[PERSON_NAME][EMAIL_ADDRESS][PERSON_NAME][DOMAIN_NAME]"
click at [979, 215] on icon at bounding box center [969, 204] width 23 height 23
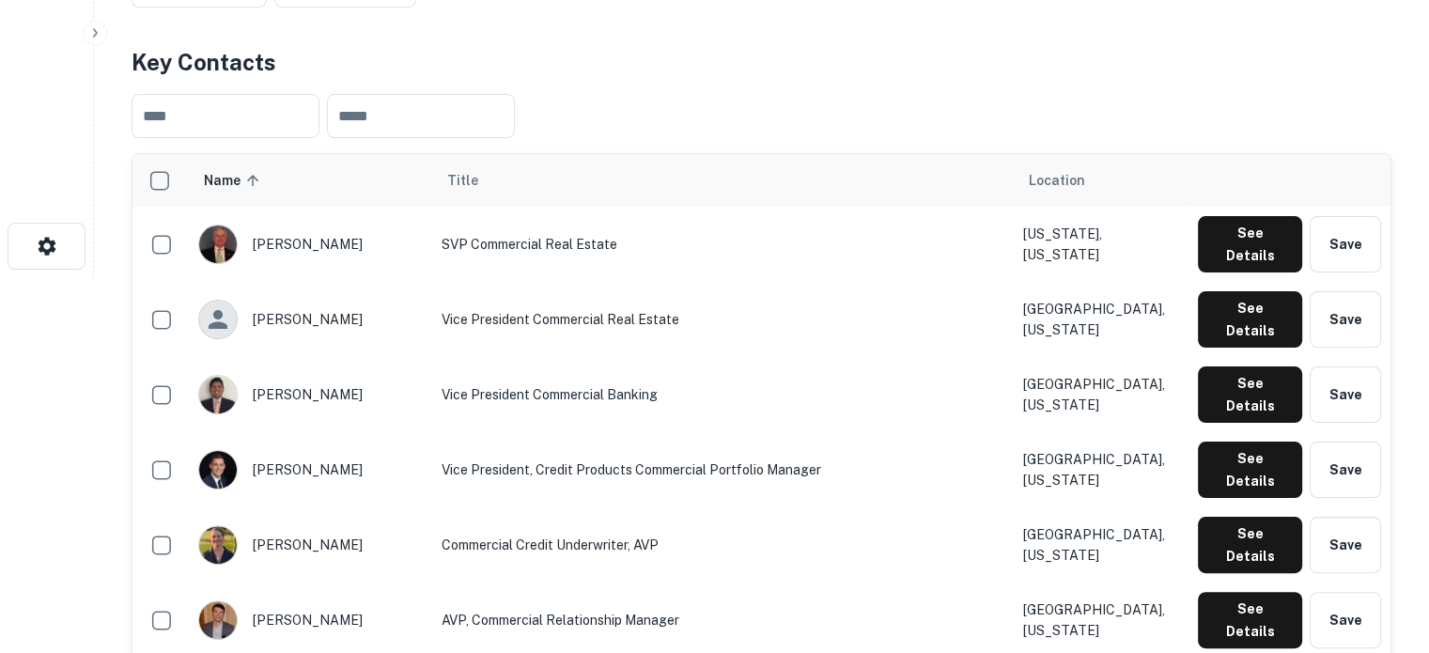
scroll to position [564, 0]
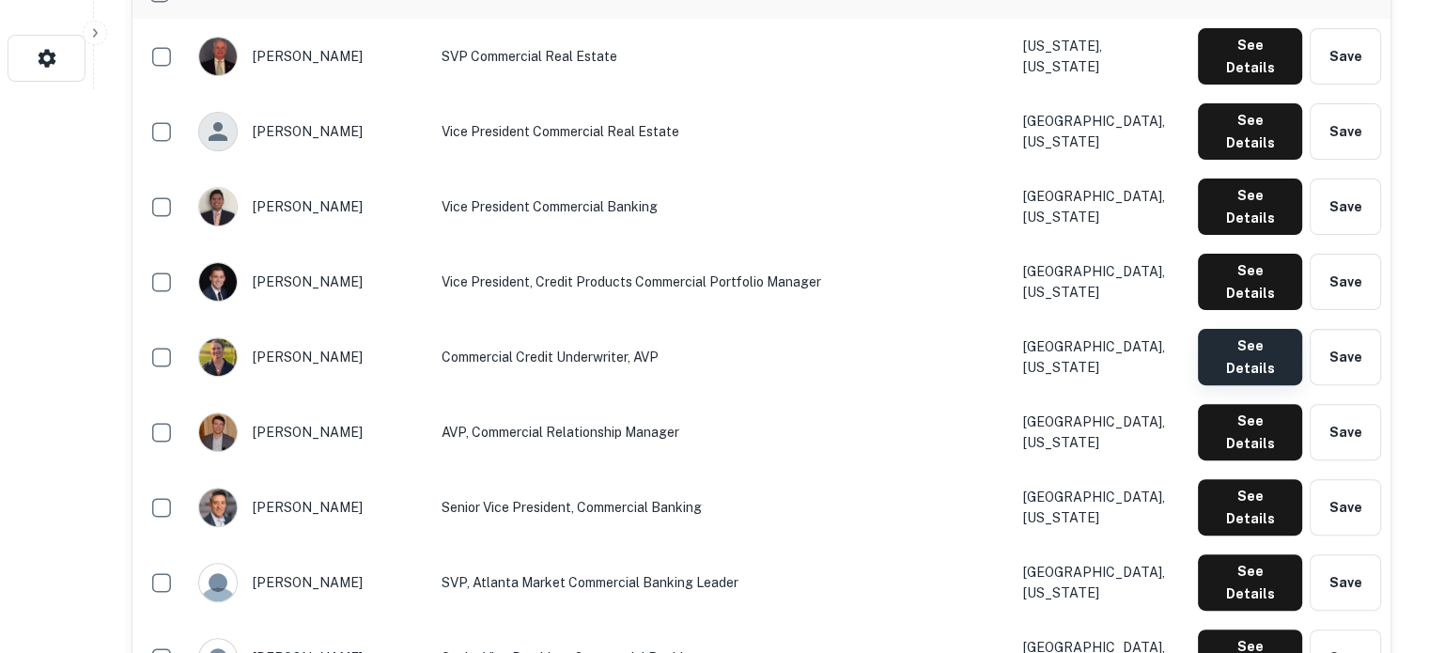
click at [1267, 329] on button "See Details" at bounding box center [1250, 357] width 104 height 56
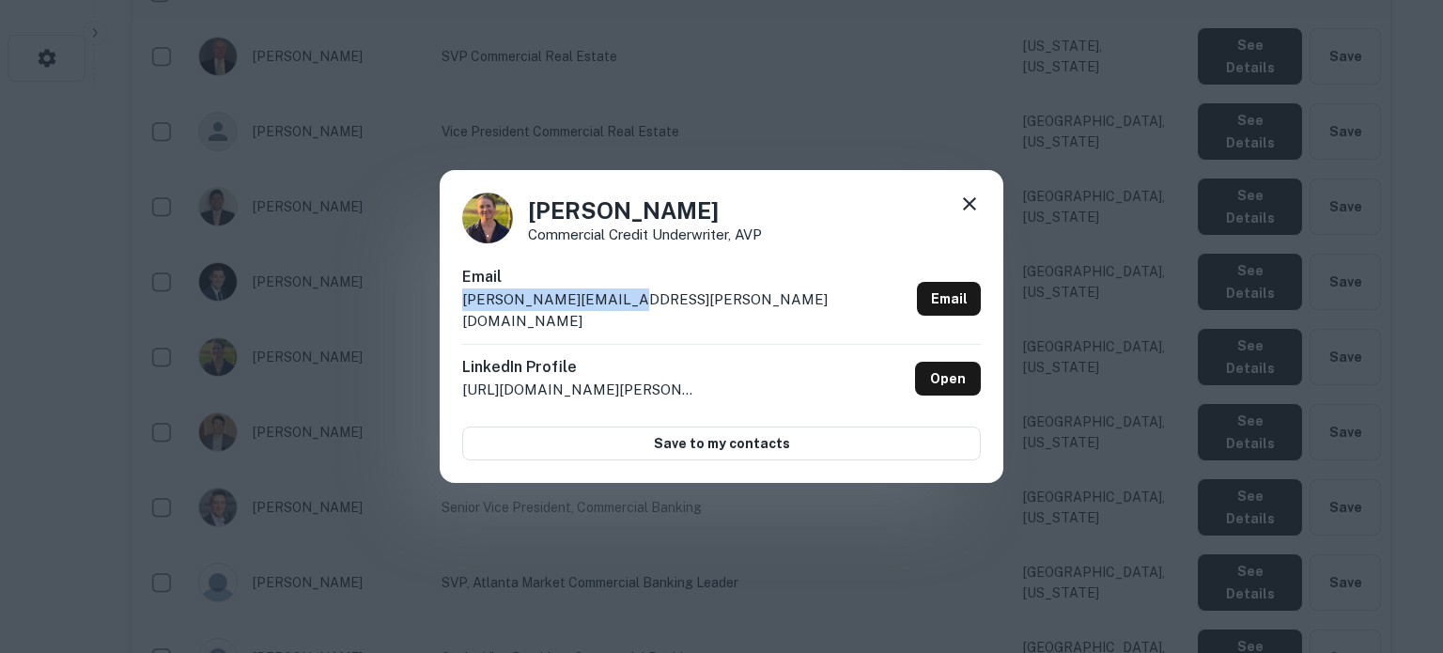
drag, startPoint x: 463, startPoint y: 311, endPoint x: 621, endPoint y: 307, distance: 157.9
click at [621, 307] on p "[PERSON_NAME][EMAIL_ADDRESS][PERSON_NAME][DOMAIN_NAME]" at bounding box center [685, 310] width 447 height 44
copy p "[PERSON_NAME][EMAIL_ADDRESS][PERSON_NAME][DOMAIN_NAME]"
click at [982, 214] on div "[PERSON_NAME] Commercial Credit Underwriter, AVP Email [PERSON_NAME][EMAIL_ADDR…" at bounding box center [722, 327] width 564 height 314
click at [973, 210] on icon at bounding box center [969, 203] width 13 height 13
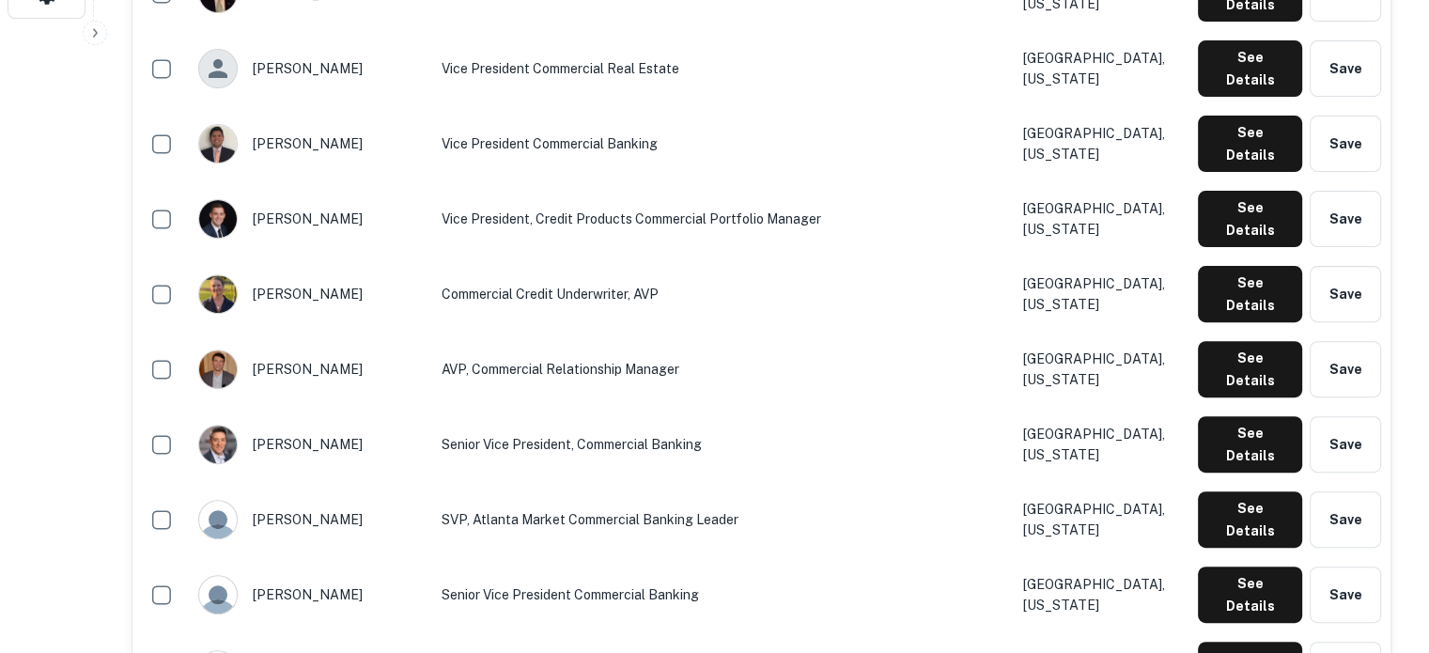
scroll to position [658, 0]
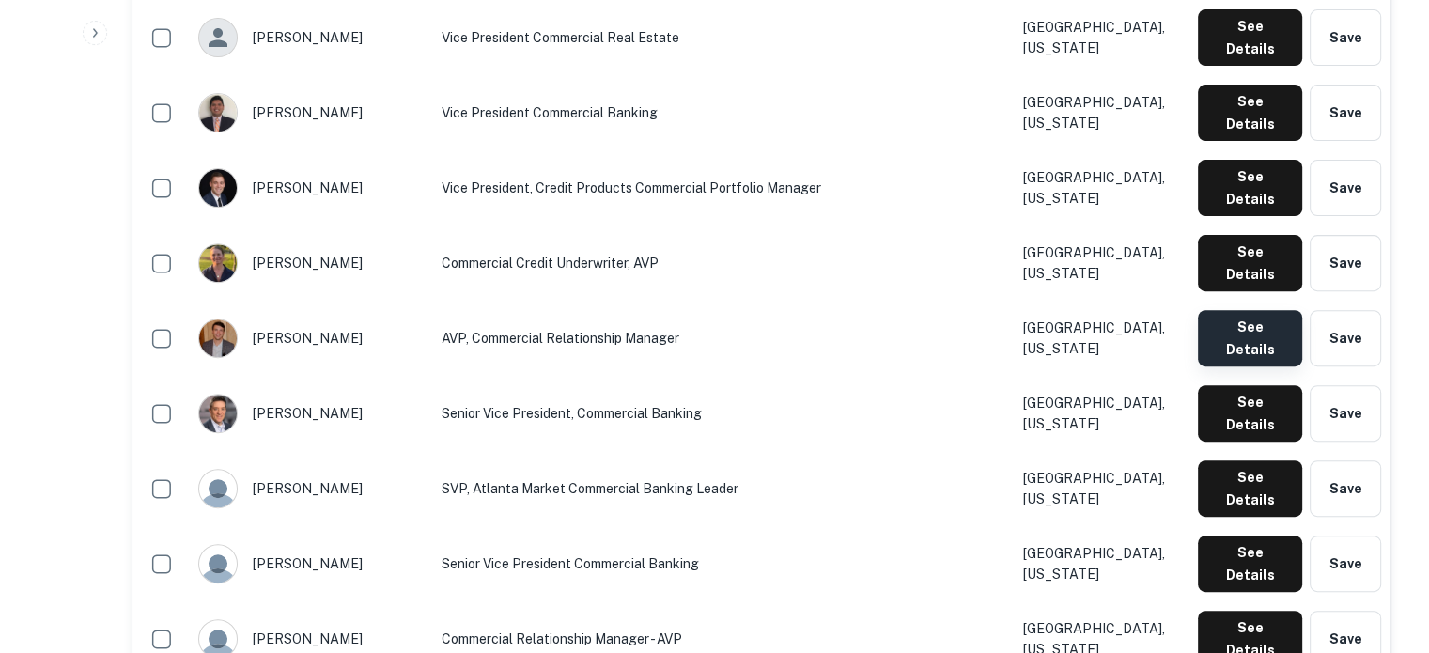
click at [1264, 310] on button "See Details" at bounding box center [1250, 338] width 104 height 56
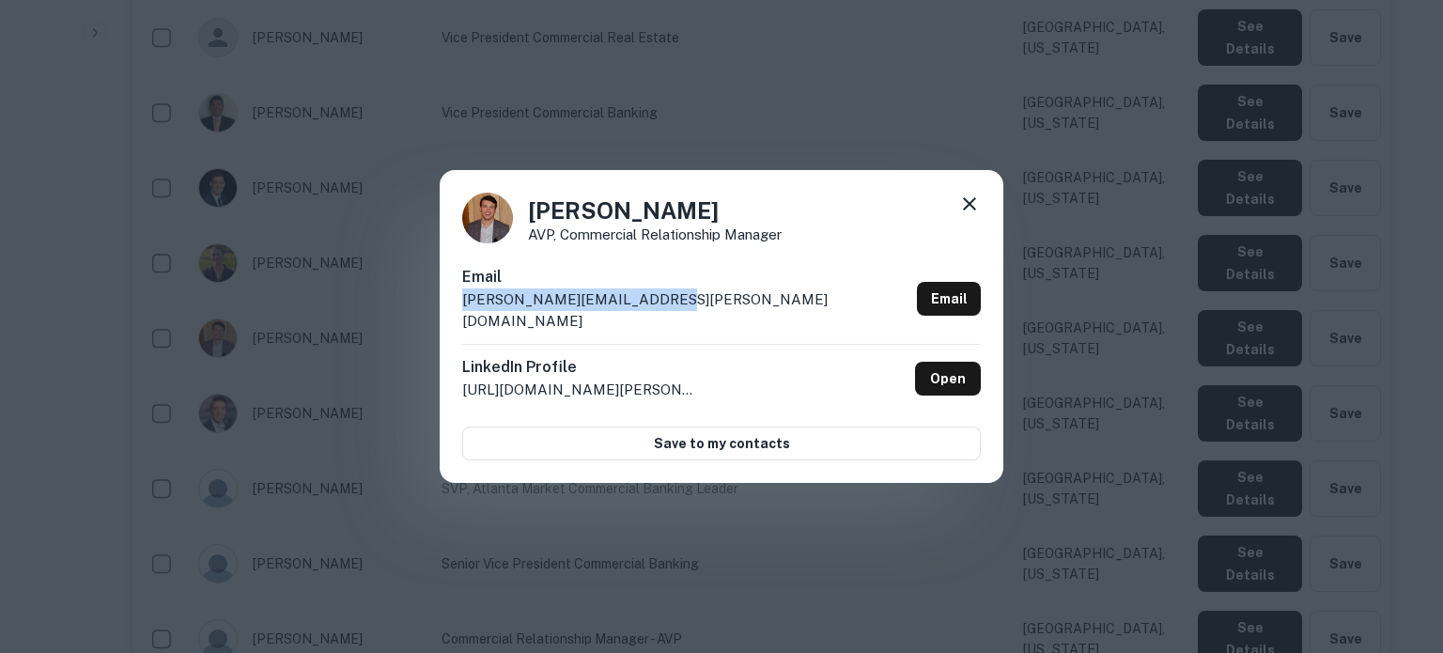
drag, startPoint x: 459, startPoint y: 316, endPoint x: 680, endPoint y: 315, distance: 220.8
click at [680, 315] on div "[PERSON_NAME] AVP, Commercial Relationship Manager Email [PERSON_NAME][EMAIL_AD…" at bounding box center [722, 327] width 564 height 314
copy p "[PERSON_NAME][EMAIL_ADDRESS][PERSON_NAME][DOMAIN_NAME]"
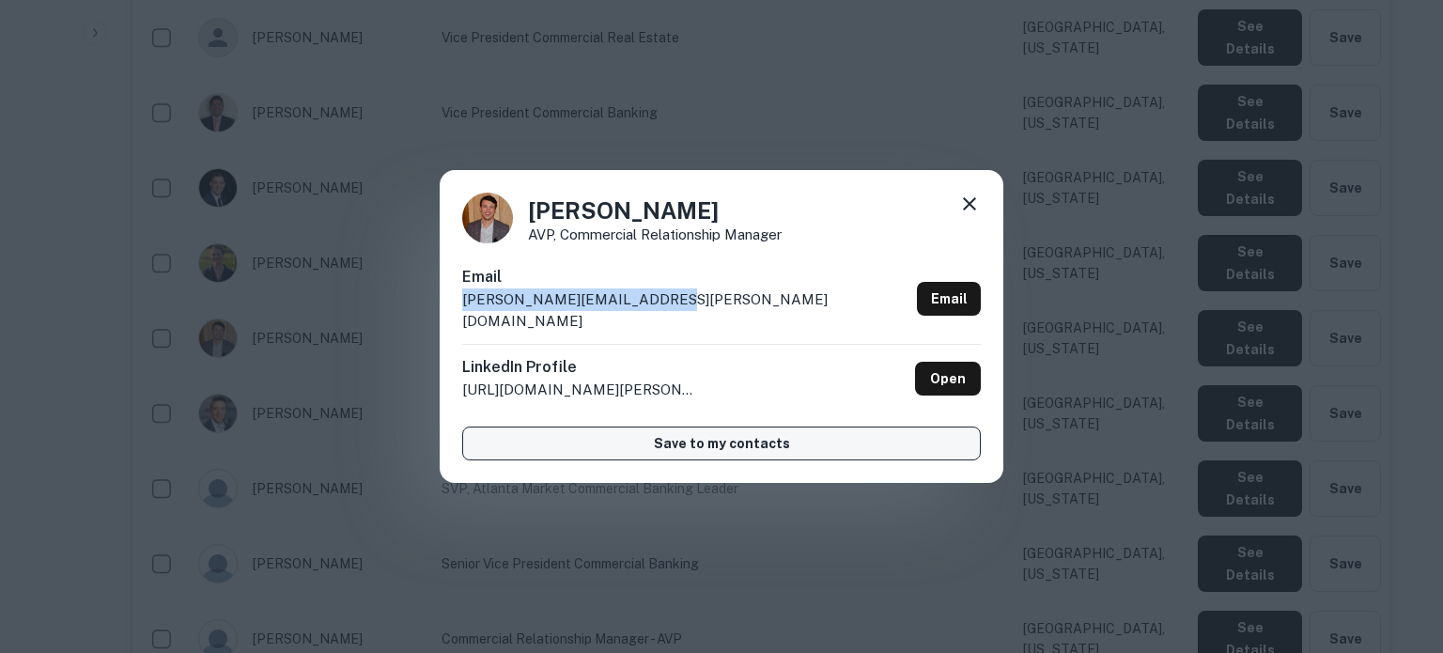
copy p "[PERSON_NAME][EMAIL_ADDRESS][PERSON_NAME][DOMAIN_NAME]"
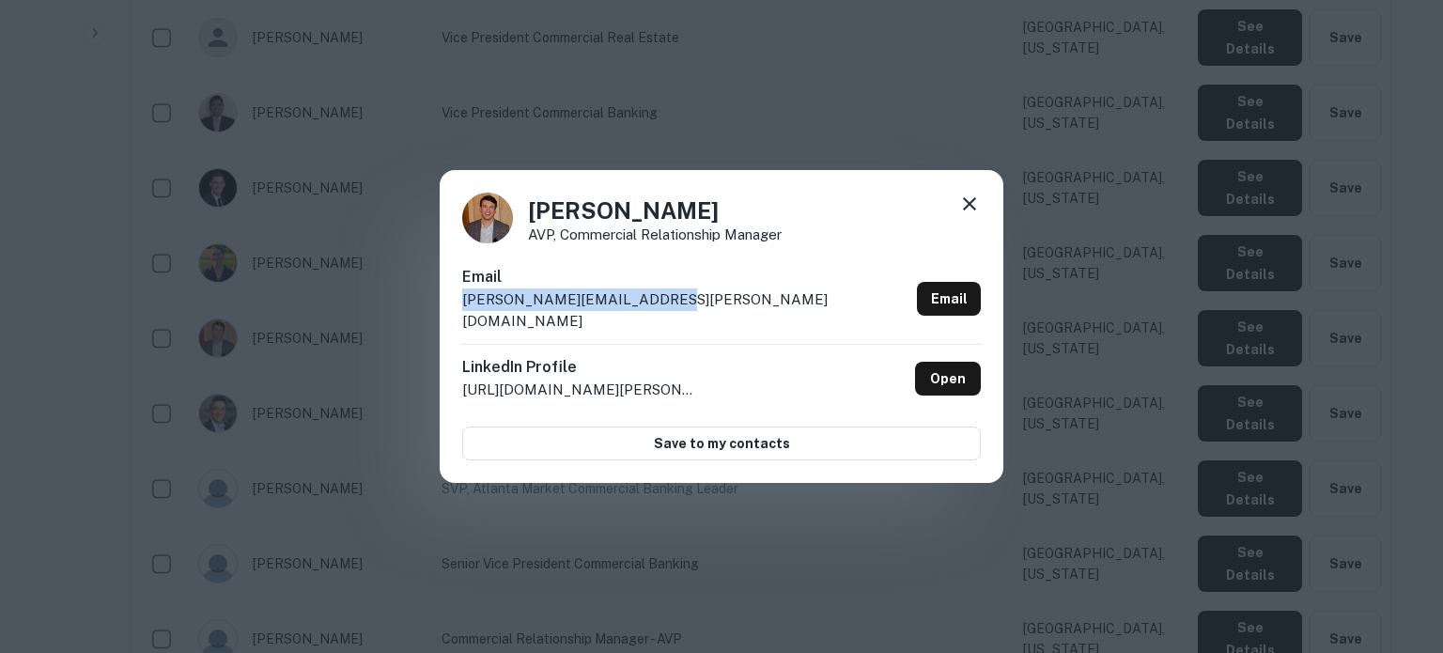
click at [978, 211] on icon at bounding box center [969, 204] width 23 height 23
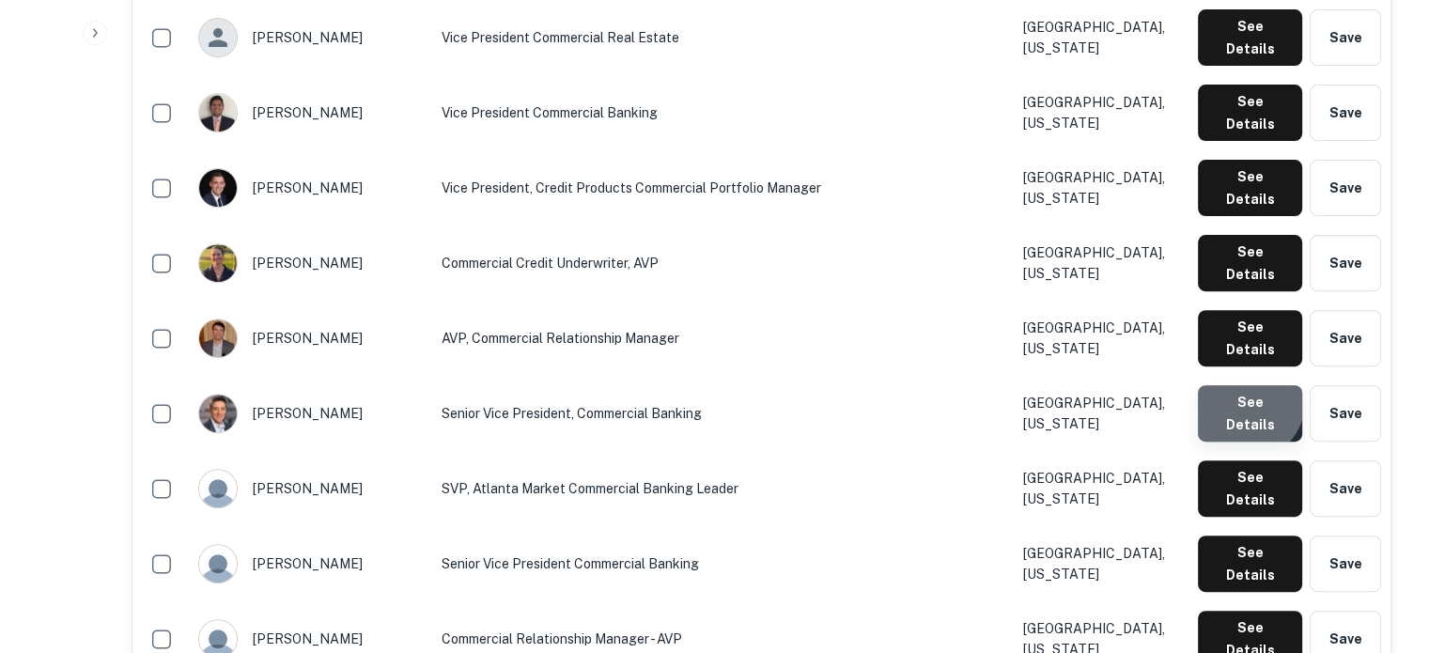
click at [1243, 385] on button "See Details" at bounding box center [1250, 413] width 104 height 56
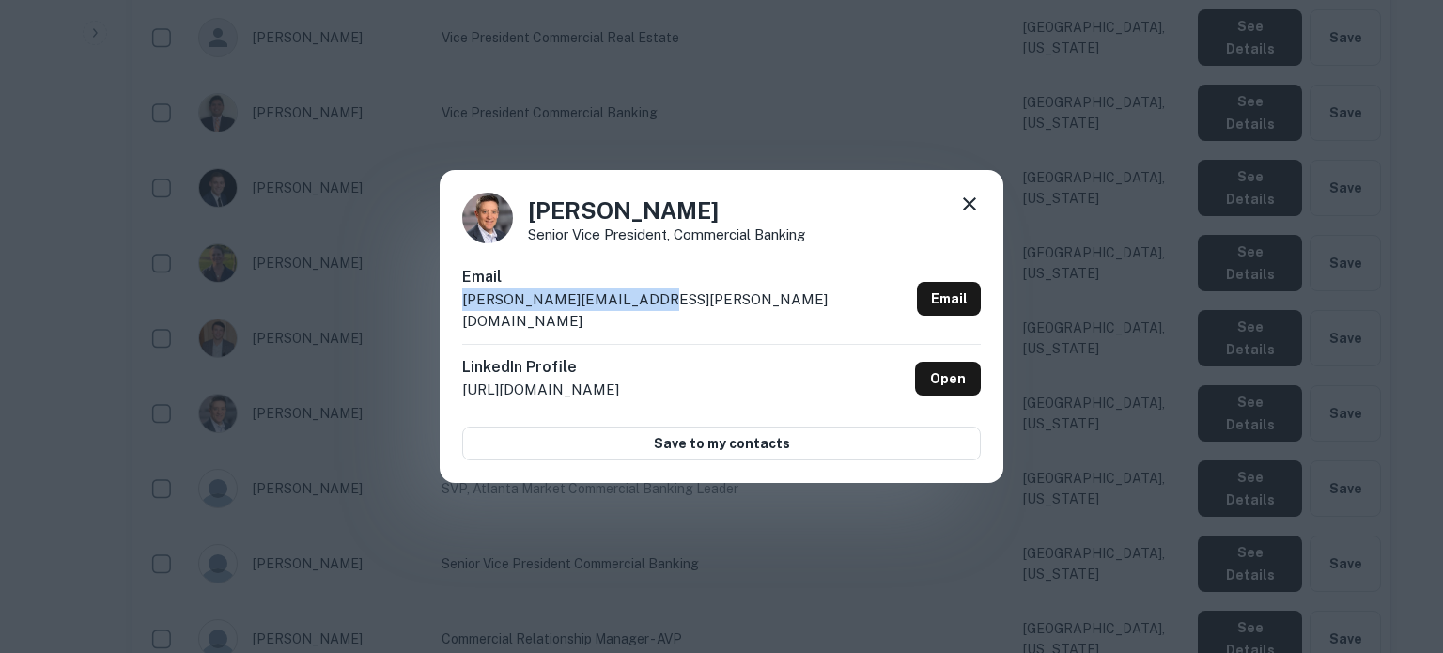
drag, startPoint x: 658, startPoint y: 310, endPoint x: 463, endPoint y: 317, distance: 194.6
click at [463, 317] on div "Email [PERSON_NAME][EMAIL_ADDRESS][PERSON_NAME][DOMAIN_NAME] Email" at bounding box center [721, 305] width 519 height 78
copy p "[PERSON_NAME][EMAIL_ADDRESS][PERSON_NAME][DOMAIN_NAME]"
click at [969, 210] on icon at bounding box center [969, 203] width 13 height 13
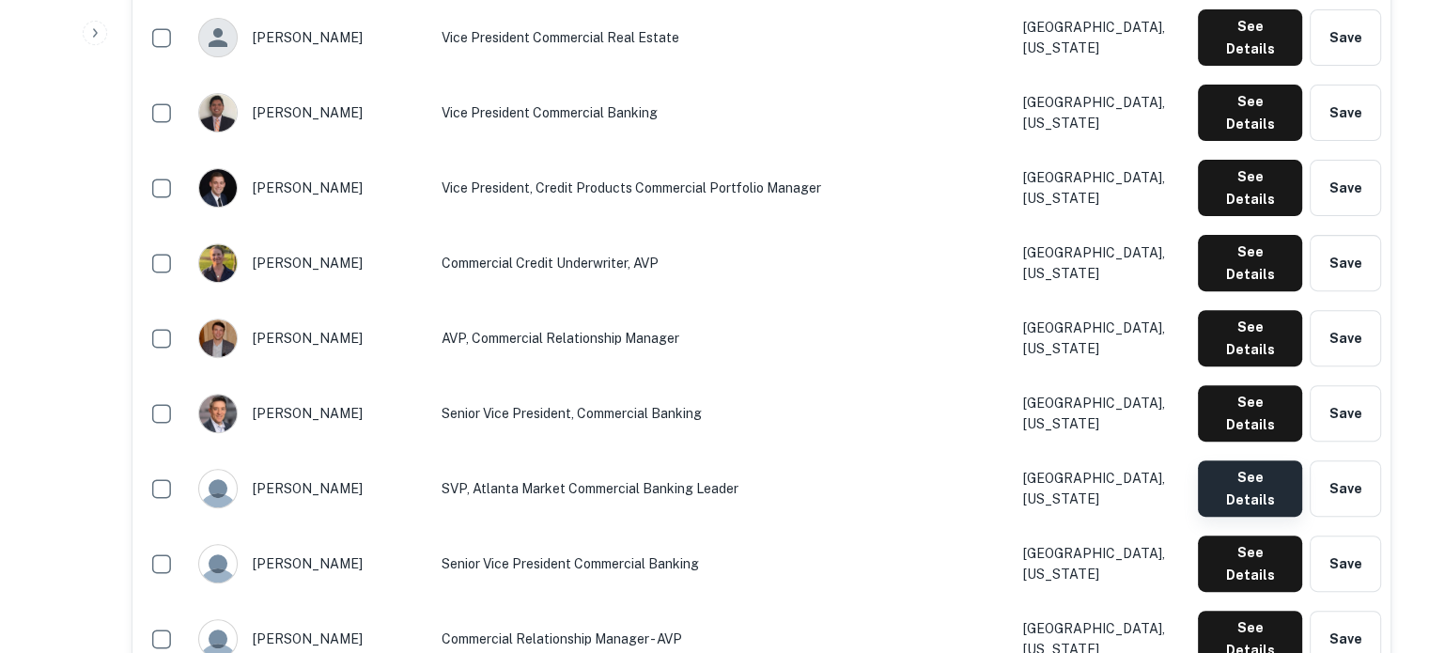
click at [1218, 460] on button "See Details" at bounding box center [1250, 488] width 104 height 56
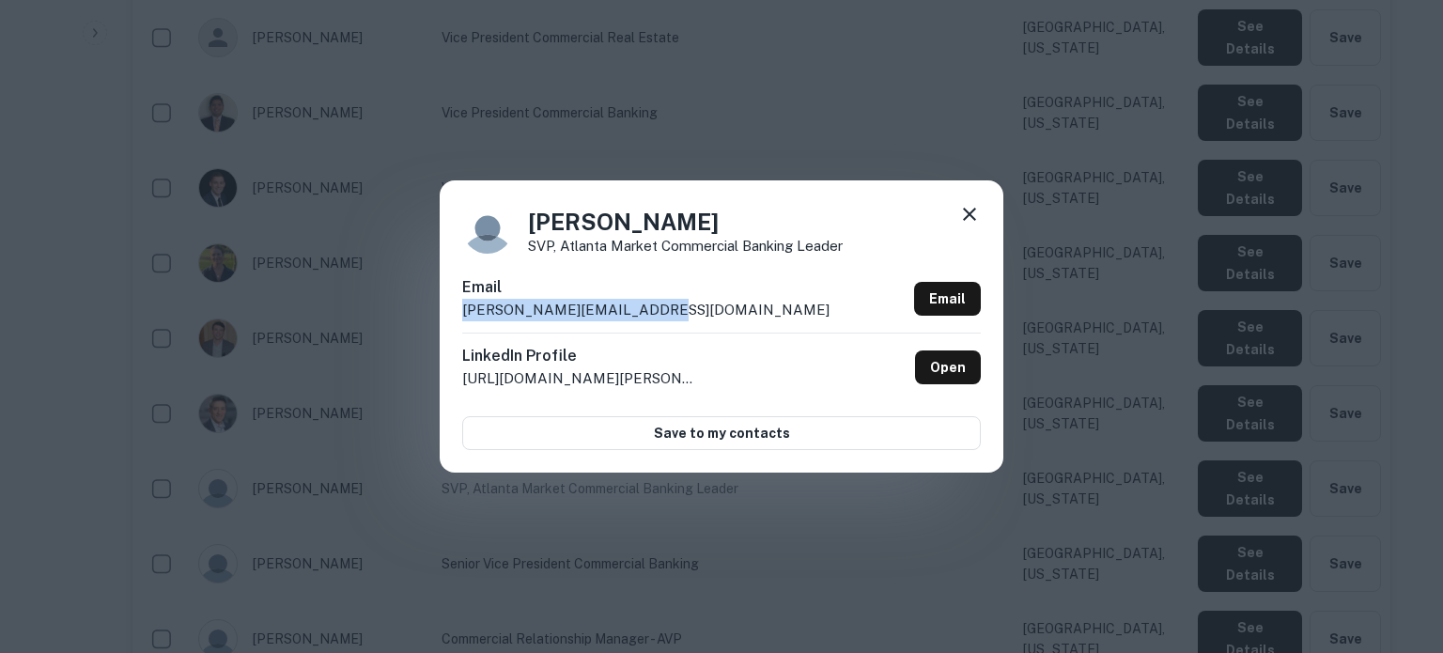
drag, startPoint x: 719, startPoint y: 314, endPoint x: 459, endPoint y: 312, distance: 259.3
click at [459, 312] on div "[PERSON_NAME] SVP, Atlanta Market Commercial Banking Leader Email [PERSON_NAME]…" at bounding box center [722, 325] width 564 height 291
copy p "[PERSON_NAME][EMAIL_ADDRESS][DOMAIN_NAME]"
click at [974, 223] on icon at bounding box center [969, 214] width 23 height 23
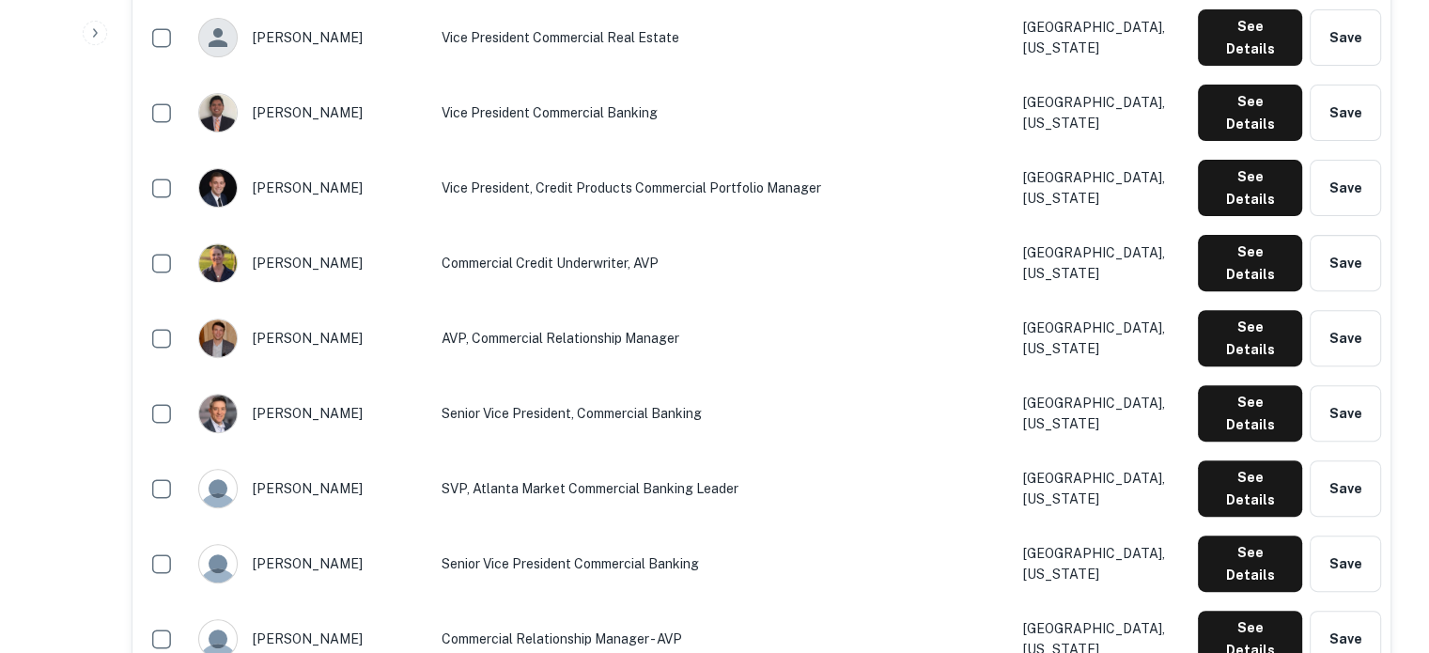
drag, startPoint x: 1229, startPoint y: 356, endPoint x: 937, endPoint y: 466, distance: 312.2
click at [1215, 535] on button "See Details" at bounding box center [1250, 563] width 104 height 56
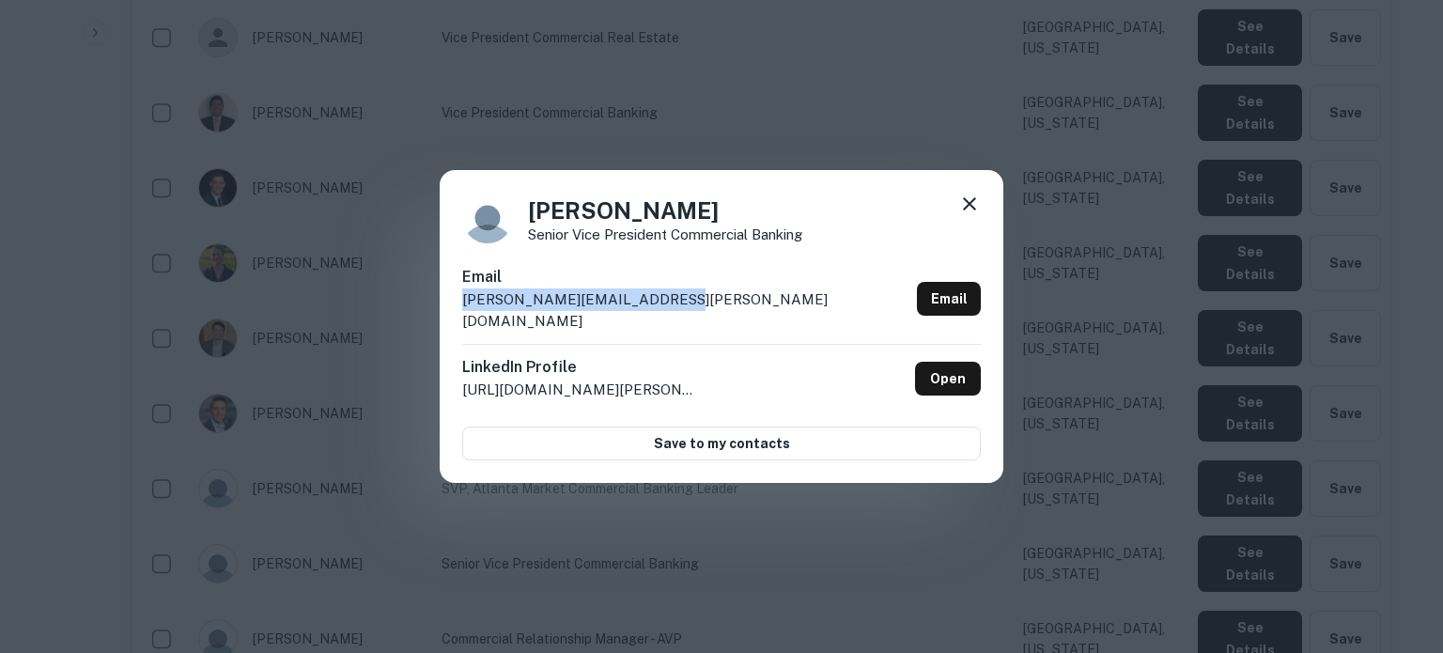
drag, startPoint x: 706, startPoint y: 310, endPoint x: 462, endPoint y: 313, distance: 244.3
click at [462, 313] on div "Email [PERSON_NAME][EMAIL_ADDRESS][PERSON_NAME][DOMAIN_NAME] Email" at bounding box center [721, 305] width 519 height 78
click at [965, 209] on icon at bounding box center [969, 204] width 23 height 23
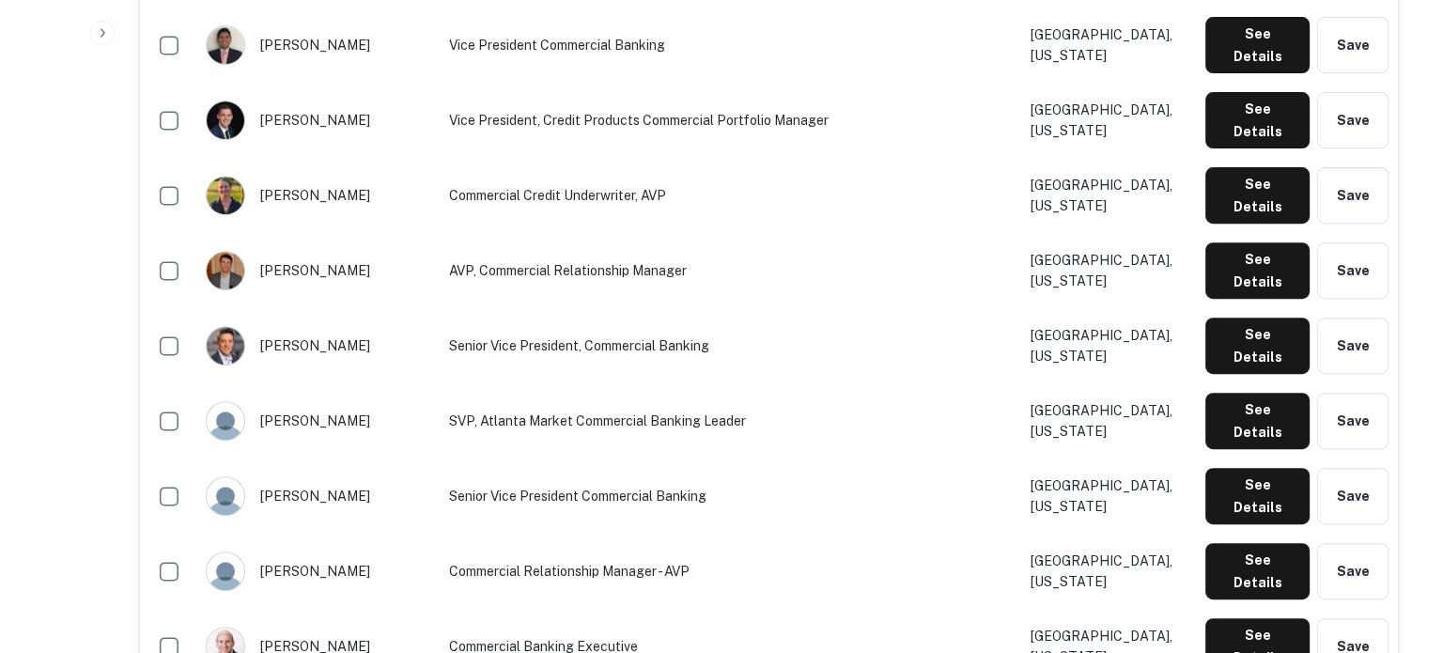
scroll to position [845, 0]
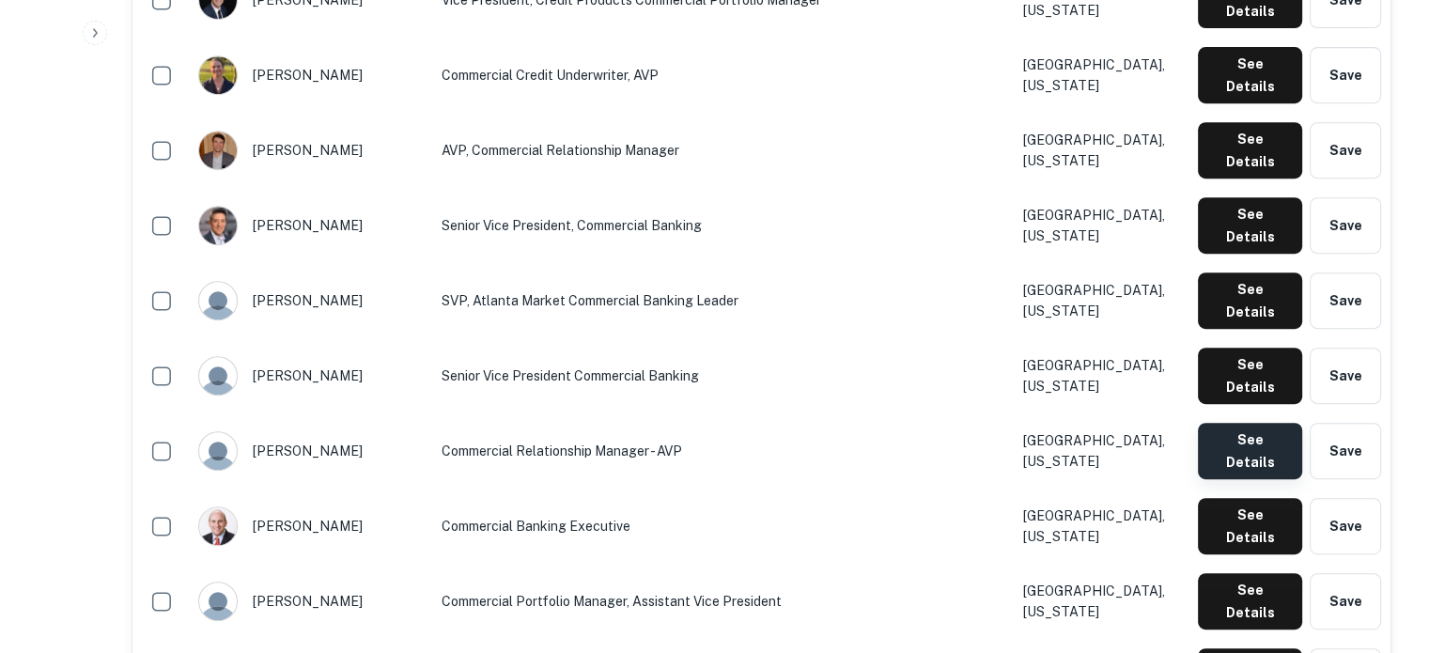
click at [1248, 423] on button "See Details" at bounding box center [1250, 451] width 104 height 56
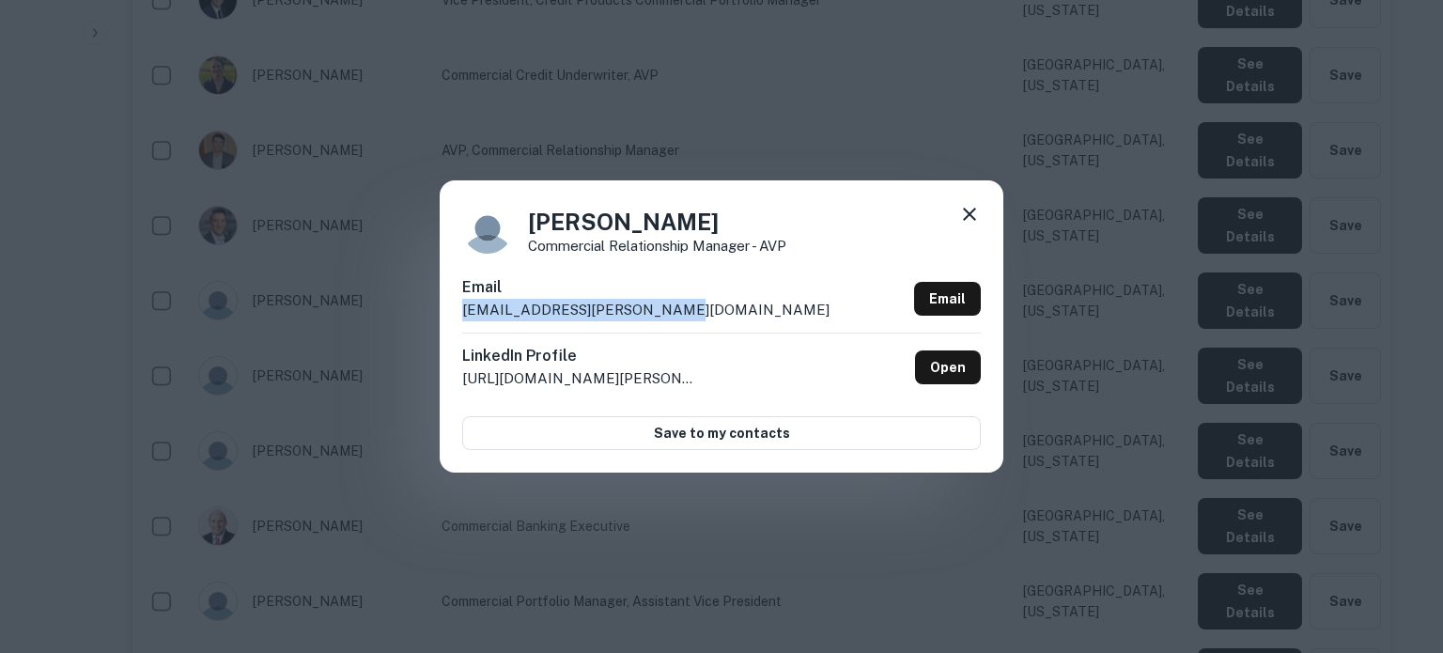
drag, startPoint x: 688, startPoint y: 313, endPoint x: 451, endPoint y: 314, distance: 236.7
click at [451, 314] on div "[PERSON_NAME] Commercial Relationship Manager - AVP Email [EMAIL_ADDRESS][PERSO…" at bounding box center [722, 325] width 564 height 291
click at [974, 211] on icon at bounding box center [969, 214] width 23 height 23
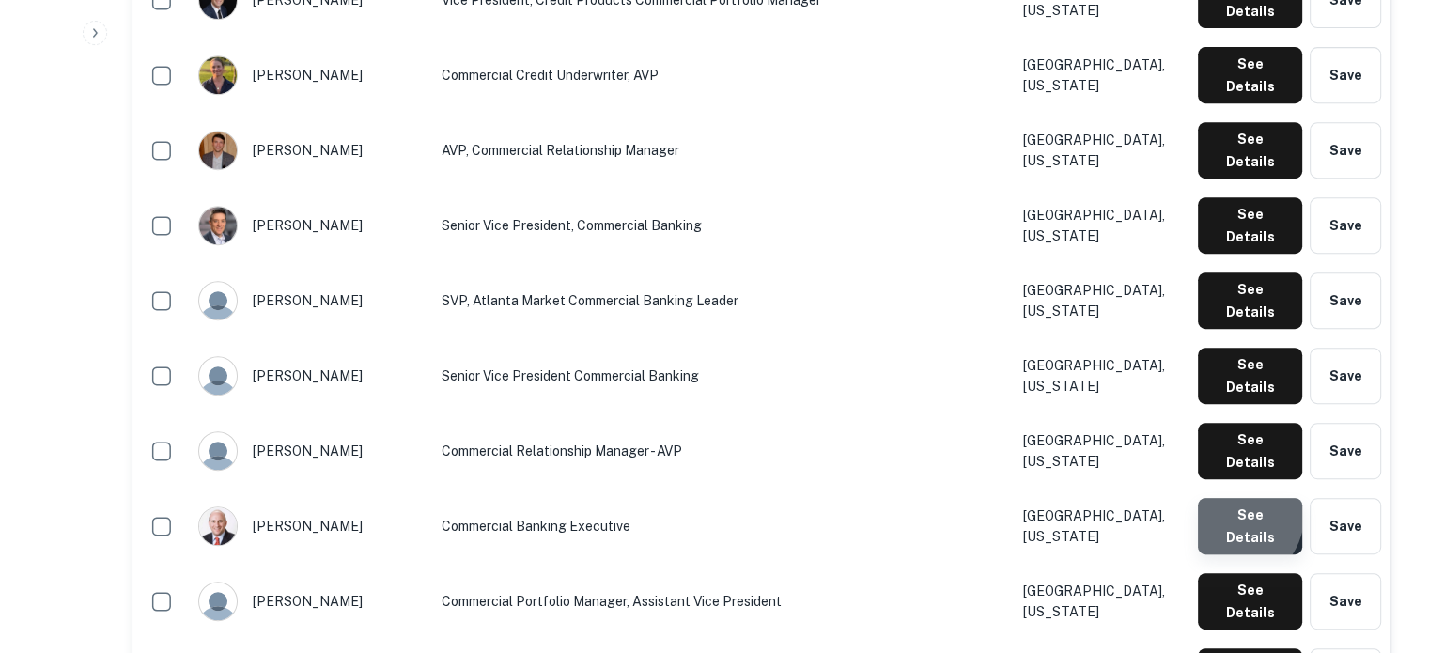
click at [1220, 498] on button "See Details" at bounding box center [1250, 526] width 104 height 56
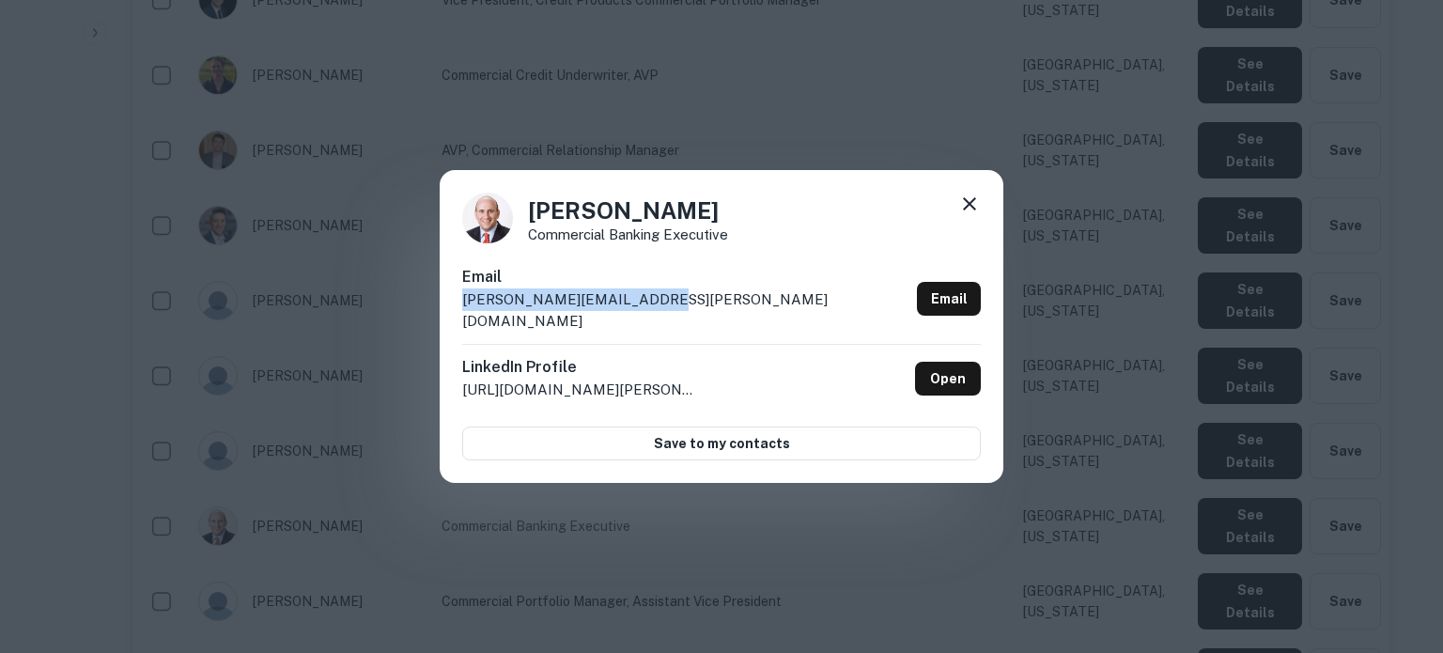
drag, startPoint x: 659, startPoint y: 311, endPoint x: 459, endPoint y: 313, distance: 199.2
click at [459, 313] on div "[PERSON_NAME] Commercial Banking Executive Email [PERSON_NAME][EMAIL_ADDRESS][P…" at bounding box center [722, 327] width 564 height 314
click at [973, 213] on icon at bounding box center [969, 204] width 23 height 23
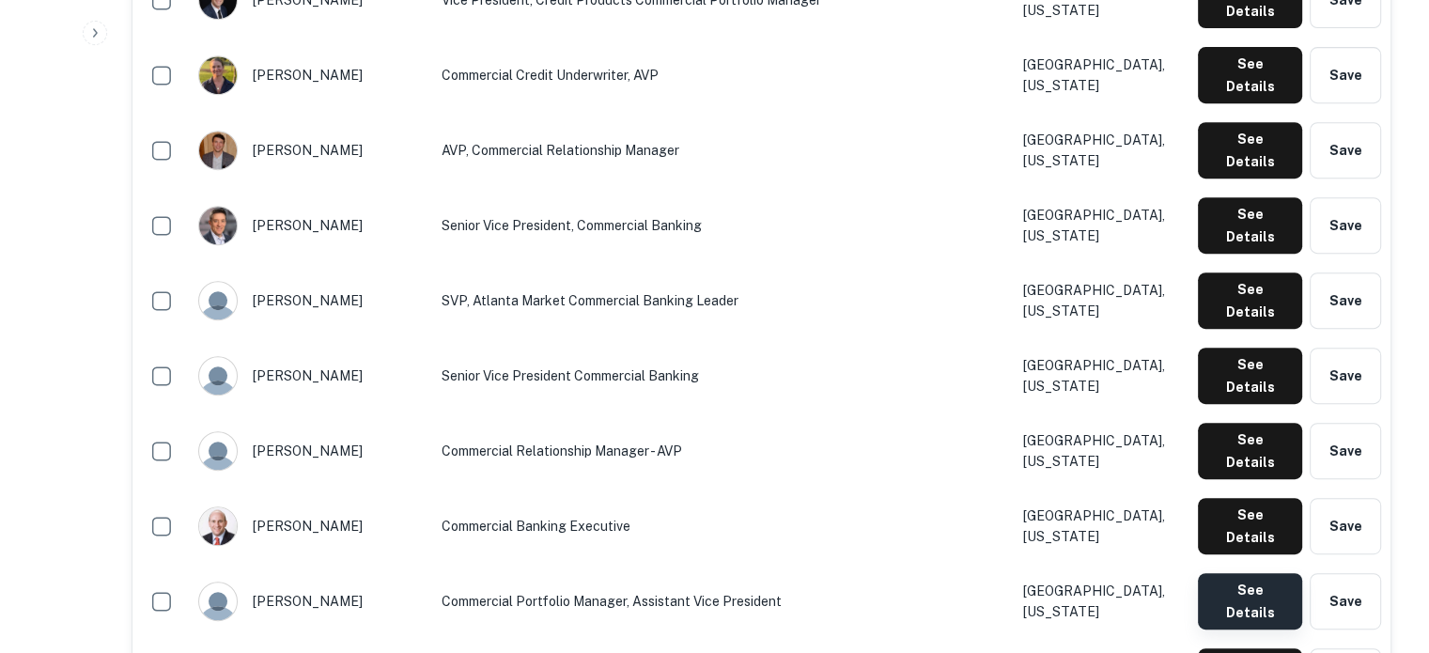
click at [1226, 573] on button "See Details" at bounding box center [1250, 601] width 104 height 56
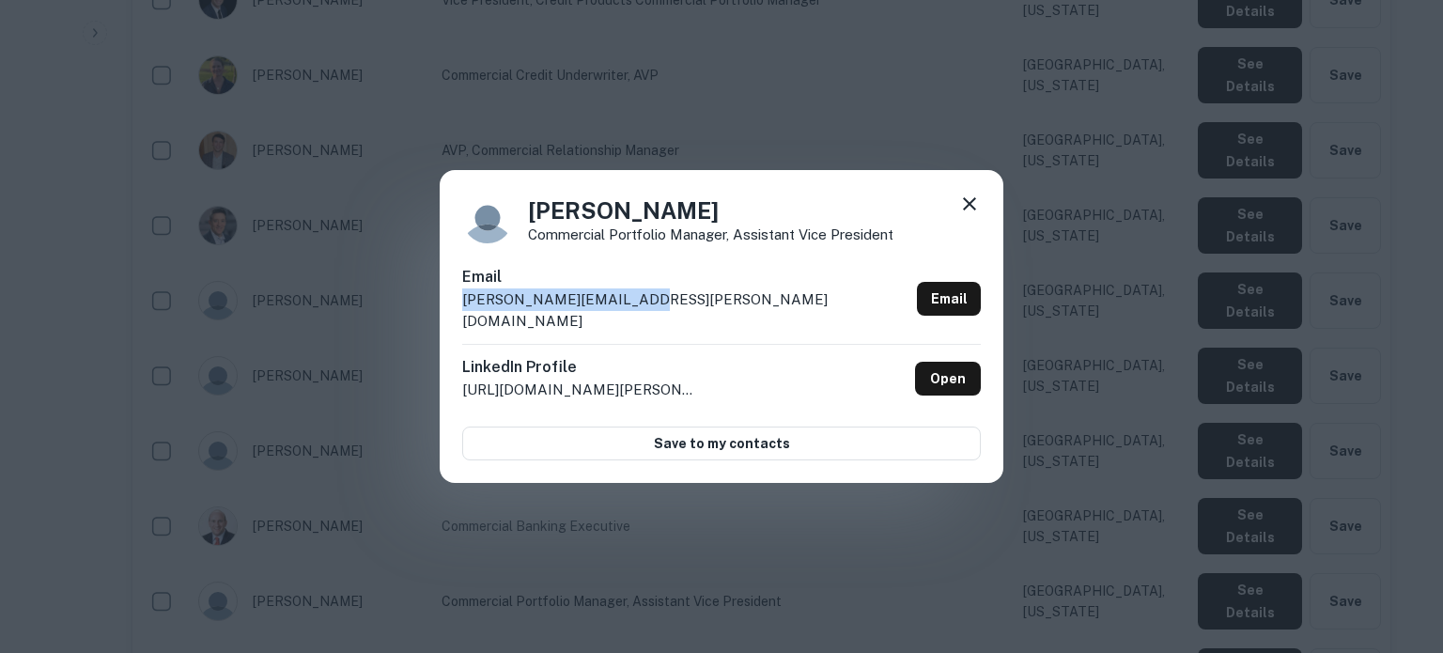
drag, startPoint x: 675, startPoint y: 302, endPoint x: 454, endPoint y: 319, distance: 222.3
click at [454, 319] on div "[PERSON_NAME] Commercial Portfolio Manager, Assistant Vice President Email [PER…" at bounding box center [722, 327] width 564 height 314
click at [966, 213] on icon at bounding box center [969, 204] width 23 height 23
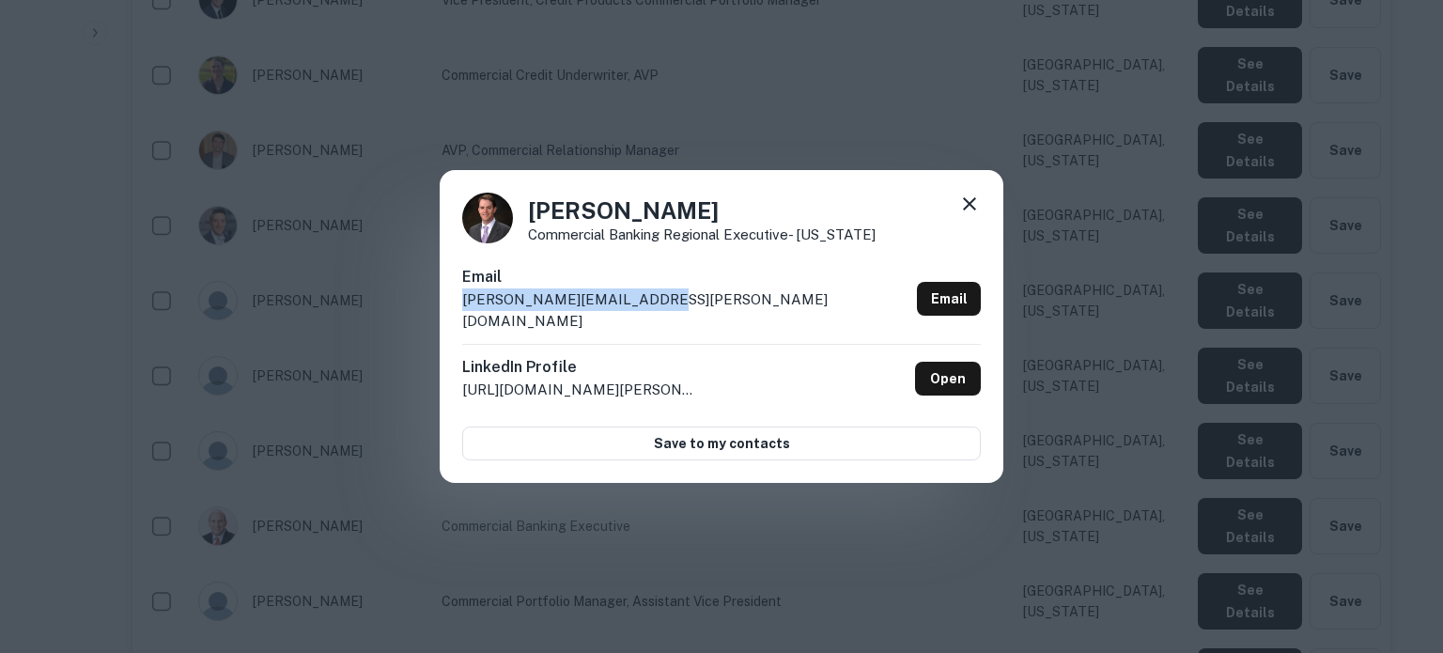
drag, startPoint x: 659, startPoint y: 312, endPoint x: 466, endPoint y: 315, distance: 192.6
click at [466, 315] on div "Email [PERSON_NAME][EMAIL_ADDRESS][PERSON_NAME][DOMAIN_NAME] Email" at bounding box center [721, 305] width 519 height 78
click at [974, 215] on icon at bounding box center [969, 204] width 23 height 23
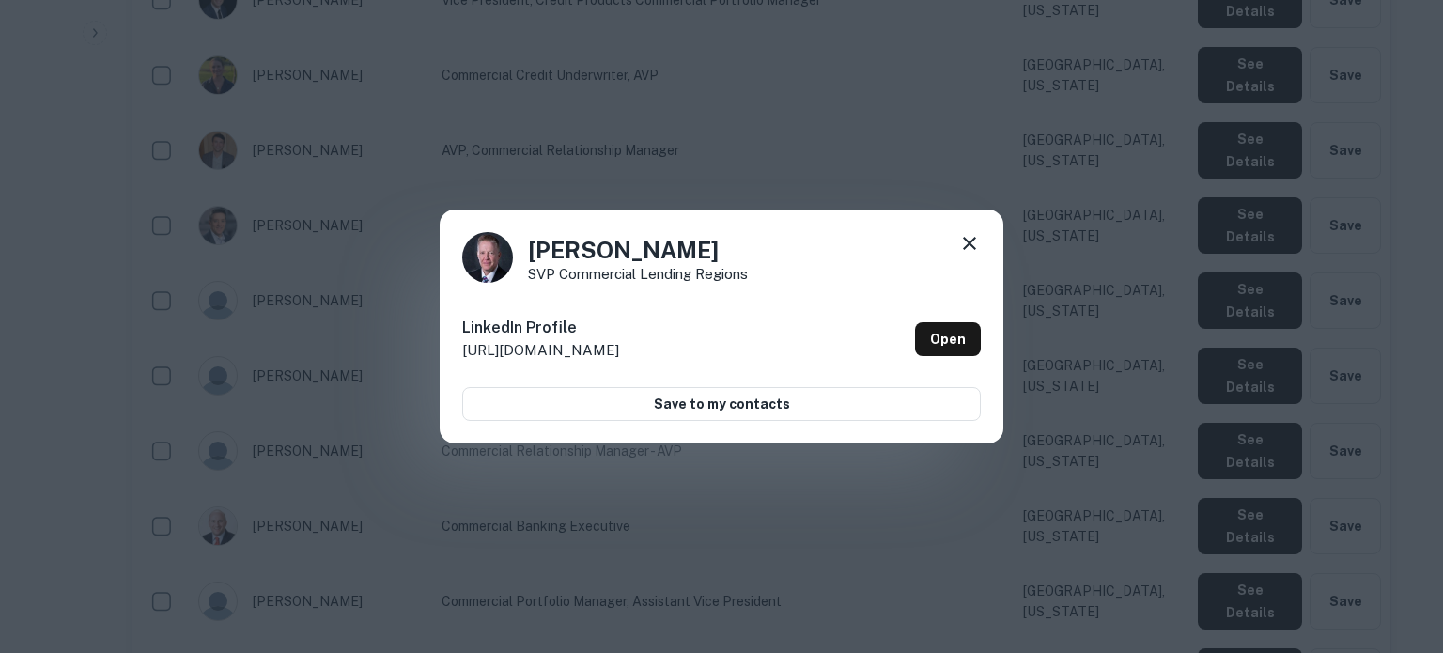
click at [975, 239] on icon at bounding box center [969, 243] width 23 height 23
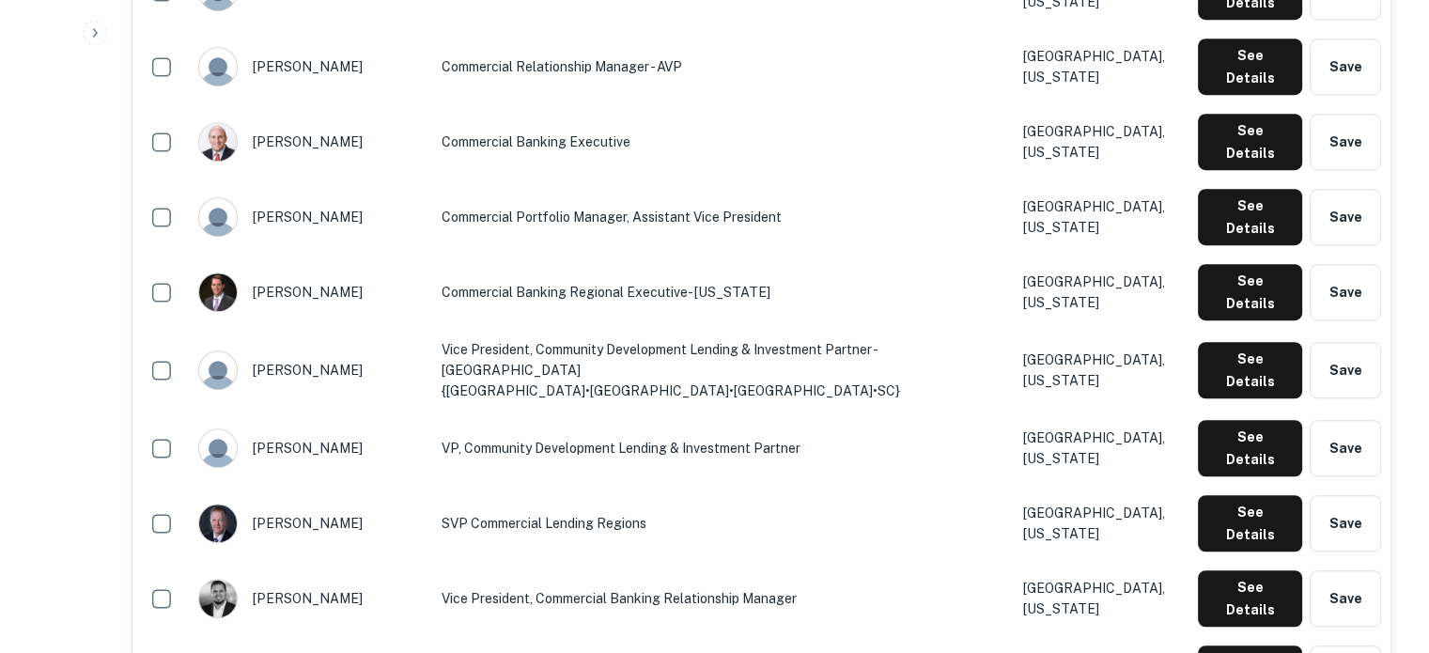
scroll to position [1324, 0]
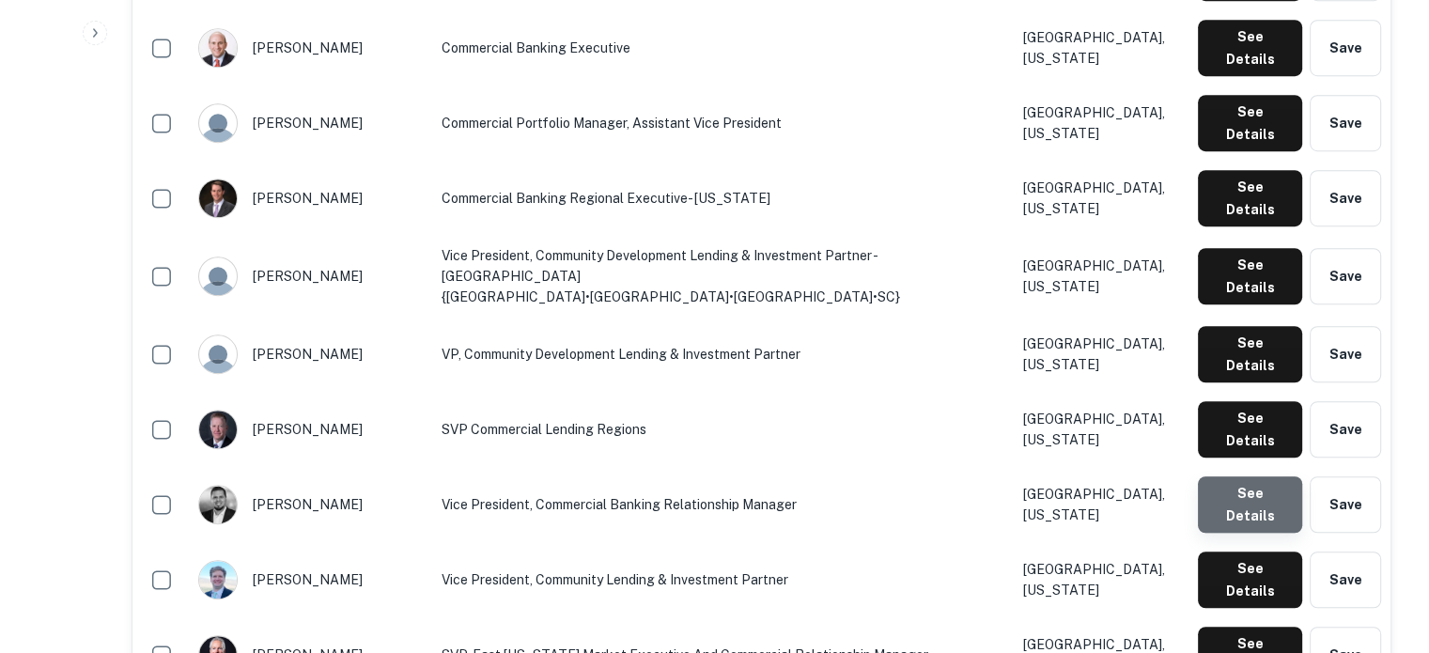
click at [1259, 476] on button "See Details" at bounding box center [1250, 504] width 104 height 56
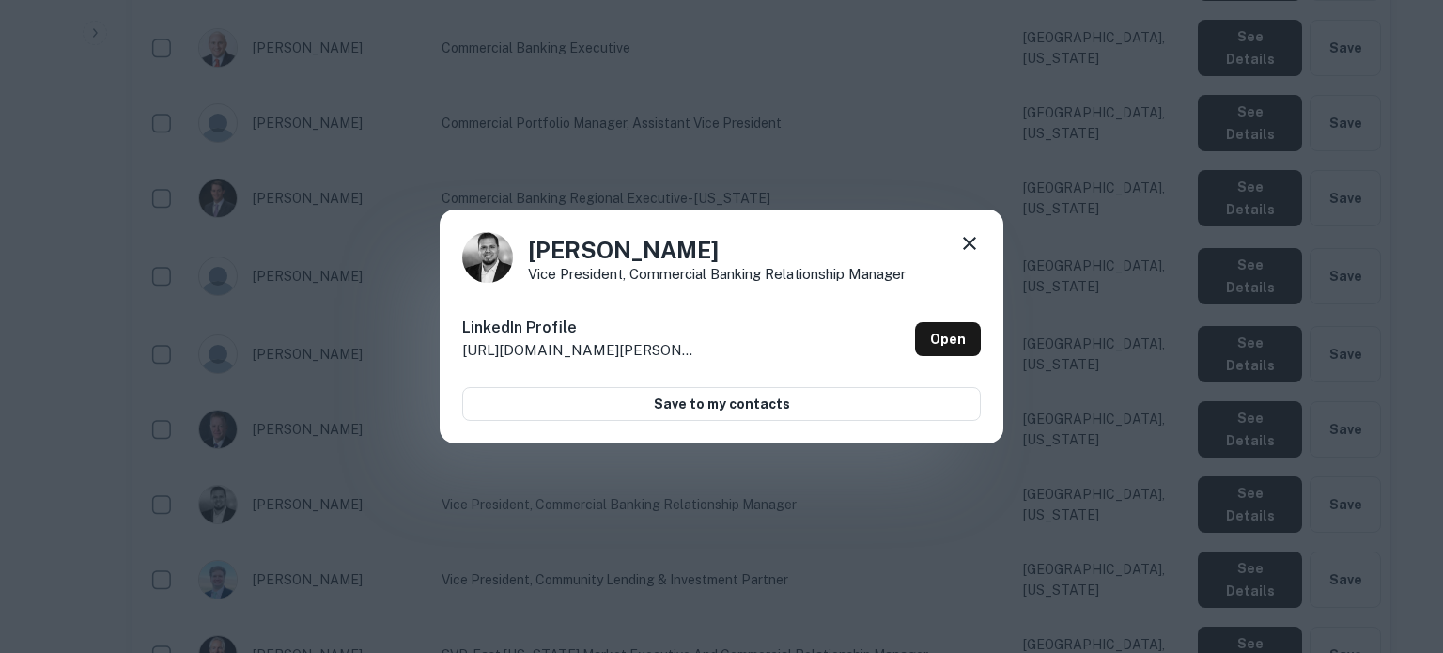
click at [976, 243] on icon at bounding box center [969, 243] width 23 height 23
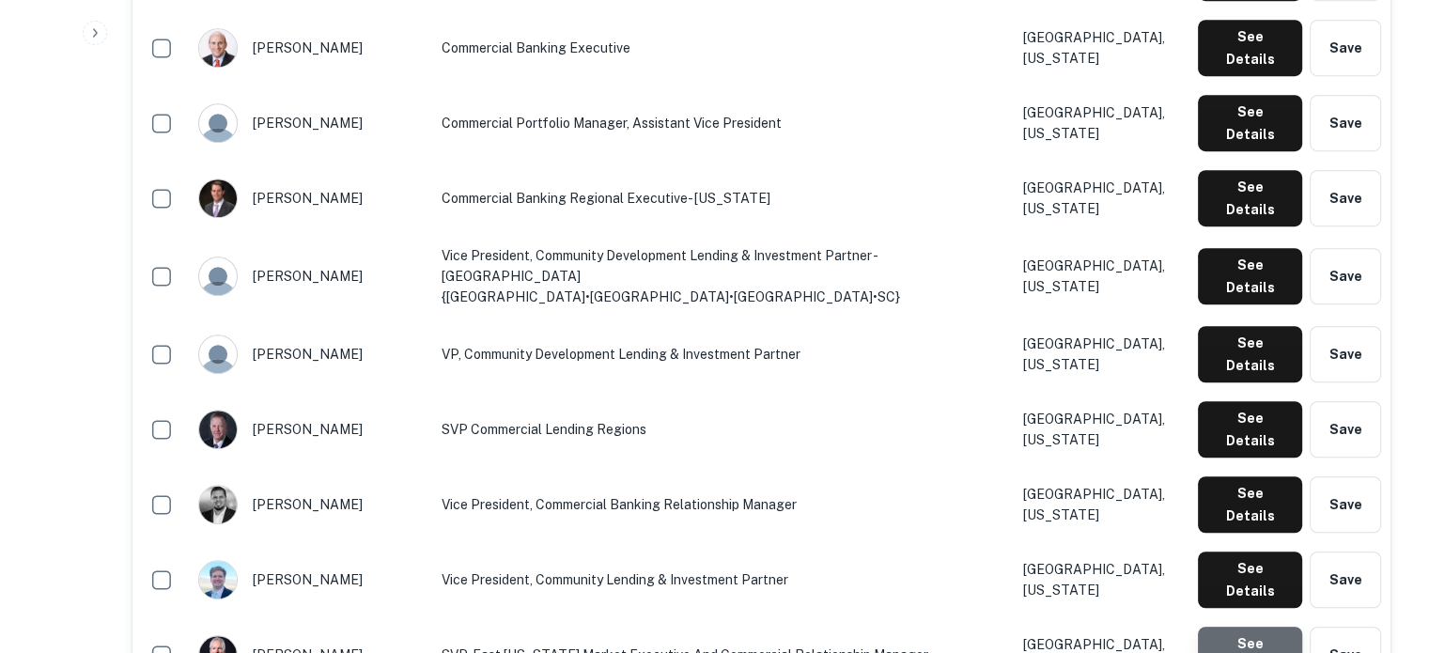
click at [1202, 627] on button "See Details" at bounding box center [1250, 655] width 104 height 56
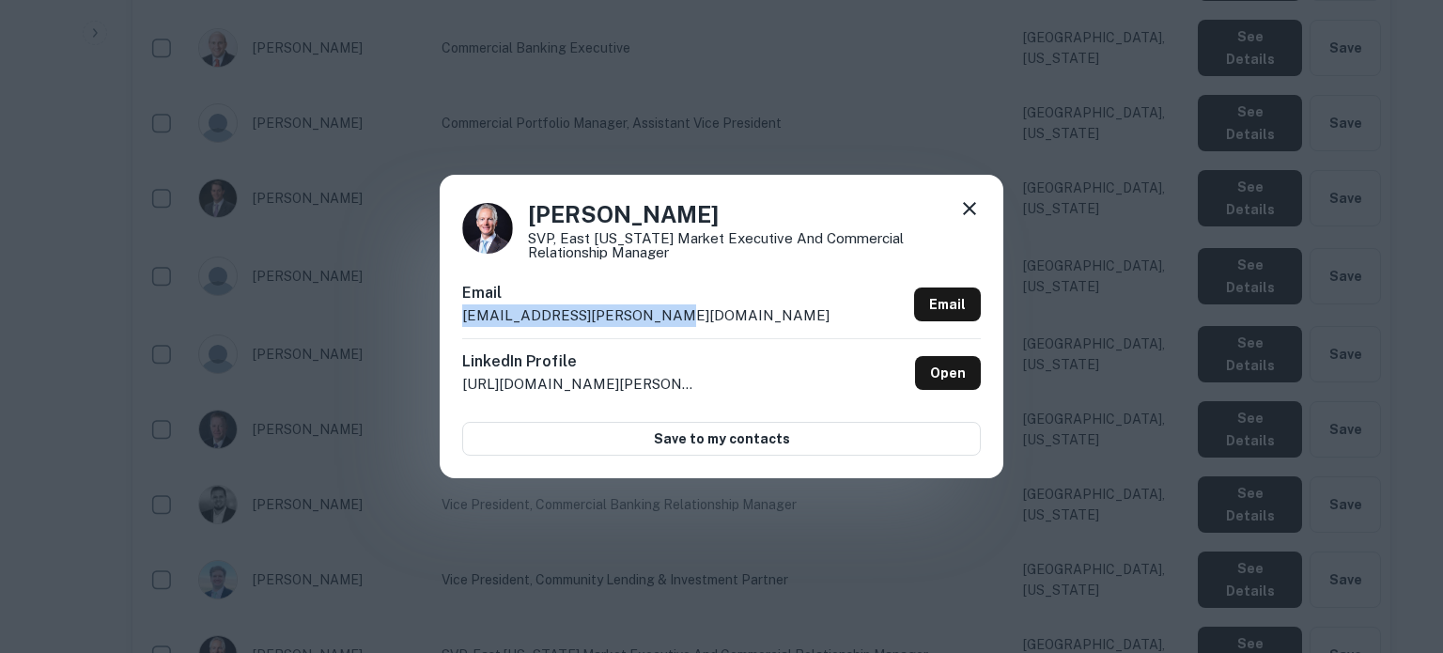
drag, startPoint x: 679, startPoint y: 324, endPoint x: 461, endPoint y: 322, distance: 218.0
click at [461, 322] on div "[PERSON_NAME] SVP, East [US_STATE] Market Executive and Commercial Relationship…" at bounding box center [722, 326] width 564 height 302
click at [971, 209] on icon at bounding box center [969, 208] width 23 height 23
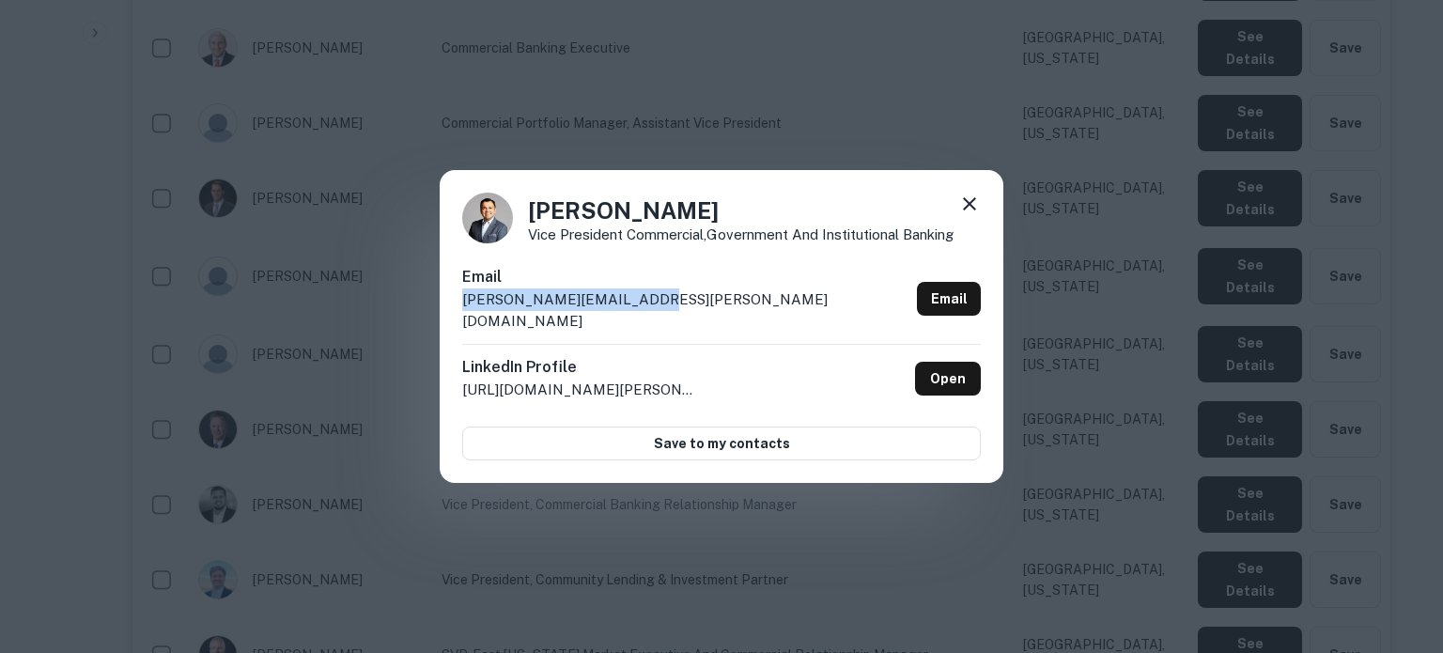
drag, startPoint x: 681, startPoint y: 322, endPoint x: 458, endPoint y: 323, distance: 223.6
click at [458, 323] on div "[PERSON_NAME] Vice President Commercial,Government and Institutional Banking Em…" at bounding box center [722, 327] width 564 height 314
click at [972, 210] on icon at bounding box center [969, 203] width 13 height 13
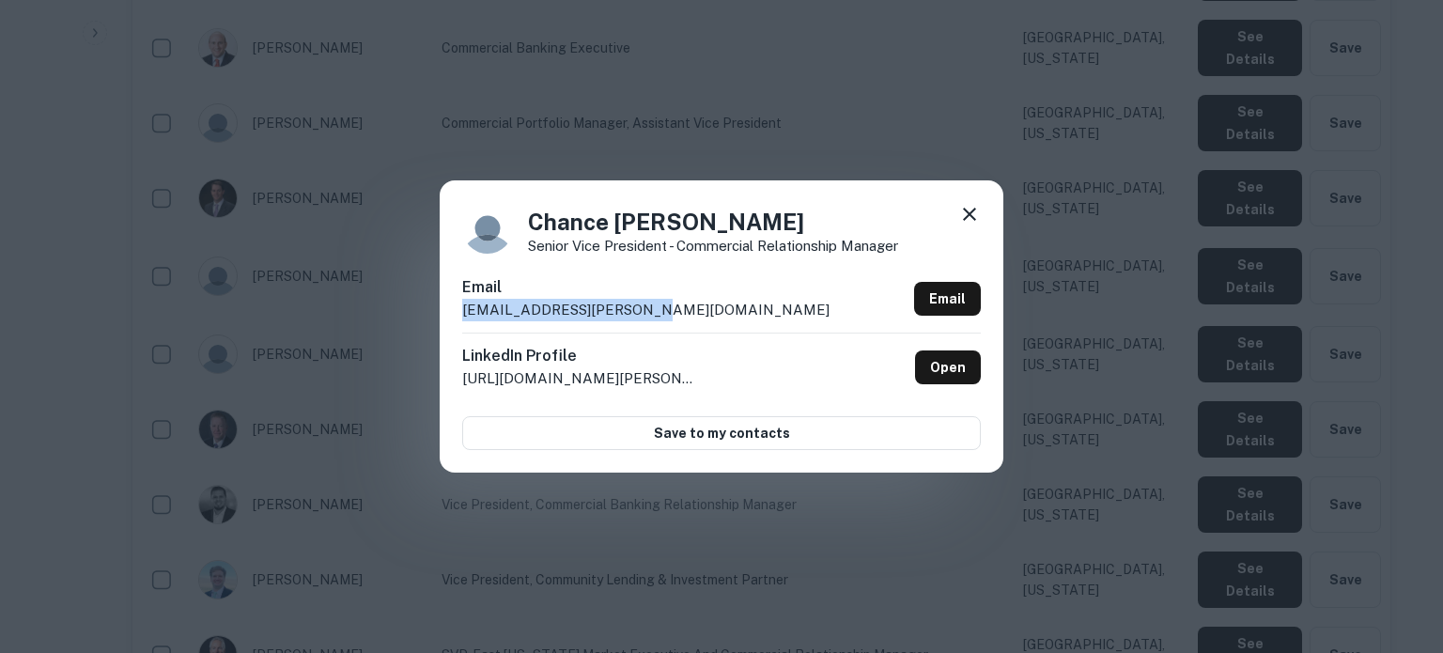
drag, startPoint x: 655, startPoint y: 314, endPoint x: 462, endPoint y: 318, distance: 192.6
click at [462, 318] on div "Email [EMAIL_ADDRESS][PERSON_NAME][DOMAIN_NAME] Email" at bounding box center [721, 304] width 519 height 56
click at [965, 214] on icon at bounding box center [969, 214] width 23 height 23
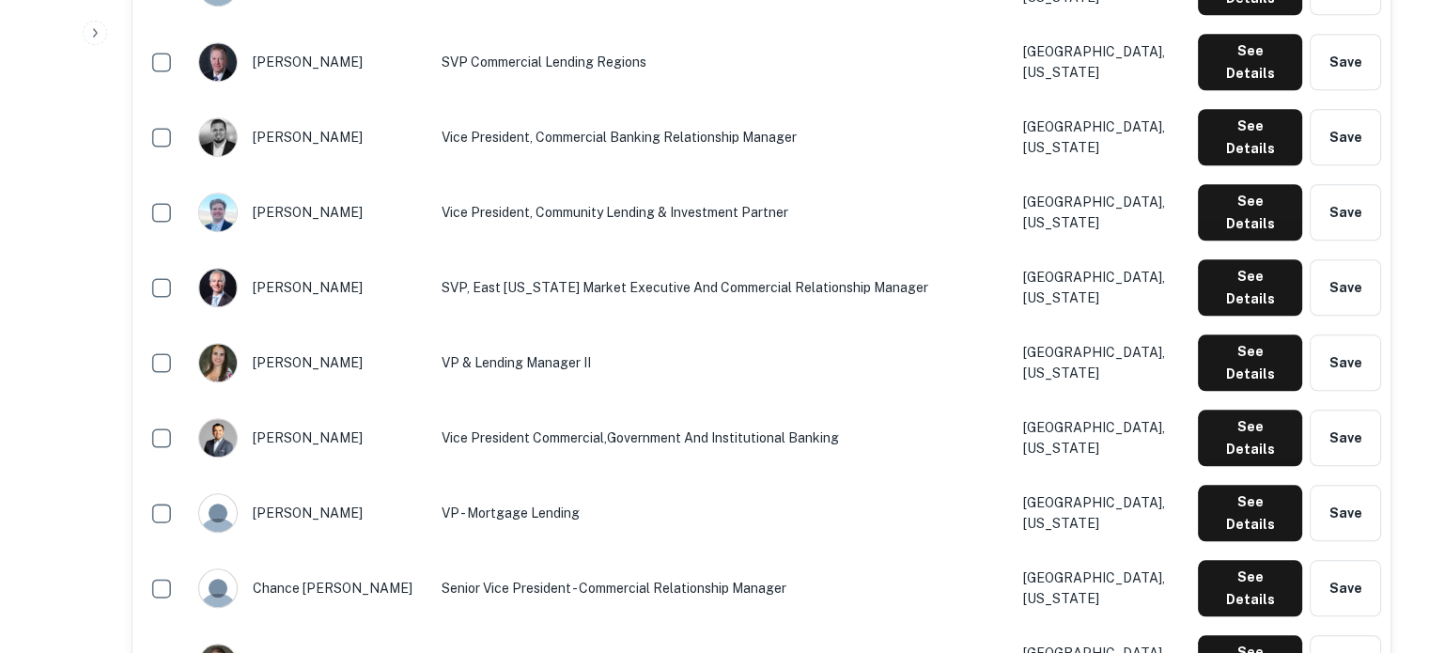
scroll to position [1793, 0]
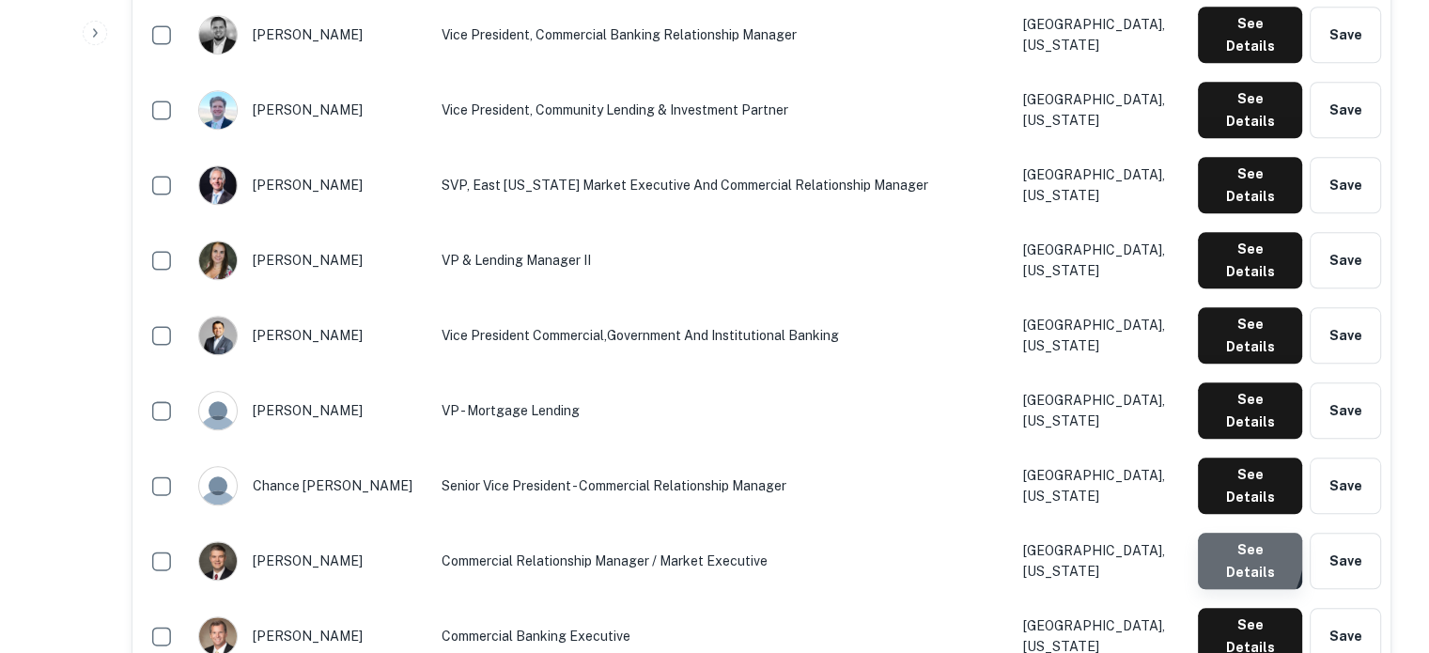
click at [1199, 533] on button "See Details" at bounding box center [1250, 561] width 104 height 56
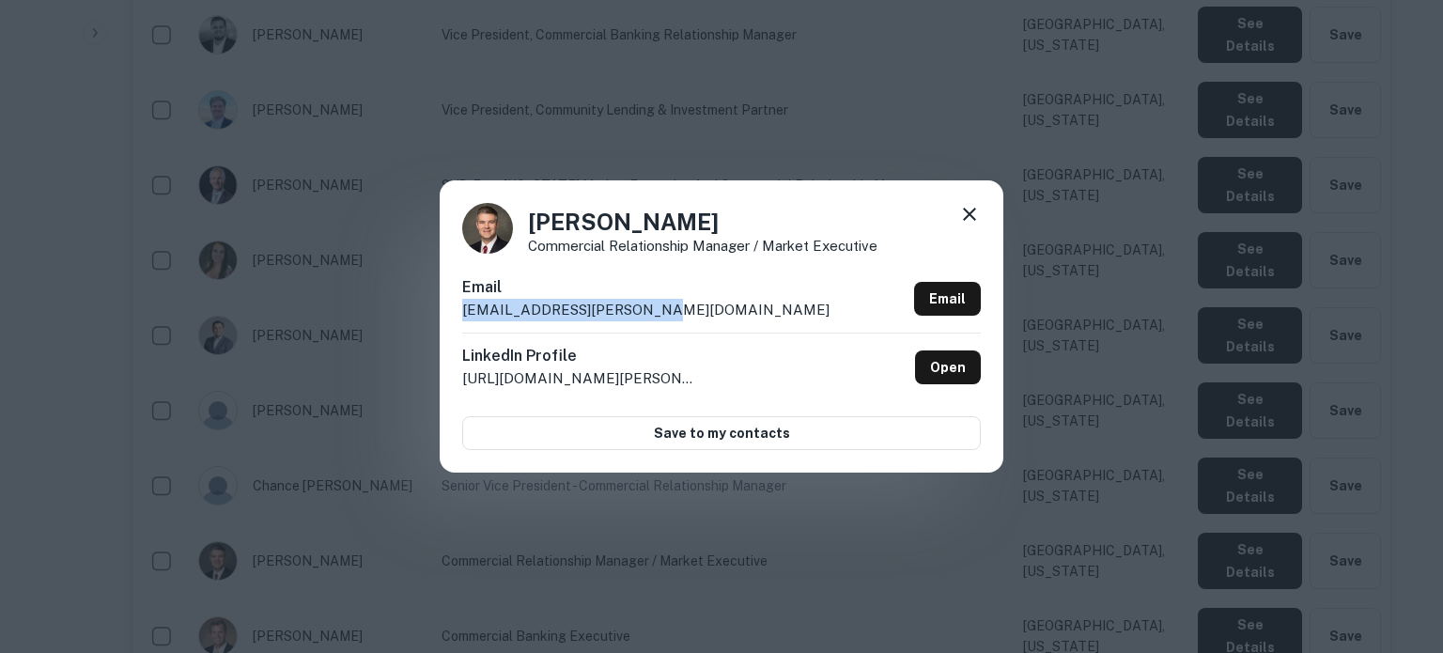
drag, startPoint x: 666, startPoint y: 318, endPoint x: 450, endPoint y: 317, distance: 216.1
click at [450, 317] on div "[PERSON_NAME] Commercial Relationship Manager / Market Executive Email [EMAIL_A…" at bounding box center [722, 325] width 564 height 291
click at [973, 217] on icon at bounding box center [969, 214] width 23 height 23
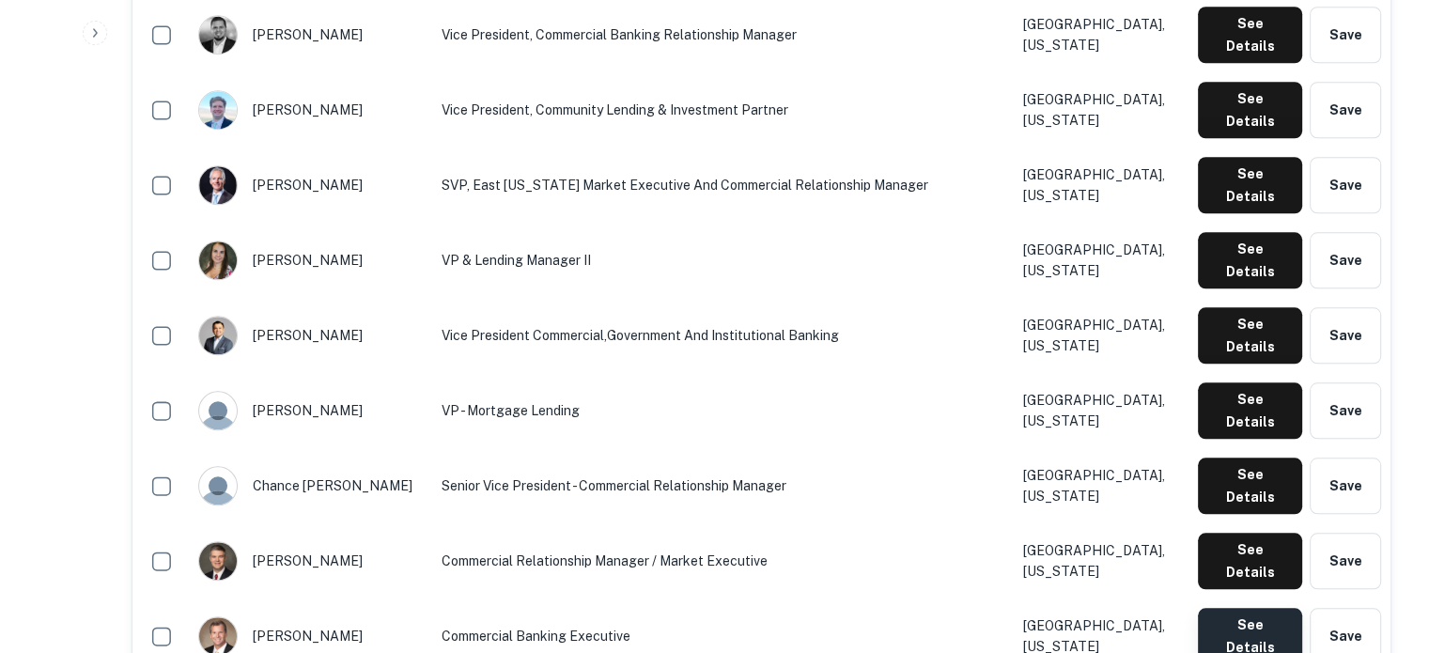
click at [1206, 608] on button "See Details" at bounding box center [1250, 636] width 104 height 56
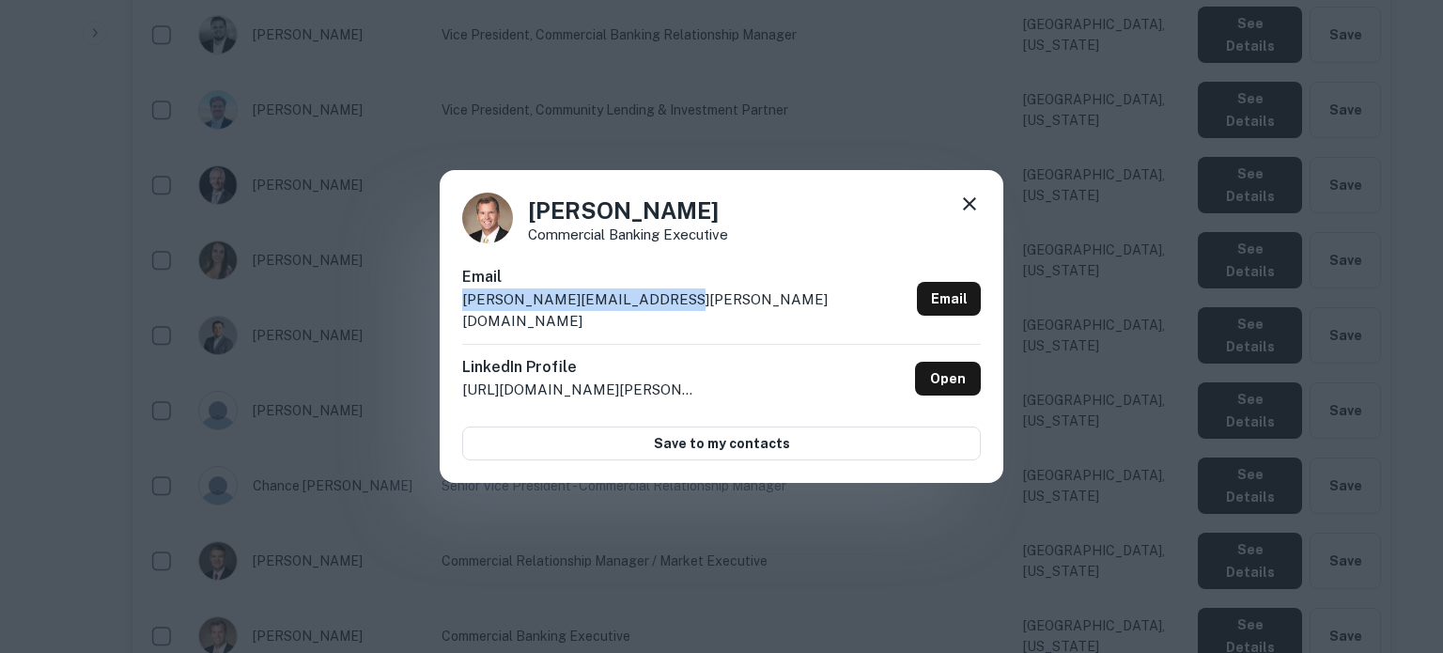
drag, startPoint x: 690, startPoint y: 311, endPoint x: 457, endPoint y: 318, distance: 234.0
click at [457, 318] on div "[PERSON_NAME] Commercial Banking Executive Email [PERSON_NAME][EMAIL_ADDRESS][P…" at bounding box center [722, 327] width 564 height 314
click at [969, 210] on icon at bounding box center [969, 203] width 13 height 13
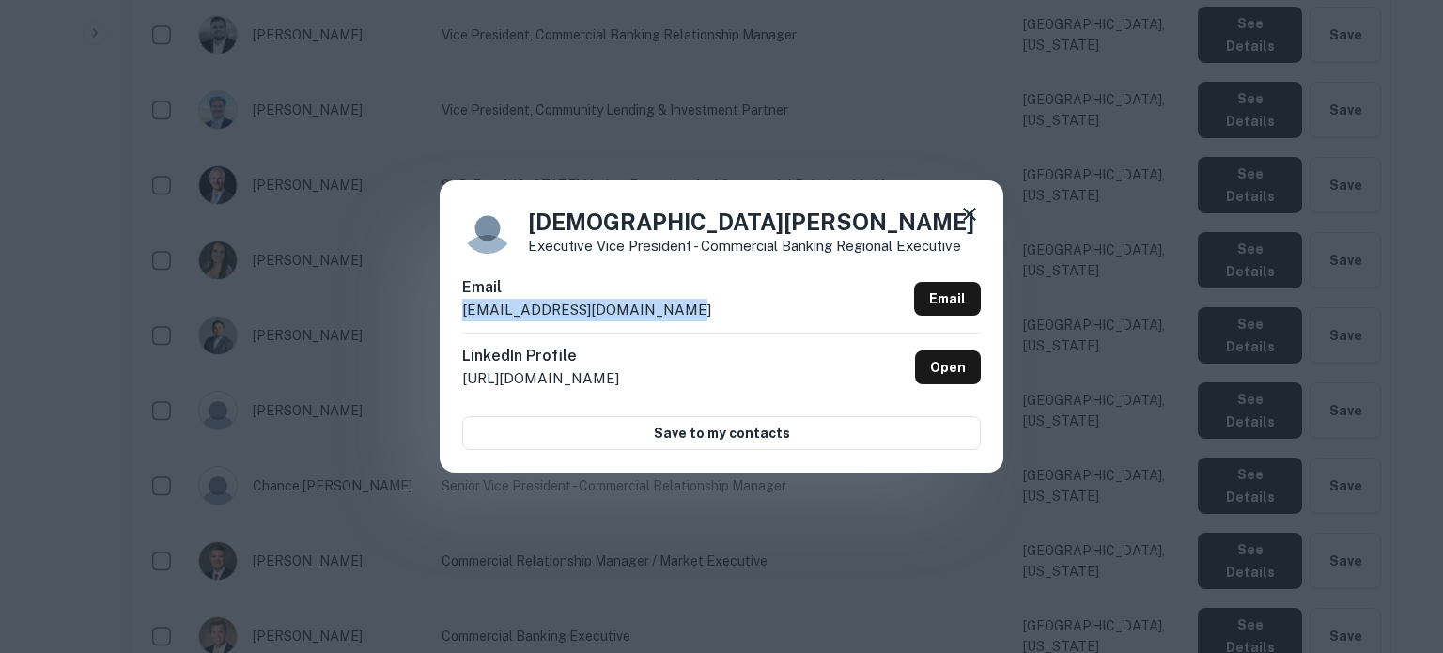
drag, startPoint x: 675, startPoint y: 312, endPoint x: 759, endPoint y: 482, distance: 189.9
click at [463, 328] on div "Email [EMAIL_ADDRESS][DOMAIN_NAME] Email" at bounding box center [721, 304] width 519 height 56
click at [972, 213] on icon at bounding box center [969, 214] width 13 height 13
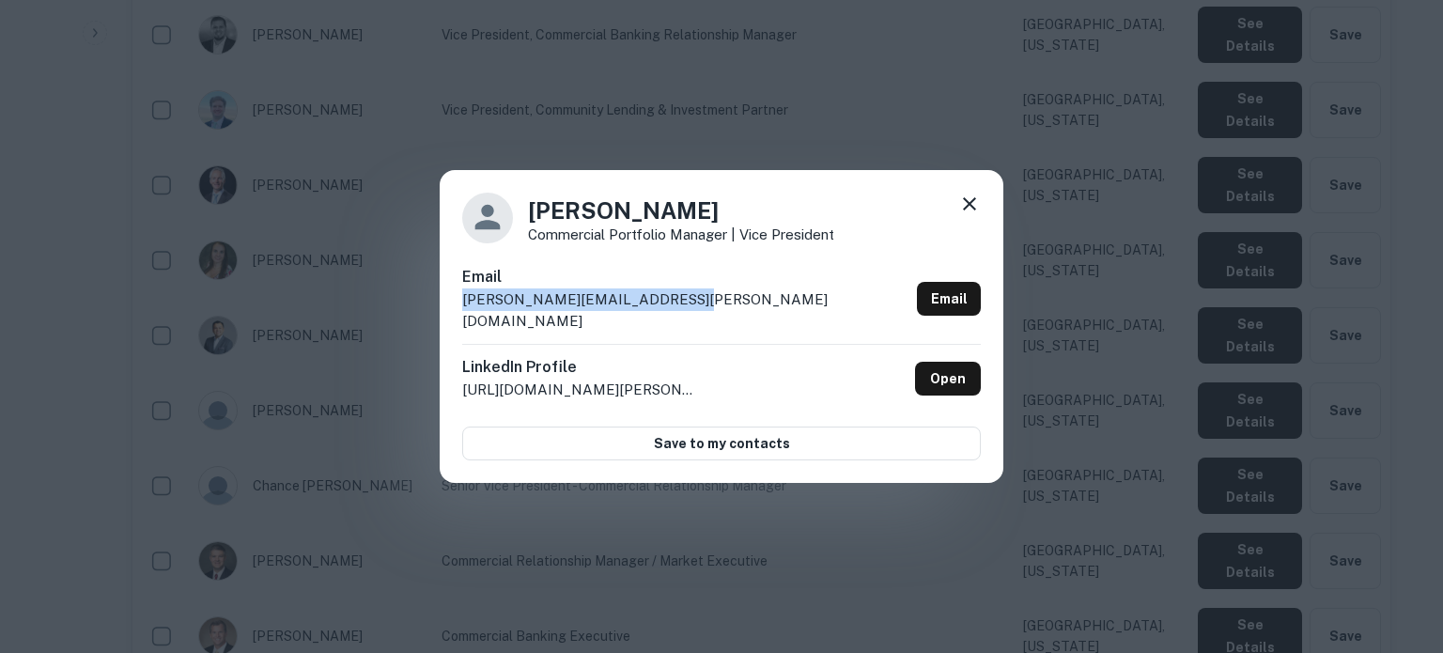
drag, startPoint x: 687, startPoint y: 318, endPoint x: 455, endPoint y: 318, distance: 232.0
click at [455, 318] on div "[PERSON_NAME] Commercial Portfolio Manager | Vice President [PERSON_NAME] [PERS…" at bounding box center [722, 327] width 564 height 314
click at [969, 215] on icon at bounding box center [969, 204] width 23 height 23
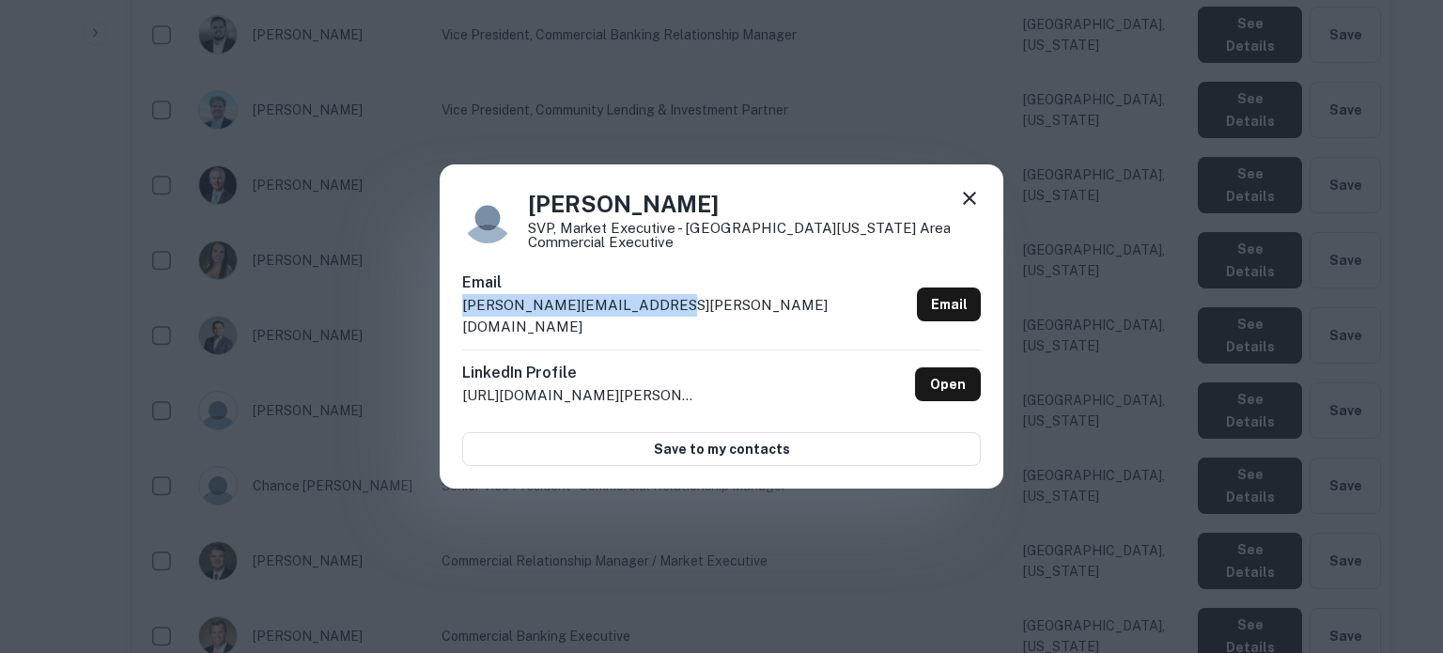
drag, startPoint x: 699, startPoint y: 317, endPoint x: 459, endPoint y: 313, distance: 239.6
click at [459, 313] on div "[PERSON_NAME] SVP, Market Executive - [GEOGRAPHIC_DATA][US_STATE] Area Commerci…" at bounding box center [722, 326] width 564 height 325
click at [972, 205] on icon at bounding box center [969, 198] width 13 height 13
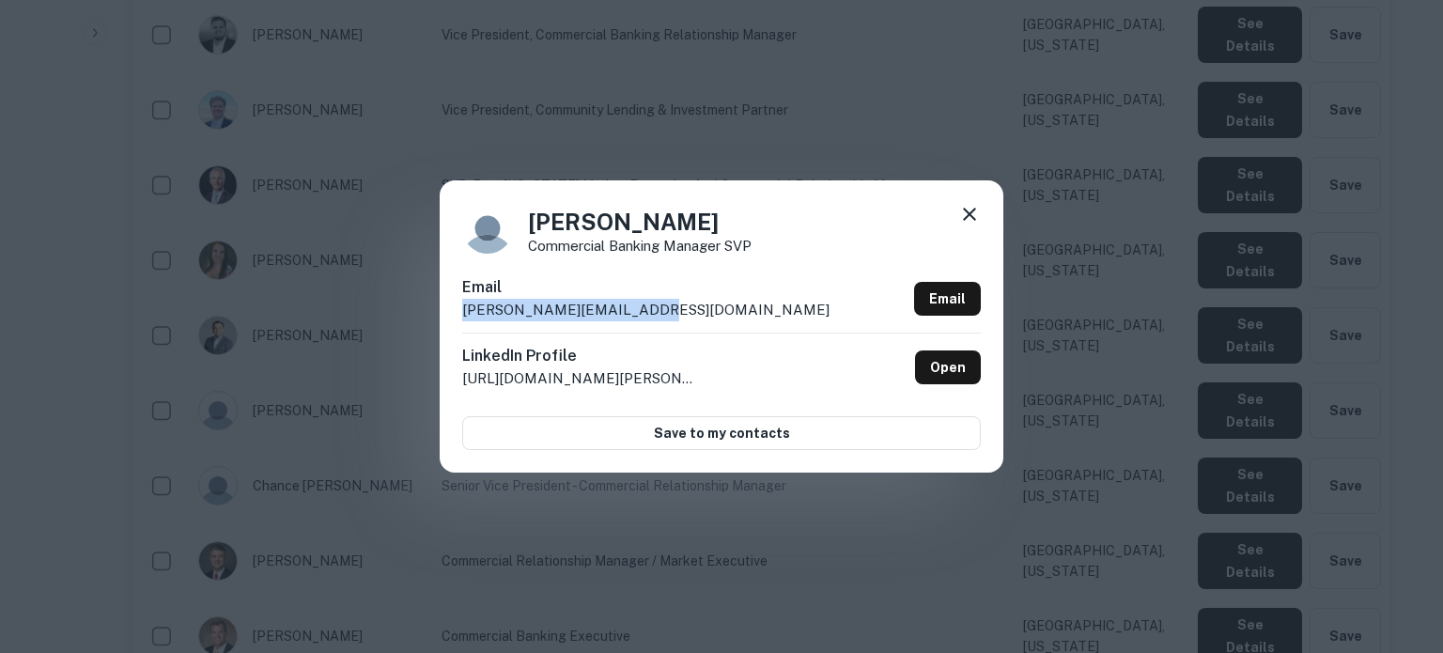
drag, startPoint x: 671, startPoint y: 316, endPoint x: 461, endPoint y: 318, distance: 209.5
click at [461, 318] on div "[PERSON_NAME] Commercial Banking Manager SVP Email [PERSON_NAME][EMAIL_ADDRESS]…" at bounding box center [722, 325] width 564 height 291
click at [973, 214] on icon at bounding box center [969, 214] width 23 height 23
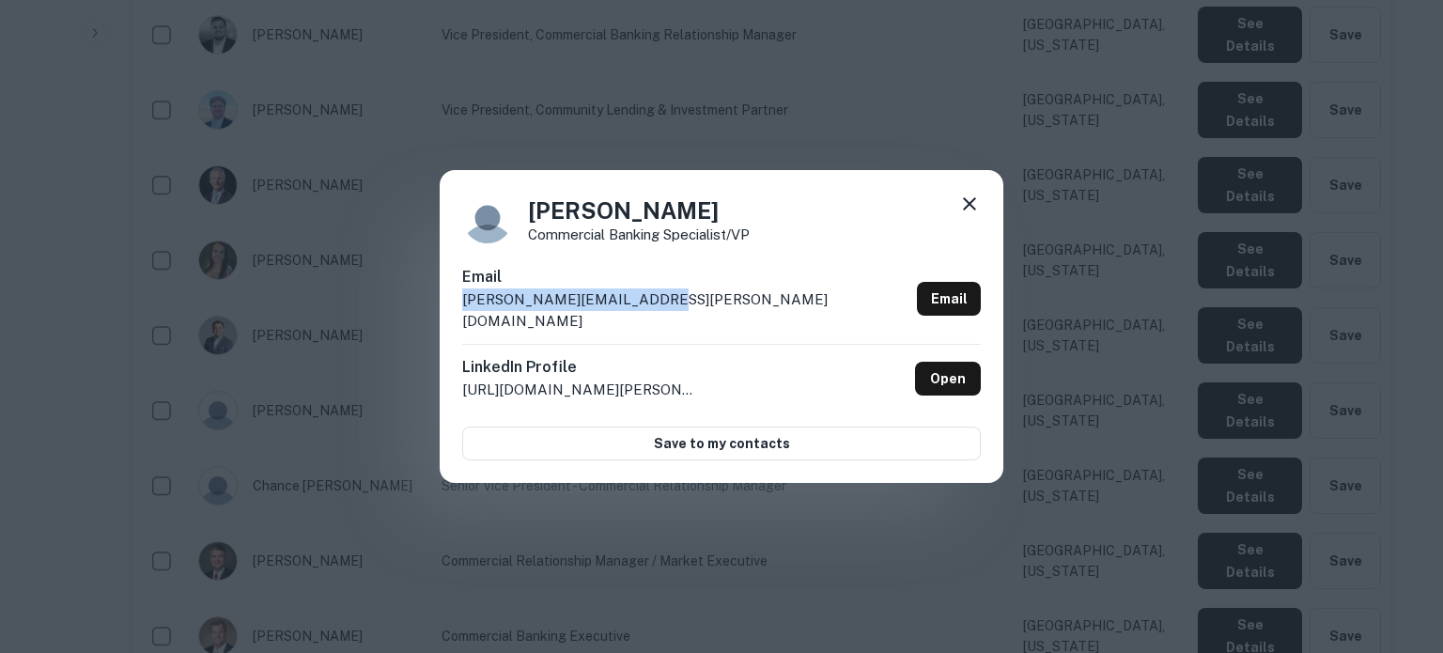
drag, startPoint x: 700, startPoint y: 315, endPoint x: 647, endPoint y: 405, distance: 104.4
click at [458, 326] on div "[PERSON_NAME] Commercial Banking Specialist/VP Email [PERSON_NAME][EMAIL_ADDRES…" at bounding box center [722, 327] width 564 height 314
click at [966, 214] on icon at bounding box center [969, 204] width 23 height 23
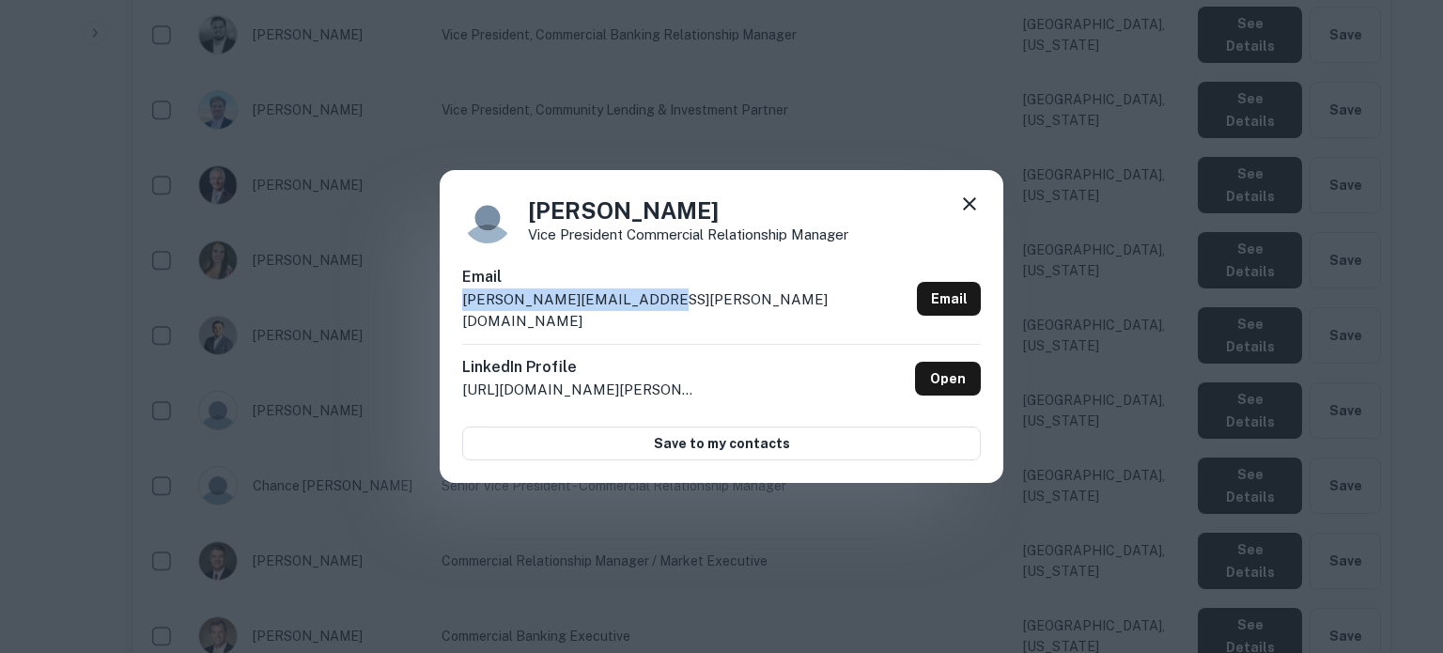
drag, startPoint x: 718, startPoint y: 317, endPoint x: 451, endPoint y: 312, distance: 266.8
click at [451, 312] on div "[PERSON_NAME] Vice President Commercial Relationship Manager Email [PERSON_NAME…" at bounding box center [722, 327] width 564 height 314
click at [969, 210] on icon at bounding box center [969, 203] width 13 height 13
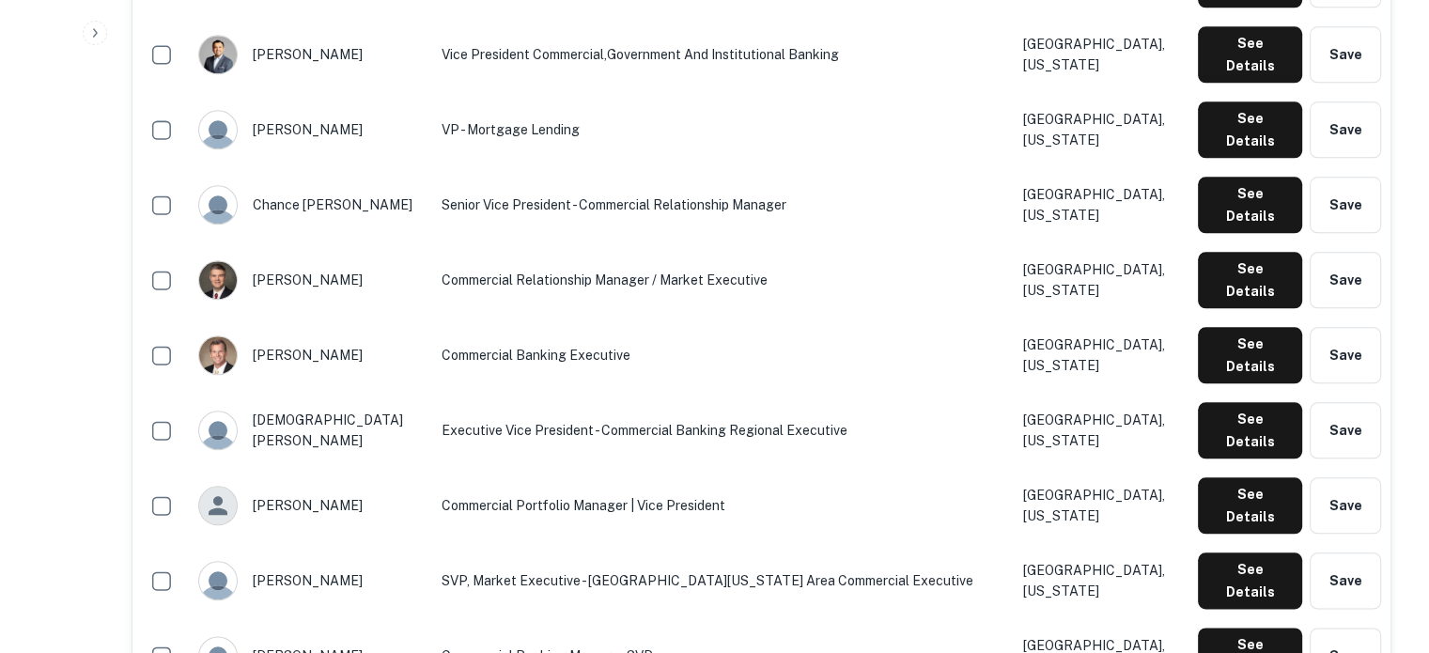
scroll to position [2075, 0]
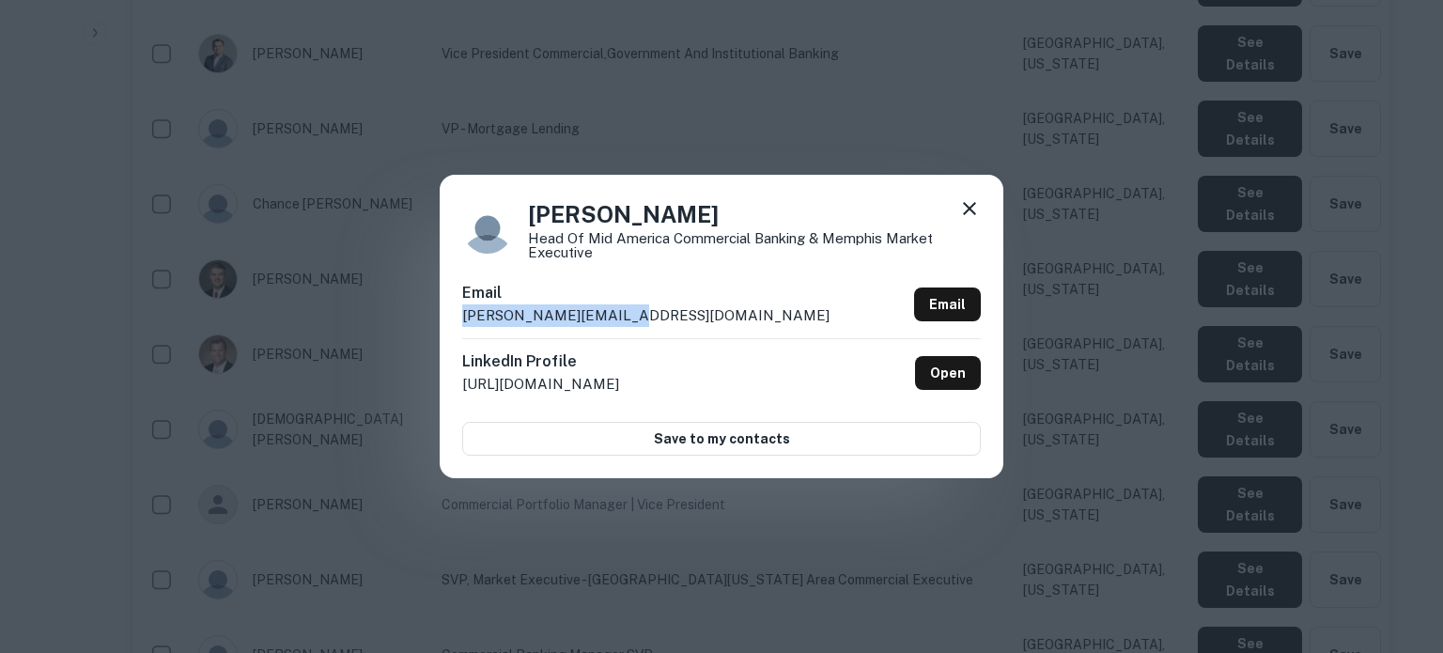
drag, startPoint x: 650, startPoint y: 318, endPoint x: 428, endPoint y: 322, distance: 221.7
click at [428, 322] on div "[PERSON_NAME] Head of Mid America Commercial Banking & Memphis Market Executive…" at bounding box center [721, 326] width 1443 height 653
drag, startPoint x: 972, startPoint y: 206, endPoint x: 957, endPoint y: 220, distance: 20.6
click at [972, 206] on icon at bounding box center [969, 208] width 13 height 13
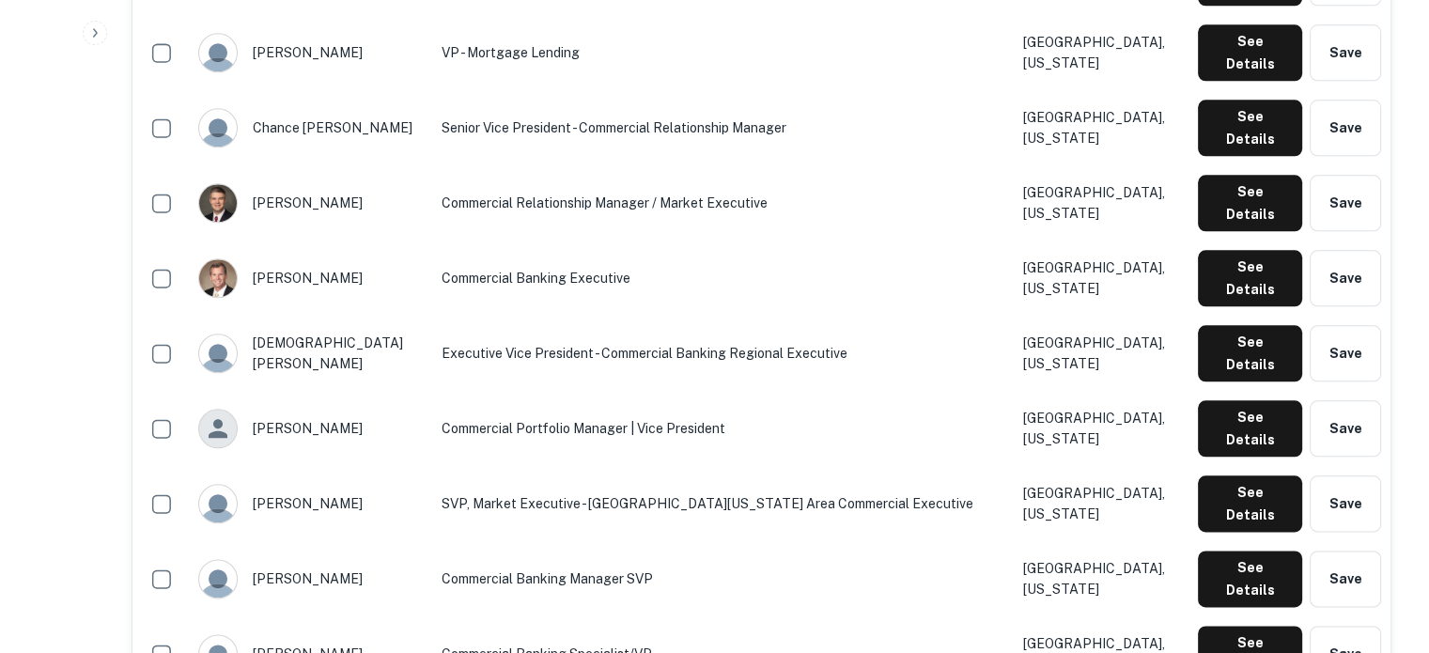
scroll to position [2263, 0]
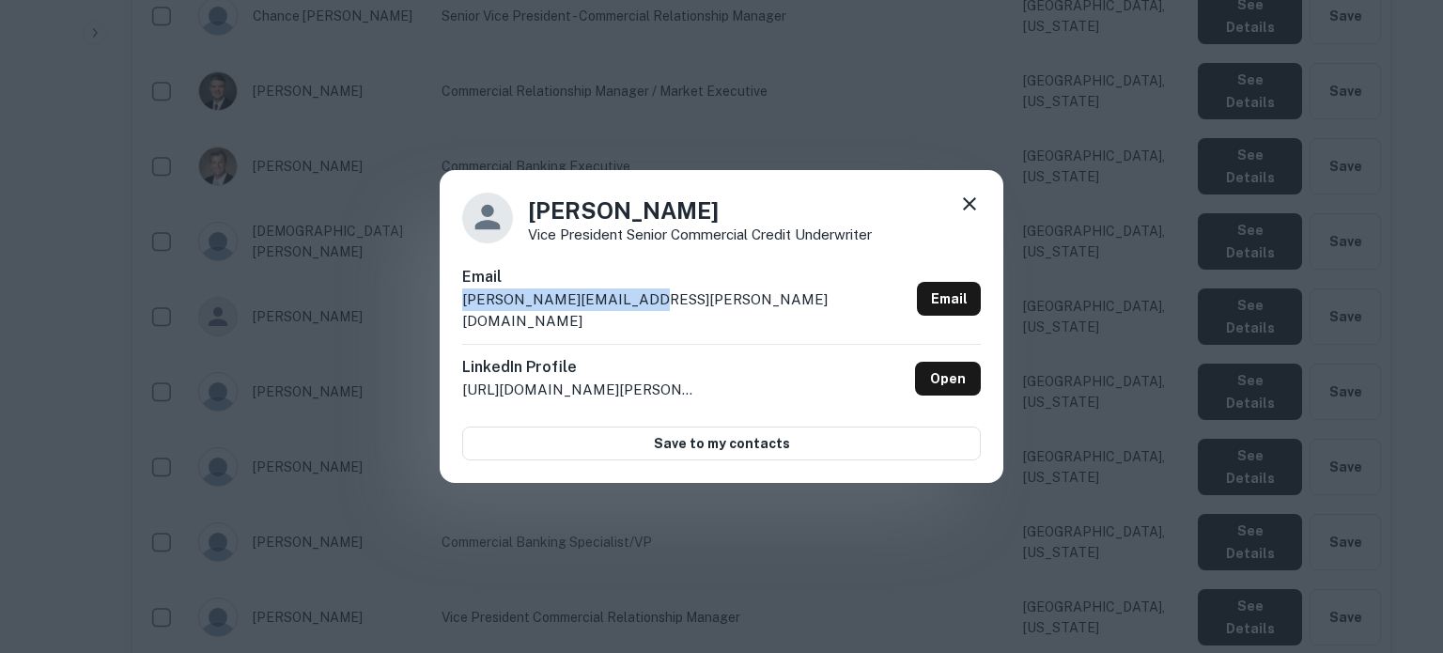
drag, startPoint x: 721, startPoint y: 307, endPoint x: 685, endPoint y: 398, distance: 97.9
click at [459, 311] on div "[PERSON_NAME] Vice President Senior Commercial Credit Underwriter Email [PERSON…" at bounding box center [722, 327] width 564 height 314
click at [972, 210] on icon at bounding box center [969, 203] width 13 height 13
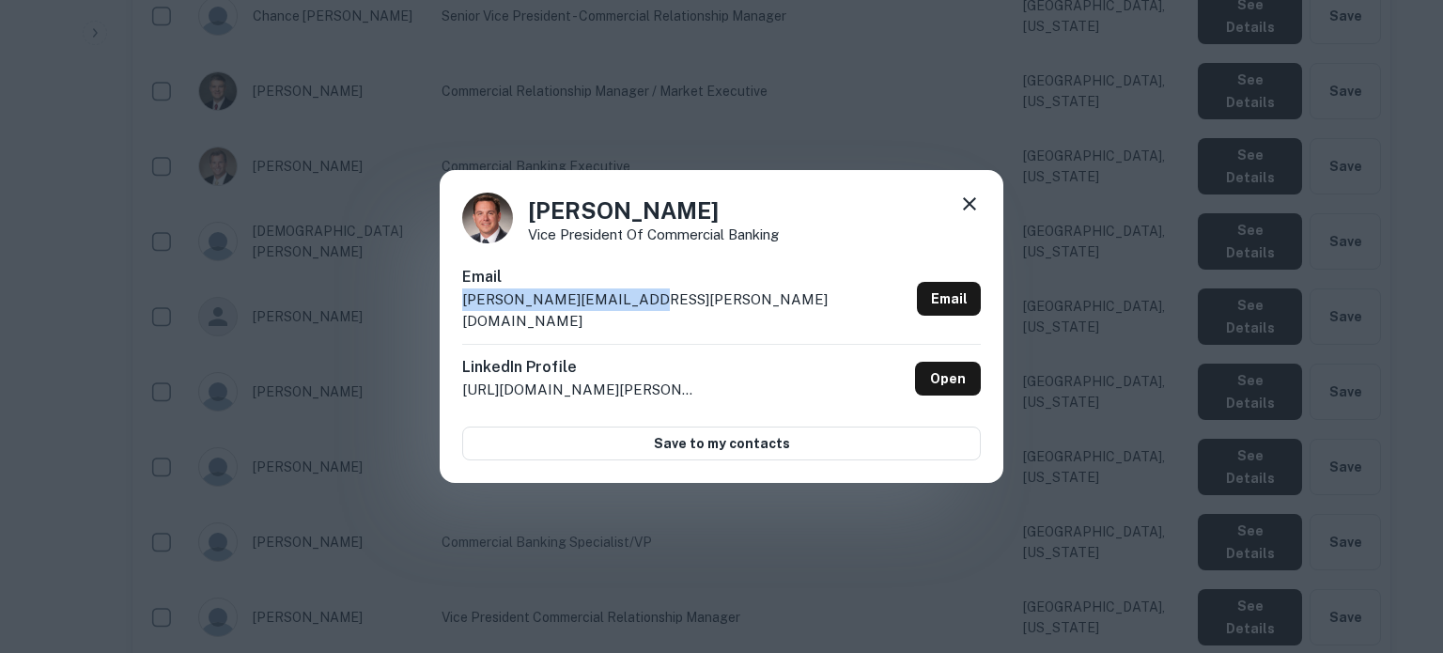
drag, startPoint x: 674, startPoint y: 314, endPoint x: 456, endPoint y: 318, distance: 218.0
click at [456, 318] on div "[PERSON_NAME] Vice President of Commercial Banking Email [PERSON_NAME][EMAIL_AD…" at bounding box center [722, 327] width 564 height 314
click at [975, 215] on icon at bounding box center [969, 204] width 23 height 23
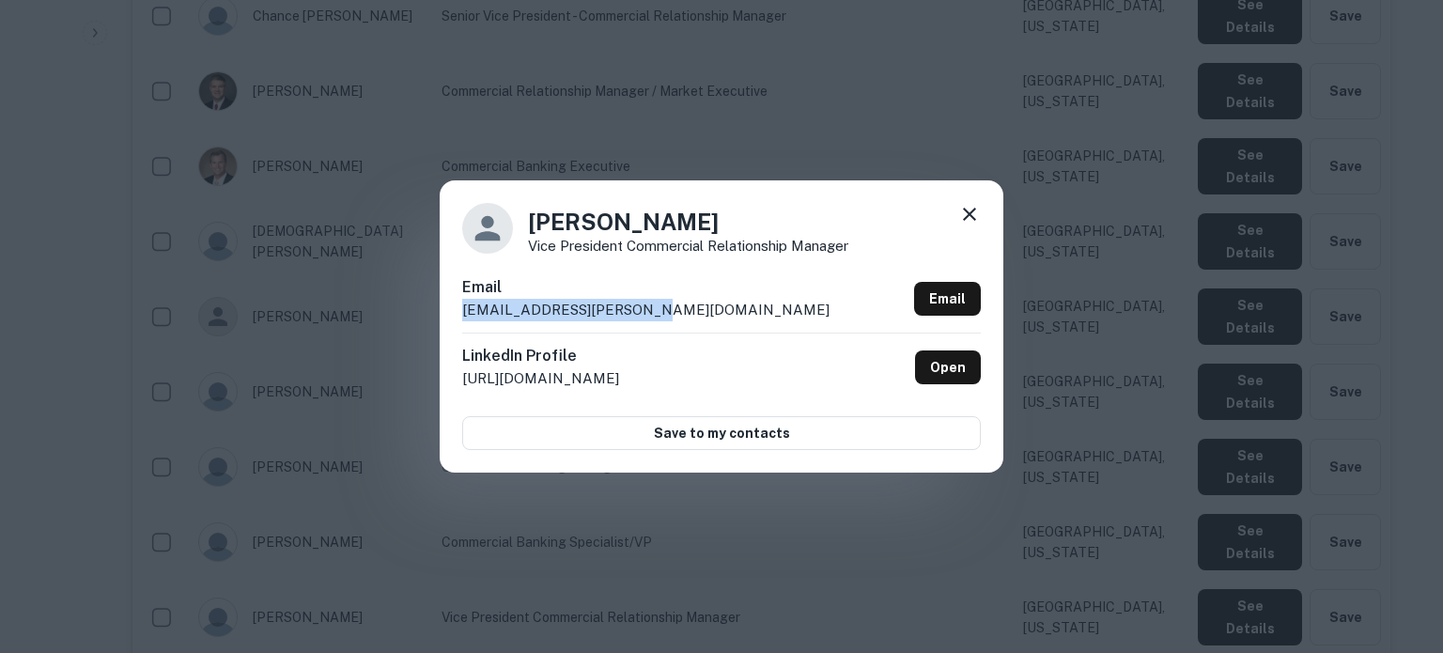
drag, startPoint x: 654, startPoint y: 309, endPoint x: 571, endPoint y: 357, distance: 95.5
click at [454, 316] on div "[PERSON_NAME] Vice President Commercial Relationship Manager Email [EMAIL_ADDRE…" at bounding box center [722, 325] width 564 height 291
click at [977, 212] on icon at bounding box center [969, 214] width 23 height 23
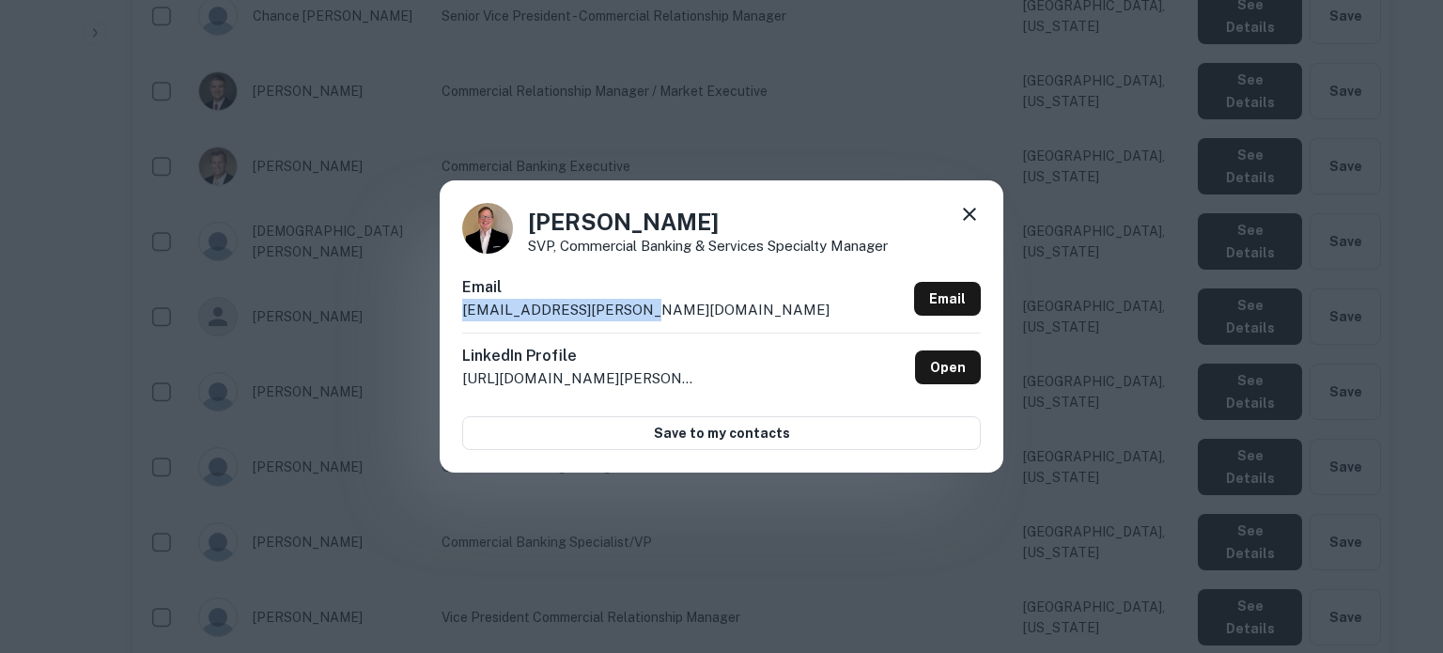
drag, startPoint x: 727, startPoint y: 318, endPoint x: 461, endPoint y: 322, distance: 265.9
click at [461, 322] on div "[PERSON_NAME] SVP, Commercial Banking & Services Specialty Manager Email [EMAIL…" at bounding box center [722, 325] width 564 height 291
click at [969, 215] on icon at bounding box center [969, 214] width 13 height 13
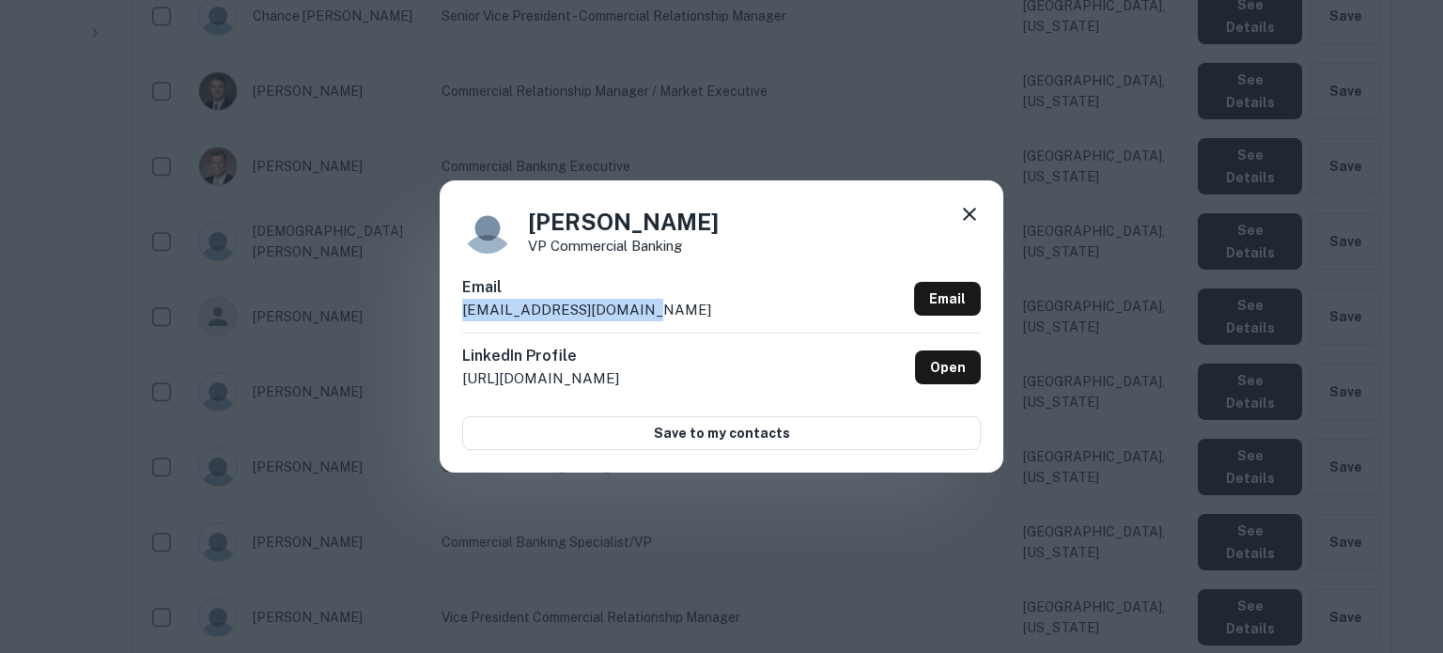
drag, startPoint x: 652, startPoint y: 305, endPoint x: 454, endPoint y: 309, distance: 198.3
click at [454, 309] on div "[PERSON_NAME] VP Commercial Banking Email [EMAIL_ADDRESS][DOMAIN_NAME] Email Li…" at bounding box center [722, 325] width 564 height 291
click at [973, 209] on icon at bounding box center [969, 214] width 13 height 13
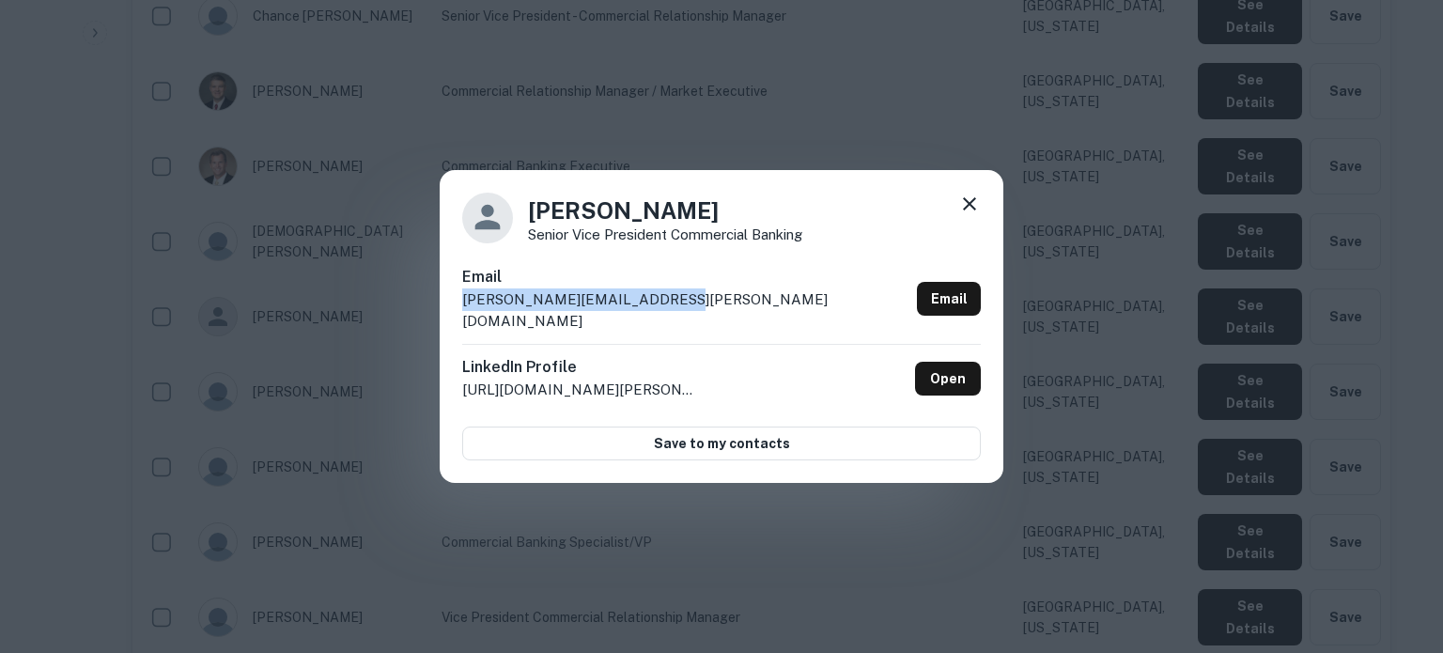
drag, startPoint x: 714, startPoint y: 310, endPoint x: 463, endPoint y: 318, distance: 251.0
click at [463, 318] on div "Email [PERSON_NAME][EMAIL_ADDRESS][PERSON_NAME][DOMAIN_NAME] Email" at bounding box center [721, 305] width 519 height 78
click at [973, 215] on icon at bounding box center [969, 204] width 23 height 23
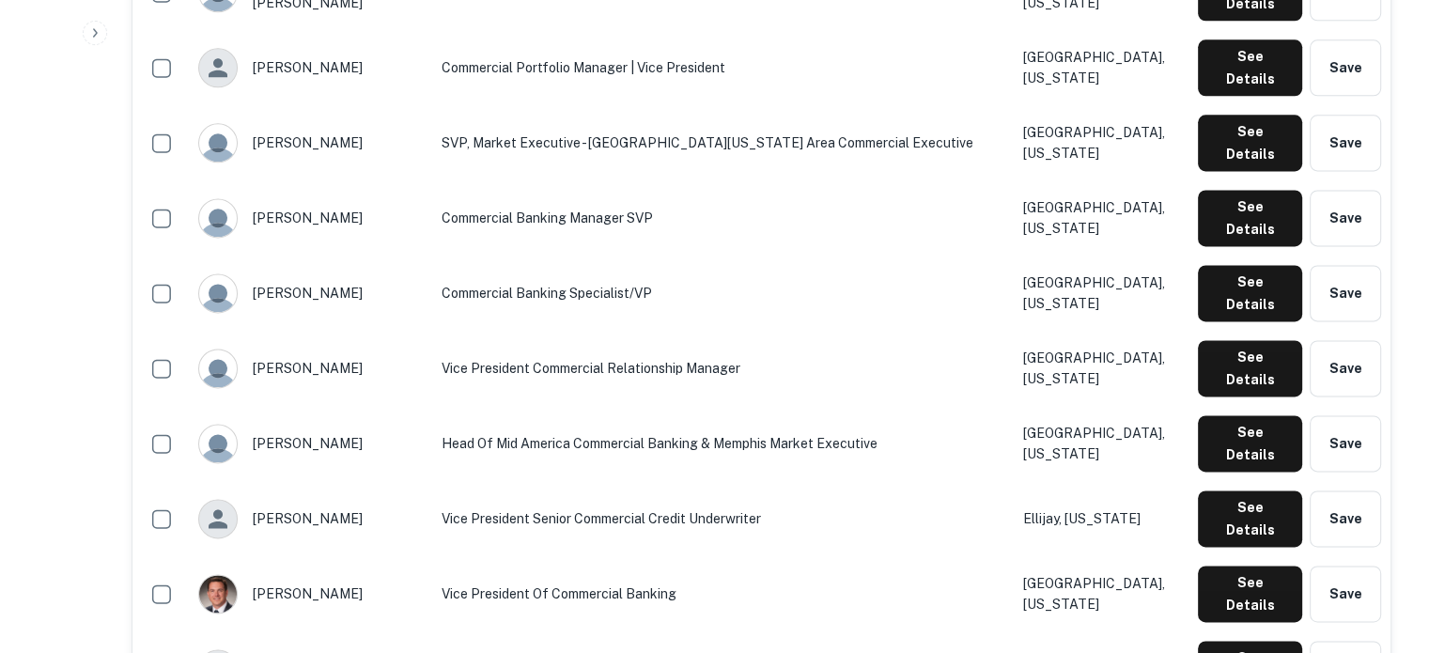
scroll to position [2545, 0]
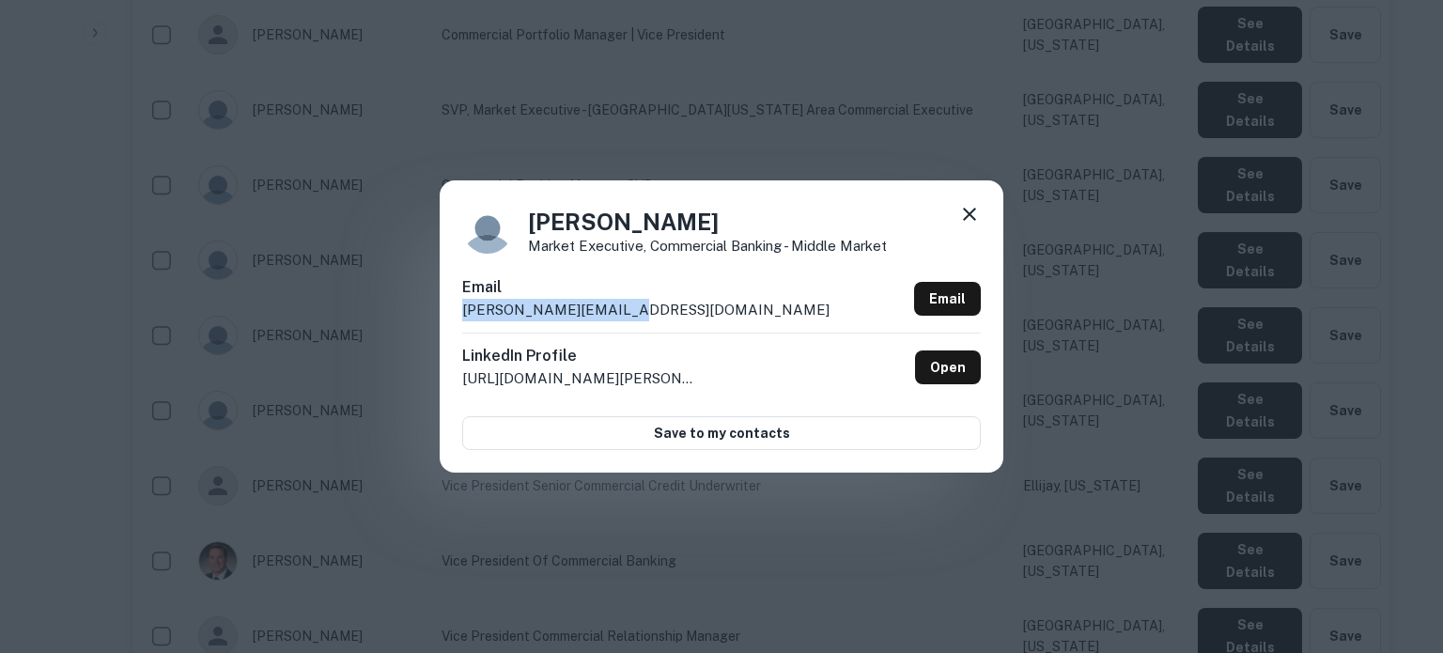
drag, startPoint x: 684, startPoint y: 309, endPoint x: 458, endPoint y: 316, distance: 225.6
click at [458, 316] on div "[PERSON_NAME] Market Executive, Commercial Banking - Middle Market Email [PERSO…" at bounding box center [722, 325] width 564 height 291
click at [972, 217] on icon at bounding box center [969, 214] width 13 height 13
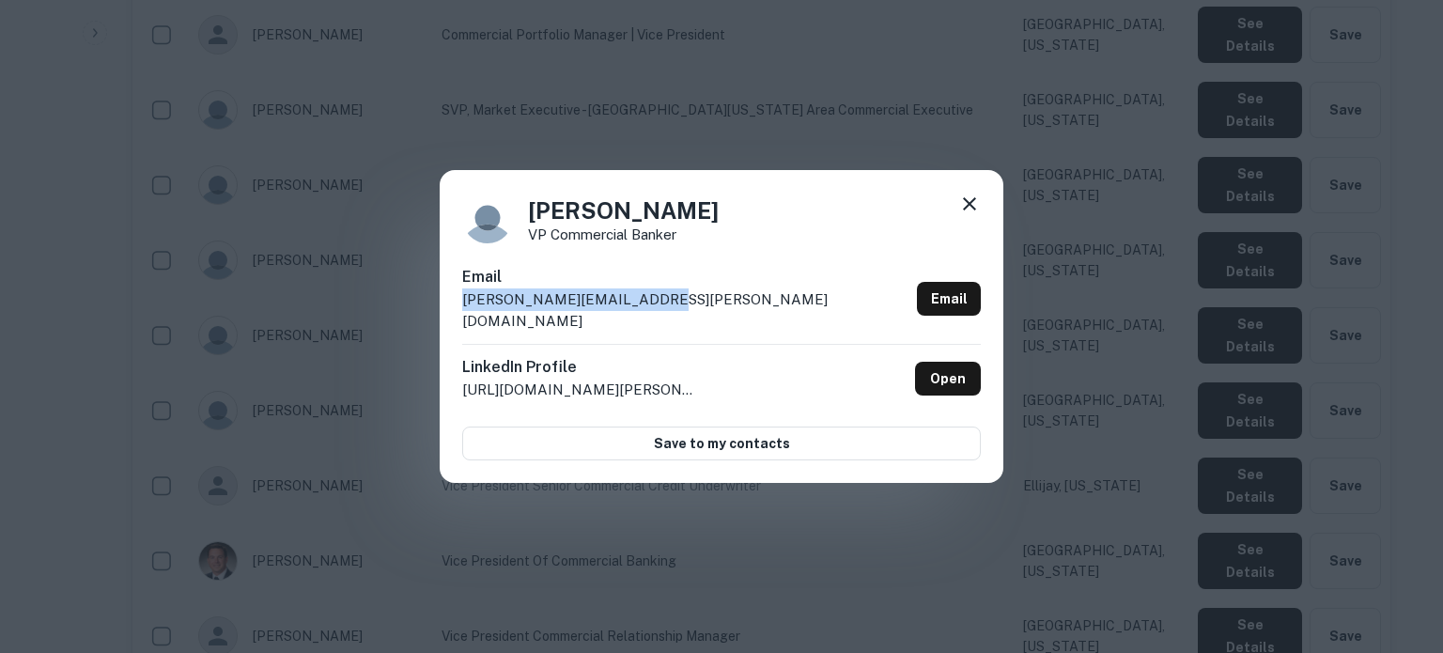
drag, startPoint x: 707, startPoint y: 312, endPoint x: 443, endPoint y: 322, distance: 264.2
click at [443, 322] on div "[PERSON_NAME] VP Commercial Banker Email [PERSON_NAME][EMAIL_ADDRESS][PERSON_NA…" at bounding box center [722, 327] width 564 height 314
click at [960, 215] on icon at bounding box center [969, 204] width 23 height 23
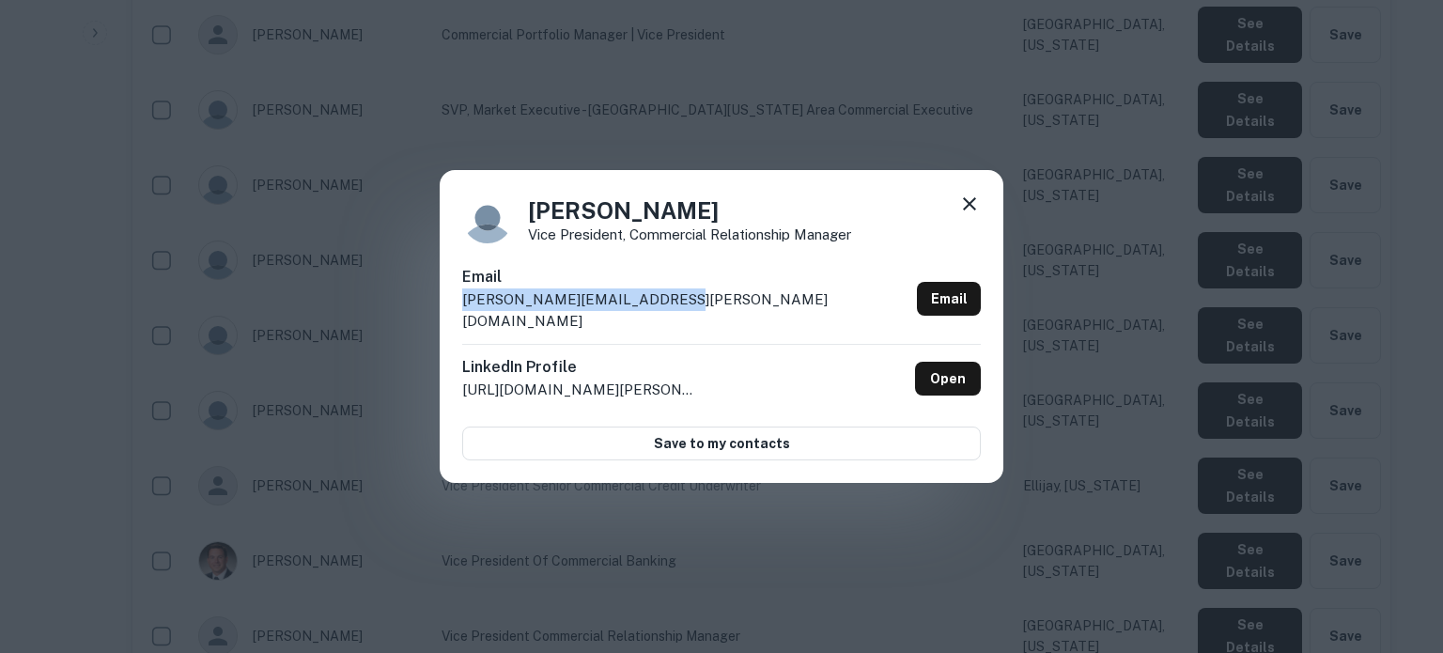
drag, startPoint x: 680, startPoint y: 315, endPoint x: 462, endPoint y: 318, distance: 218.0
click at [462, 318] on div "Email [PERSON_NAME][EMAIL_ADDRESS][PERSON_NAME][DOMAIN_NAME] Email" at bounding box center [721, 305] width 519 height 78
click at [969, 215] on icon at bounding box center [969, 204] width 23 height 23
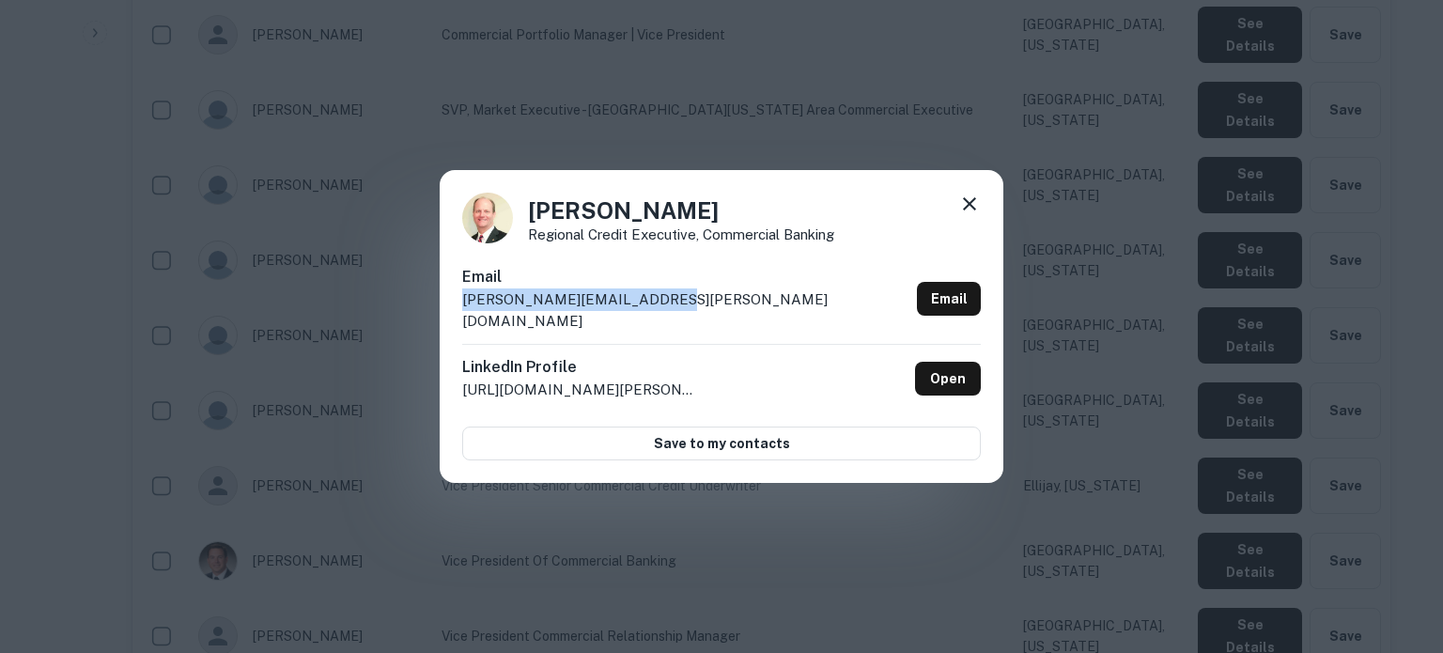
drag, startPoint x: 659, startPoint y: 307, endPoint x: 447, endPoint y: 326, distance: 213.1
click at [447, 326] on div "[PERSON_NAME] Regional Credit Executive, Commercial Banking Email [PERSON_NAME]…" at bounding box center [722, 327] width 564 height 314
click at [971, 210] on icon at bounding box center [969, 203] width 13 height 13
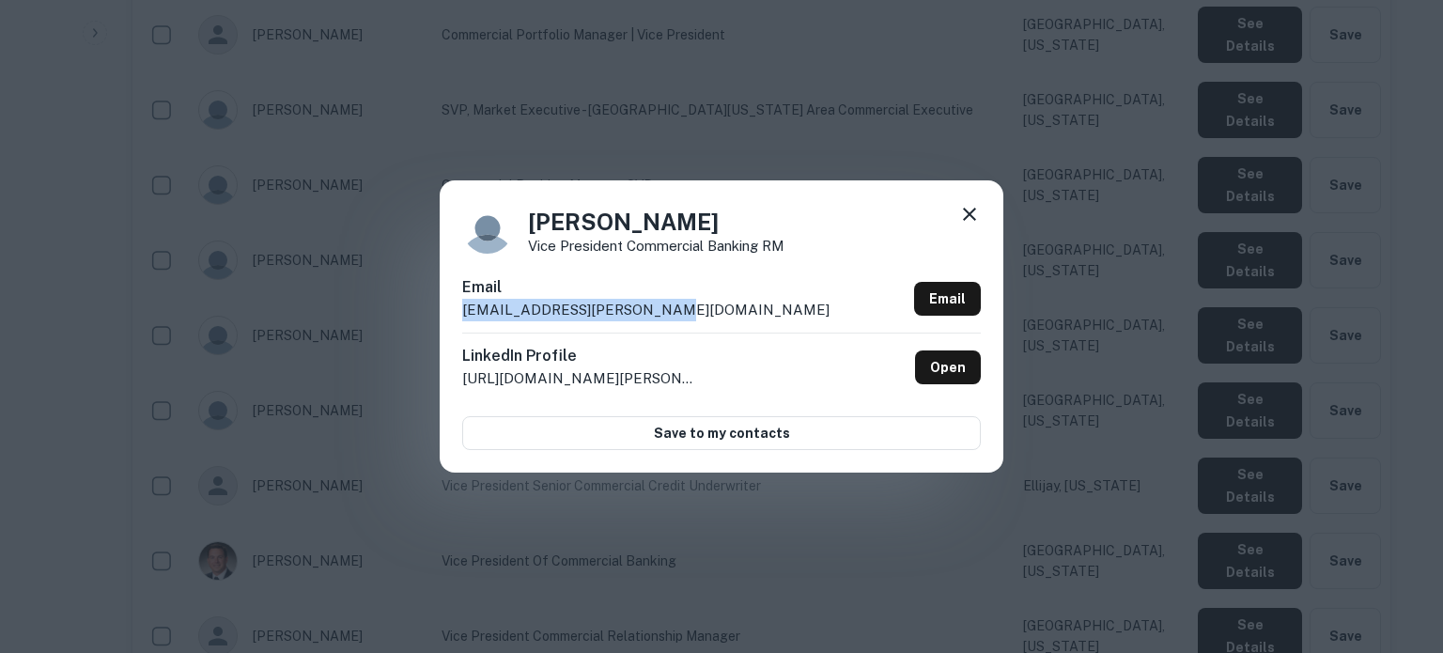
drag, startPoint x: 713, startPoint y: 313, endPoint x: 462, endPoint y: 326, distance: 251.2
click at [462, 326] on div "Email [EMAIL_ADDRESS][PERSON_NAME][DOMAIN_NAME] Email" at bounding box center [721, 304] width 519 height 56
click at [973, 214] on icon at bounding box center [969, 214] width 23 height 23
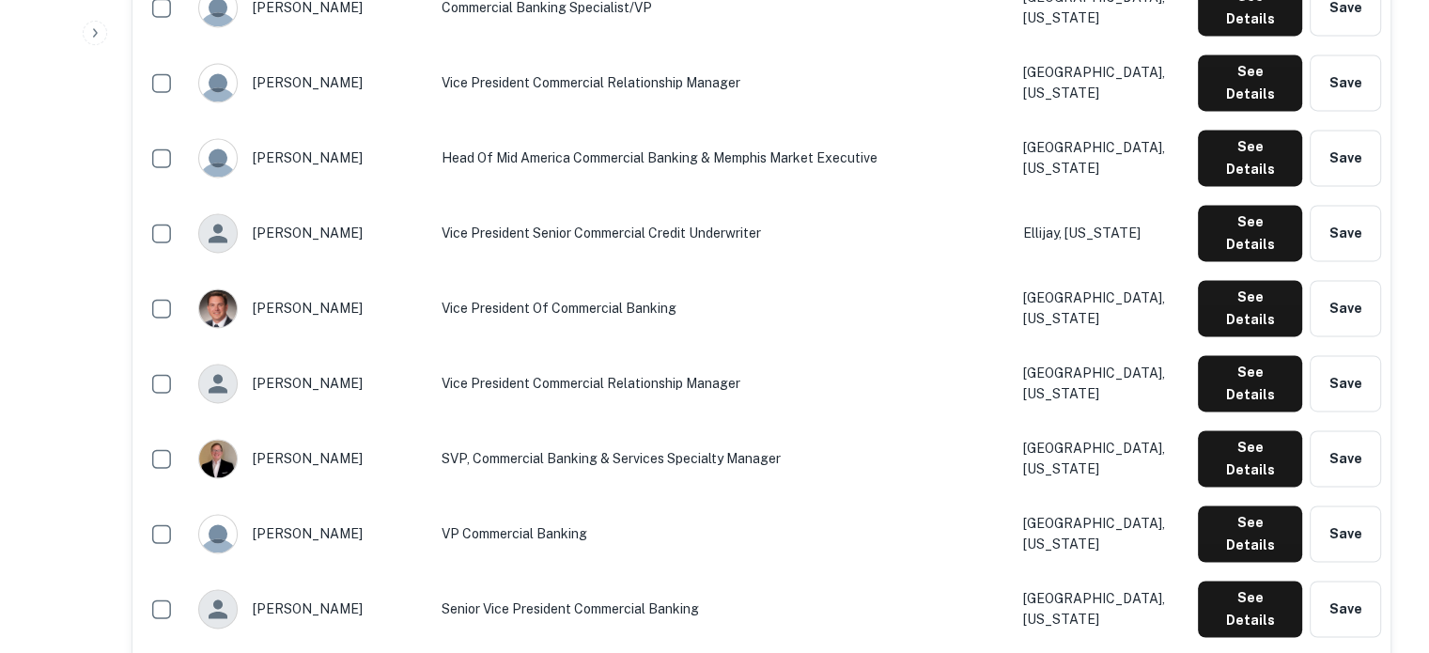
scroll to position [2827, 0]
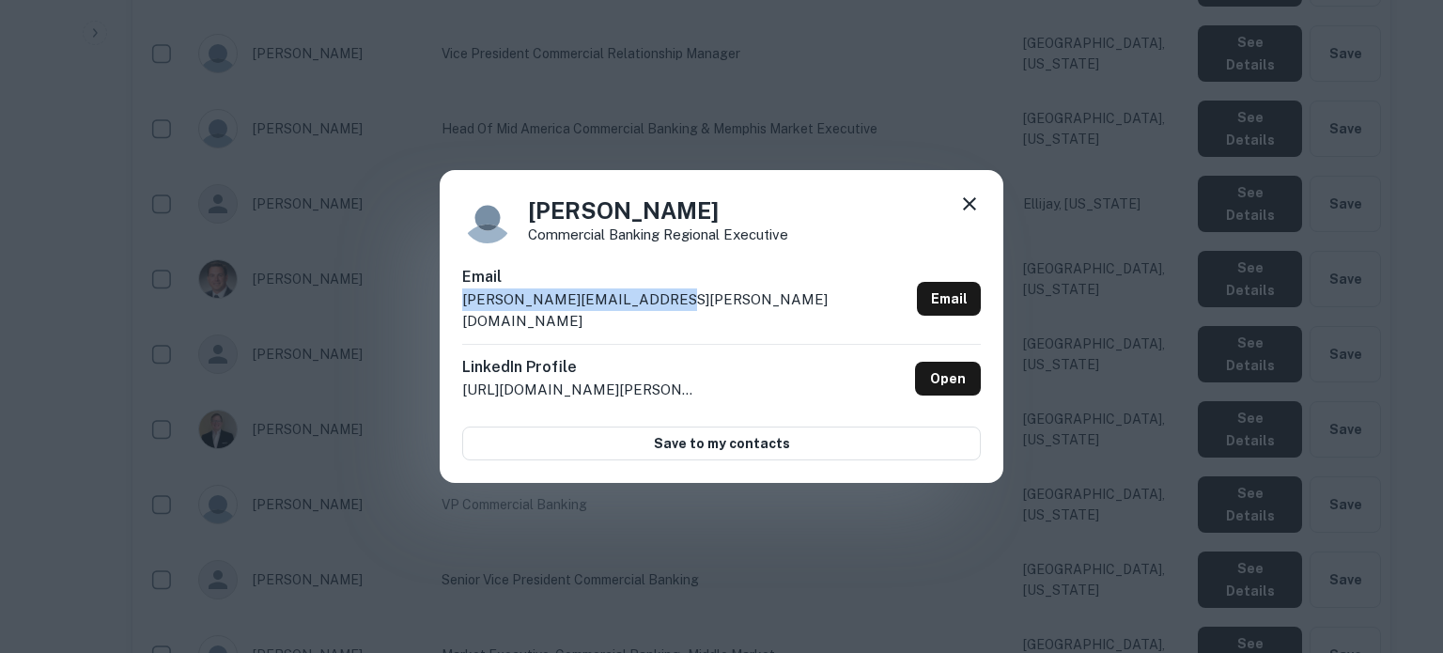
drag, startPoint x: 700, startPoint y: 325, endPoint x: 464, endPoint y: 318, distance: 235.9
click at [464, 318] on div "Email [PERSON_NAME][EMAIL_ADDRESS][PERSON_NAME][DOMAIN_NAME] Email" at bounding box center [721, 305] width 519 height 78
click at [962, 209] on icon at bounding box center [969, 204] width 23 height 23
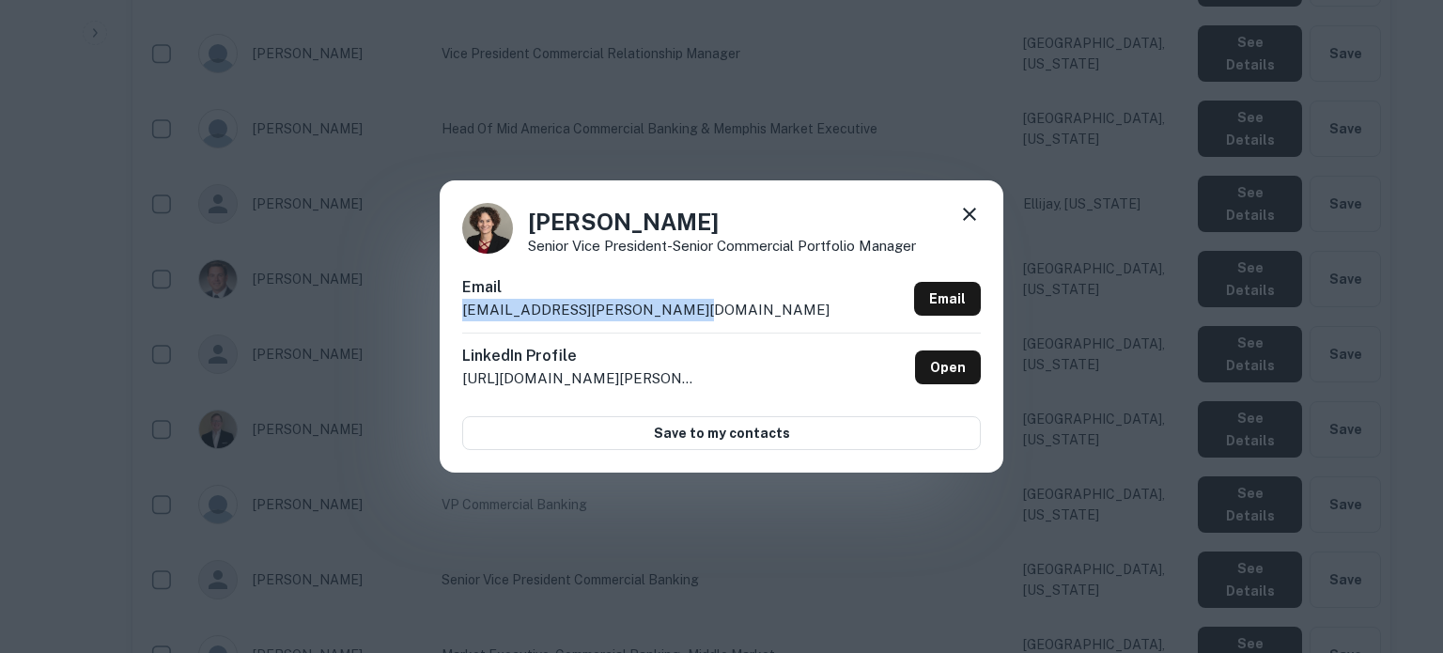
drag, startPoint x: 686, startPoint y: 321, endPoint x: 441, endPoint y: 314, distance: 245.3
click at [441, 314] on div "[PERSON_NAME] Senior Vice President-Senior Commercial Portfolio Manager Email […" at bounding box center [722, 325] width 564 height 291
click at [975, 218] on icon at bounding box center [969, 214] width 23 height 23
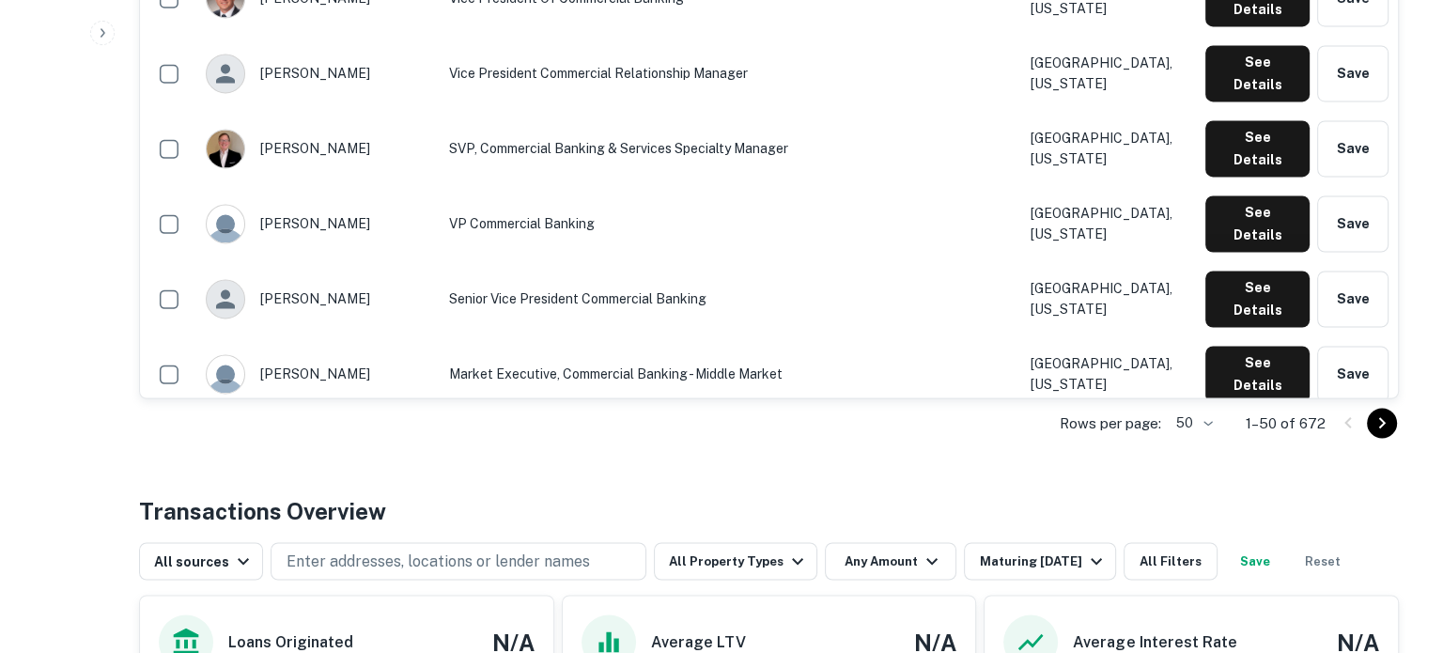
scroll to position [3109, 0]
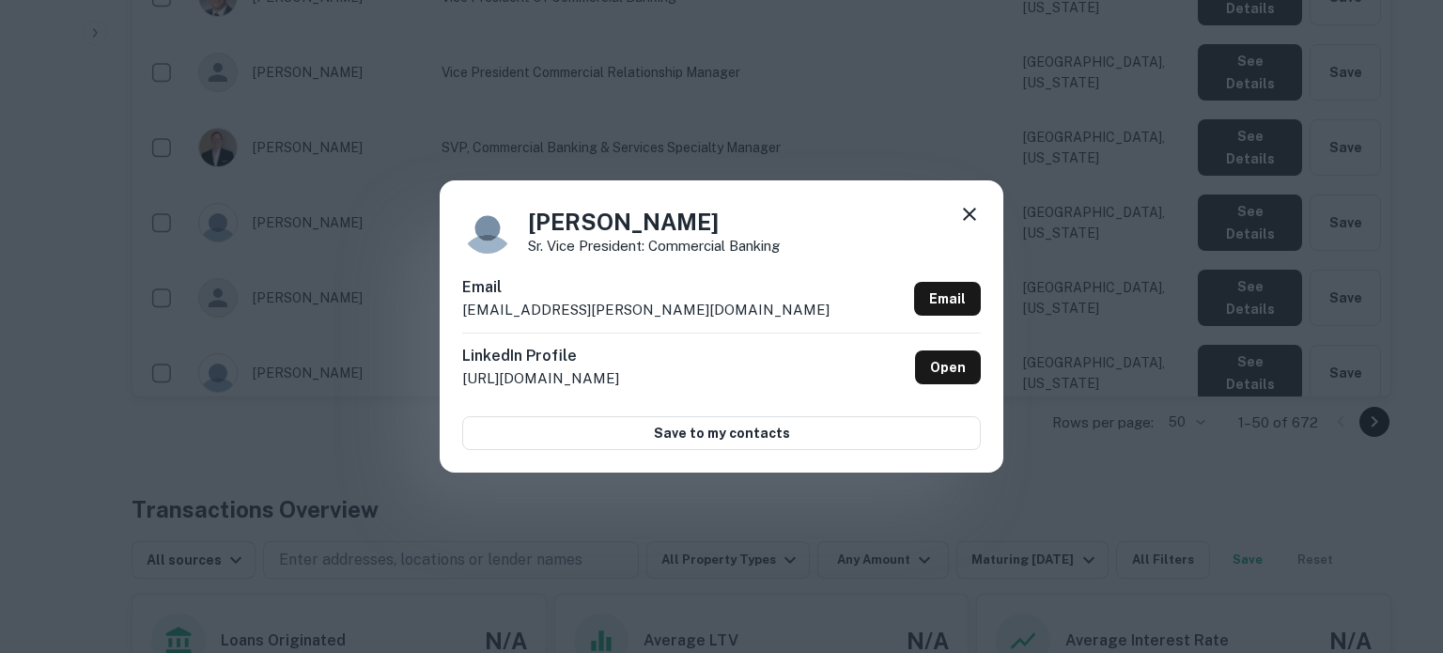
drag, startPoint x: 734, startPoint y: 302, endPoint x: 488, endPoint y: 317, distance: 246.6
click at [449, 310] on div "[PERSON_NAME] Vice President: Commercial Banking Email [EMAIL_ADDRESS][PERSON_N…" at bounding box center [722, 325] width 564 height 291
drag, startPoint x: 629, startPoint y: 311, endPoint x: 455, endPoint y: 325, distance: 175.3
click at [455, 325] on div "[PERSON_NAME] Vice President: Commercial Banking Email [EMAIL_ADDRESS][PERSON_N…" at bounding box center [722, 325] width 564 height 291
click at [965, 212] on icon at bounding box center [969, 214] width 23 height 23
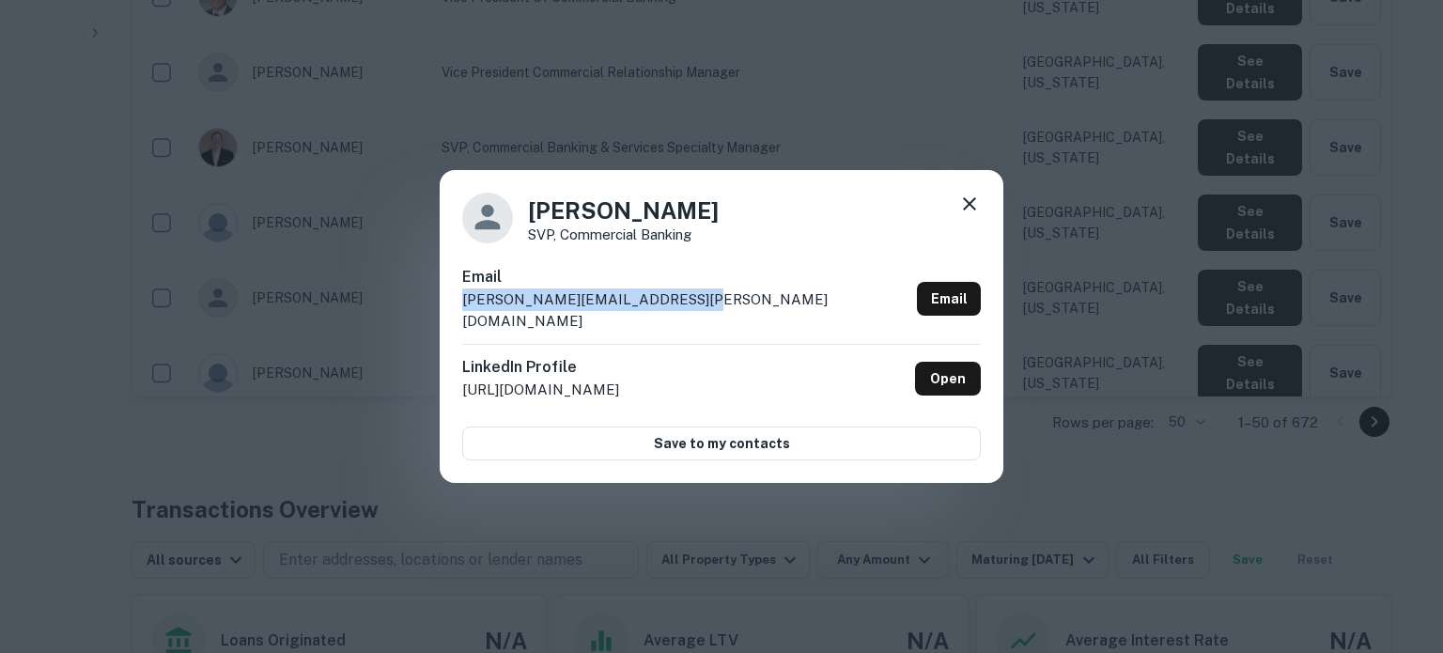
drag, startPoint x: 762, startPoint y: 318, endPoint x: 461, endPoint y: 316, distance: 300.6
click at [461, 316] on div "[PERSON_NAME] SVP, Commercial Banking Email [PERSON_NAME][EMAIL_ADDRESS][PERSON…" at bounding box center [722, 327] width 564 height 314
drag, startPoint x: 989, startPoint y: 211, endPoint x: 975, endPoint y: 215, distance: 14.6
click at [981, 213] on div "[PERSON_NAME] SVP, Commercial Banking Email [PERSON_NAME][EMAIL_ADDRESS][PERSON…" at bounding box center [722, 327] width 564 height 314
click at [975, 215] on icon at bounding box center [969, 204] width 23 height 23
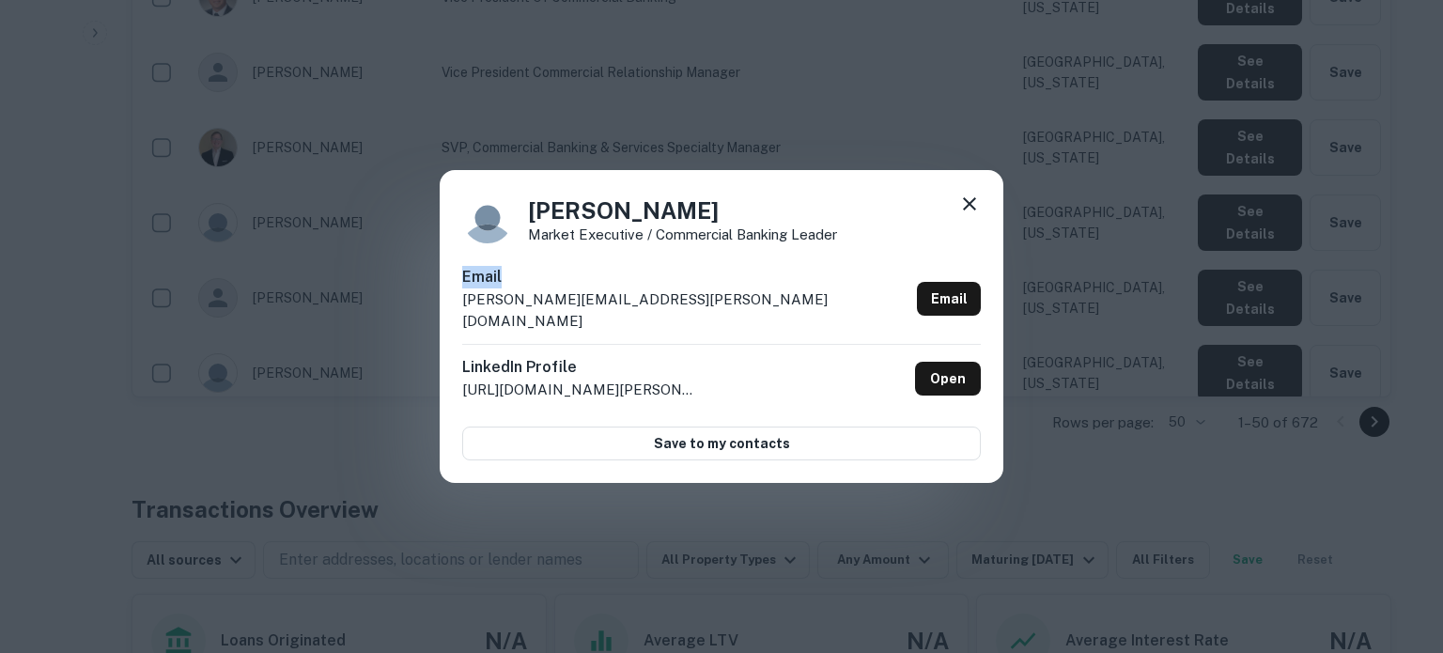
drag, startPoint x: 697, startPoint y: 298, endPoint x: 442, endPoint y: 296, distance: 254.6
click at [442, 296] on div "[PERSON_NAME] Market Executive / Commercial Banking Leader Email [PERSON_NAME][…" at bounding box center [722, 327] width 564 height 314
drag, startPoint x: 594, startPoint y: 322, endPoint x: 458, endPoint y: 326, distance: 135.3
click at [458, 326] on div "[PERSON_NAME] Market Executive / Commercial Banking Leader Email [PERSON_NAME][…" at bounding box center [722, 327] width 564 height 314
click at [970, 215] on icon at bounding box center [969, 204] width 23 height 23
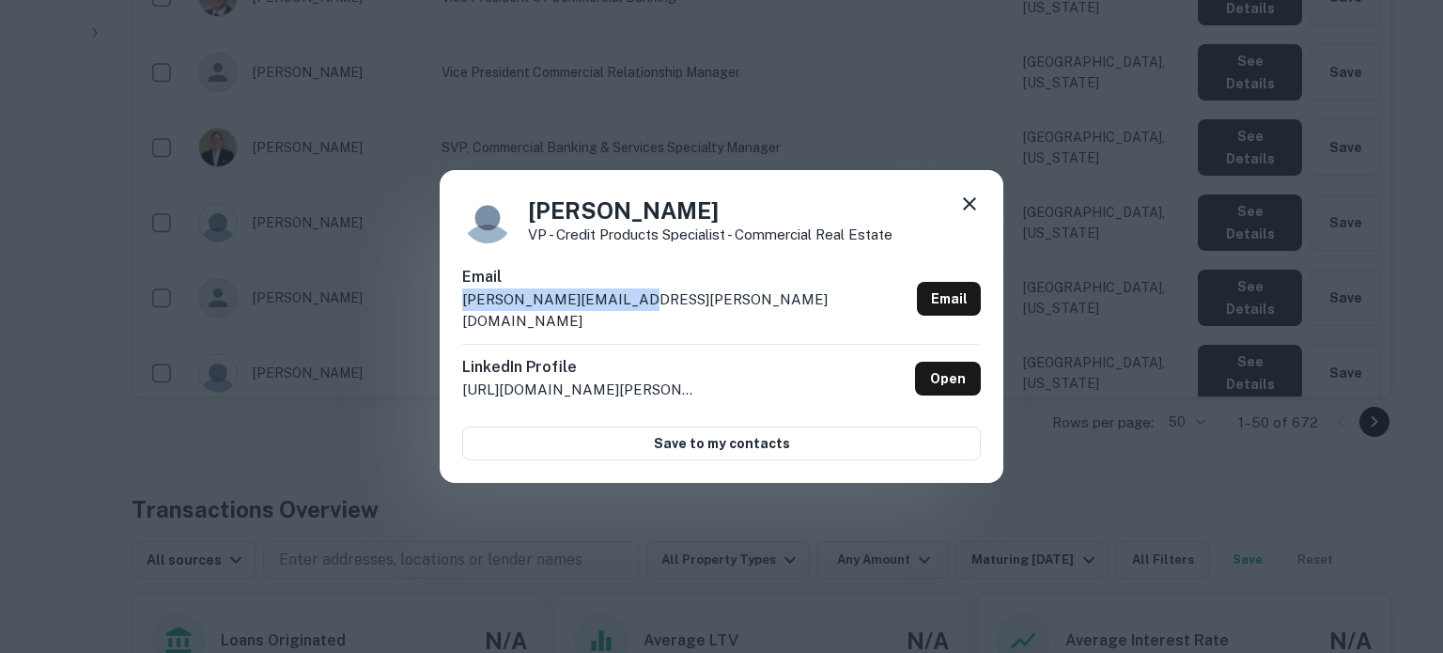
drag, startPoint x: 650, startPoint y: 314, endPoint x: 456, endPoint y: 320, distance: 194.6
click at [456, 320] on div "[PERSON_NAME] VP - Credit Products Specialist - Commercial Real Estate Email [P…" at bounding box center [722, 327] width 564 height 314
